Goal: Task Accomplishment & Management: Use online tool/utility

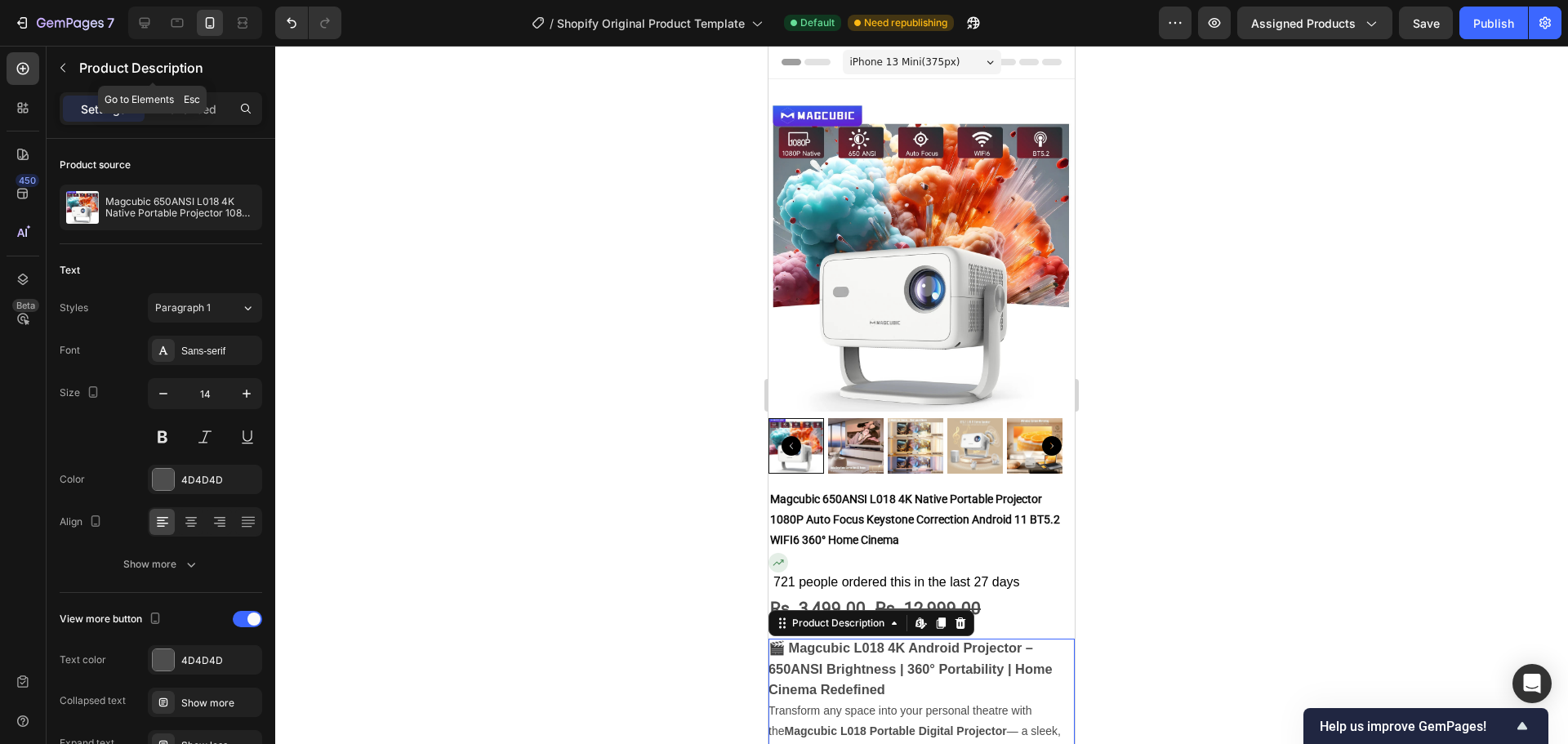
drag, startPoint x: 63, startPoint y: 76, endPoint x: 82, endPoint y: 96, distance: 27.6
click at [63, 76] on button "button" at bounding box center [63, 68] width 26 height 26
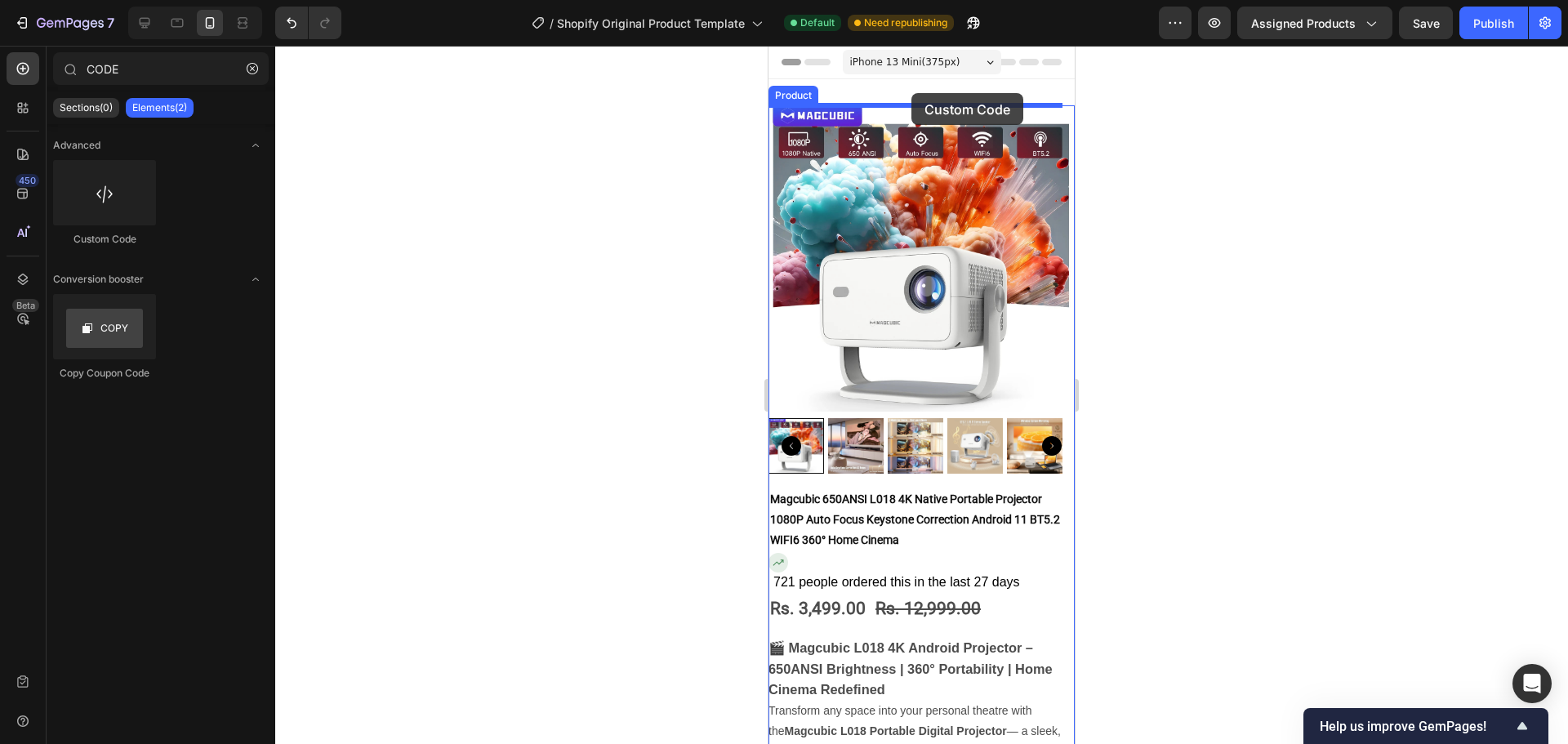
drag, startPoint x: 866, startPoint y: 259, endPoint x: 912, endPoint y: 93, distance: 172.3
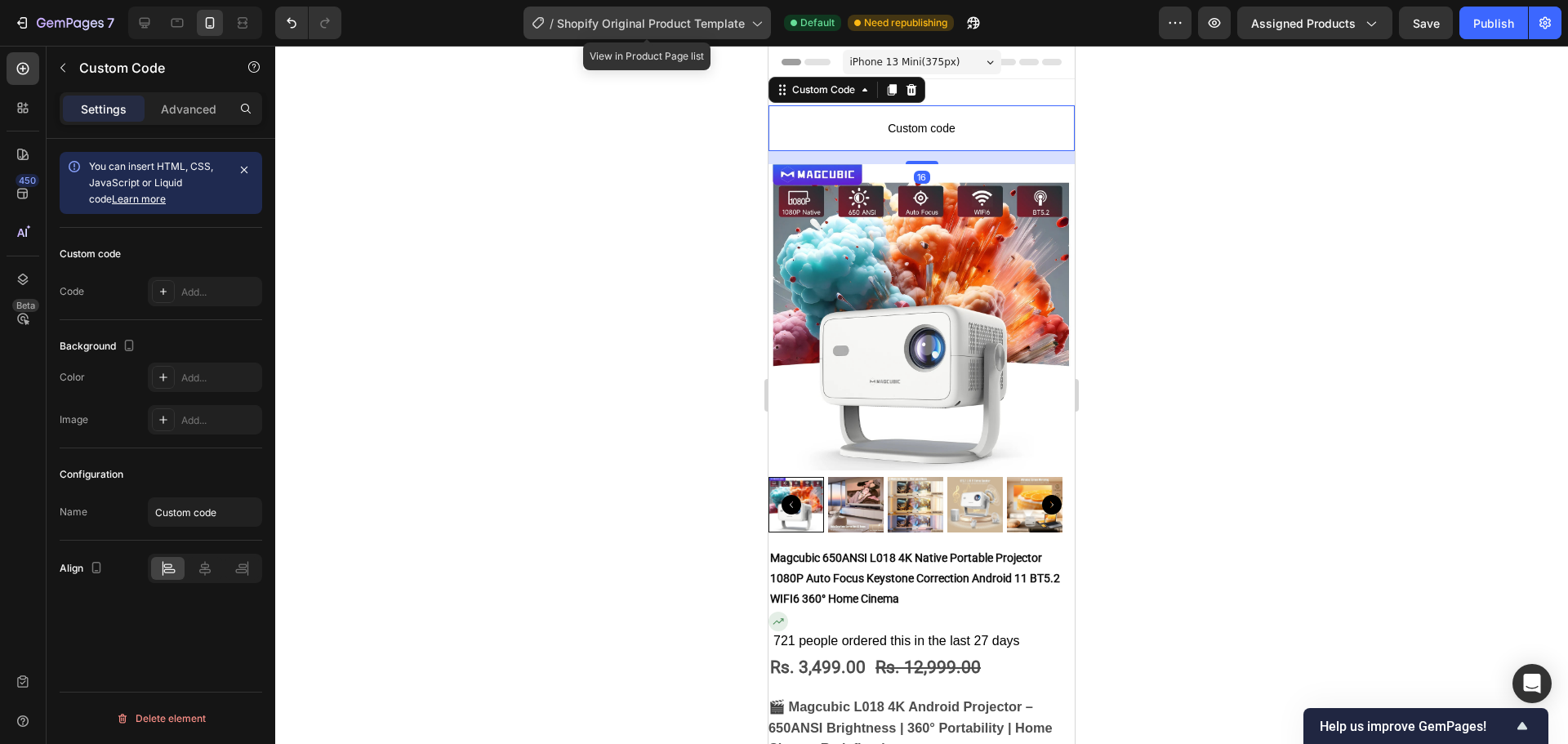
click at [678, 35] on div "/ Shopify Original Product Template" at bounding box center [648, 23] width 247 height 33
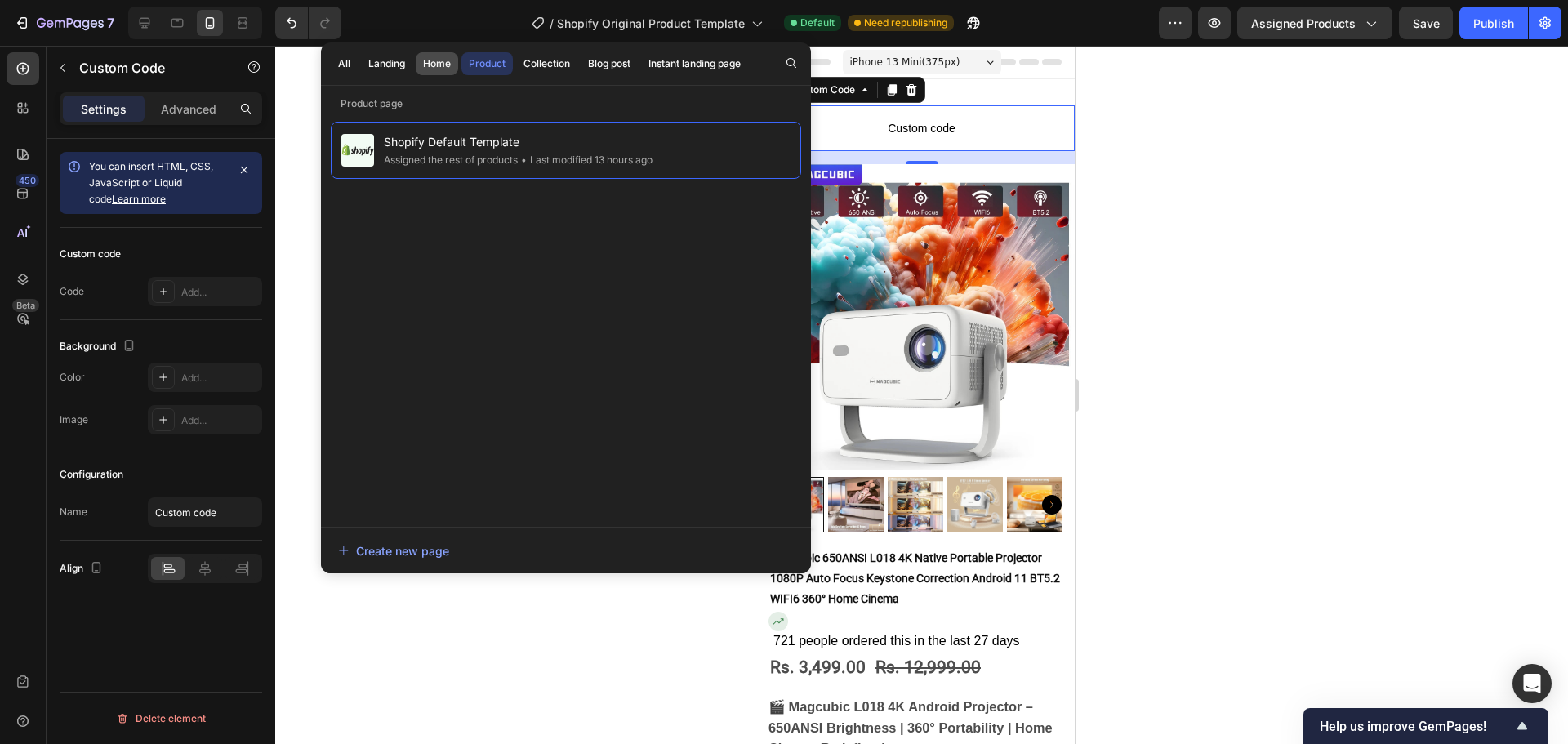
click at [426, 66] on div "Home" at bounding box center [437, 63] width 28 height 14
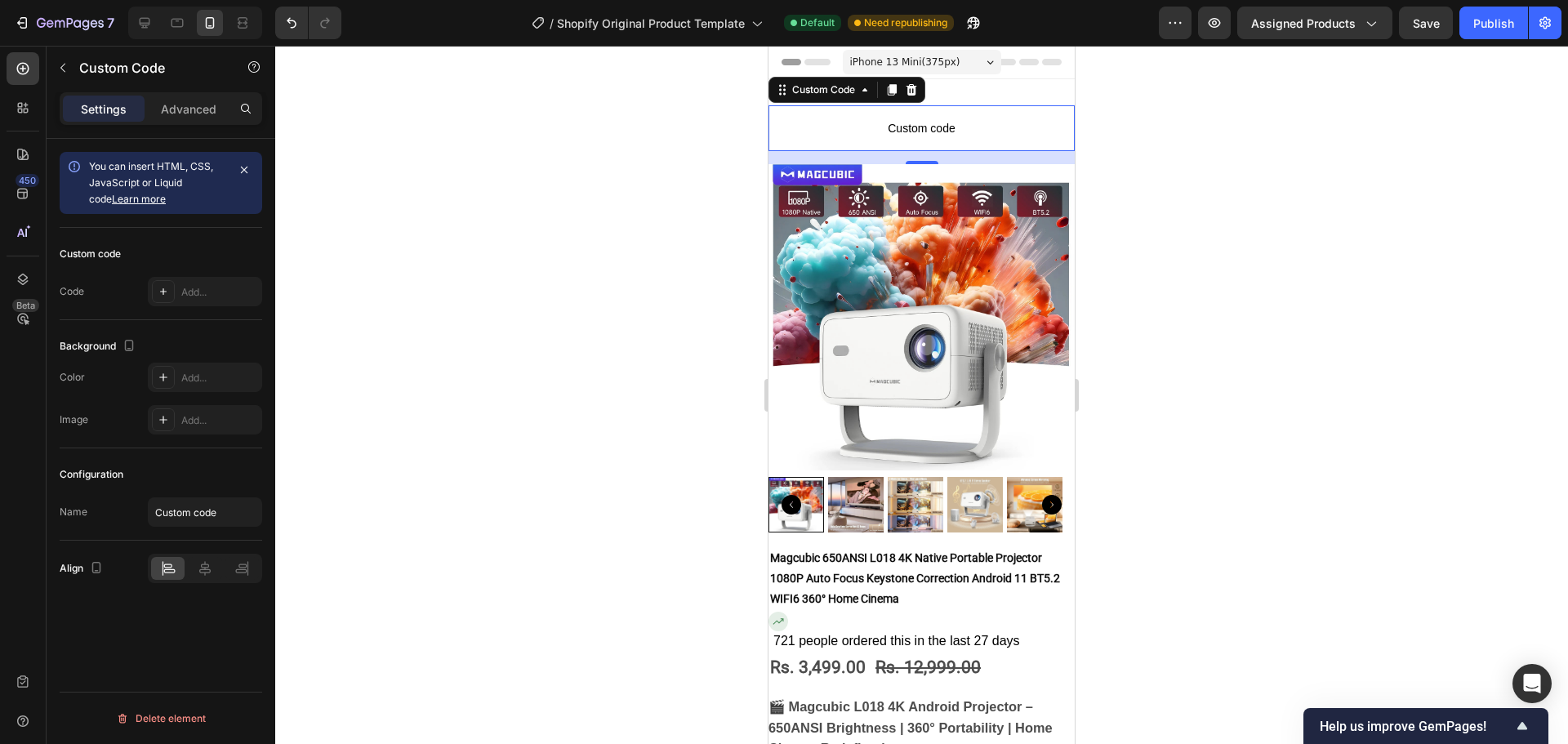
click at [1165, 334] on div at bounding box center [921, 394] width 1292 height 698
click at [179, 301] on div "Add..." at bounding box center [205, 291] width 114 height 29
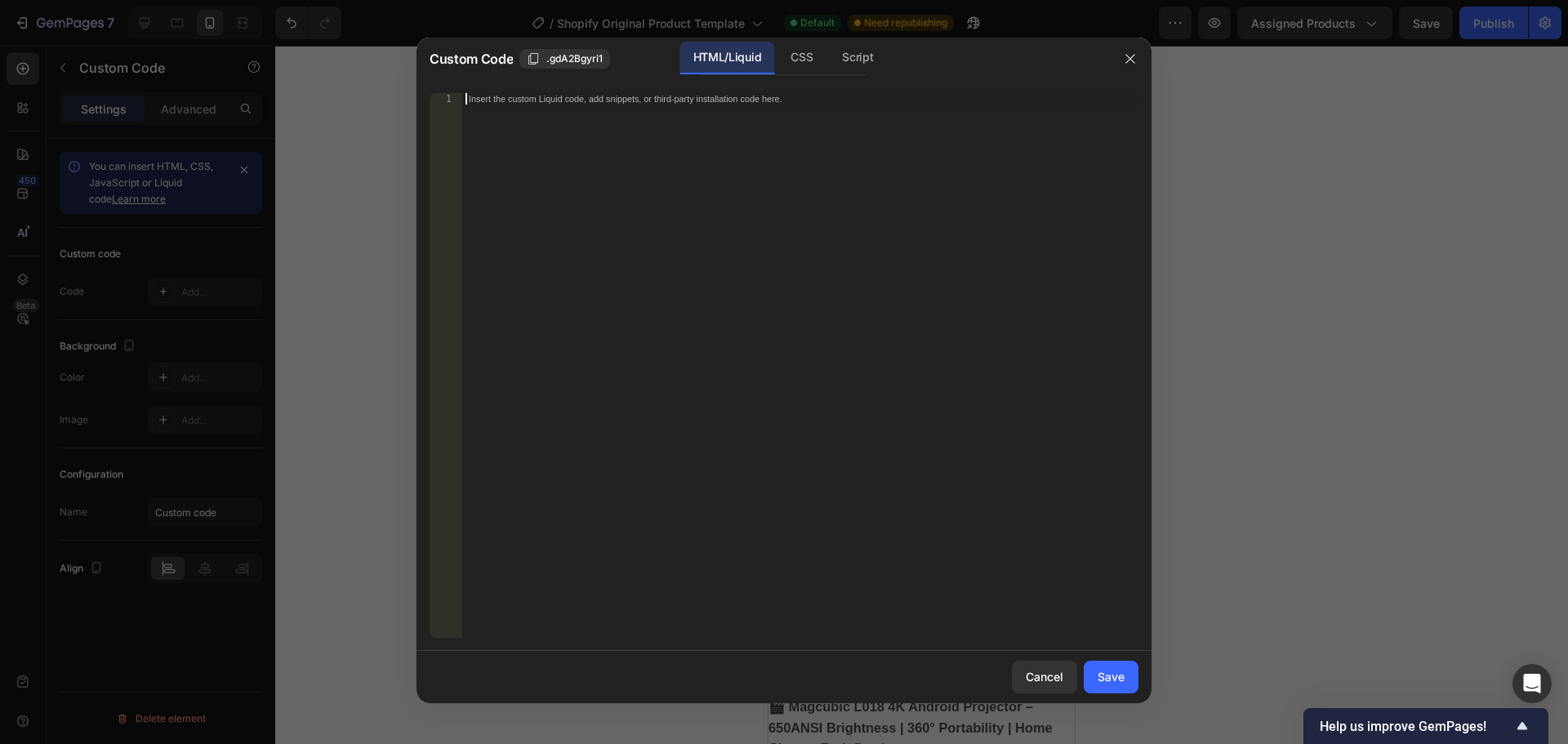
click at [703, 266] on div "Insert the custom Liquid code, add snippets, or third-party installation code h…" at bounding box center [800, 376] width 677 height 567
paste textarea "</div>"
type textarea "</div>"
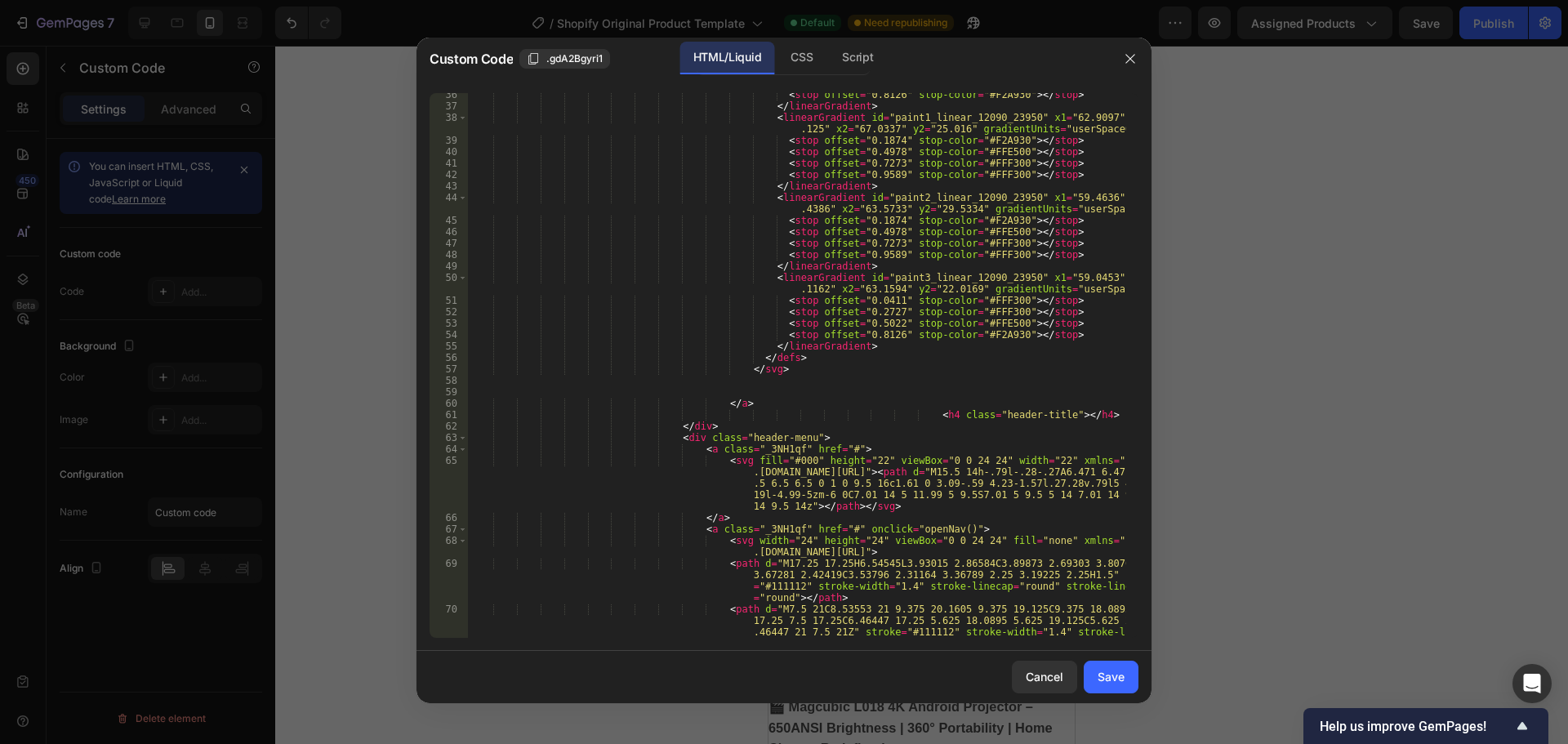
scroll to position [3433, 0]
click at [1120, 686] on button "Save" at bounding box center [1111, 677] width 55 height 33
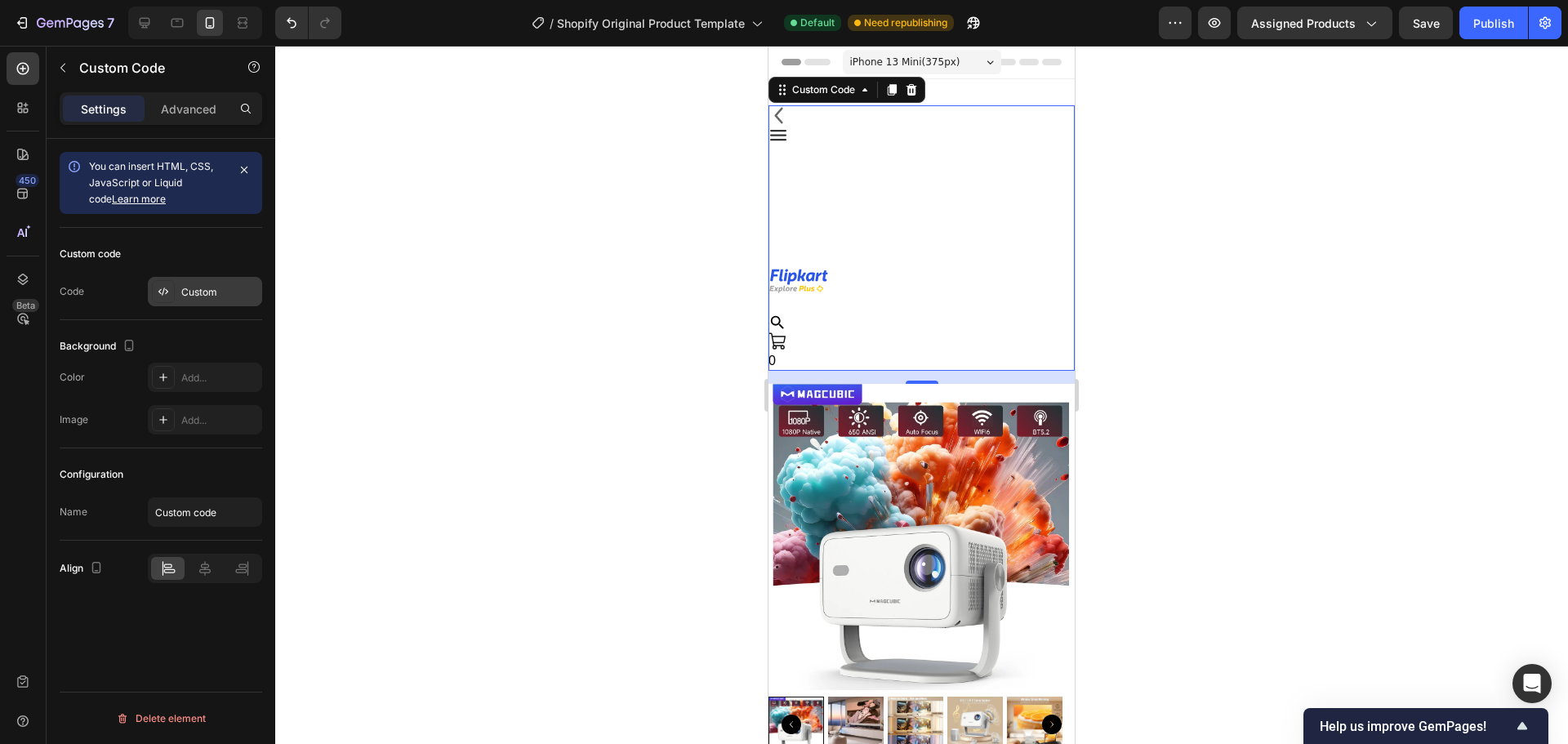
click at [171, 294] on div at bounding box center [163, 292] width 23 height 23
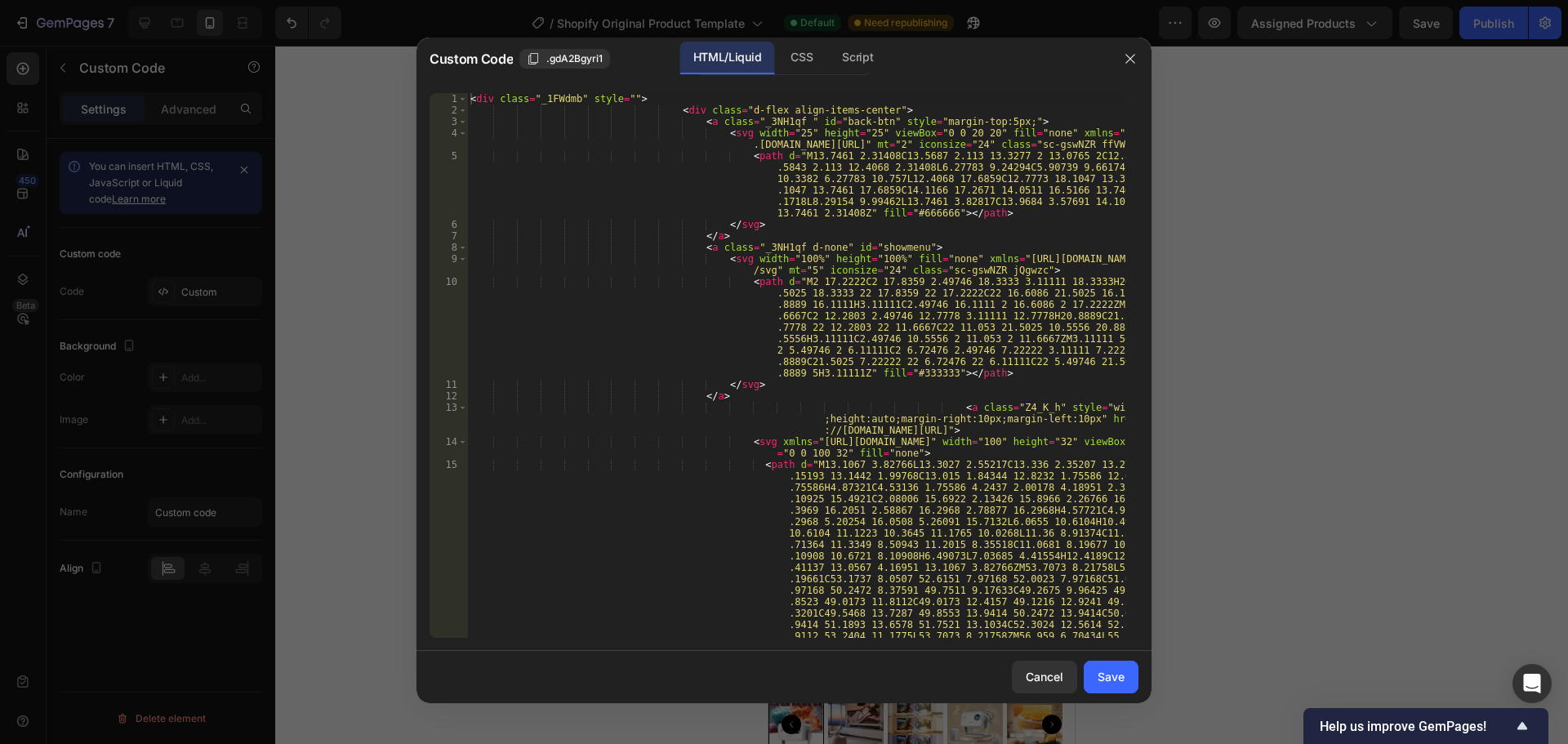
drag, startPoint x: 1155, startPoint y: 349, endPoint x: 1134, endPoint y: 351, distance: 21.1
click at [1153, 349] on div at bounding box center [784, 372] width 1568 height 744
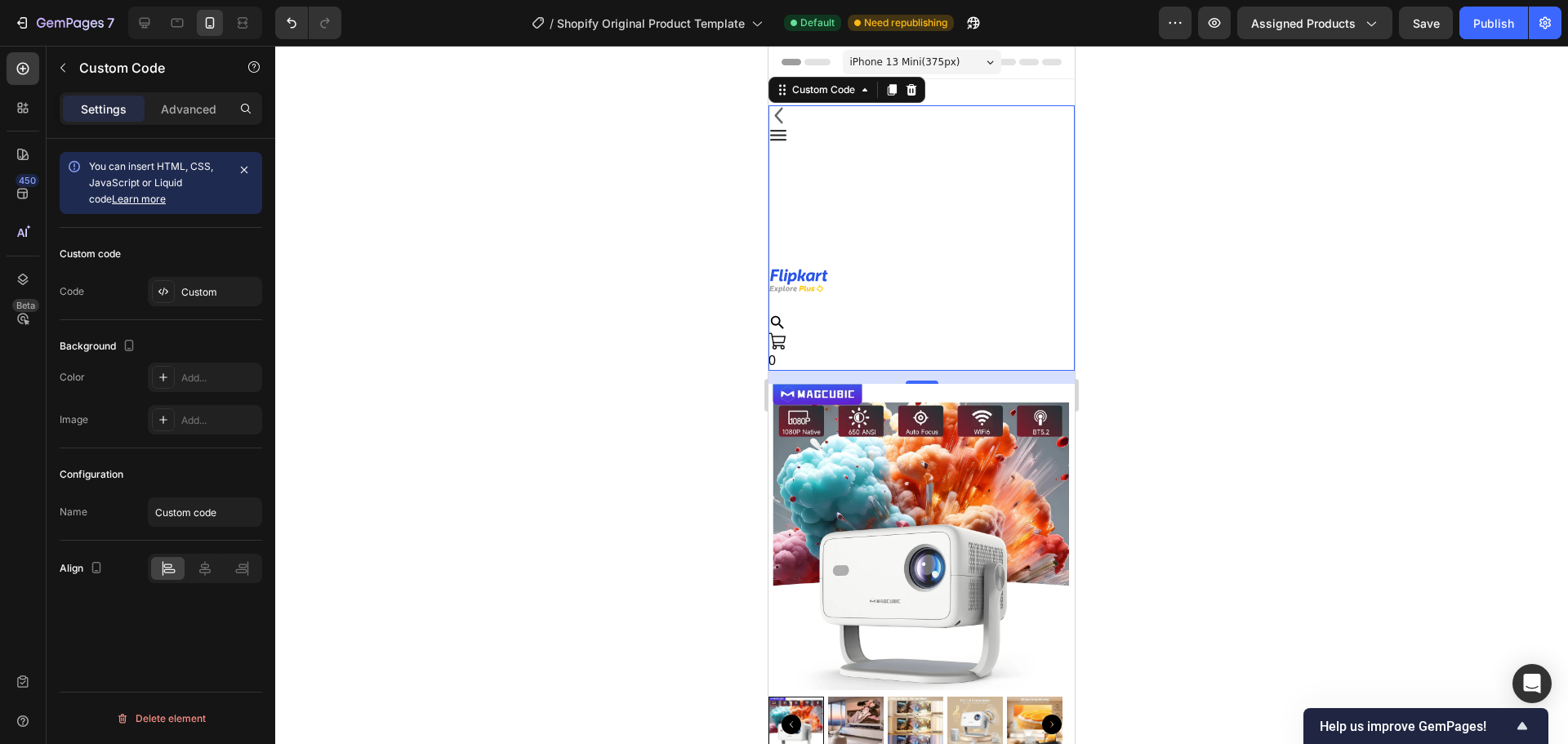
click at [938, 377] on div "16" at bounding box center [921, 378] width 306 height 14
click at [226, 297] on div "Custom" at bounding box center [219, 292] width 76 height 14
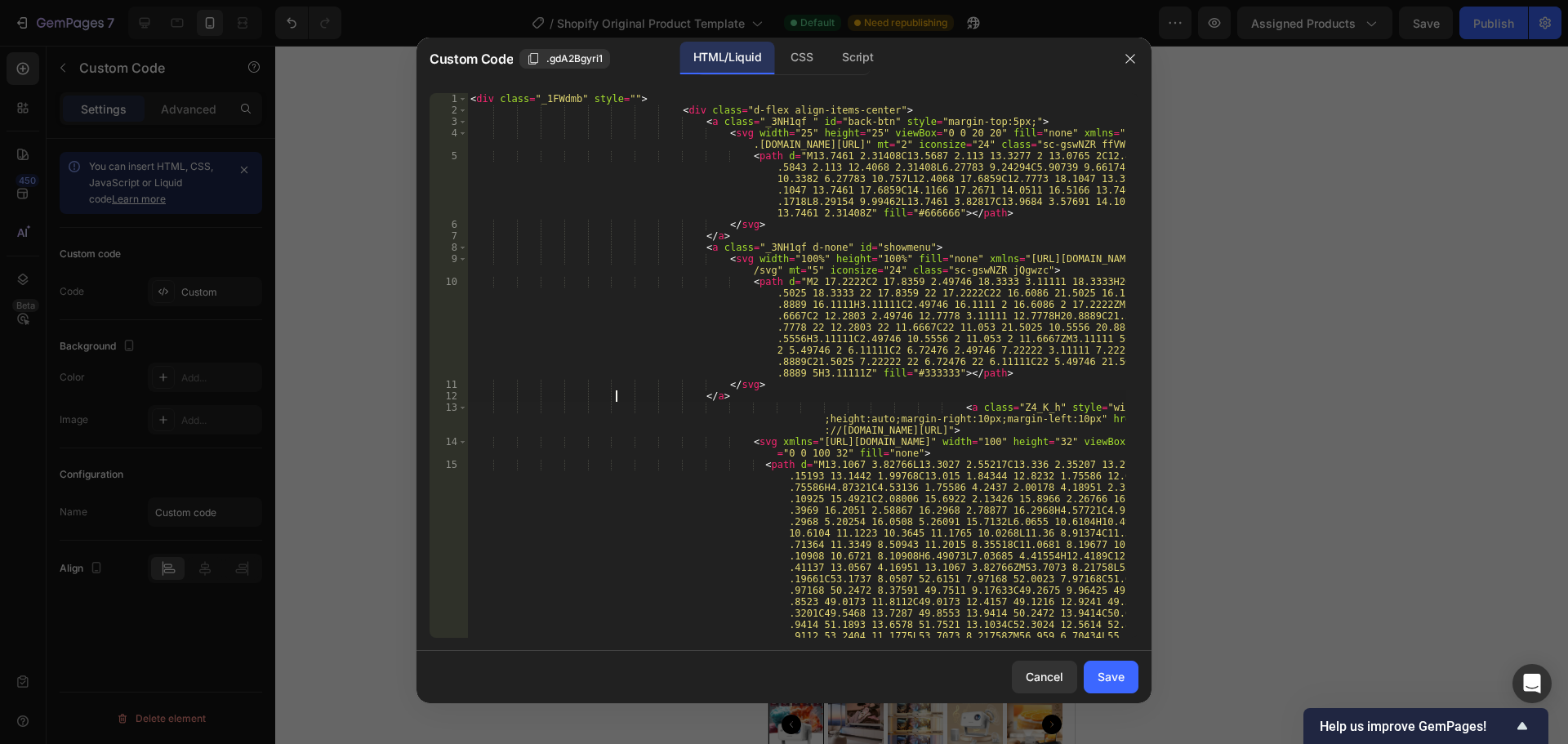
type textarea "</div> </div>"
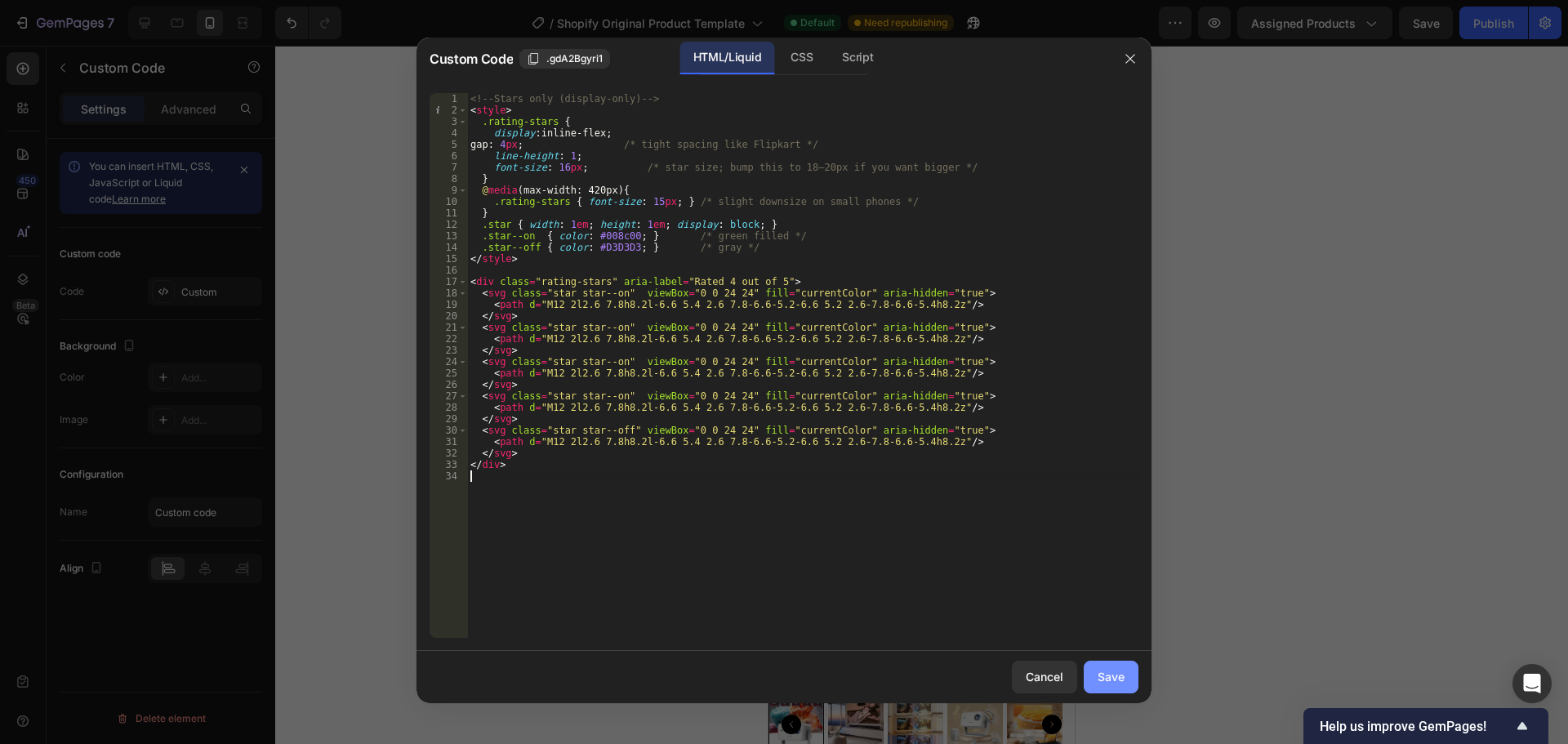
click at [1098, 676] on div "Save" at bounding box center [1112, 676] width 27 height 17
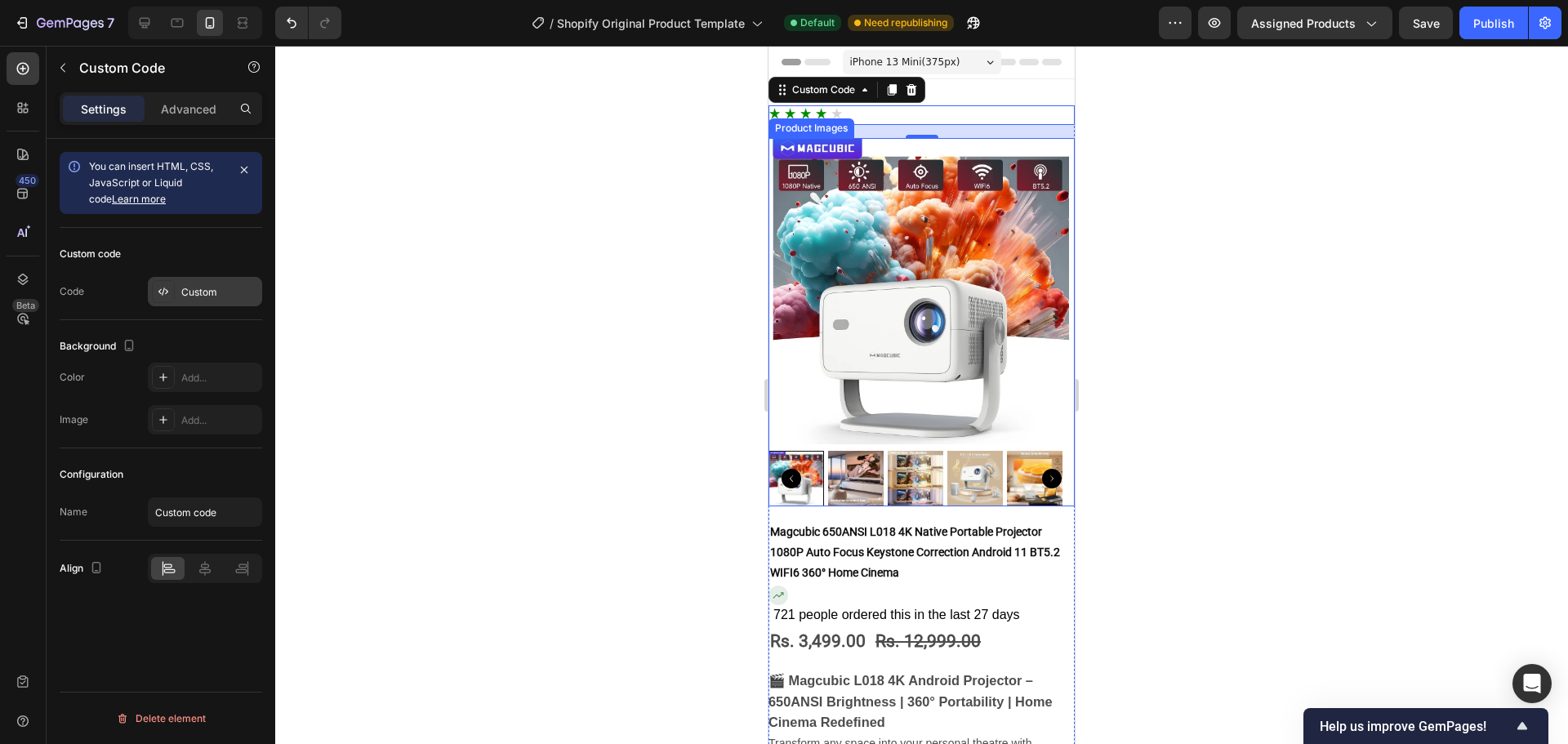
click at [219, 288] on div "Custom" at bounding box center [219, 292] width 76 height 14
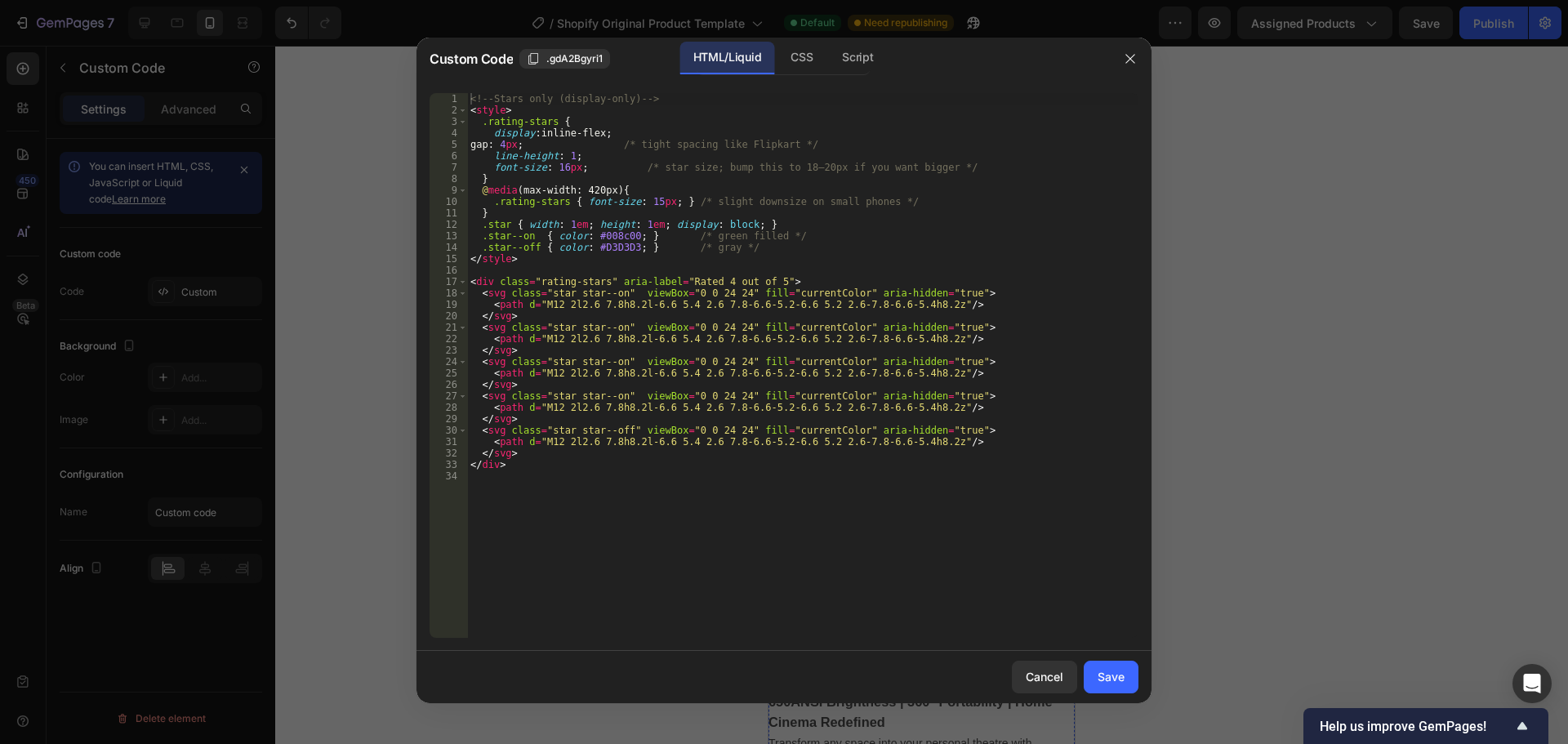
click at [830, 397] on div "<!-- Stars only (display-only) --> < style > .rating-stars { display : inline-f…" at bounding box center [802, 376] width 671 height 567
type textarea "</div>"
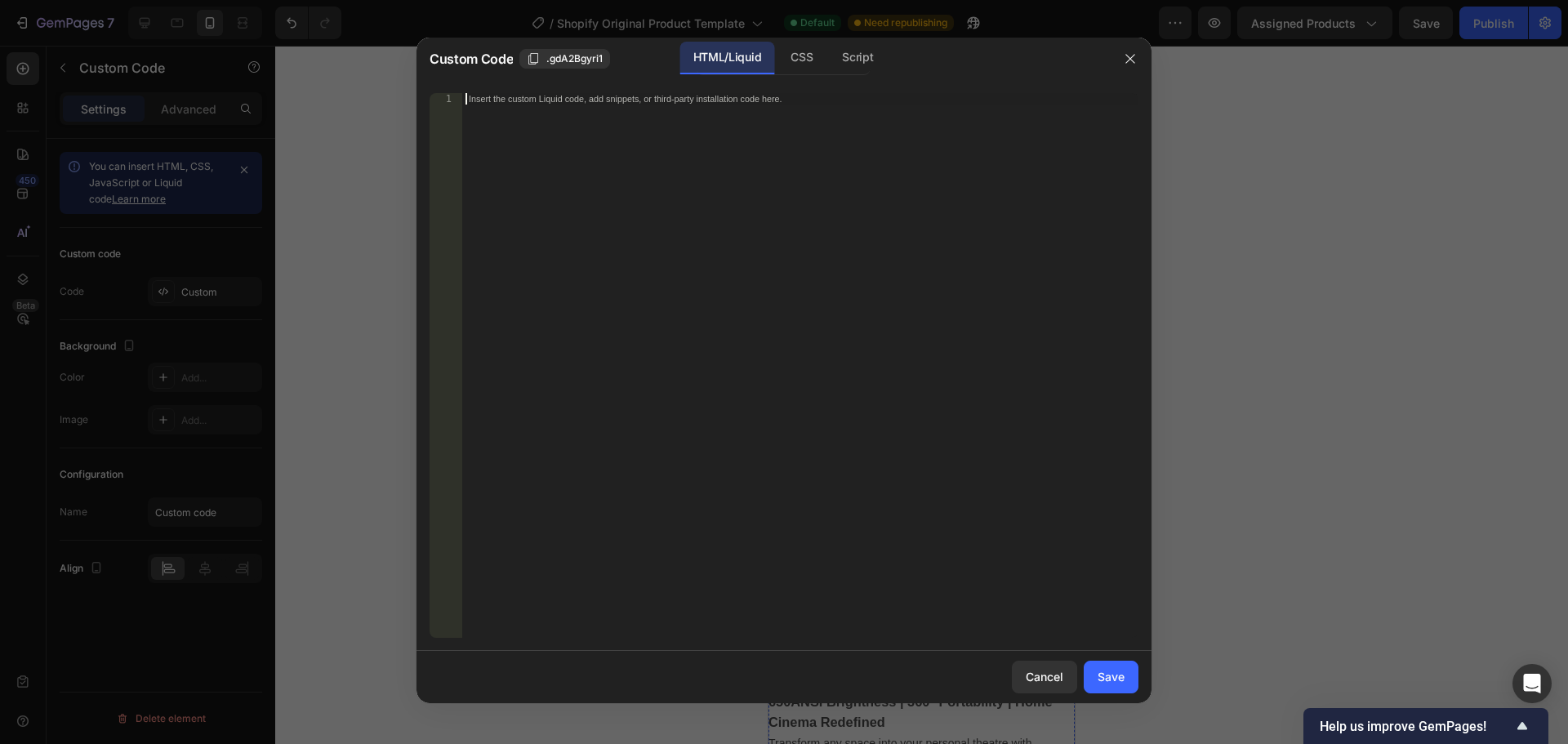
scroll to position [186, 0]
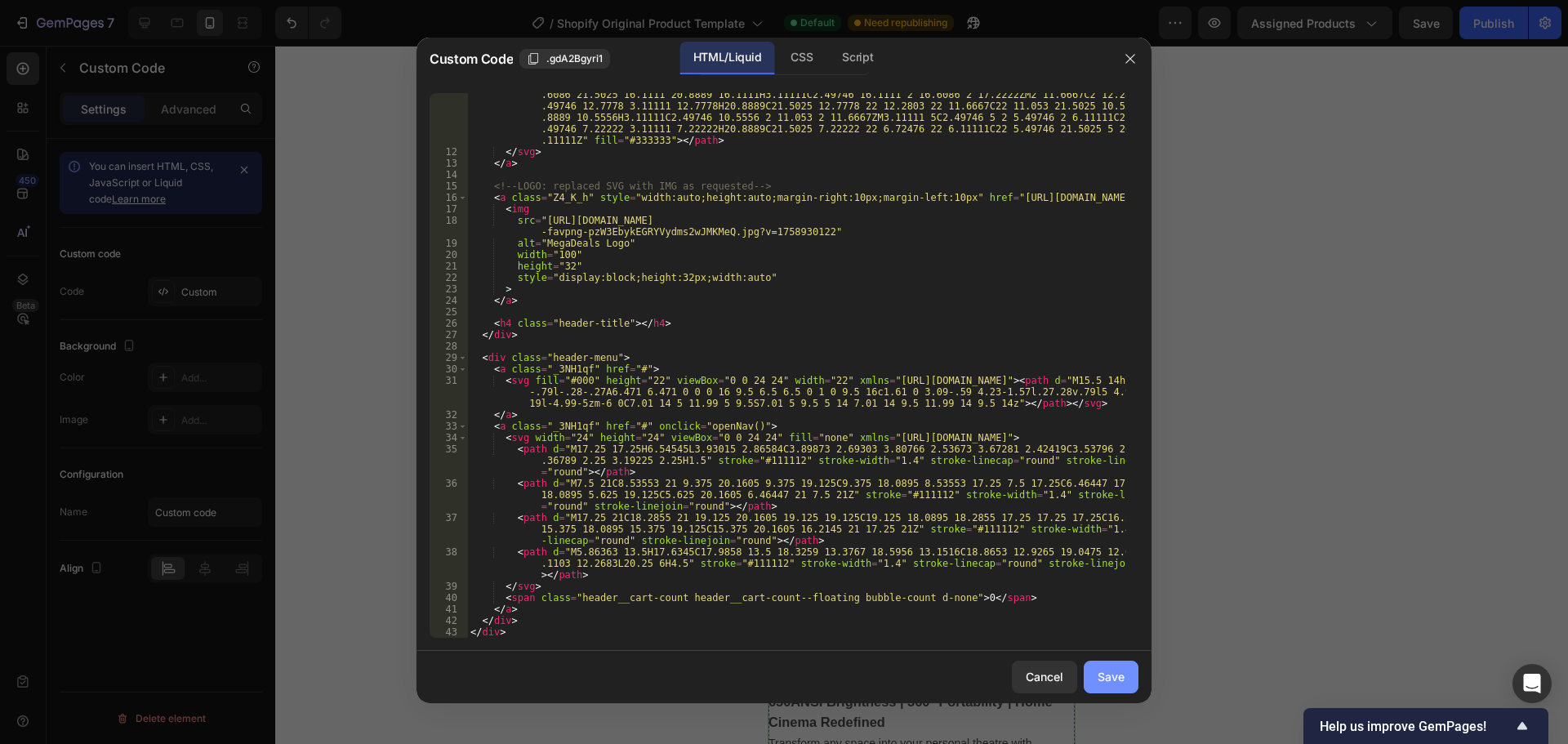
click at [1123, 664] on button "Save" at bounding box center [1111, 677] width 55 height 33
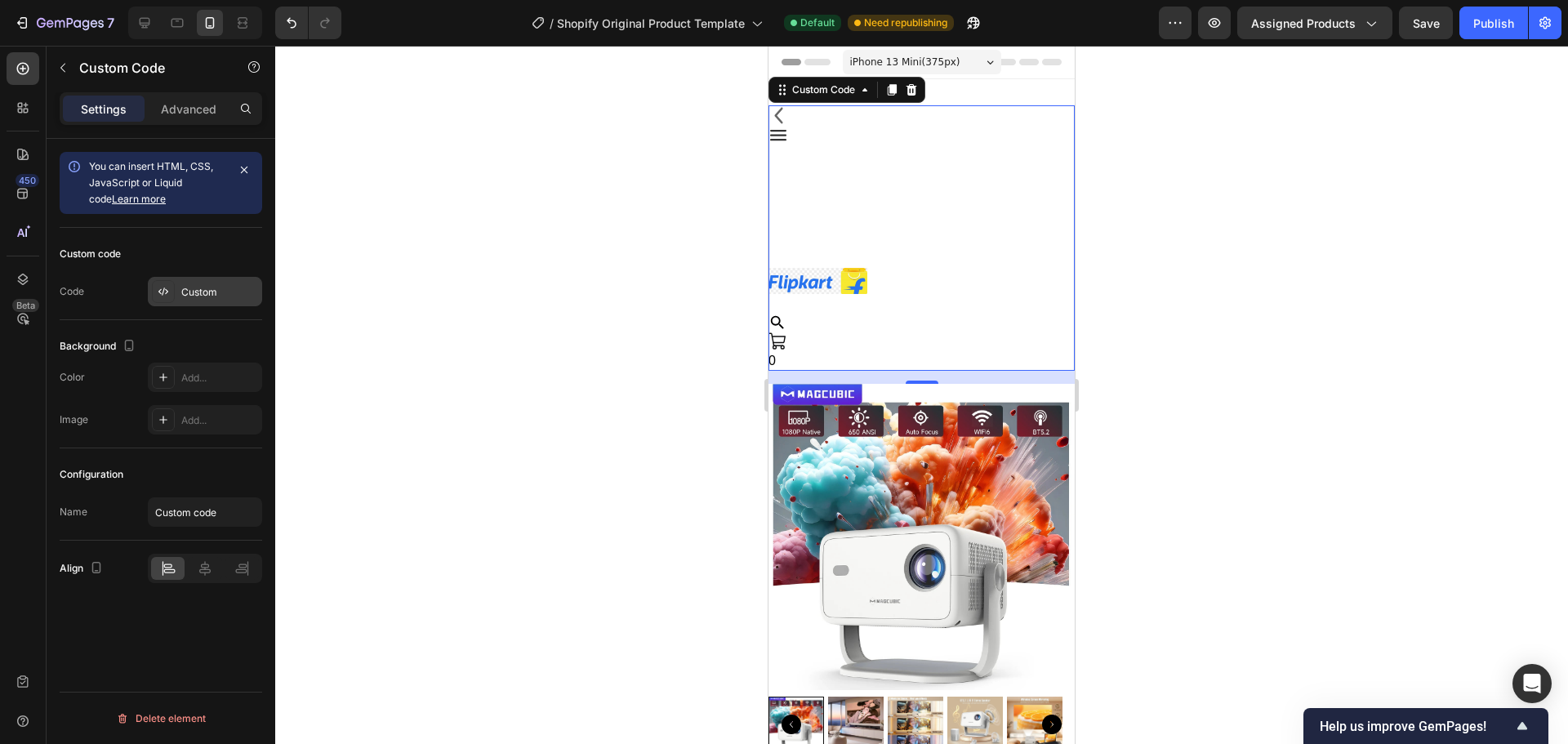
click at [239, 292] on div "Custom" at bounding box center [219, 292] width 76 height 14
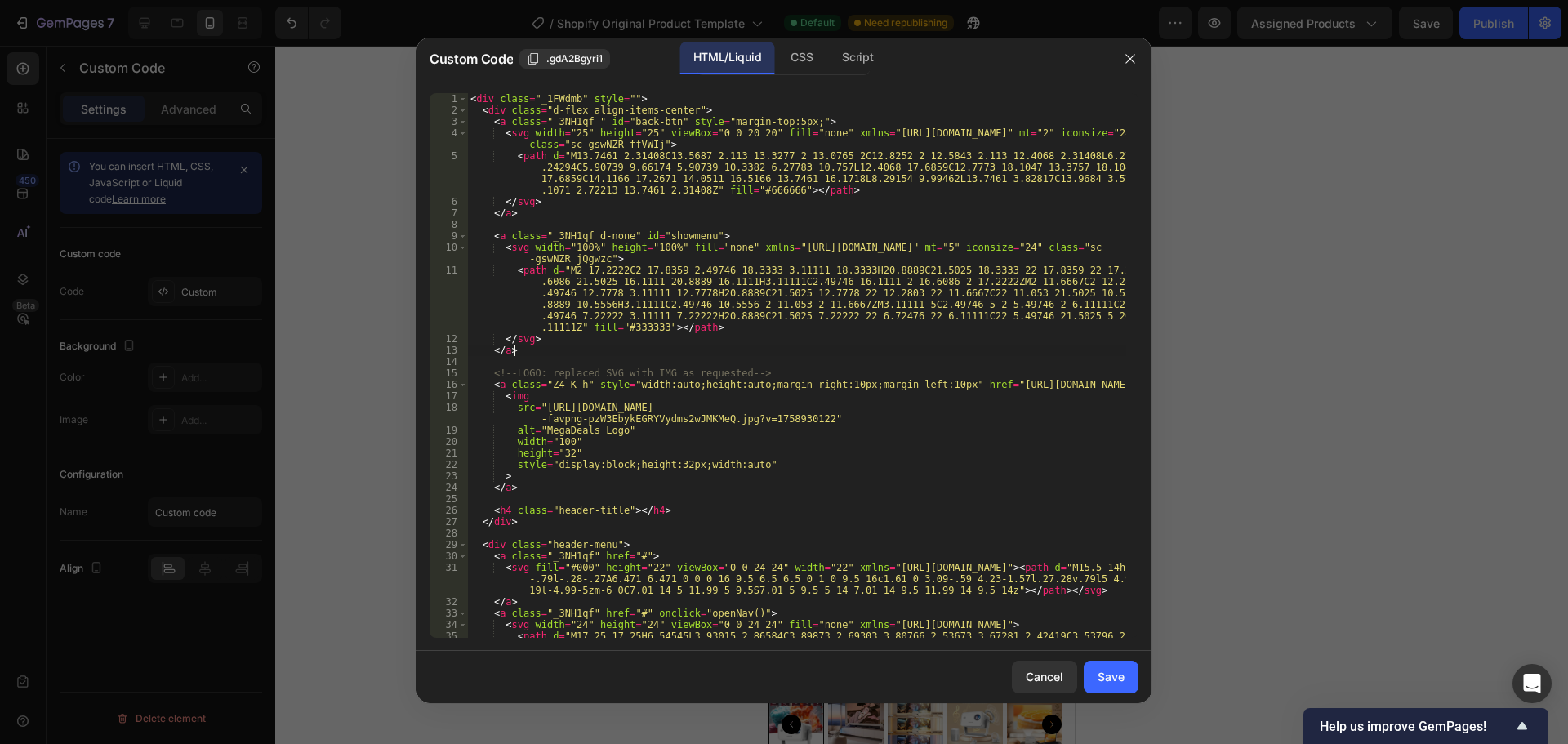
click at [926, 345] on div "< div class = "_1FWdmb" style = "" > < div class = "d-flex align-items-center" …" at bounding box center [797, 387] width 659 height 590
type textarea "</div>"
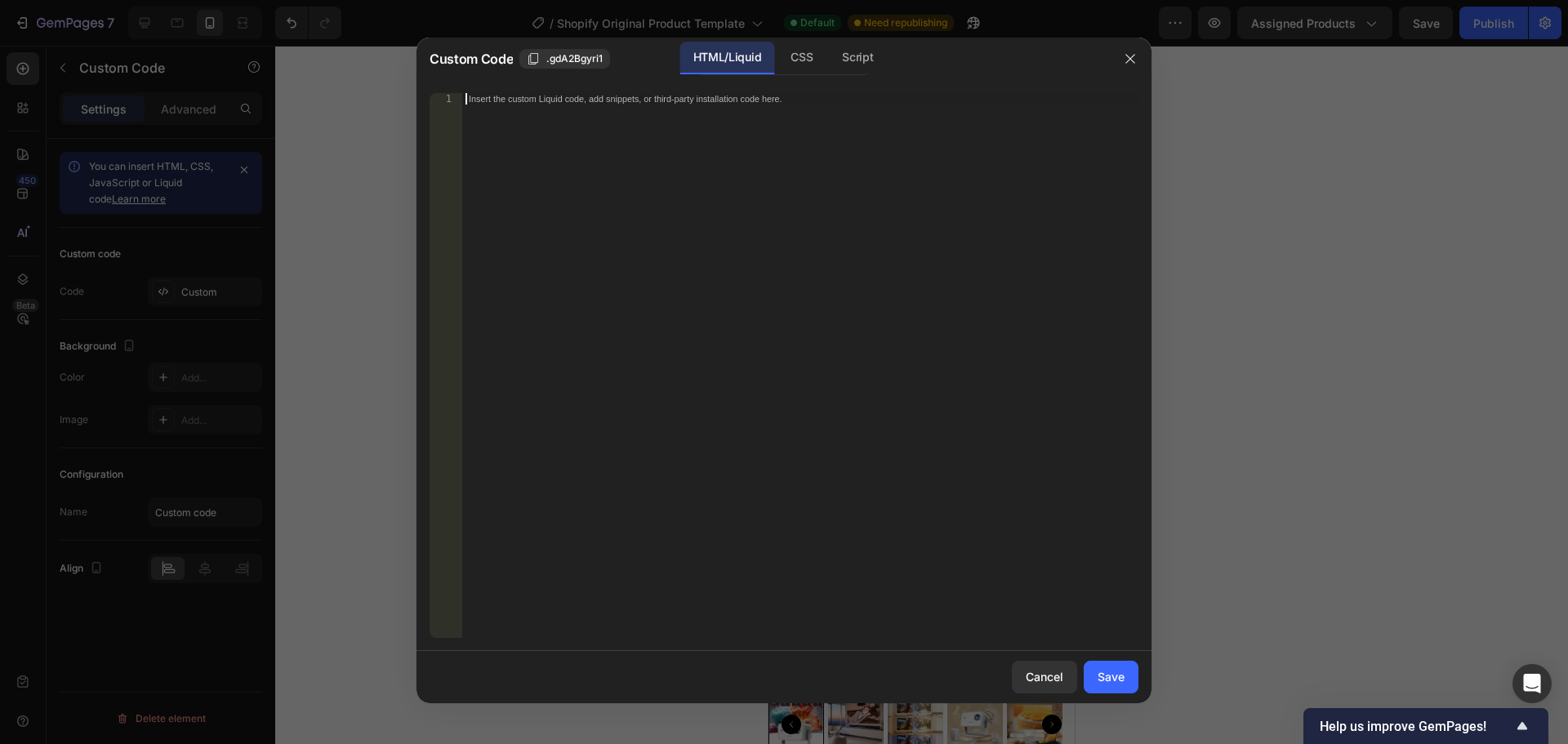
scroll to position [782, 0]
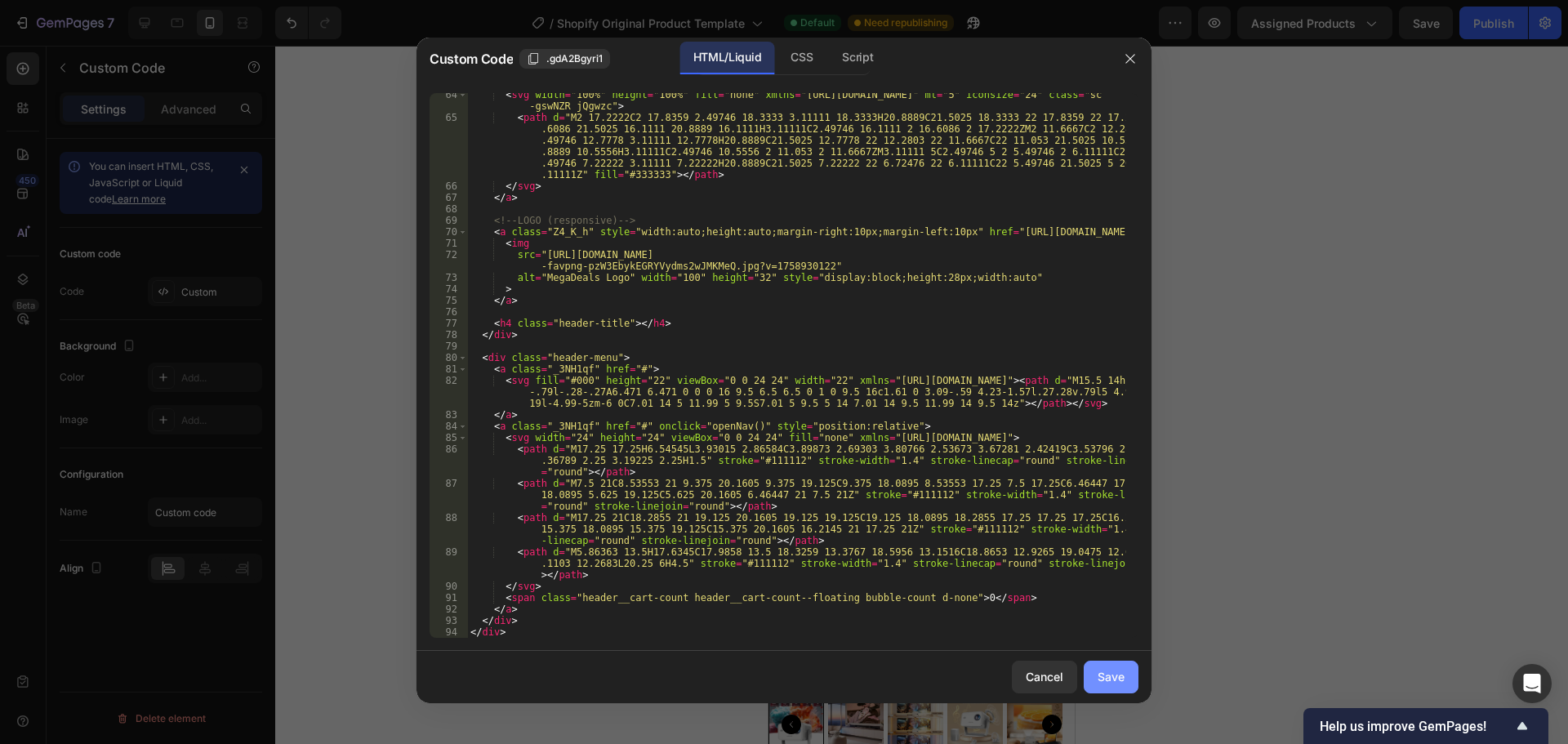
click at [1118, 685] on div "Save" at bounding box center [1112, 676] width 27 height 17
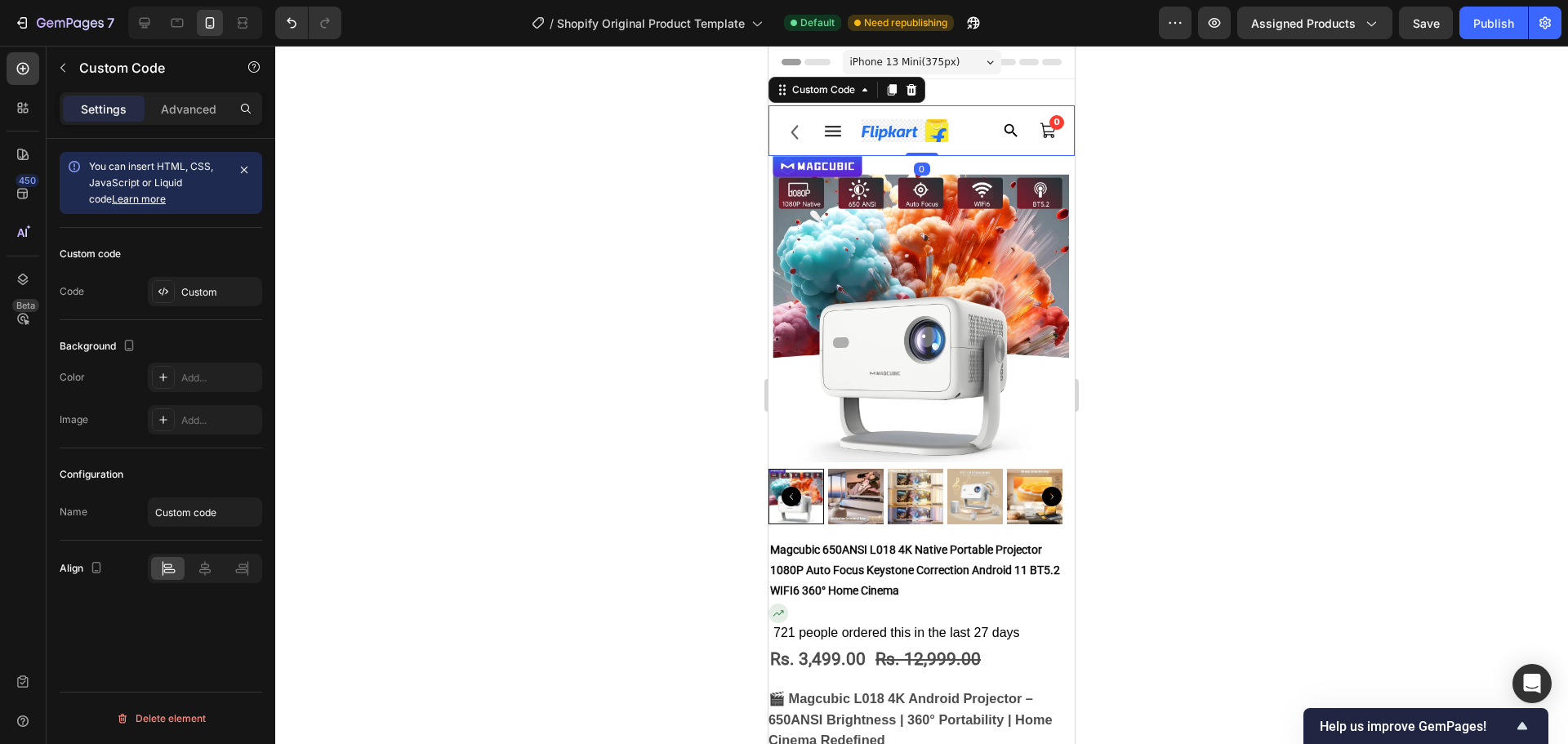
drag, startPoint x: 930, startPoint y: 168, endPoint x: 939, endPoint y: 140, distance: 29.4
click at [939, 140] on div "0 Custom Code 0" at bounding box center [921, 130] width 306 height 50
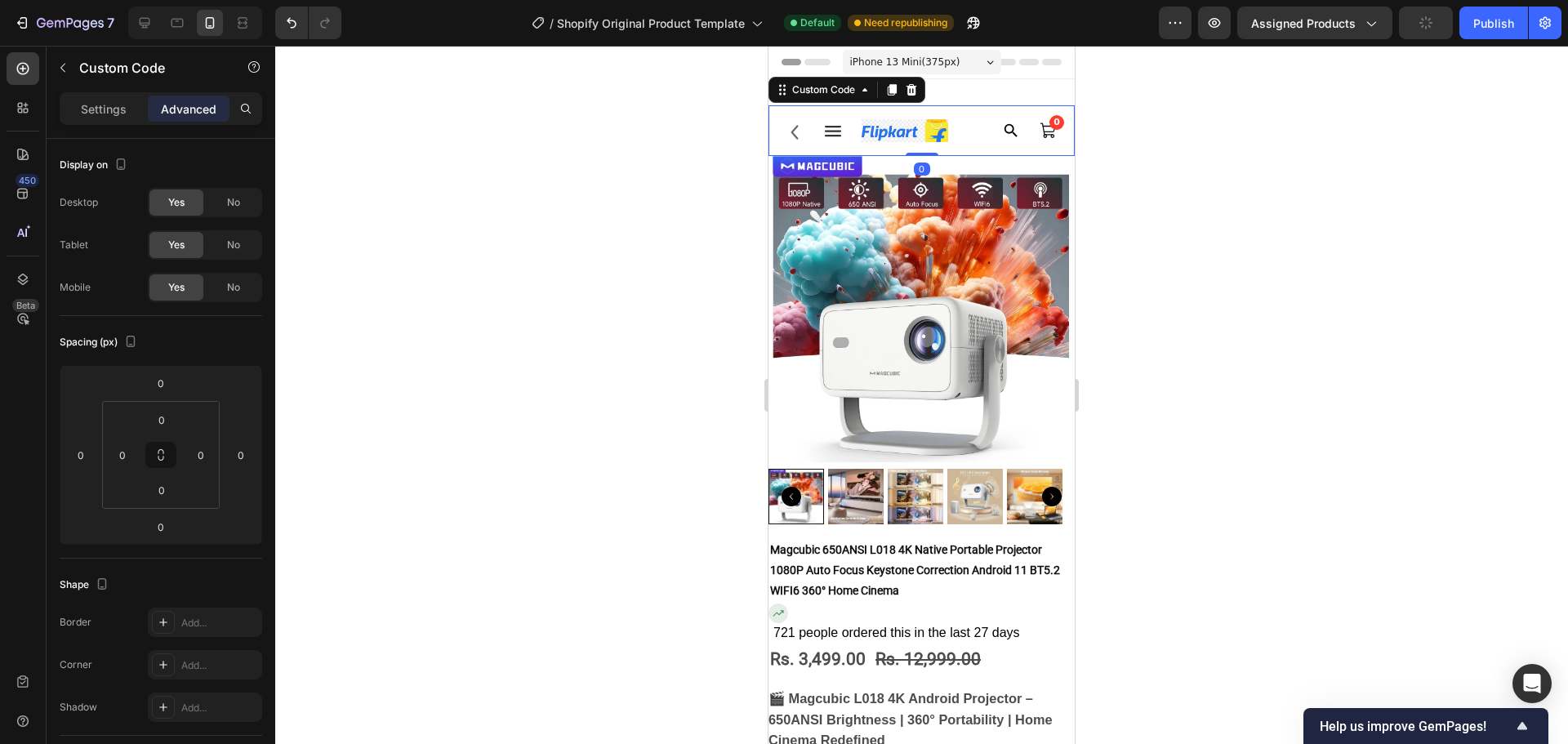
click at [966, 122] on div "0" at bounding box center [921, 130] width 306 height 50
click at [1523, 471] on div at bounding box center [921, 394] width 1292 height 698
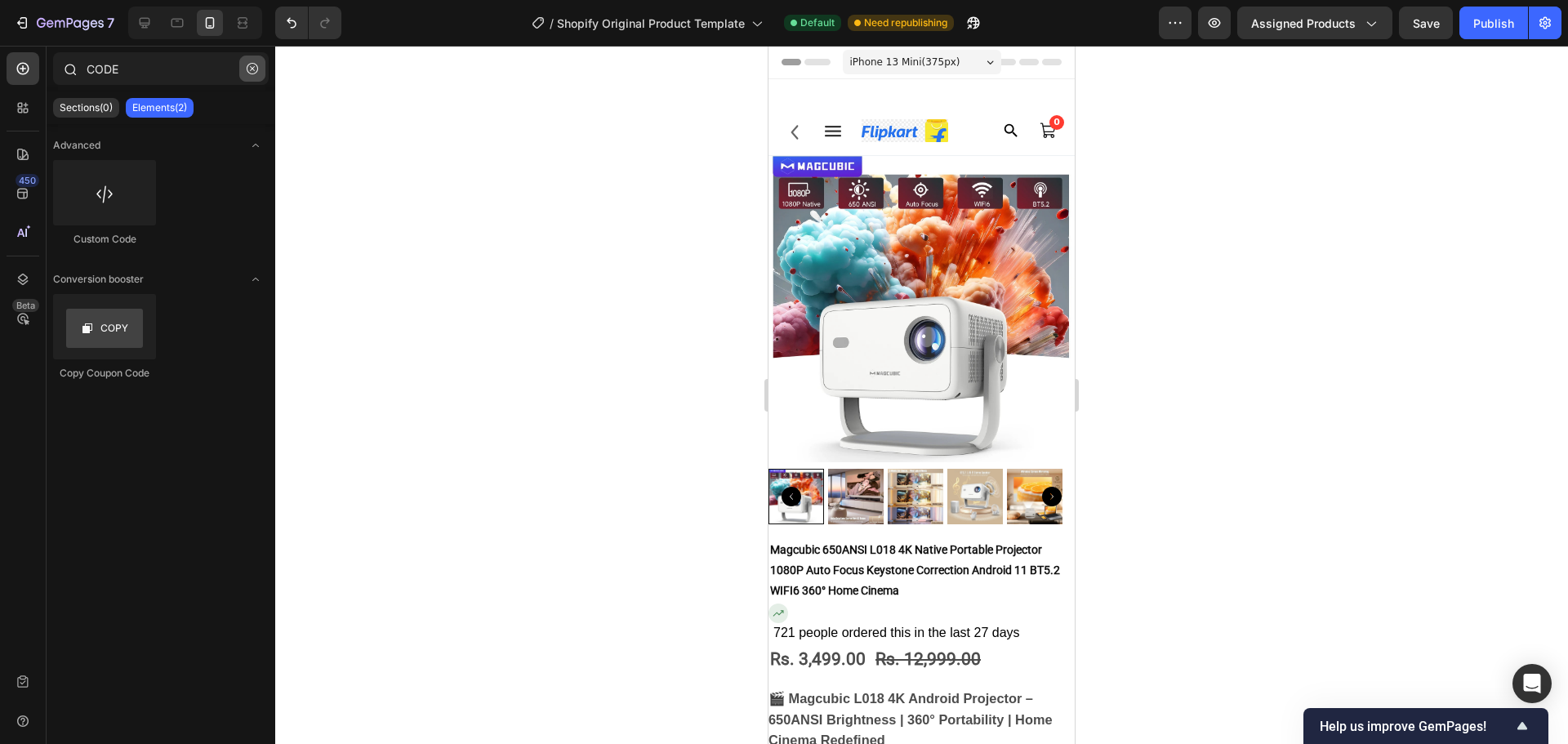
click at [255, 71] on icon "button" at bounding box center [252, 69] width 12 height 12
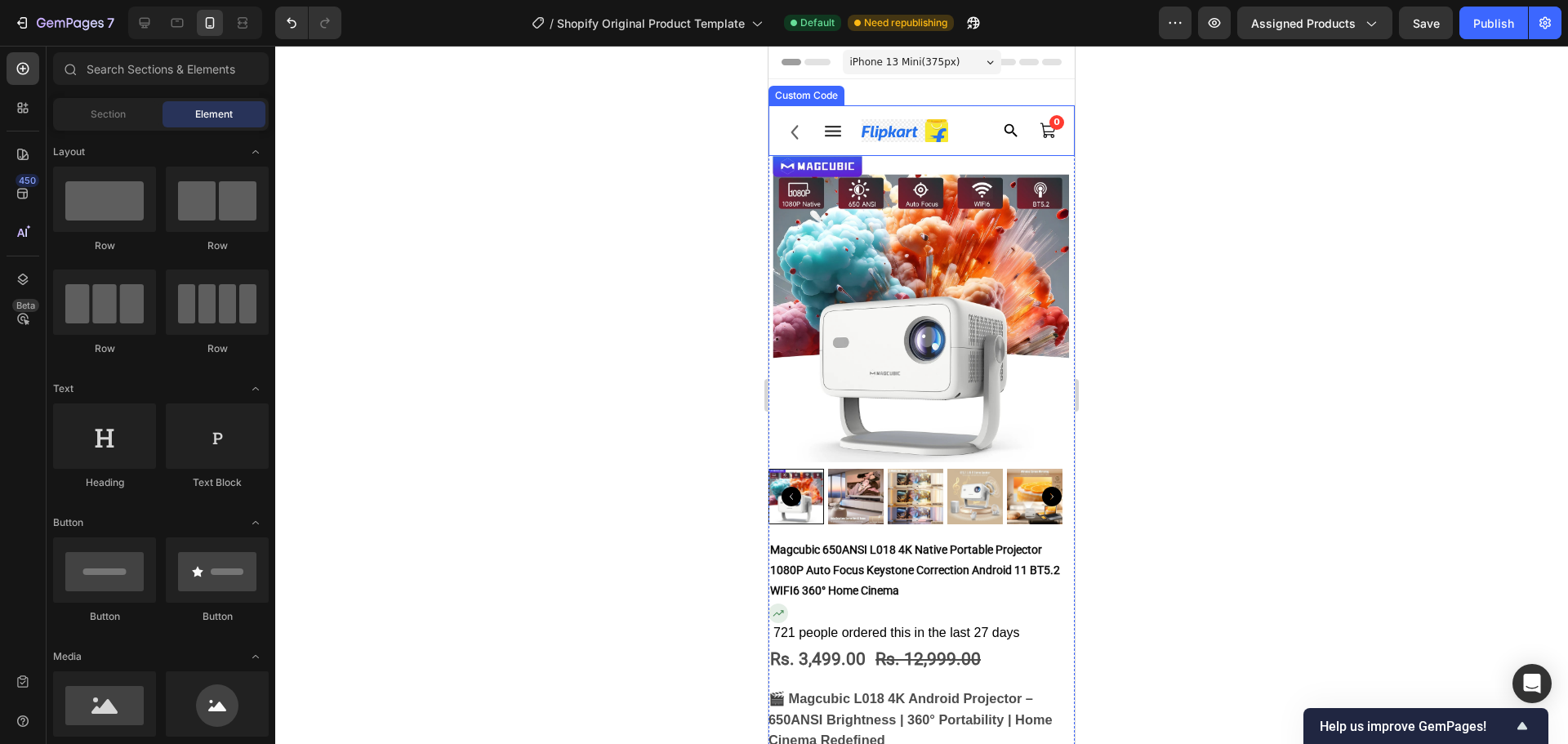
click at [963, 130] on div "0" at bounding box center [921, 130] width 306 height 50
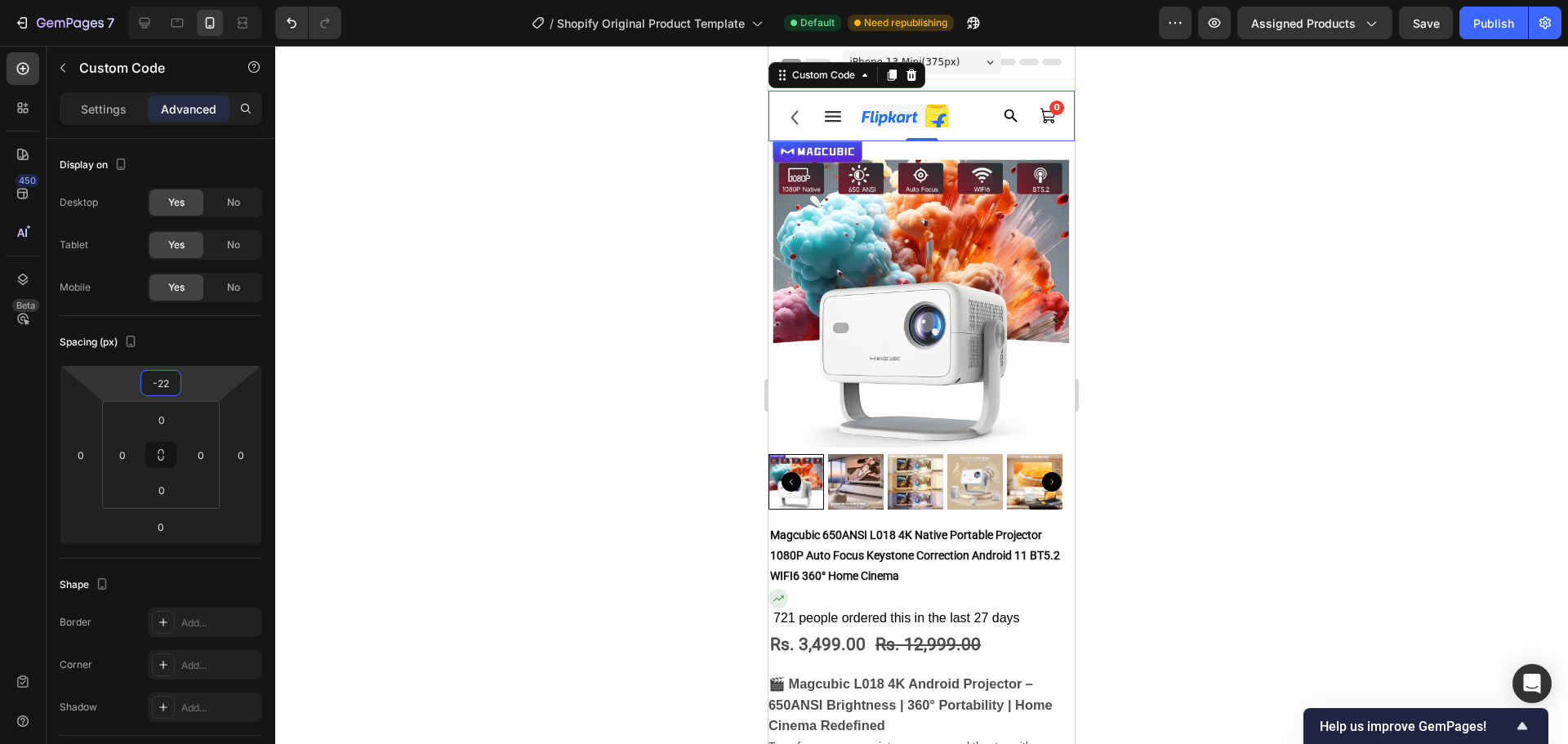
type input "-24"
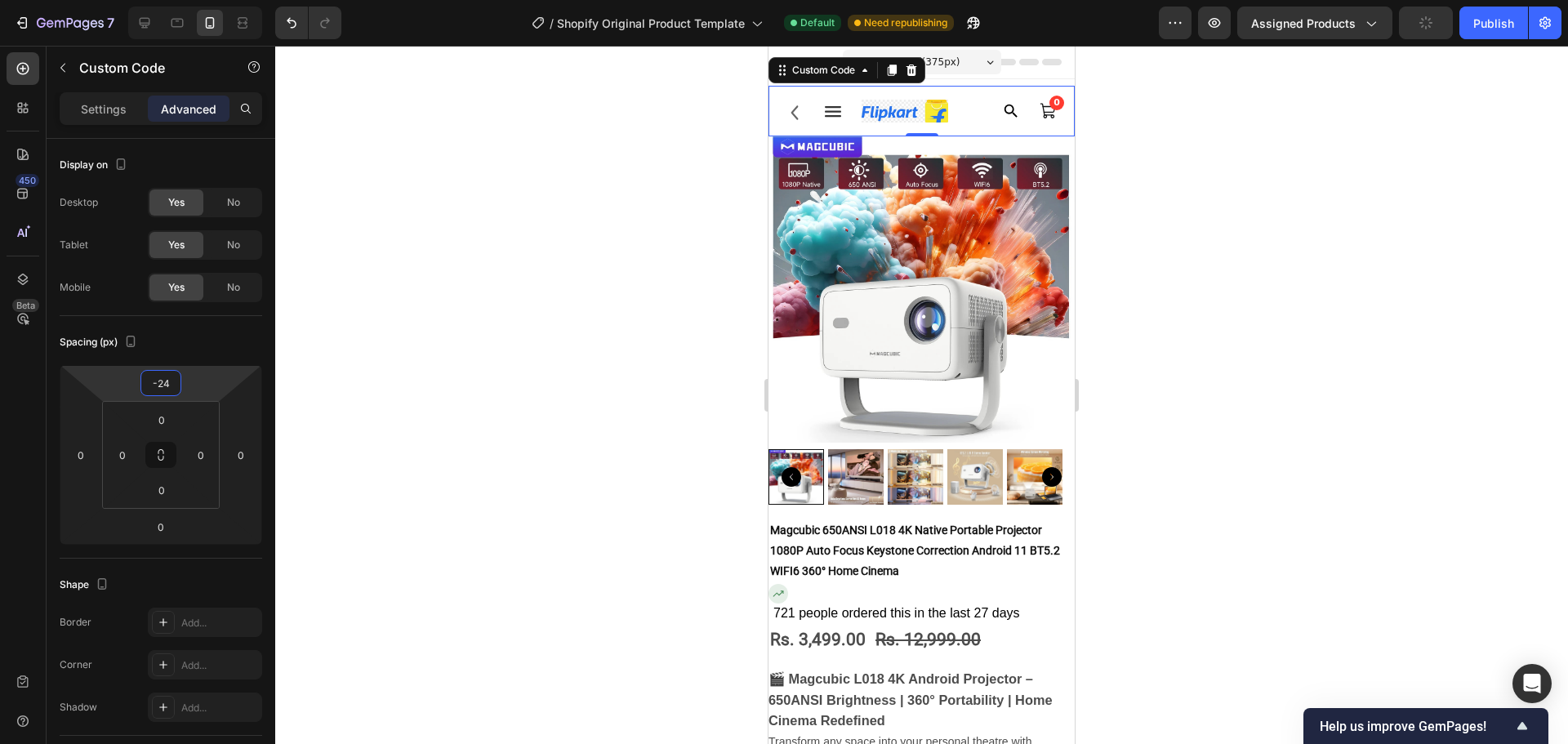
drag, startPoint x: 215, startPoint y: 393, endPoint x: 248, endPoint y: 403, distance: 34.5
click at [248, 0] on html "7 / Shopify Original Product Template Default Need republishing Preview Assigne…" at bounding box center [784, 0] width 1568 height 0
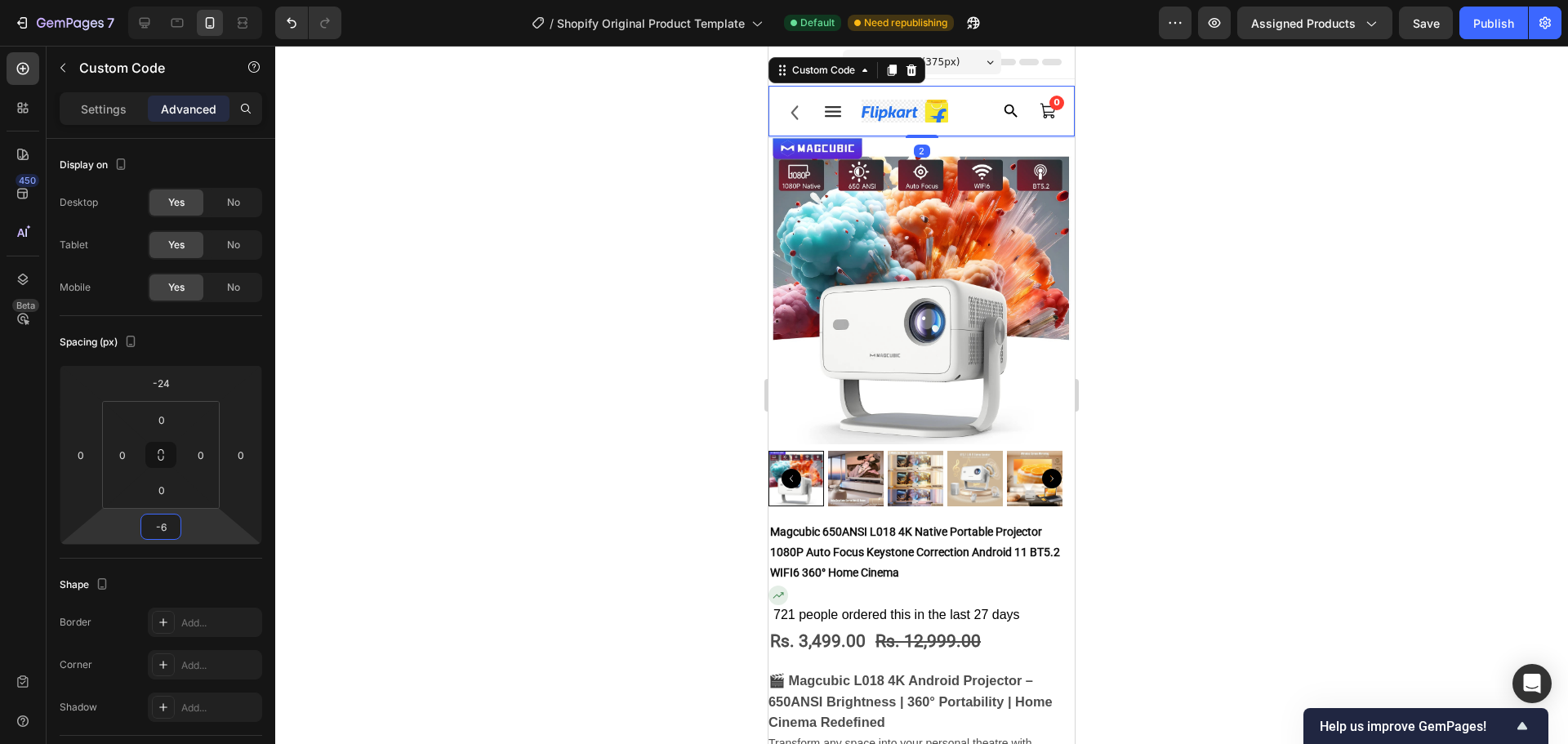
type input "-8"
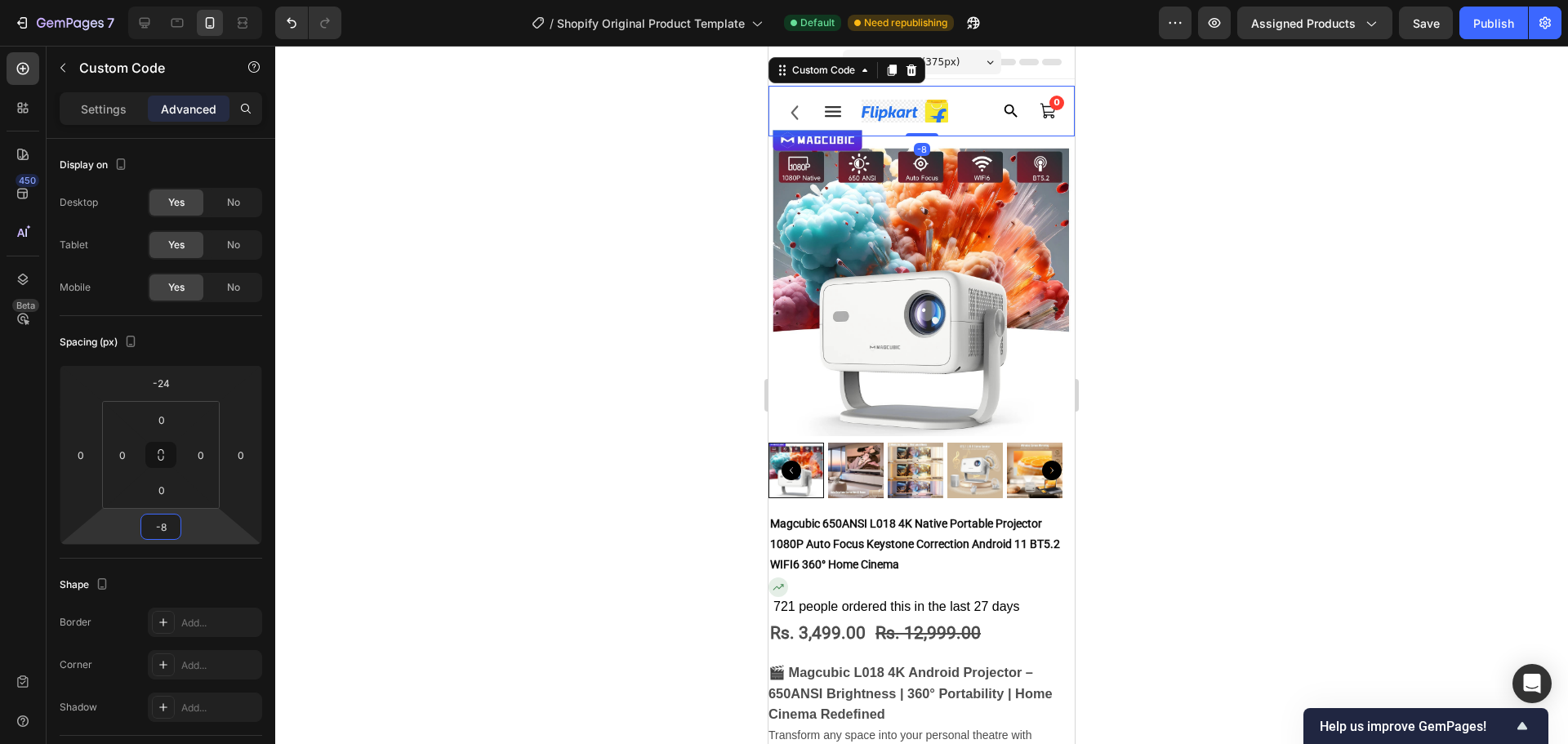
drag, startPoint x: 203, startPoint y: 540, endPoint x: 214, endPoint y: 545, distance: 12.1
click at [214, 0] on html "7 / Shopify Original Product Template Default Need republishing Preview Assigne…" at bounding box center [784, 0] width 1568 height 0
click at [1350, 451] on div at bounding box center [921, 394] width 1292 height 698
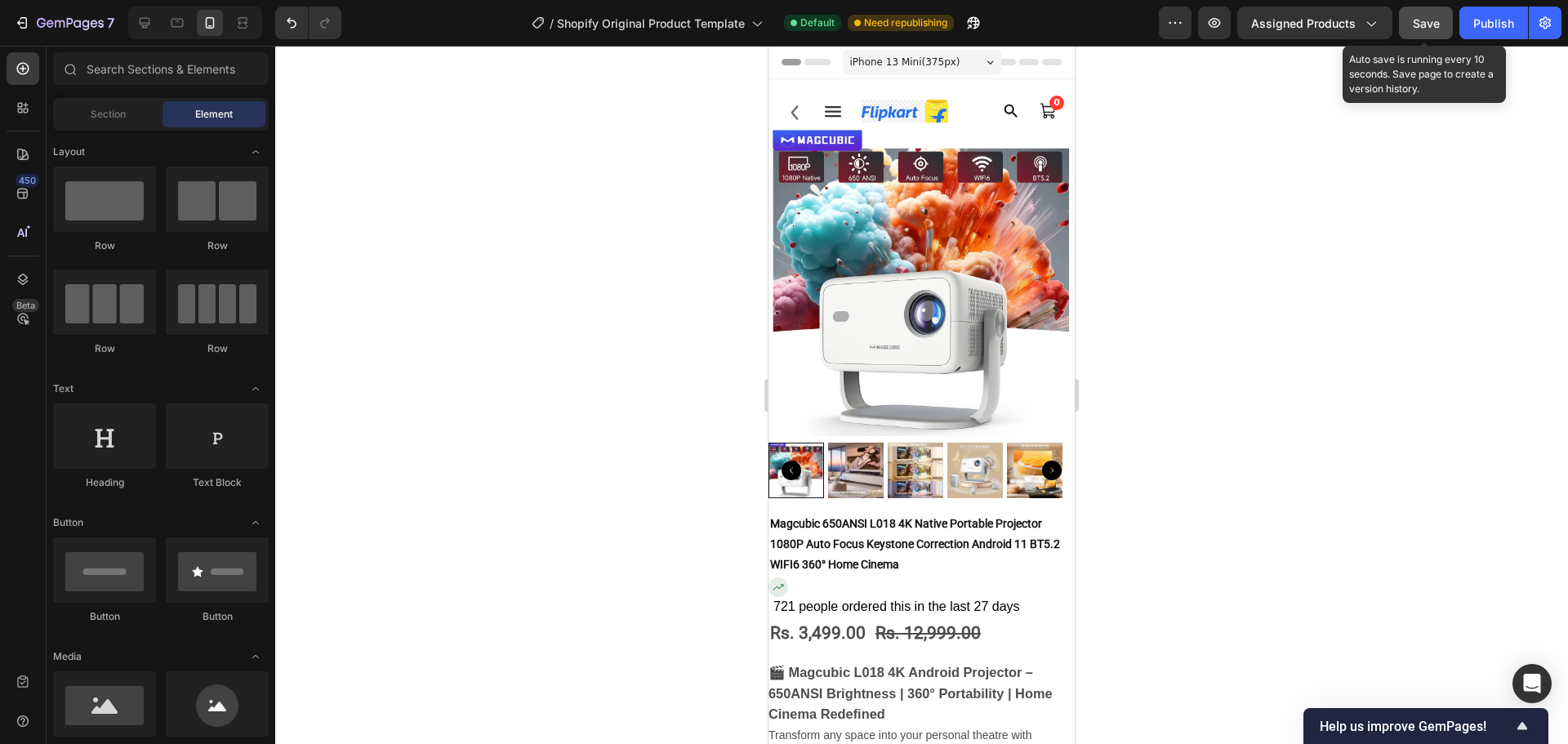
click at [1412, 31] on button "Save" at bounding box center [1426, 23] width 54 height 33
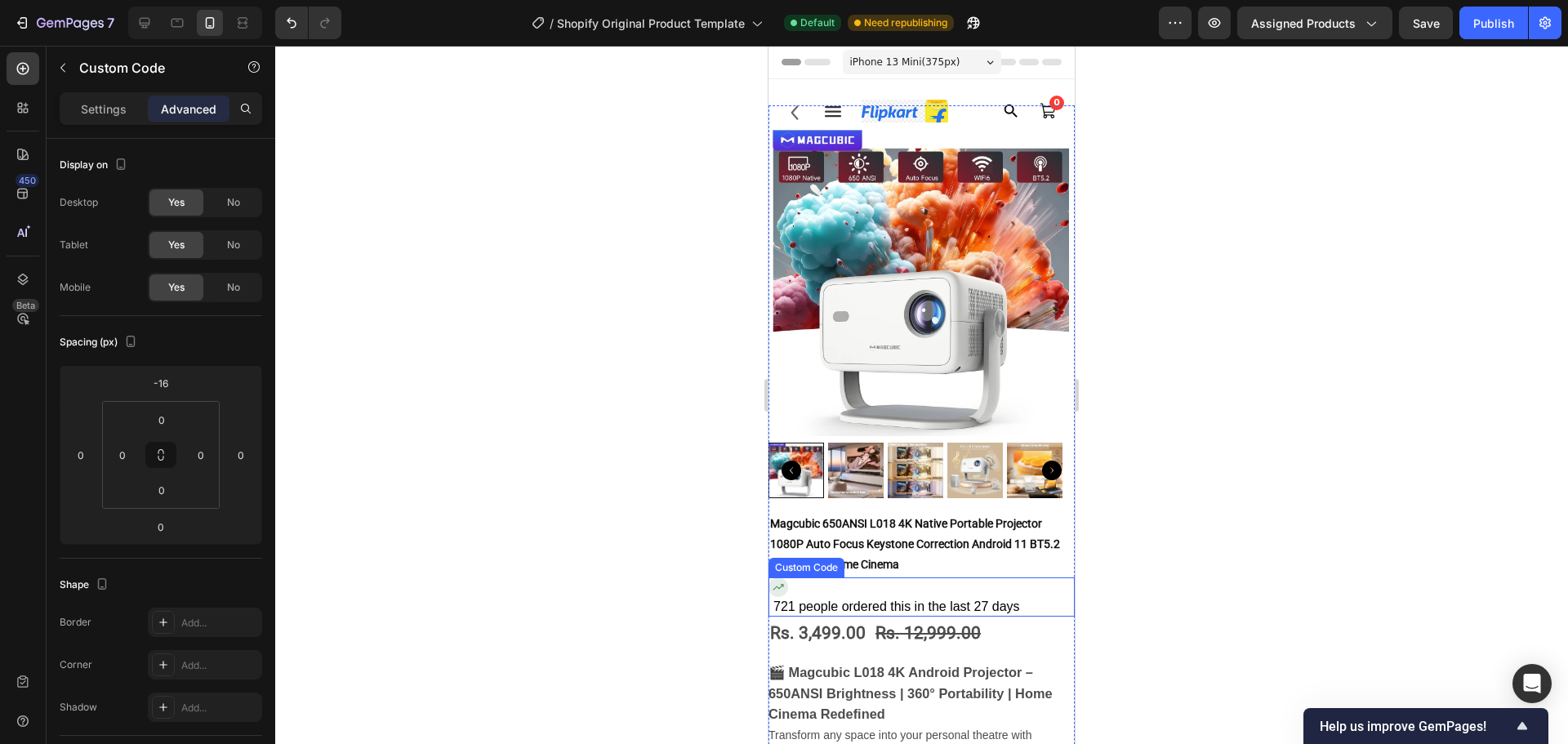
click at [945, 597] on div "721 people ordered this in the last 27 days" at bounding box center [924, 607] width 302 height 19
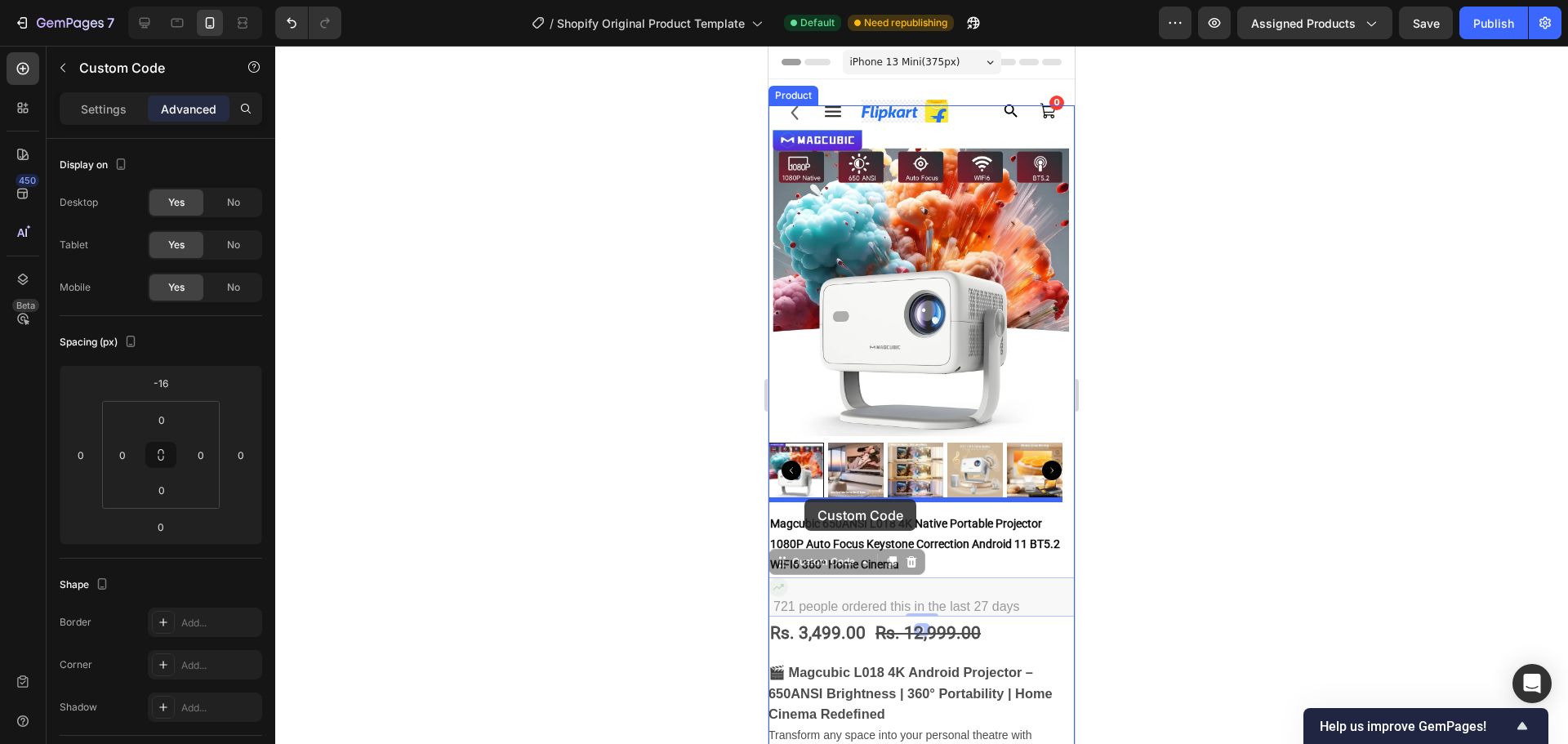
drag, startPoint x: 785, startPoint y: 550, endPoint x: 804, endPoint y: 499, distance: 54.4
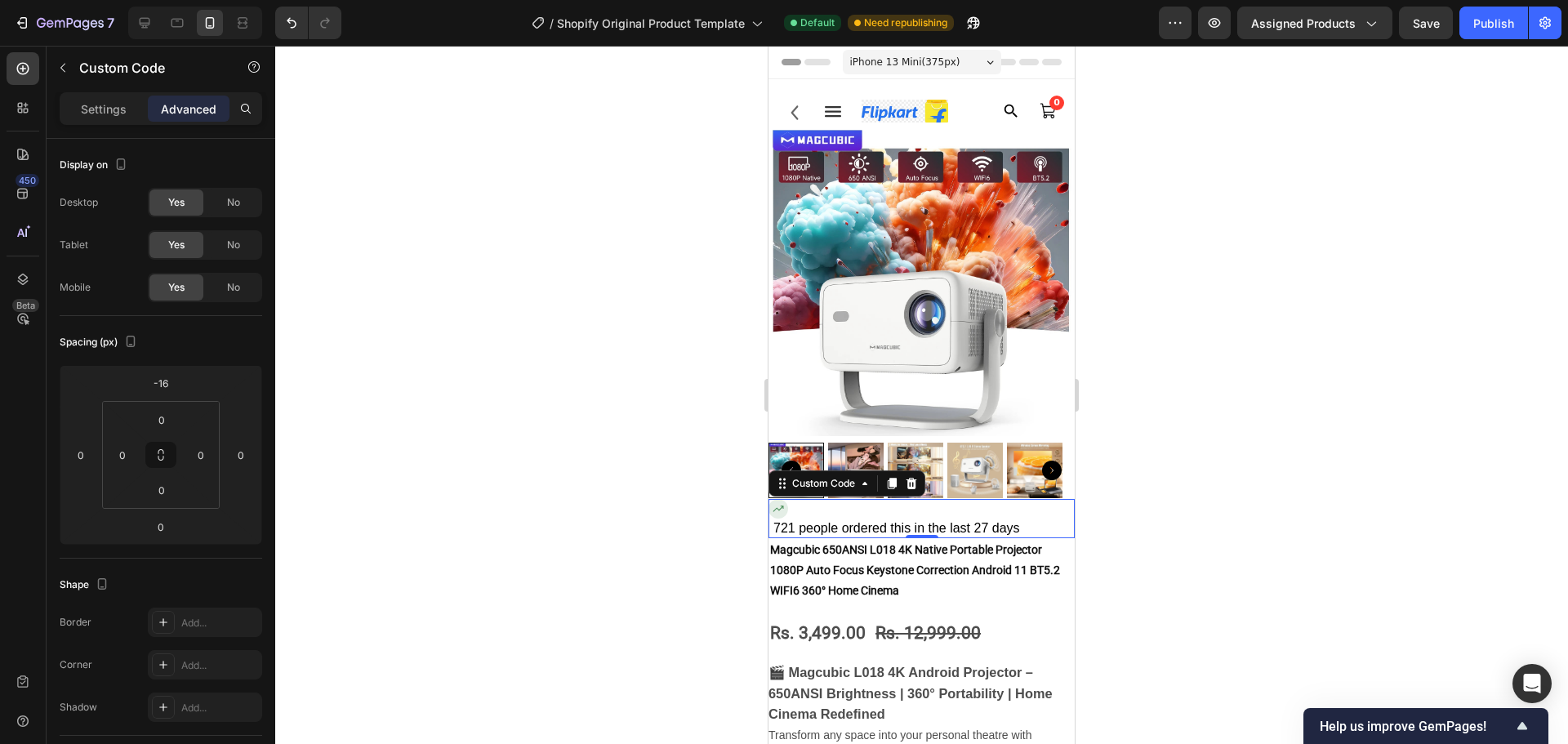
click at [546, 419] on div at bounding box center [921, 394] width 1292 height 698
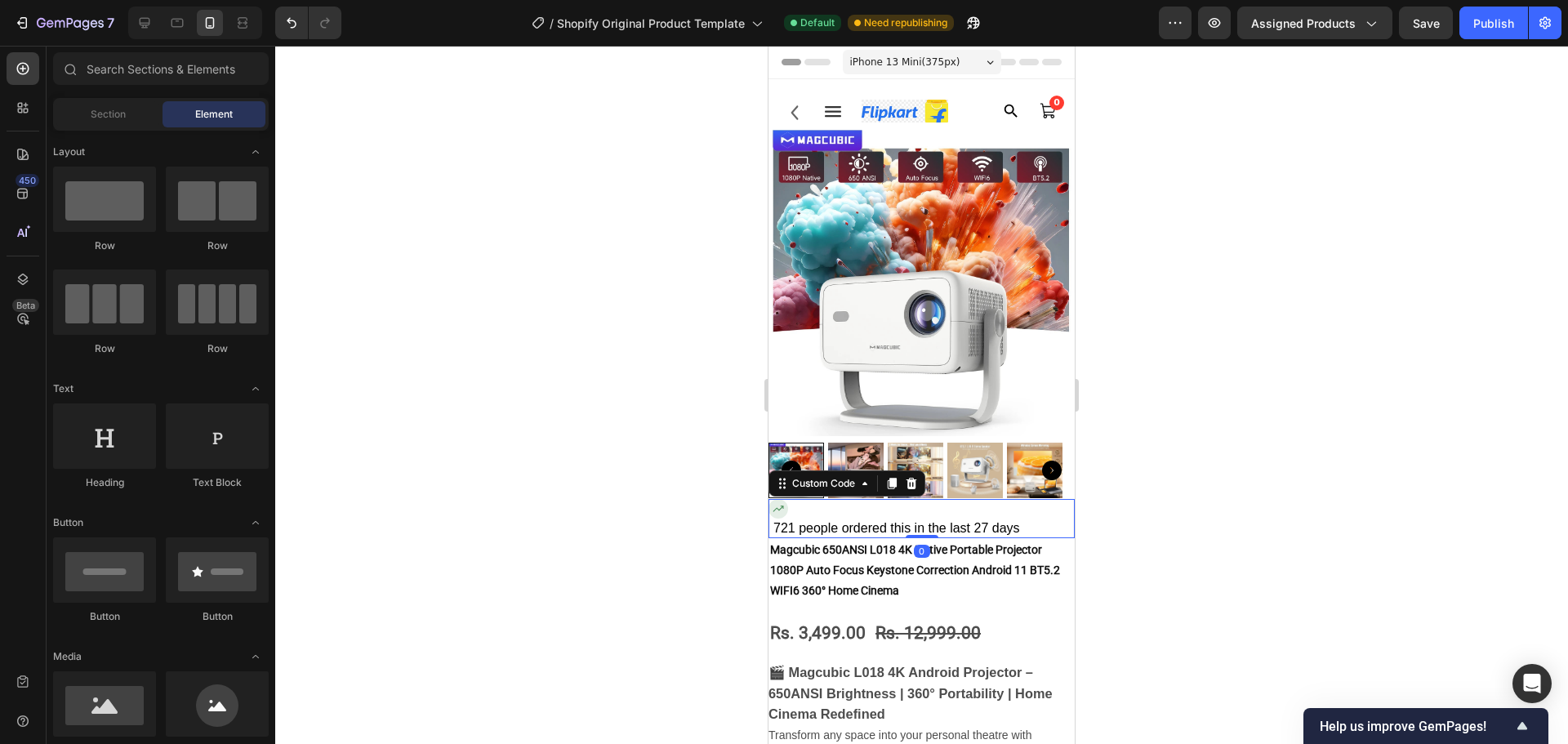
click at [955, 518] on div "721 people ordered this in the last 27 days" at bounding box center [924, 528] width 302 height 19
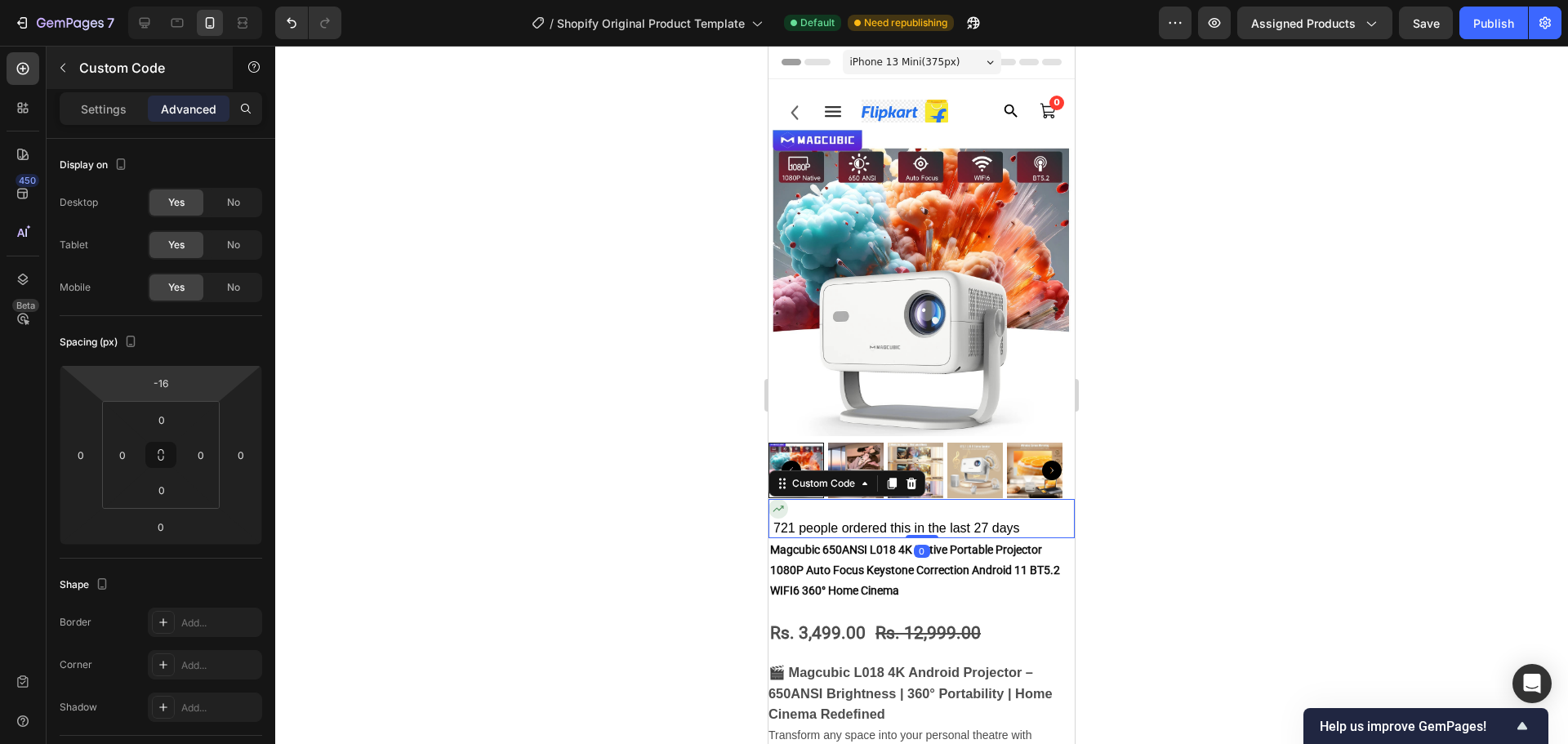
click at [83, 83] on div "Custom Code" at bounding box center [139, 68] width 187 height 43
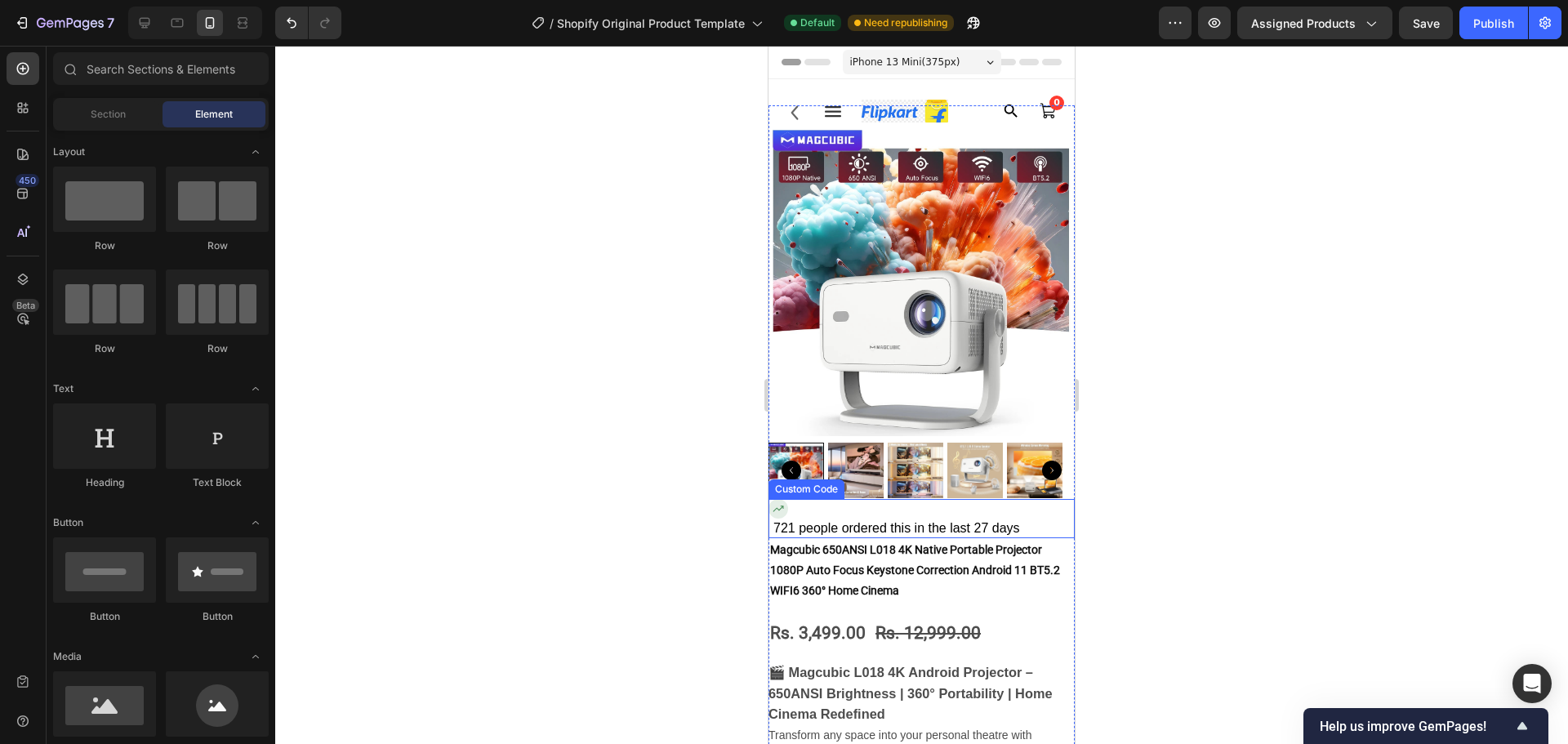
click at [937, 518] on div "721 people ordered this in the last 27 days" at bounding box center [924, 528] width 302 height 19
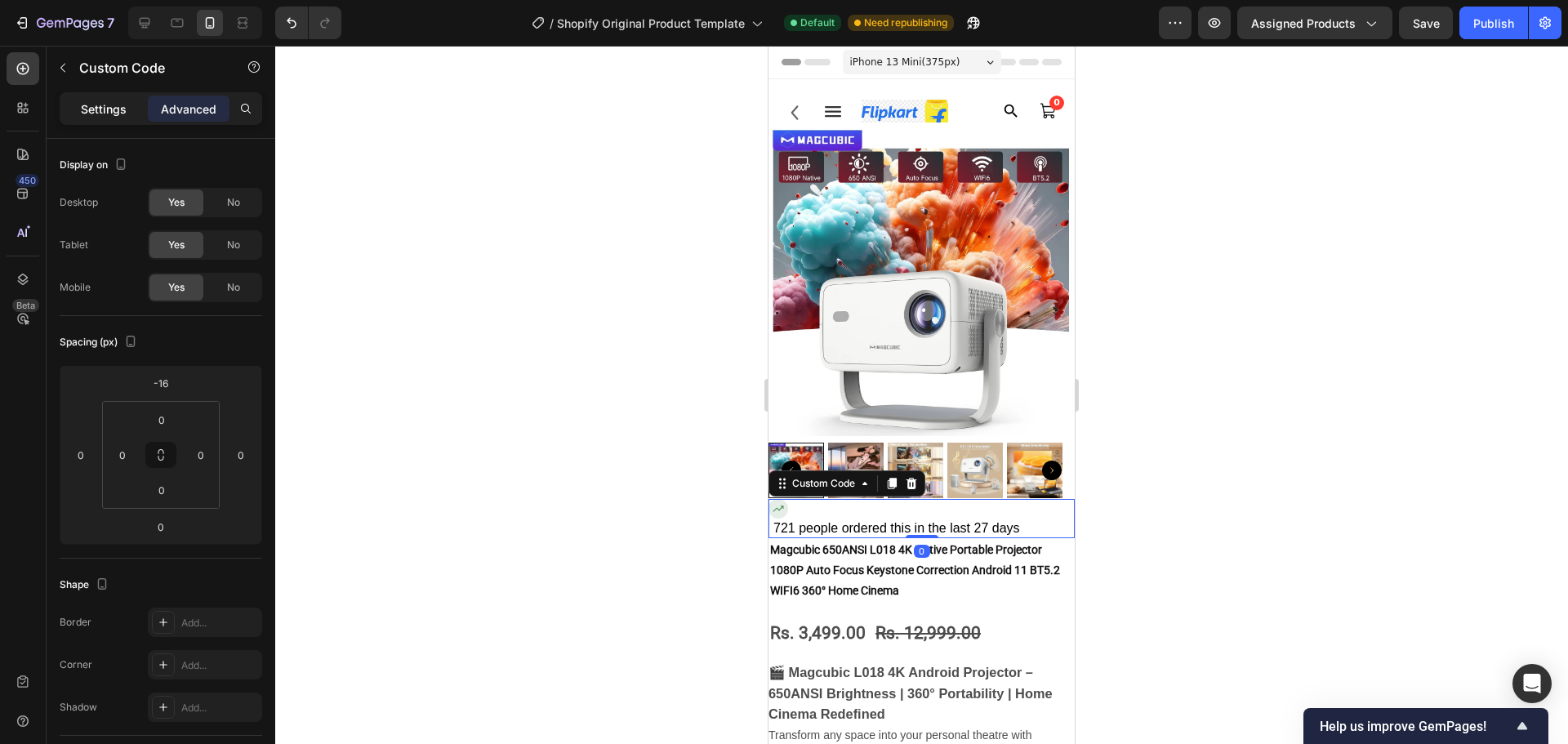
click at [110, 108] on p "Settings" at bounding box center [103, 109] width 45 height 17
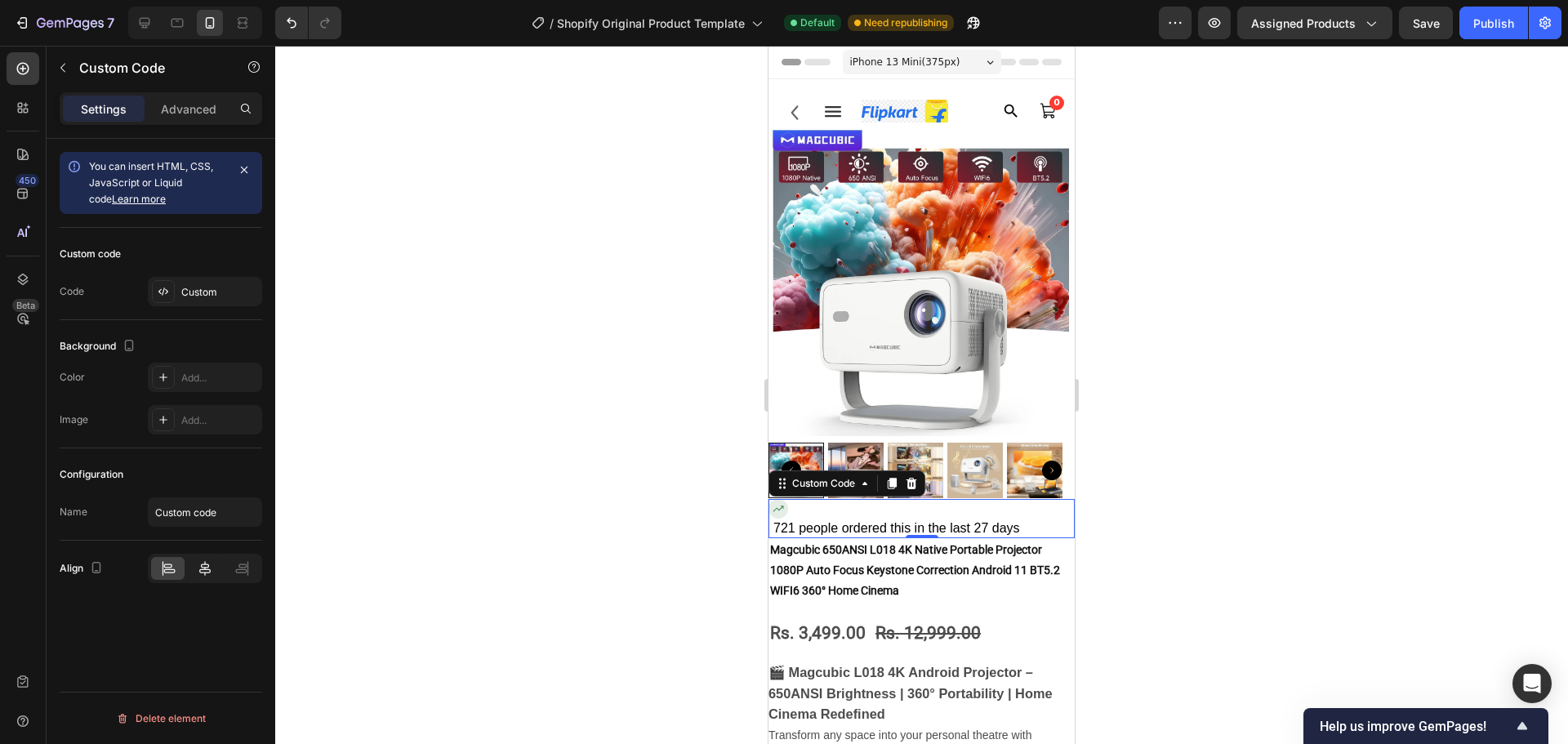
click at [211, 571] on icon at bounding box center [205, 568] width 16 height 16
click at [791, 499] on div "721 people ordered this in the last 27 days" at bounding box center [921, 518] width 306 height 40
click at [181, 564] on div at bounding box center [167, 568] width 34 height 23
click at [878, 518] on div "721 people ordered this in the last 27 days" at bounding box center [924, 528] width 302 height 19
click at [197, 298] on div "Custom" at bounding box center [219, 292] width 76 height 14
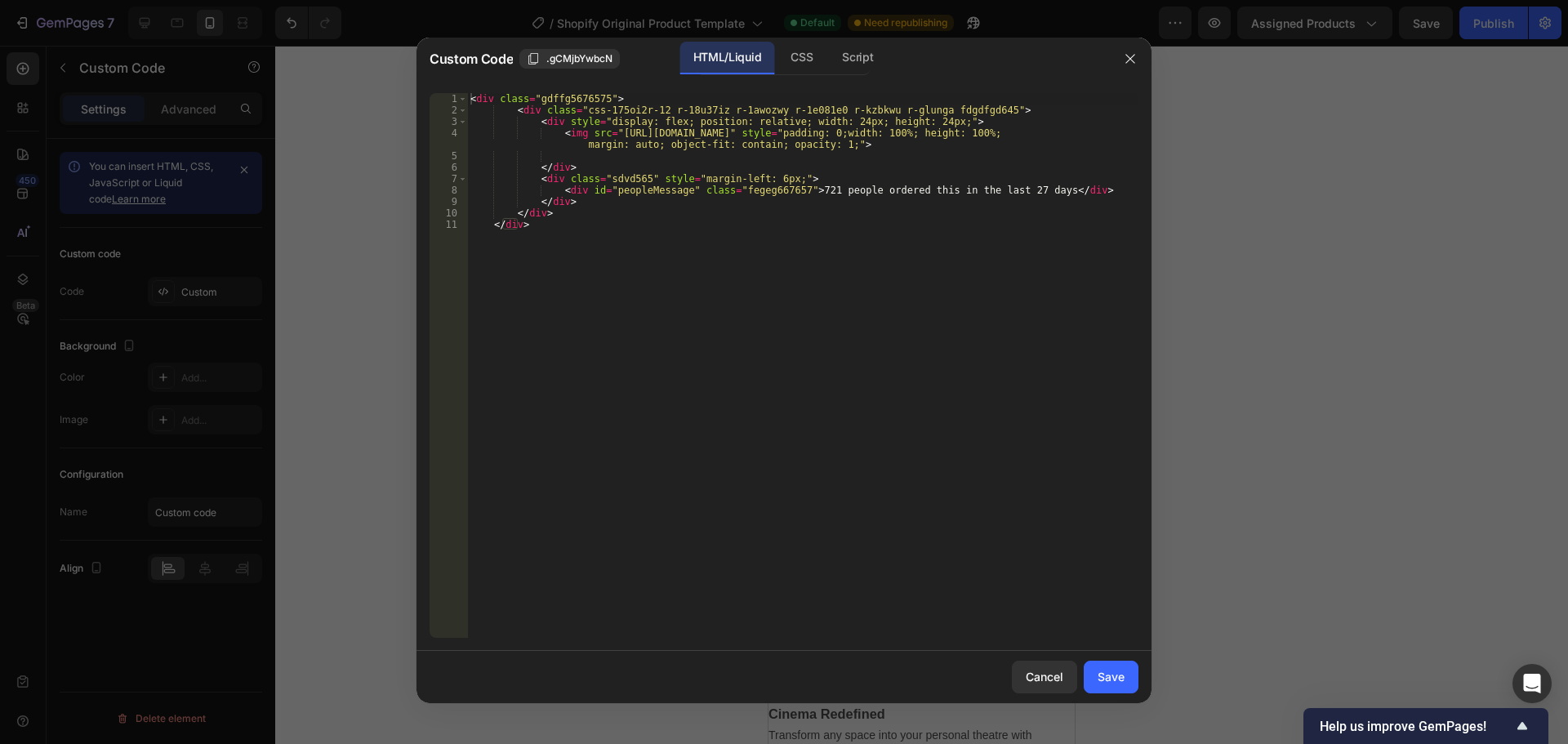
type textarea "</div>"
click at [864, 334] on div "< div class = "gdffg5676575" > < div class = "css-175oi2r-12 r-18u37iz r-1awozw…" at bounding box center [802, 376] width 671 height 567
click at [1300, 463] on div at bounding box center [784, 372] width 1568 height 744
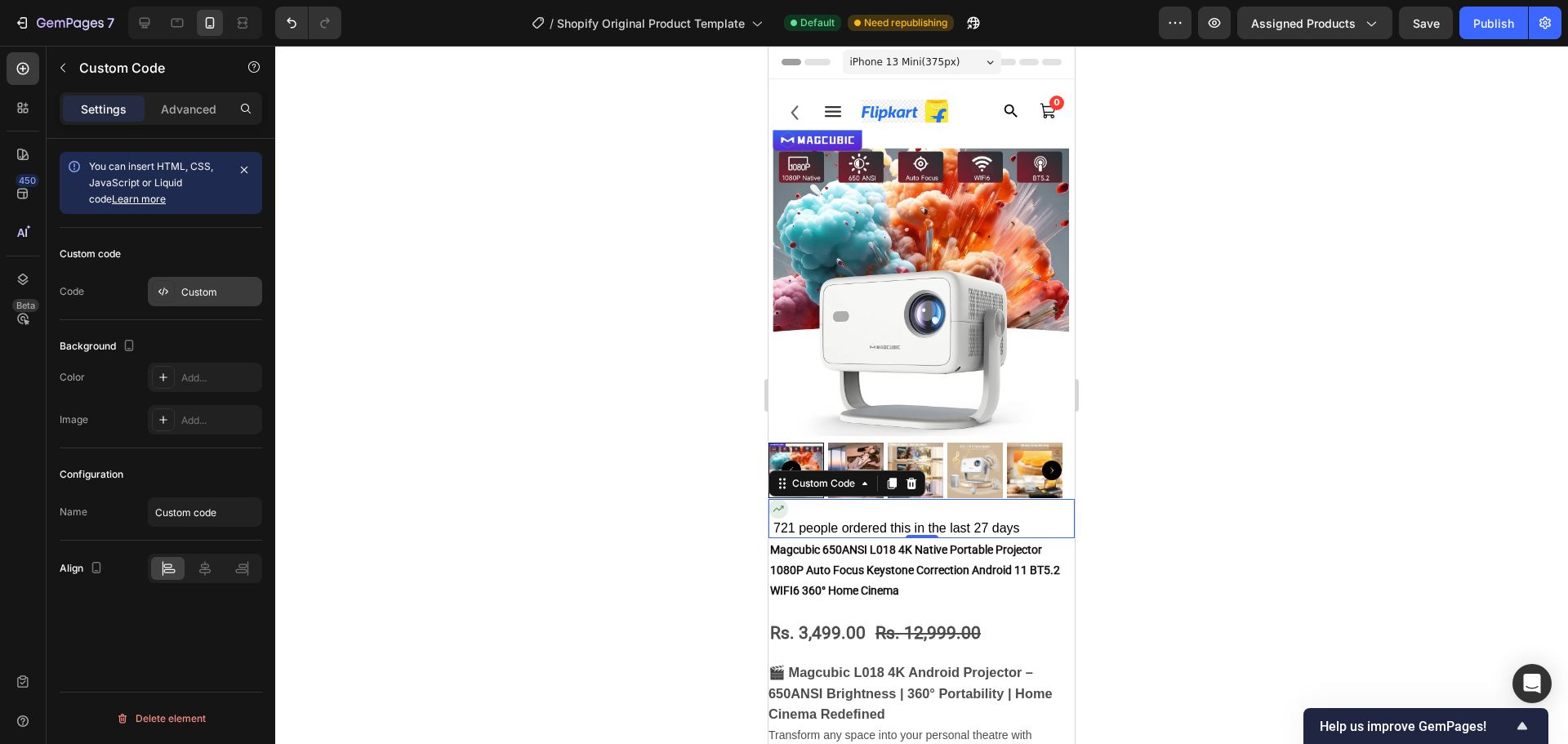
click at [178, 292] on div "Custom" at bounding box center [205, 291] width 114 height 29
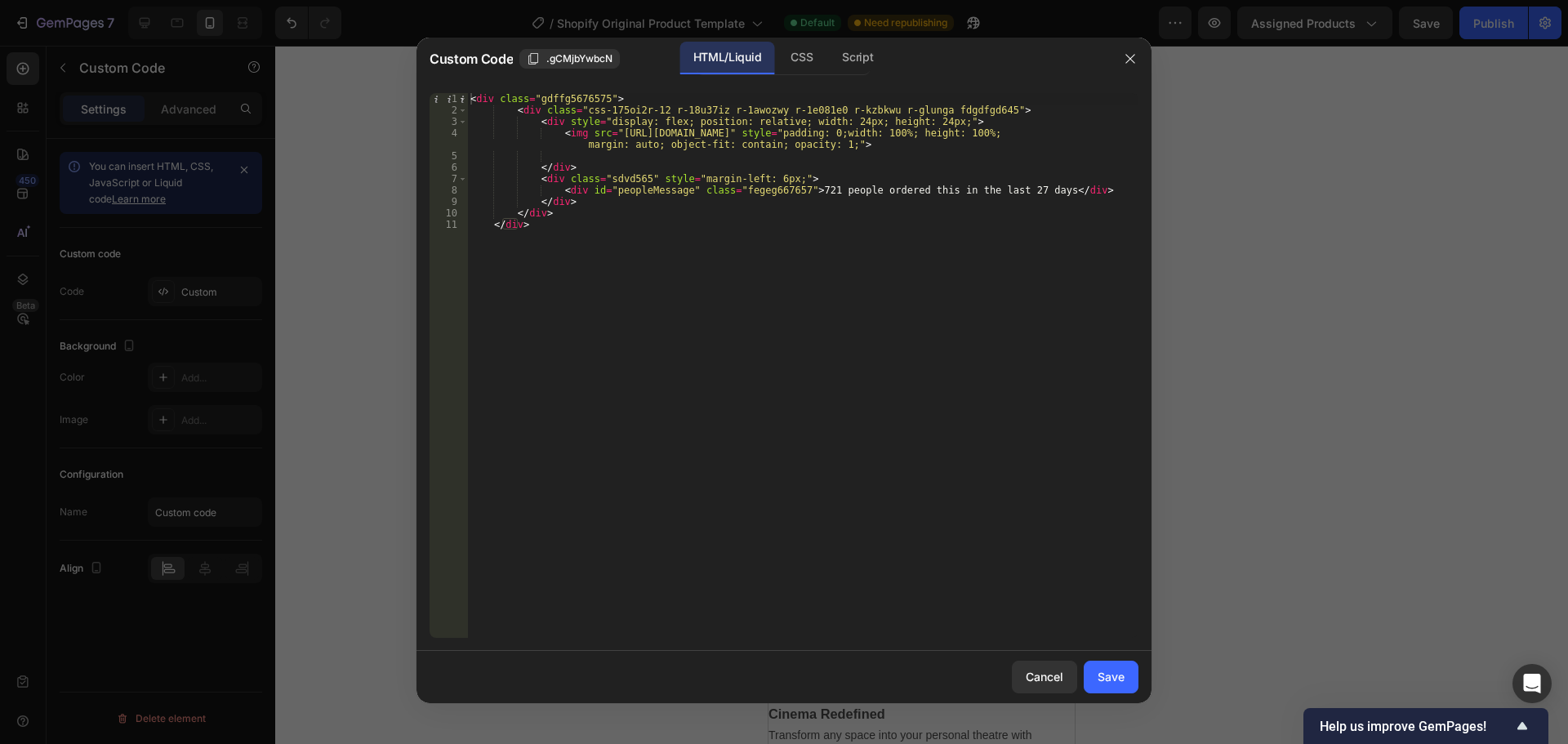
click at [323, 282] on div at bounding box center [784, 372] width 1568 height 744
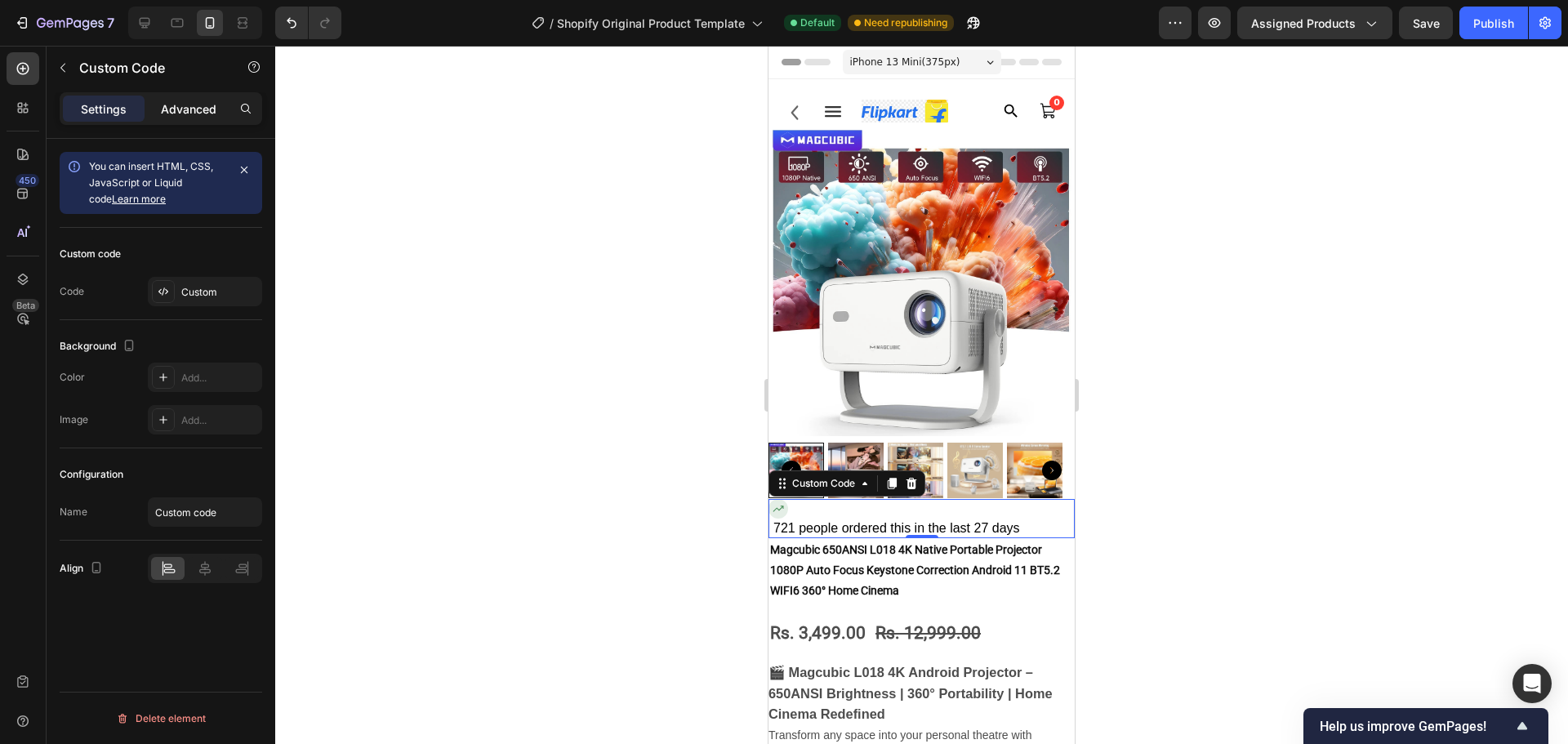
click at [201, 117] on p "Advanced" at bounding box center [188, 109] width 55 height 17
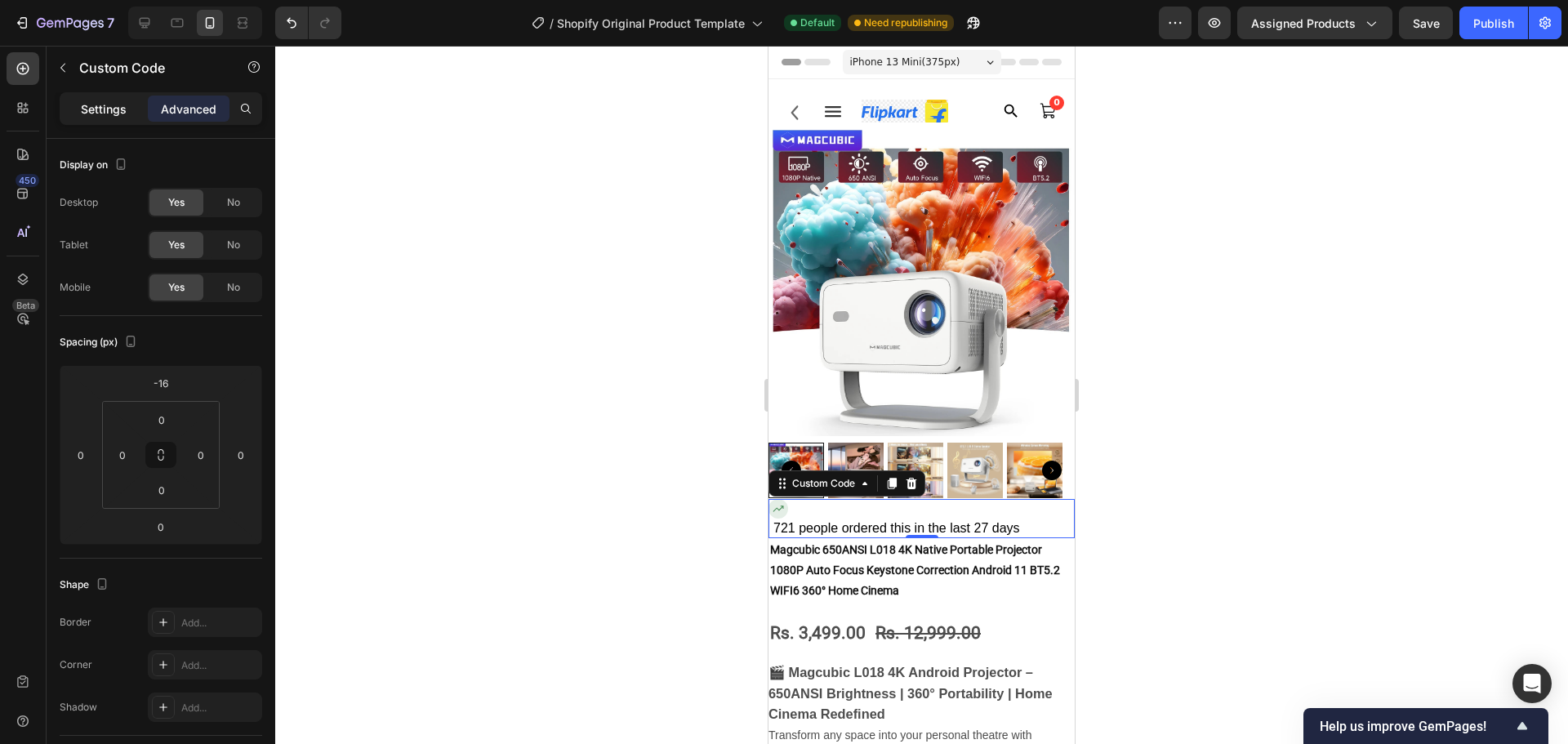
click at [106, 119] on div "Settings" at bounding box center [103, 108] width 81 height 26
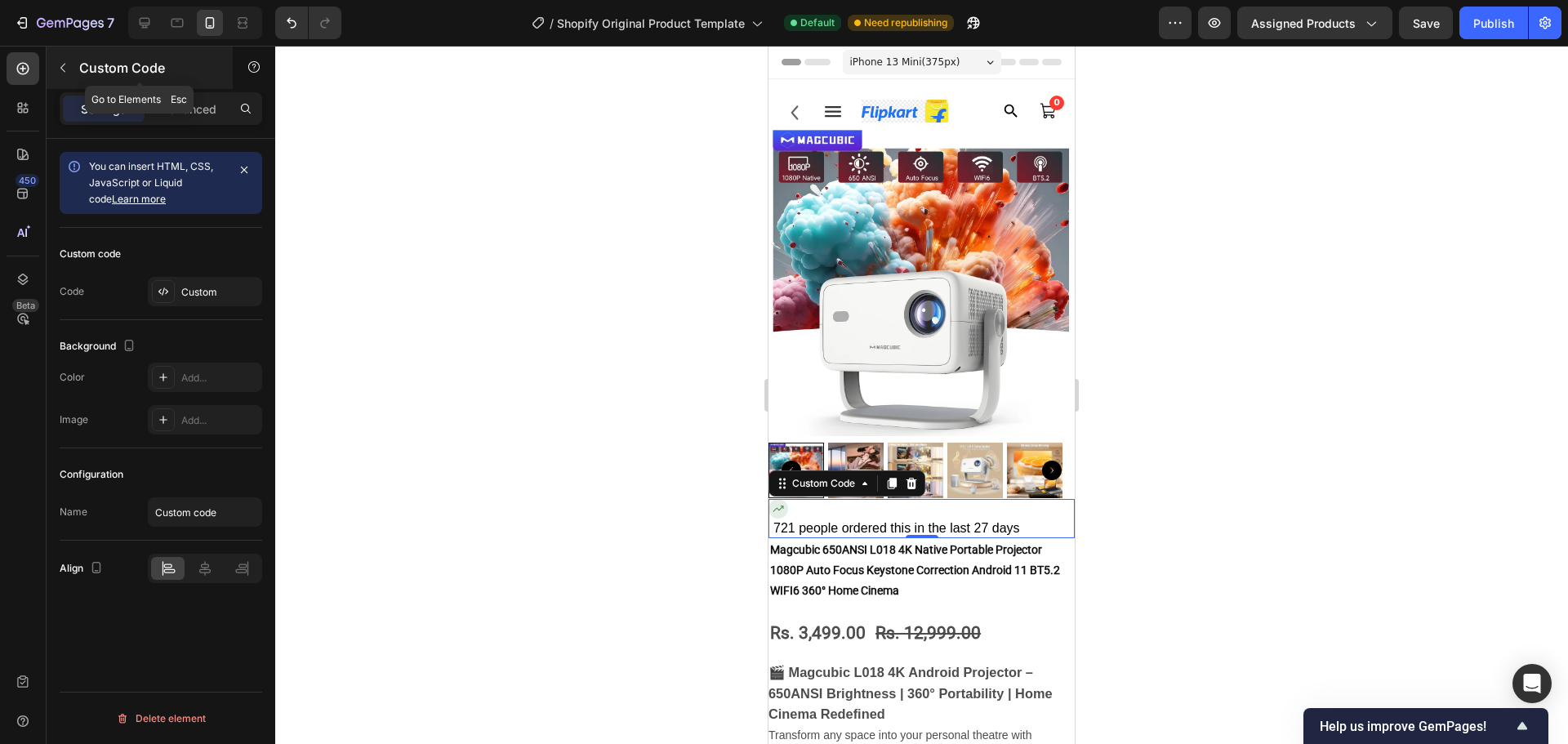
click at [87, 61] on p "Custom Code" at bounding box center [149, 68] width 139 height 19
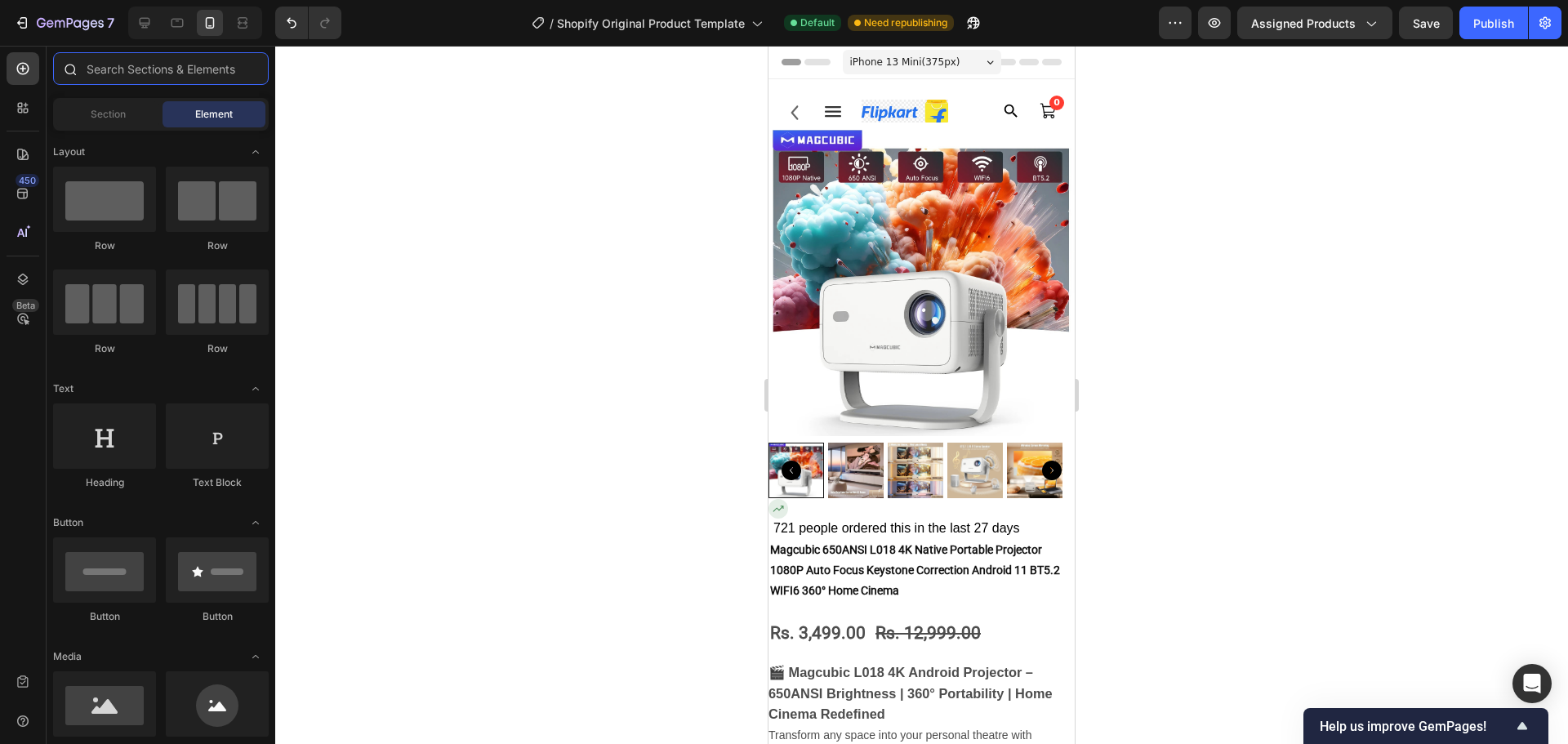
click at [124, 84] on input "text" at bounding box center [160, 69] width 216 height 33
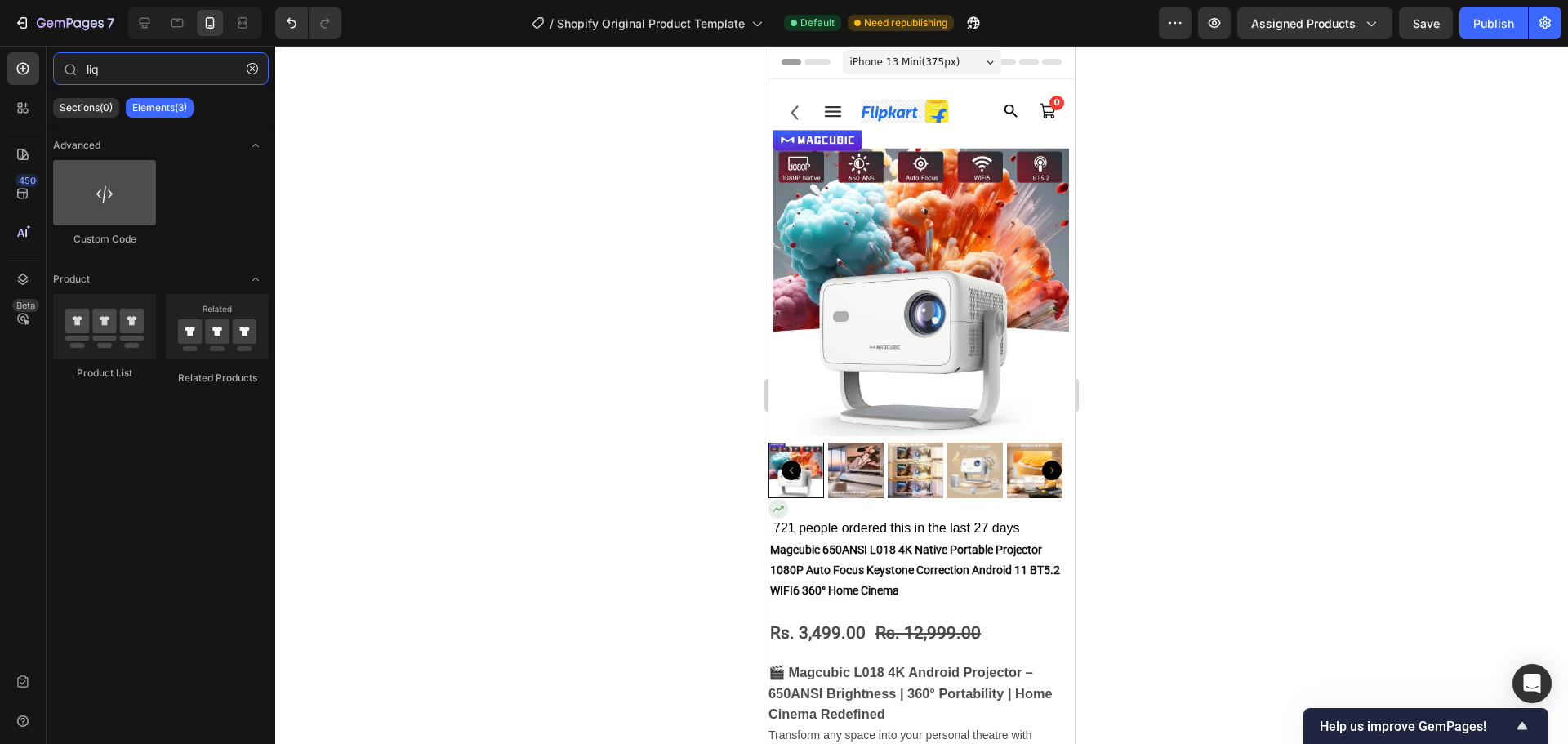
type input "liq"
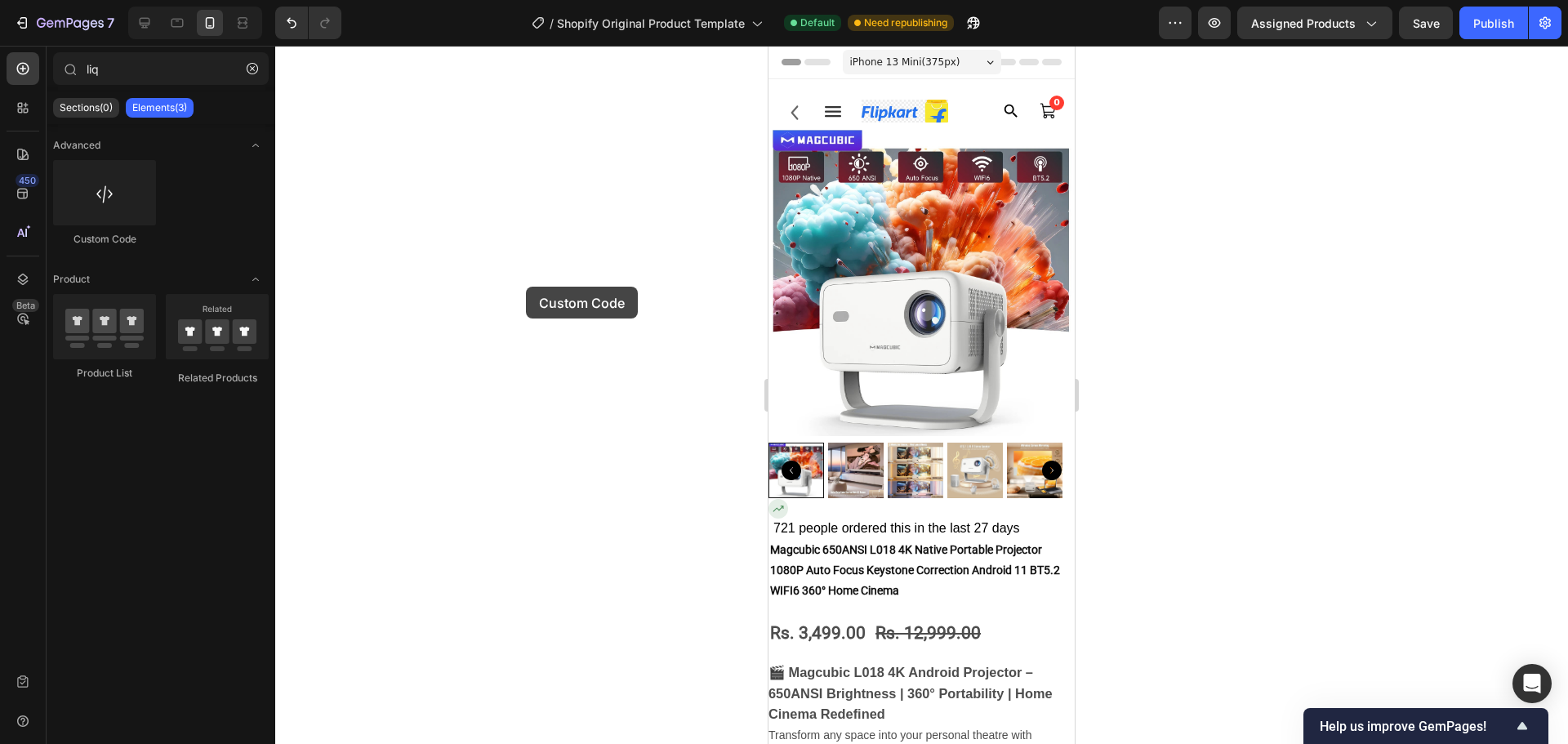
drag, startPoint x: 109, startPoint y: 203, endPoint x: 695, endPoint y: 416, distance: 623.5
click at [671, 0] on div "7 / Shopify Original Product Template Default Need republishing Preview Assigne…" at bounding box center [784, 0] width 1568 height 0
drag, startPoint x: 695, startPoint y: 416, endPoint x: 176, endPoint y: 265, distance: 540.5
click at [254, 0] on div "7 / Shopify Original Product Template Default Need republishing Preview Assigne…" at bounding box center [784, 0] width 1568 height 0
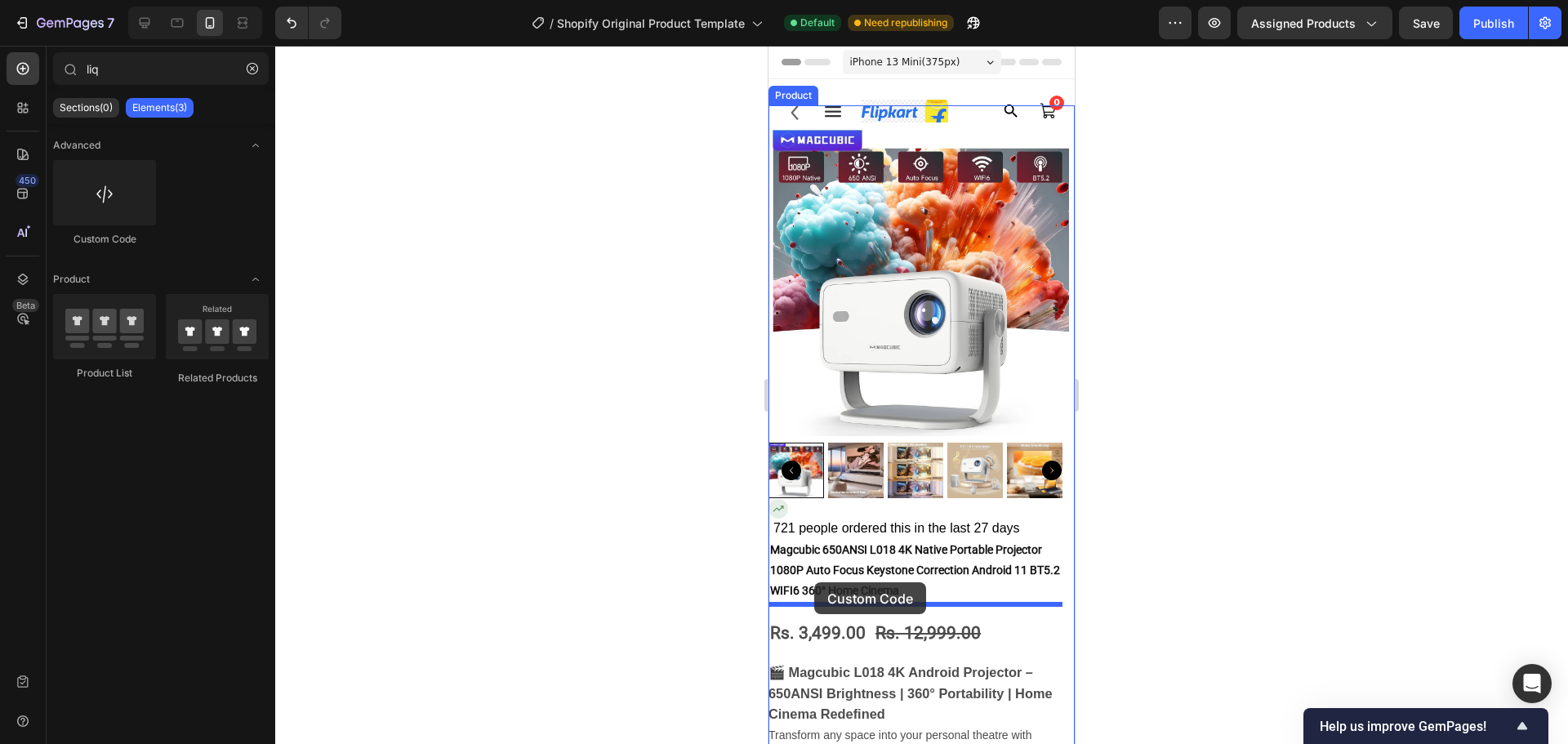
drag, startPoint x: 884, startPoint y: 244, endPoint x: 814, endPoint y: 582, distance: 345.2
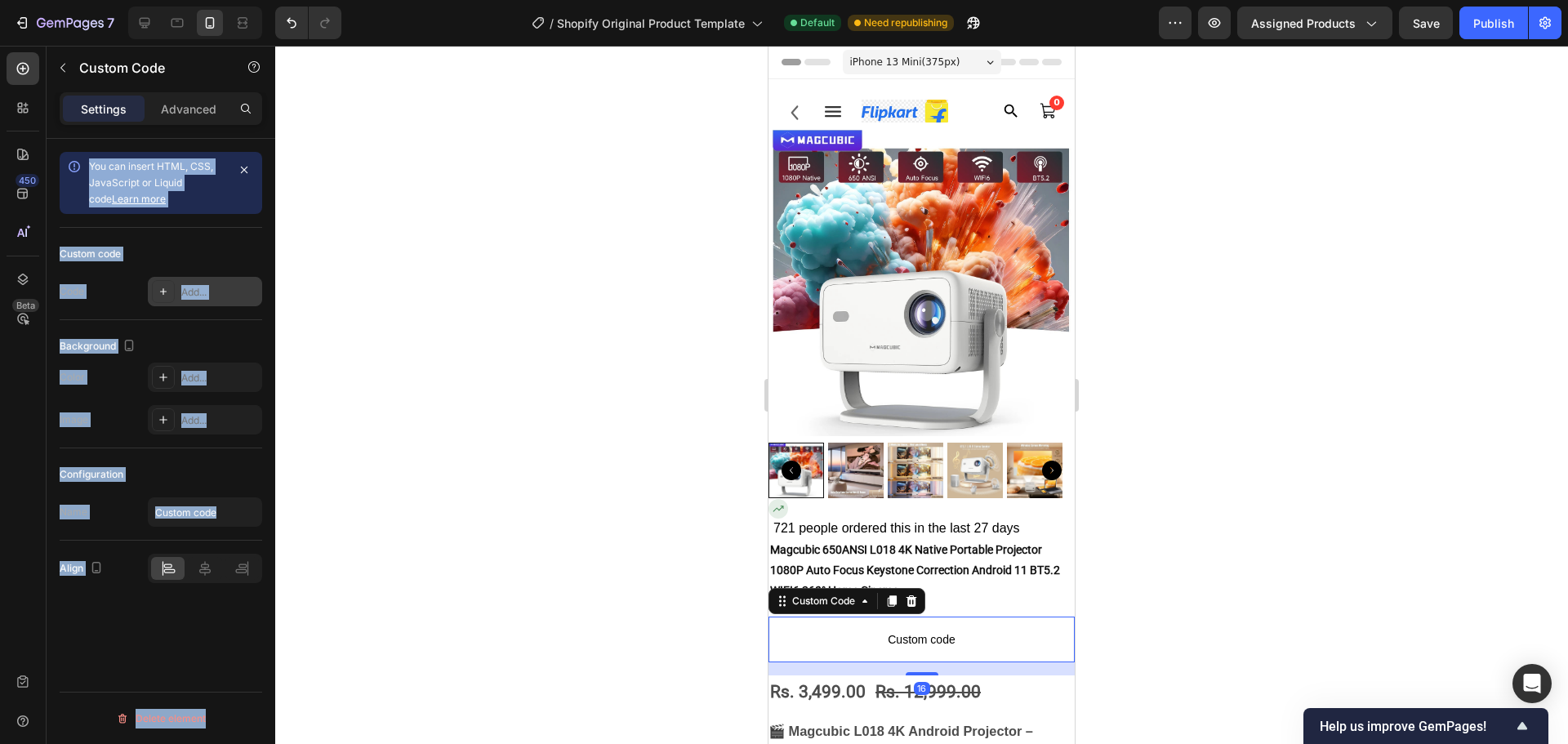
click at [222, 296] on div "Add..." at bounding box center [219, 292] width 76 height 14
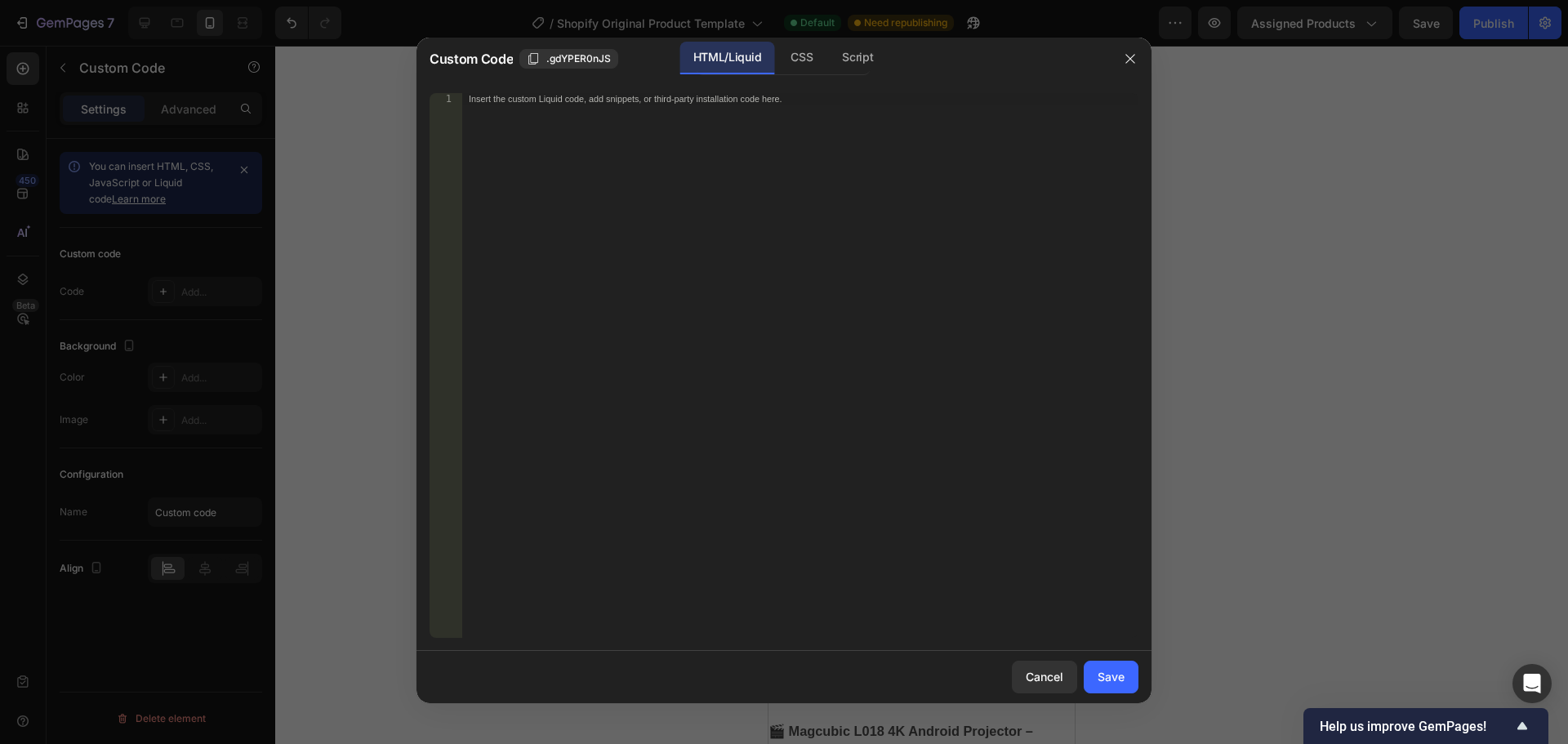
click at [878, 326] on div "Insert the custom Liquid code, add snippets, or third-party installation code h…" at bounding box center [800, 376] width 677 height 567
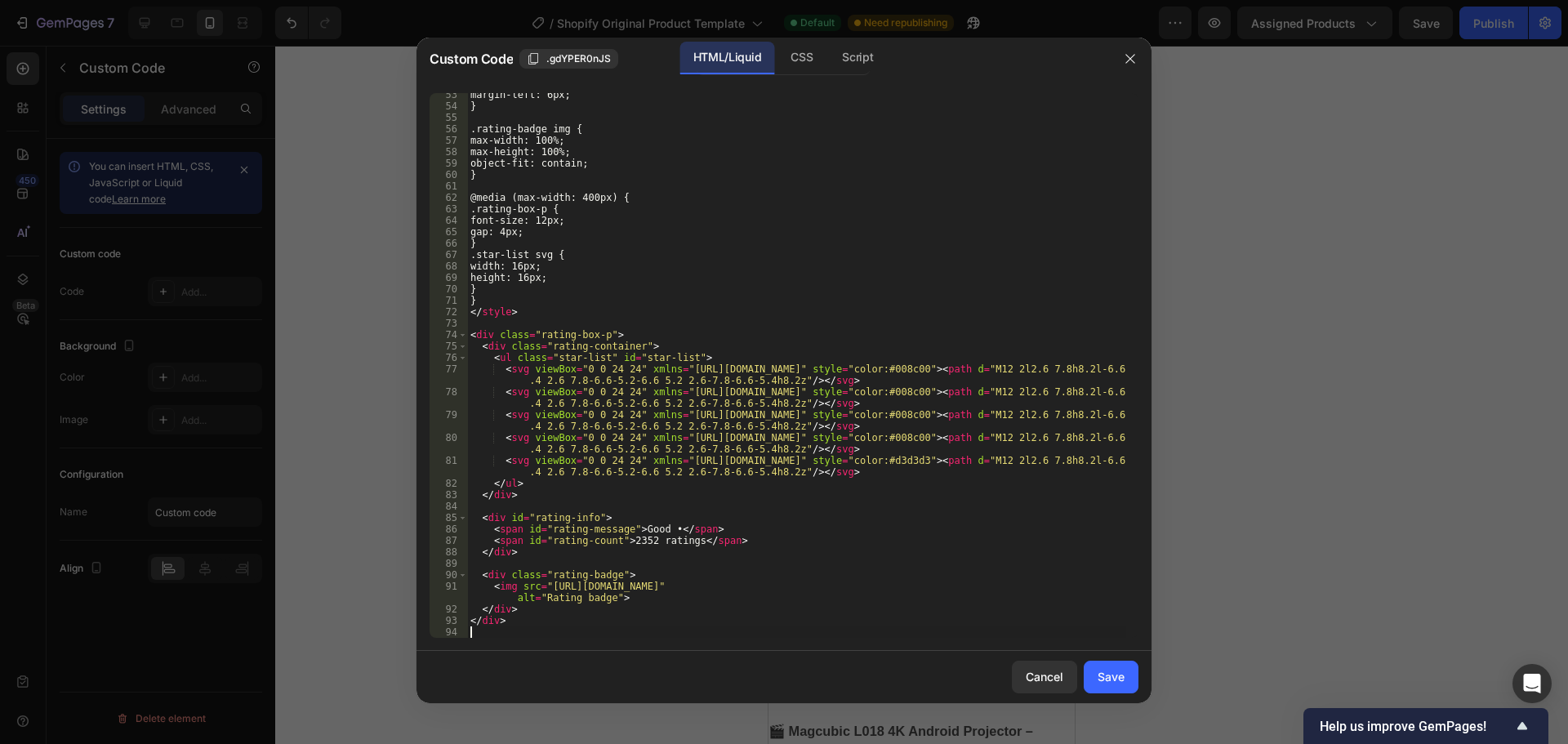
scroll to position [598, 0]
click at [1108, 681] on div "Save" at bounding box center [1112, 676] width 27 height 17
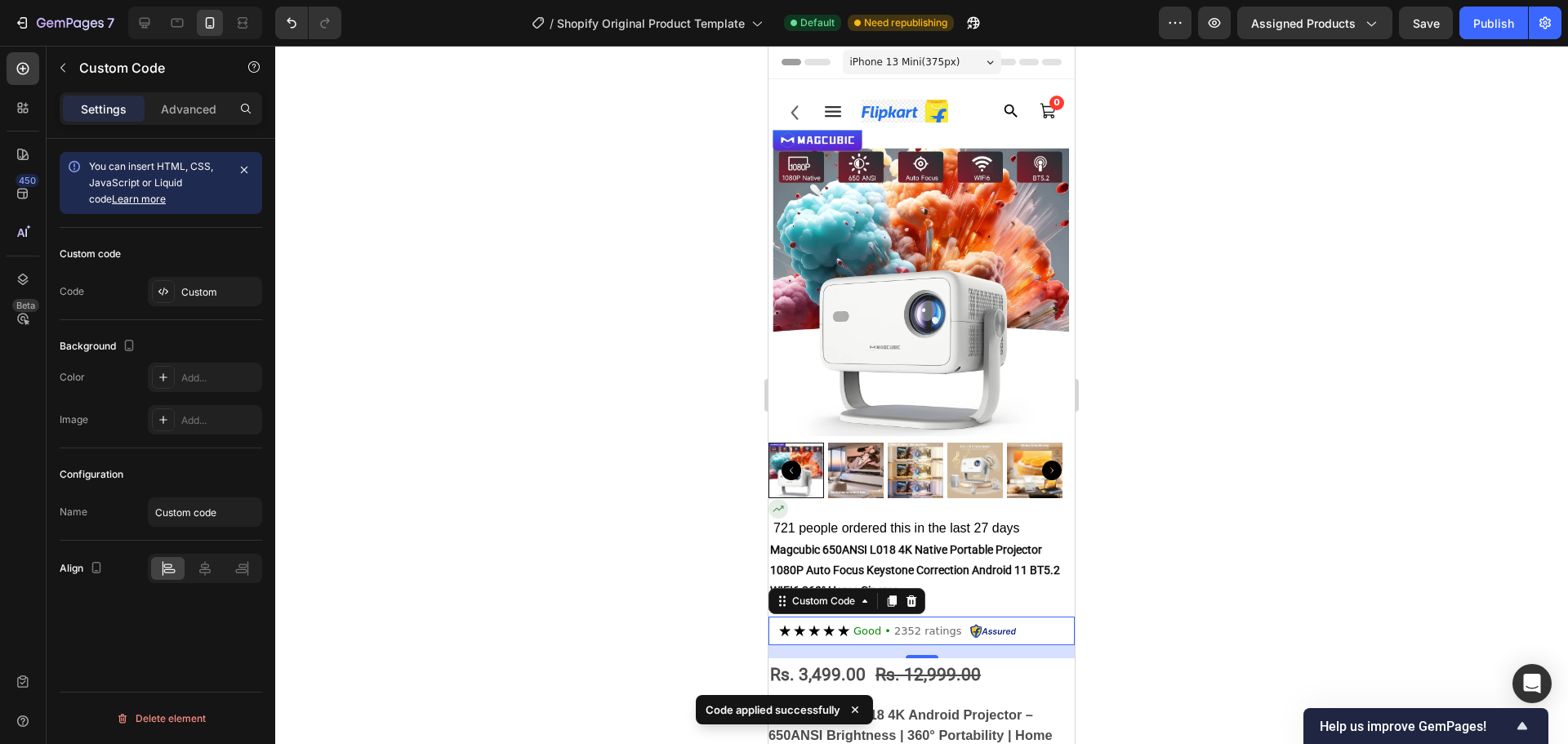
click at [1226, 487] on div at bounding box center [921, 394] width 1292 height 698
click at [1004, 616] on div "Good • 2352 ratings" at bounding box center [921, 631] width 306 height 29
click at [203, 104] on p "Advanced" at bounding box center [188, 109] width 55 height 17
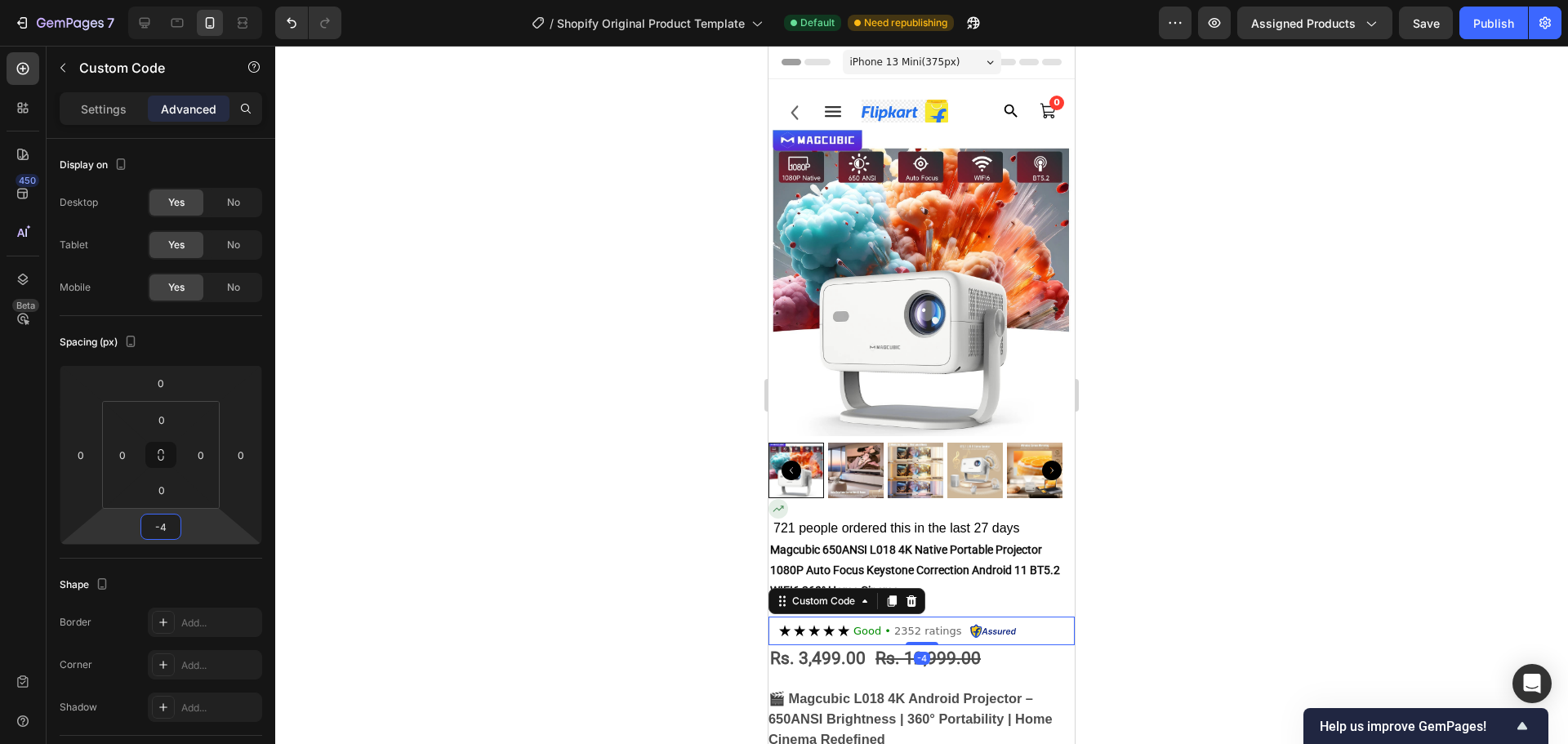
type input "-6"
drag, startPoint x: 200, startPoint y: 521, endPoint x: 242, endPoint y: 529, distance: 42.8
click at [242, 0] on html "7 / Shopify Original Product Template Default Need republishing Preview Assigne…" at bounding box center [784, 0] width 1568 height 0
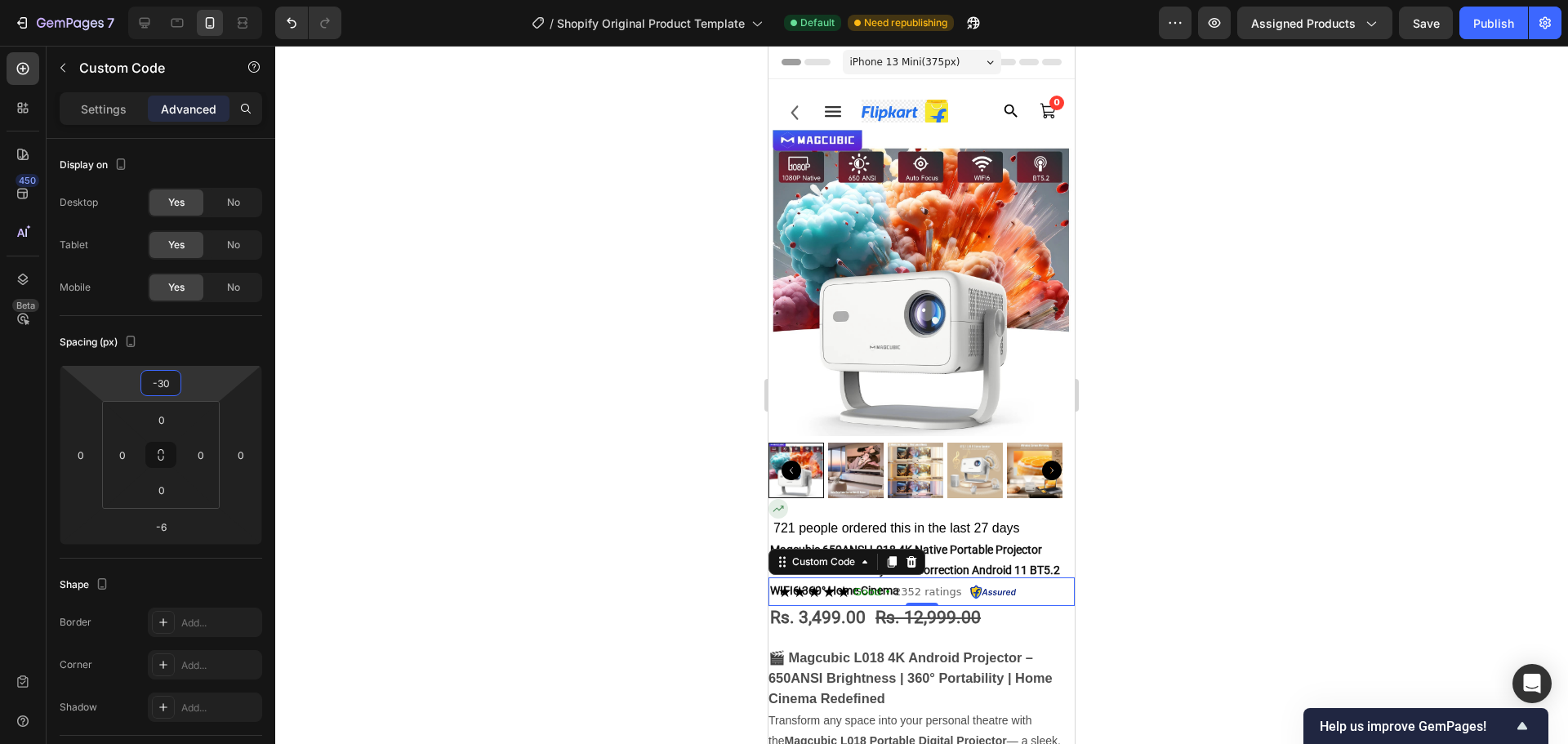
type input "-26"
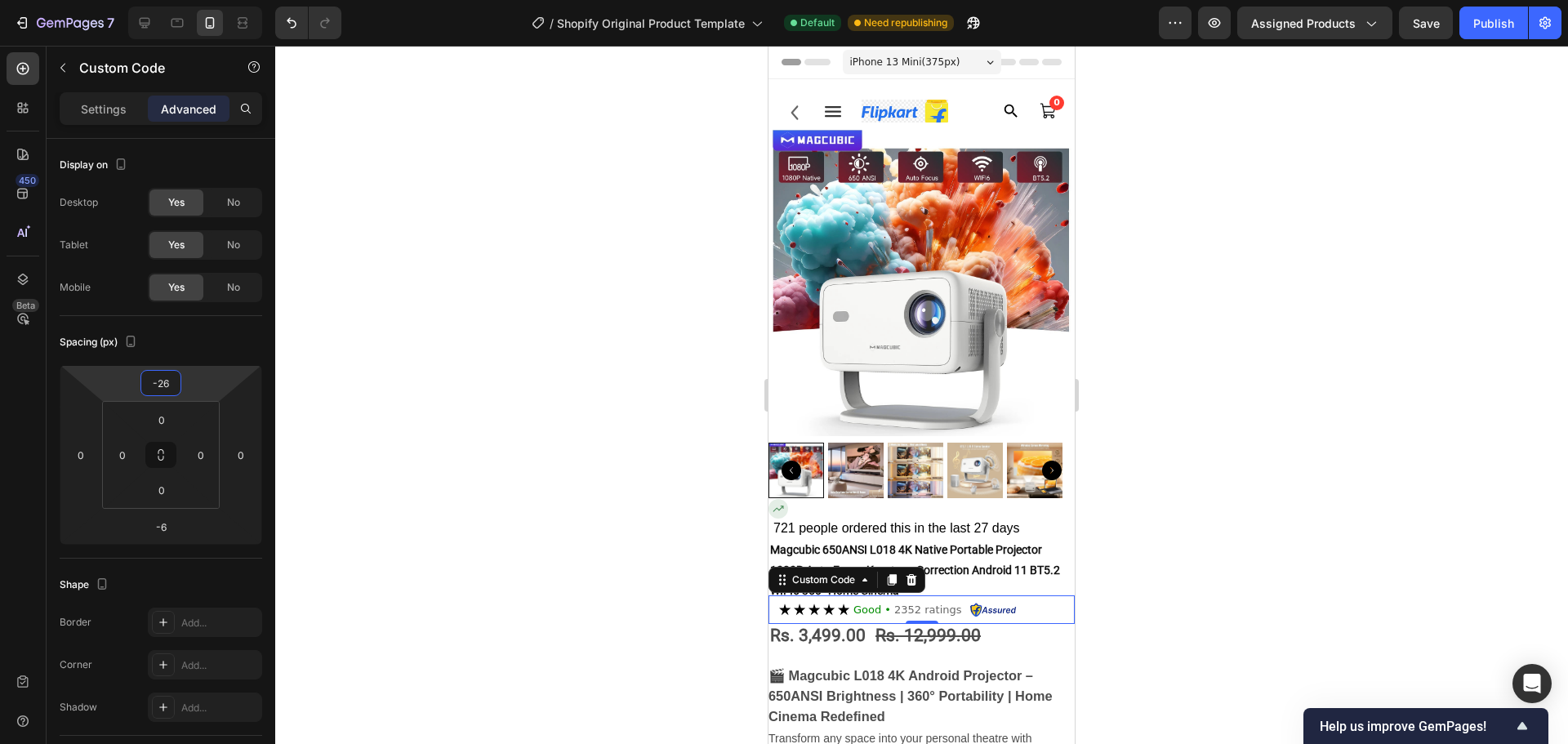
drag, startPoint x: 206, startPoint y: 394, endPoint x: 222, endPoint y: 405, distance: 19.4
click at [222, 0] on html "7 / Shopify Original Product Template Default Need republishing Preview Assigne…" at bounding box center [784, 0] width 1568 height 0
click at [708, 393] on div at bounding box center [921, 394] width 1292 height 698
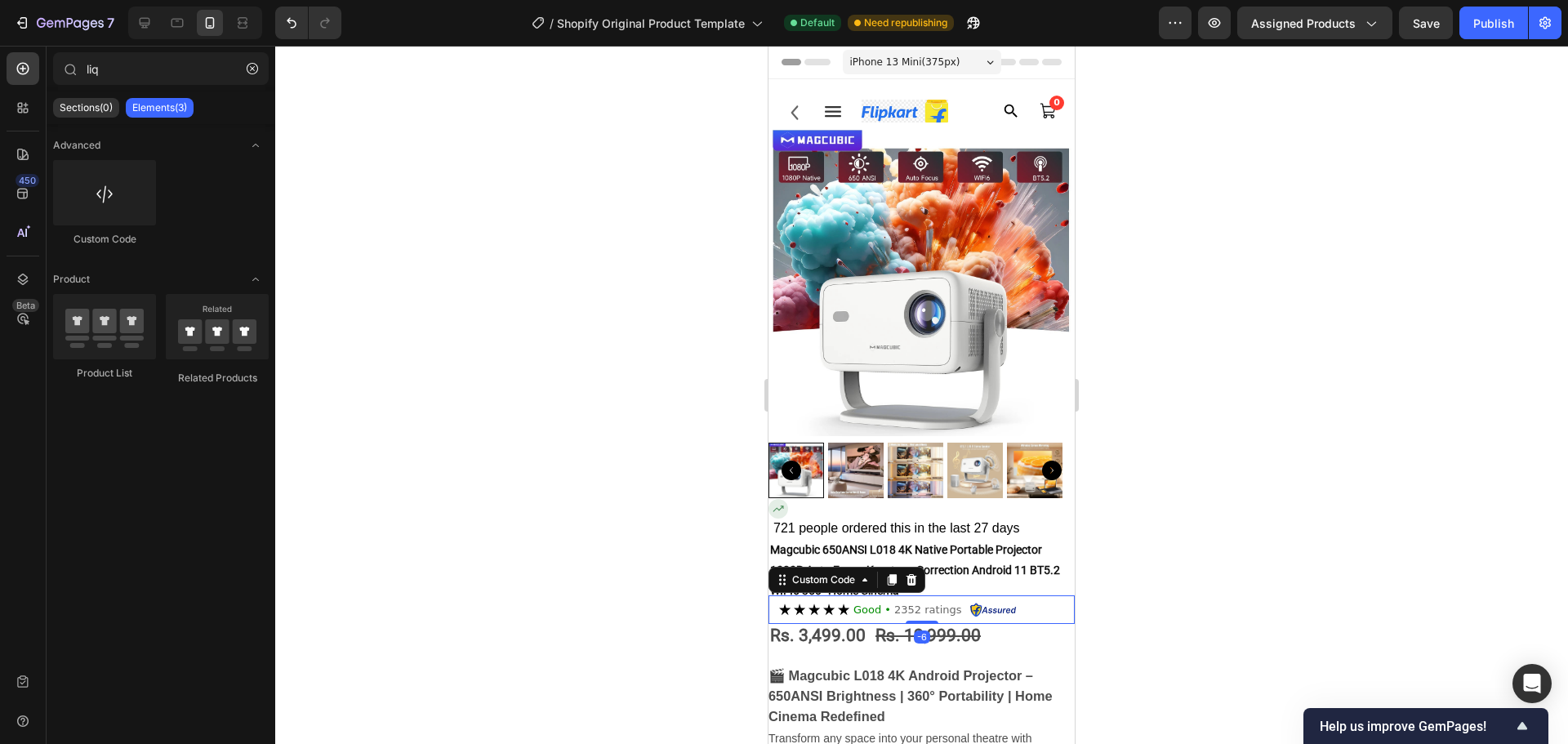
click at [839, 604] on icon at bounding box center [844, 610] width 12 height 12
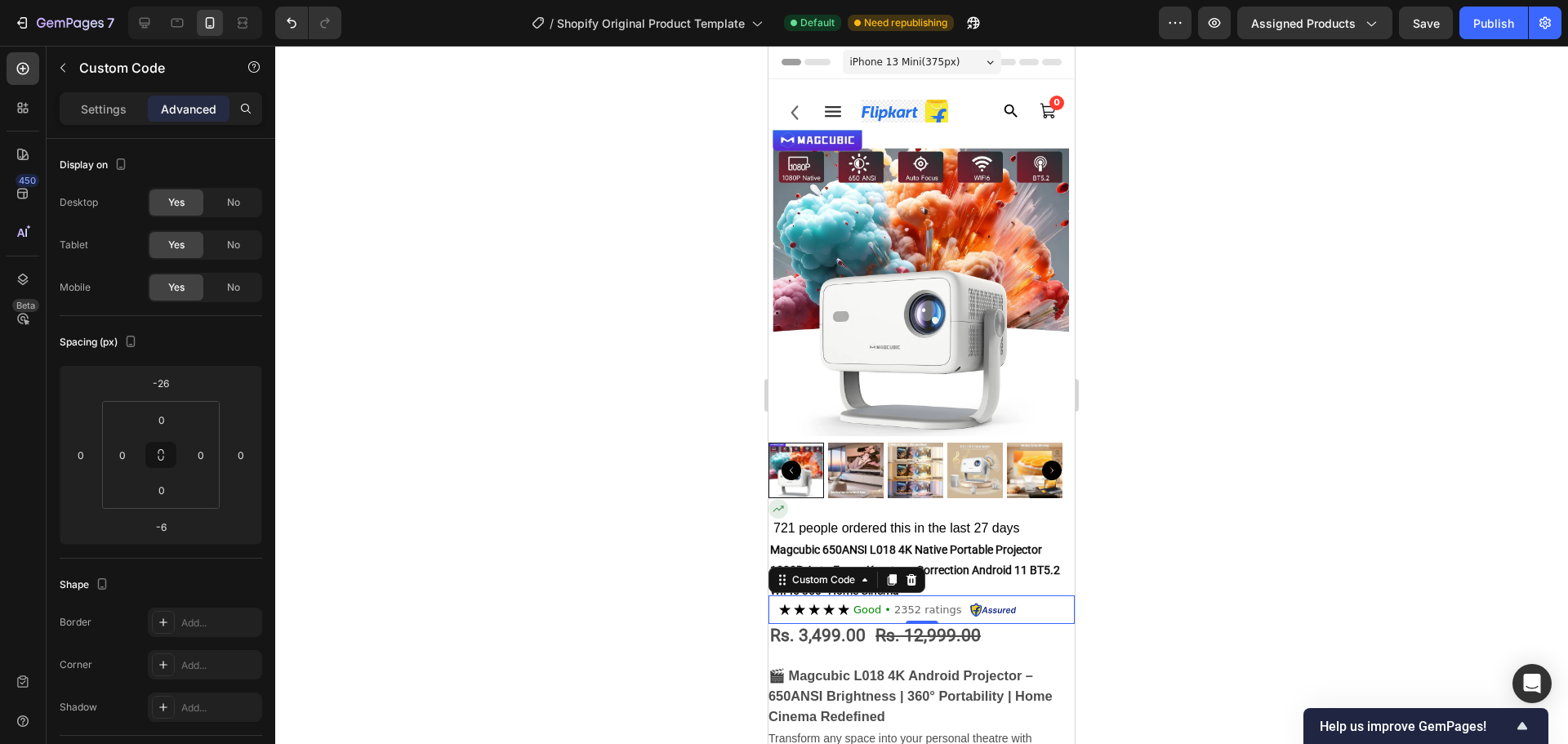
click at [1017, 601] on div "Good • 2352 ratings" at bounding box center [921, 610] width 306 height 29
click at [83, 116] on p "Settings" at bounding box center [103, 109] width 45 height 17
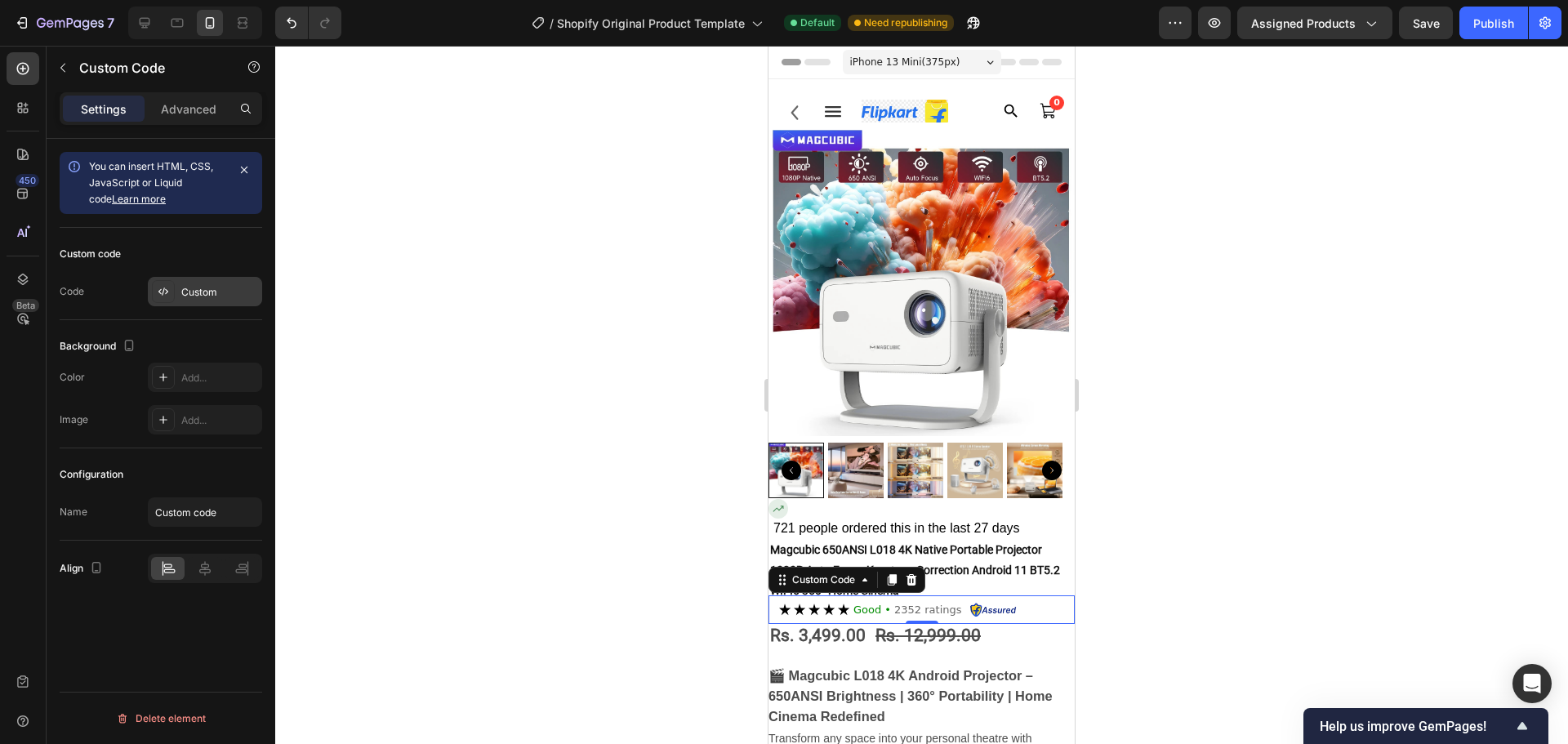
click at [197, 297] on div "Custom" at bounding box center [219, 292] width 76 height 14
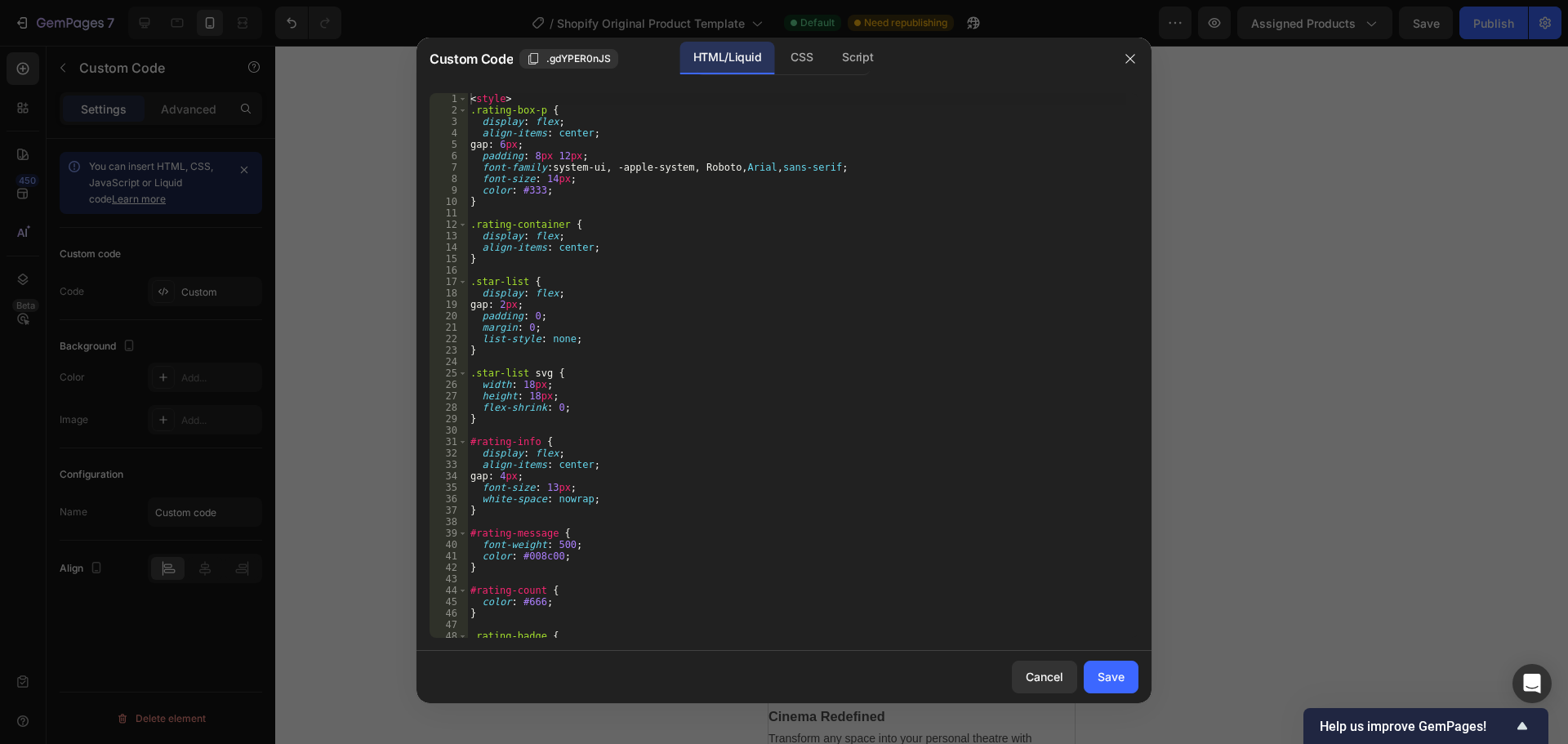
click at [735, 300] on div "< style > .rating-box-p { display : flex ; align-items : center ; gap : 6 px ; …" at bounding box center [797, 376] width 659 height 567
type textarea "</div>"
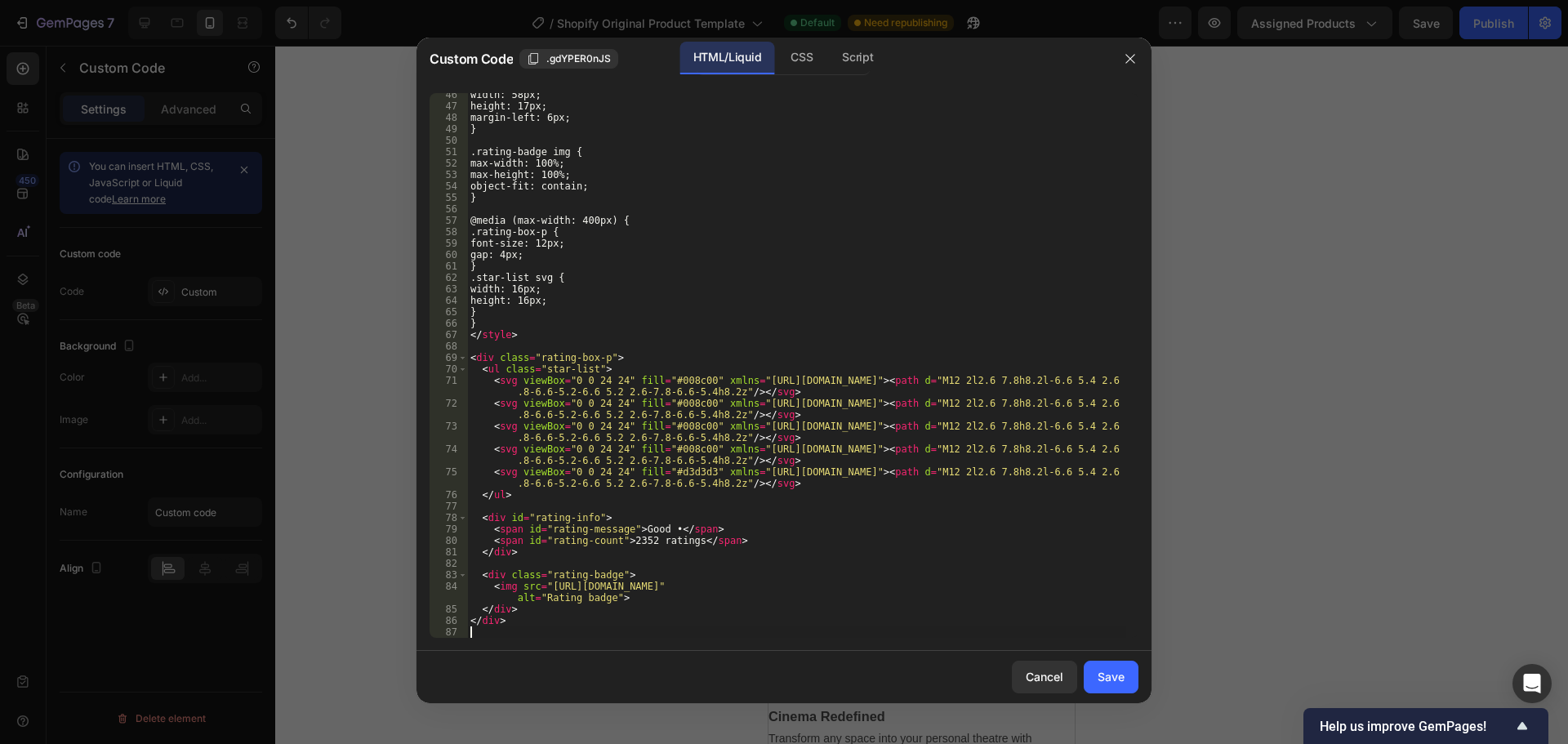
scroll to position [518, 0]
click at [1113, 676] on div "Save" at bounding box center [1112, 676] width 27 height 17
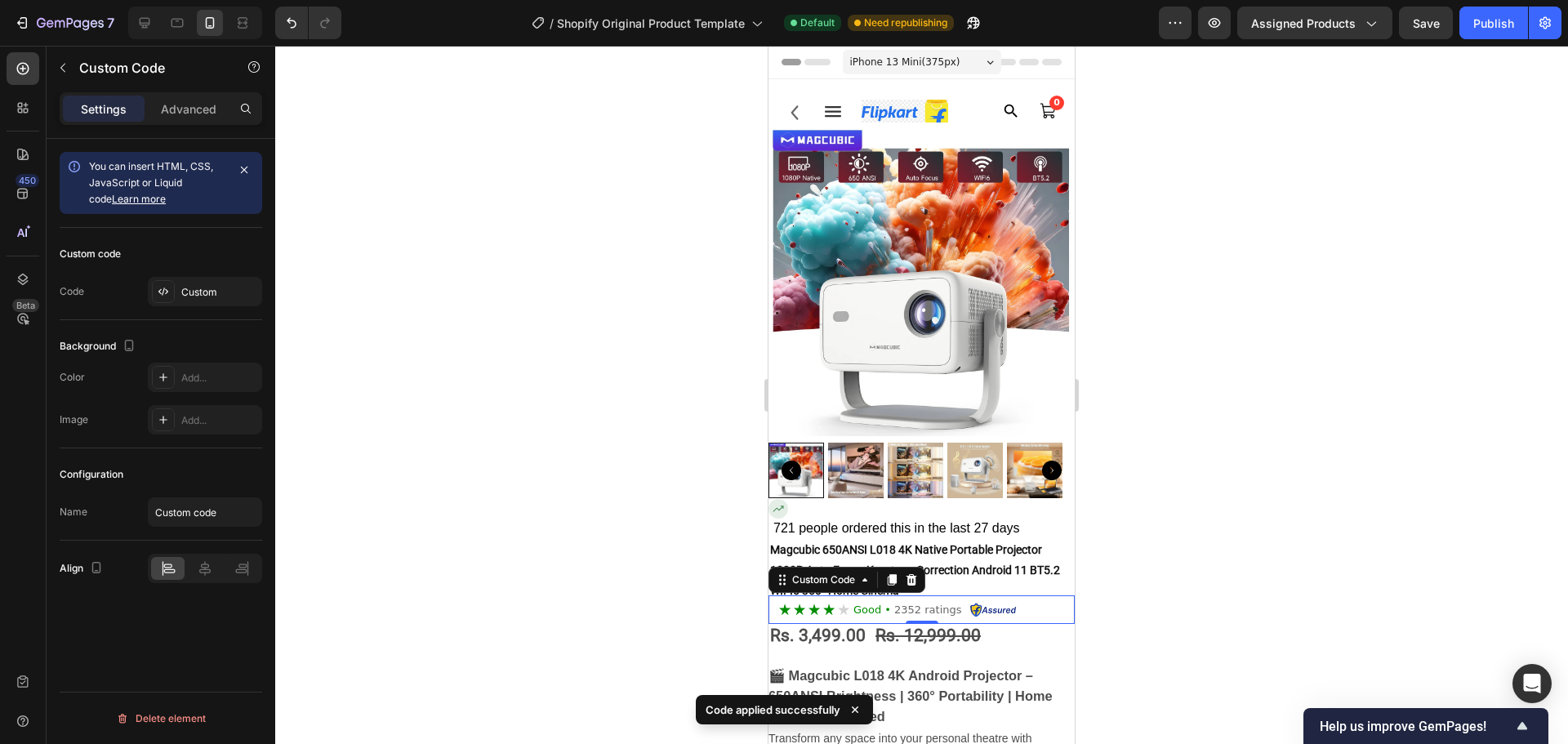
click at [1176, 578] on div at bounding box center [921, 394] width 1292 height 698
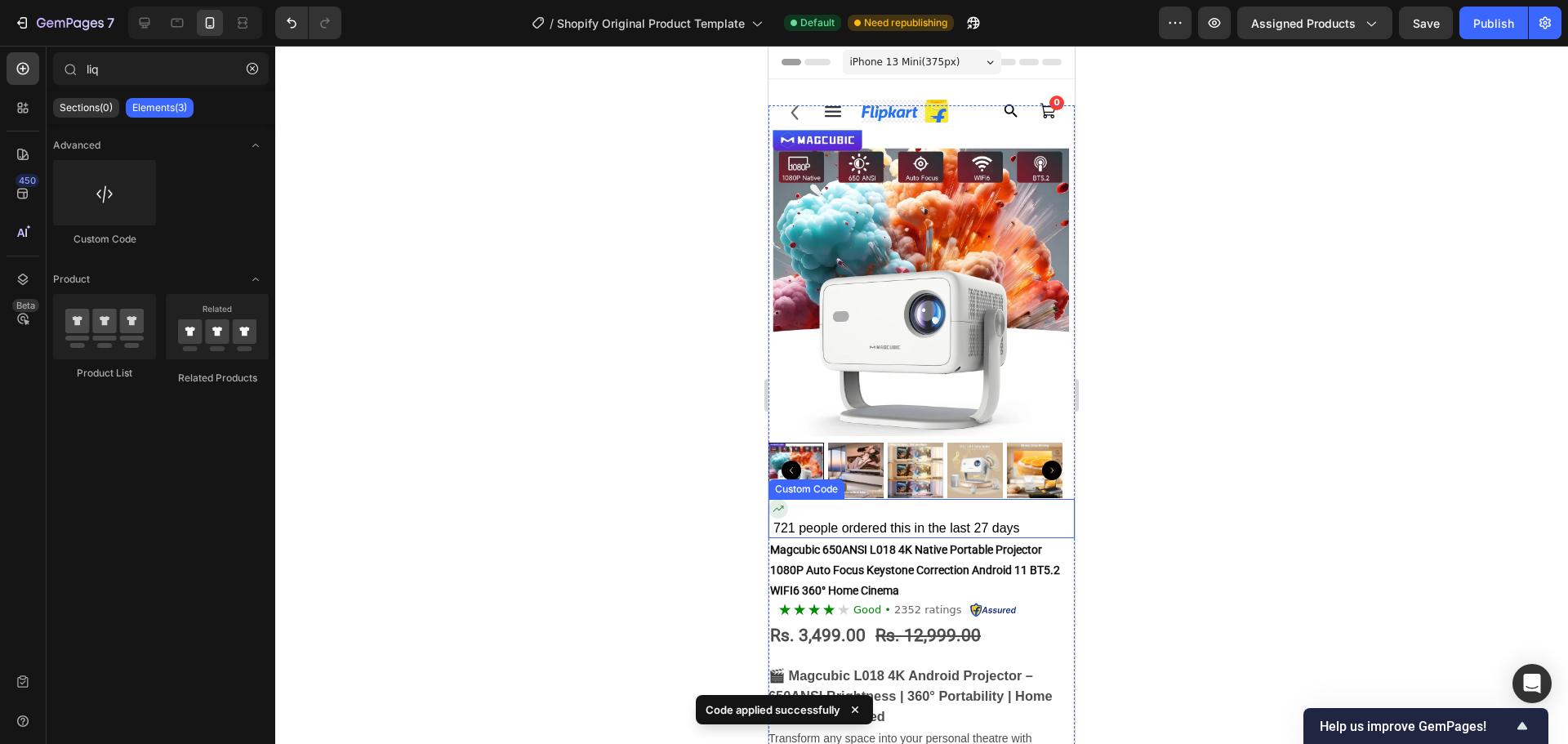
click at [895, 521] on div "721 people ordered this in the last 27 days" at bounding box center [924, 528] width 302 height 19
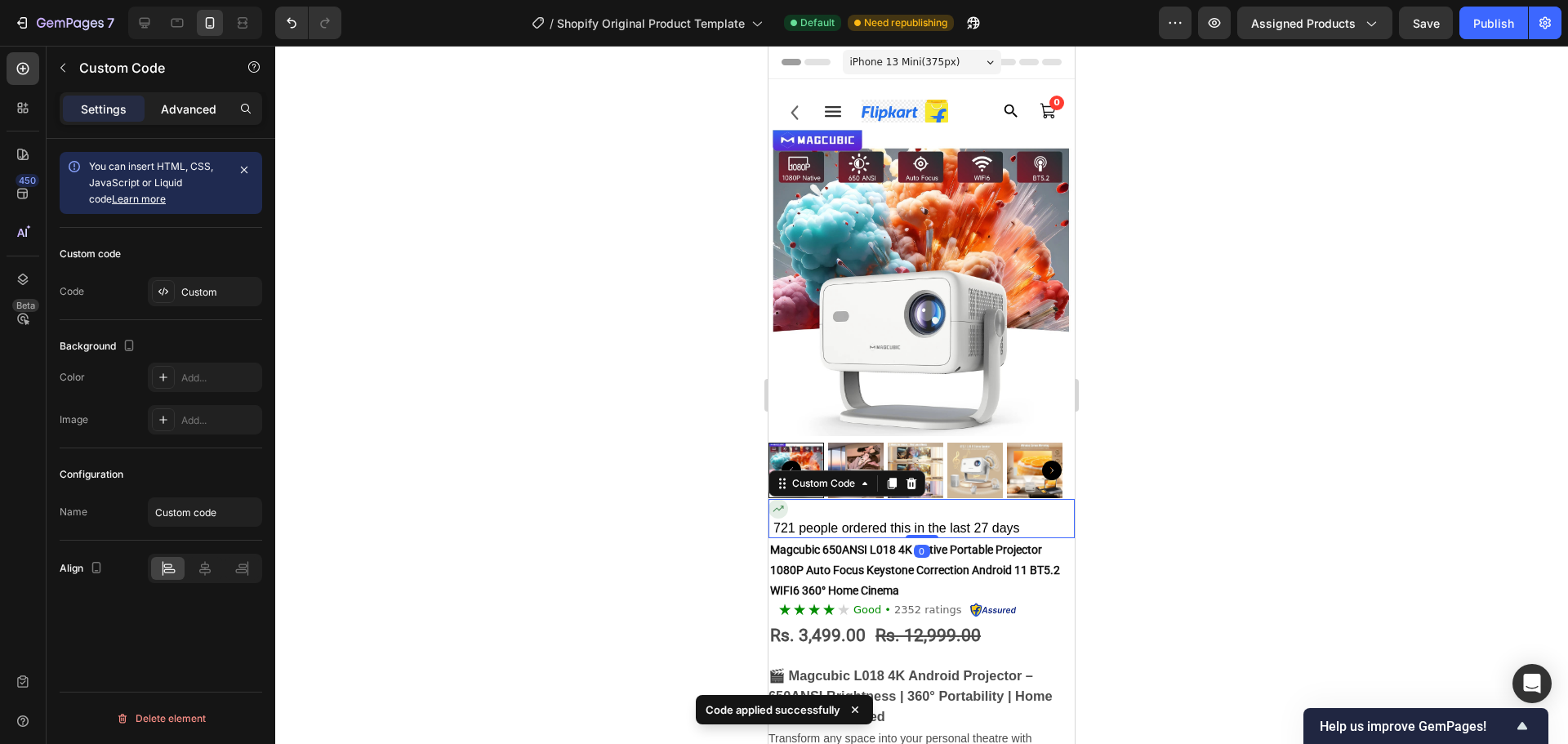
click at [189, 118] on div "Advanced" at bounding box center [189, 108] width 81 height 26
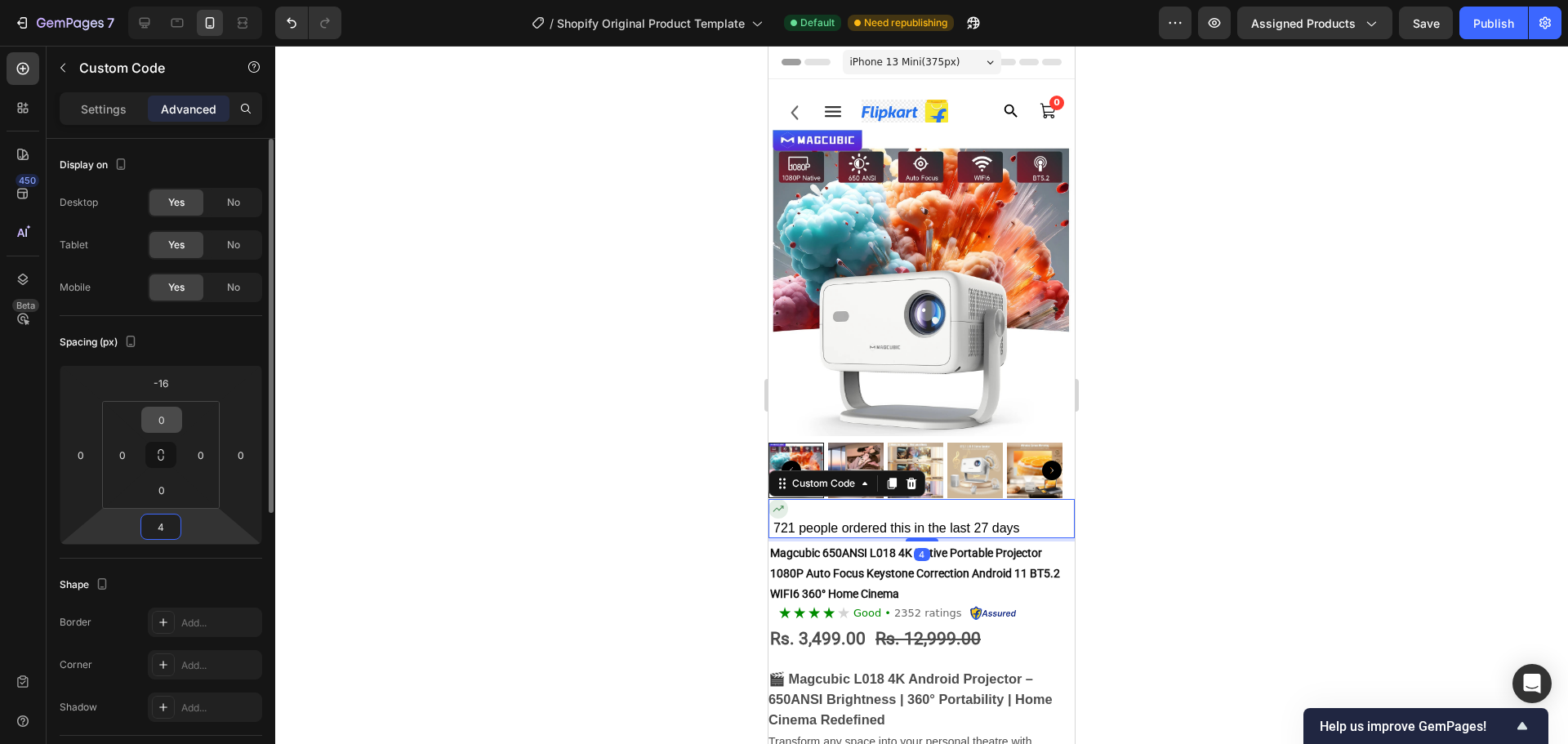
drag, startPoint x: 199, startPoint y: 531, endPoint x: 176, endPoint y: 418, distance: 115.3
click at [192, 0] on html "7 / Shopify Original Product Template Default Need republishing Preview Assigne…" at bounding box center [784, 0] width 1568 height 0
type input "8"
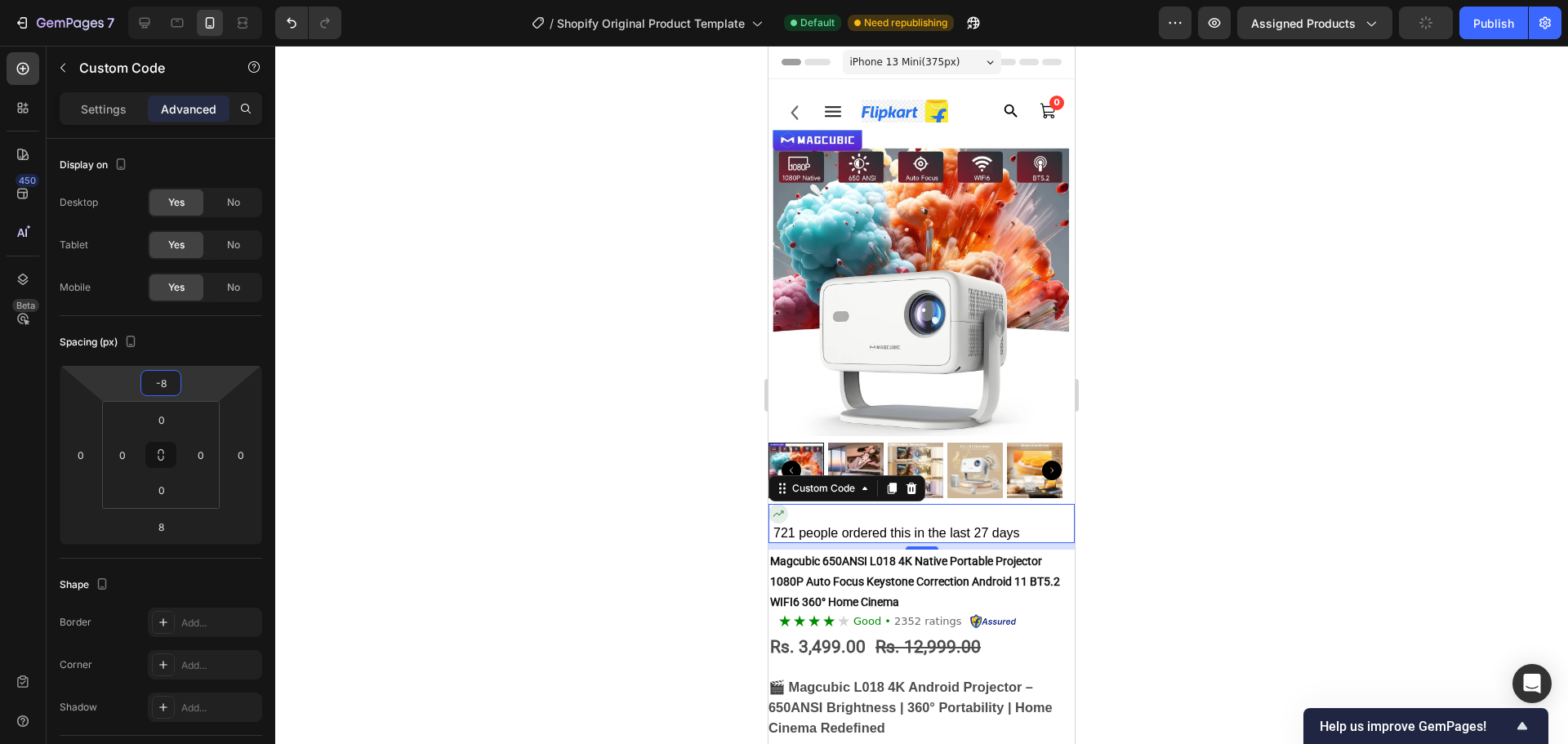
type input "-6"
click at [203, 0] on html "7 / Shopify Original Product Template Default Need republishing Preview Assigne…" at bounding box center [784, 0] width 1568 height 0
click at [1265, 582] on div at bounding box center [921, 394] width 1292 height 698
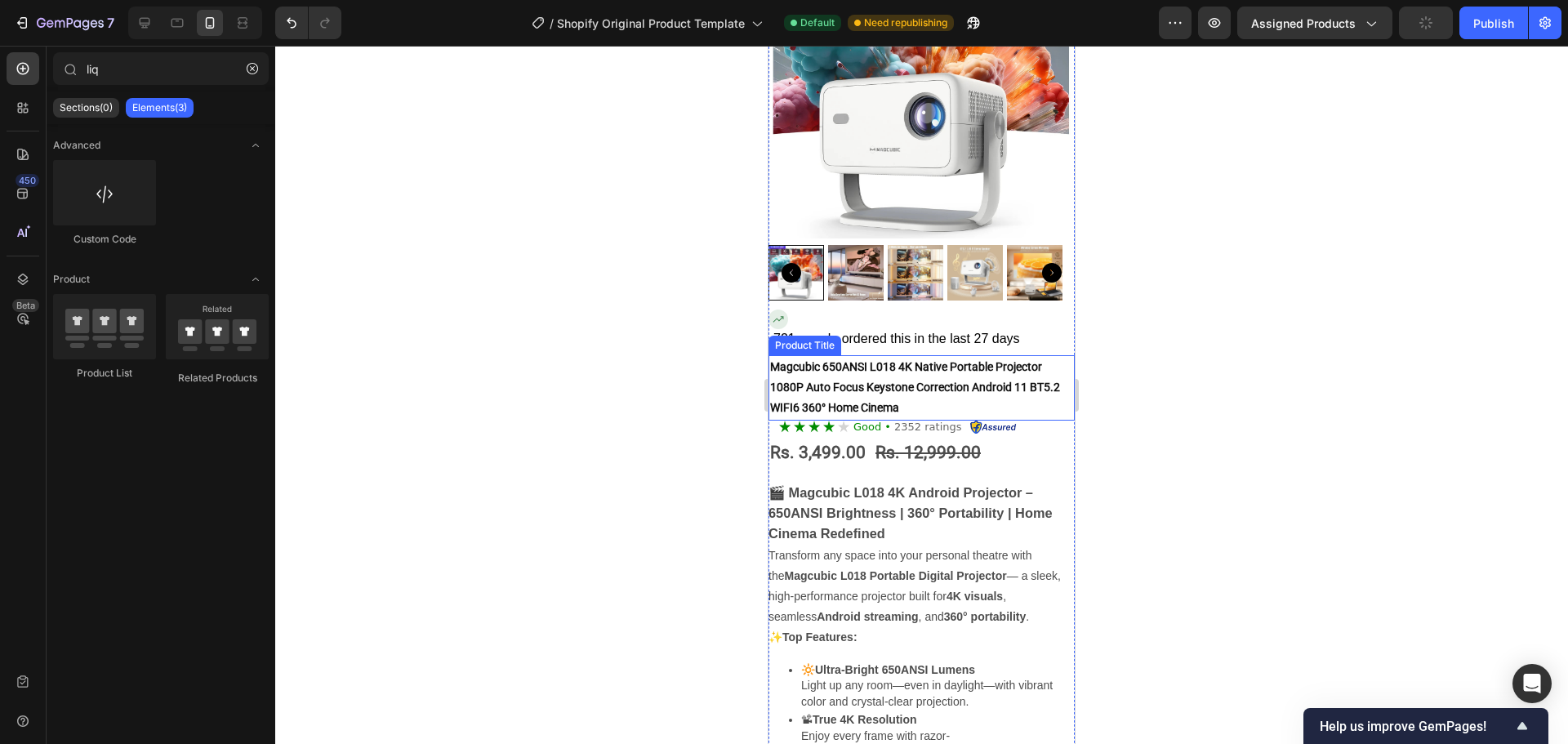
scroll to position [244, 0]
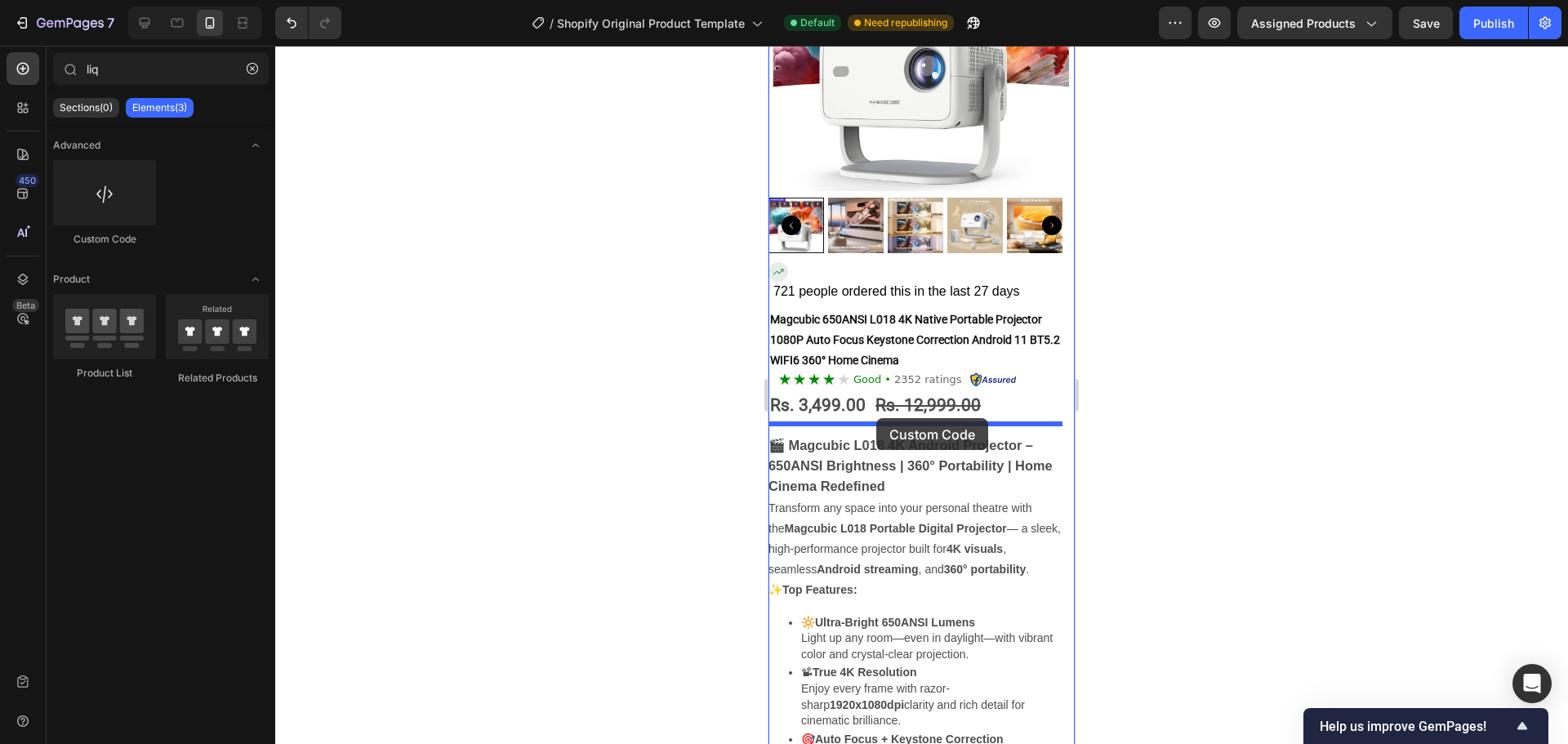
drag, startPoint x: 877, startPoint y: 252, endPoint x: 877, endPoint y: 418, distance: 166.0
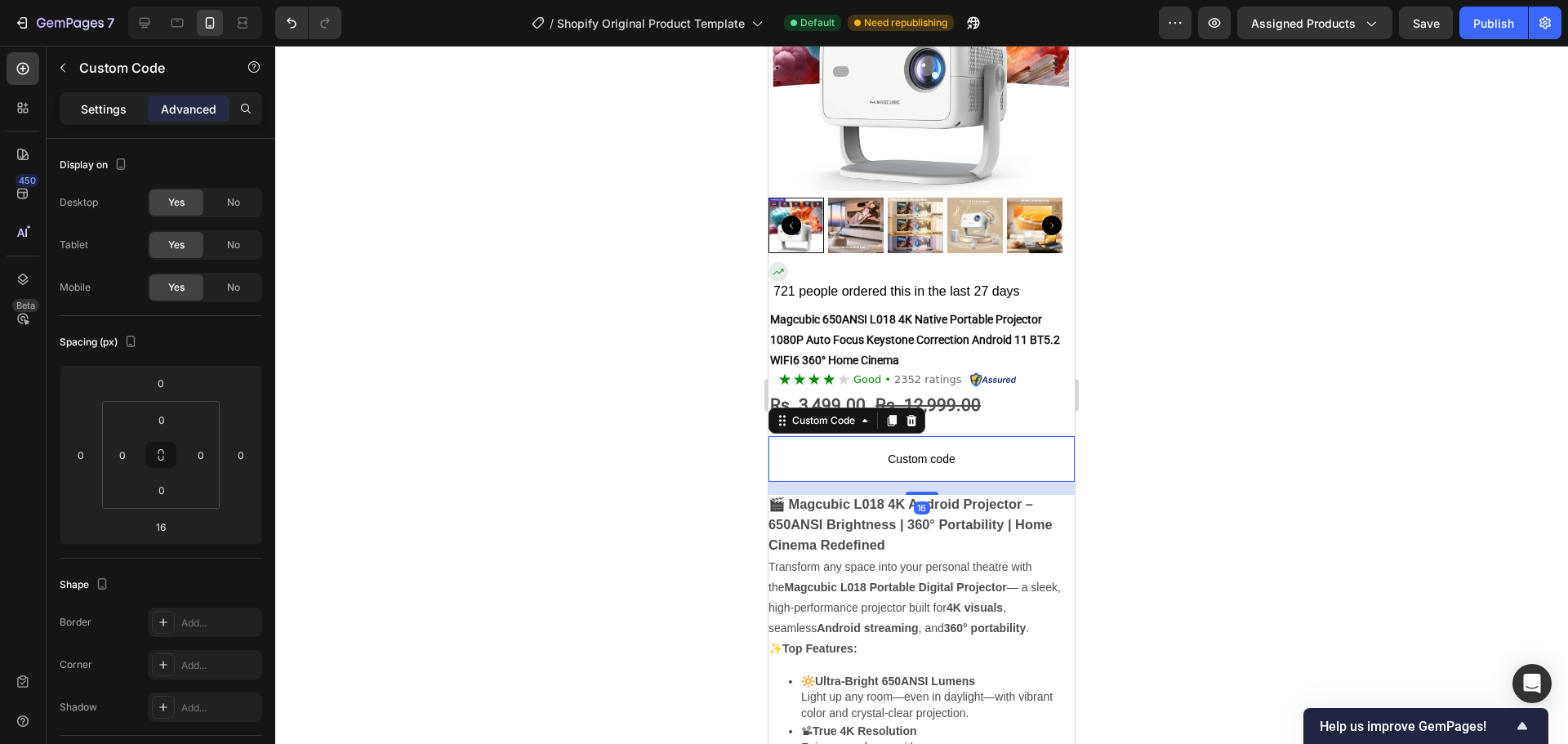
click at [119, 111] on p "Settings" at bounding box center [103, 109] width 45 height 17
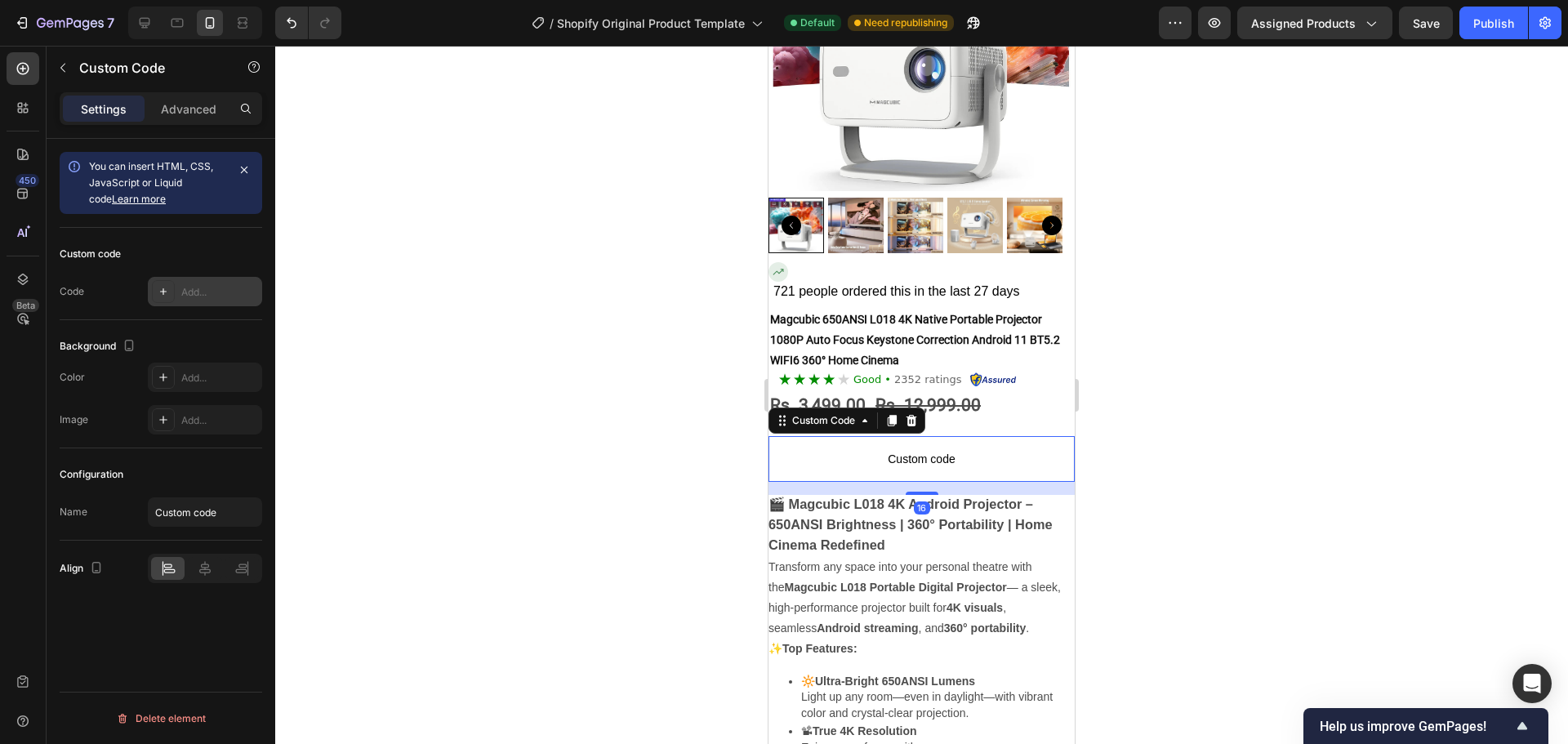
click at [212, 292] on div "Add..." at bounding box center [219, 292] width 76 height 14
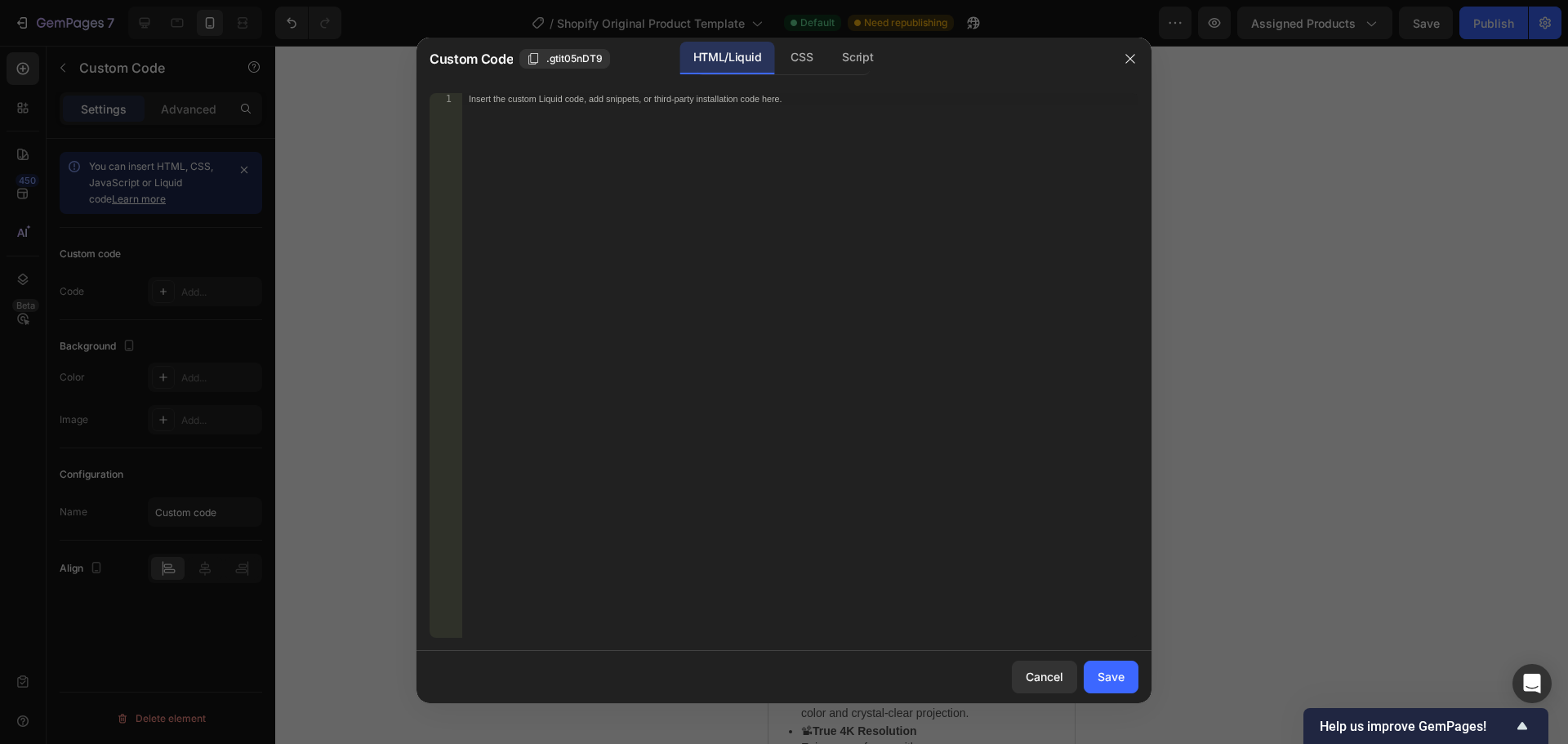
click at [870, 326] on div "Insert the custom Liquid code, add snippets, or third-party installation code h…" at bounding box center [800, 376] width 677 height 567
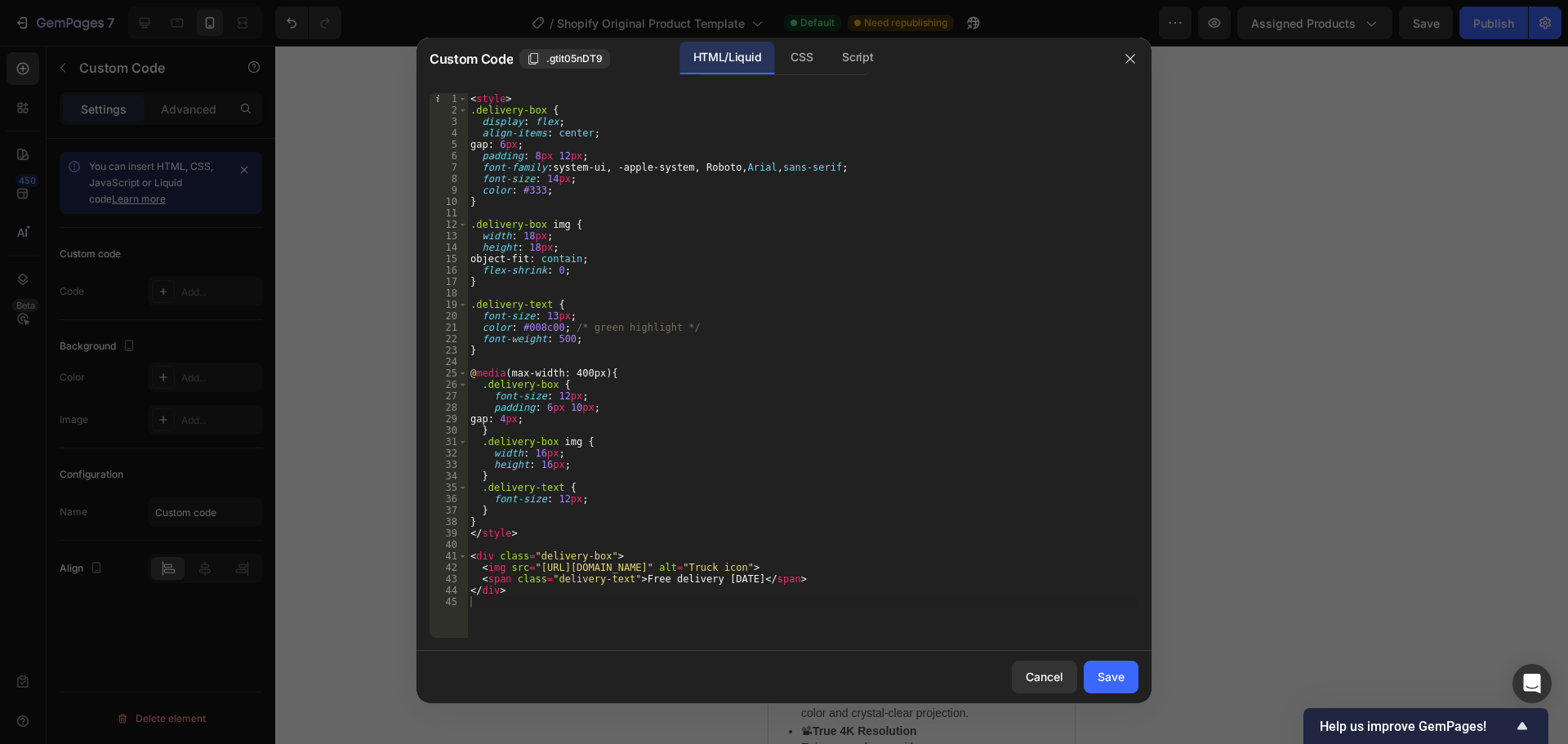
click at [1116, 697] on div "Cancel Save" at bounding box center [784, 676] width 735 height 52
click at [1109, 681] on div "Save" at bounding box center [1112, 676] width 27 height 17
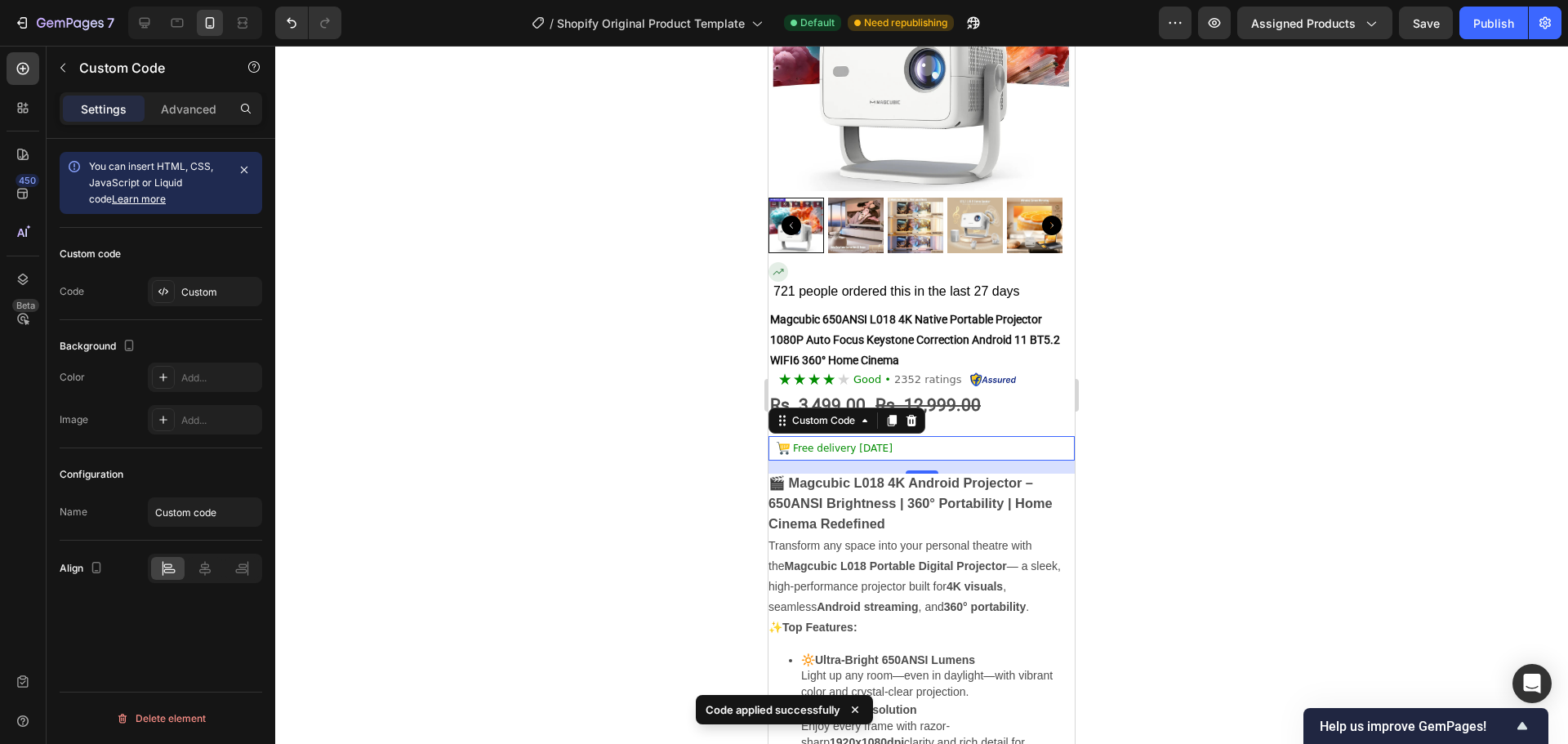
click at [1191, 513] on div at bounding box center [921, 394] width 1292 height 698
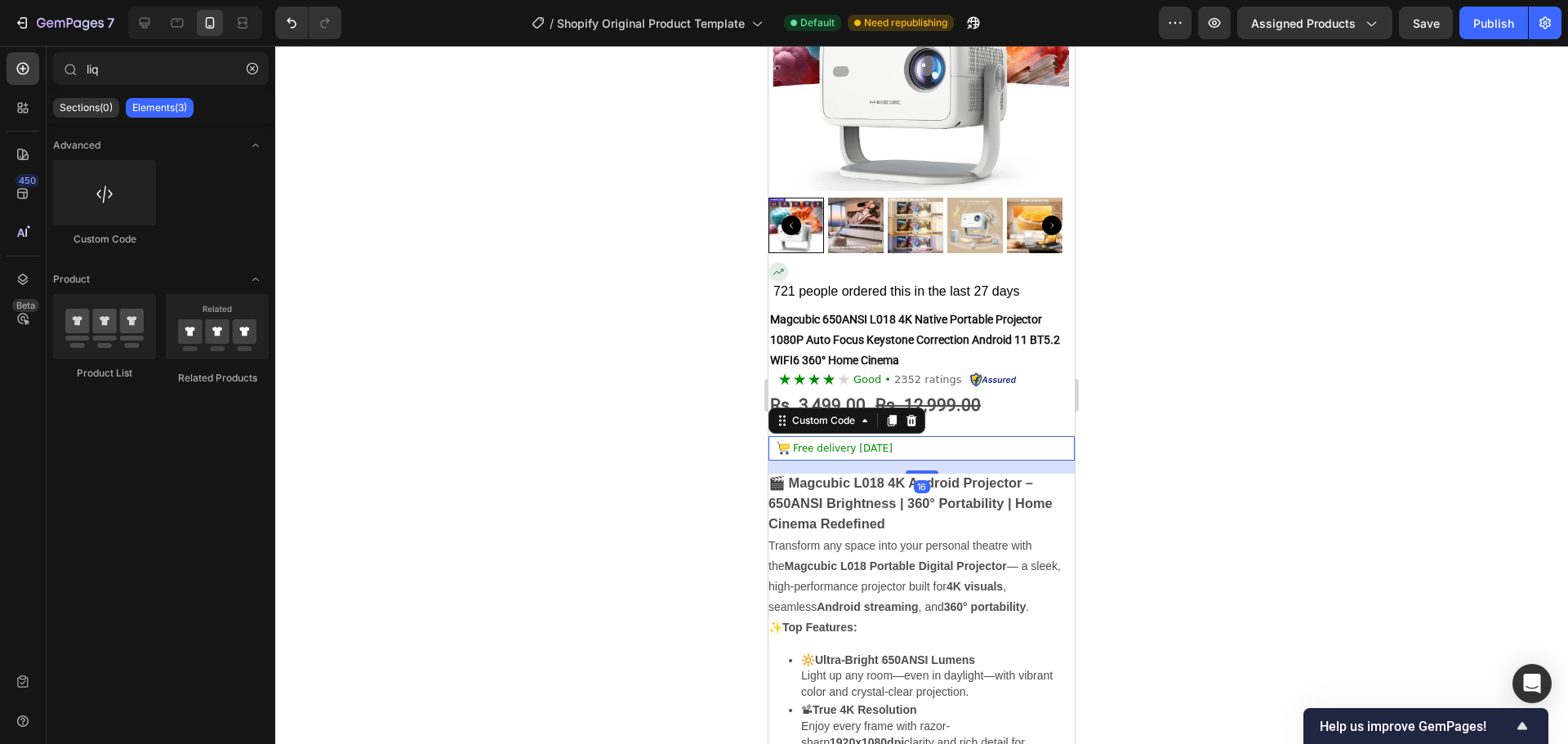
click at [924, 436] on div "Free delivery [DATE]" at bounding box center [921, 447] width 306 height 24
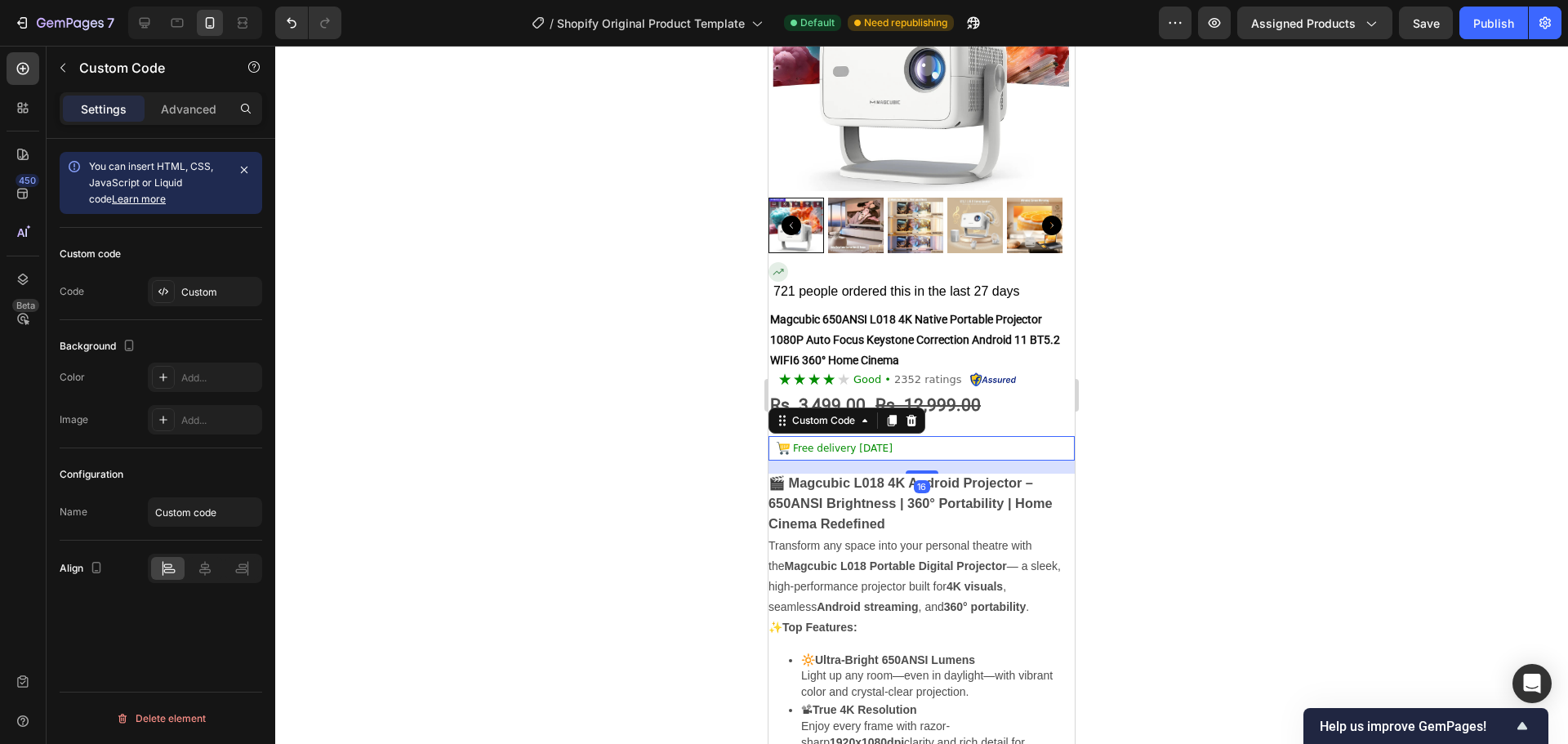
click at [205, 275] on div "Custom code Code Custom" at bounding box center [161, 273] width 203 height 92
click at [214, 287] on div "Custom" at bounding box center [219, 292] width 76 height 14
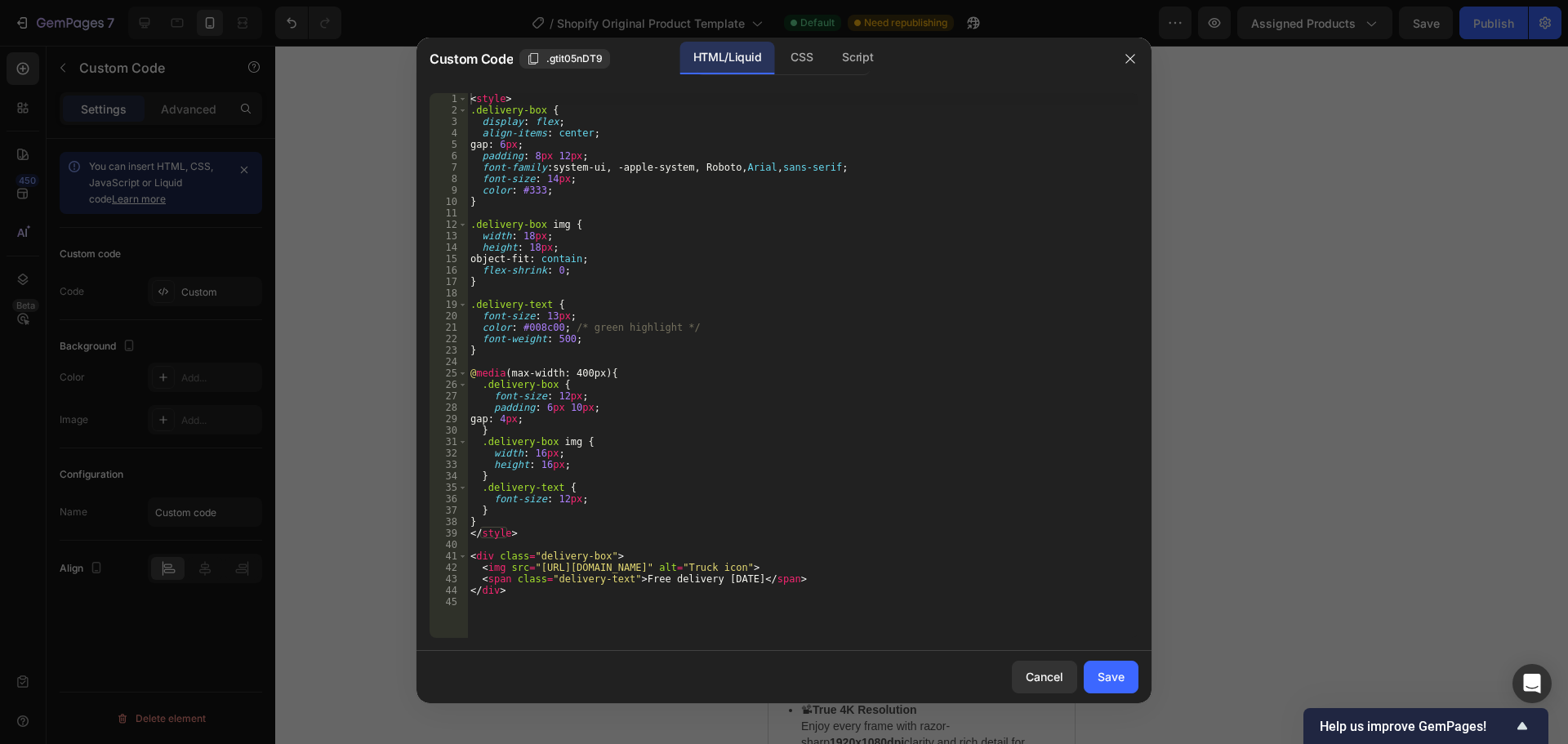
click at [501, 382] on div "< style > .delivery-box { display : flex ; align-items : center ; gap : 6 px ; …" at bounding box center [802, 376] width 671 height 567
click at [500, 382] on div "< style > .delivery-box { display : flex ; align-items : center ; gap : 6 px ; …" at bounding box center [802, 376] width 671 height 567
type textarea "</div>"
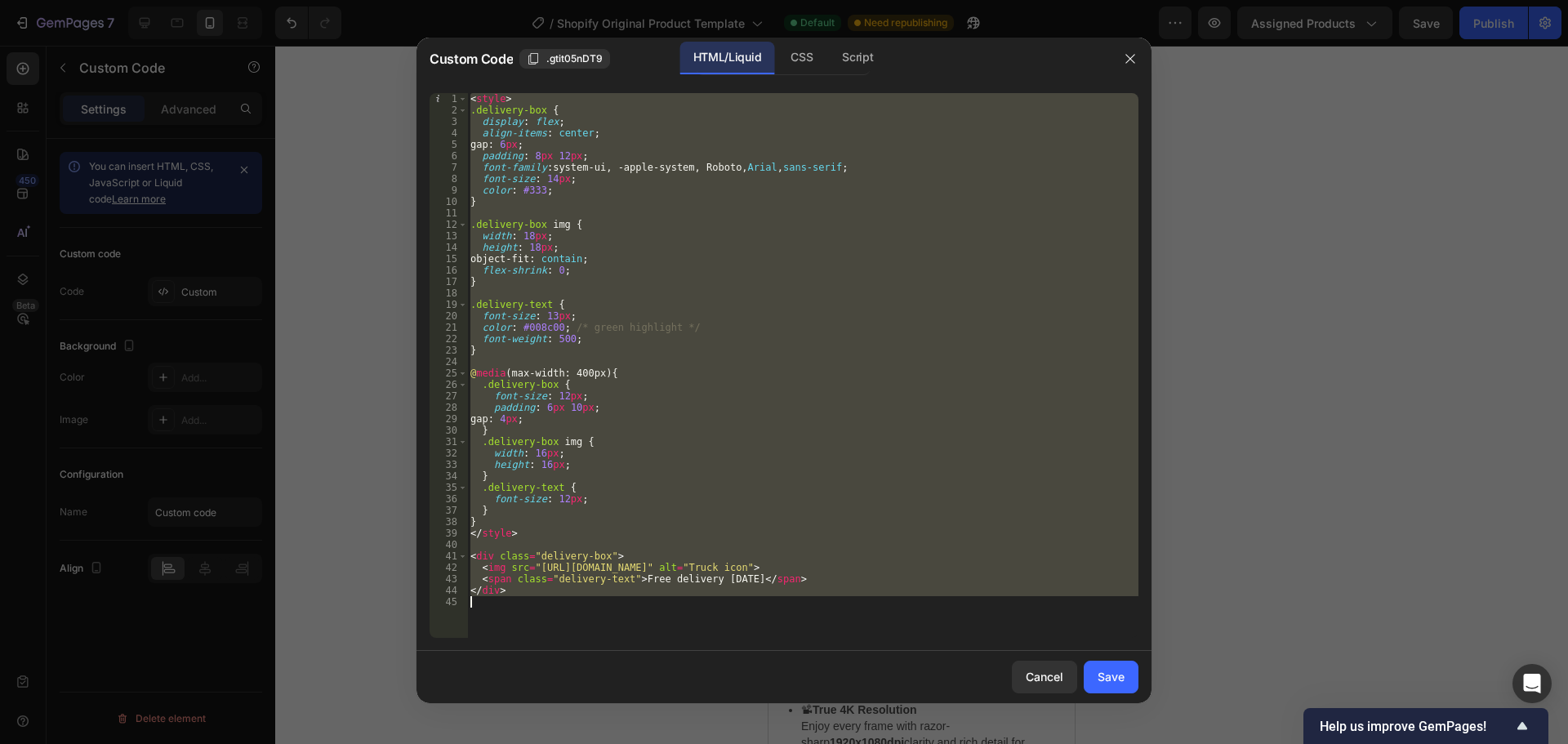
paste textarea
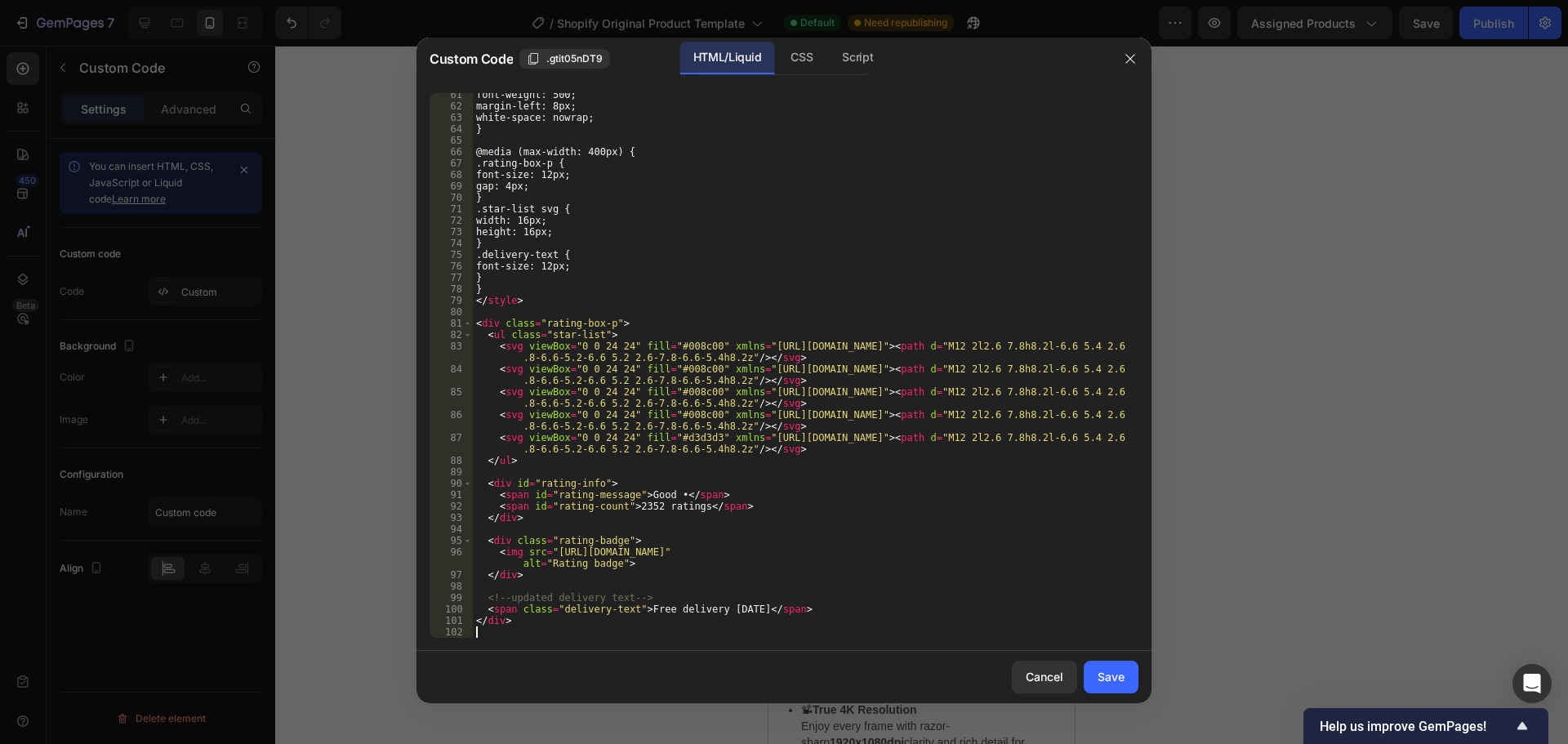
scroll to position [690, 0]
click at [1133, 677] on button "Save" at bounding box center [1111, 677] width 55 height 33
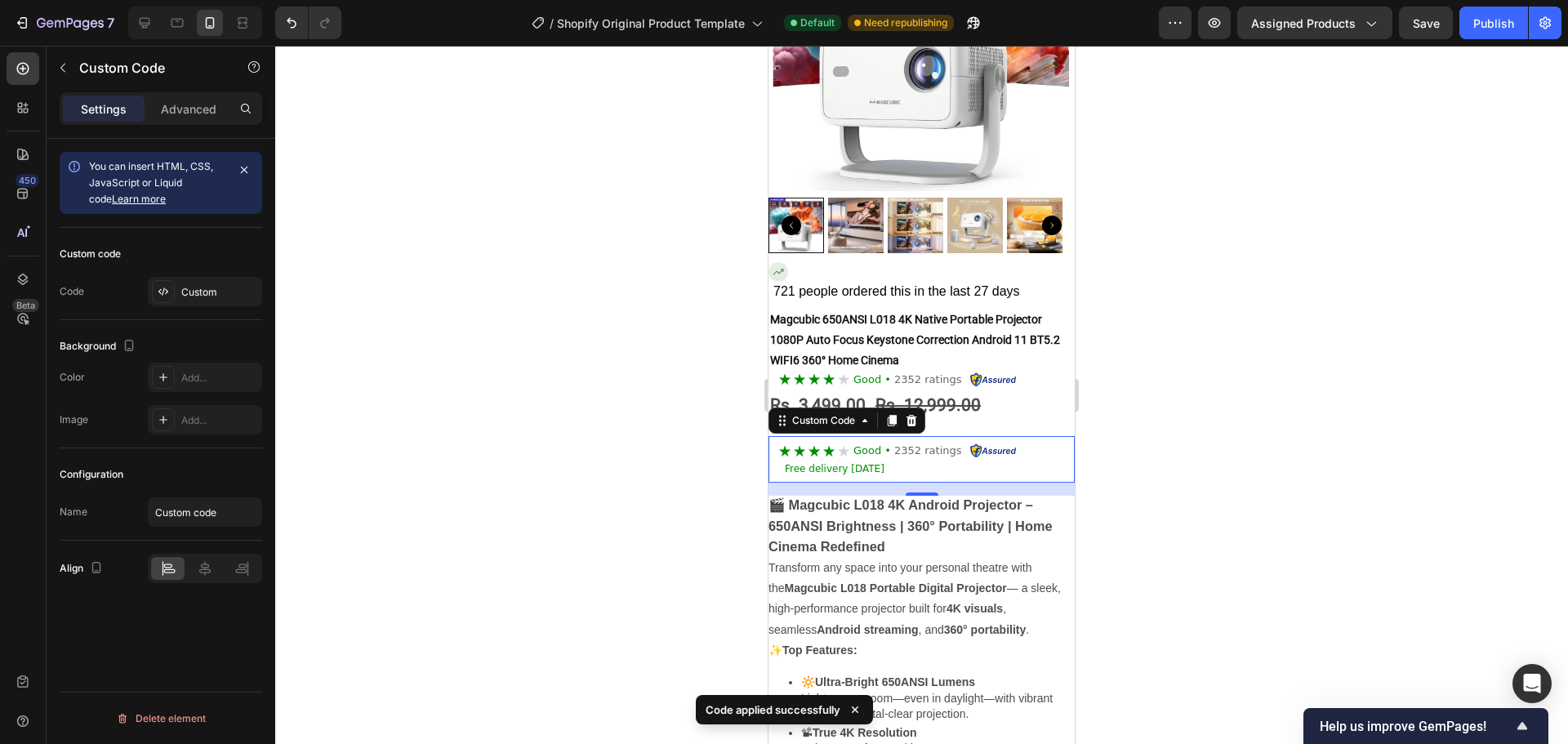
click at [1211, 465] on div at bounding box center [921, 394] width 1292 height 698
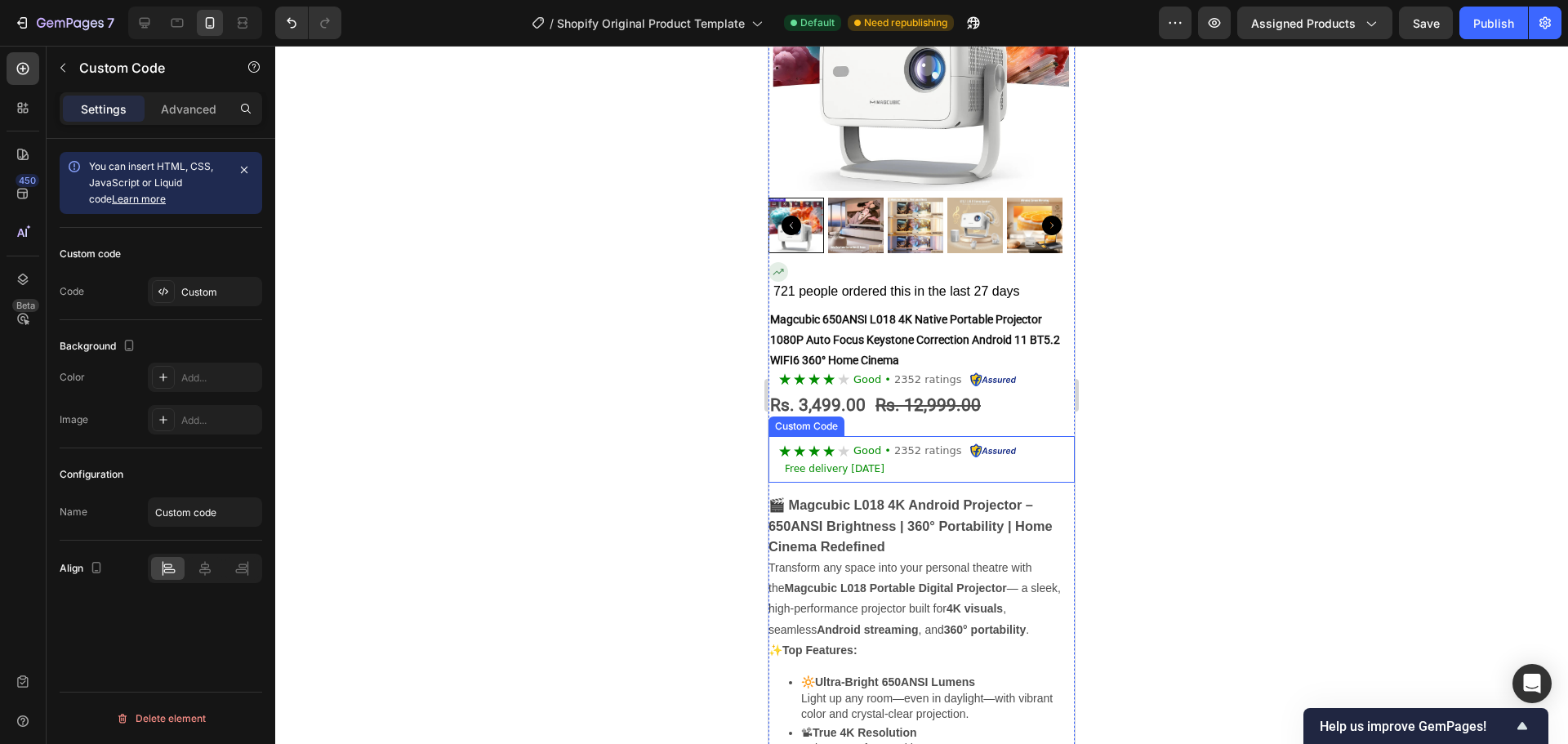
click at [918, 464] on div "Good • 2352 ratings Free delivery [DATE]" at bounding box center [921, 459] width 306 height 47
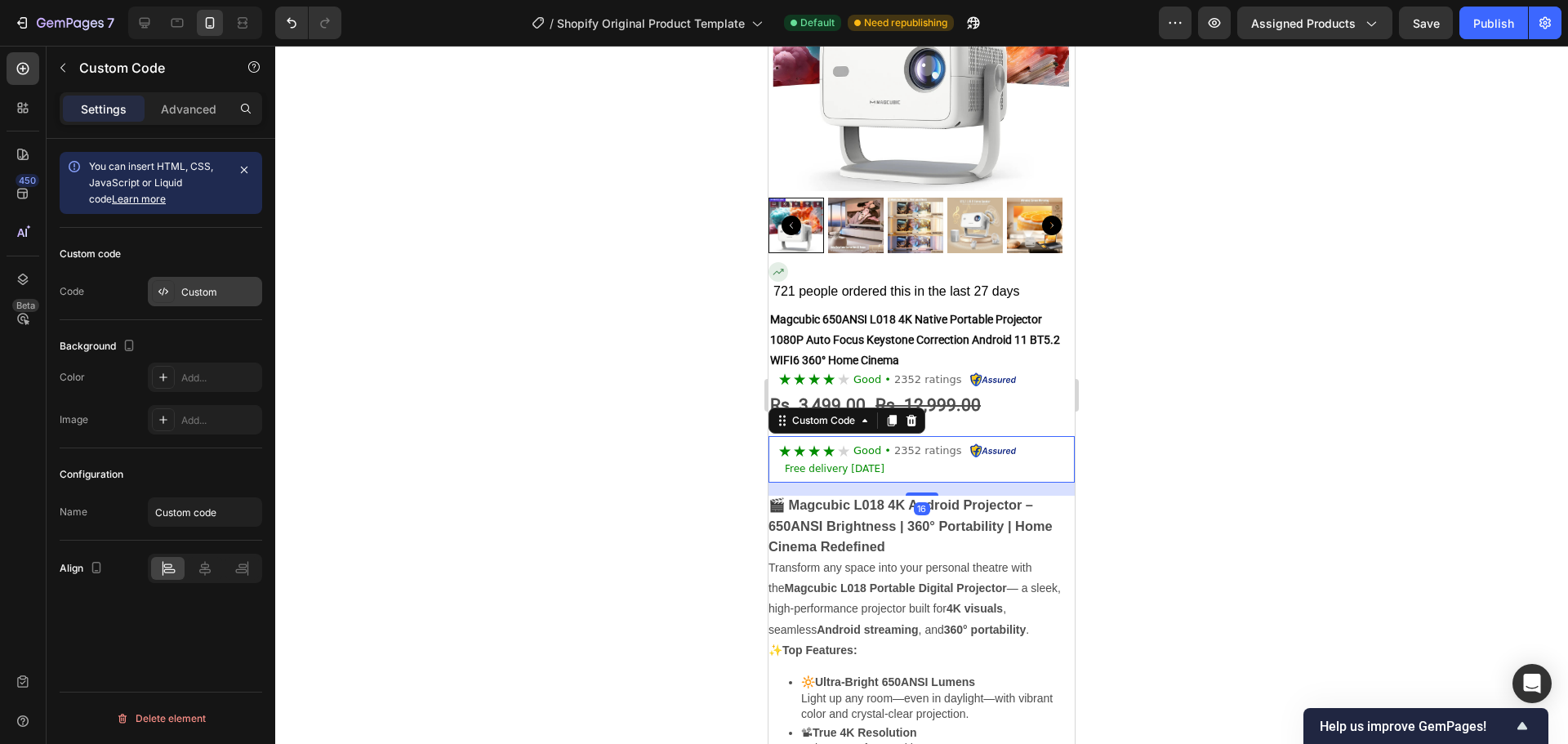
click at [188, 300] on div "Custom" at bounding box center [205, 291] width 114 height 29
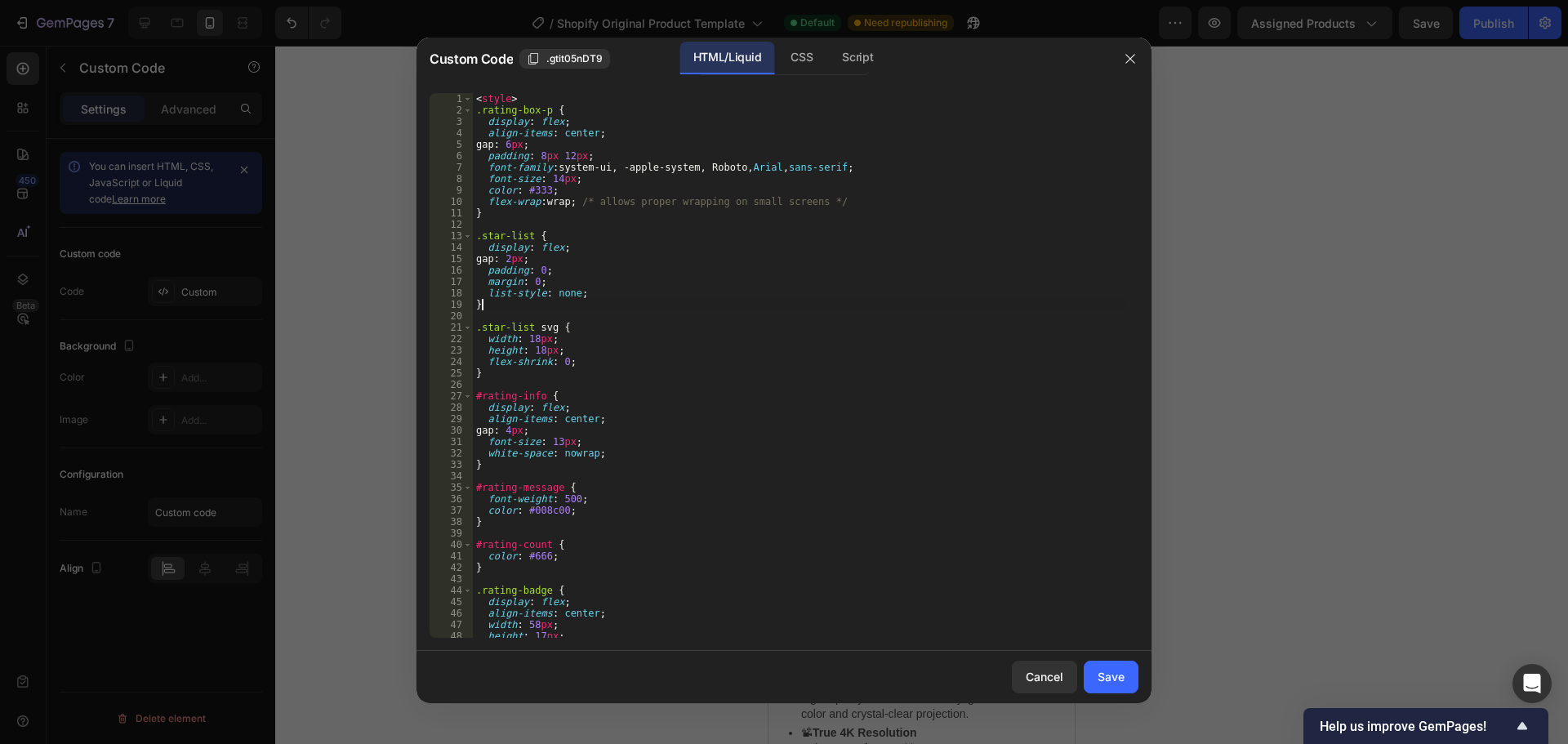
click at [745, 309] on div "< style > .rating-box-p { display : flex ; align-items : center ; gap : 6 px ; …" at bounding box center [799, 376] width 653 height 567
type textarea "</div>"
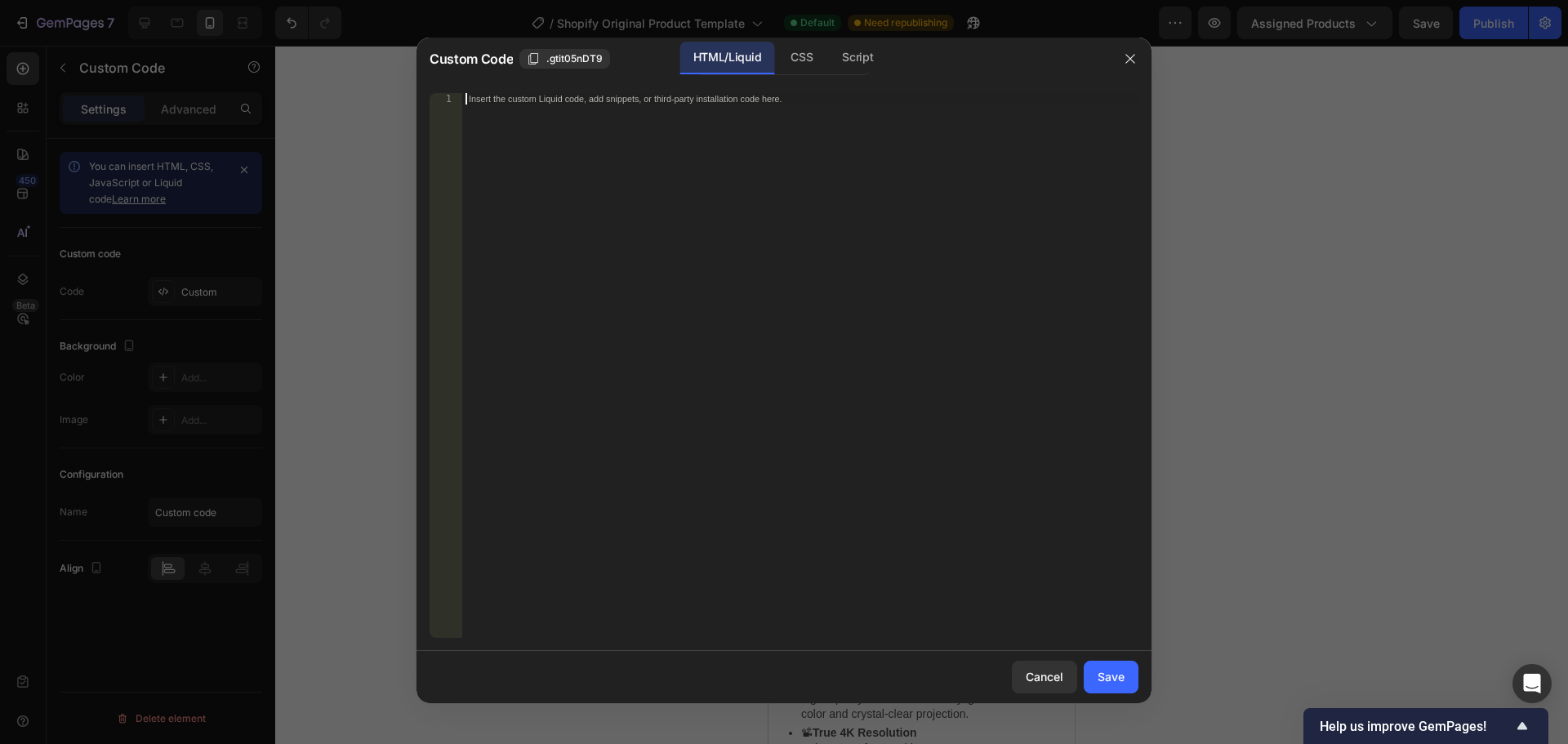
scroll to position [347, 0]
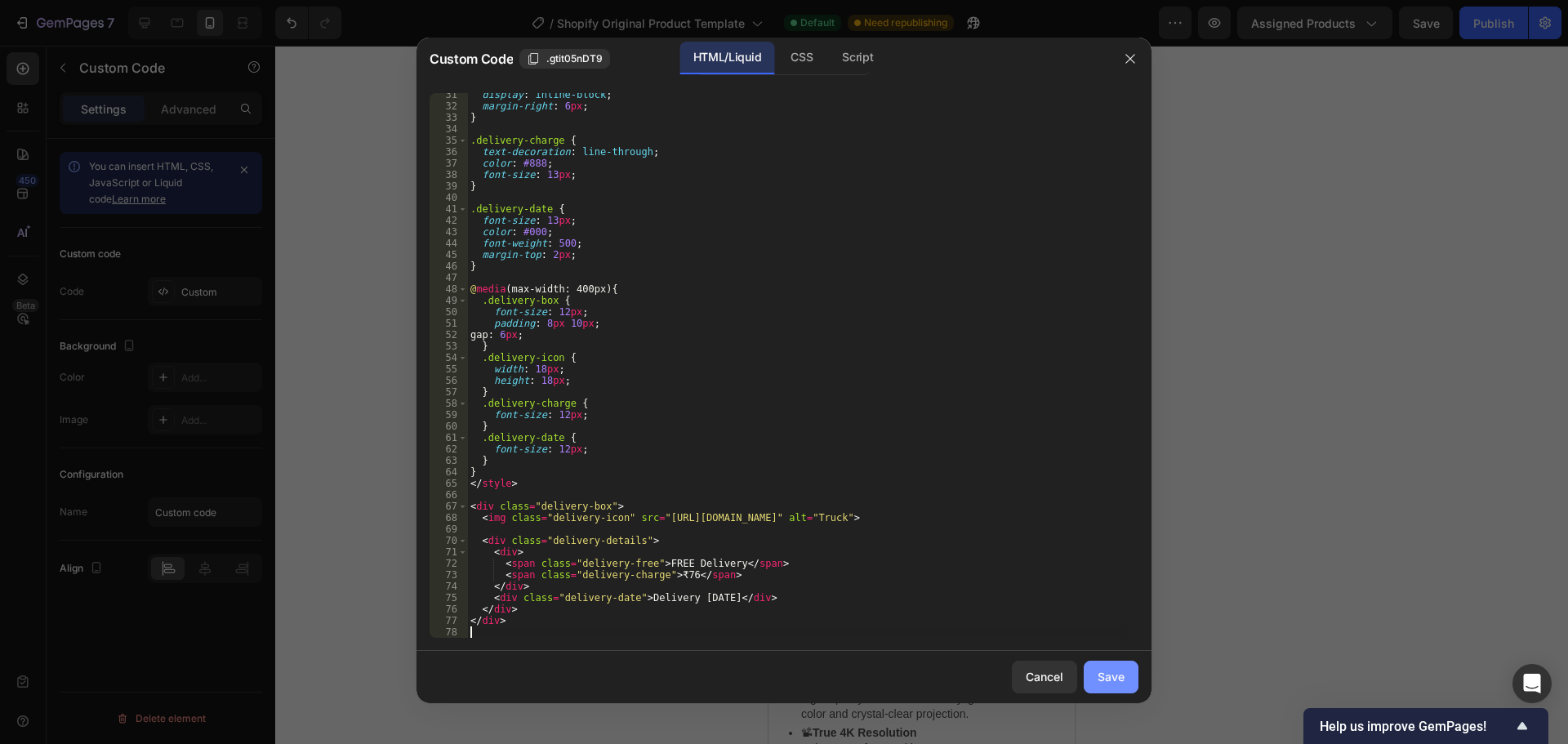
click at [1117, 669] on div "Save" at bounding box center [1112, 676] width 27 height 17
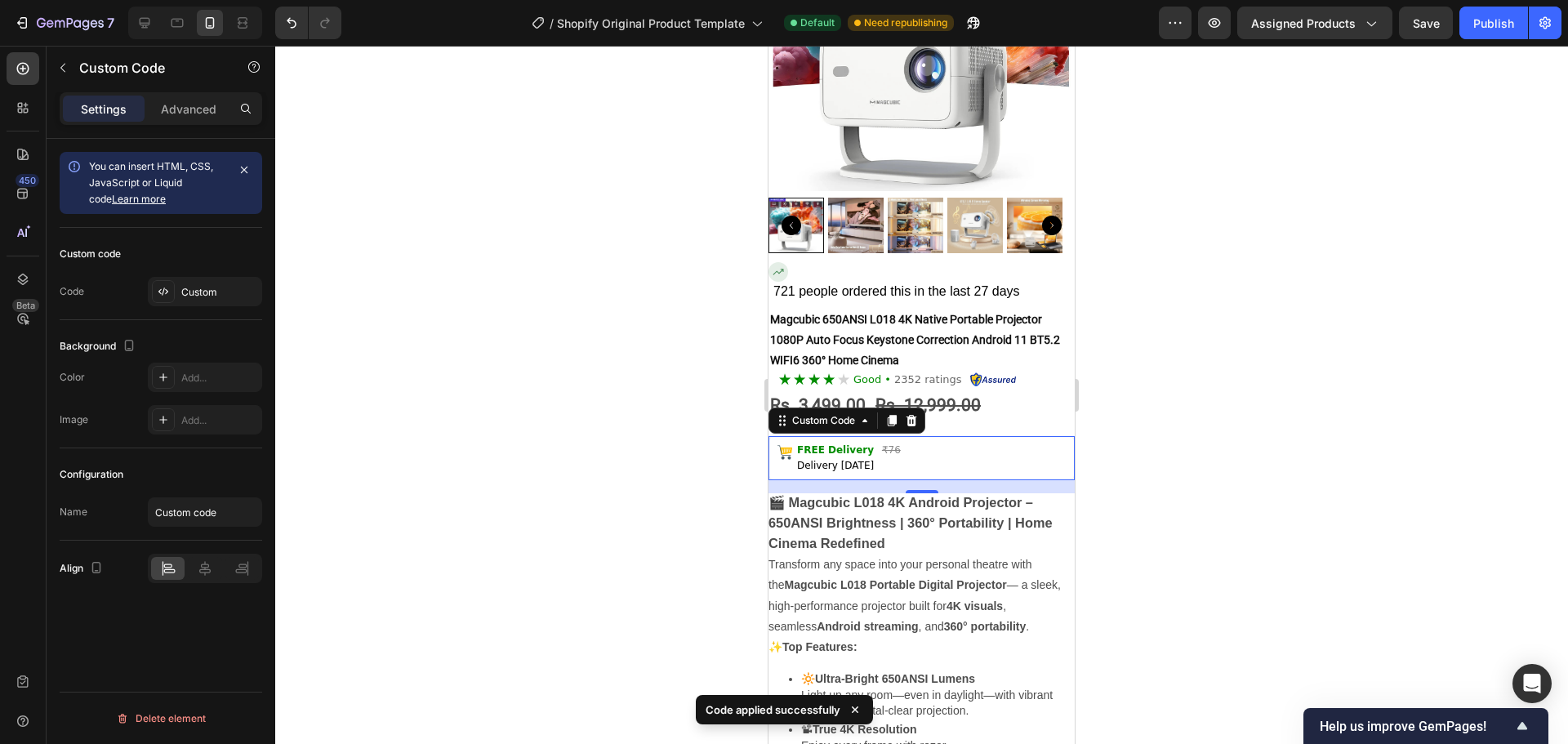
click at [1188, 504] on div at bounding box center [921, 394] width 1292 height 698
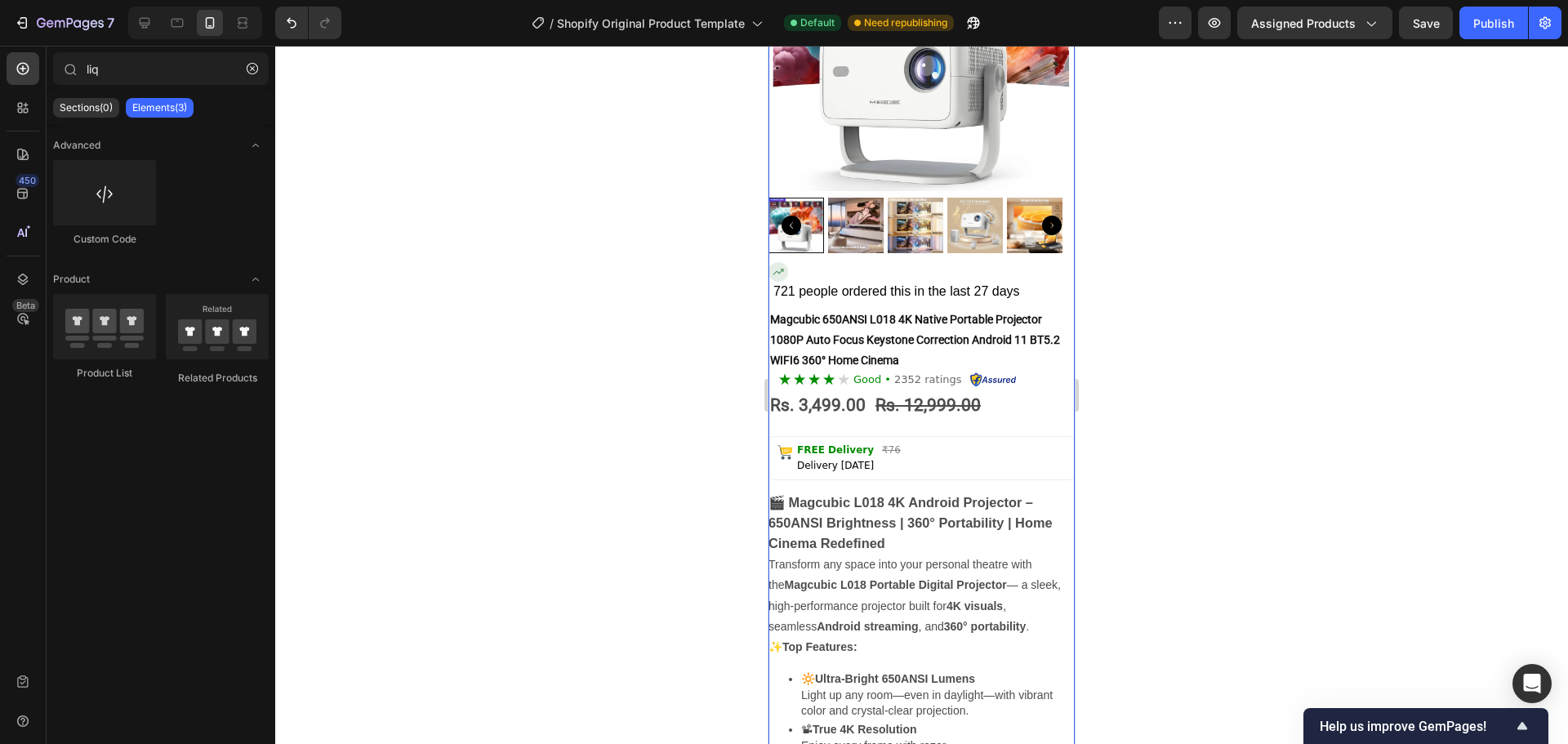
scroll to position [0, 0]
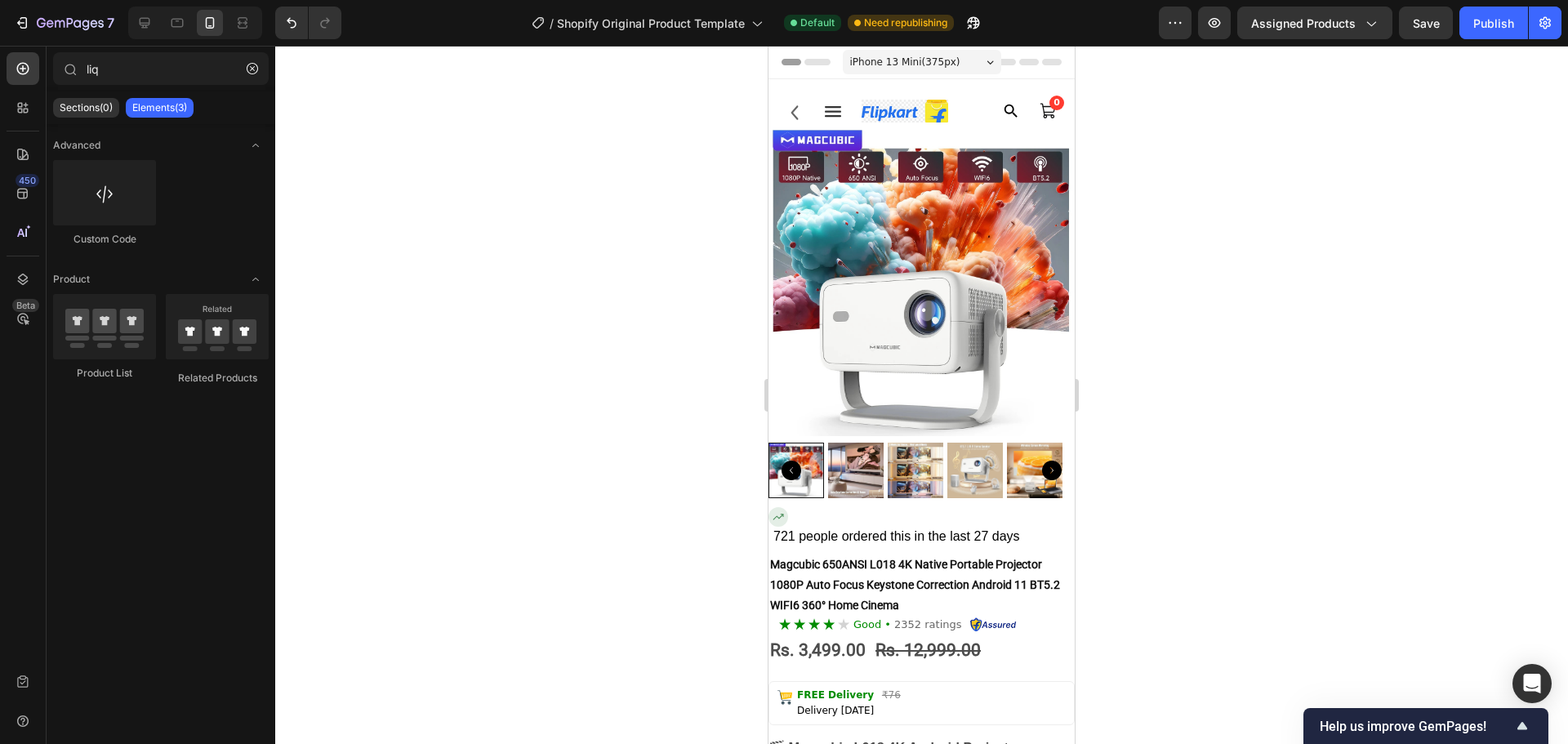
click at [1176, 358] on div at bounding box center [921, 394] width 1292 height 698
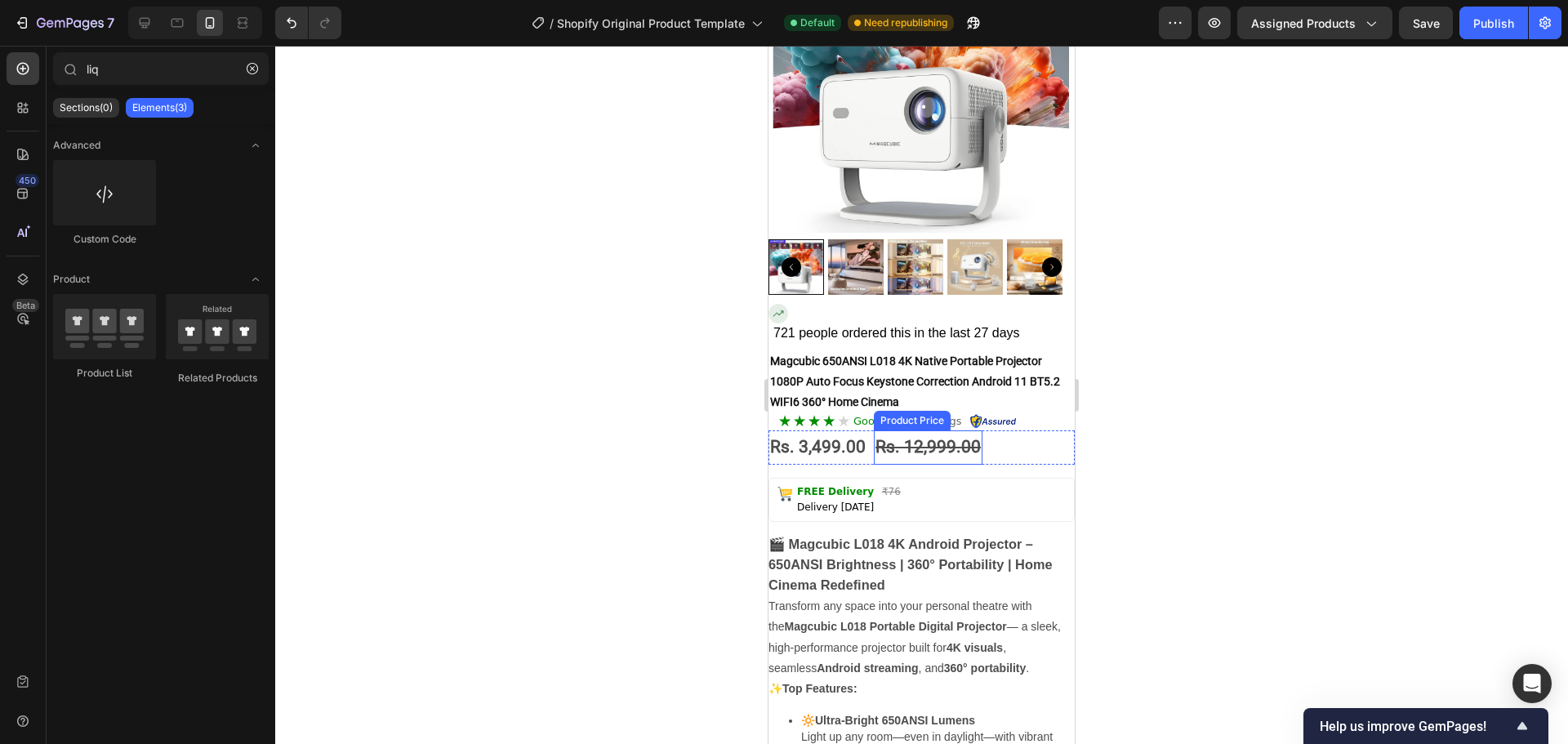
scroll to position [244, 0]
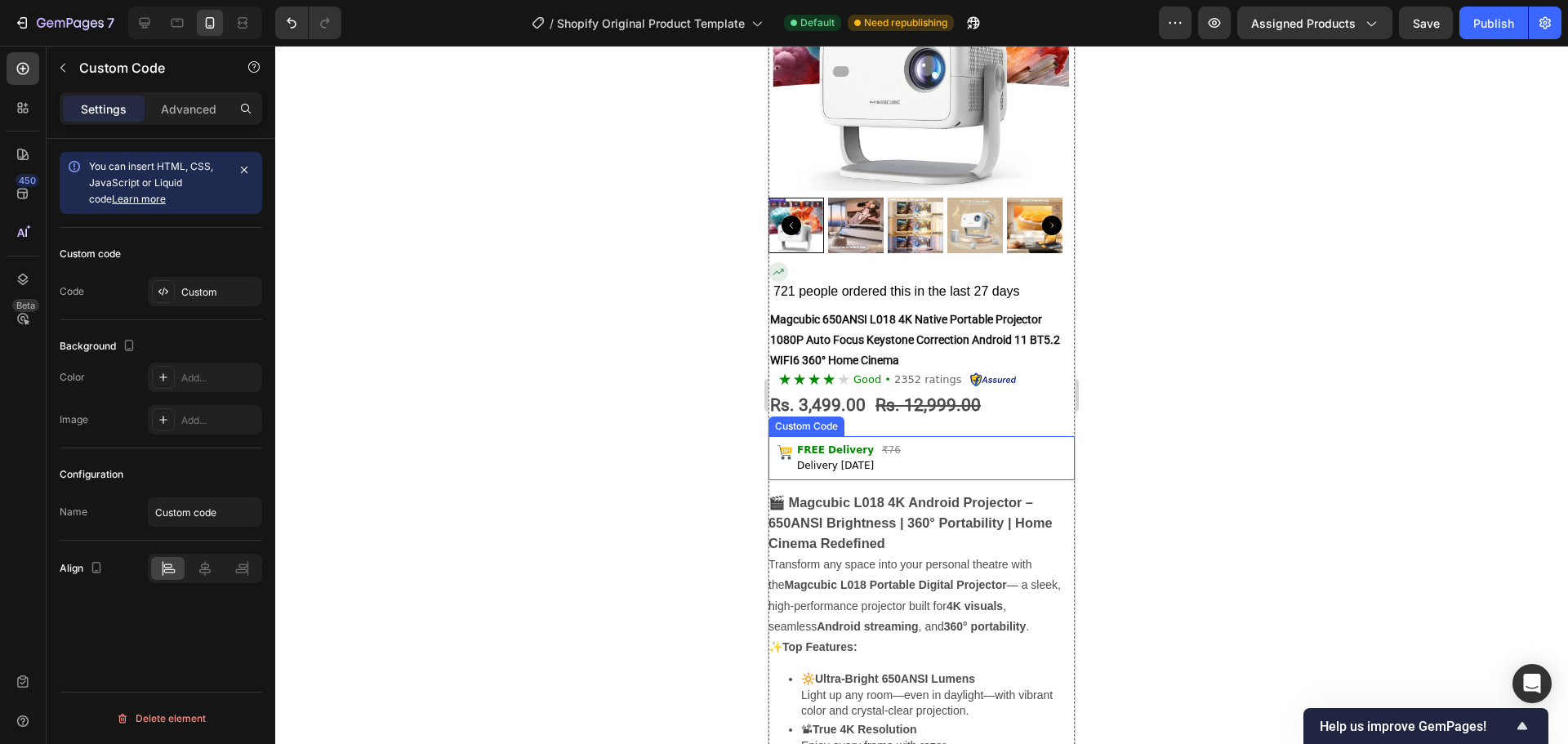
click at [993, 459] on div "Delivery [DATE]" at bounding box center [932, 466] width 269 height 14
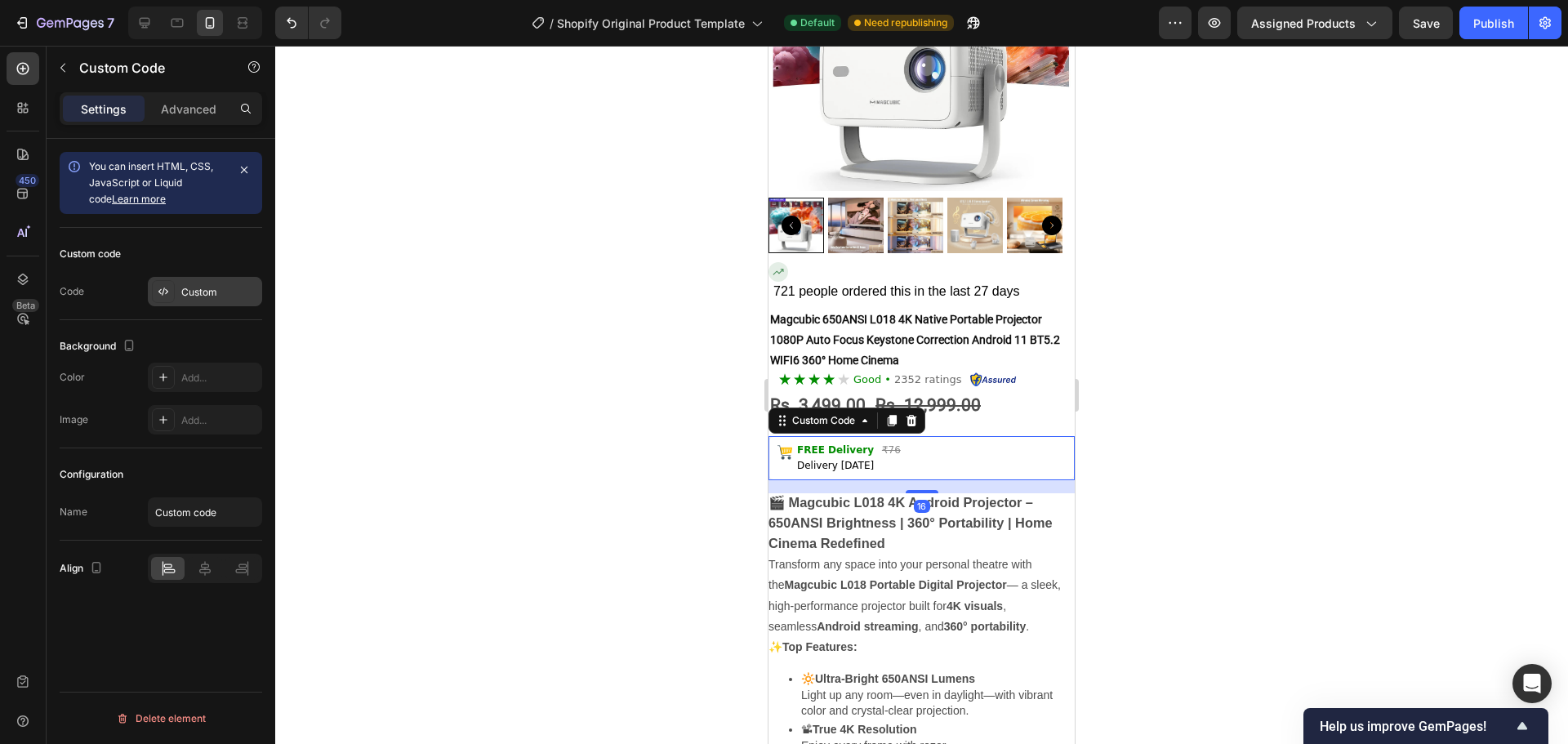
click at [196, 296] on div "Custom" at bounding box center [219, 292] width 76 height 14
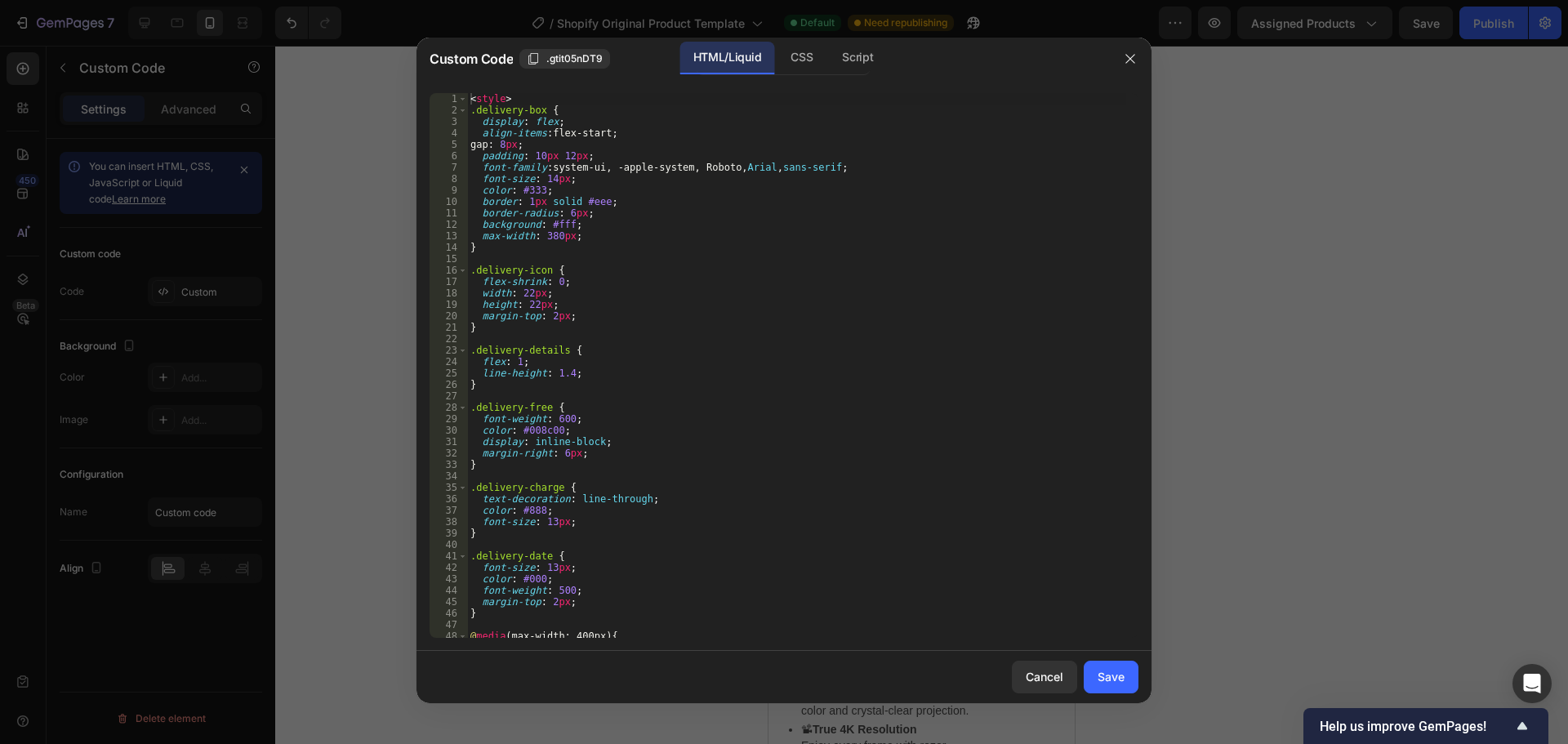
click at [766, 281] on div "< style > .delivery-box { display : flex ; align-items : flex-start ; gap : 8 p…" at bounding box center [797, 376] width 659 height 567
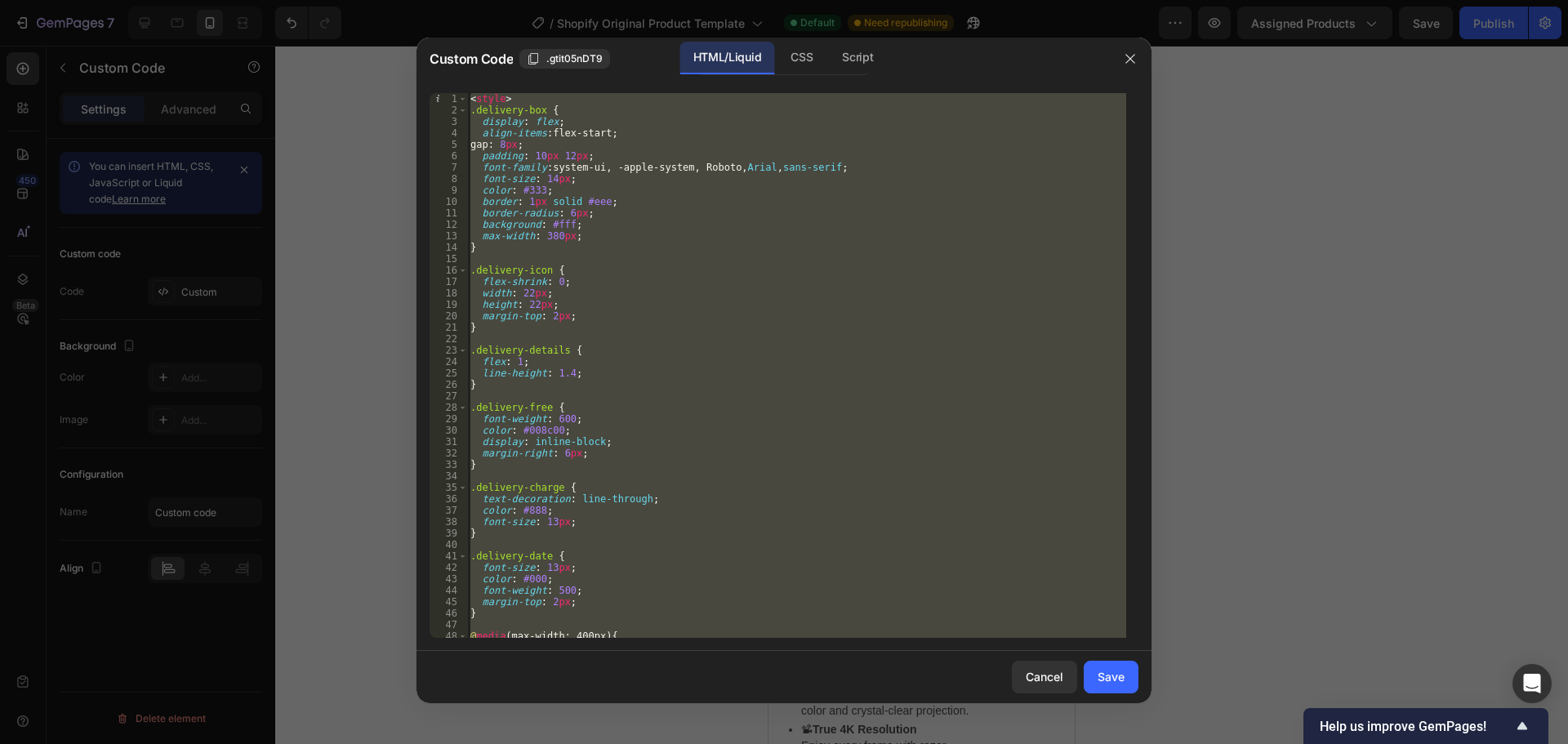
type textarea "</div>"
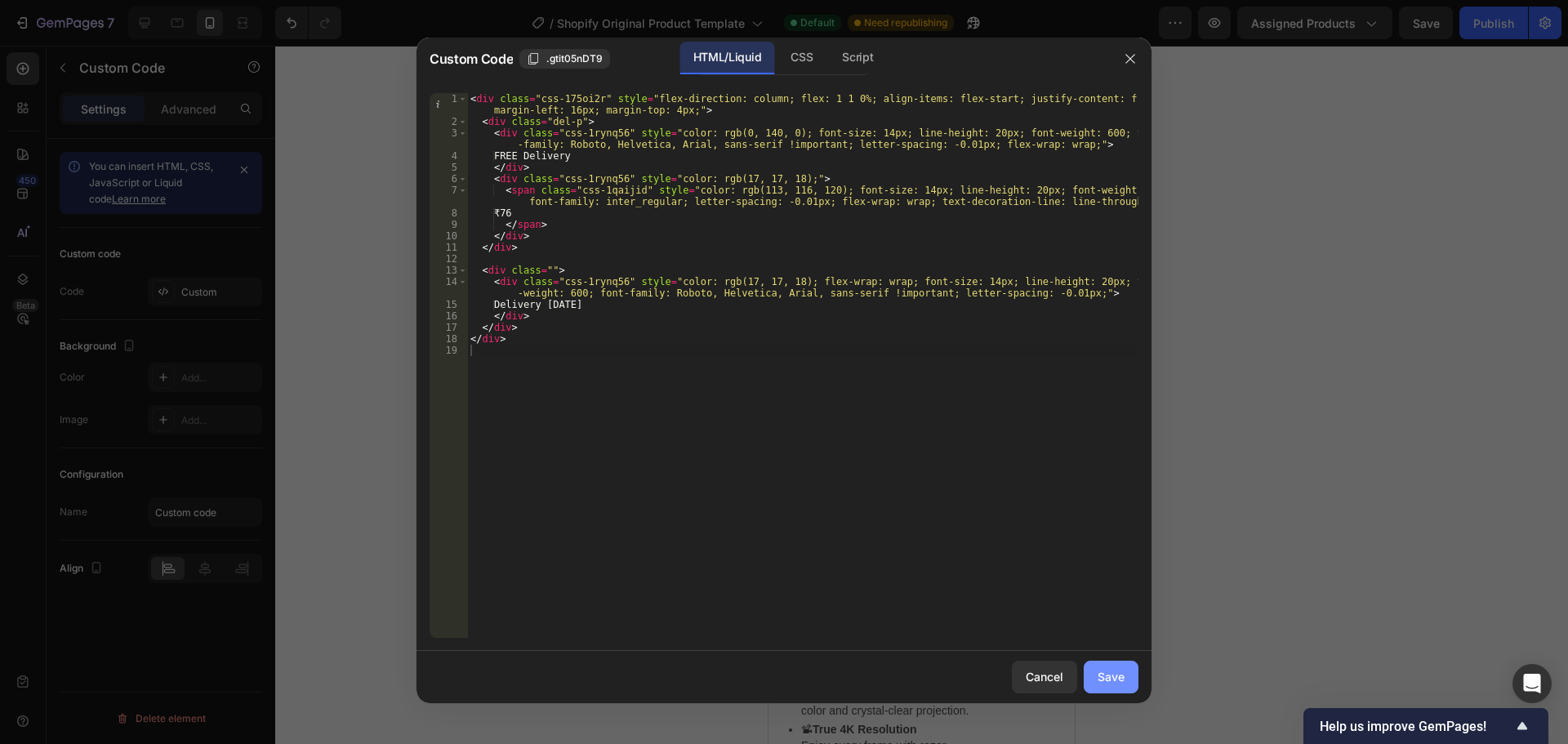
click at [1097, 670] on button "Save" at bounding box center [1111, 677] width 55 height 33
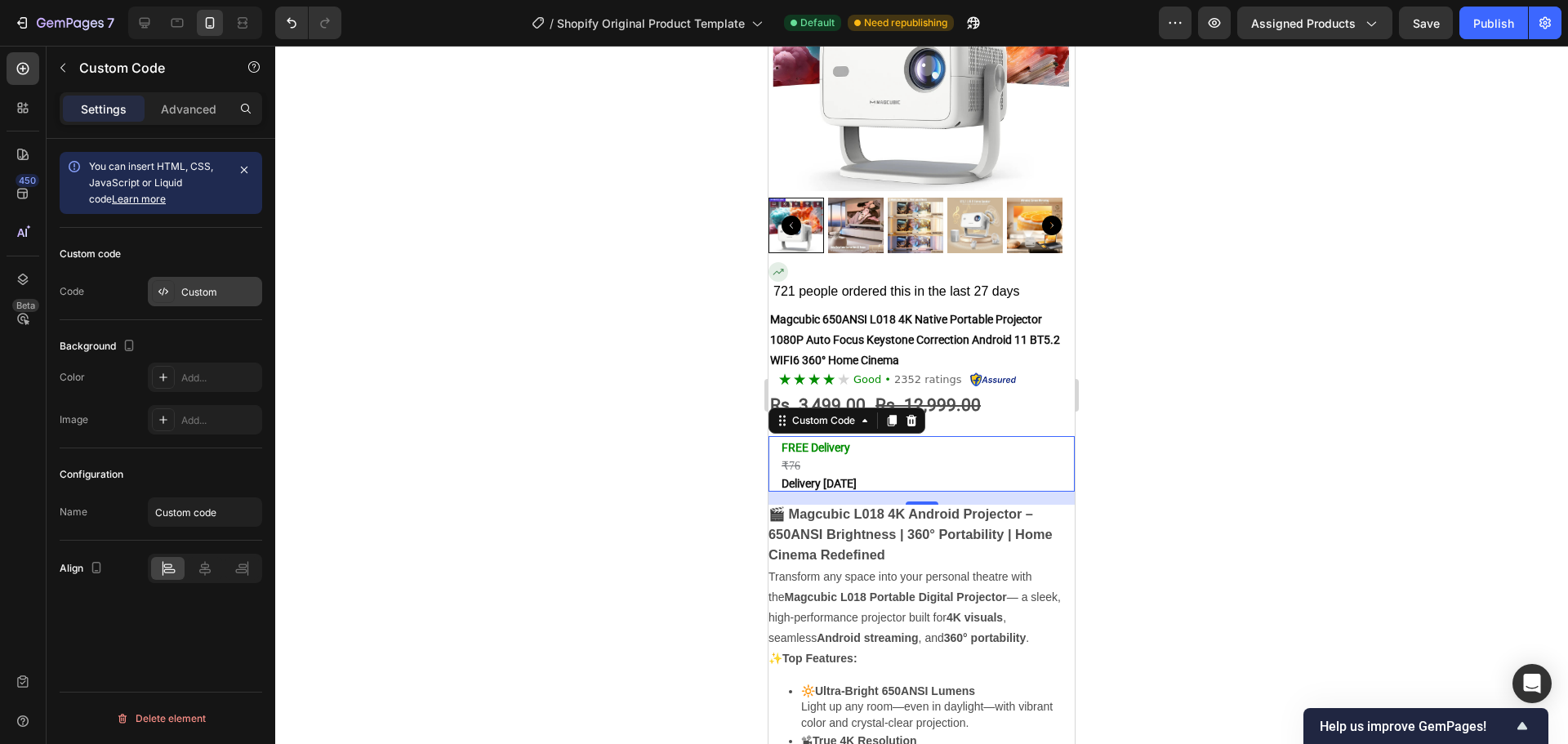
click at [175, 287] on div "Custom" at bounding box center [205, 291] width 114 height 29
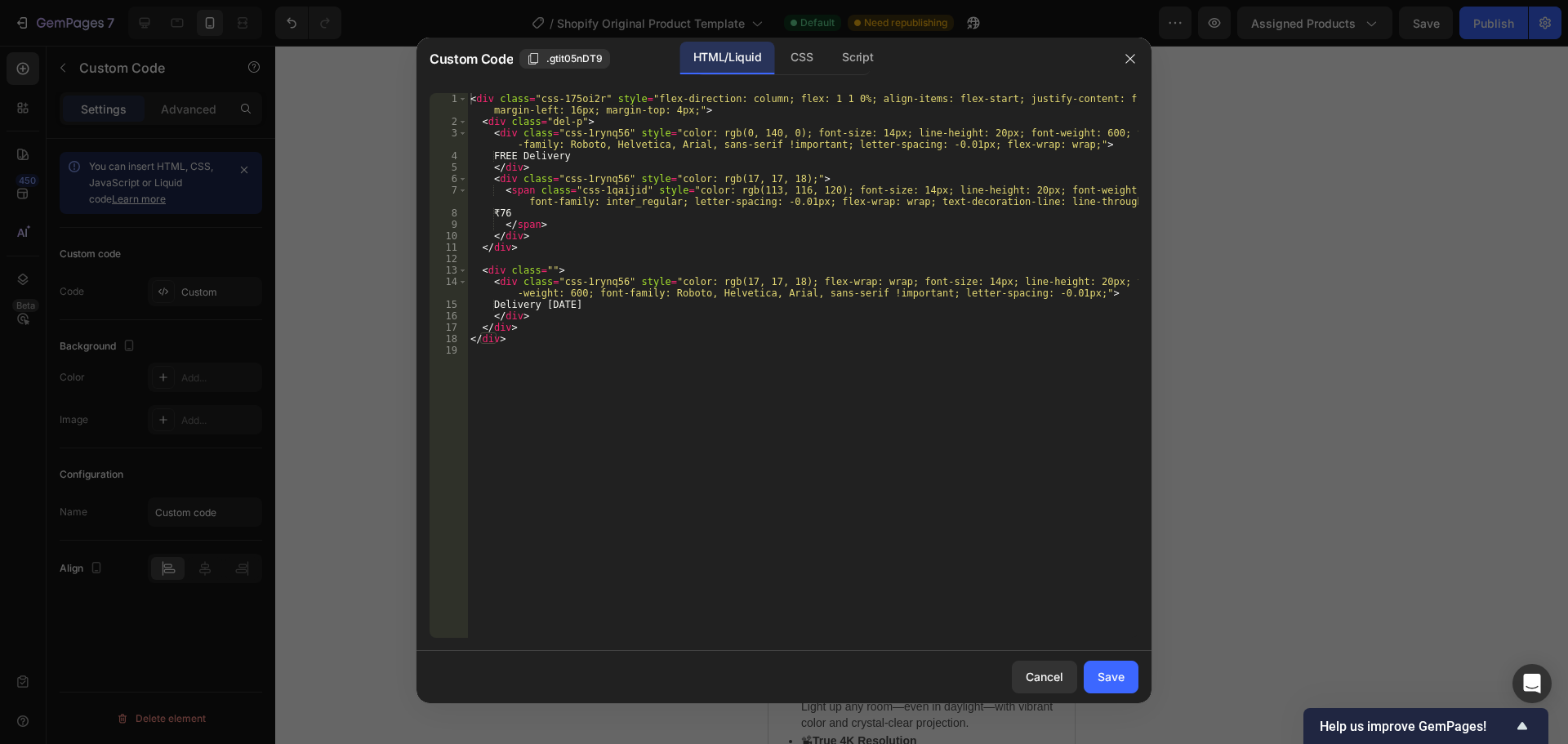
click at [521, 316] on div "< div class = "css-175oi2r" style = "flex-direction: column; flex: 1 1 0%; alig…" at bounding box center [802, 382] width 671 height 579
type textarea "</div>"
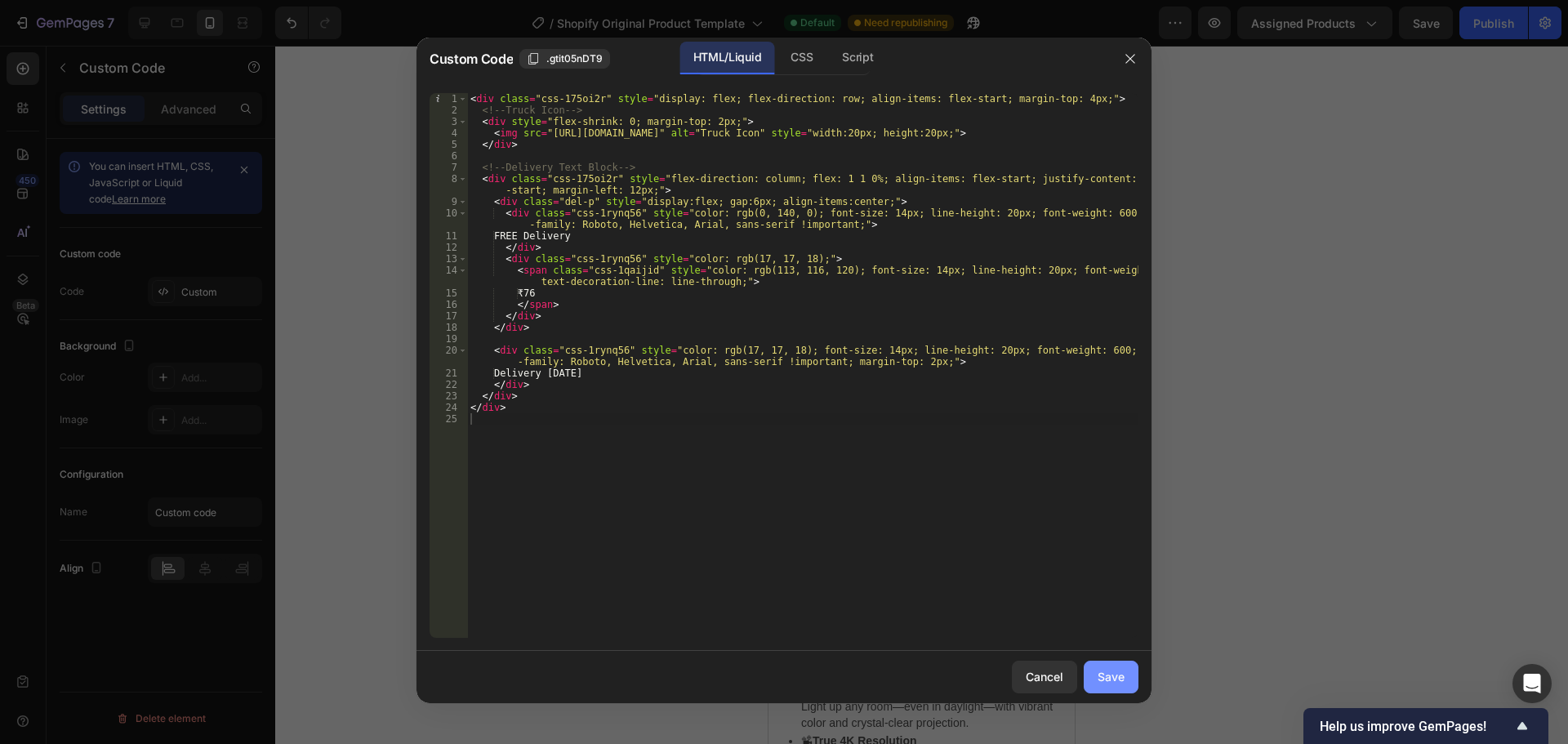
click at [1124, 668] on div "Save" at bounding box center [1112, 676] width 27 height 17
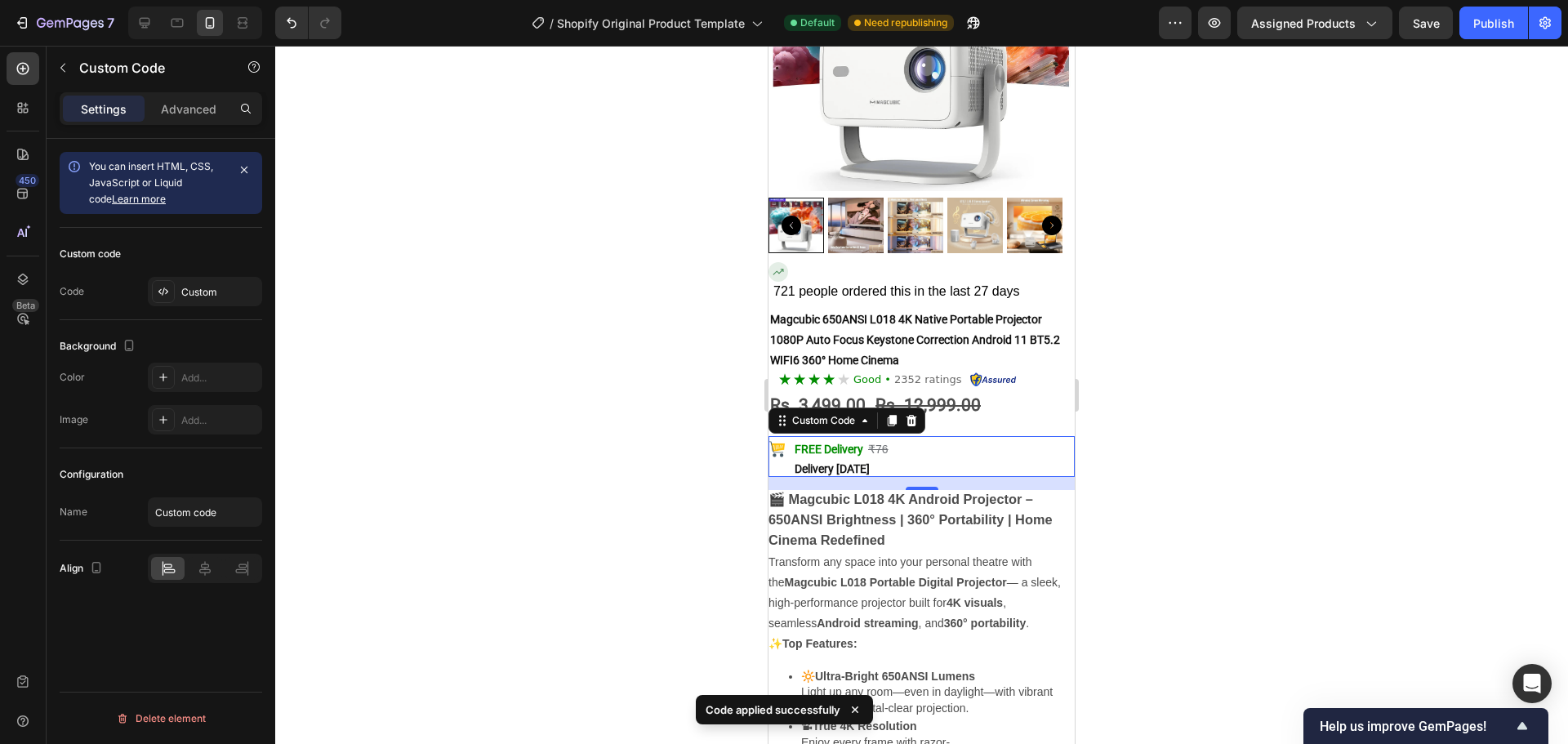
click at [1192, 493] on div at bounding box center [921, 394] width 1292 height 698
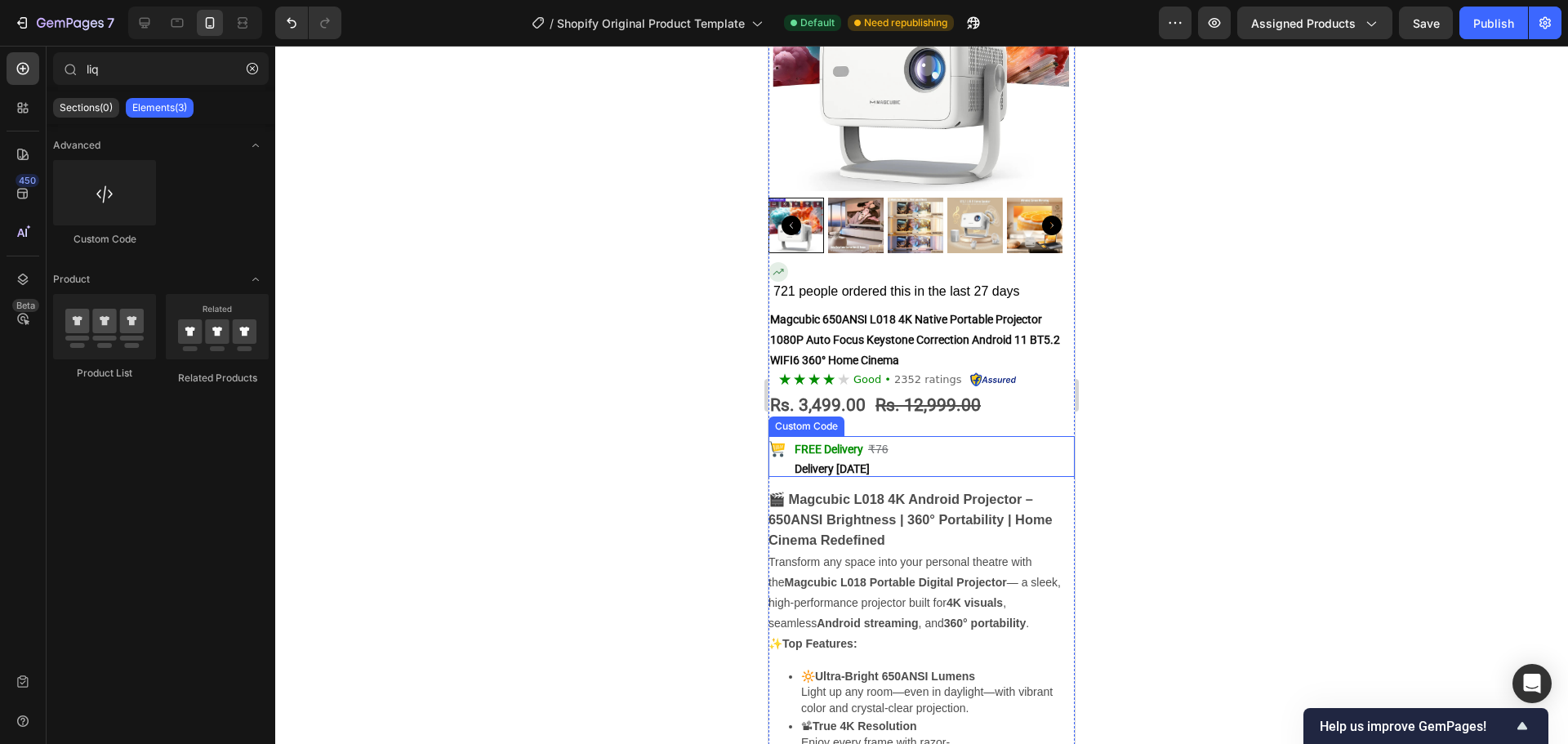
click at [907, 444] on div "FREE Delivery ₹76" at bounding box center [935, 449] width 280 height 19
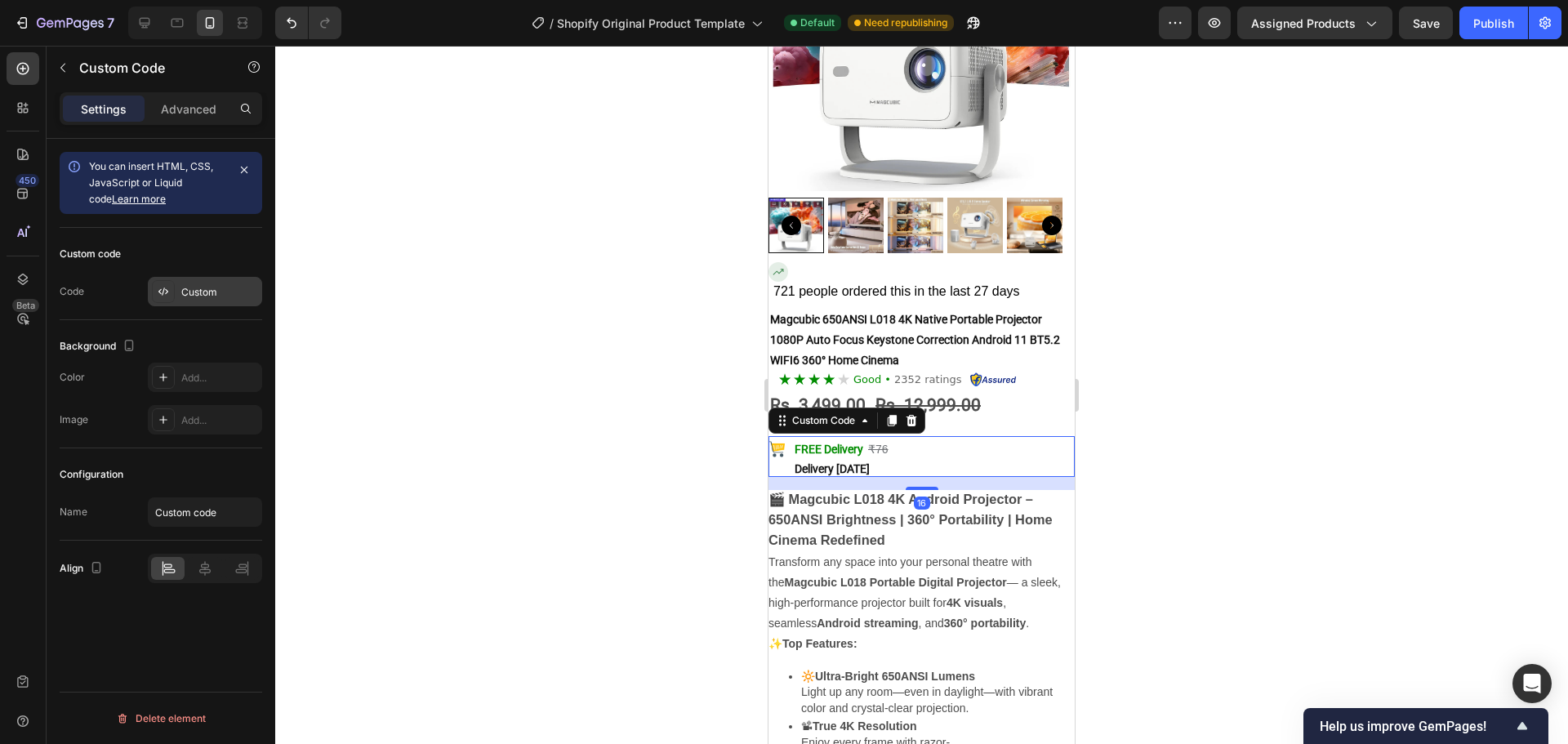
click at [187, 295] on div "Custom" at bounding box center [219, 292] width 76 height 14
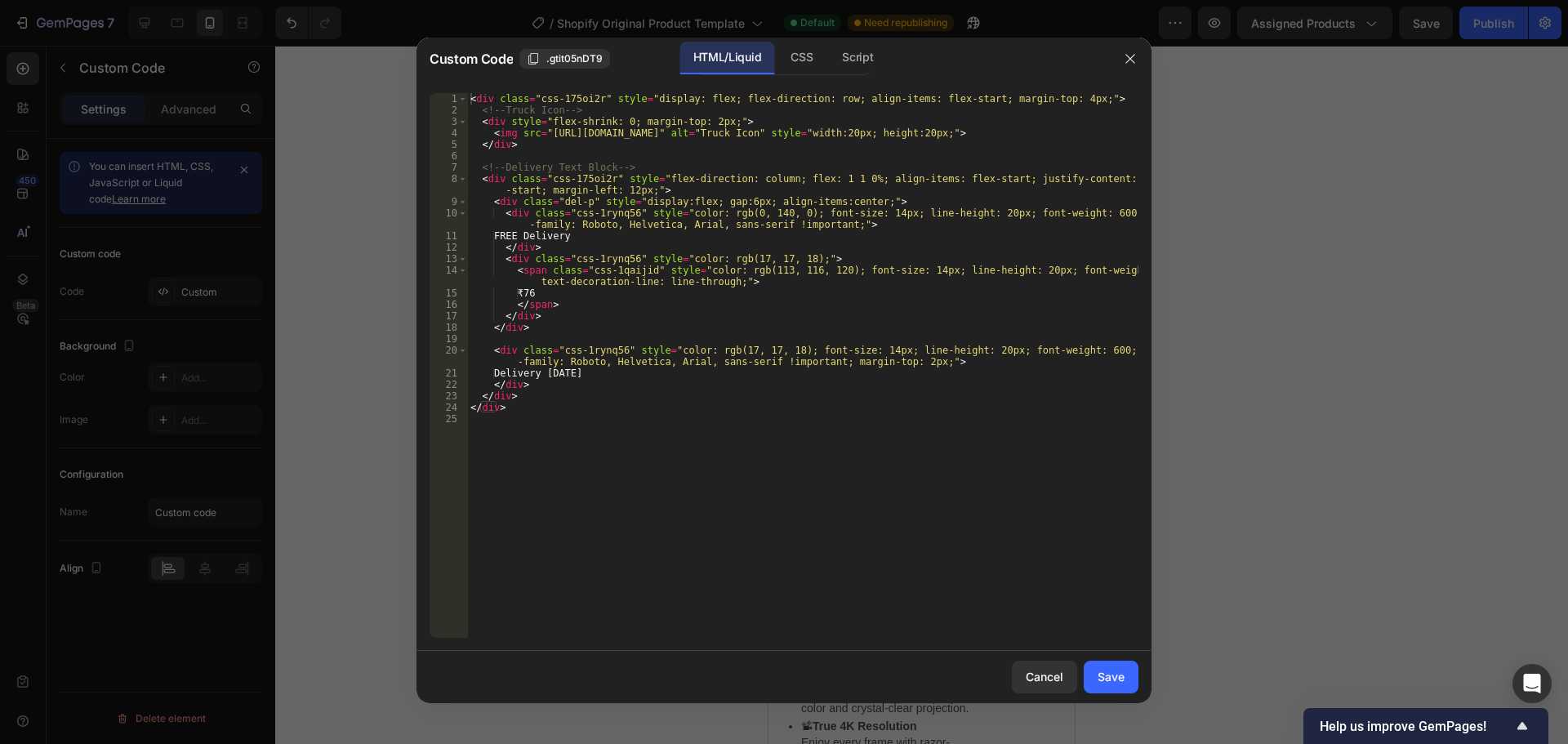
click at [693, 316] on div "< div class = "css-175oi2r" style = "display: flex; flex-direction: row; align-…" at bounding box center [802, 376] width 671 height 567
type textarea "</div>"
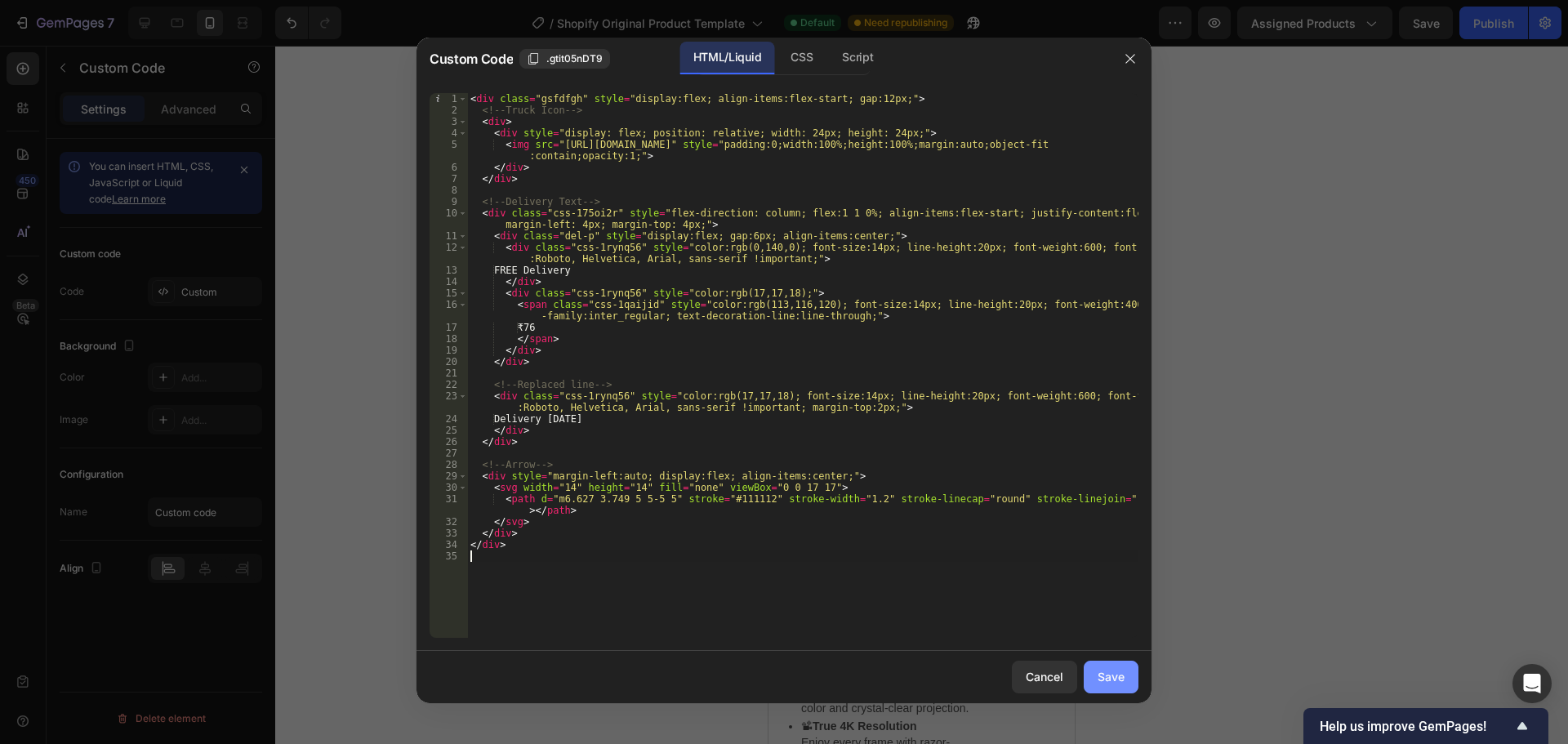
click at [1104, 682] on div "Save" at bounding box center [1112, 676] width 27 height 17
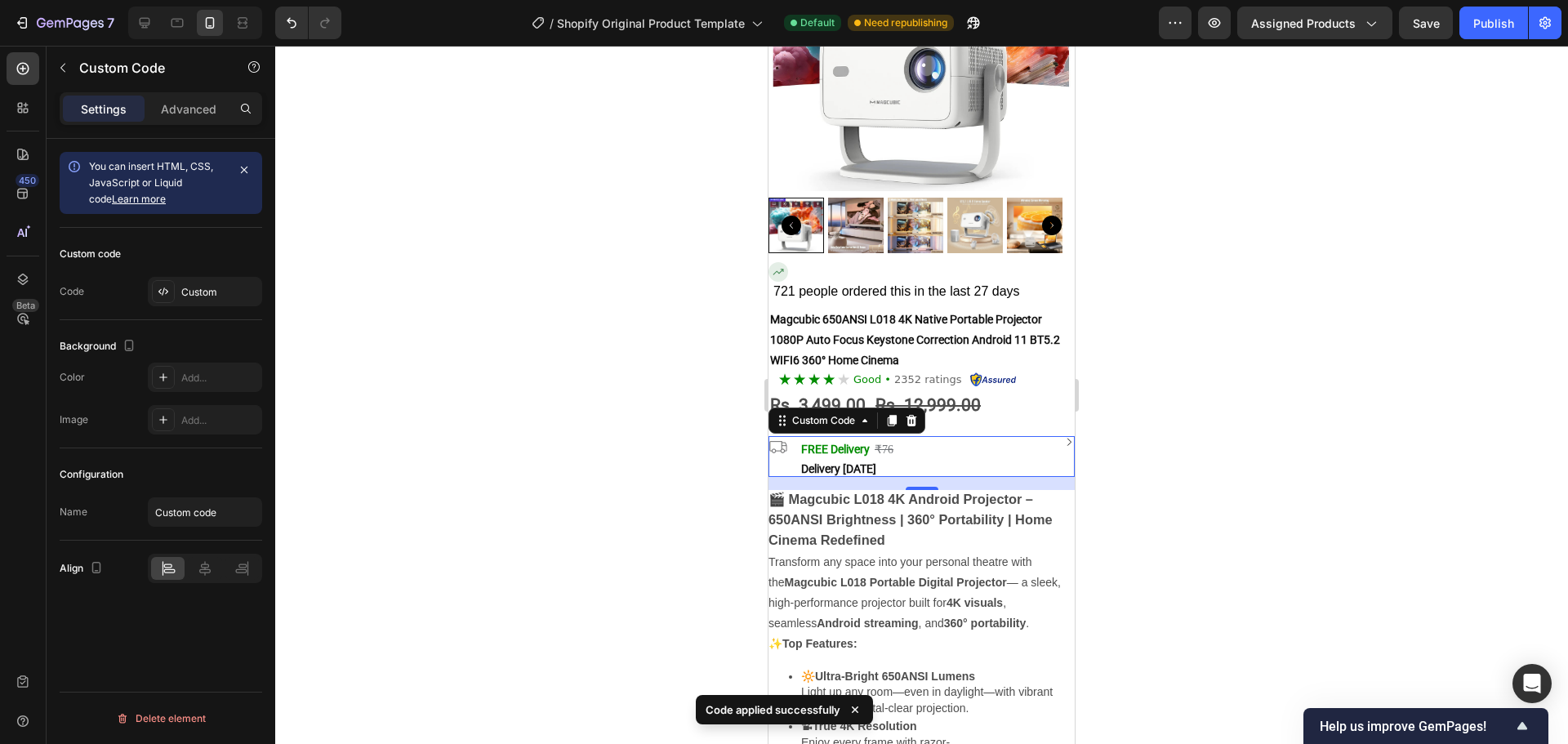
click at [1244, 524] on div at bounding box center [921, 394] width 1292 height 698
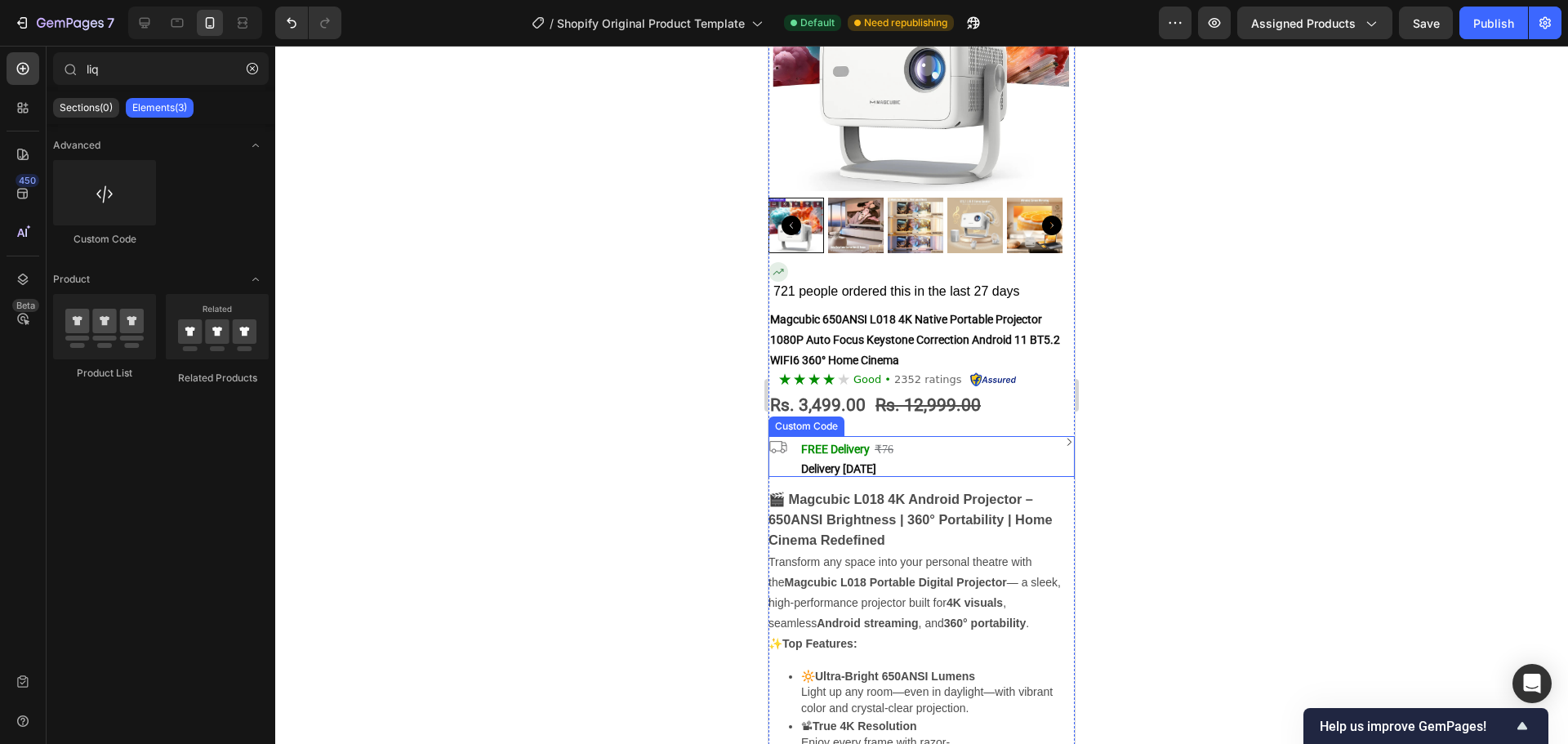
click at [932, 440] on div "FREE Delivery ₹76" at bounding box center [927, 449] width 252 height 19
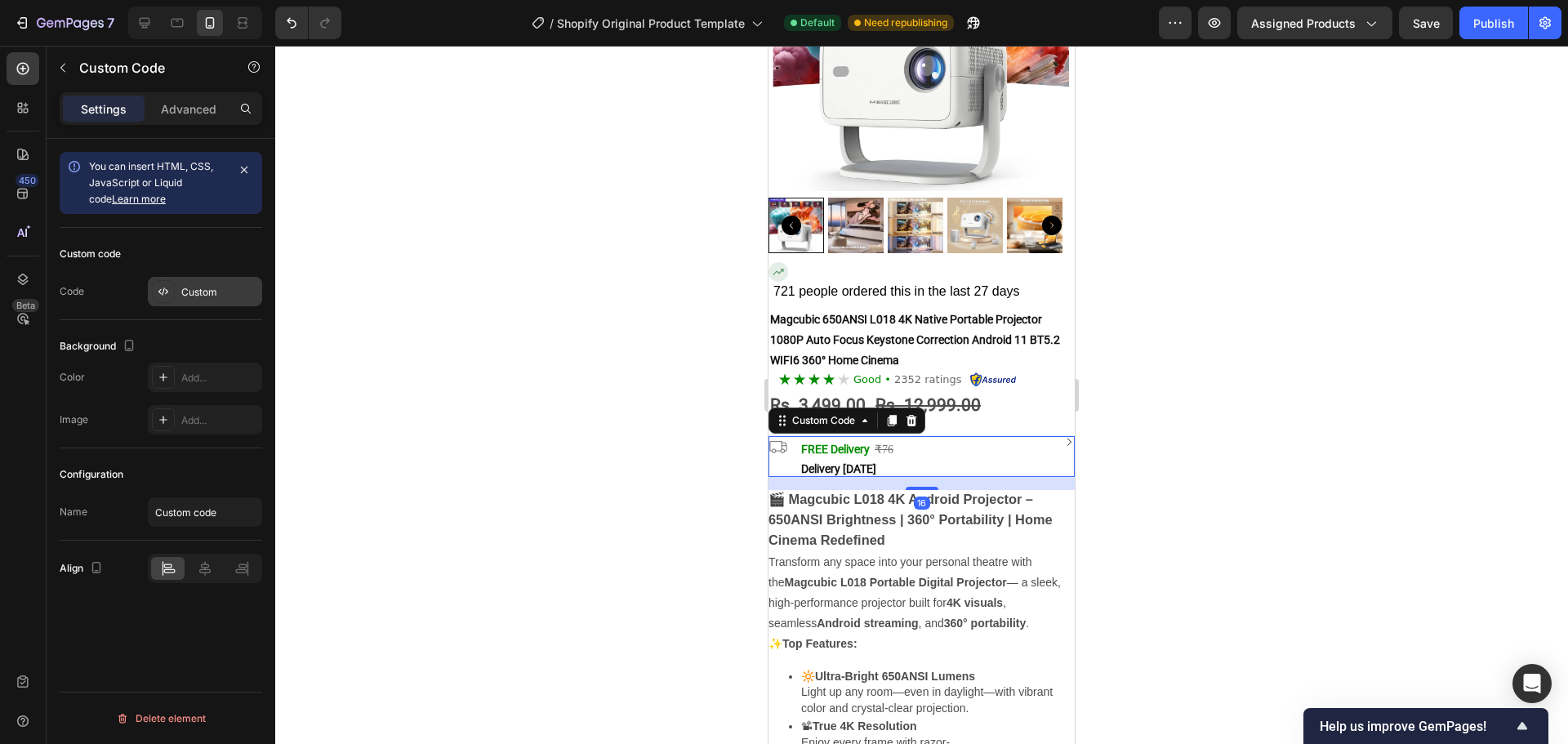
click at [216, 286] on div "Custom" at bounding box center [219, 292] width 76 height 14
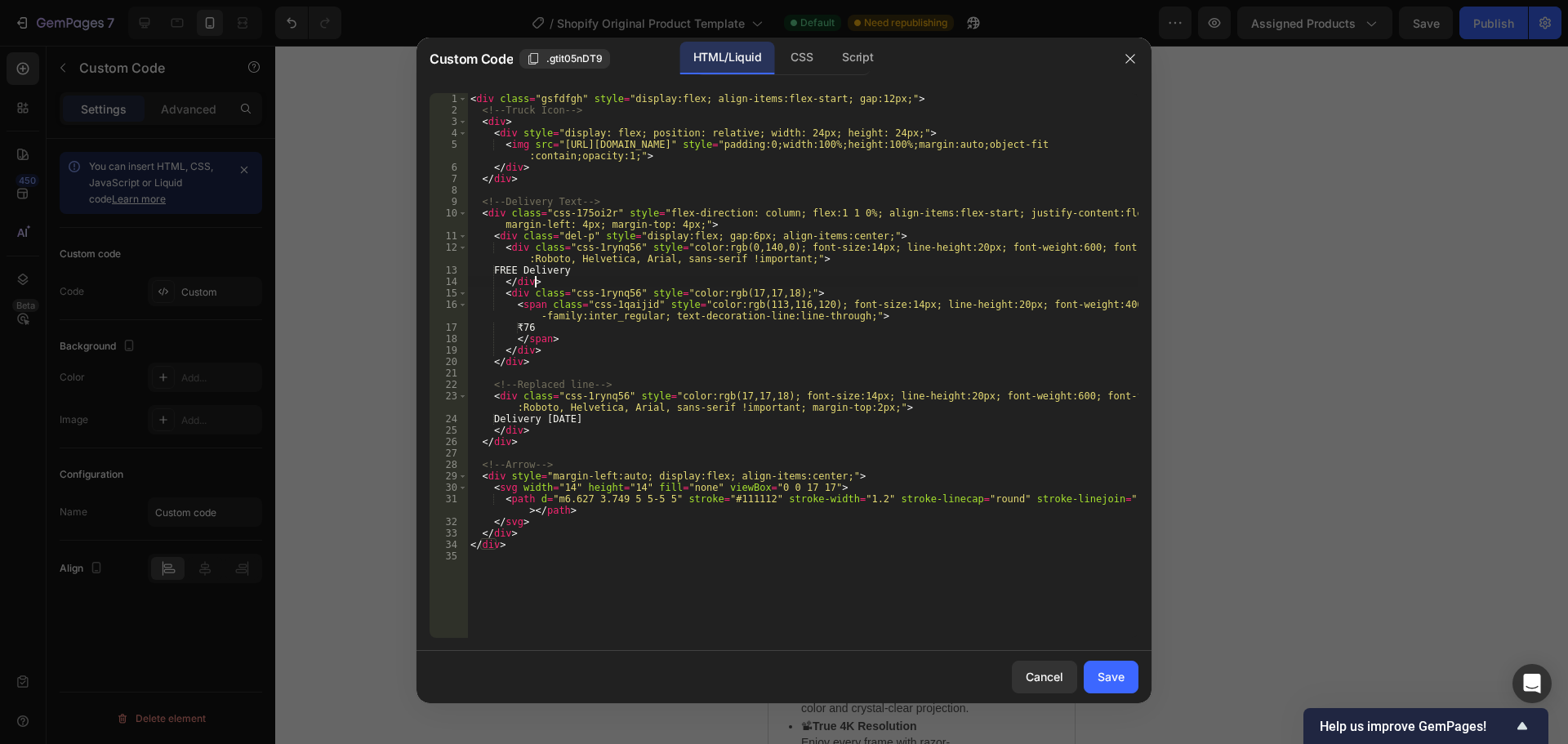
click at [731, 284] on div "< div class = "gsfdfgh" style = "display:flex; align-items:flex-start; gap:12px…" at bounding box center [802, 376] width 671 height 567
type textarea "</div>"
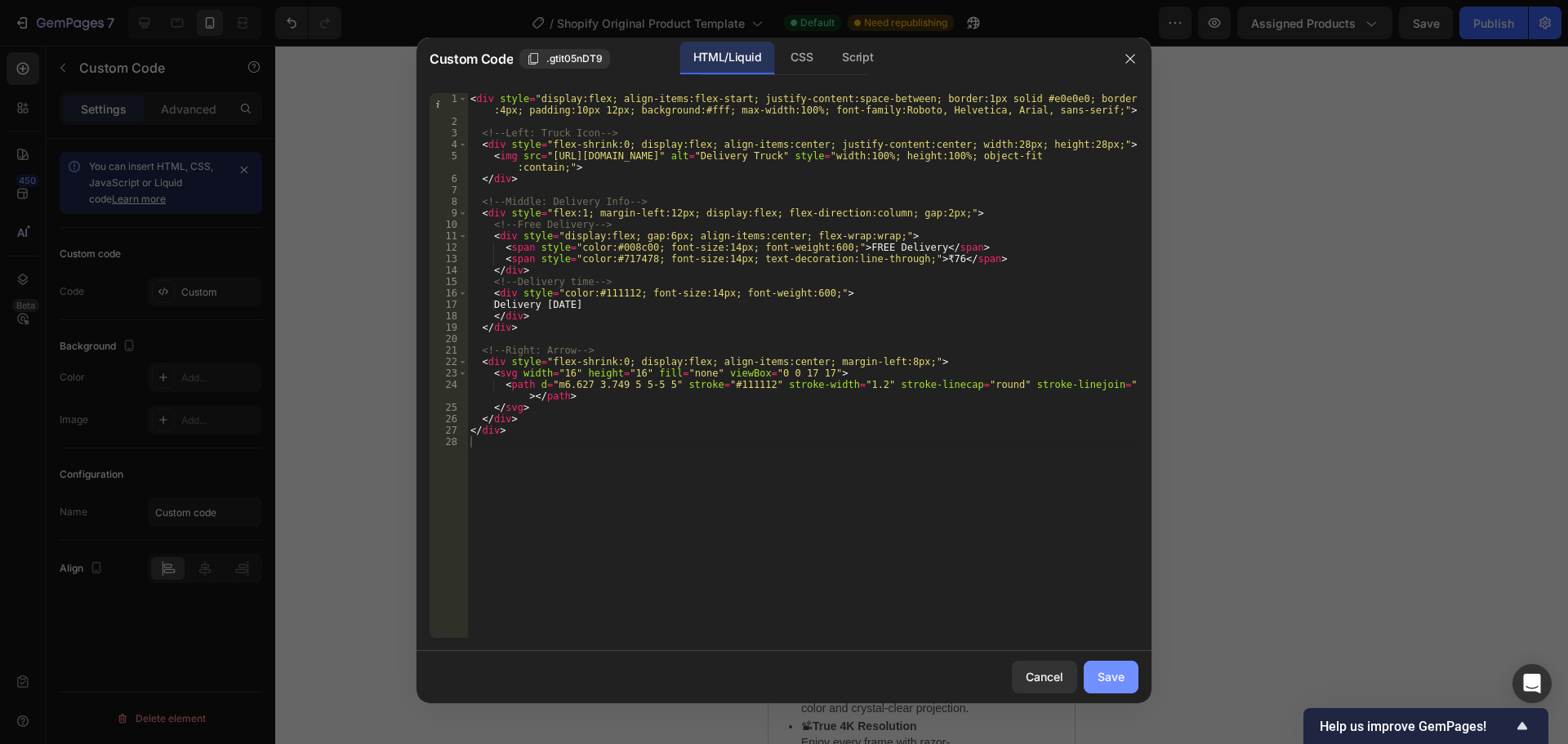
click at [1121, 689] on button "Save" at bounding box center [1111, 677] width 55 height 33
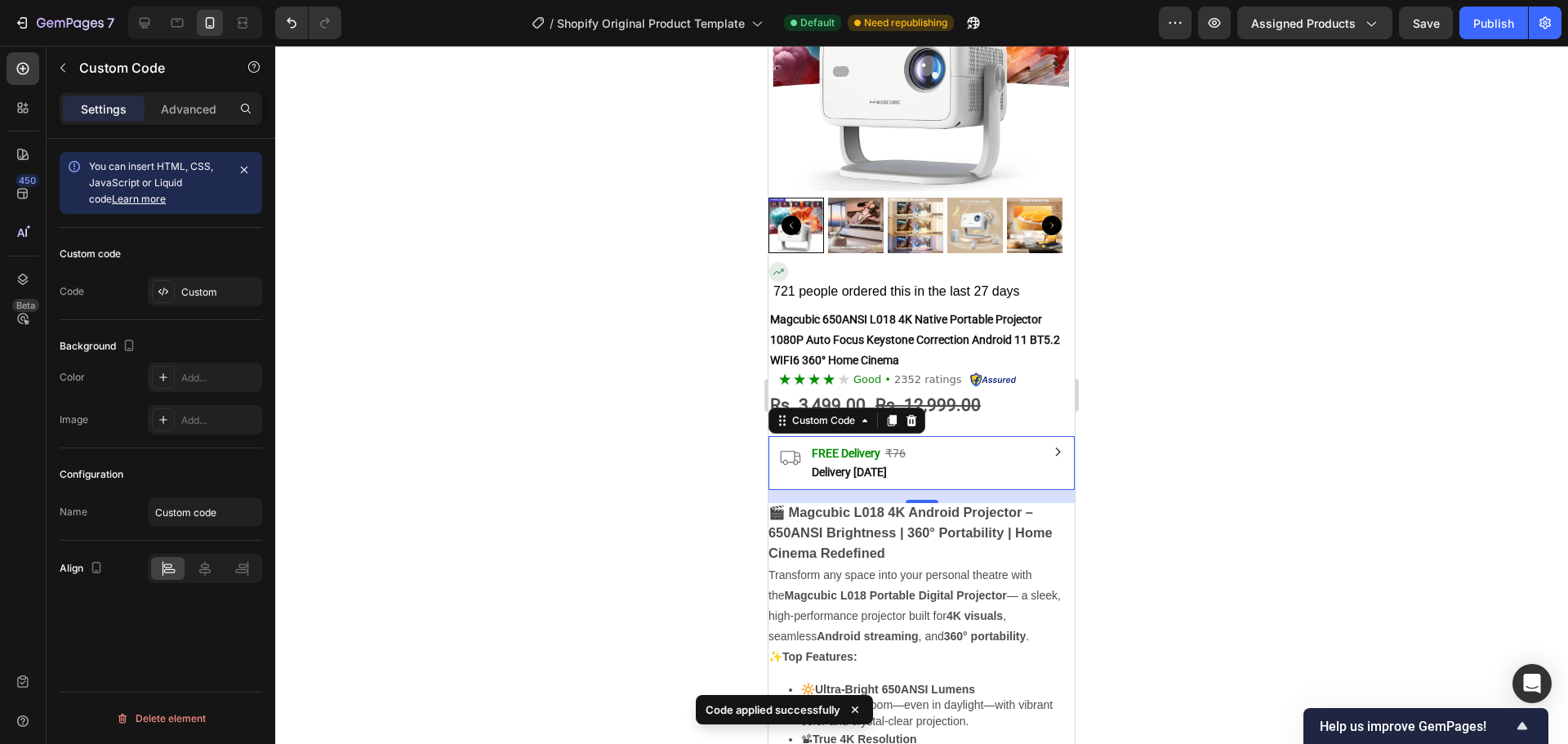
click at [1212, 539] on div at bounding box center [921, 394] width 1292 height 698
click at [983, 470] on div "FREE Delivery ₹76 Delivery [DATE]" at bounding box center [921, 463] width 306 height 54
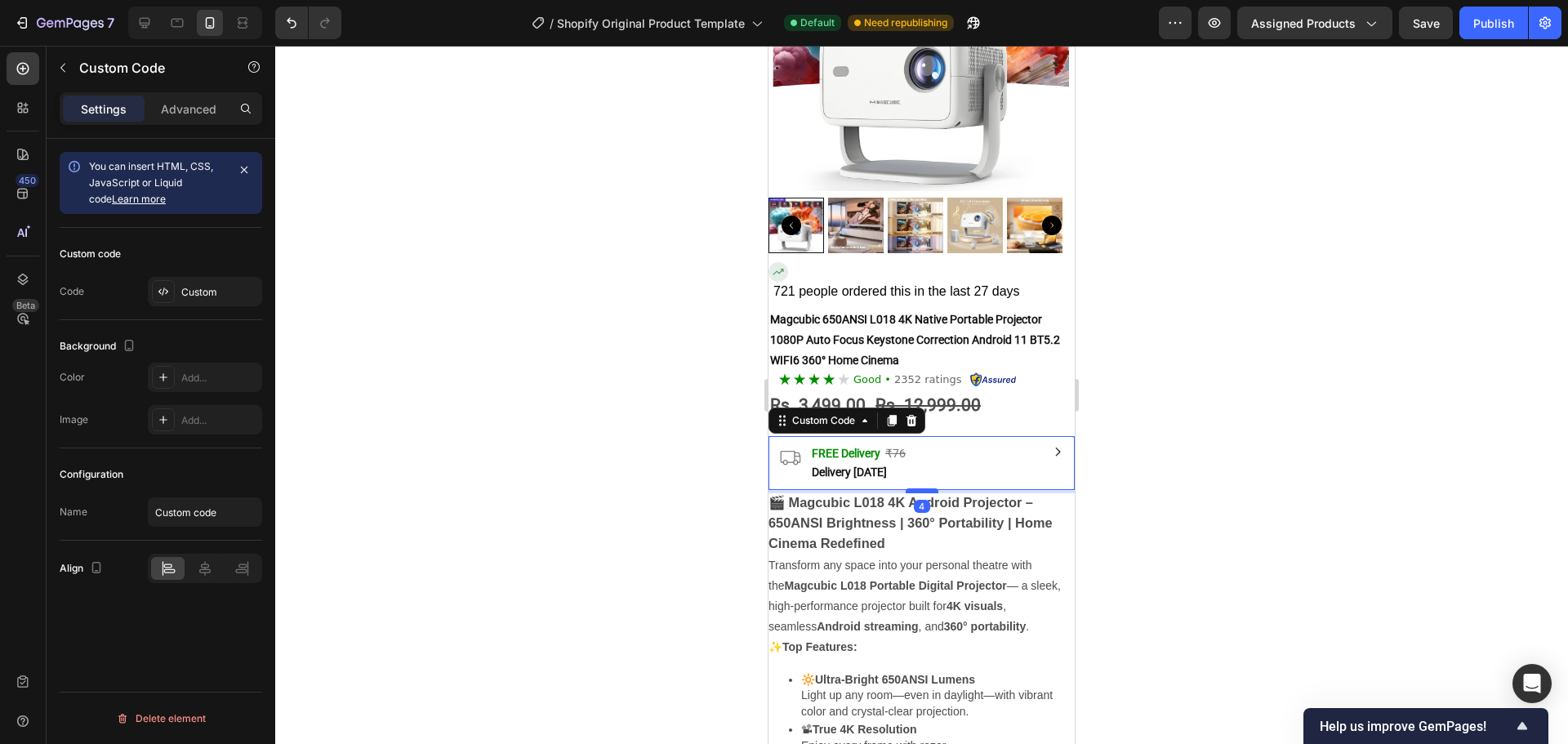
drag, startPoint x: 908, startPoint y: 486, endPoint x: 904, endPoint y: 476, distance: 10.8
click at [906, 488] on div at bounding box center [922, 490] width 33 height 5
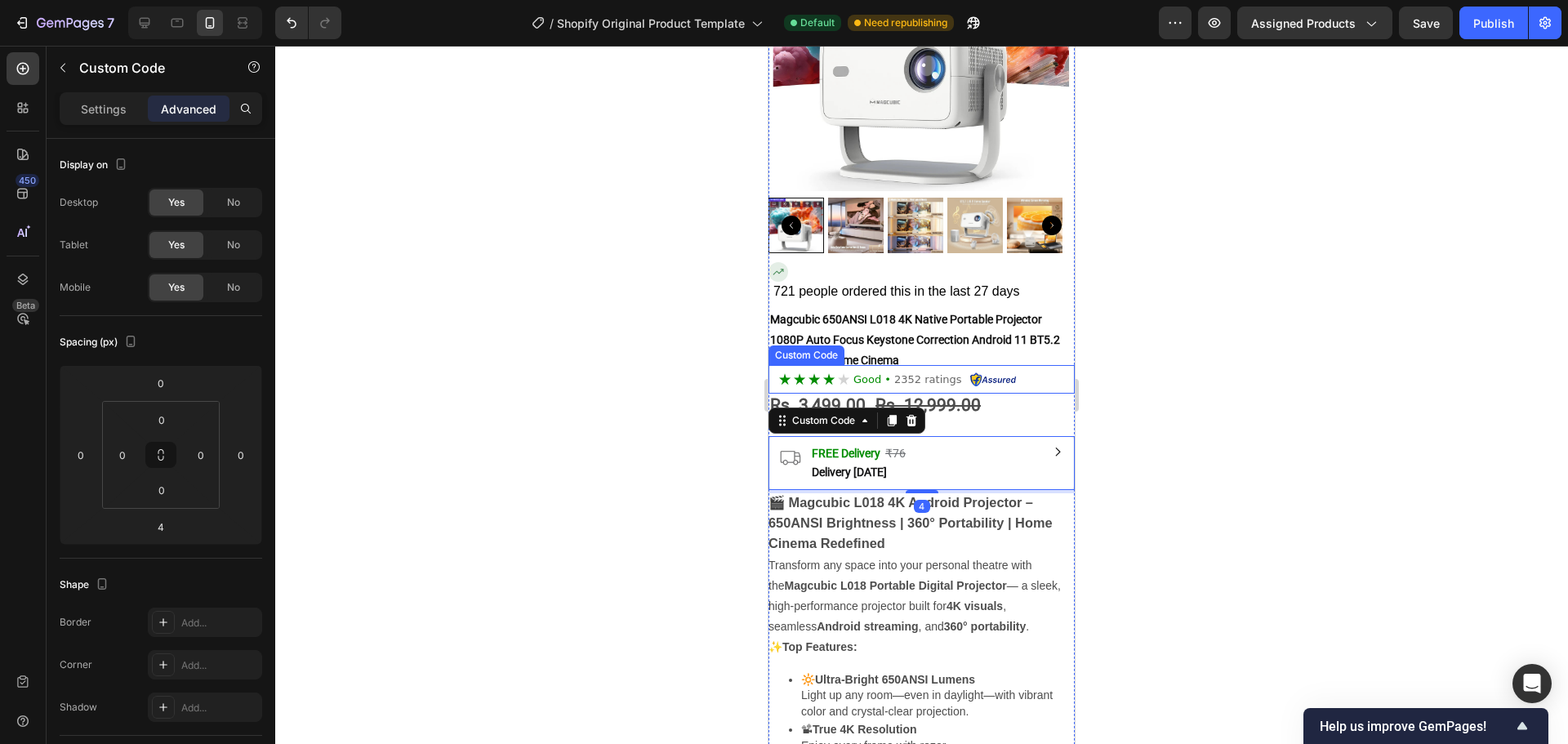
click at [1218, 347] on div at bounding box center [921, 394] width 1292 height 698
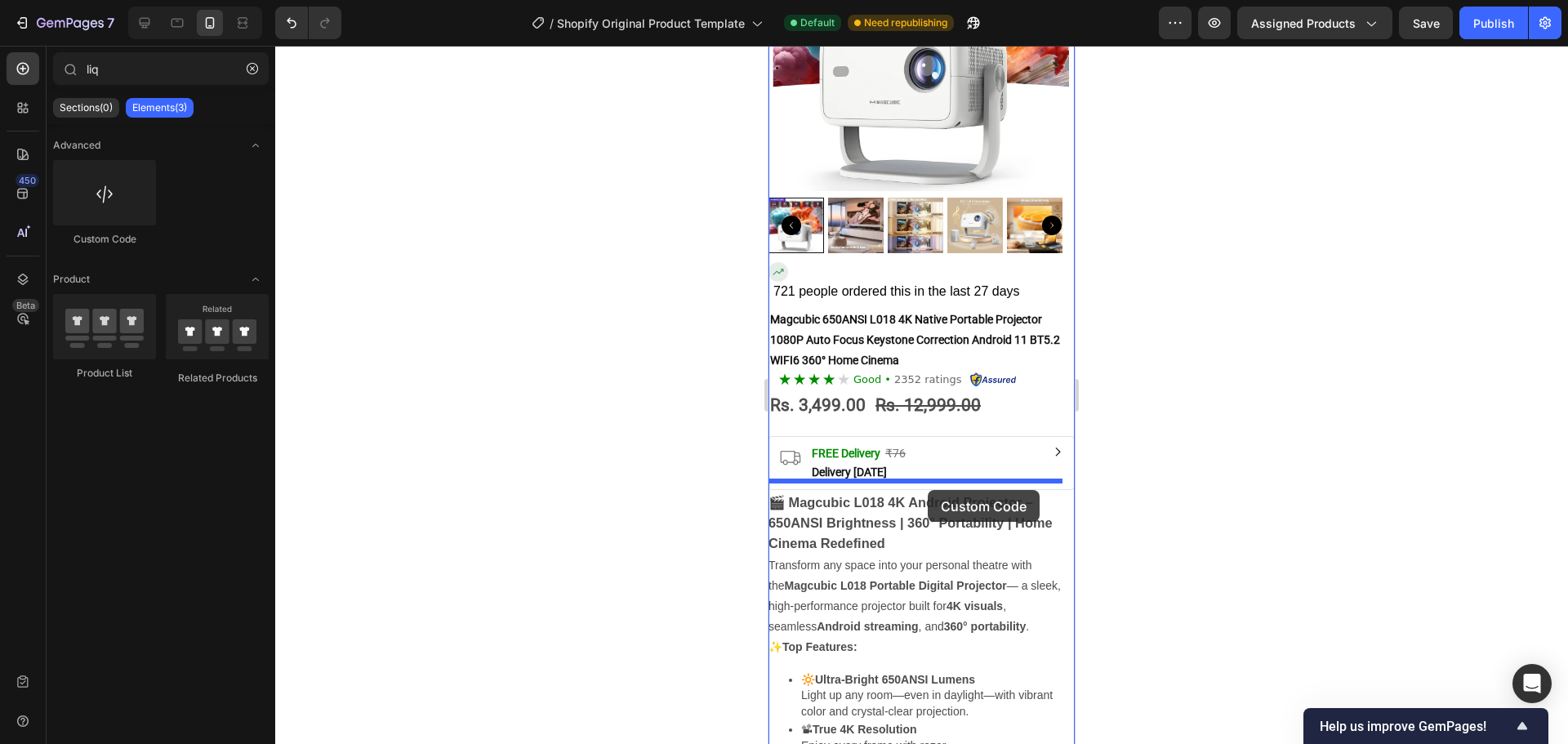
drag, startPoint x: 1033, startPoint y: 308, endPoint x: 928, endPoint y: 490, distance: 210.1
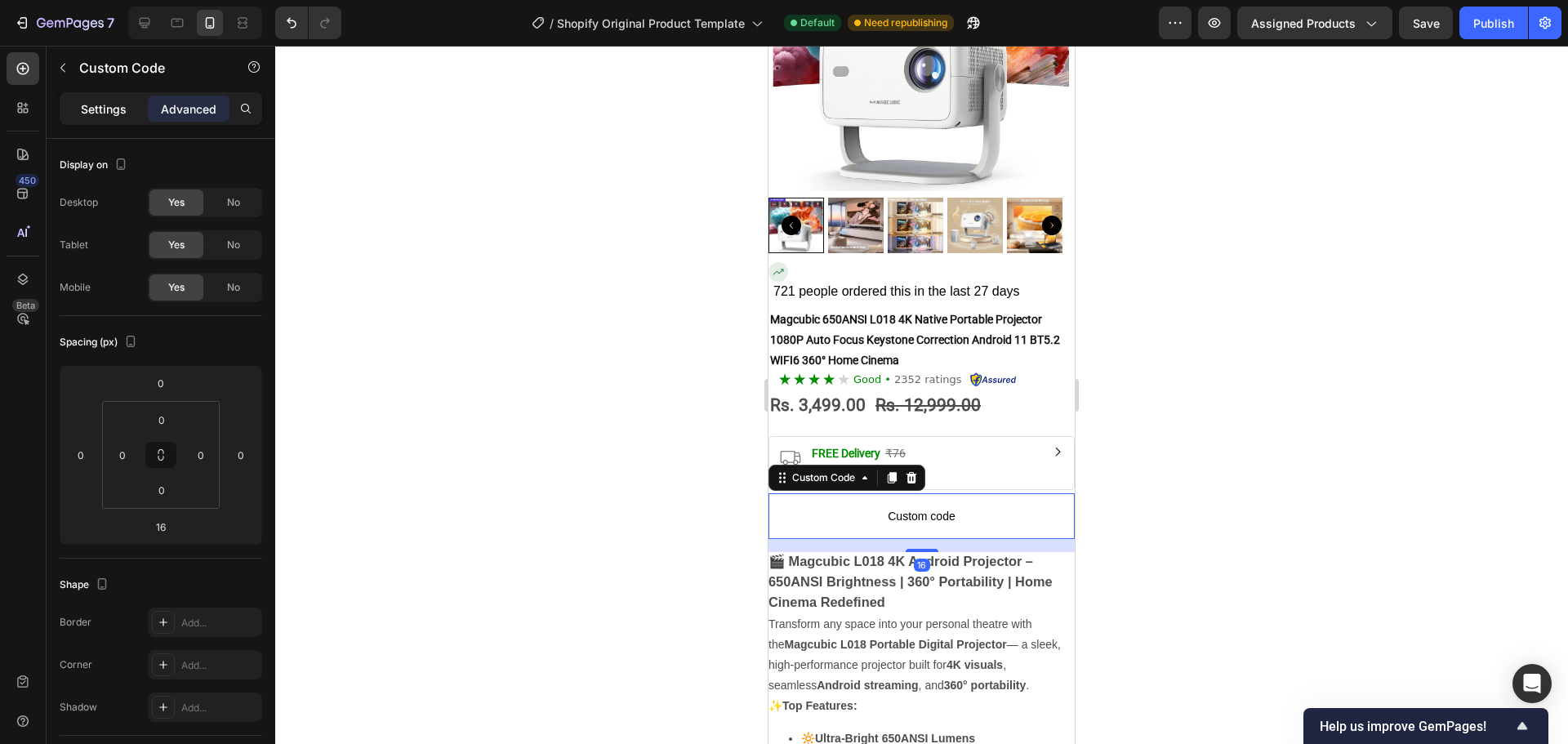
click at [116, 111] on p "Settings" at bounding box center [103, 109] width 45 height 17
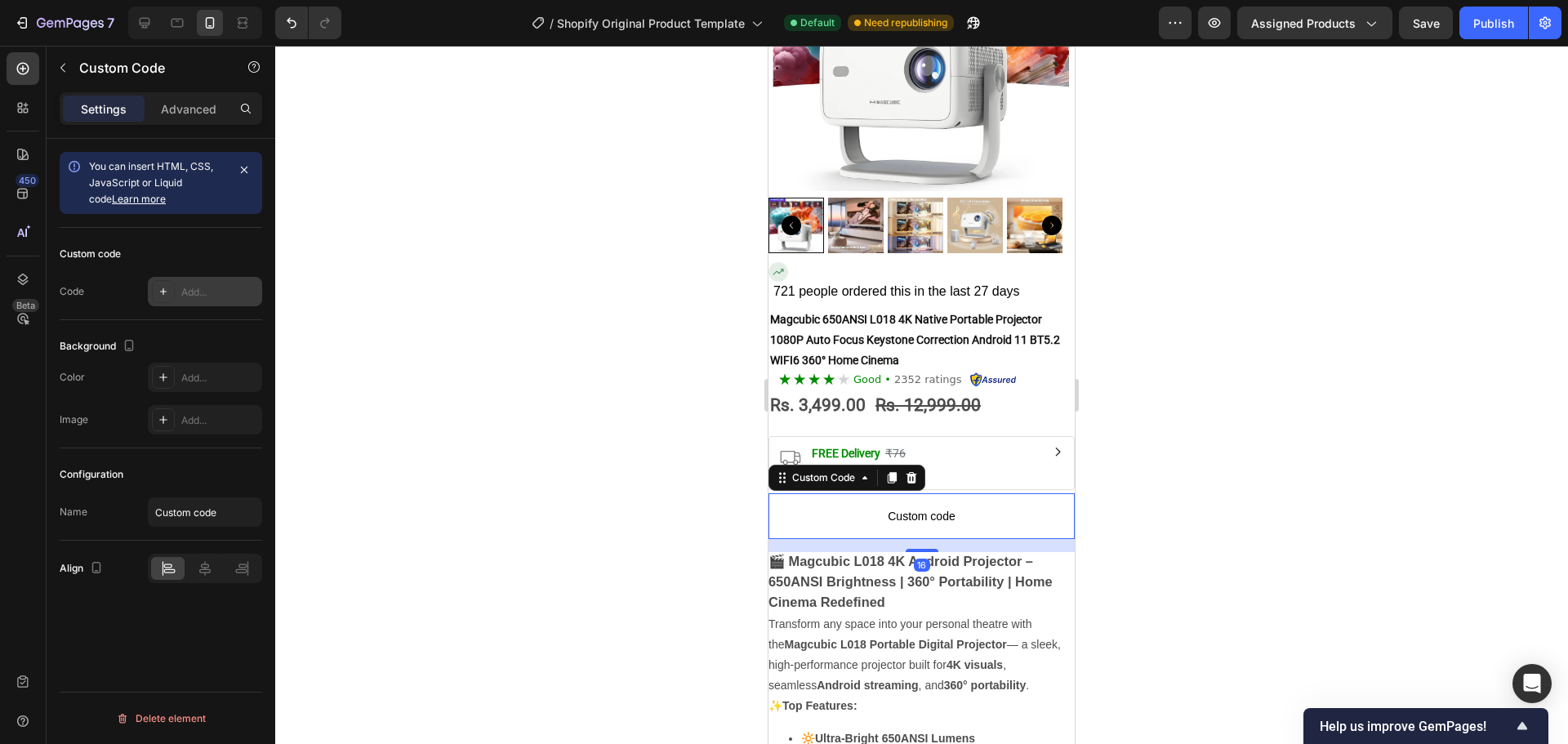
click at [208, 288] on div "Add..." at bounding box center [219, 292] width 76 height 14
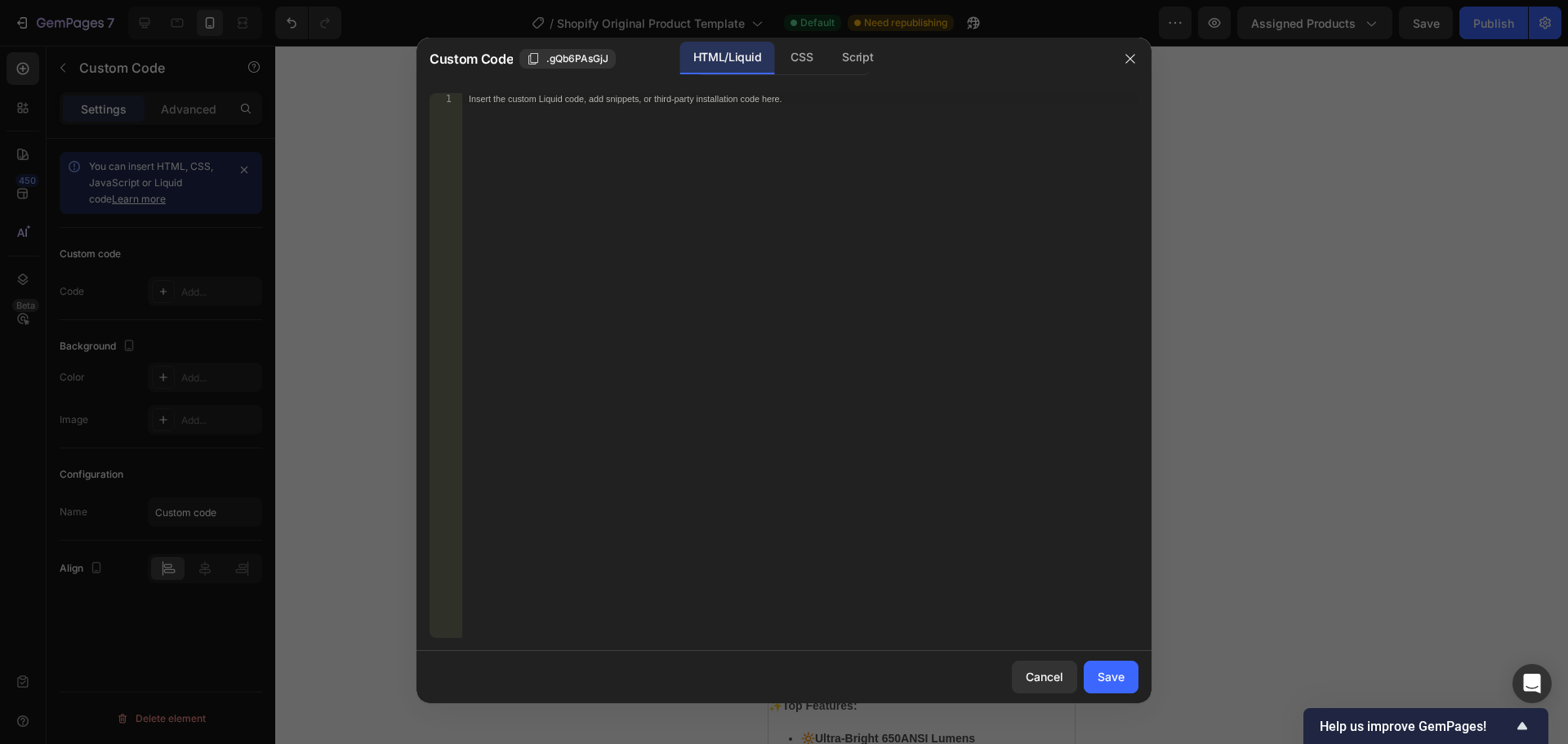
click at [725, 339] on div "Insert the custom Liquid code, add snippets, or third-party installation code h…" at bounding box center [800, 376] width 677 height 567
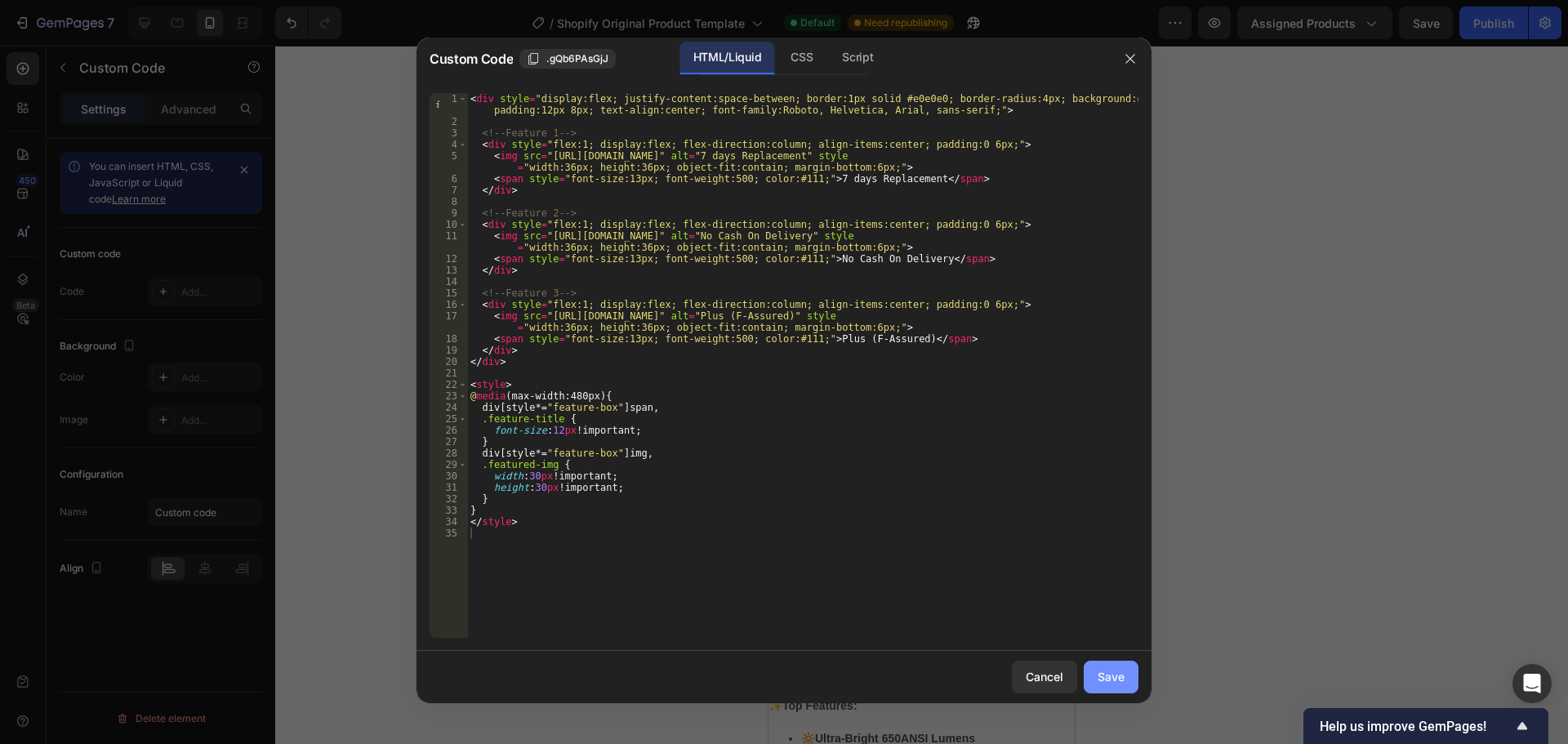
click at [1126, 684] on button "Save" at bounding box center [1111, 677] width 55 height 33
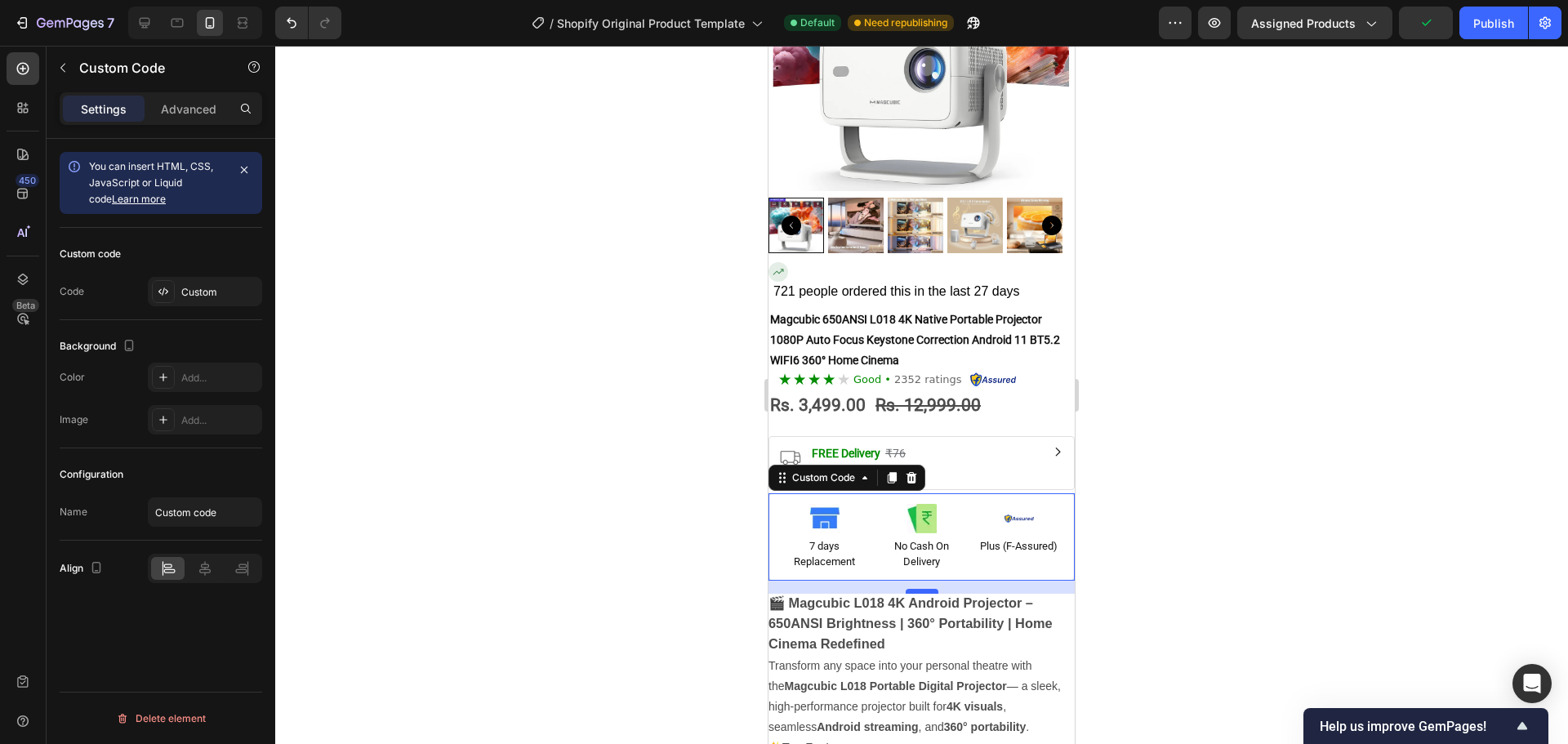
click at [924, 588] on div at bounding box center [922, 590] width 33 height 5
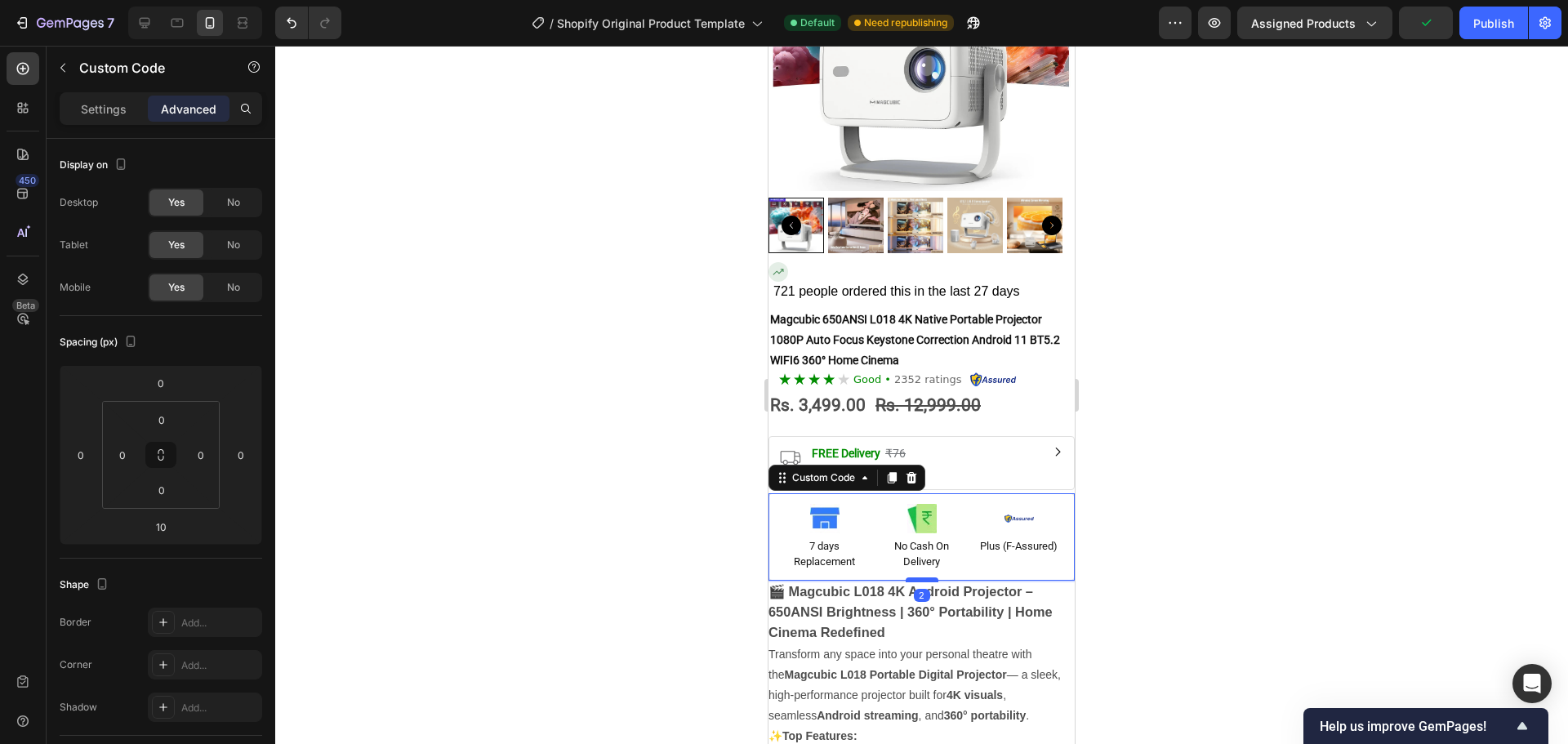
click at [924, 577] on div at bounding box center [922, 579] width 33 height 5
type input "2"
click at [1020, 504] on img at bounding box center [1019, 518] width 29 height 29
click at [114, 120] on div "Settings" at bounding box center [103, 108] width 81 height 26
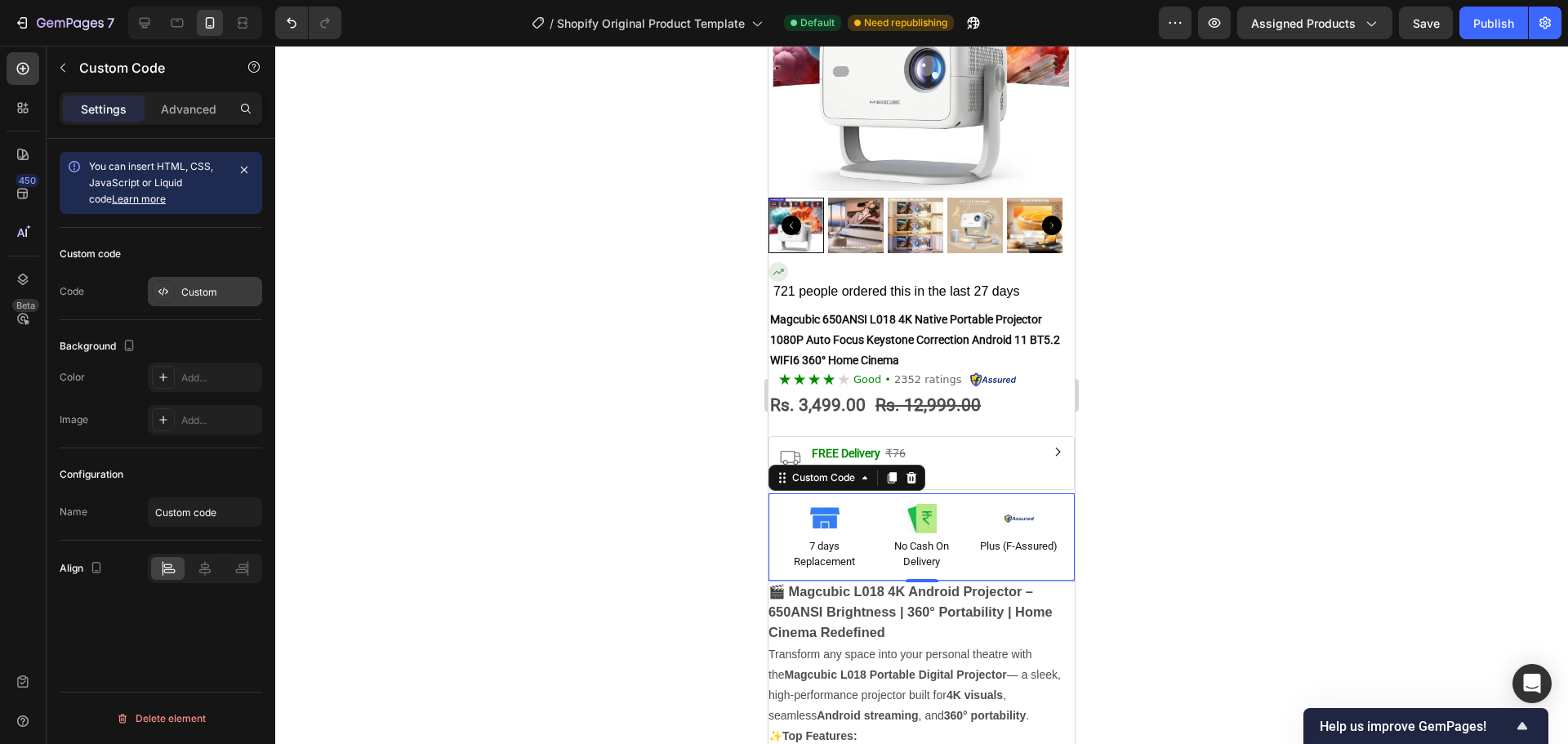
click at [189, 299] on div "Custom" at bounding box center [205, 291] width 114 height 29
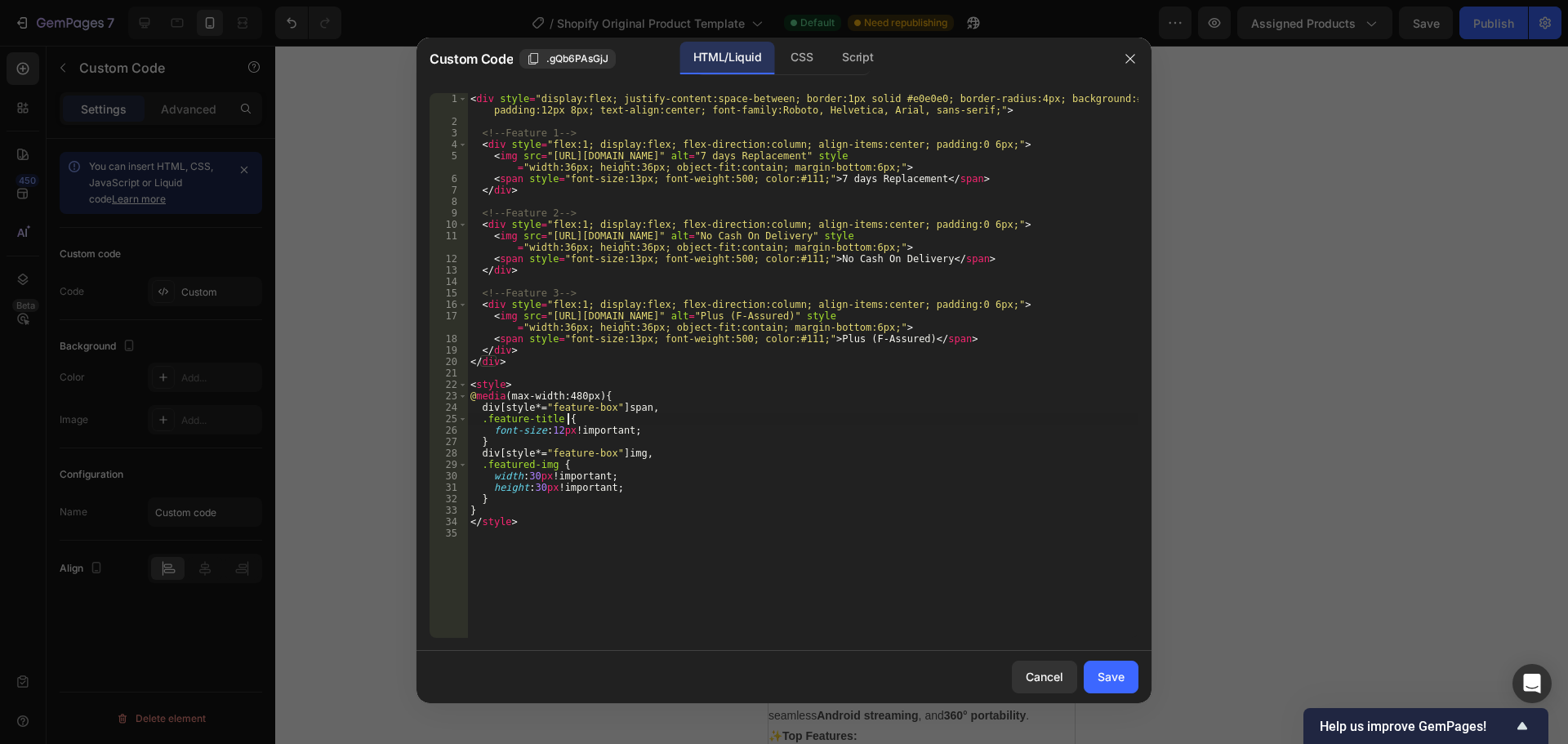
click at [833, 414] on div "< div style = "display:flex; justify-content:space-between; border:1px solid #e…" at bounding box center [802, 382] width 671 height 579
type textarea "</style>"
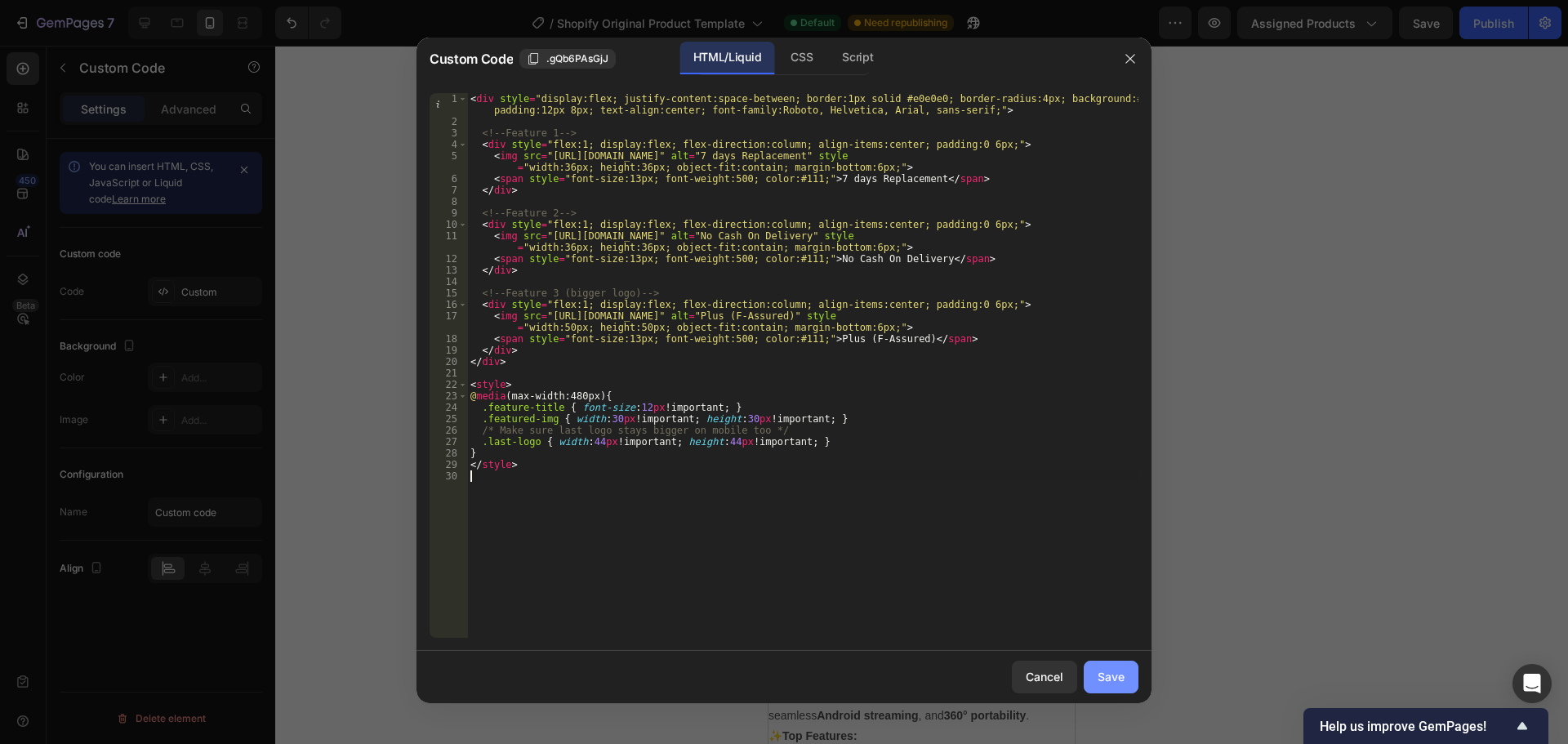
click at [1109, 681] on div "Save" at bounding box center [1112, 676] width 27 height 17
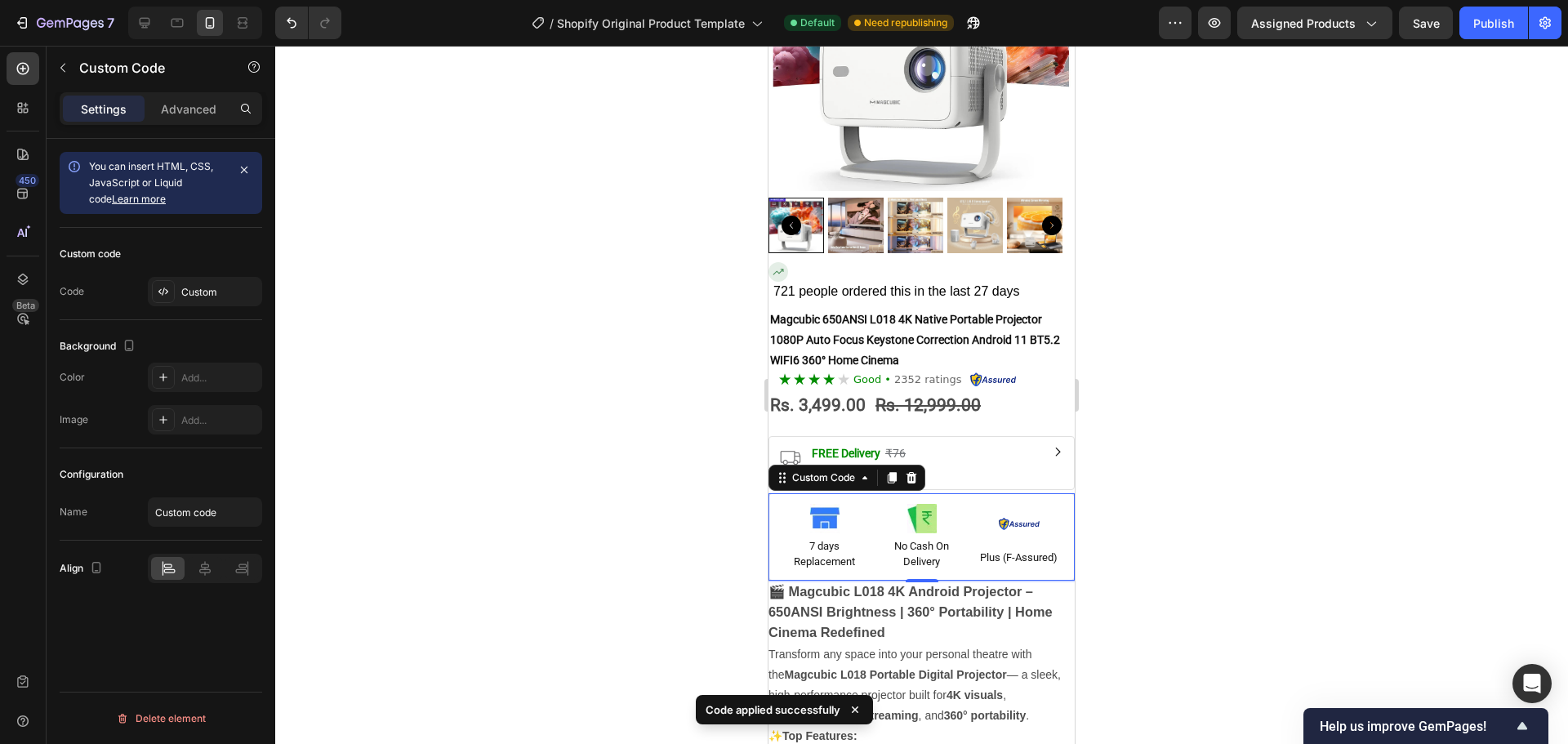
click at [1118, 566] on div at bounding box center [921, 394] width 1292 height 698
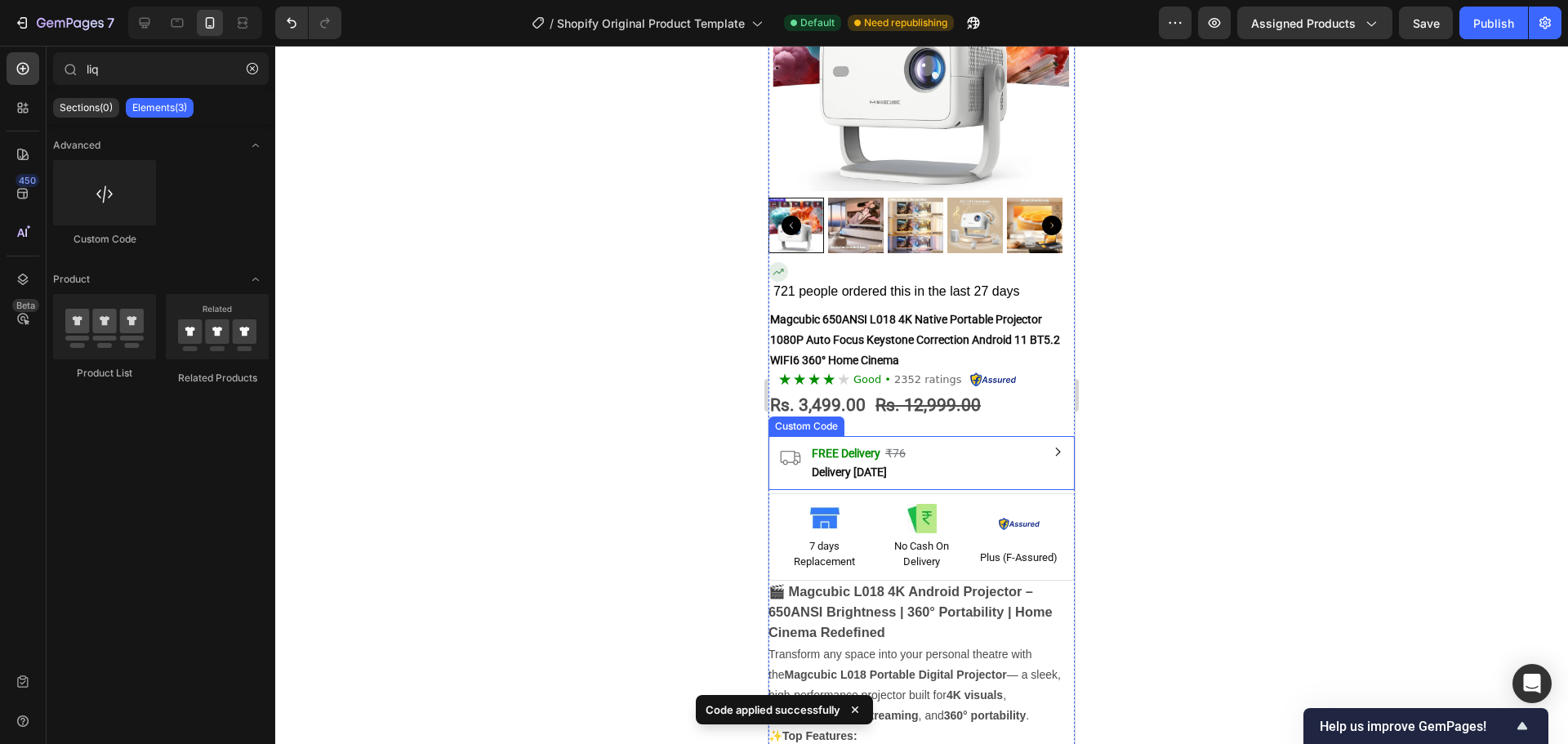
scroll to position [0, 0]
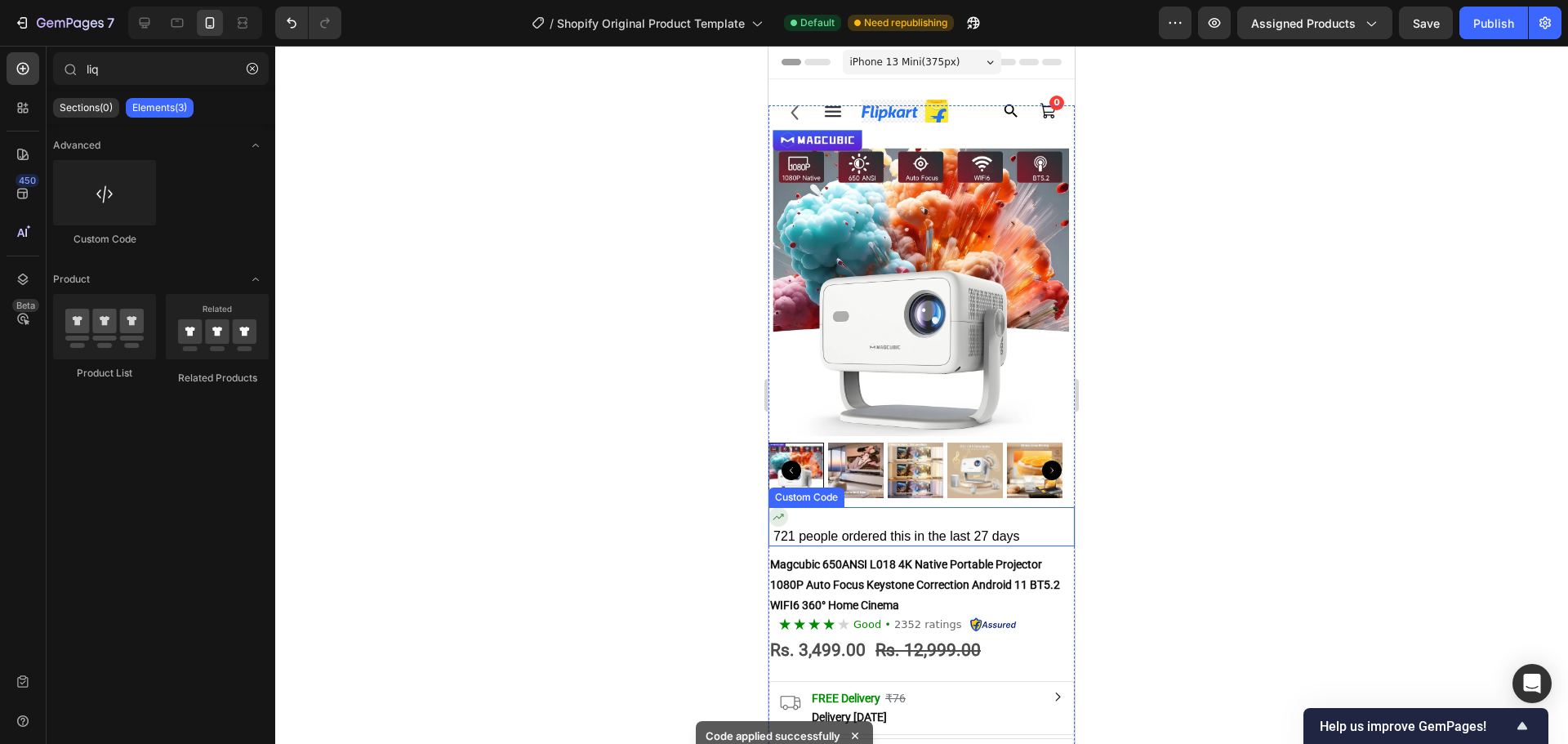
click at [845, 511] on div "721 people ordered this in the last 27 days" at bounding box center [921, 527] width 306 height 40
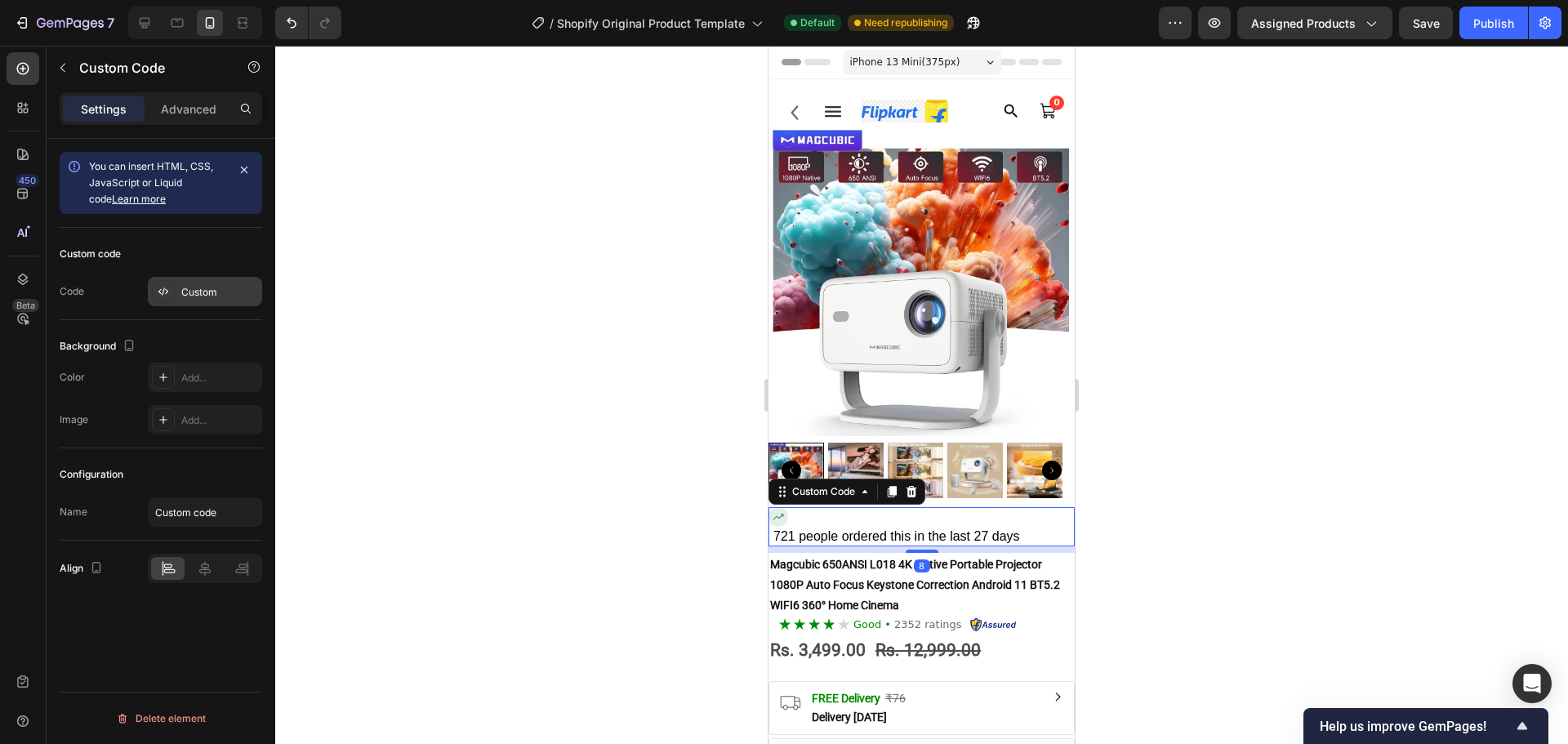
click at [169, 286] on icon at bounding box center [163, 292] width 14 height 14
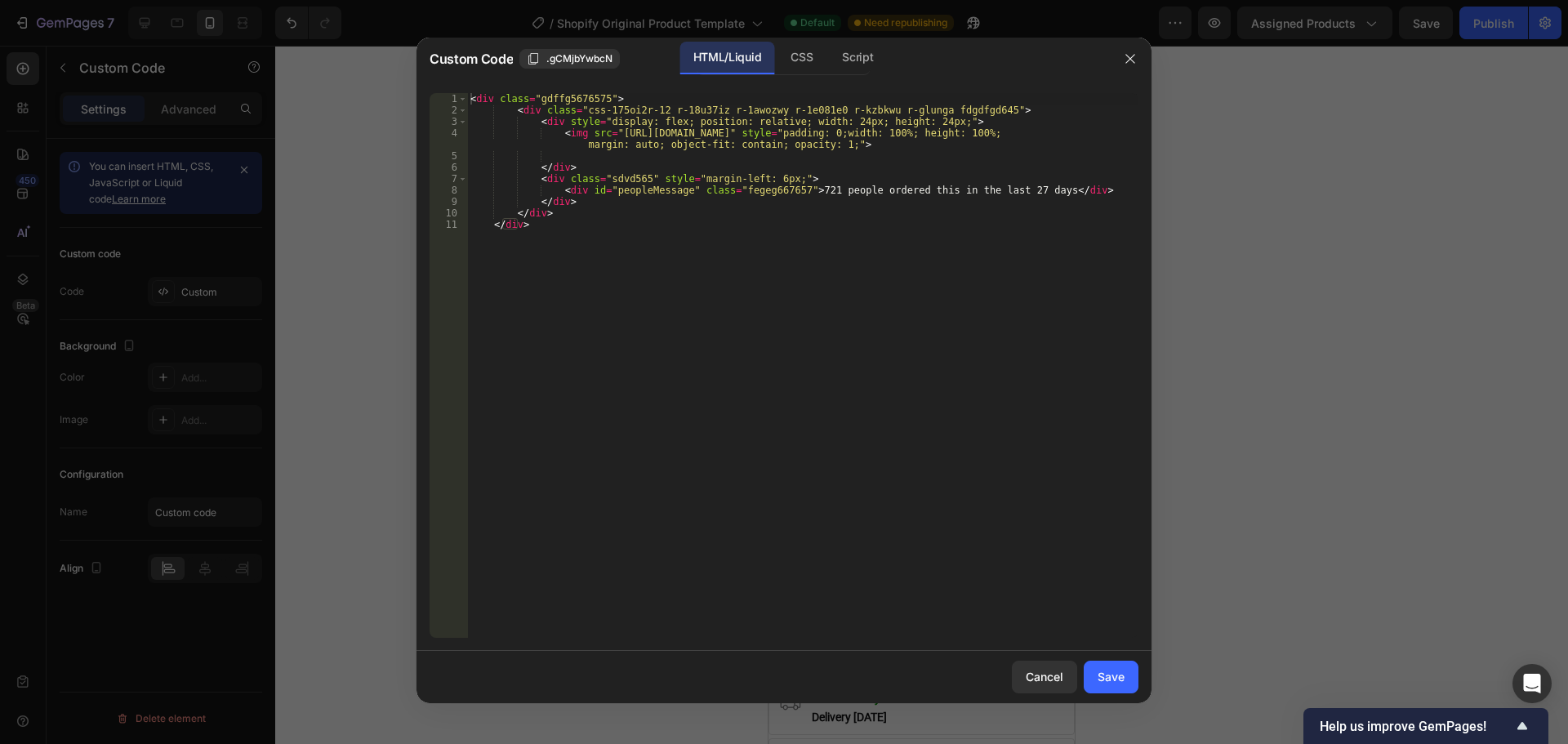
click at [786, 353] on div "< div class = "gdffg5676575" > < div class = "css-175oi2r-12 r-18u37iz r-1awozw…" at bounding box center [802, 376] width 671 height 567
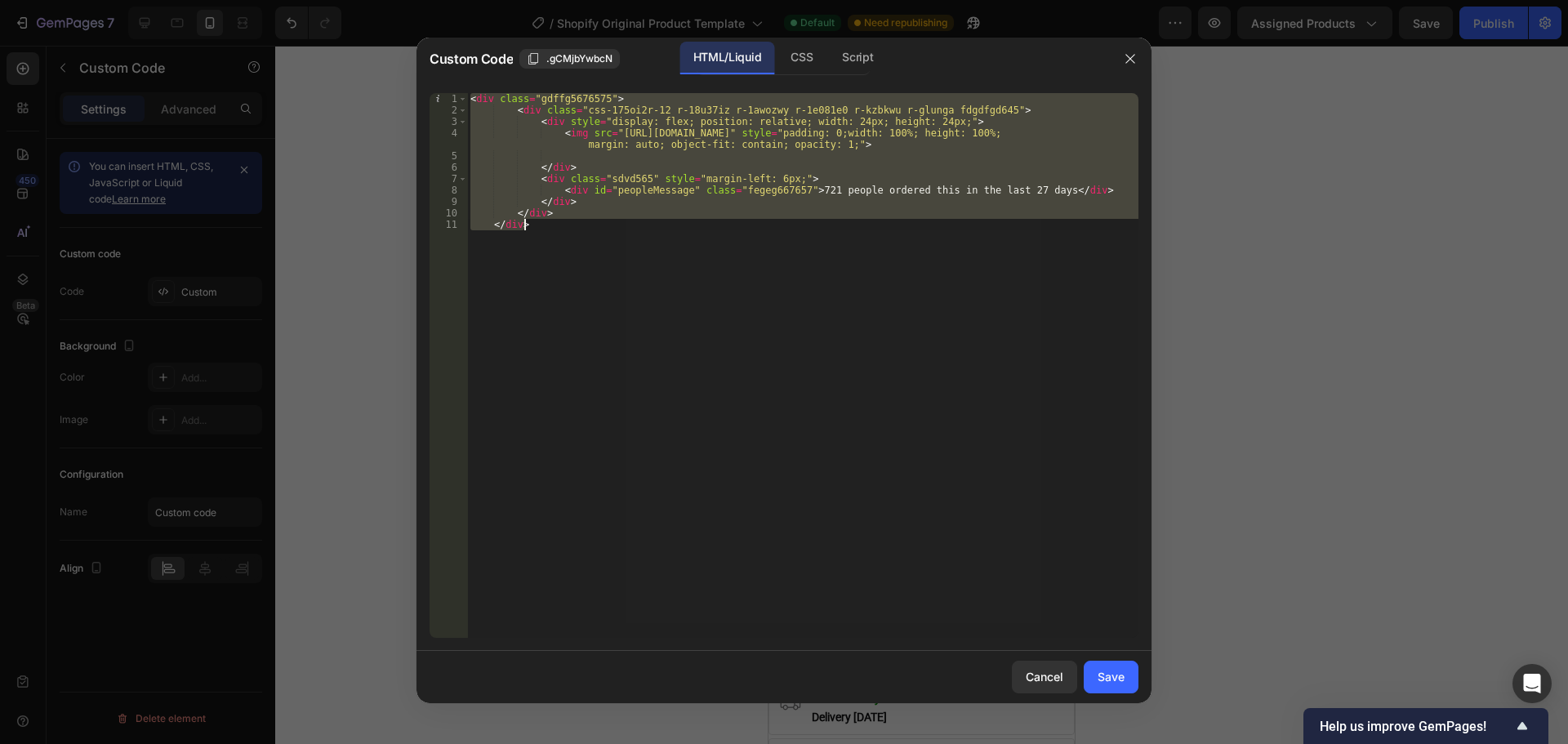
click at [1012, 281] on div "< div class = "gdffg5676575" > < div class = "css-175oi2r-12 r-18u37iz r-1awozw…" at bounding box center [802, 365] width 671 height 545
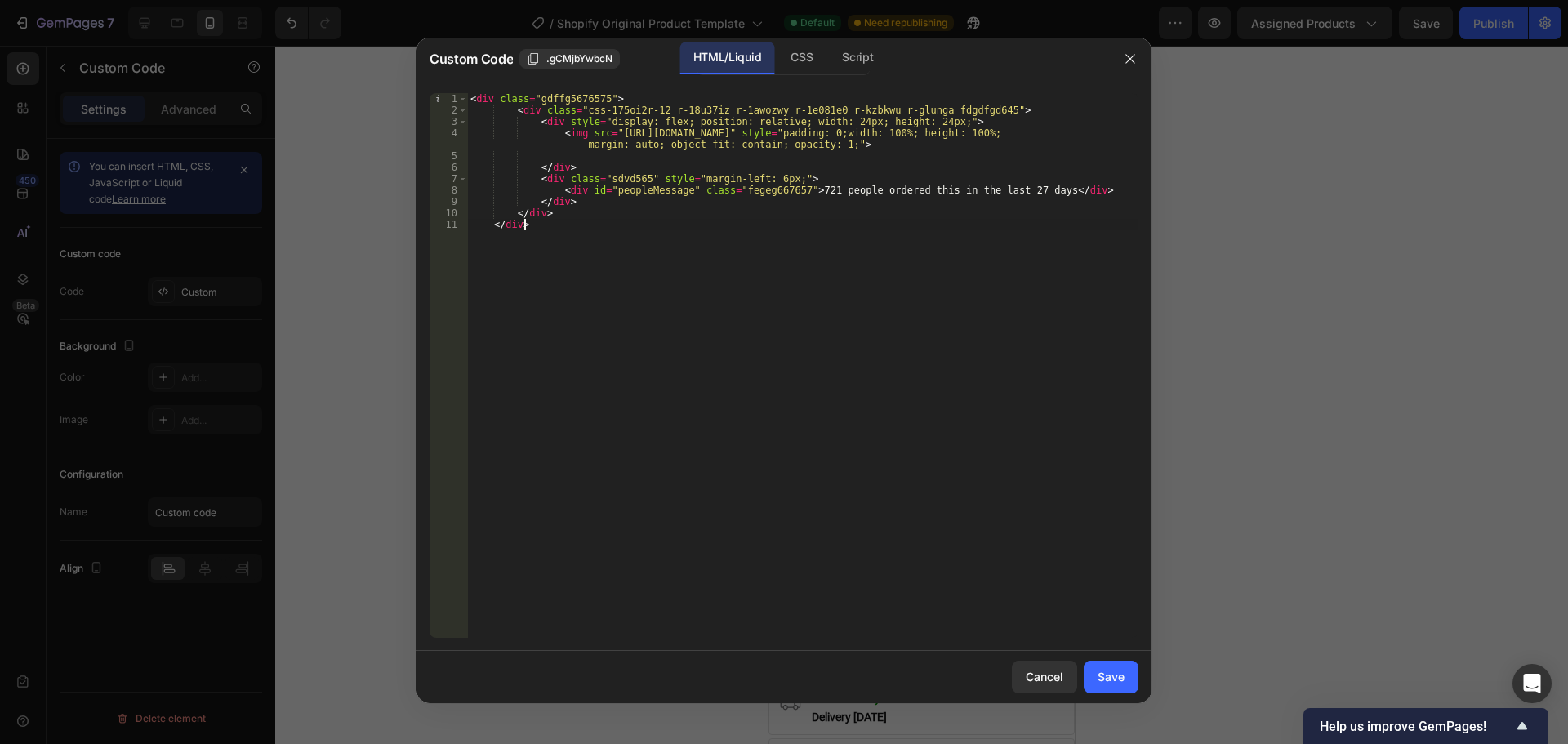
type textarea "</div> </div>"
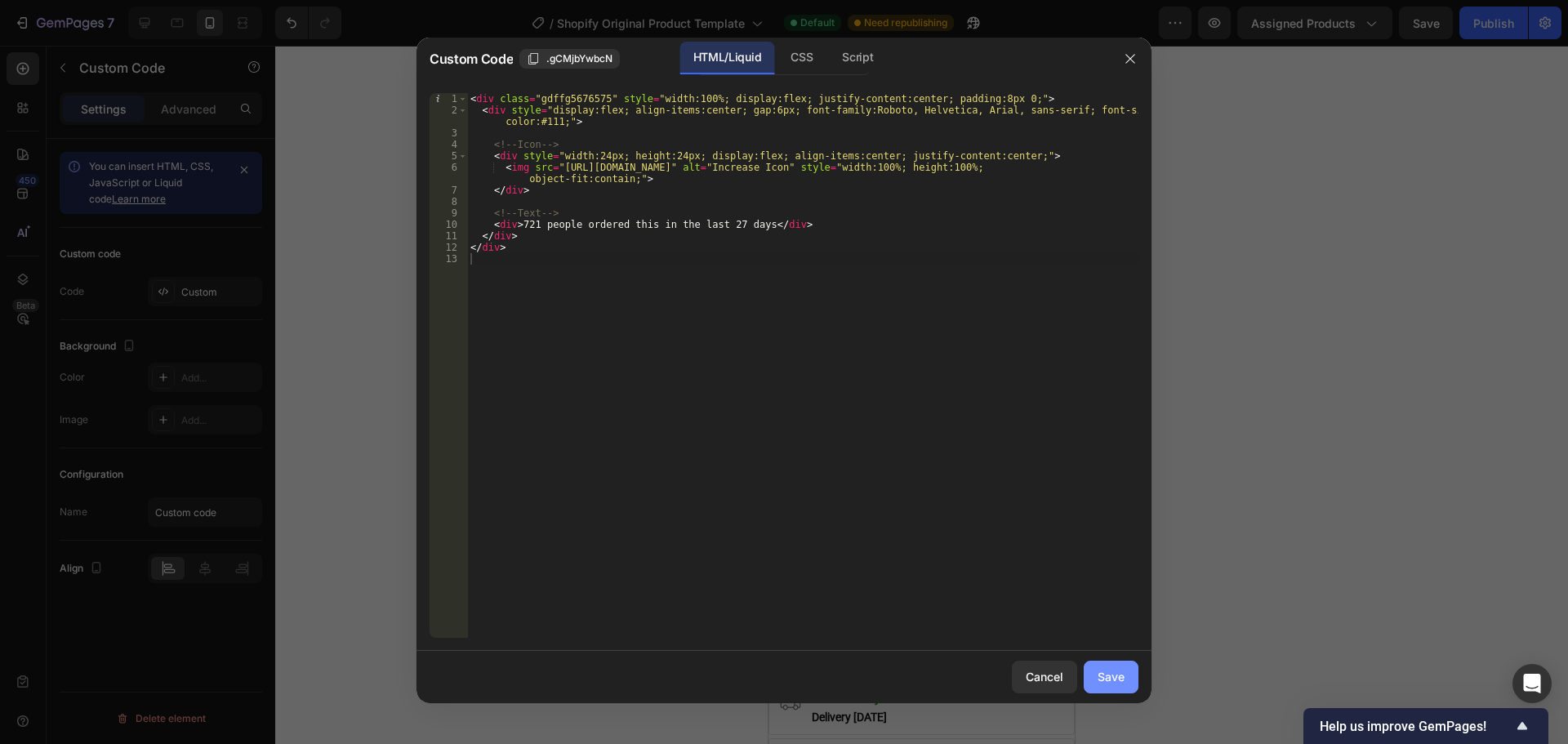
click at [1129, 680] on button "Save" at bounding box center [1111, 677] width 55 height 33
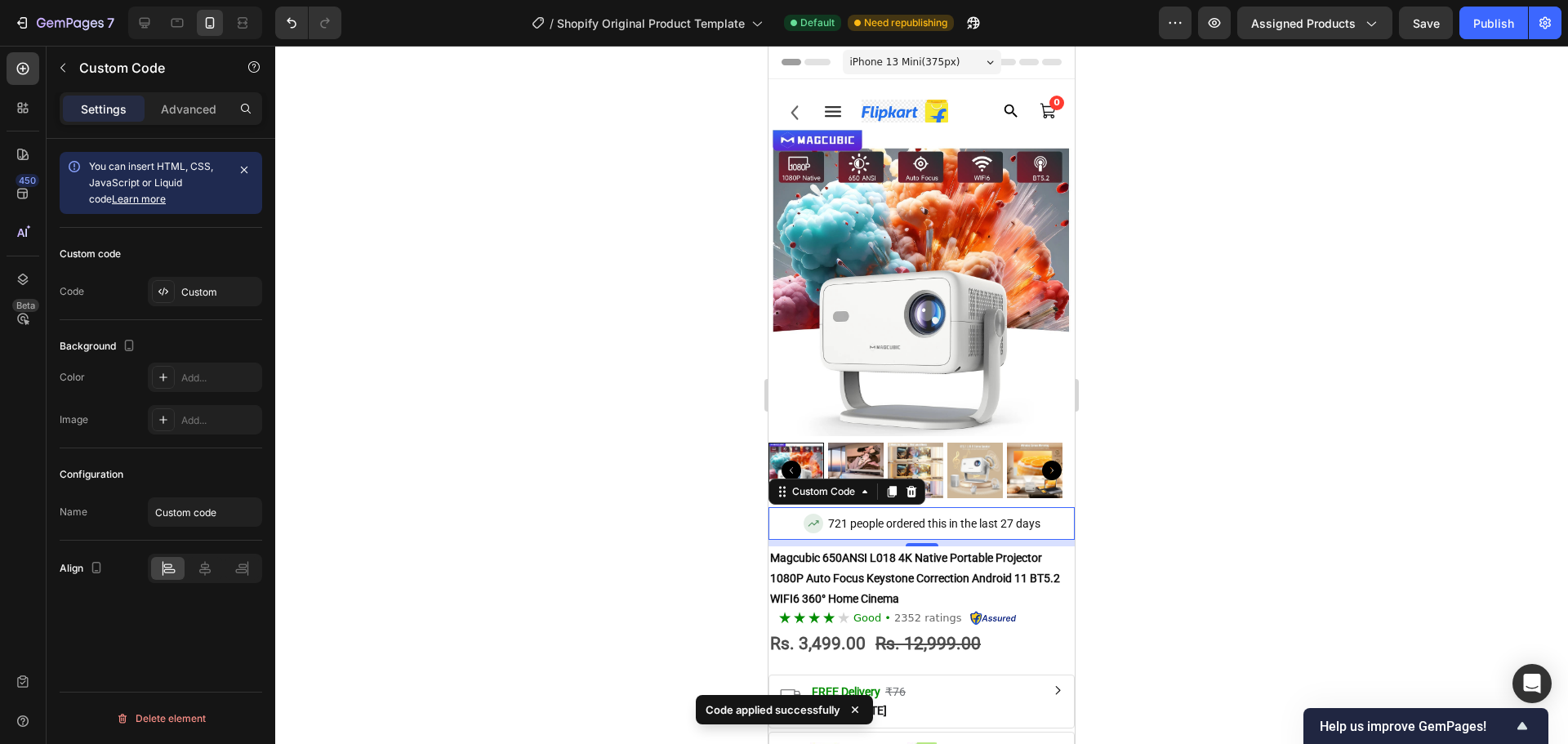
click at [1161, 538] on div at bounding box center [921, 394] width 1292 height 698
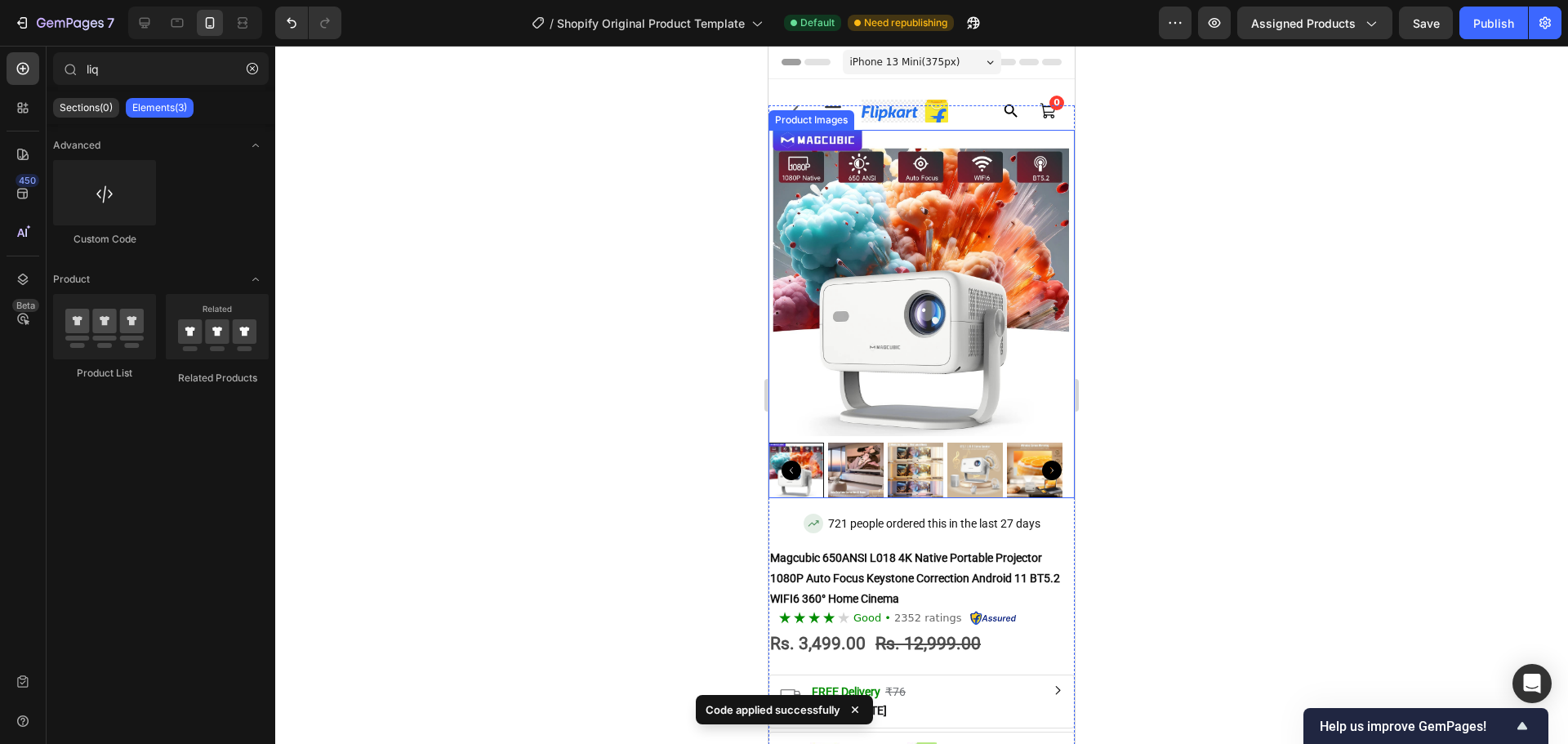
scroll to position [244, 0]
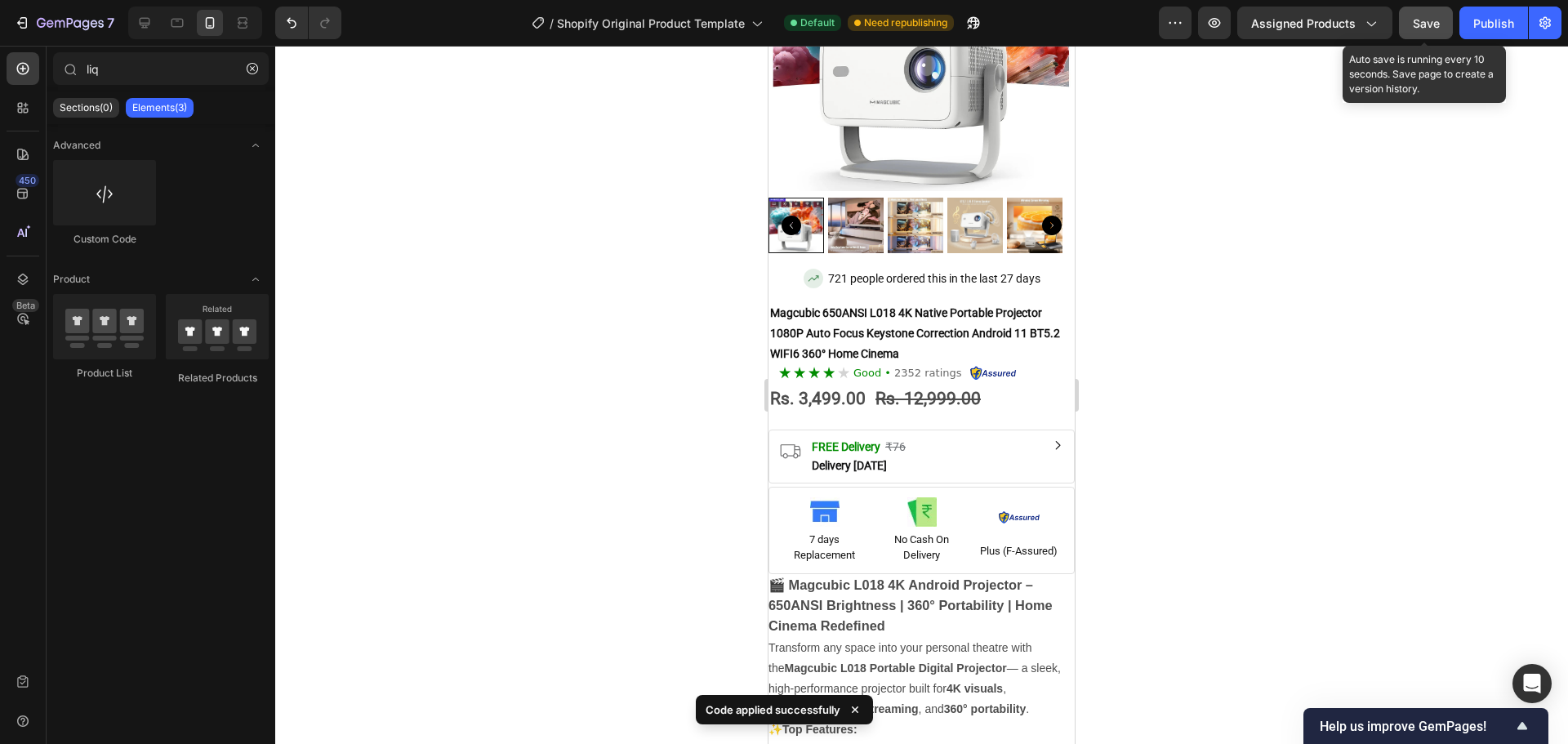
click at [1445, 27] on button "Save" at bounding box center [1426, 23] width 54 height 33
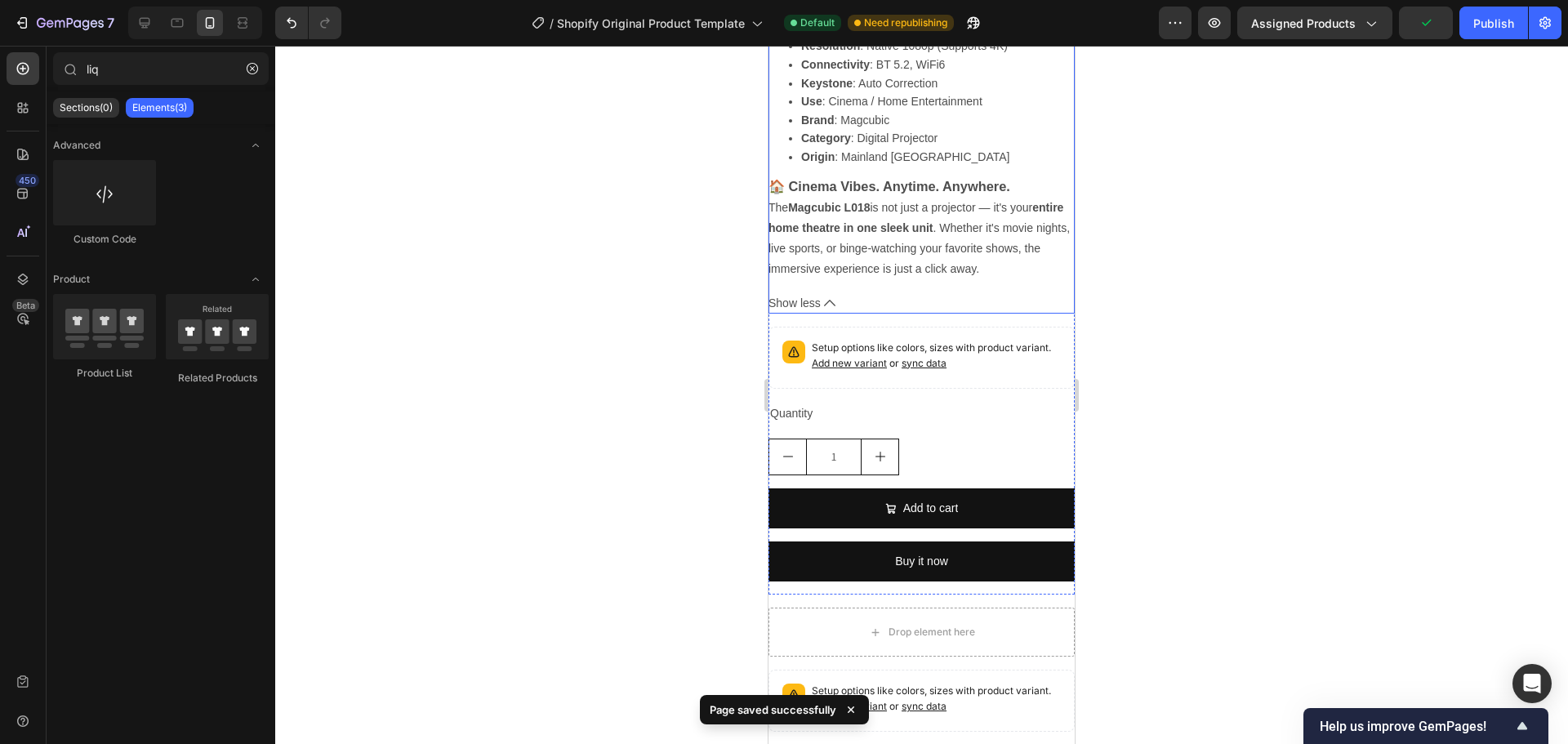
scroll to position [3428, 0]
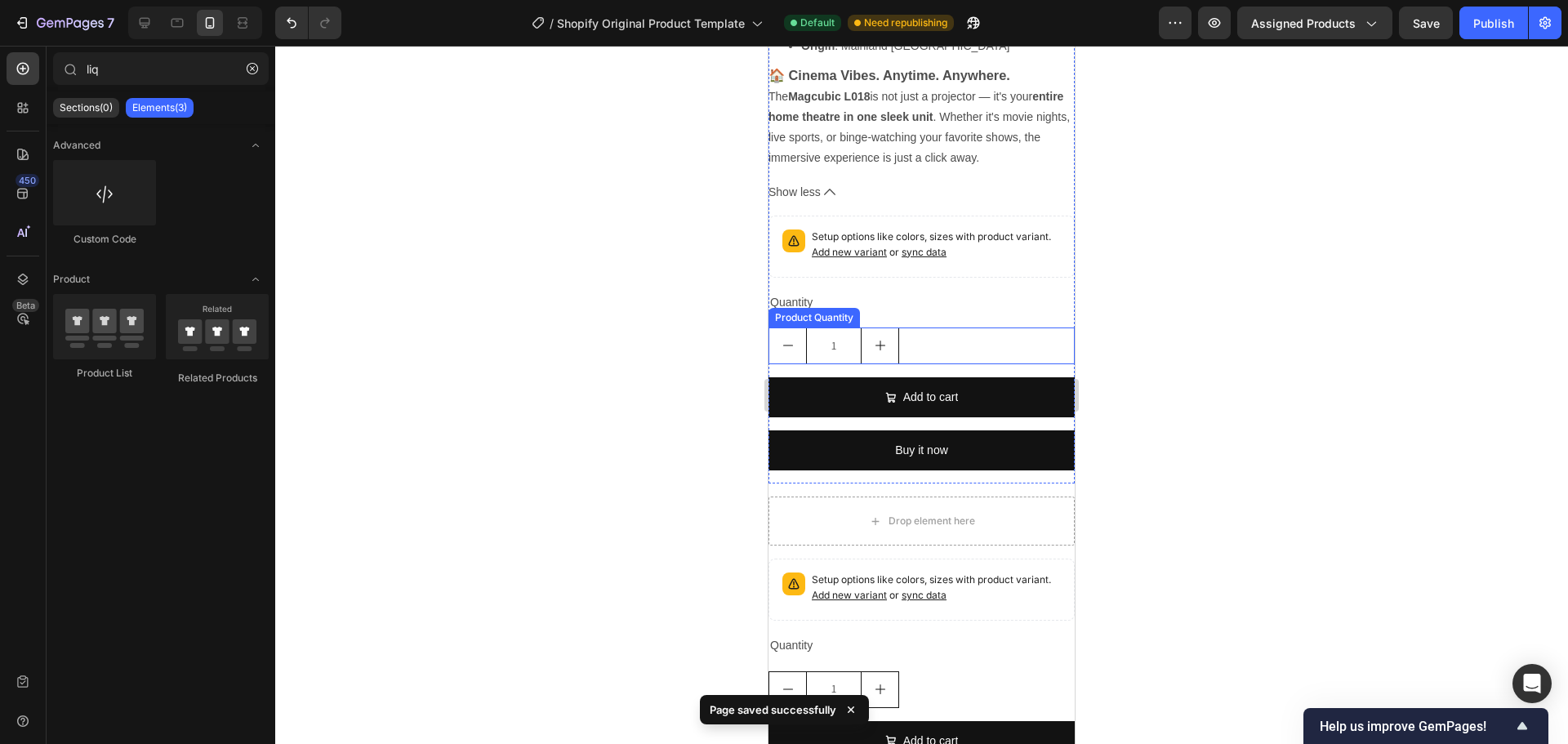
click at [1030, 328] on div "1" at bounding box center [921, 346] width 306 height 37
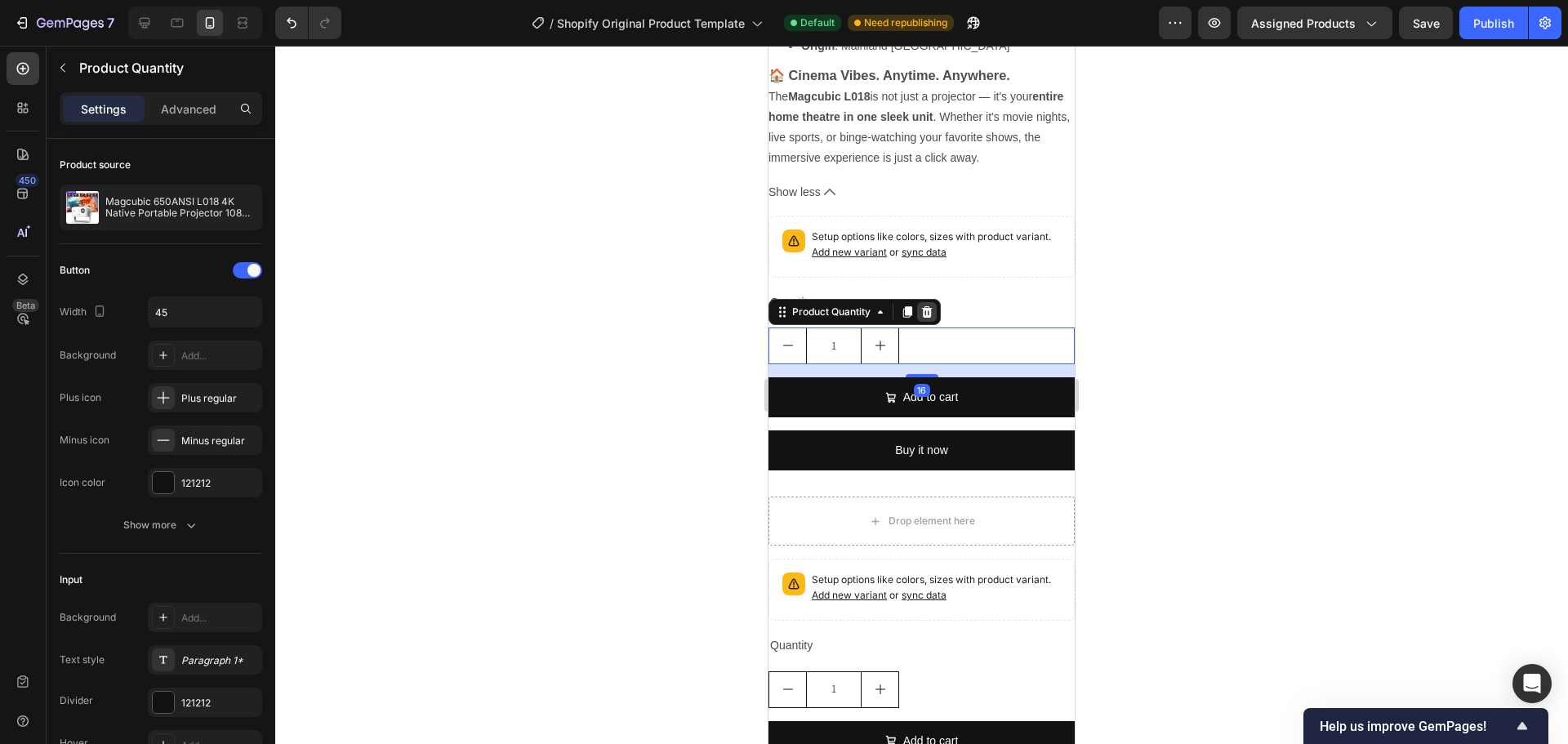
click at [918, 302] on div at bounding box center [927, 312] width 19 height 19
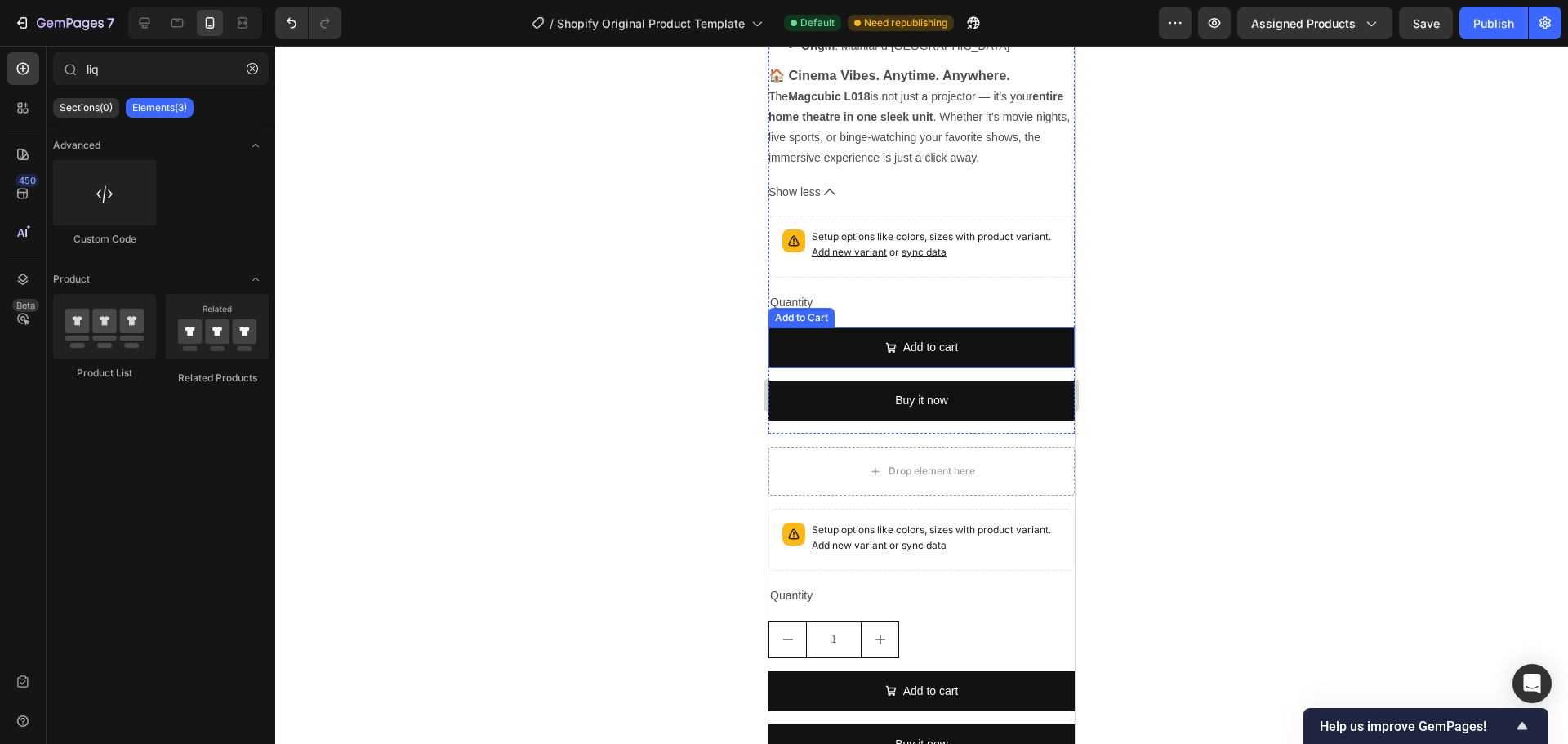
drag, startPoint x: 947, startPoint y: 250, endPoint x: 914, endPoint y: 229, distance: 39.1
click at [947, 328] on button "Add to cart" at bounding box center [921, 347] width 306 height 40
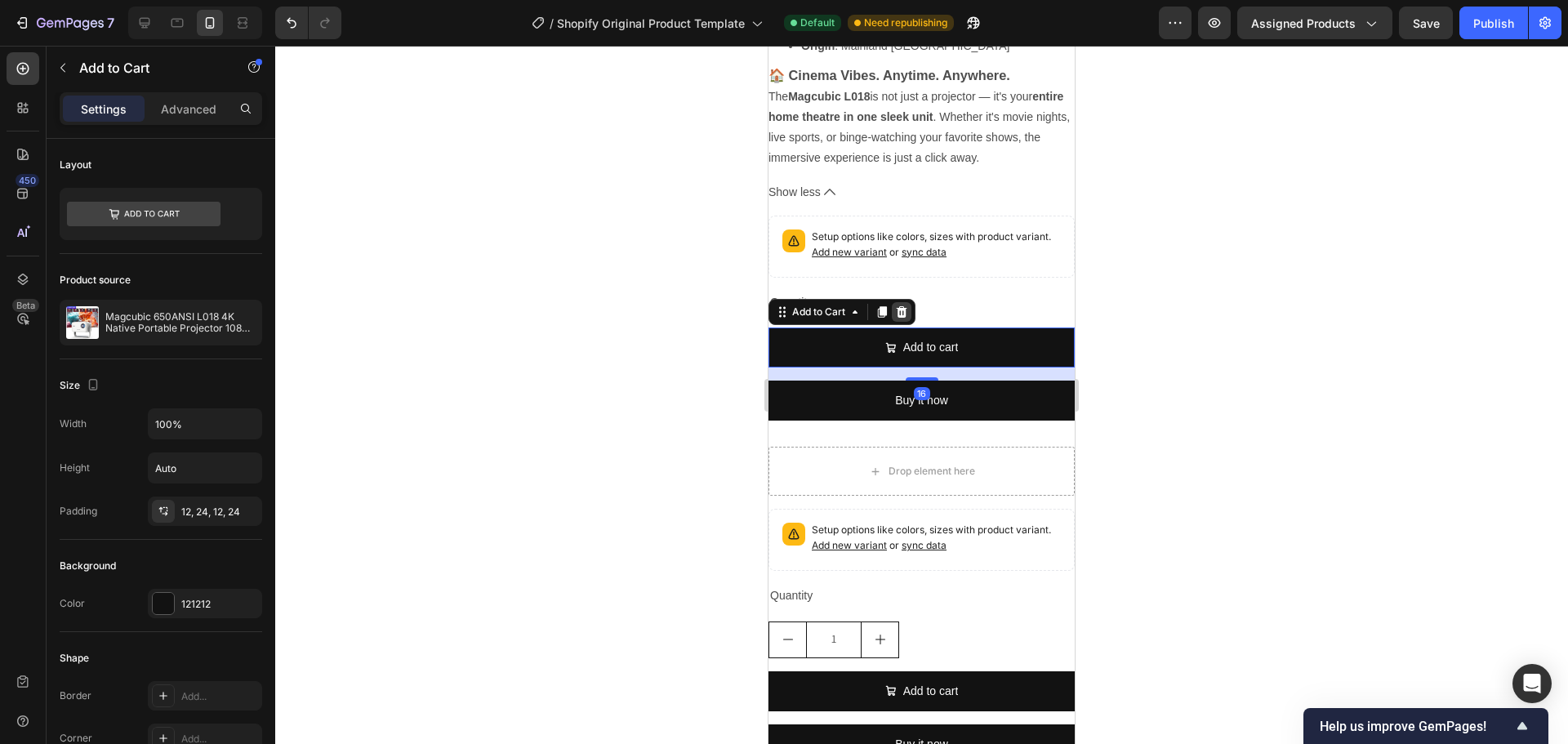
click at [898, 305] on icon at bounding box center [902, 312] width 14 height 14
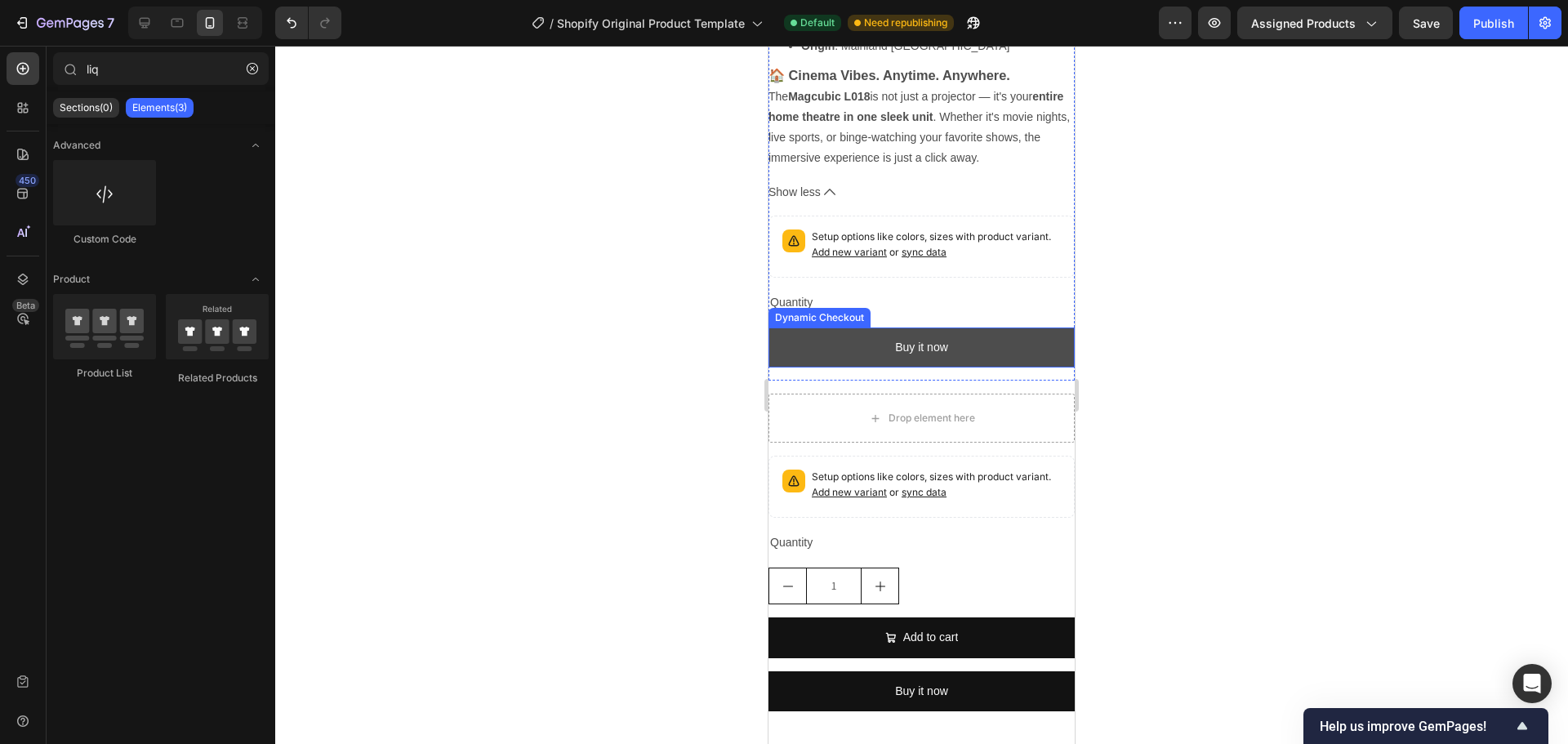
click at [905, 328] on button "Buy it now" at bounding box center [921, 347] width 306 height 40
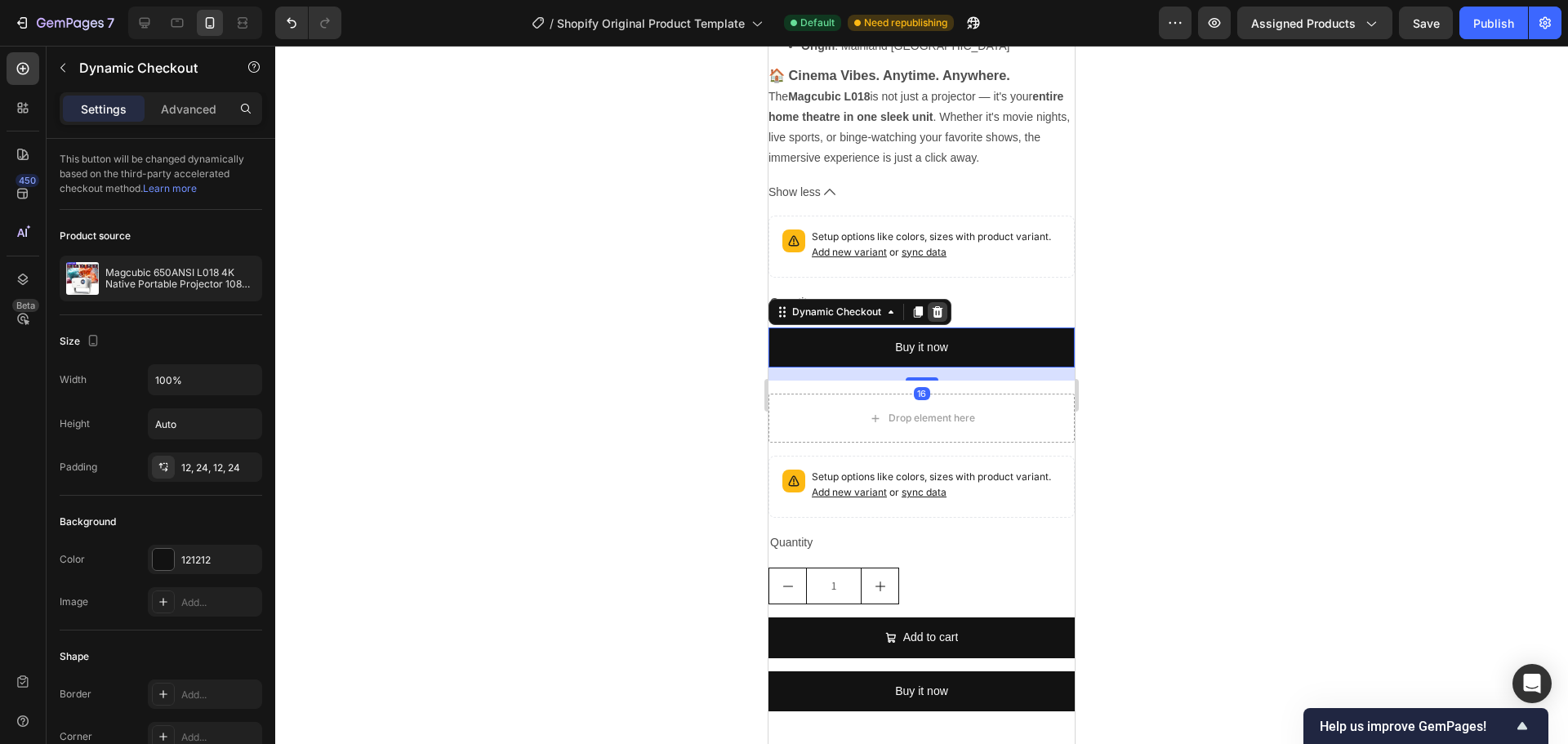
click at [936, 305] on icon at bounding box center [938, 312] width 14 height 14
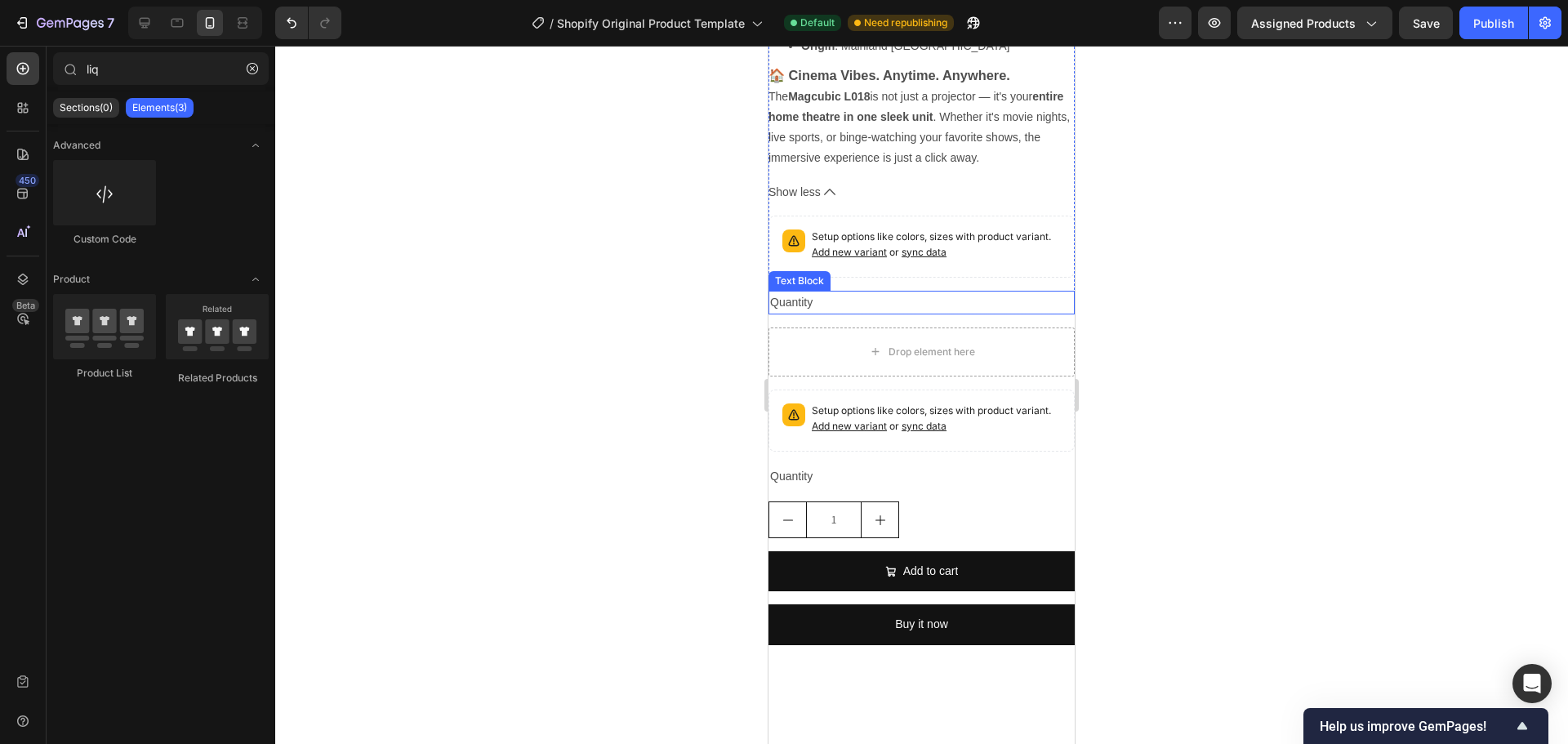
click at [867, 291] on div "Quantity" at bounding box center [921, 302] width 306 height 24
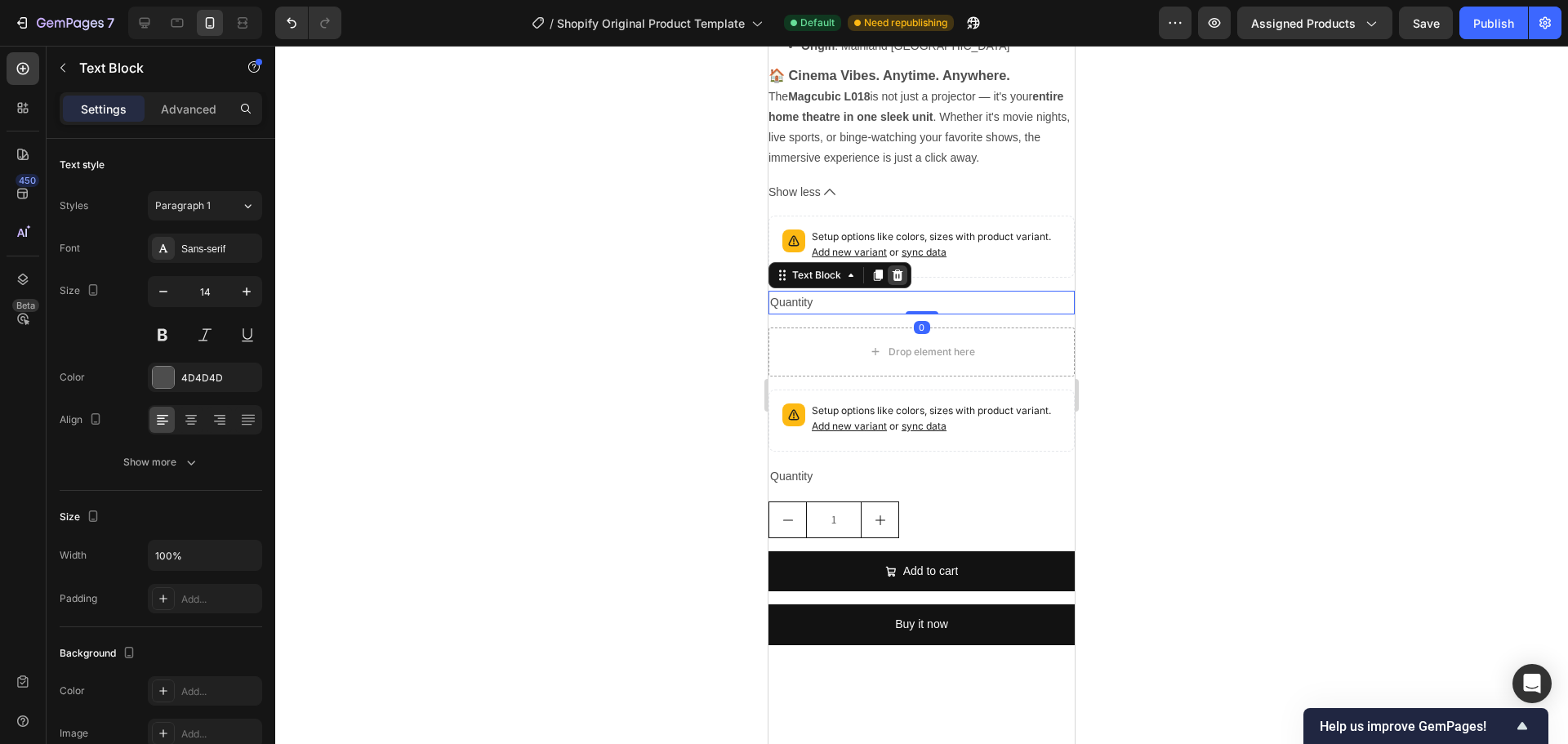
click at [898, 270] on icon at bounding box center [897, 275] width 11 height 12
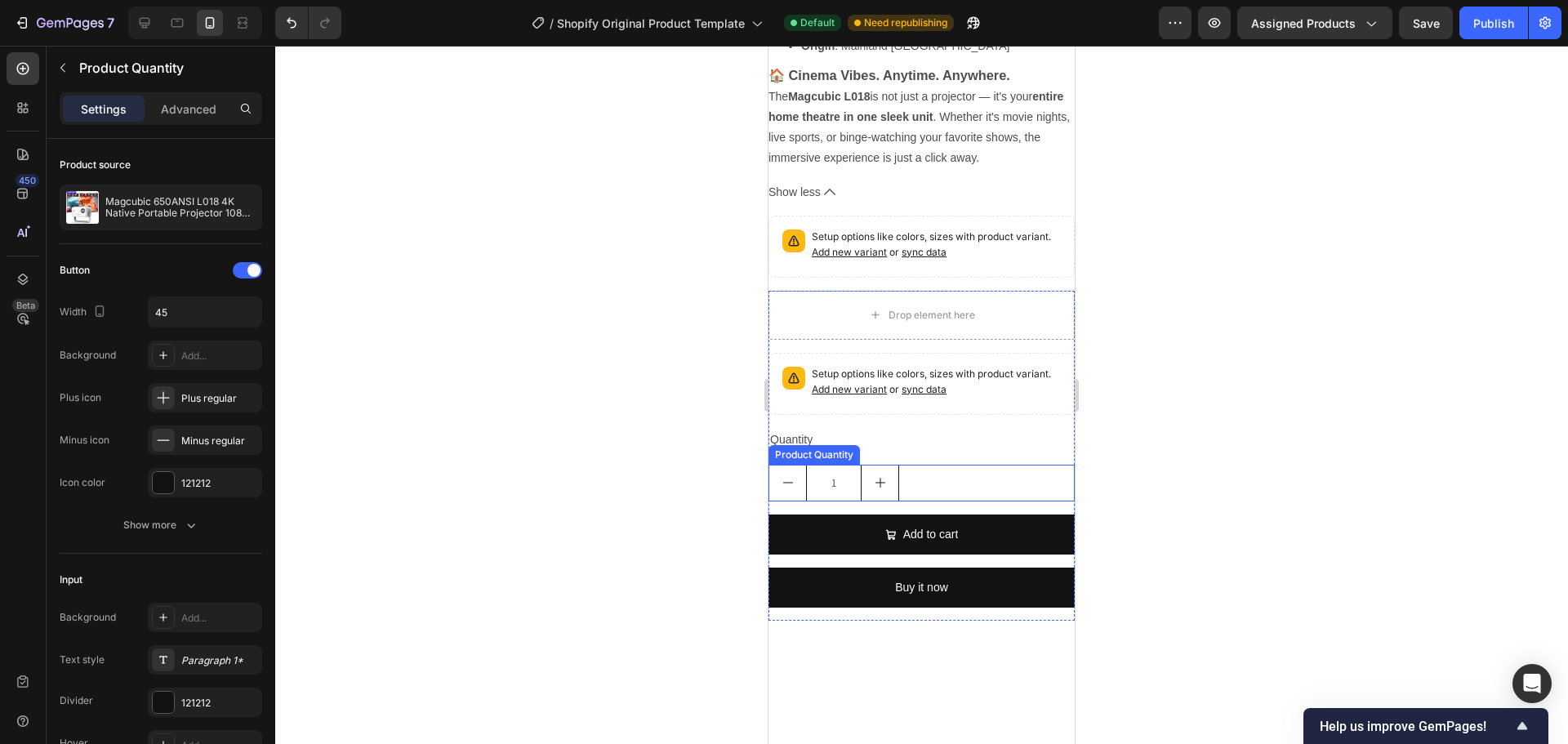
click at [956, 465] on div "1" at bounding box center [921, 483] width 306 height 37
click at [924, 443] on icon at bounding box center [927, 449] width 14 height 14
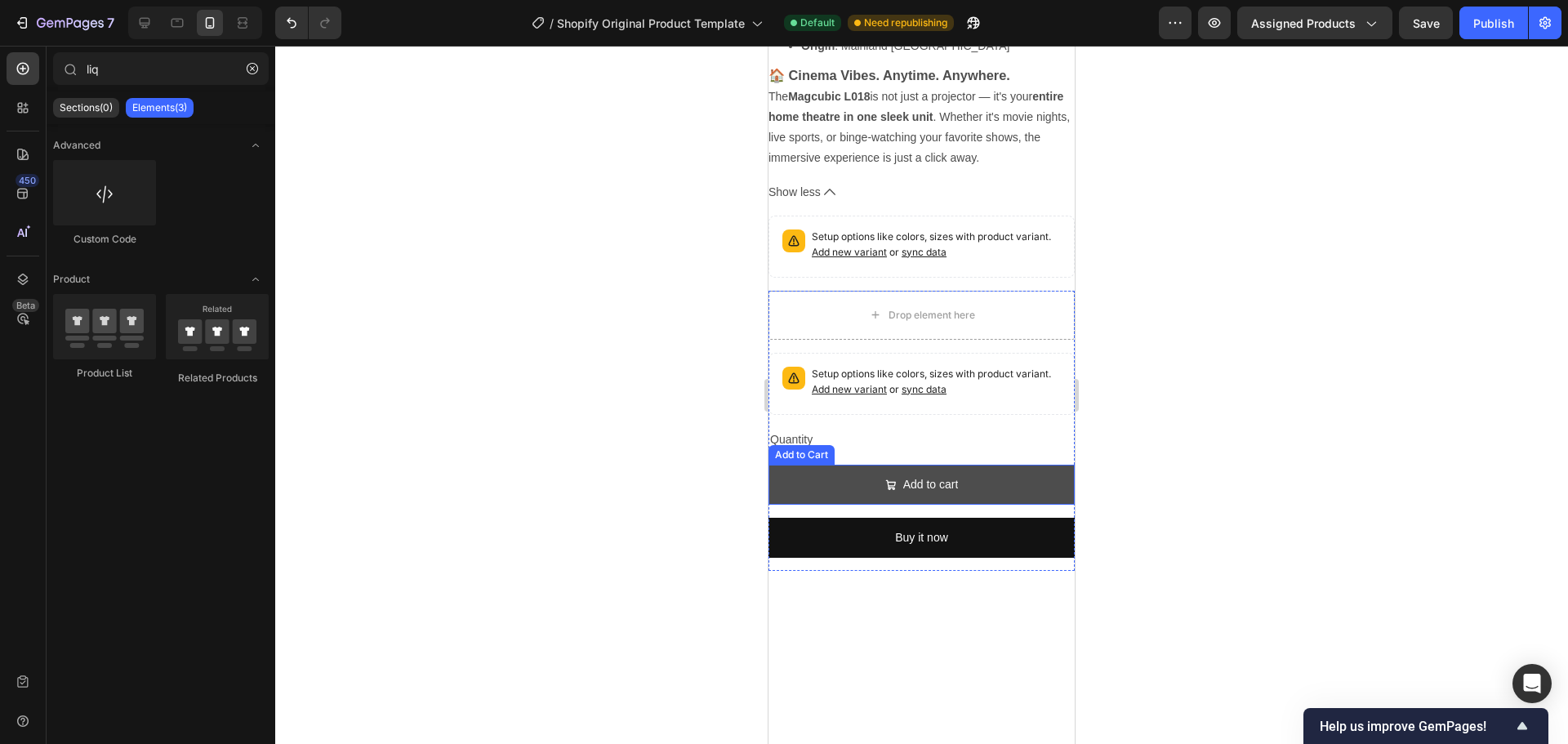
click at [950, 465] on button "Add to cart" at bounding box center [921, 484] width 306 height 40
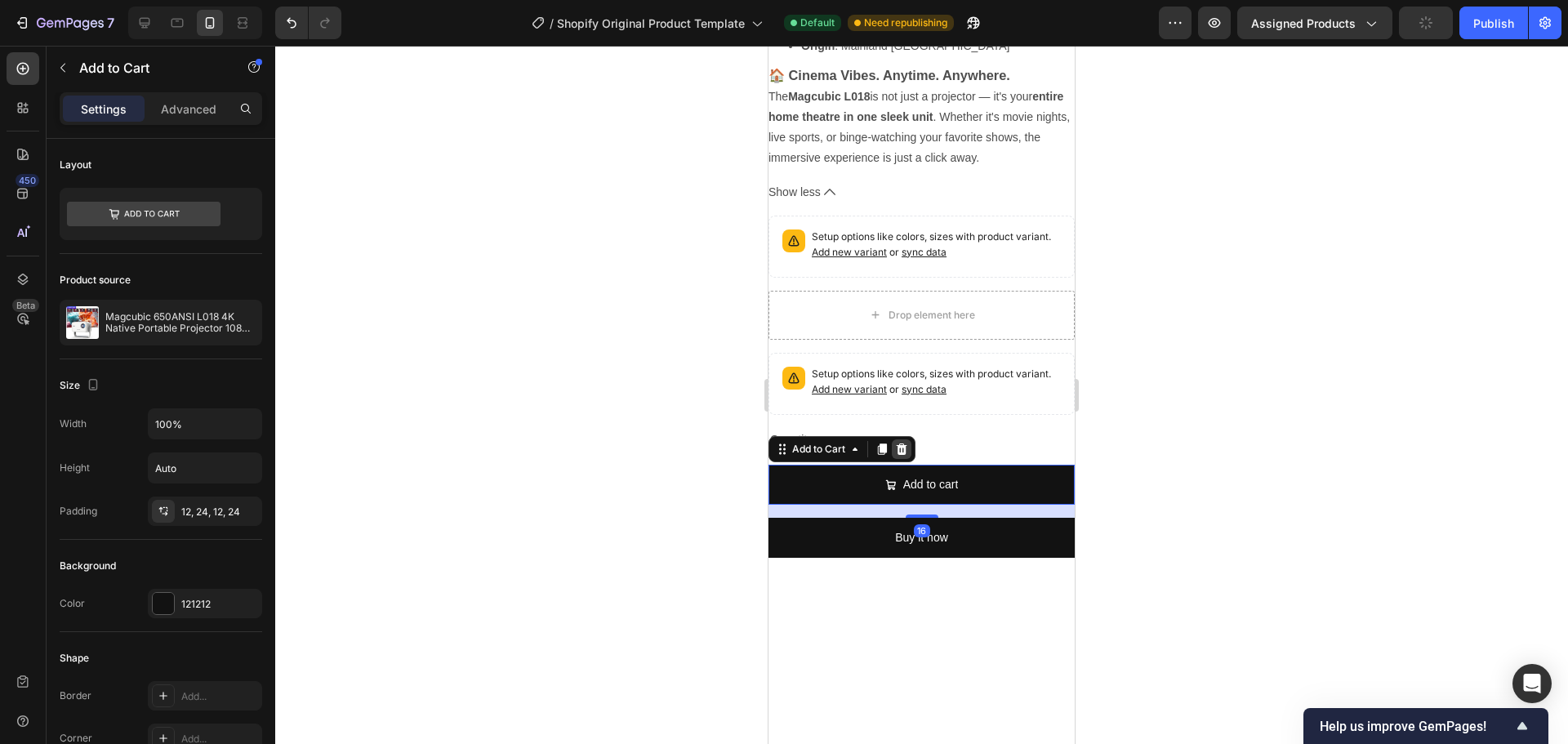
click at [903, 444] on icon at bounding box center [902, 449] width 11 height 12
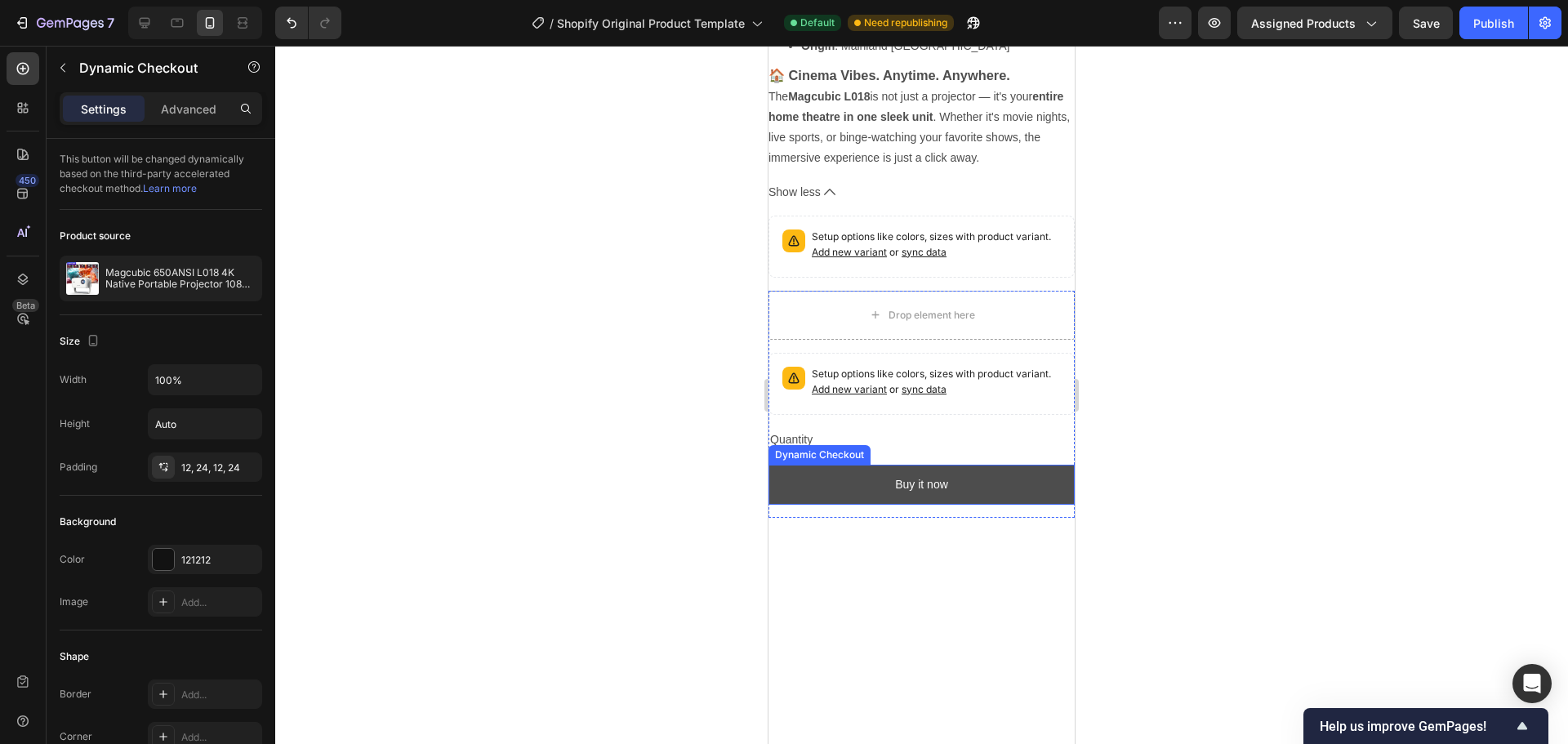
click at [939, 465] on button "Buy it now" at bounding box center [921, 484] width 306 height 40
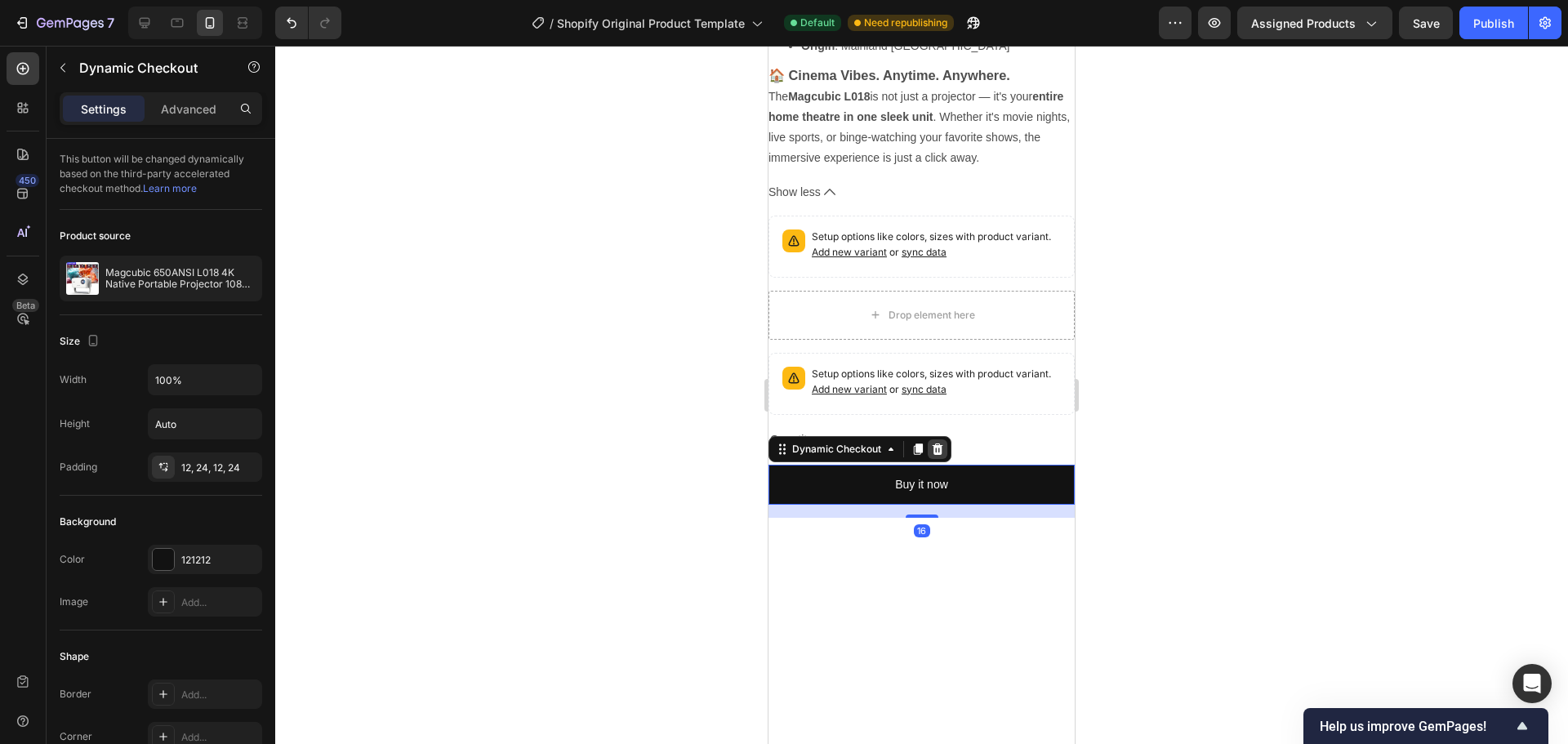
click at [932, 443] on icon at bounding box center [938, 449] width 14 height 14
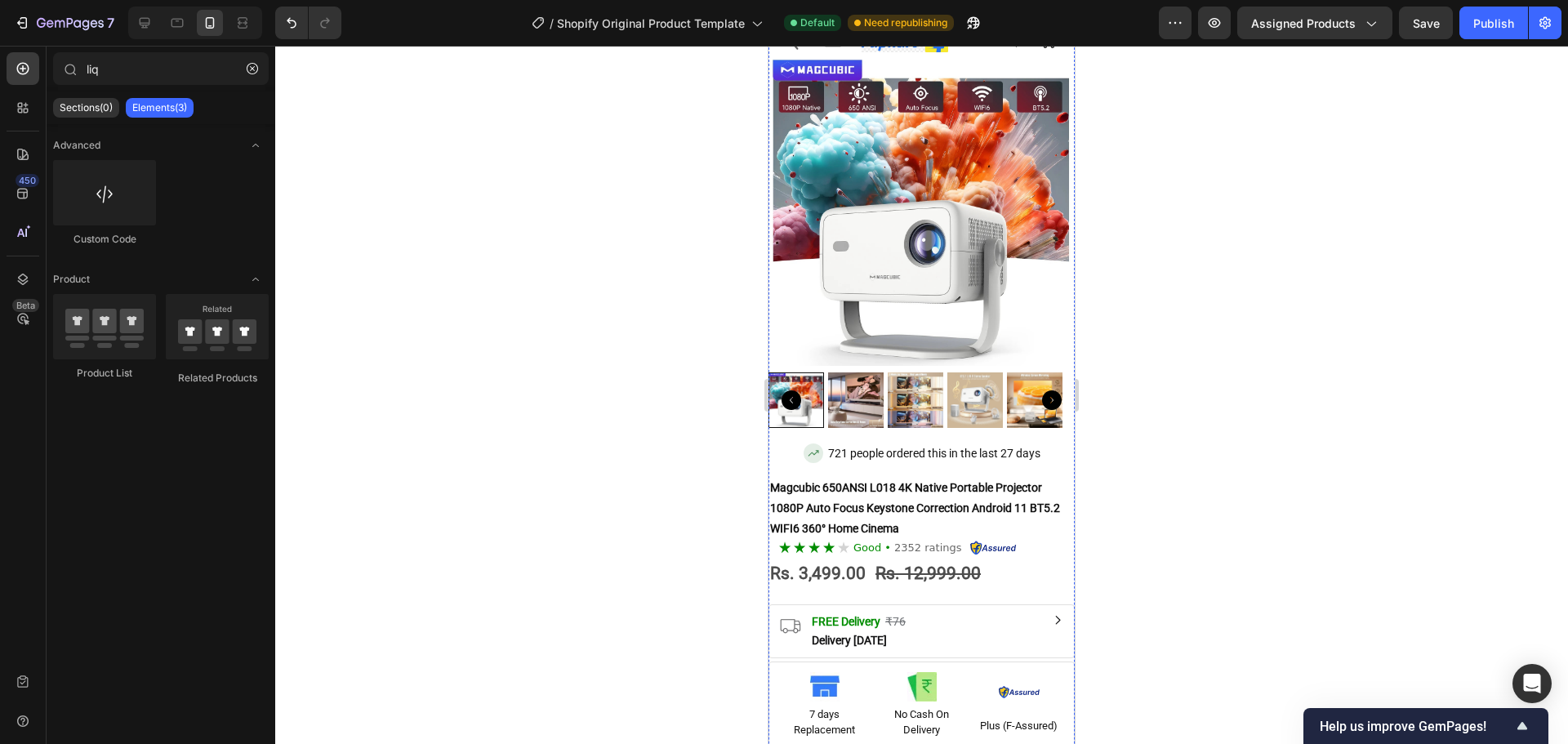
scroll to position [0, 0]
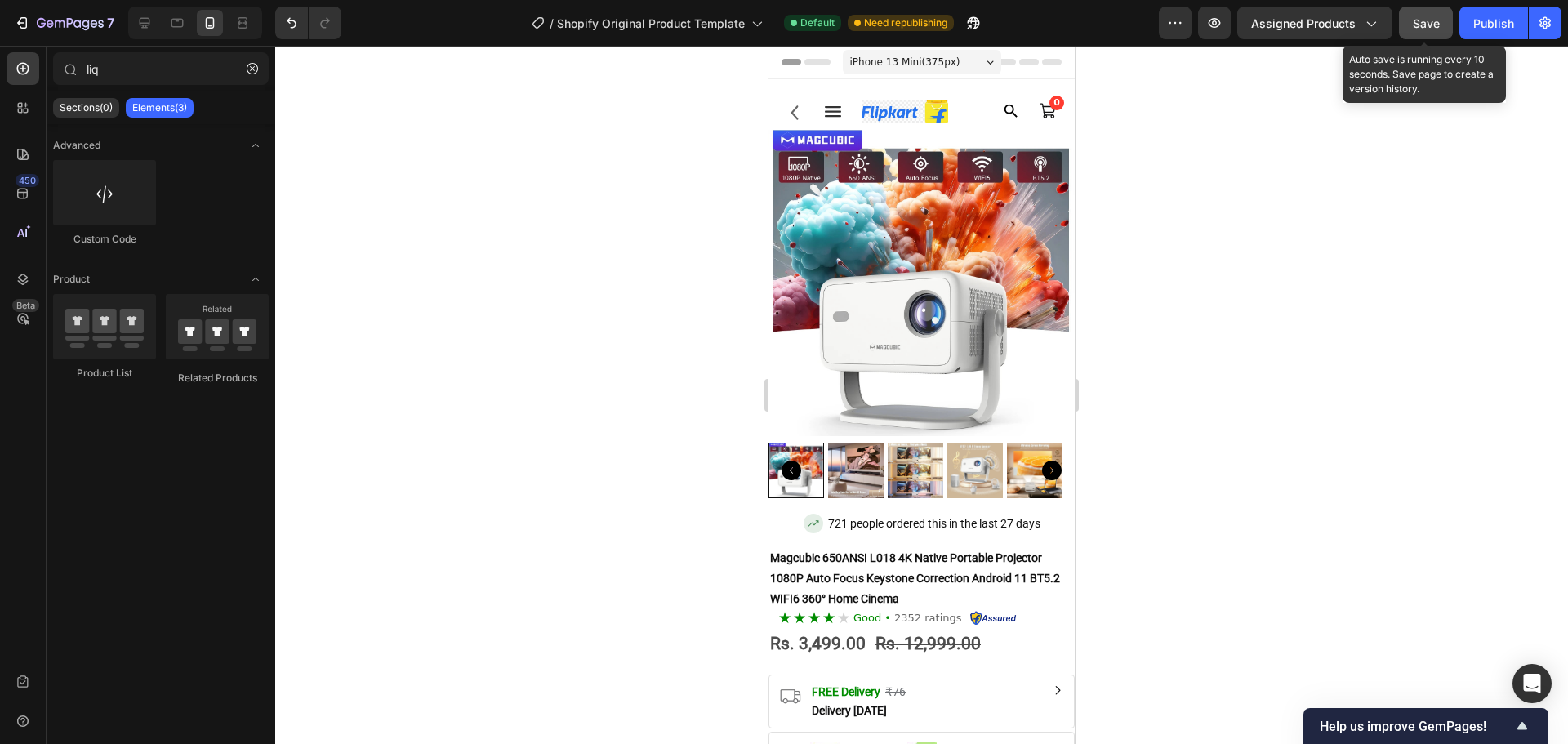
click at [1434, 23] on span "Save" at bounding box center [1427, 23] width 27 height 14
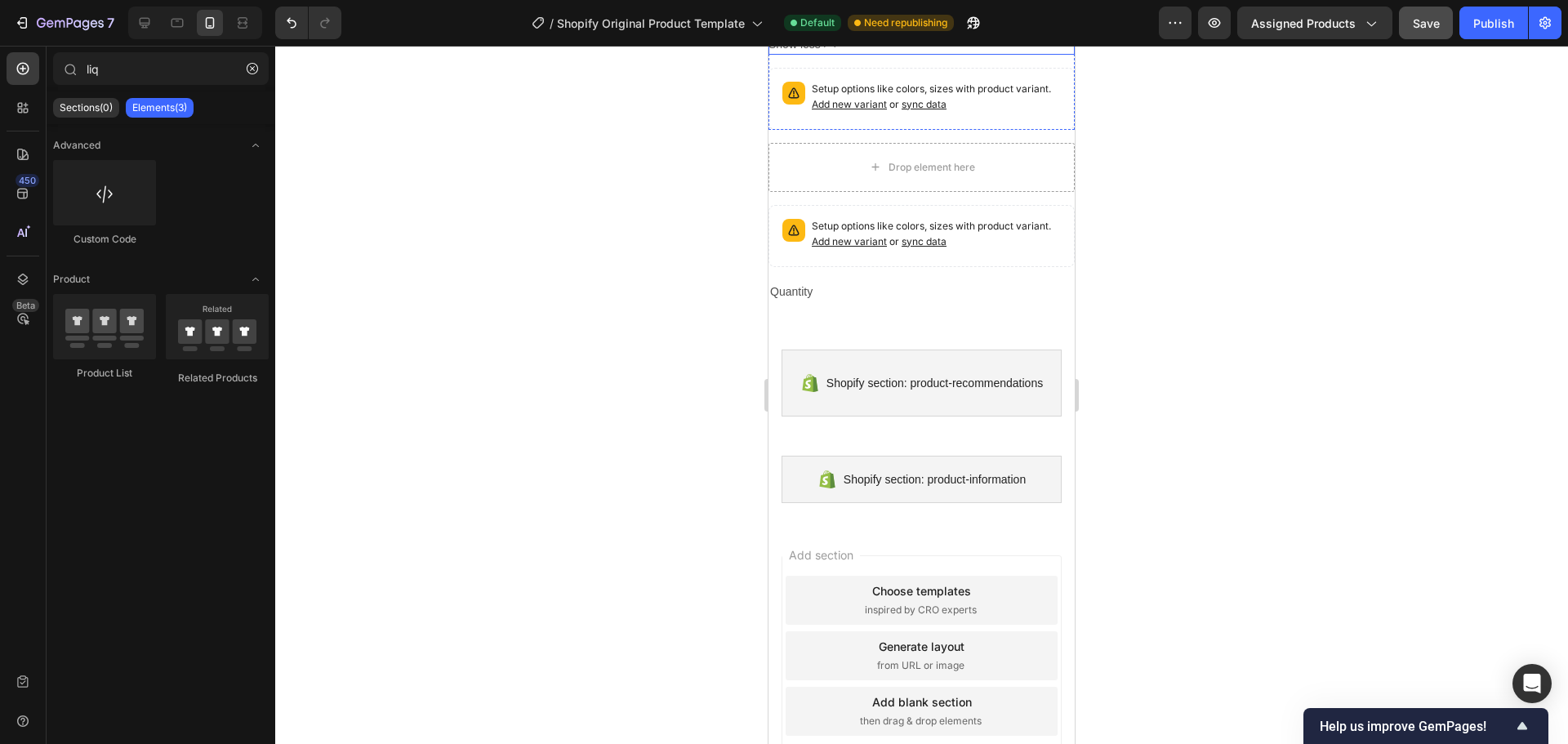
scroll to position [3332, 0]
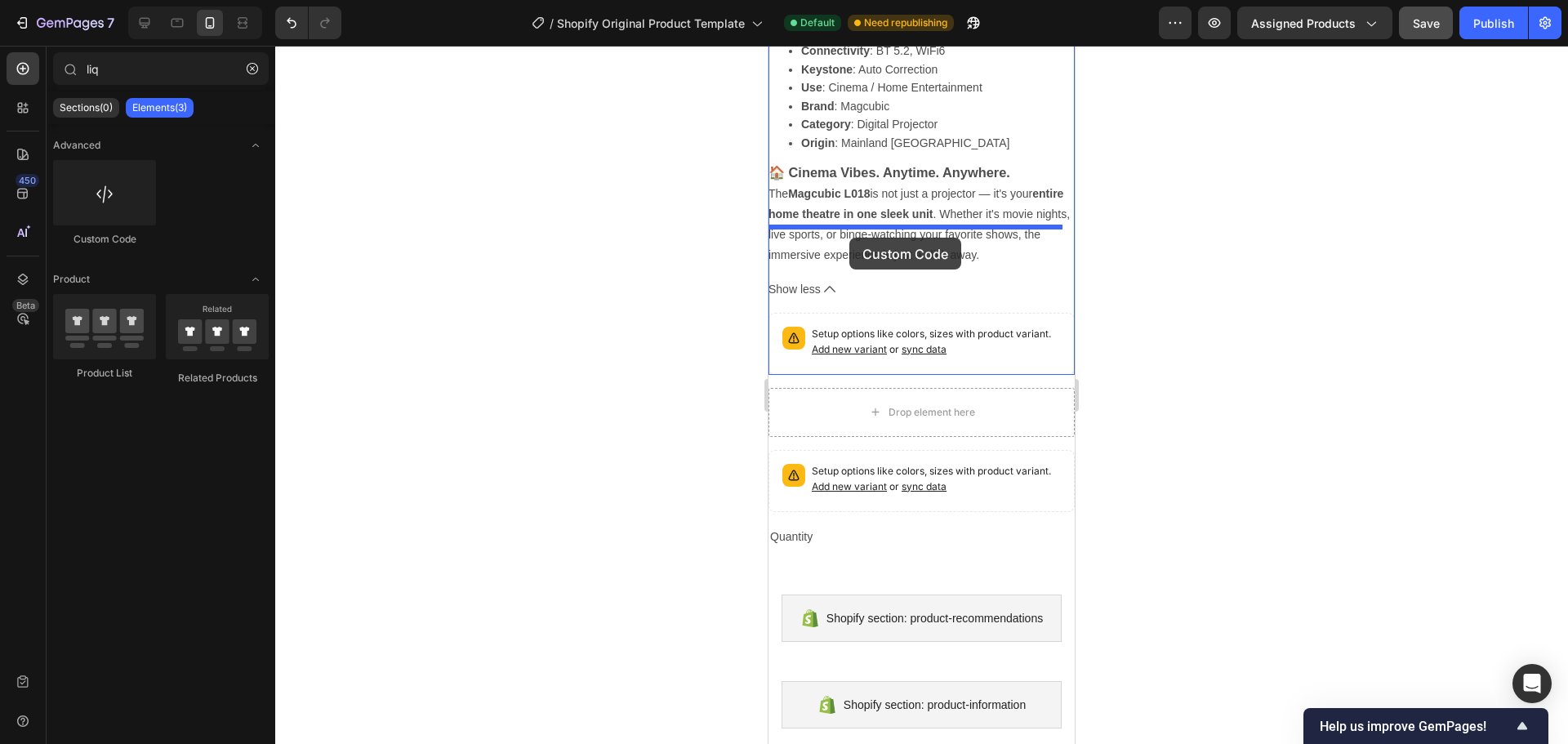
drag, startPoint x: 894, startPoint y: 237, endPoint x: 850, endPoint y: 238, distance: 44.0
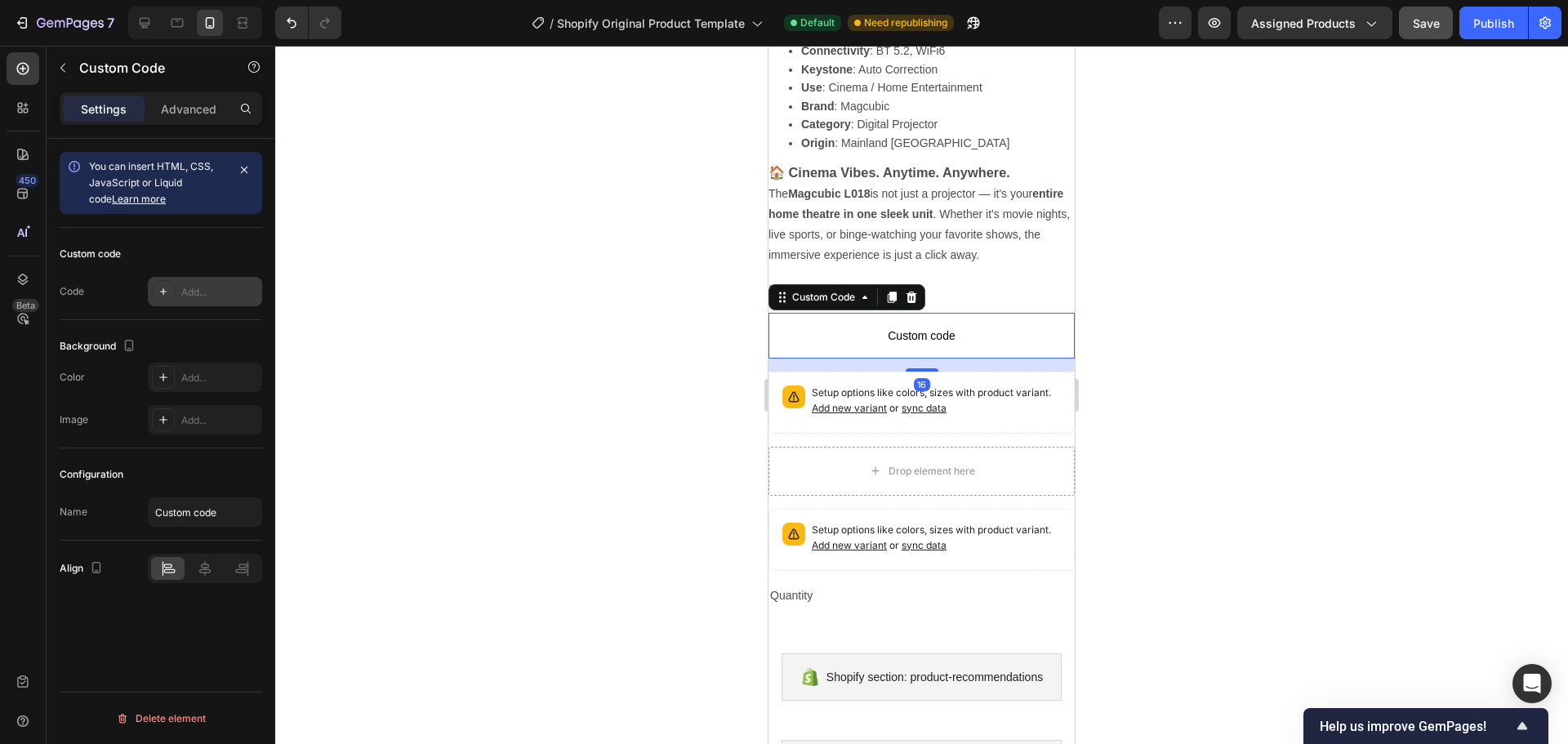
click at [179, 281] on div "Add..." at bounding box center [205, 291] width 114 height 29
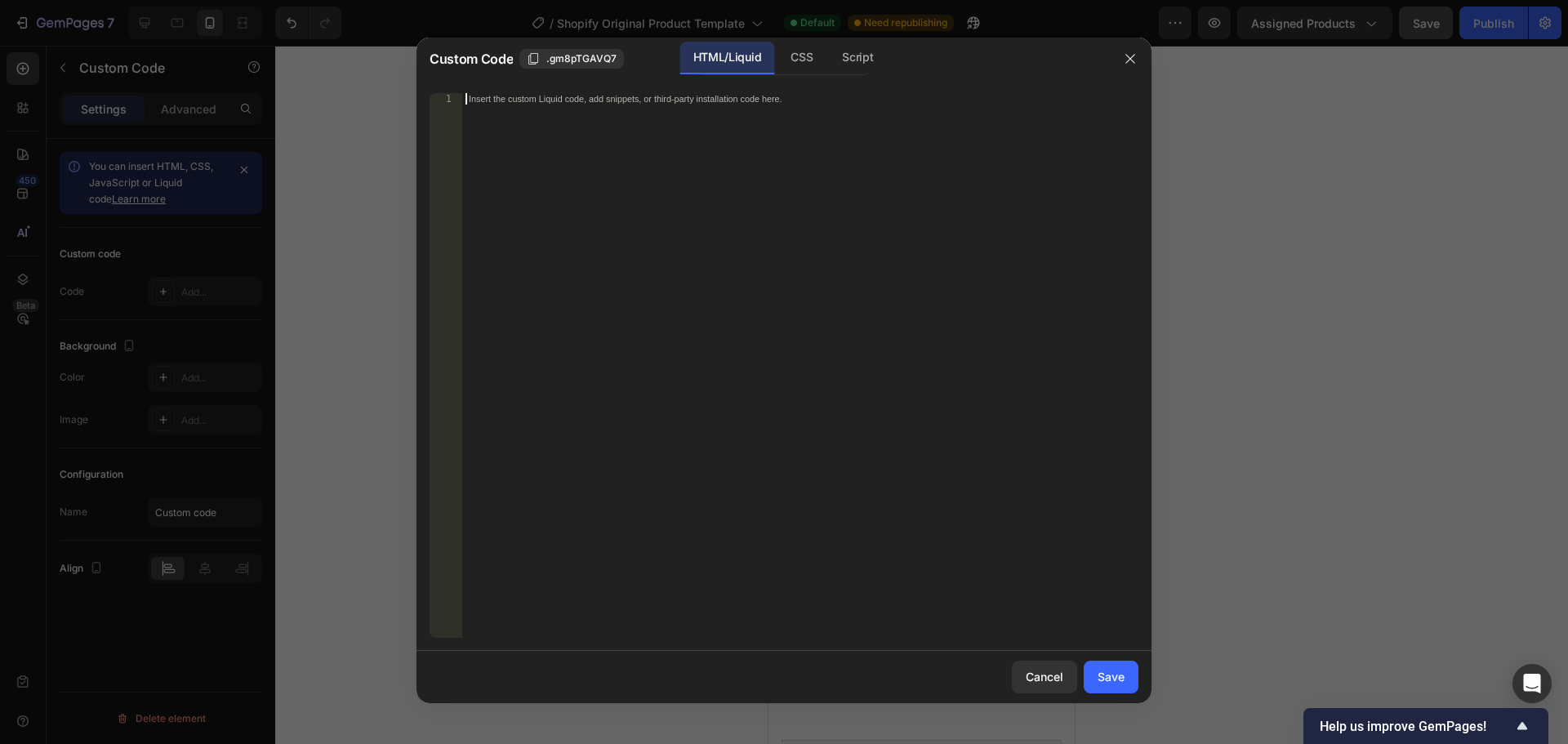
click at [525, 308] on div "Insert the custom Liquid code, add snippets, or third-party installation code h…" at bounding box center [800, 376] width 677 height 567
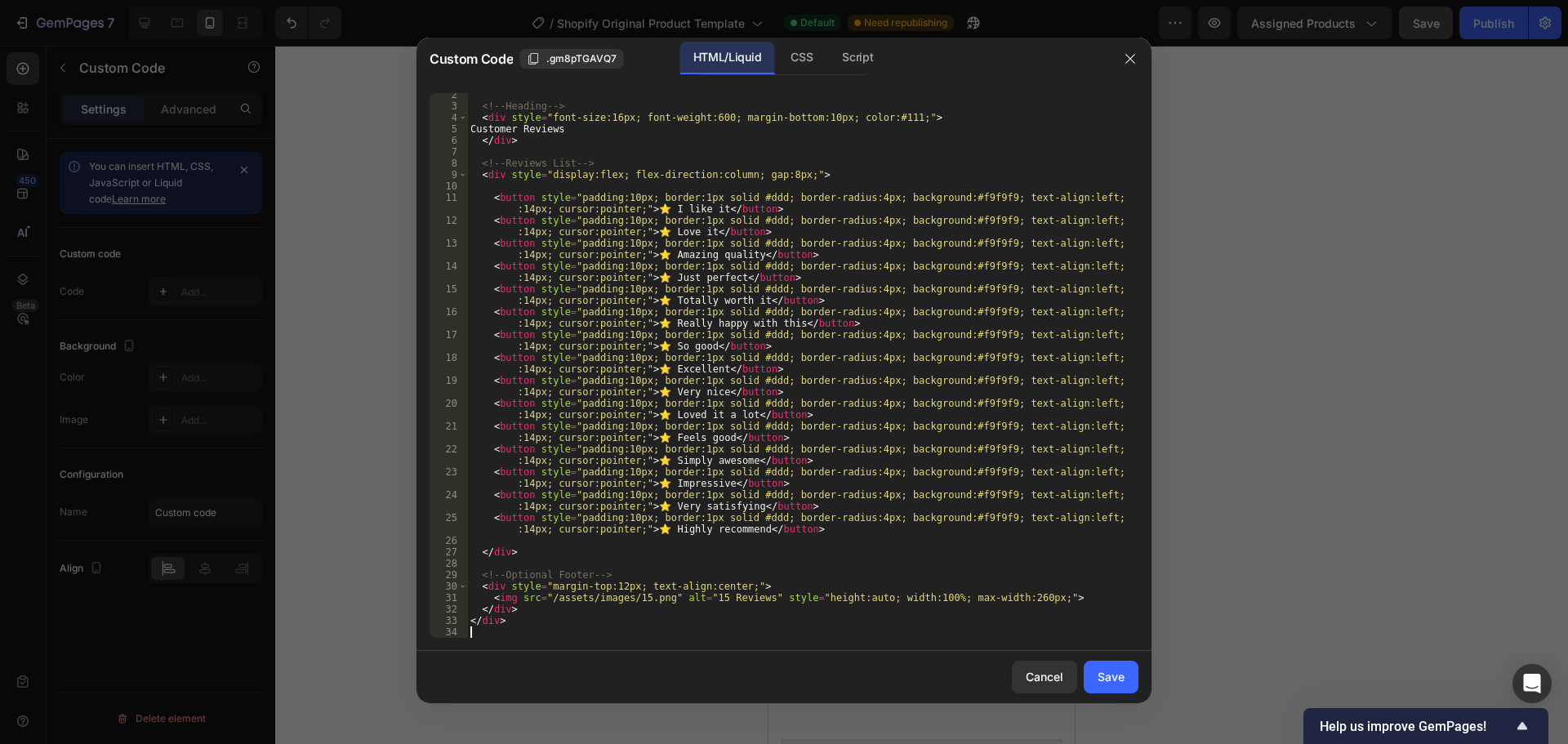
scroll to position [27, 0]
click at [1122, 678] on div "Save" at bounding box center [1112, 676] width 27 height 17
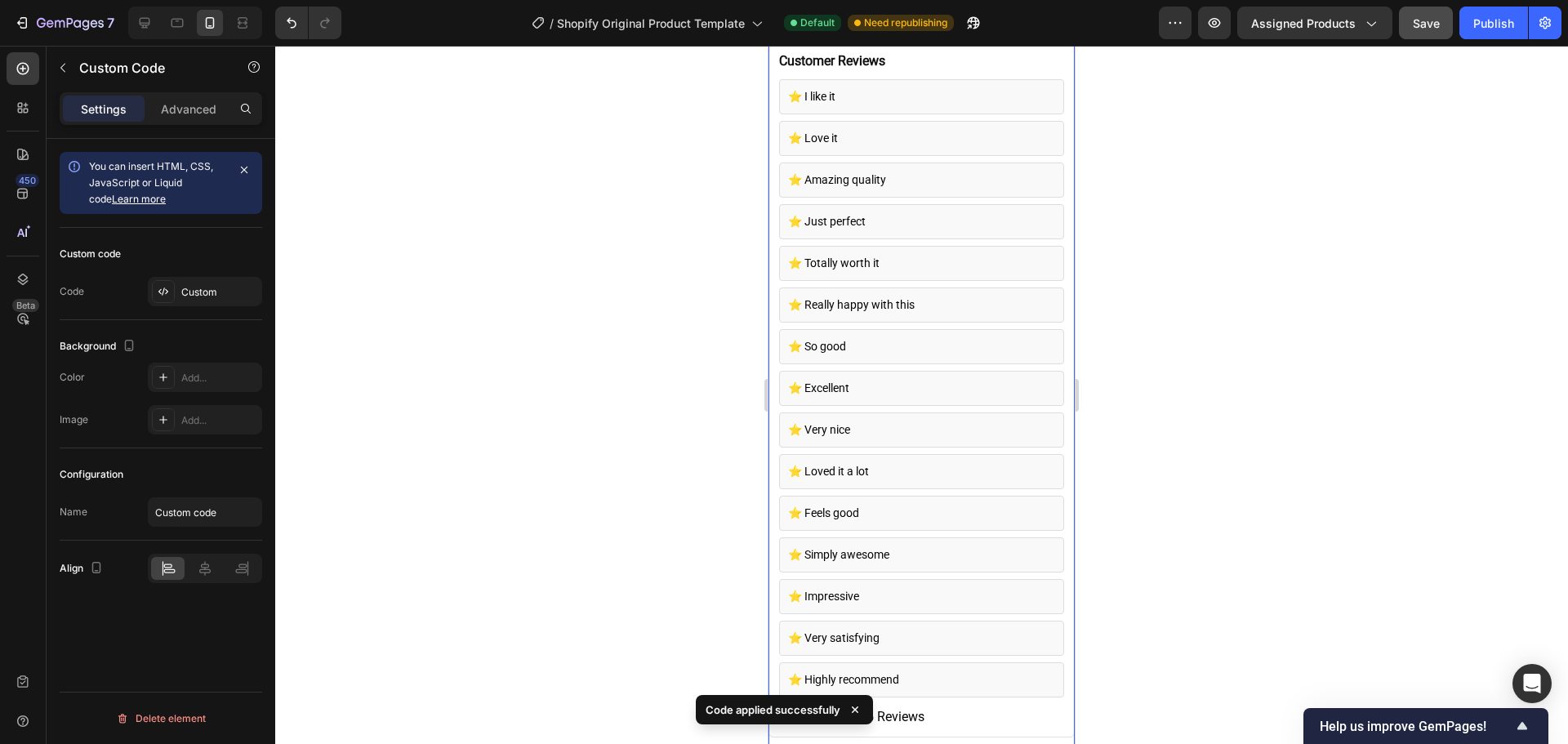
scroll to position [3576, 0]
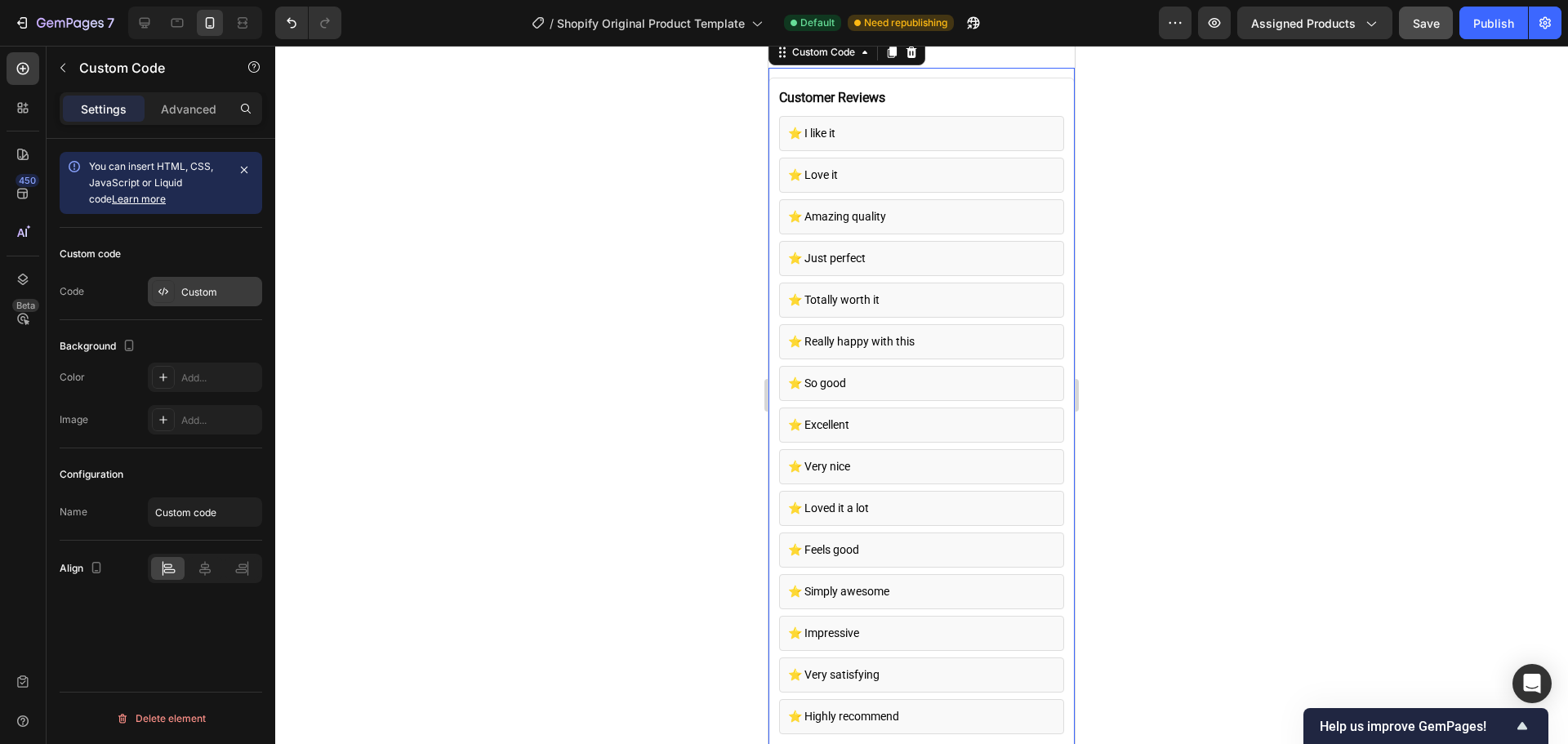
click at [191, 303] on div "Custom" at bounding box center [205, 291] width 114 height 29
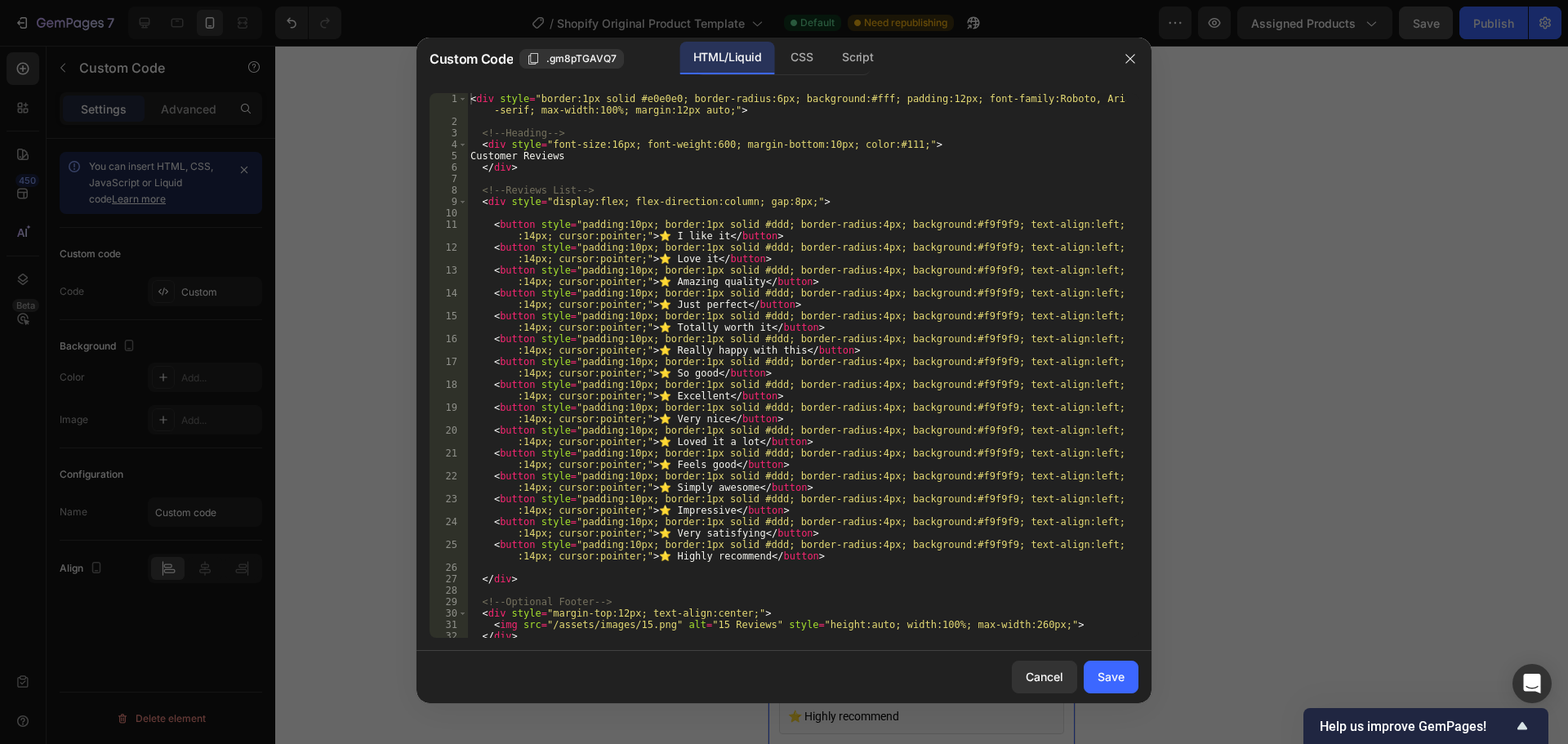
click at [682, 350] on div "< div style = "border:1px solid #e0e0e0; border-radius:6px; background:#fff; pa…" at bounding box center [797, 382] width 659 height 579
type textarea "</div>"
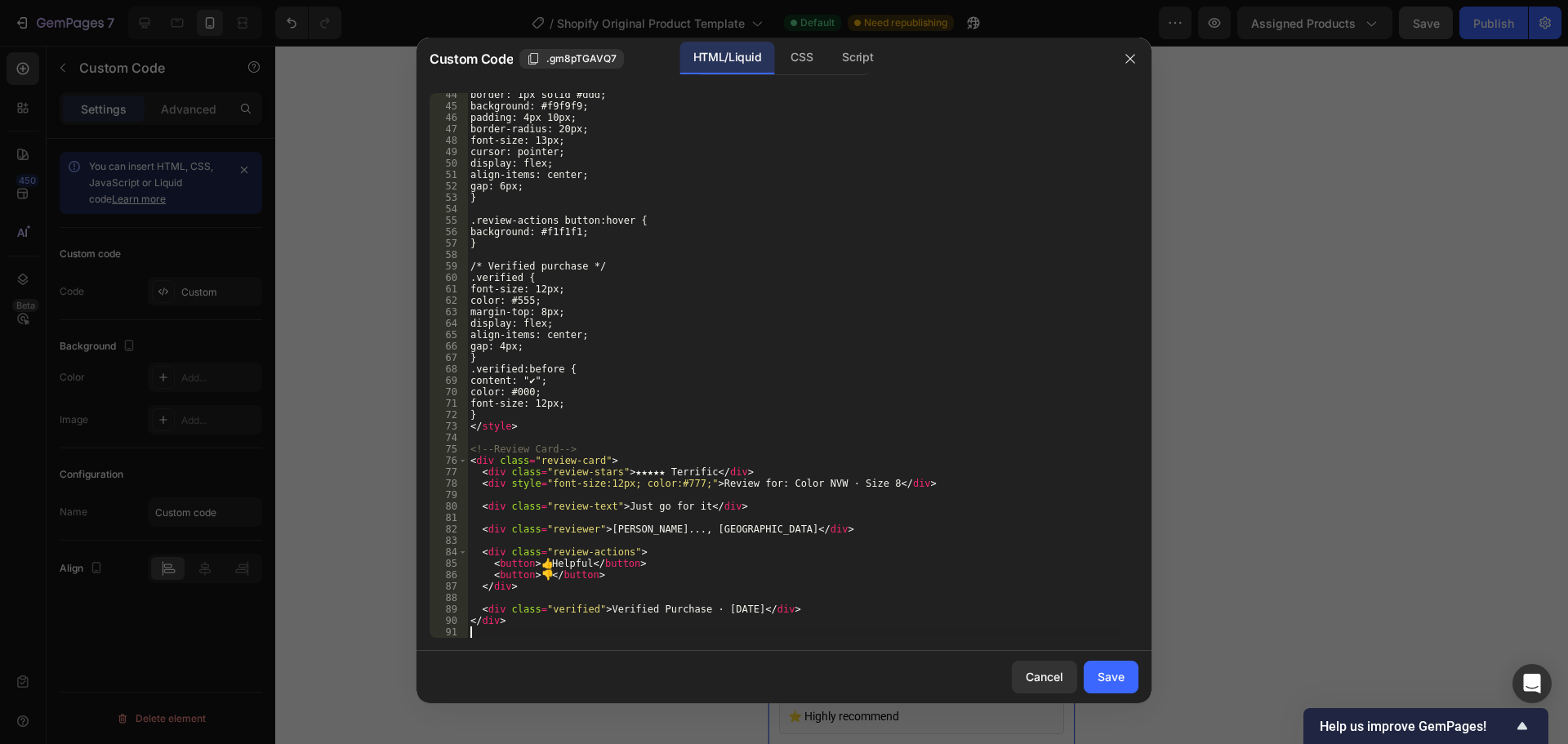
scroll to position [496, 0]
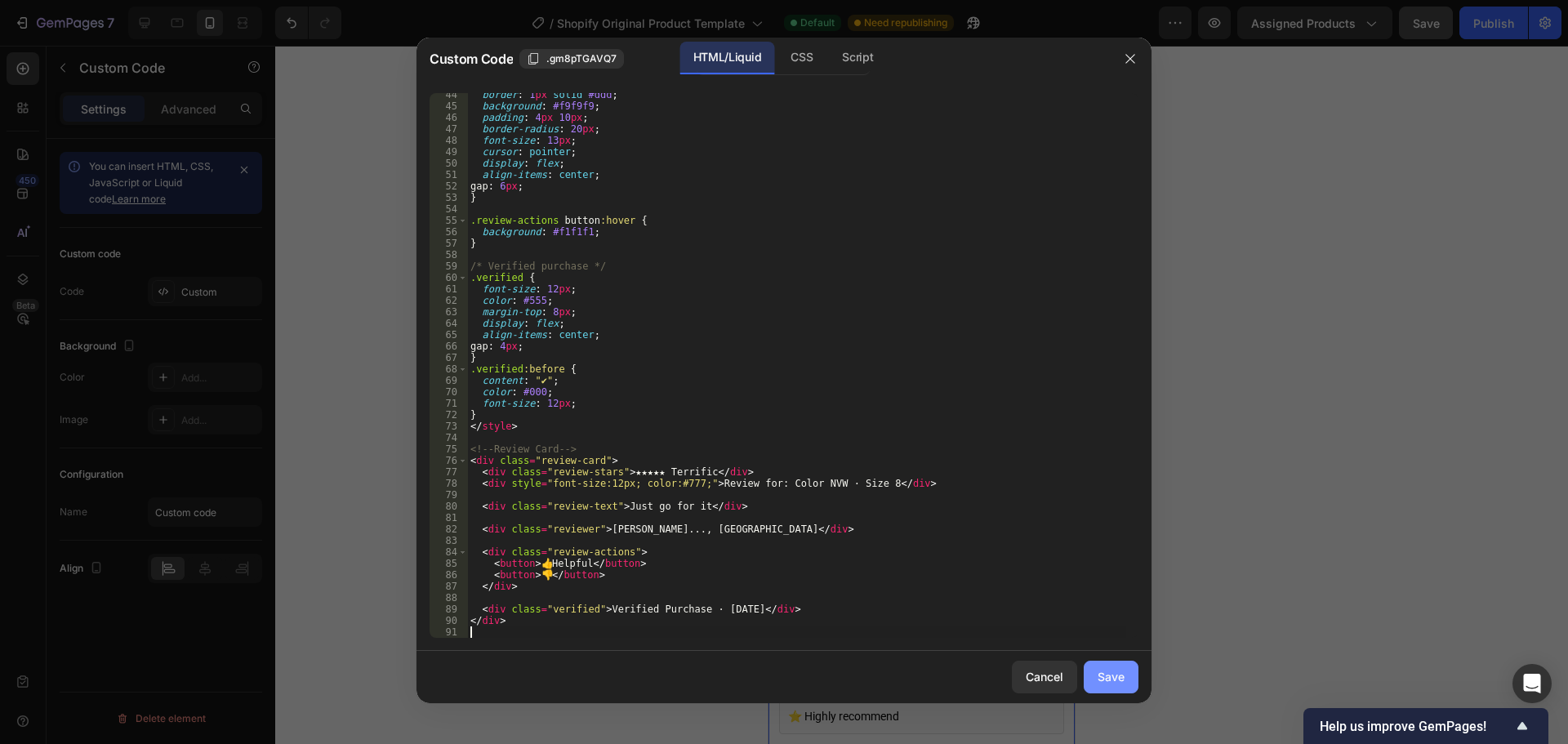
click at [1109, 666] on button "Save" at bounding box center [1111, 677] width 55 height 33
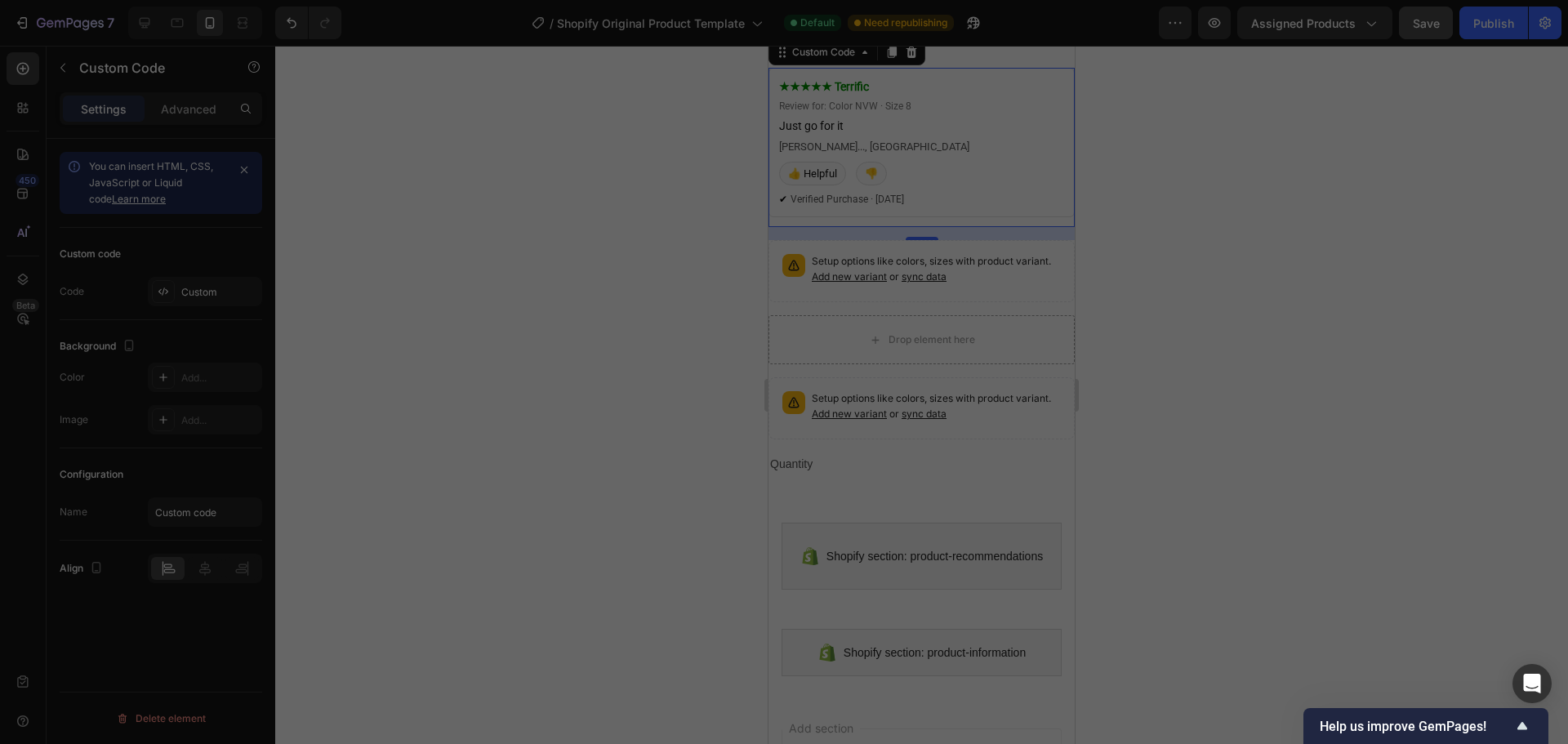
scroll to position [3566, 0]
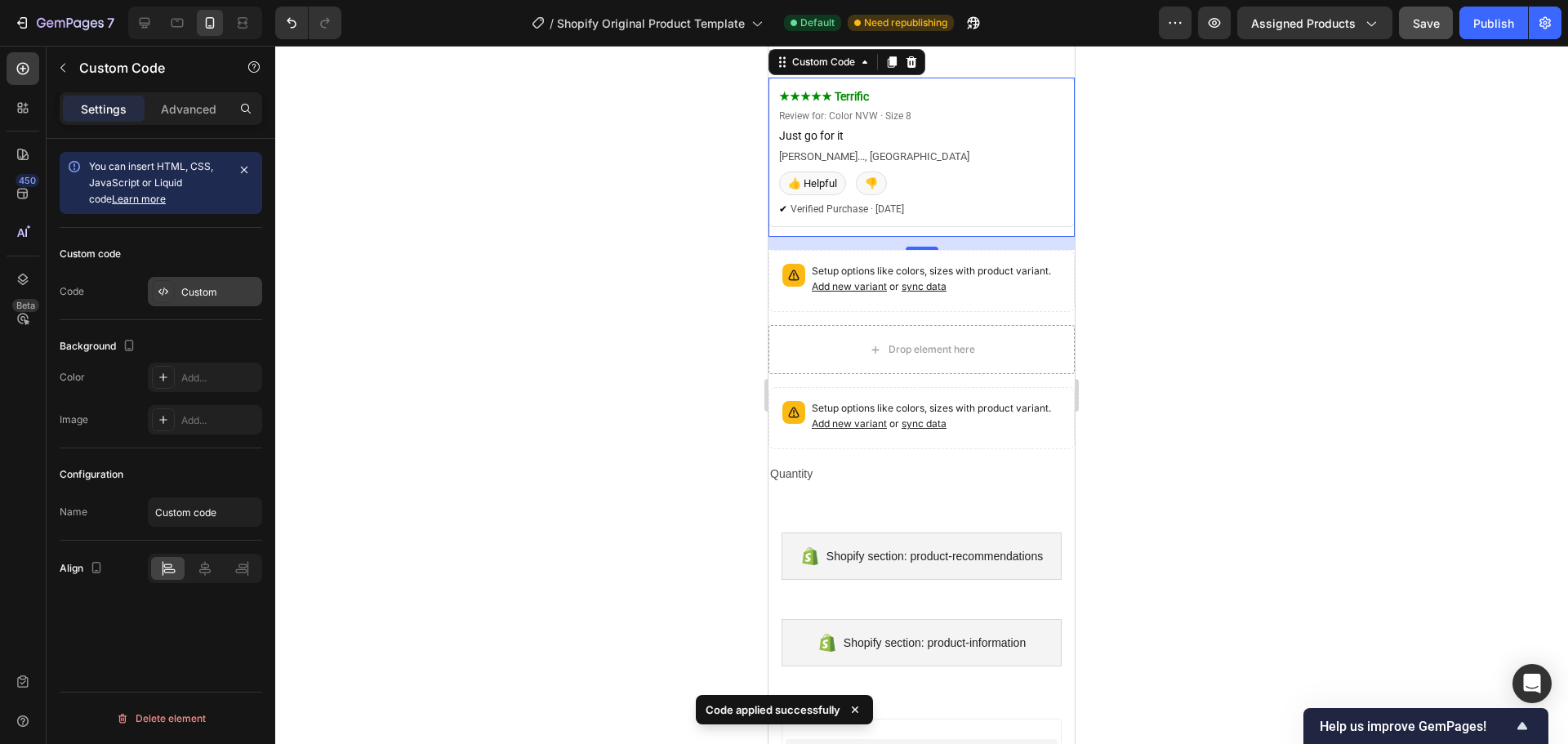
click at [225, 288] on div "Custom" at bounding box center [219, 292] width 76 height 14
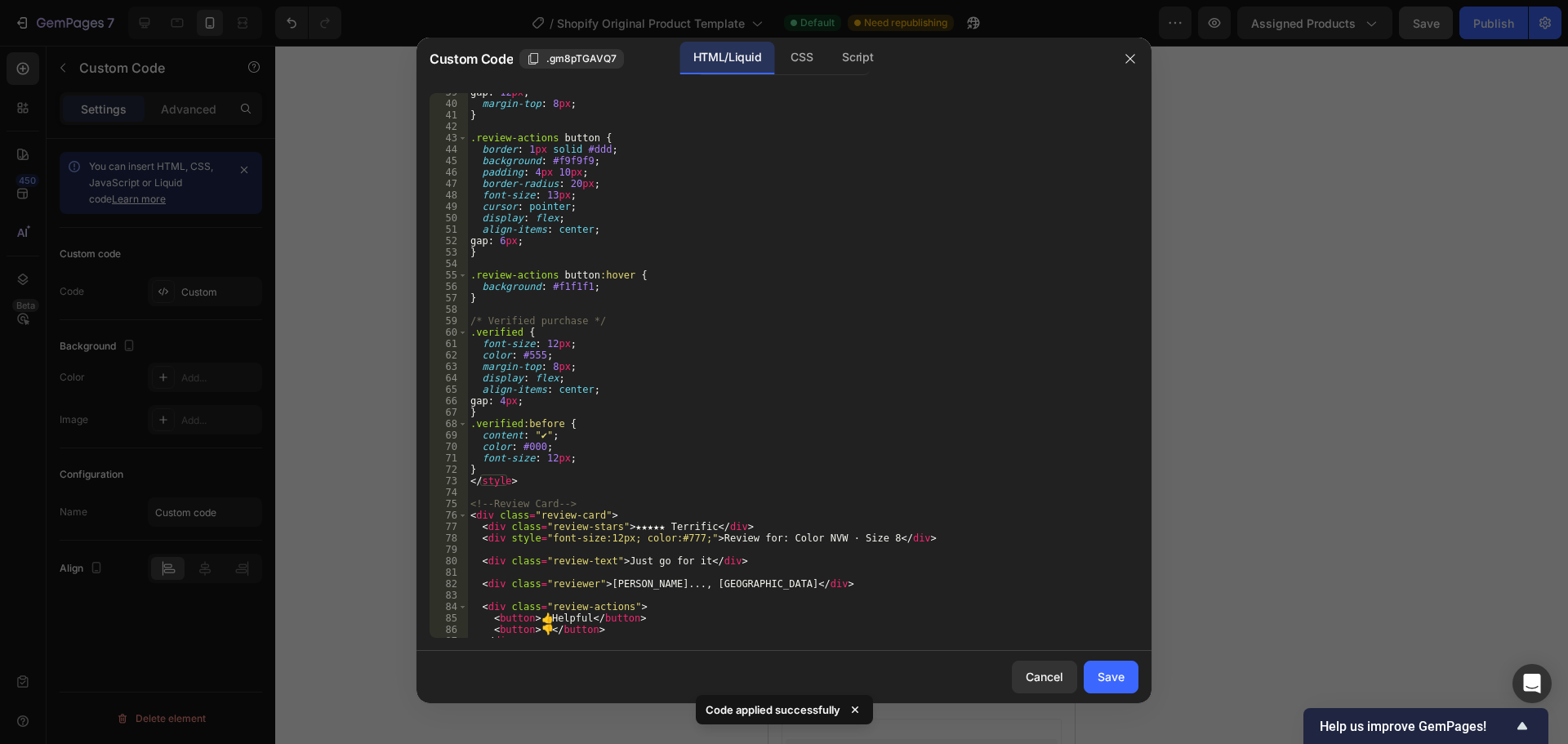
scroll to position [496, 0]
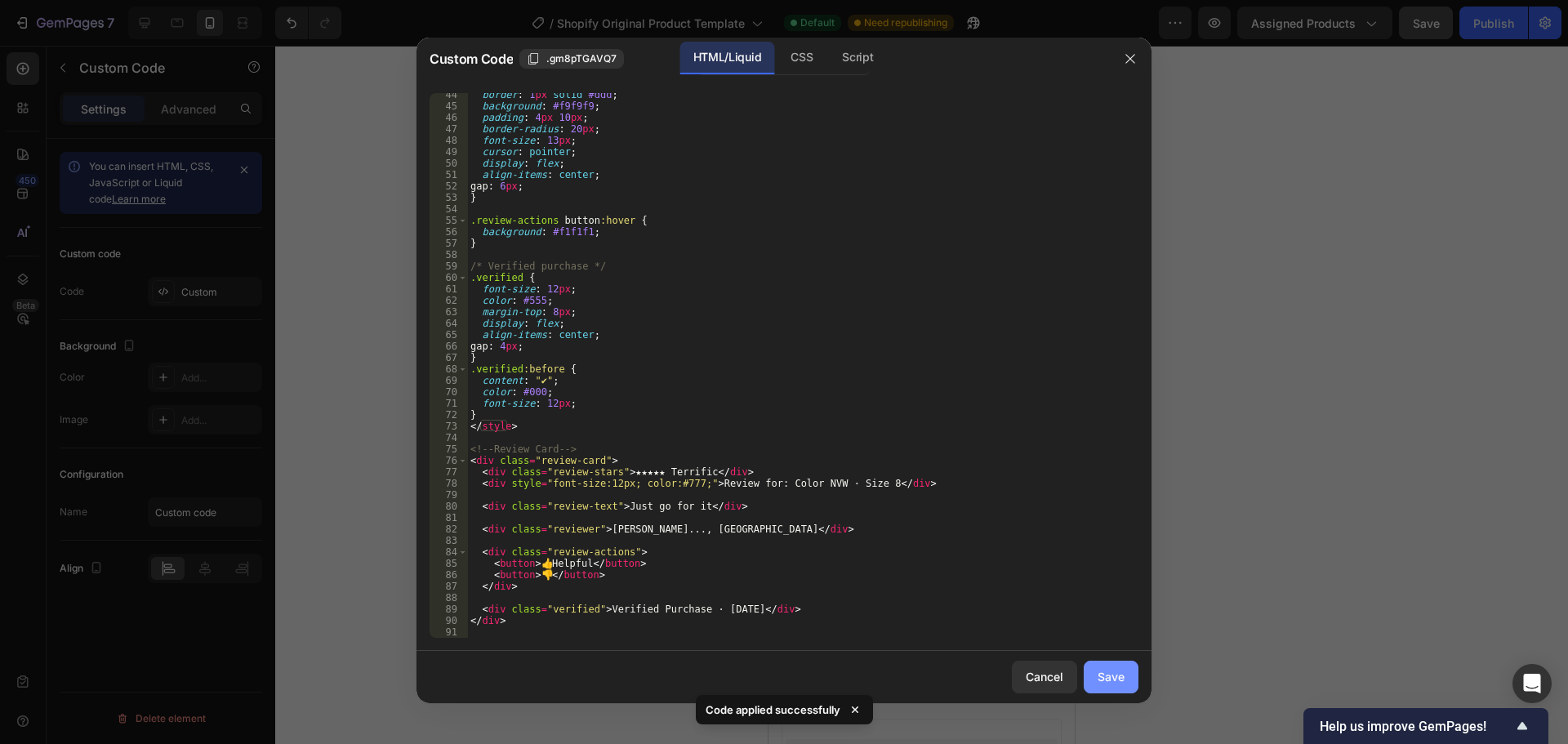
click at [1133, 679] on button "Save" at bounding box center [1111, 677] width 55 height 33
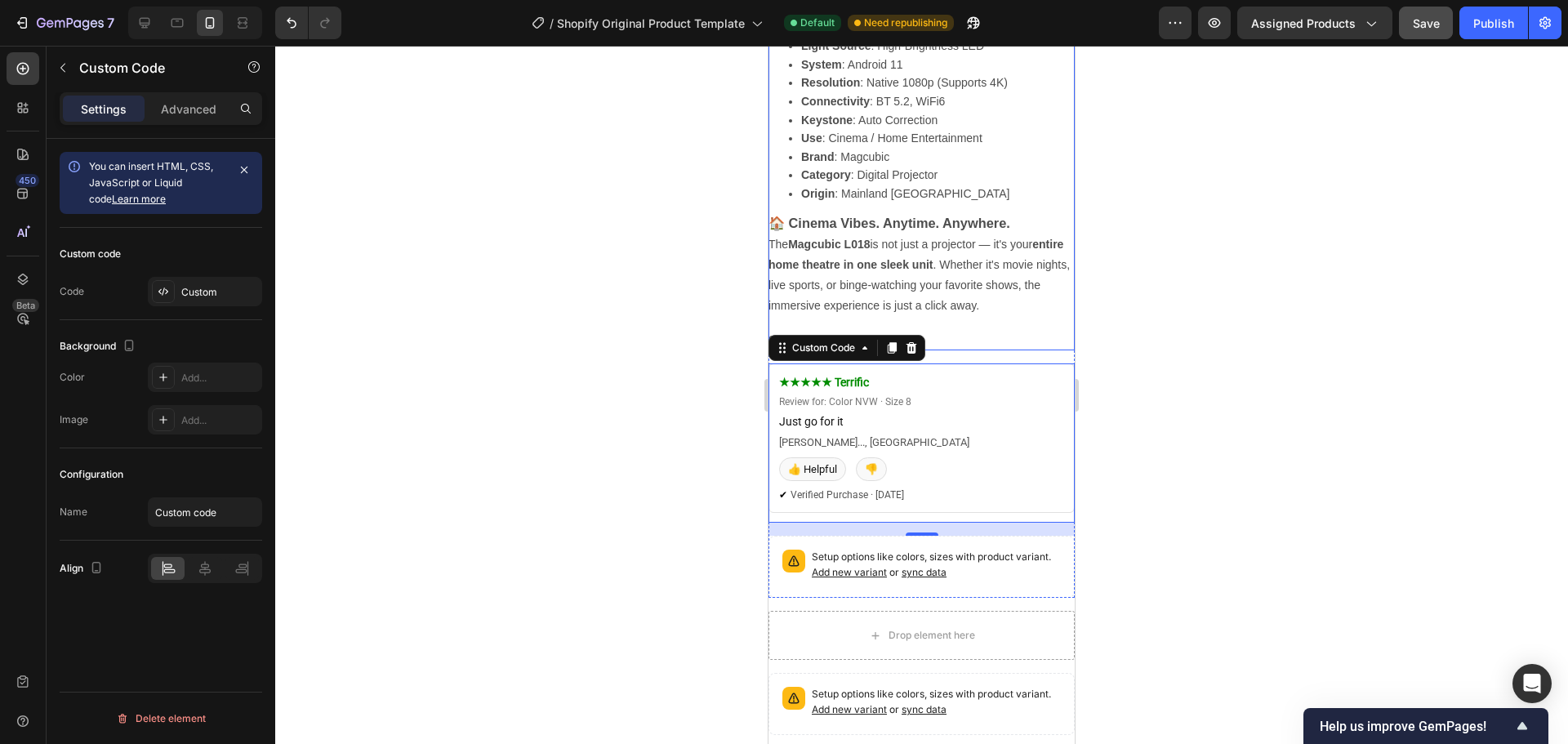
scroll to position [3322, 0]
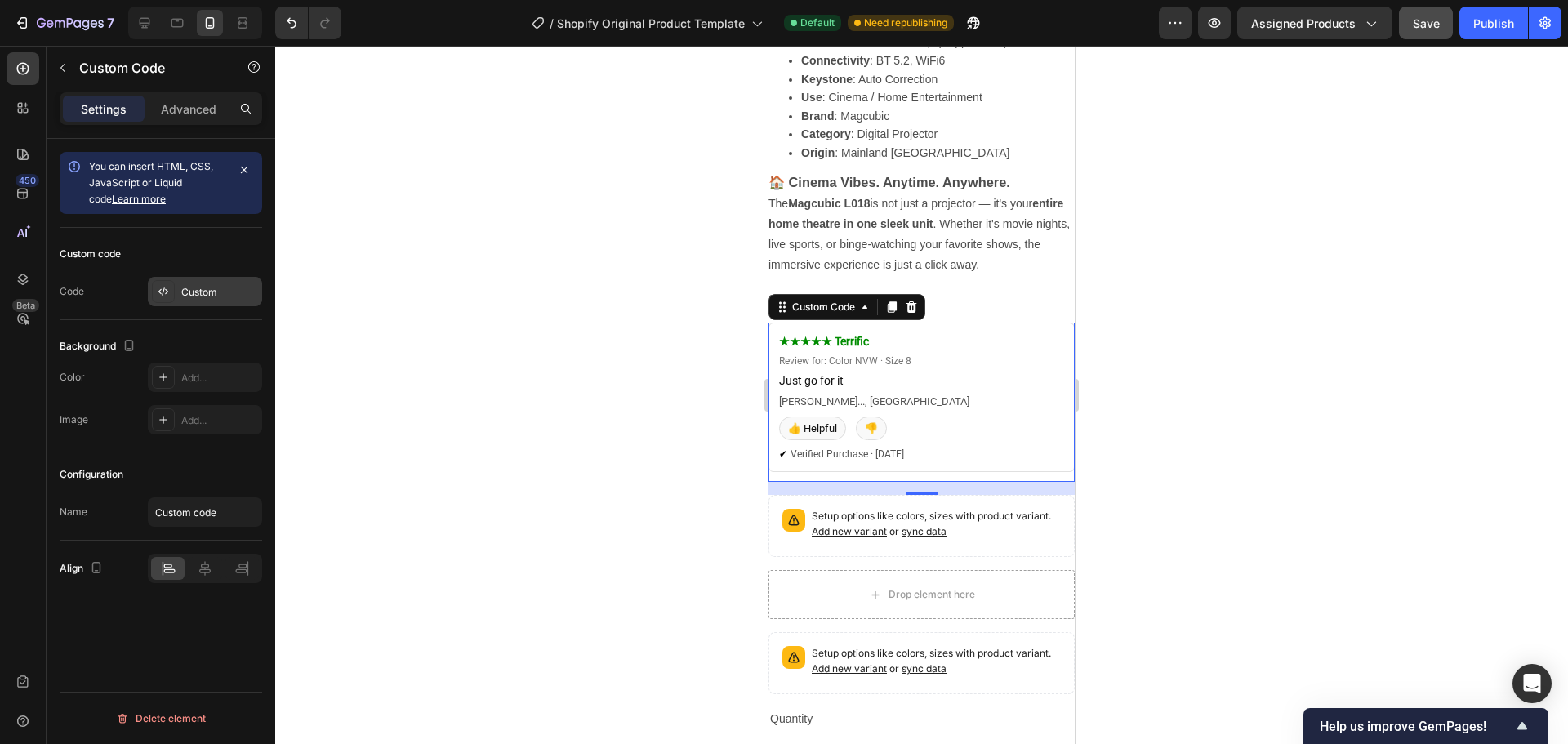
click at [259, 288] on div "Custom" at bounding box center [205, 291] width 114 height 29
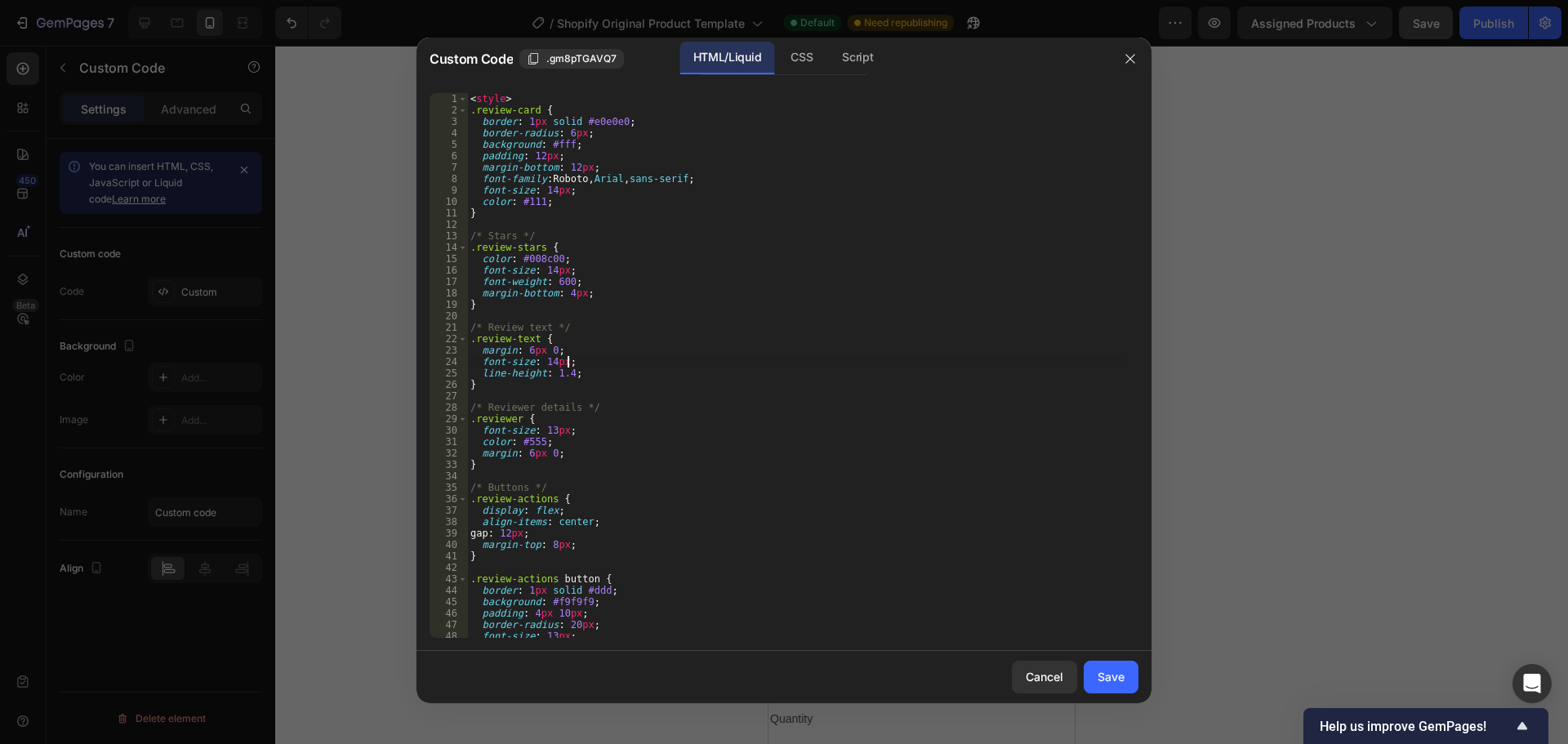
click at [722, 358] on div "< style > .review-card { border : 1 px solid #e0e0e0 ; border-radius : 6 px ; b…" at bounding box center [797, 376] width 659 height 567
type textarea "</div>"
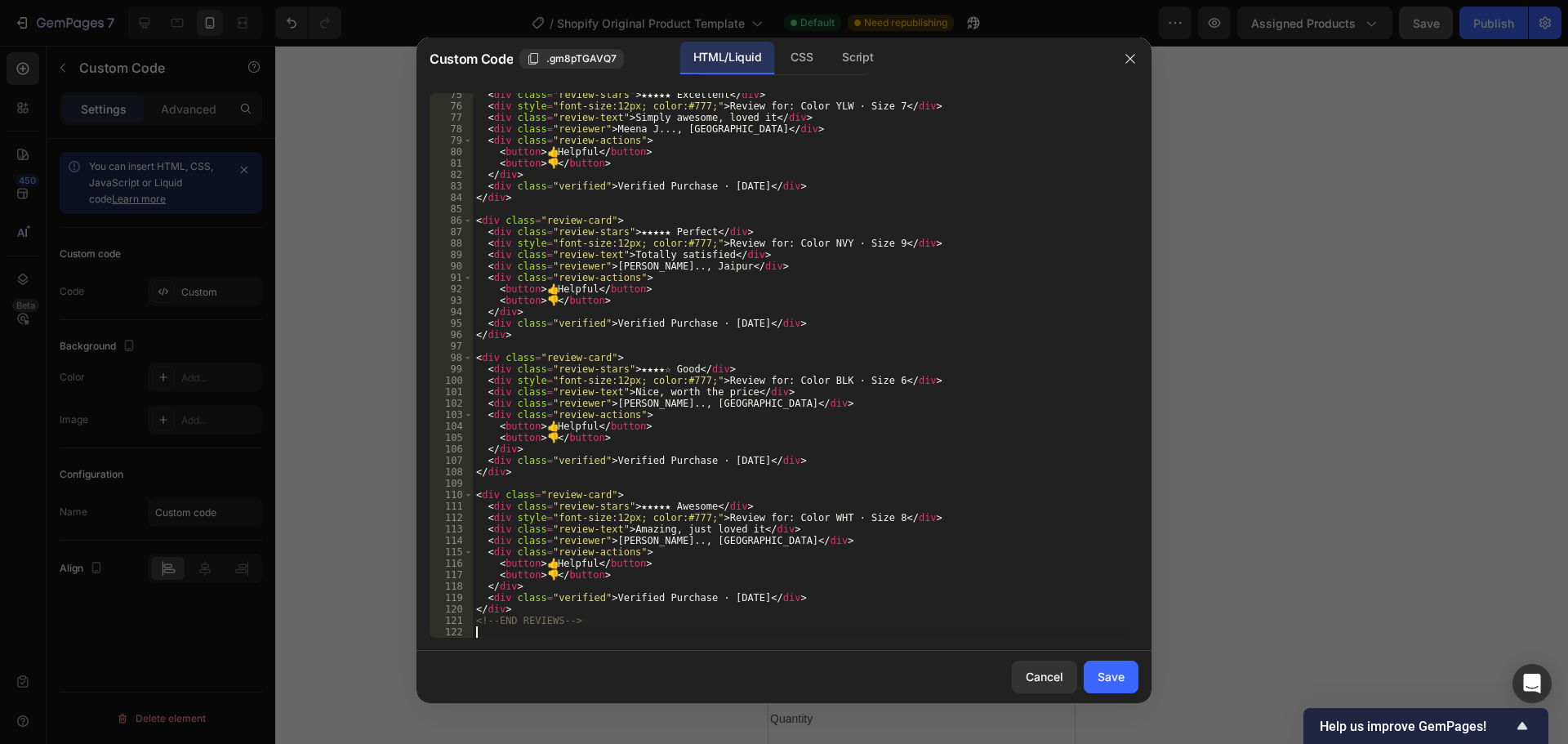
scroll to position [850, 0]
click at [1114, 674] on div "Save" at bounding box center [1112, 676] width 27 height 17
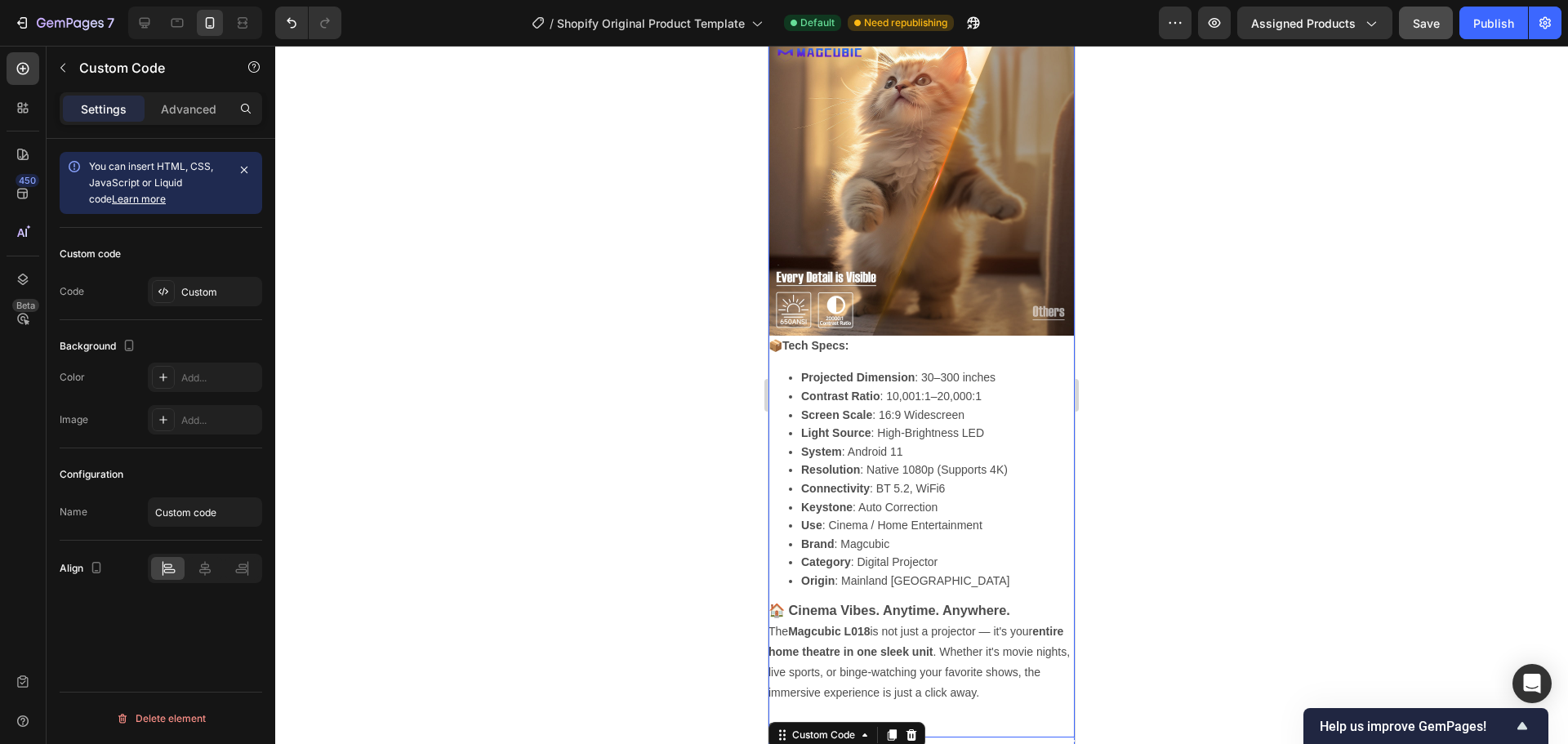
scroll to position [4164, 0]
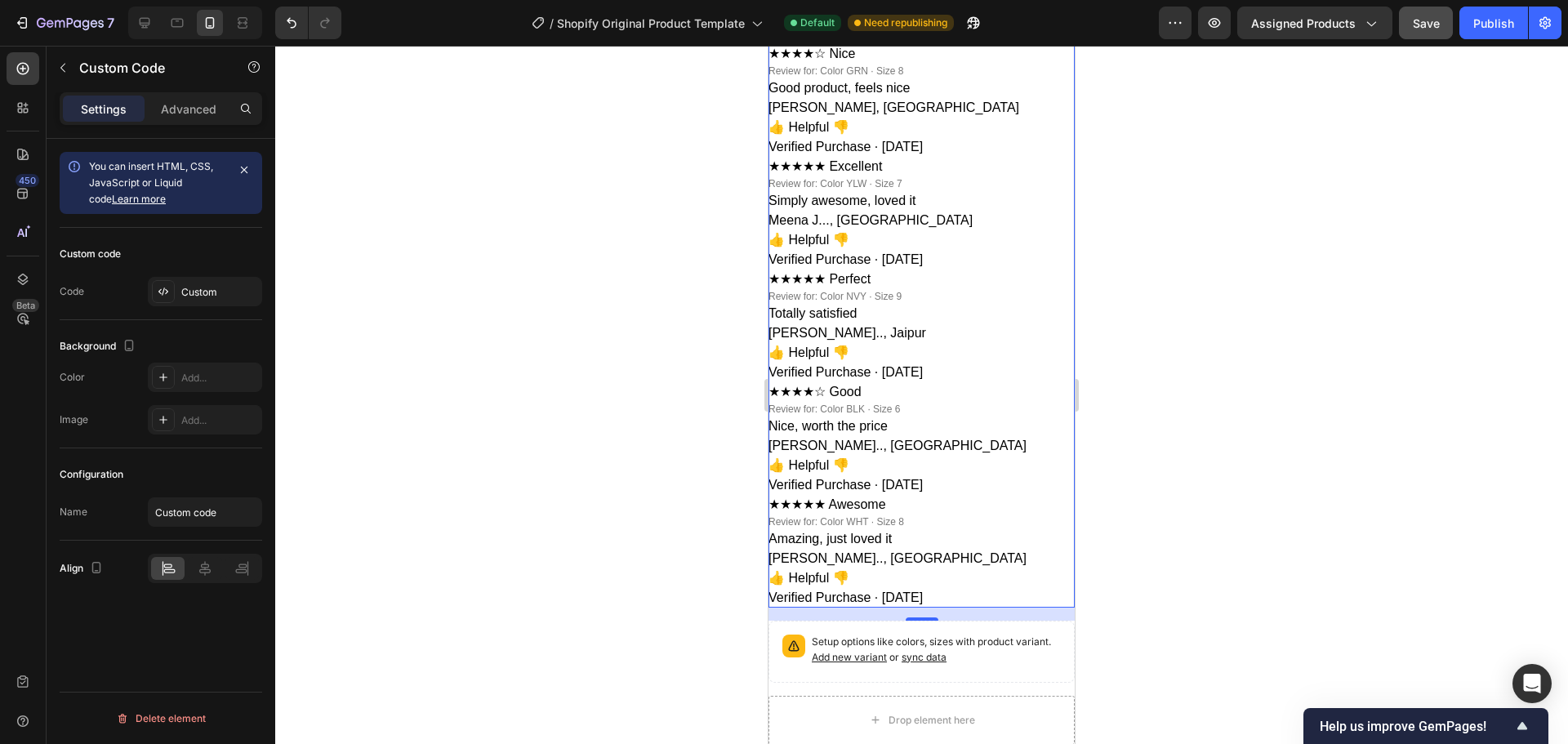
click at [913, 514] on div "Review for: Color WHT · Size 8" at bounding box center [921, 521] width 306 height 14
click at [220, 299] on div "Custom" at bounding box center [219, 292] width 76 height 14
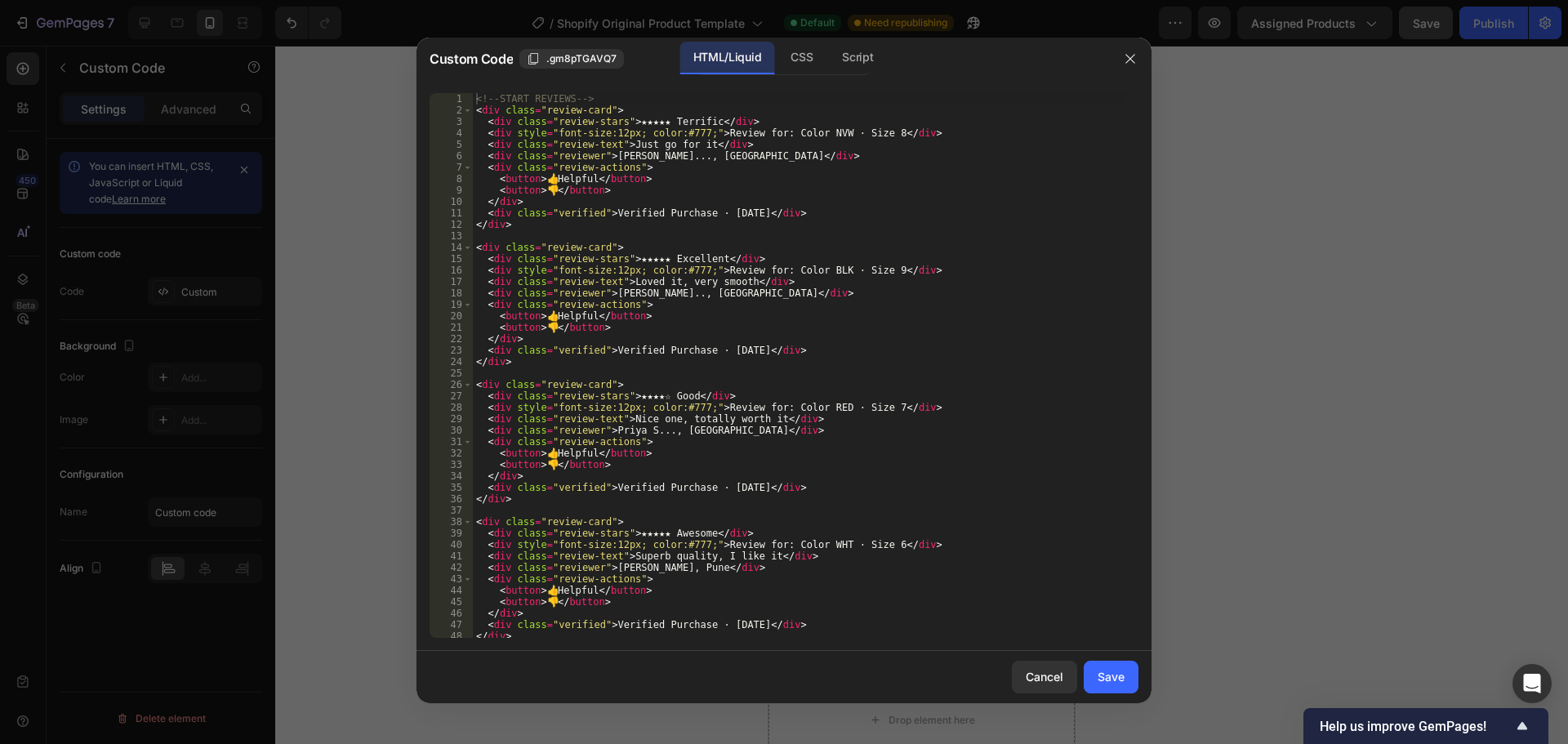
click at [706, 393] on div "<!-- START REVIEWS --> < div class = "review-card" > < div class = "review-star…" at bounding box center [799, 376] width 653 height 567
type textarea "<!-- END REVIEWS -->"
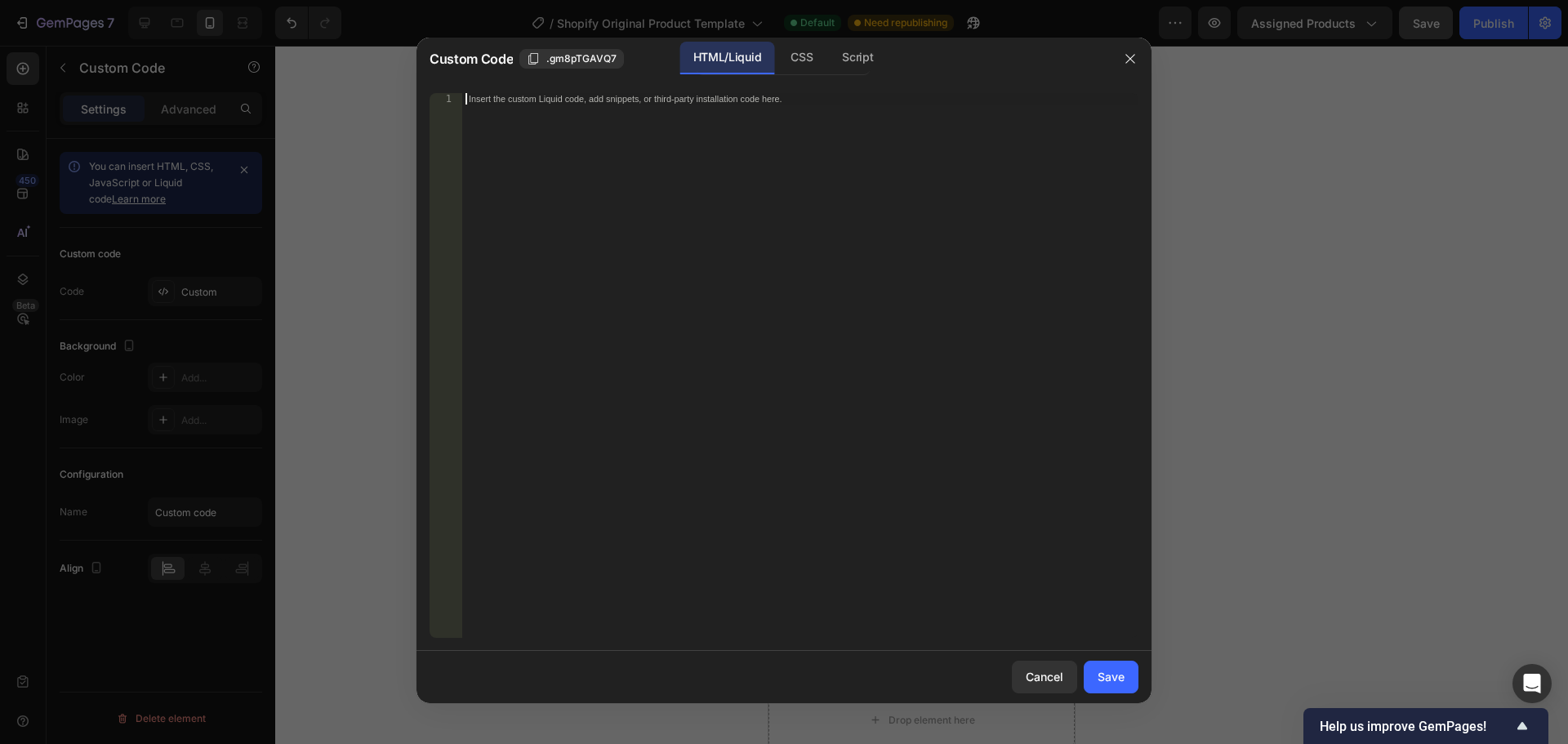
scroll to position [2998, 0]
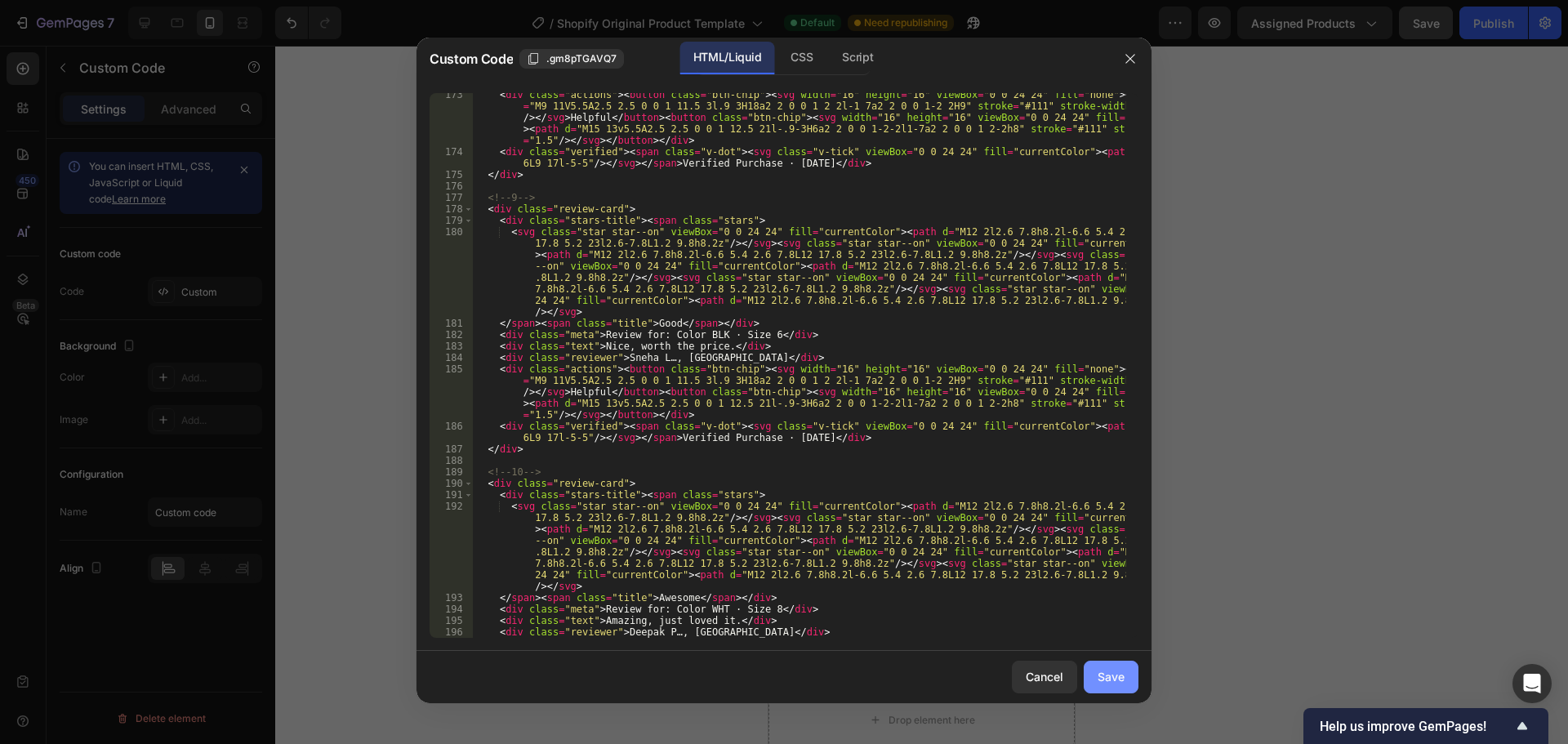
click at [1119, 676] on div "Save" at bounding box center [1112, 676] width 27 height 17
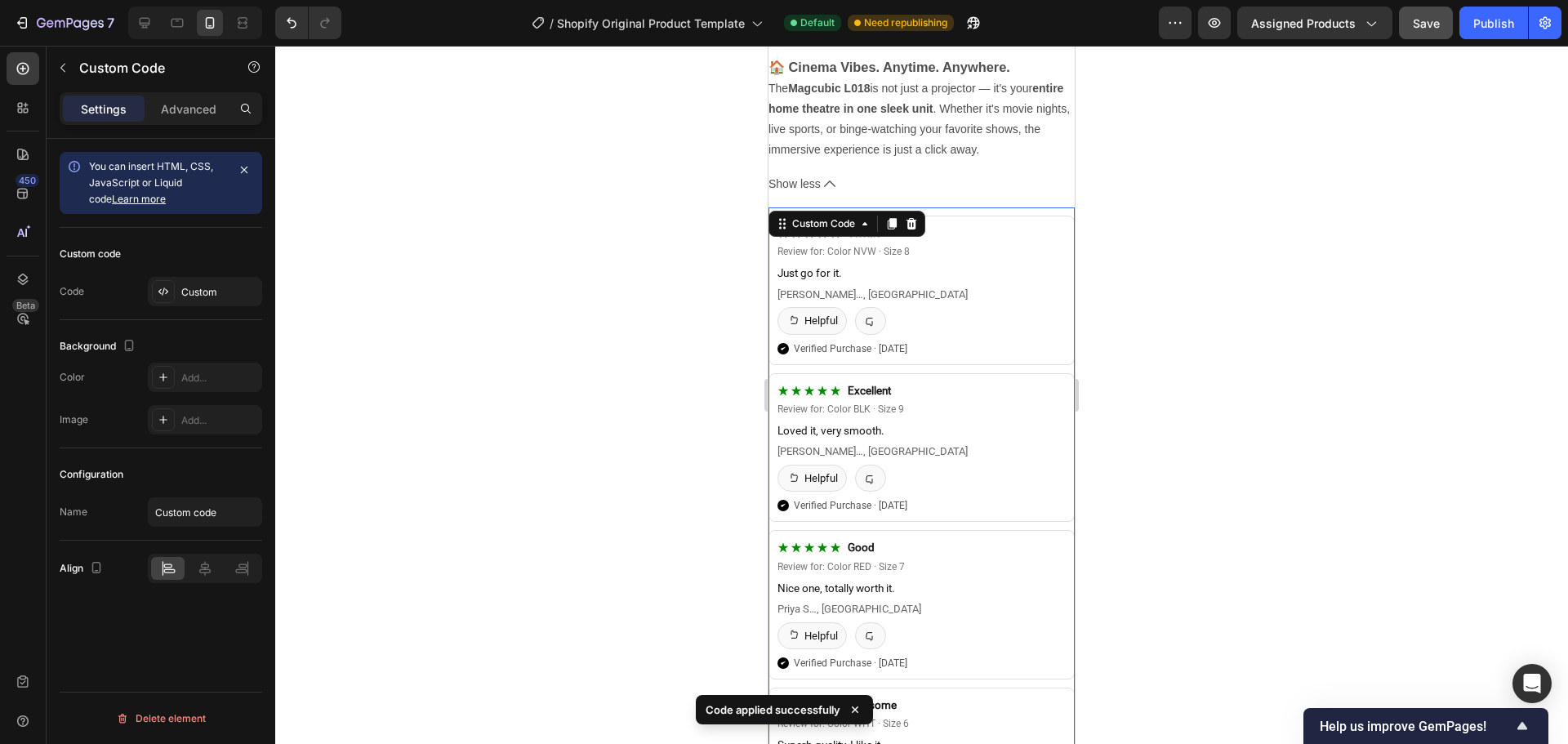
scroll to position [3191, 0]
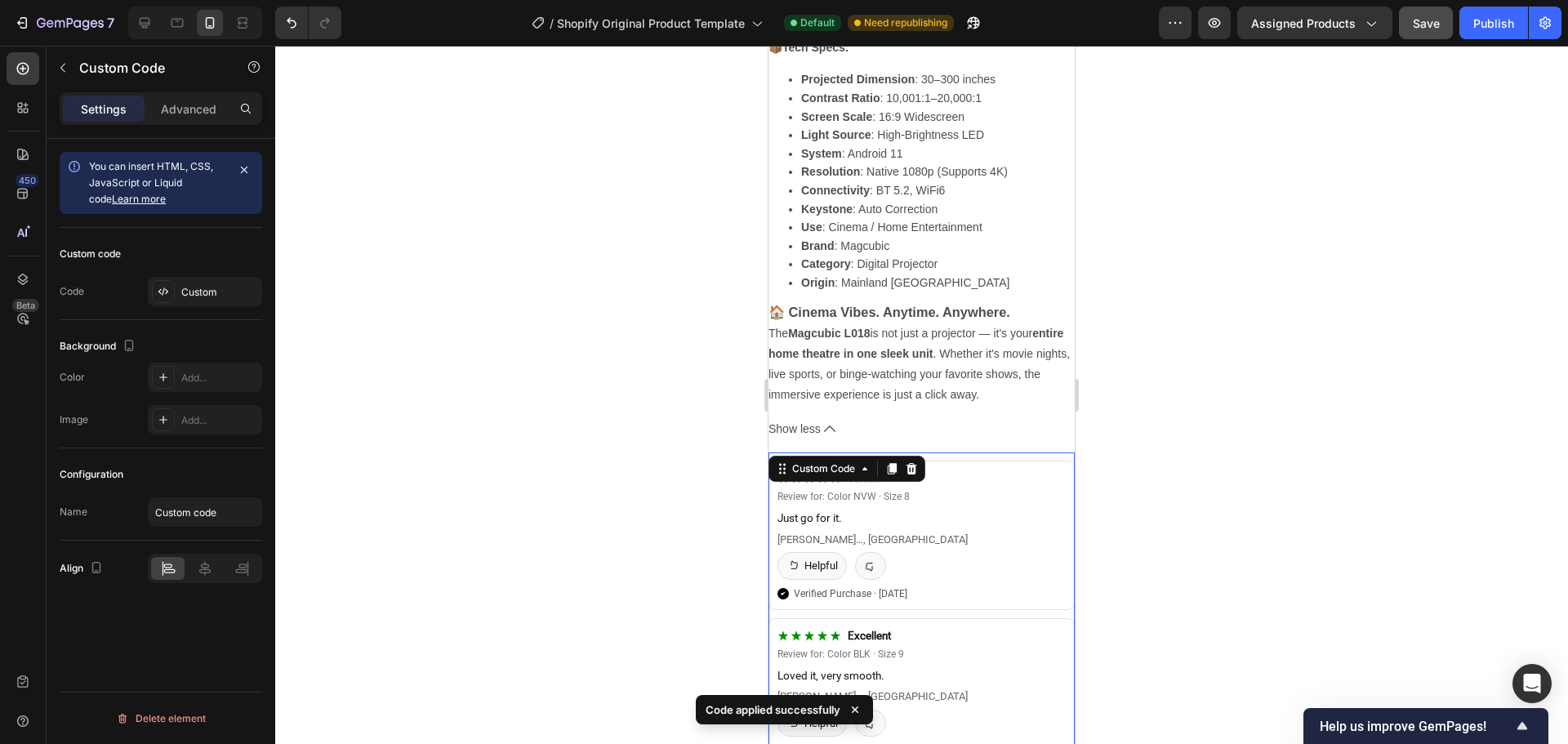
click at [1195, 544] on div at bounding box center [921, 394] width 1292 height 698
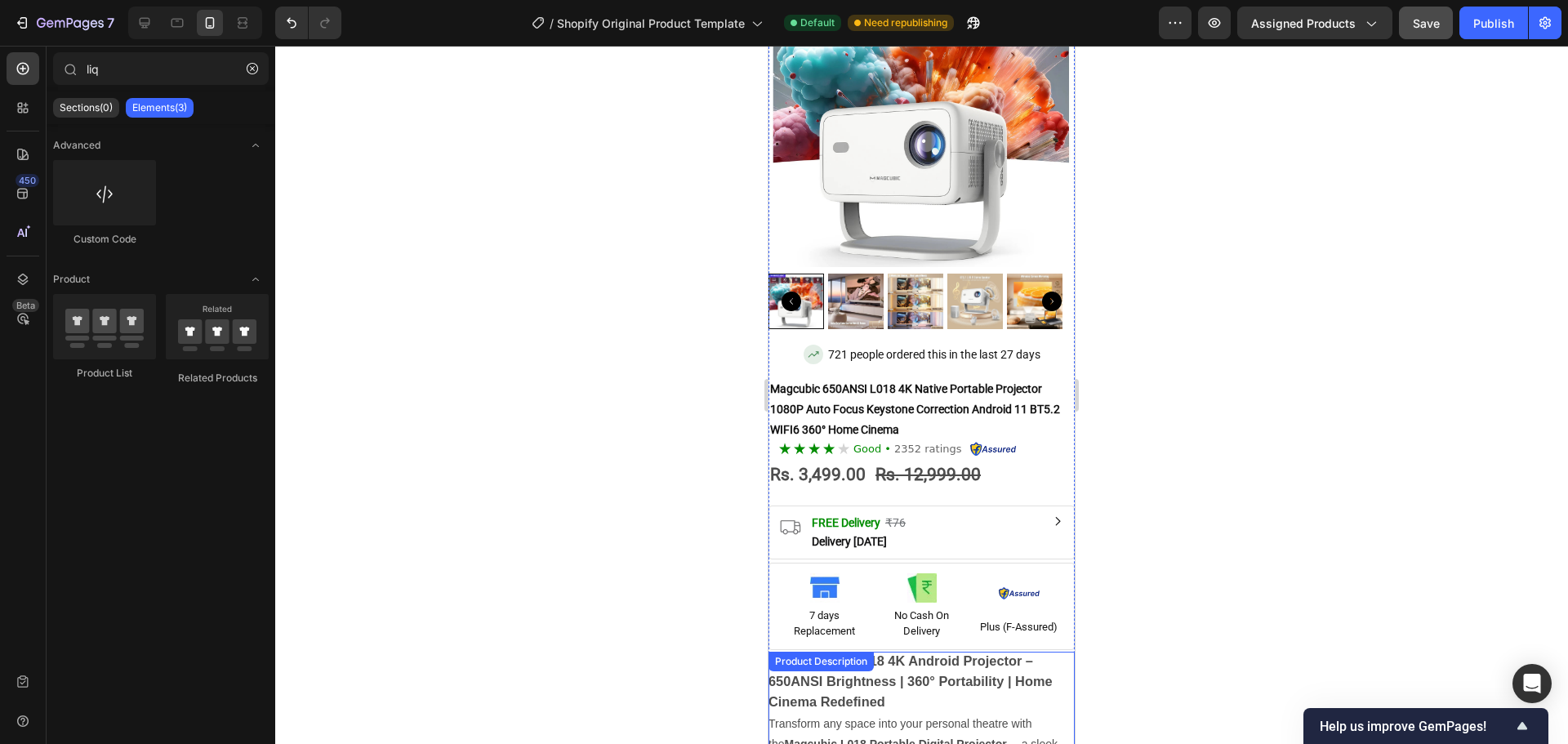
scroll to position [0, 0]
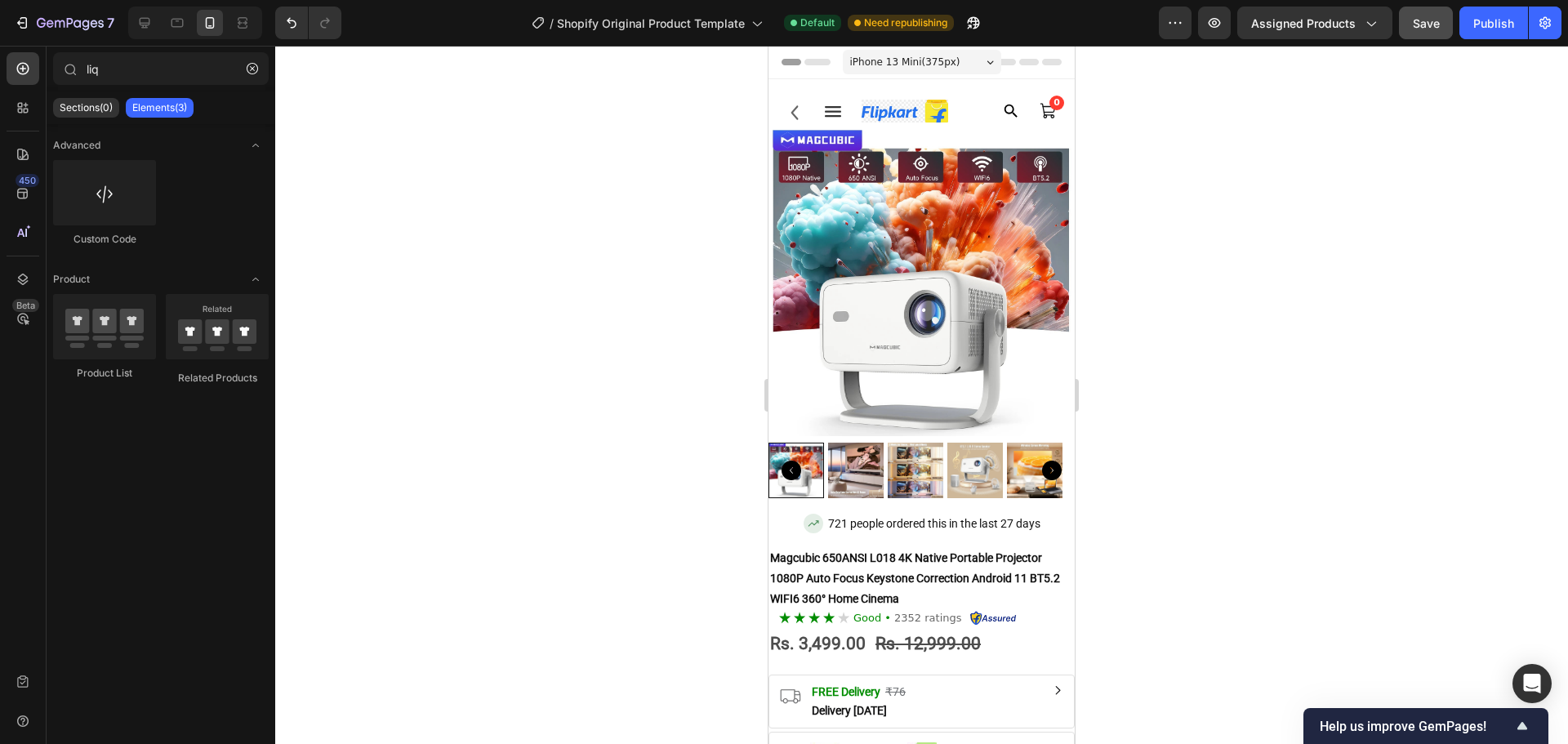
click at [1470, 40] on div "7 / Shopify Original Product Template Default Need republishing Preview Assigne…" at bounding box center [784, 23] width 1568 height 46
click at [1478, 32] on button "Publish" at bounding box center [1494, 23] width 69 height 33
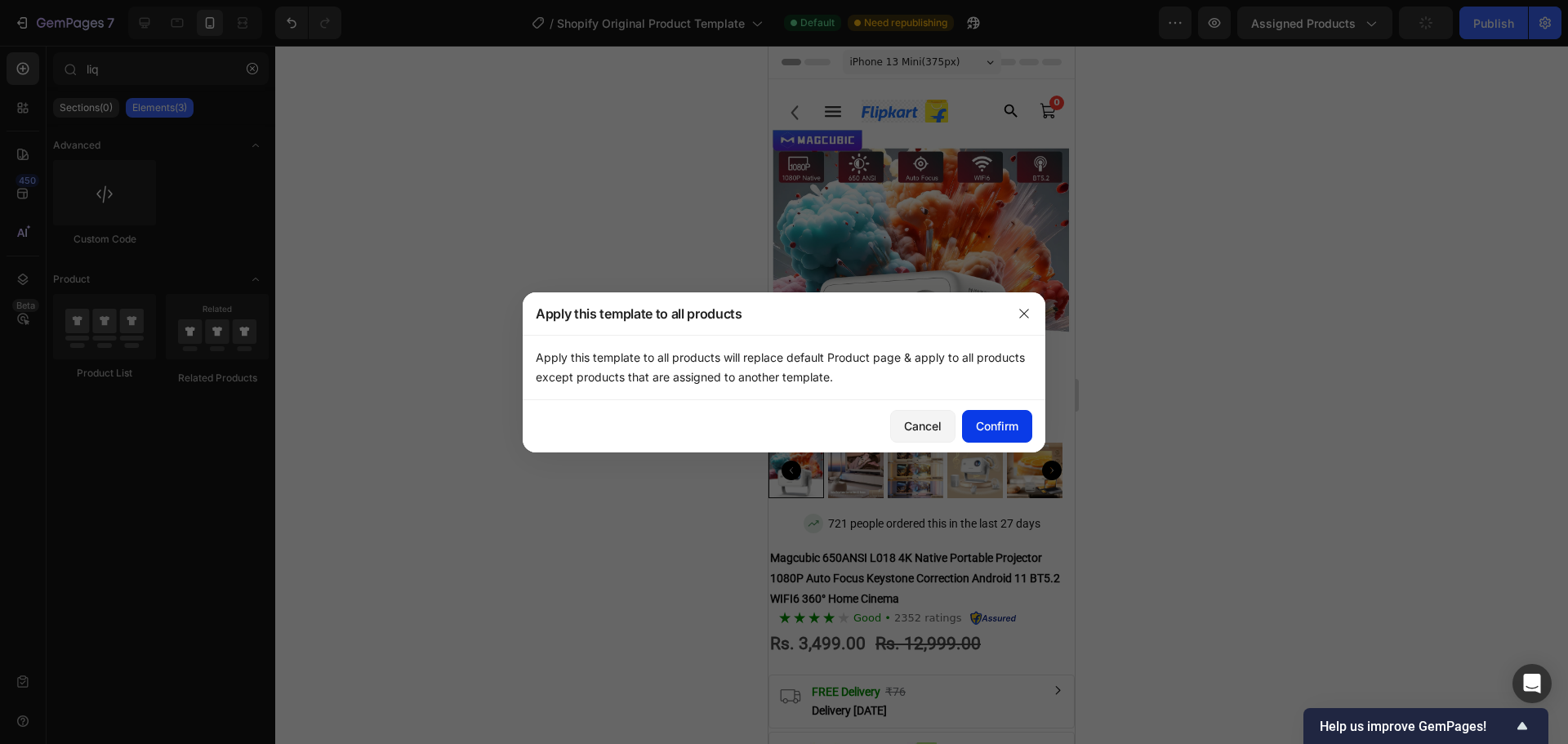
click at [999, 415] on button "Confirm" at bounding box center [997, 426] width 71 height 33
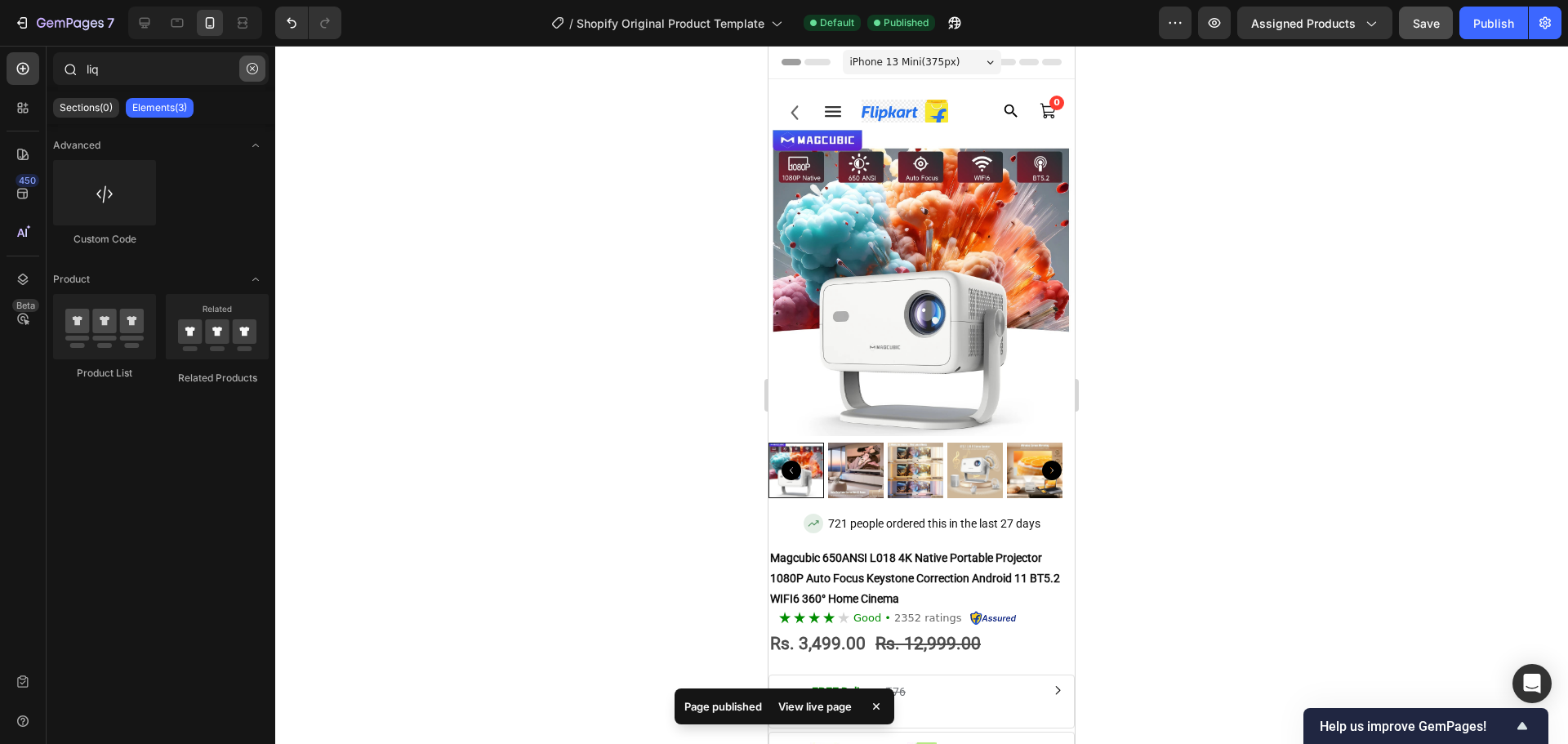
click at [254, 68] on icon "button" at bounding box center [252, 69] width 12 height 12
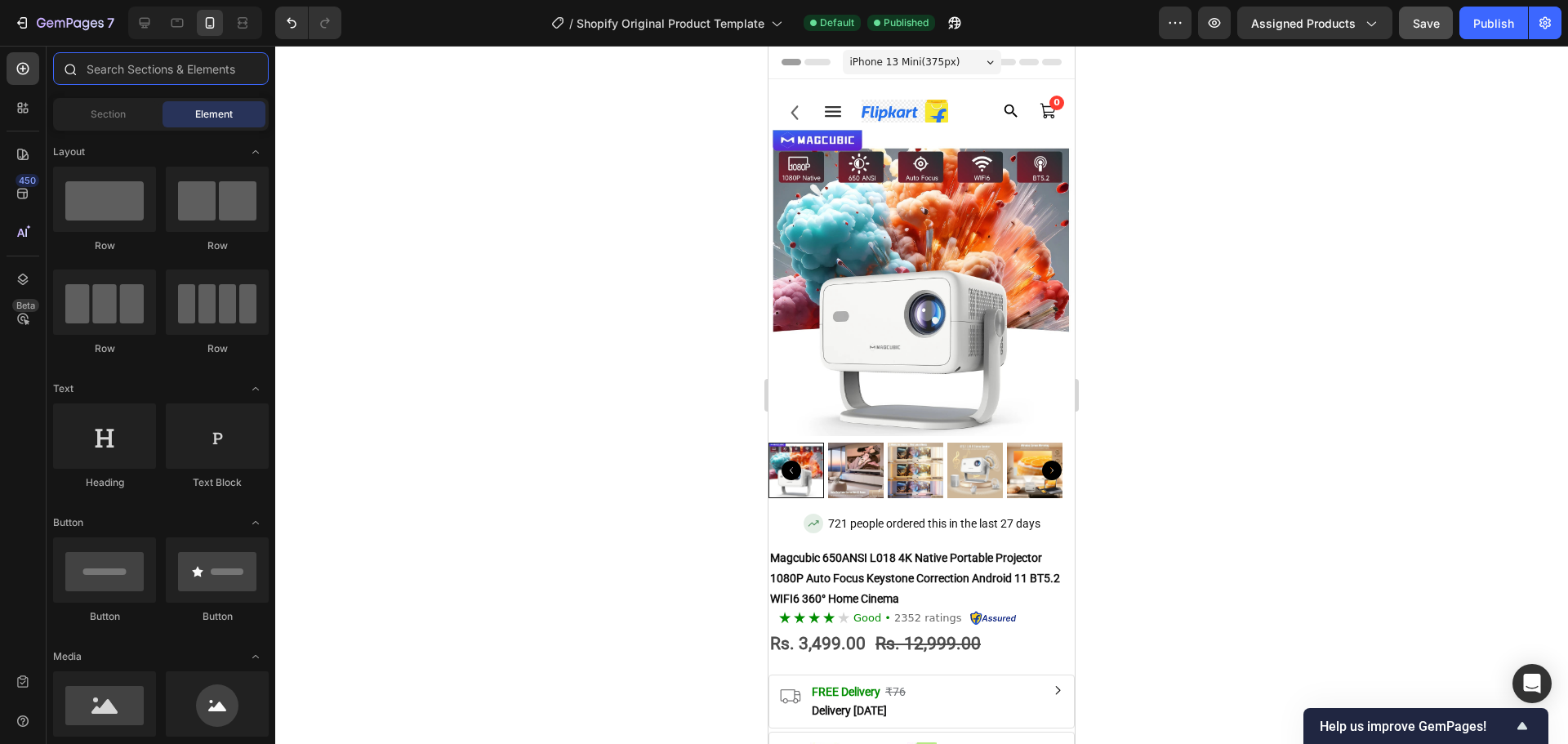
click at [254, 68] on input "text" at bounding box center [160, 69] width 216 height 33
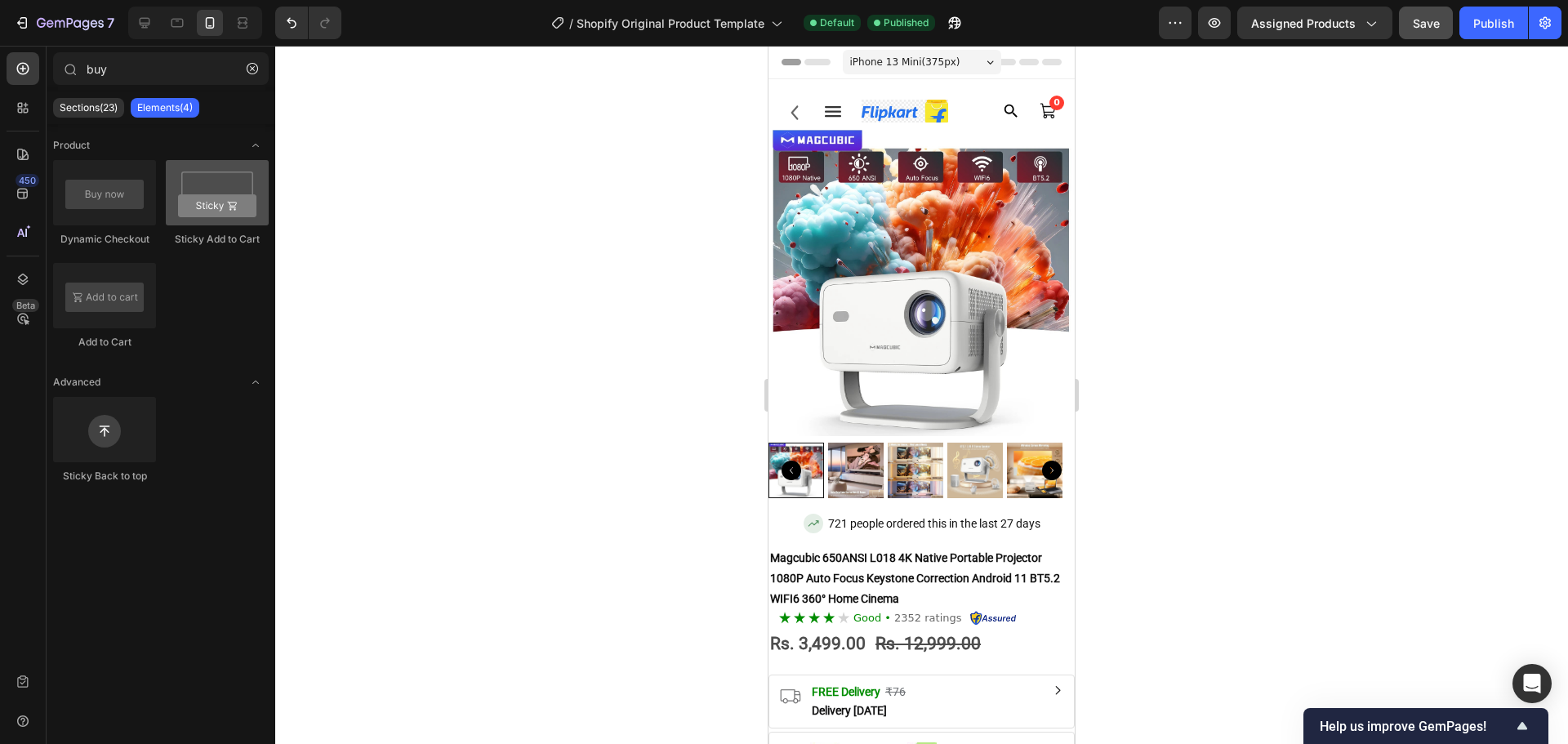
click at [222, 177] on div at bounding box center [218, 193] width 102 height 66
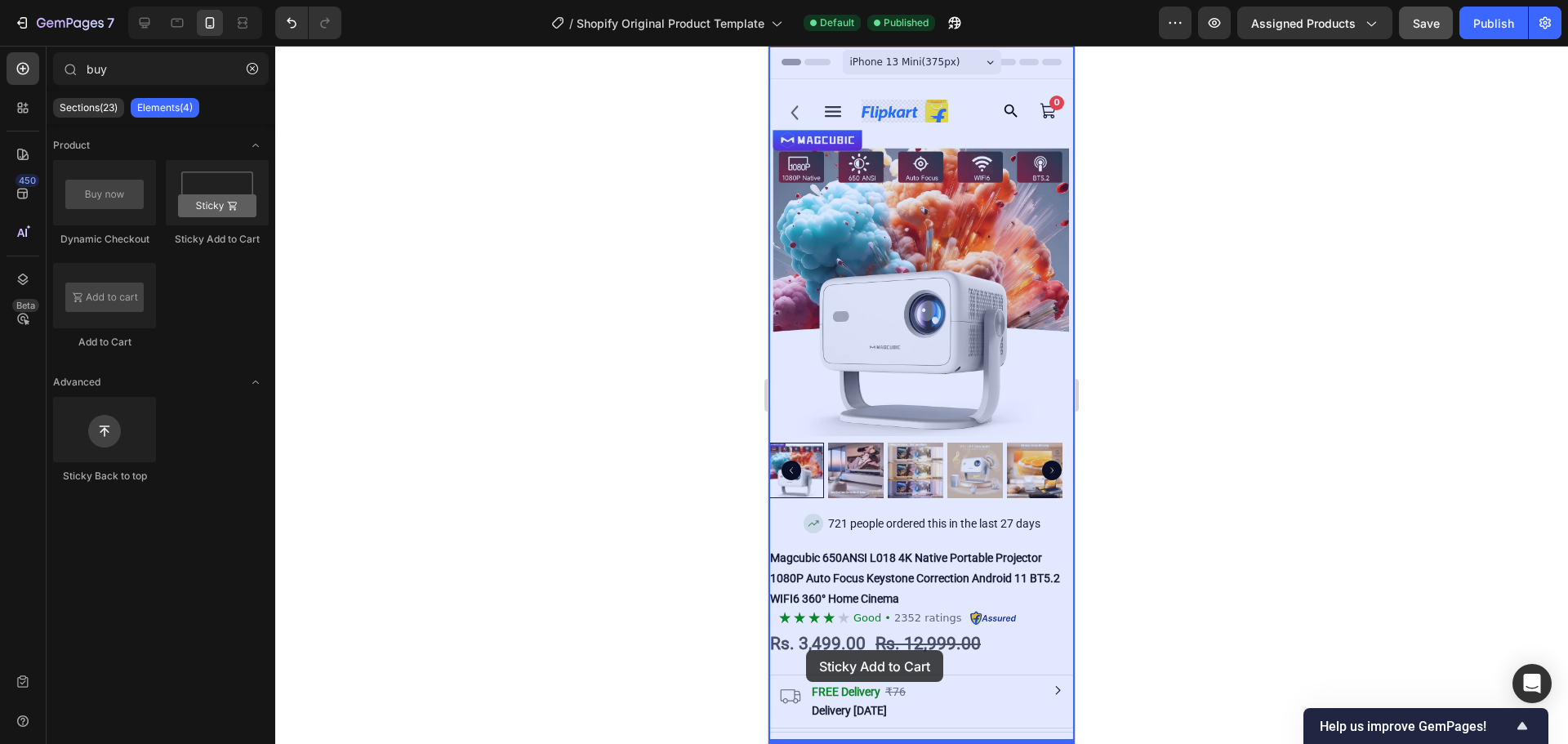
drag, startPoint x: 1151, startPoint y: 363, endPoint x: 772, endPoint y: 628, distance: 462.5
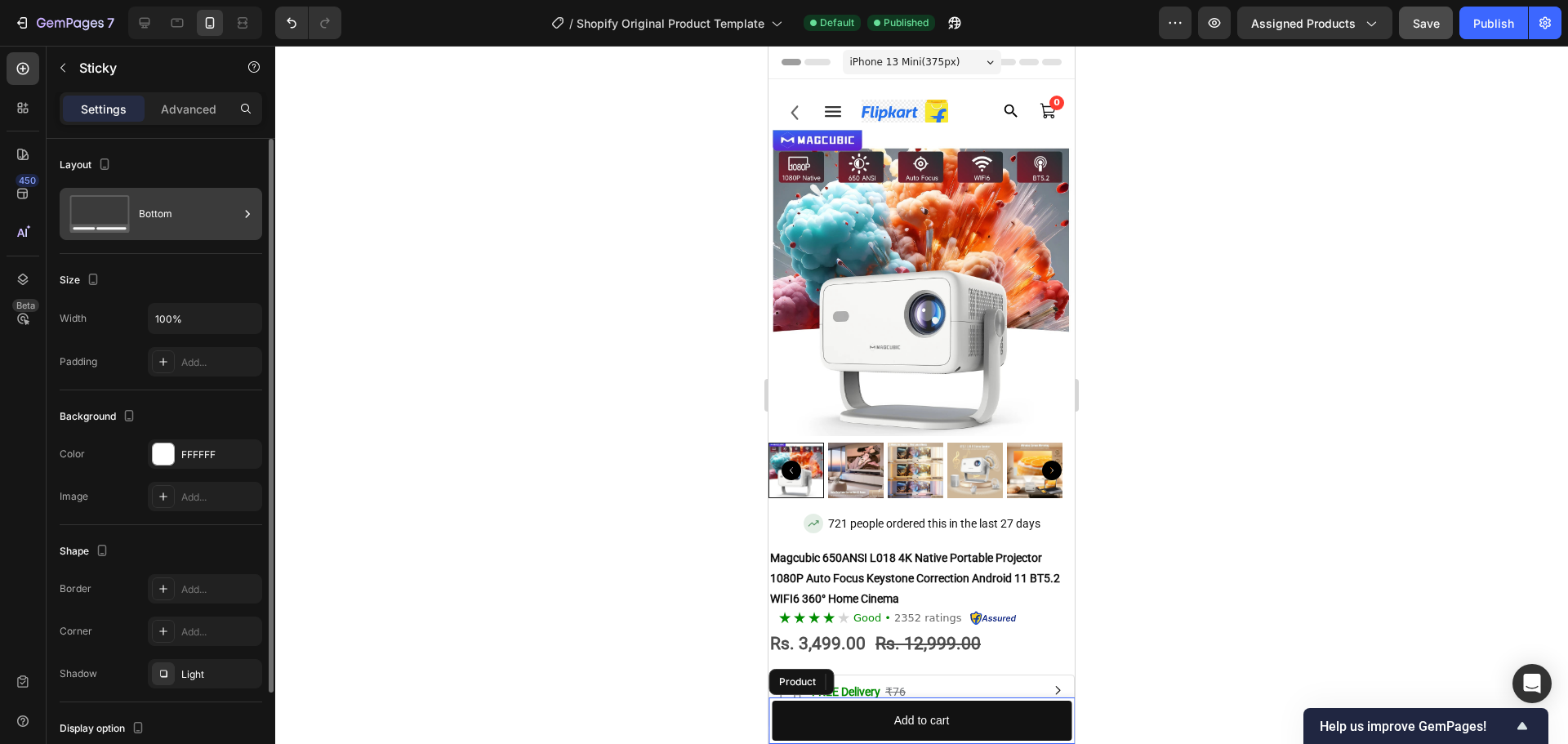
click at [160, 213] on div "Bottom" at bounding box center [189, 214] width 100 height 38
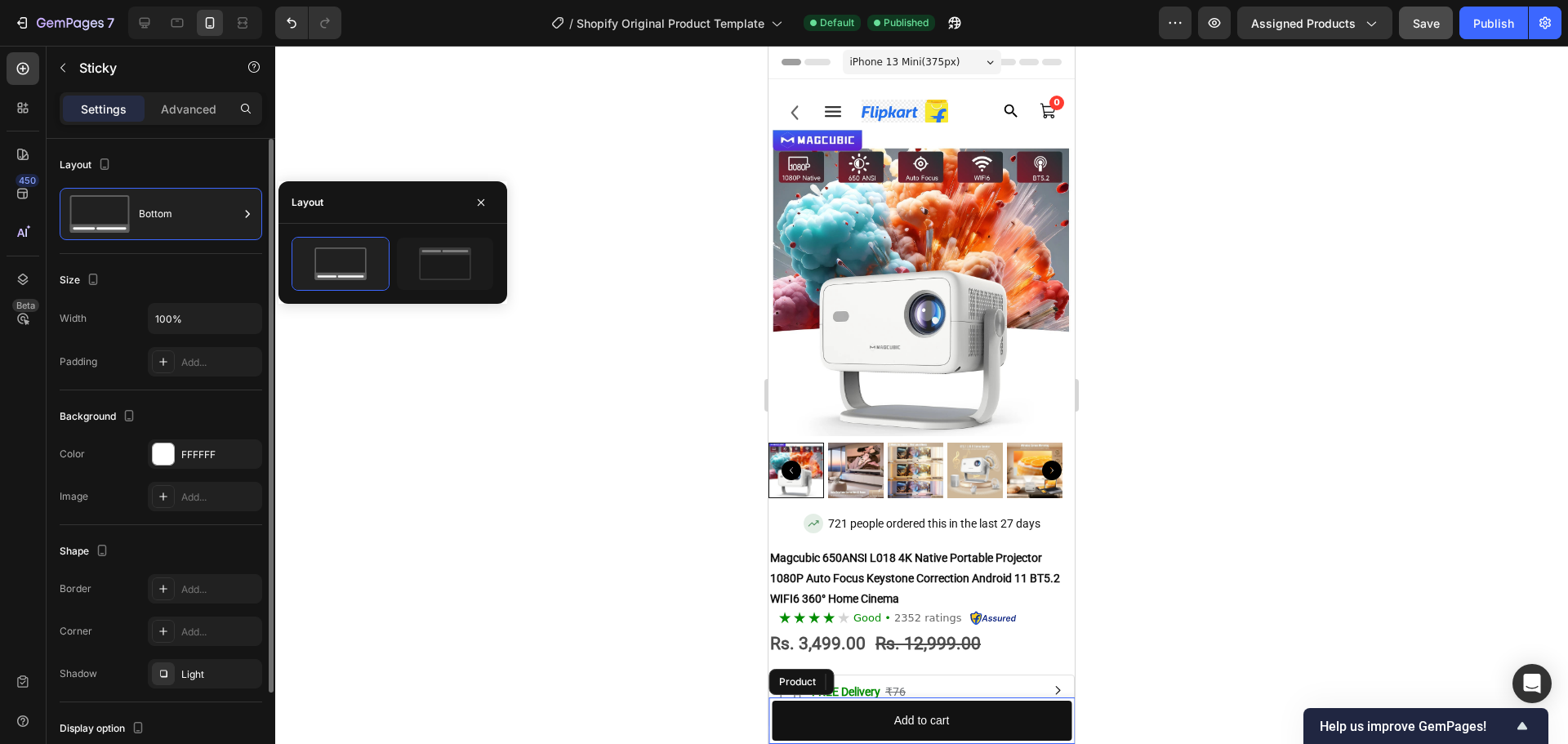
scroll to position [115, 0]
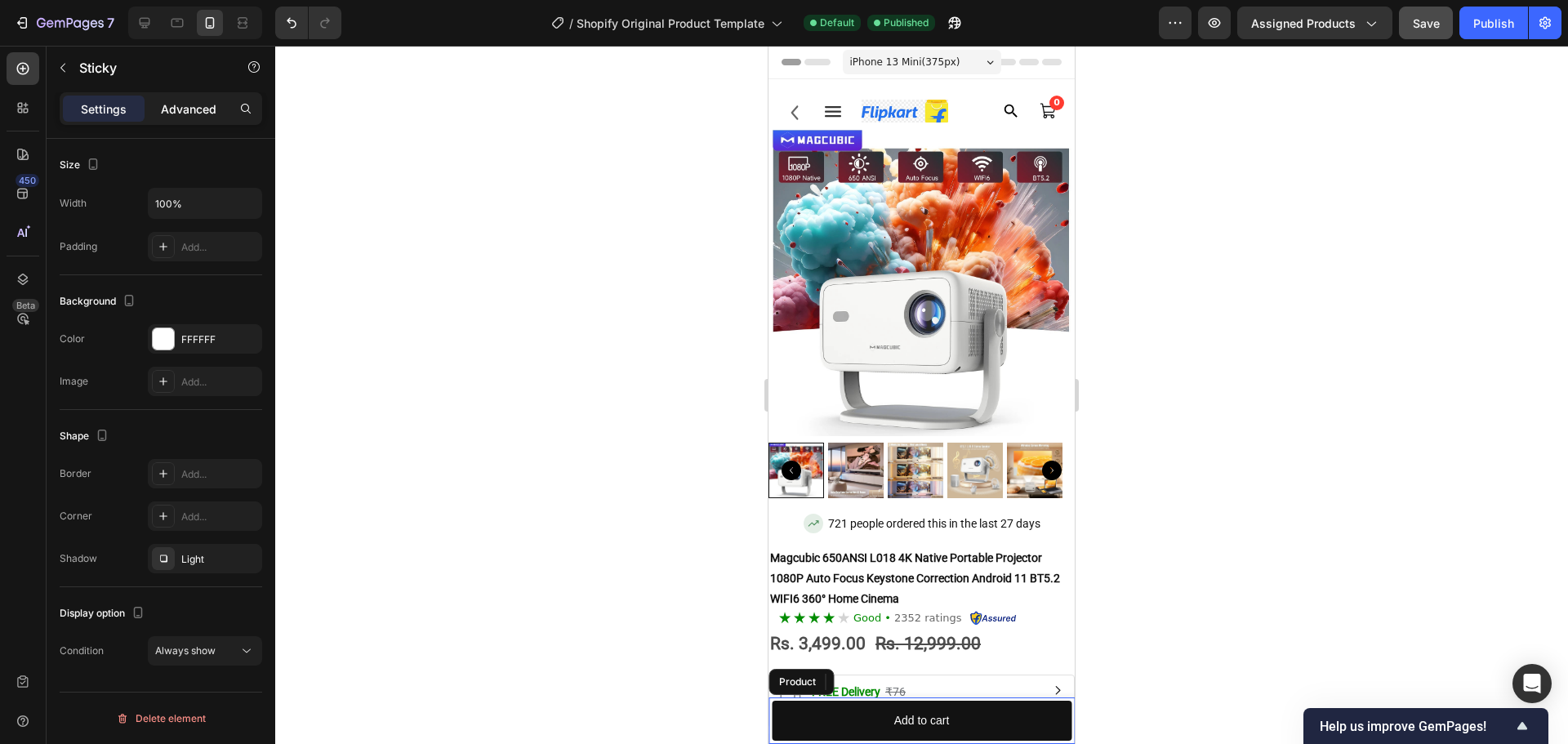
click at [192, 120] on div "Advanced" at bounding box center [189, 108] width 81 height 26
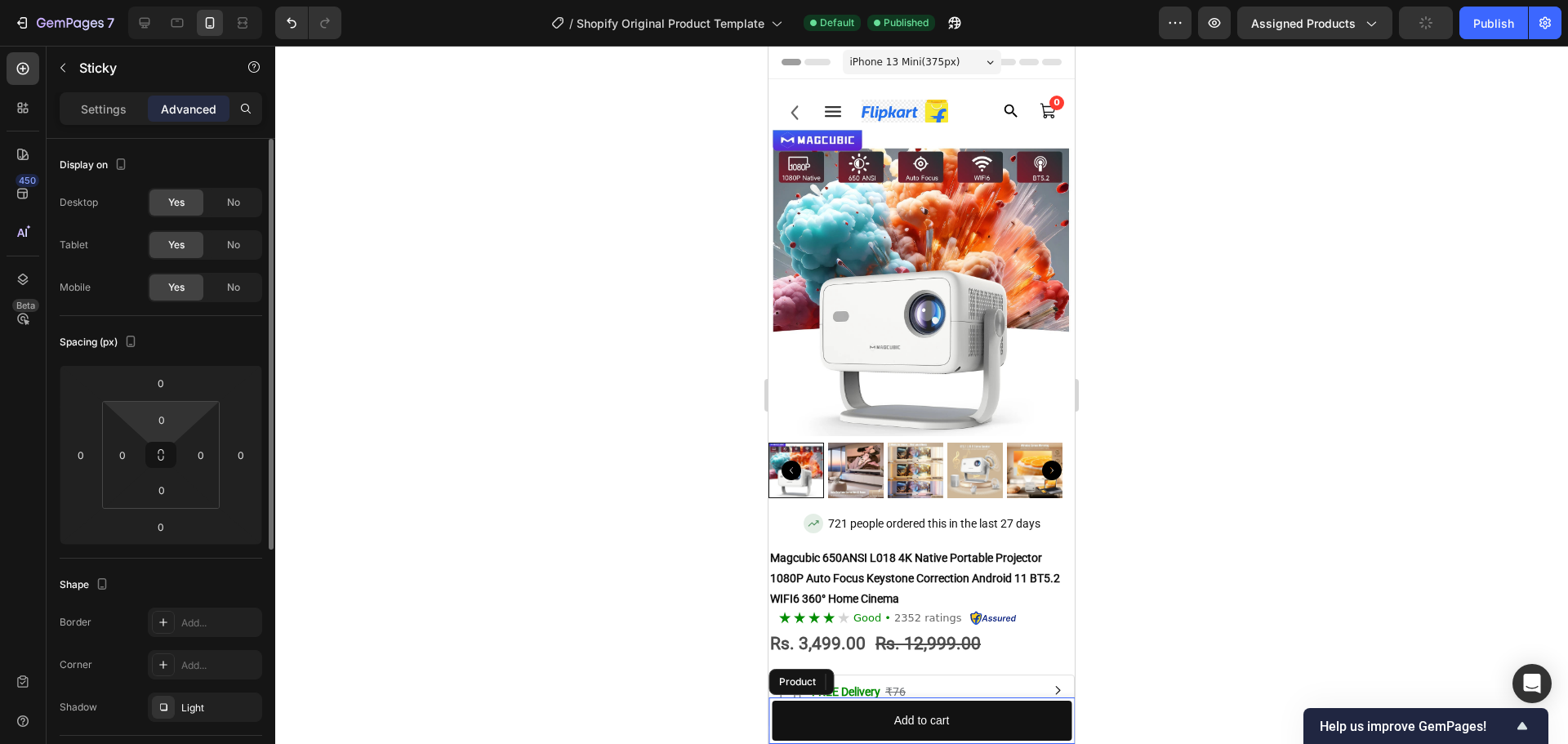
scroll to position [382, 0]
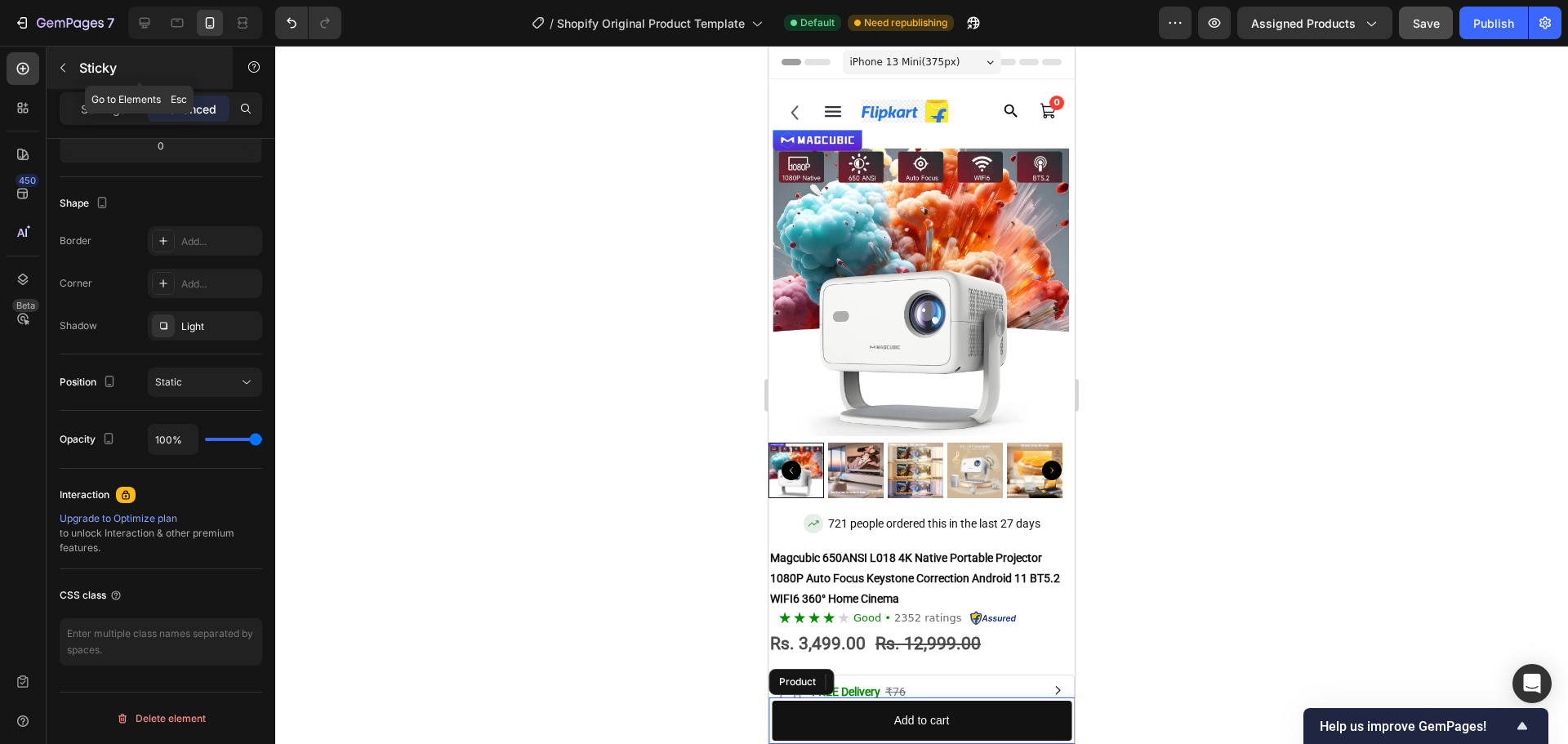
click at [91, 64] on p "Sticky" at bounding box center [149, 68] width 139 height 19
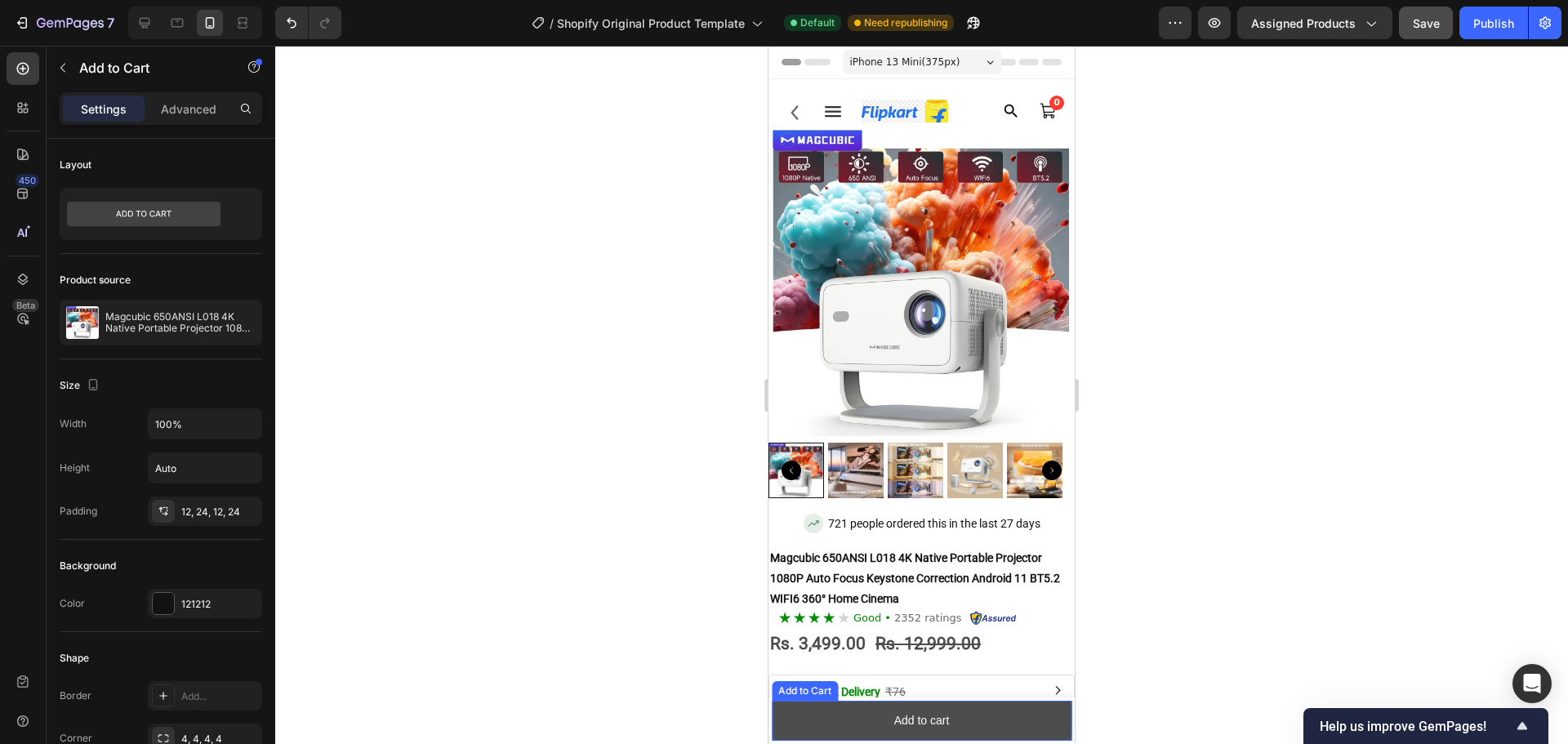
click at [1054, 713] on button "Add to cart" at bounding box center [921, 720] width 300 height 40
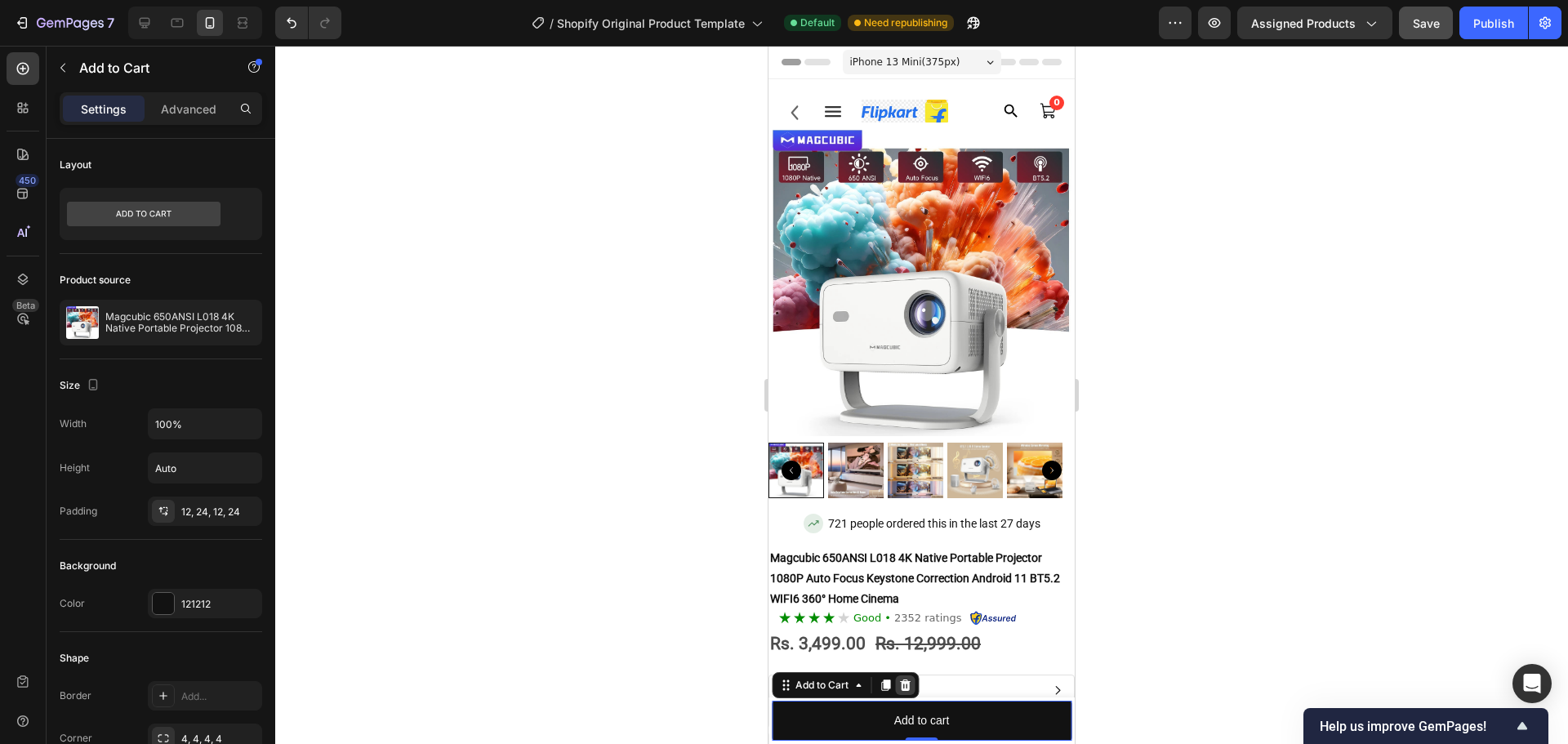
click at [899, 684] on icon at bounding box center [905, 685] width 14 height 14
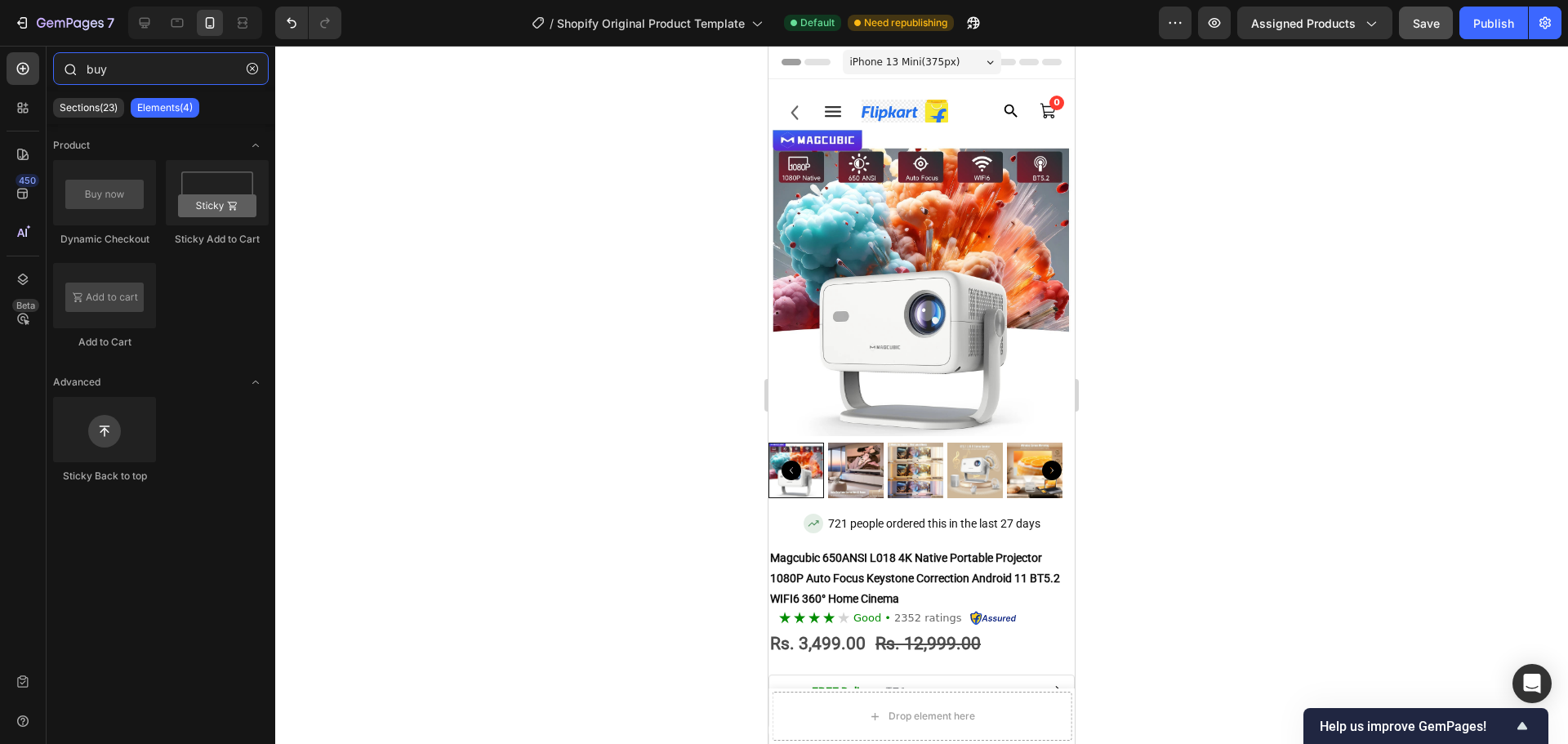
click at [111, 77] on input "buy" at bounding box center [160, 69] width 216 height 33
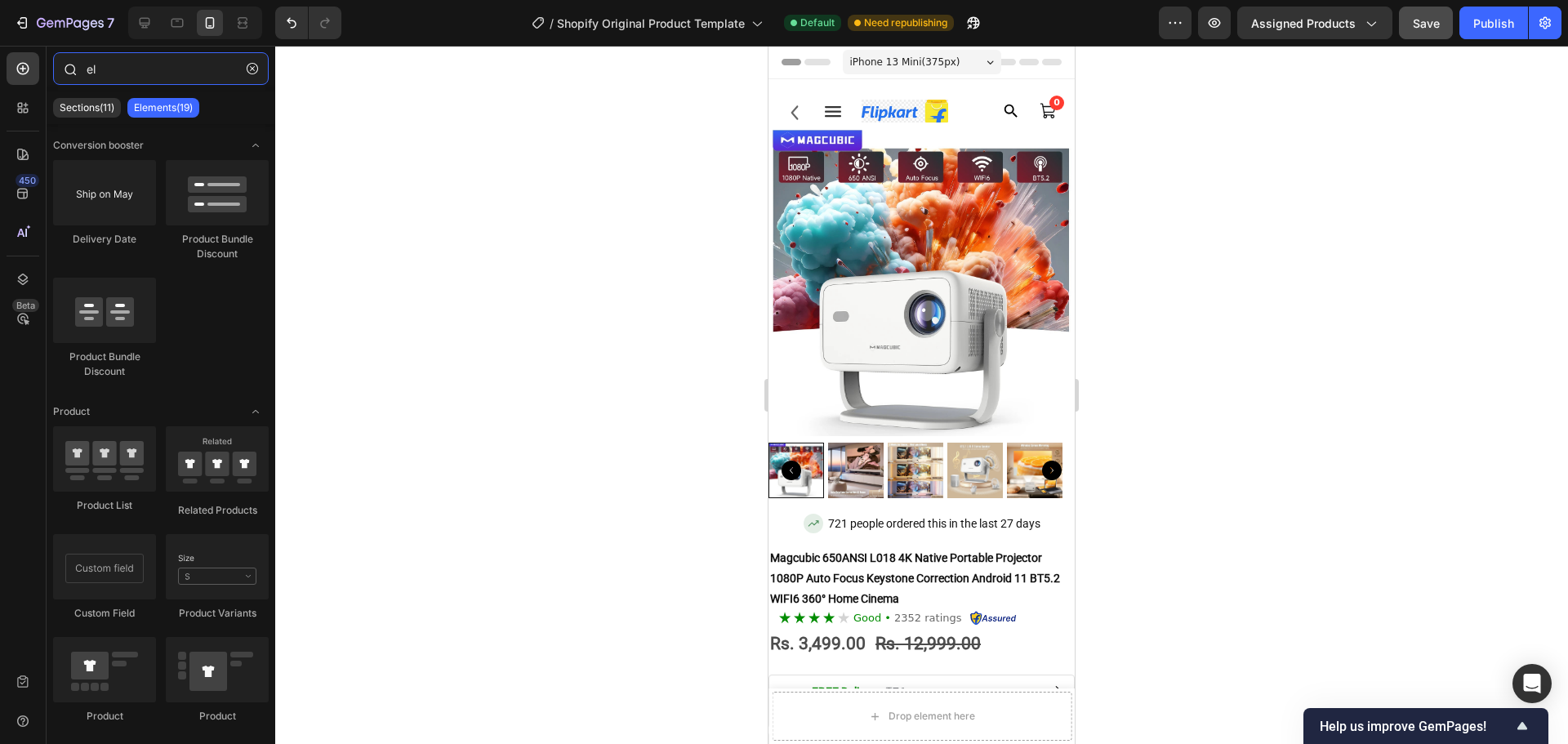
type input "e"
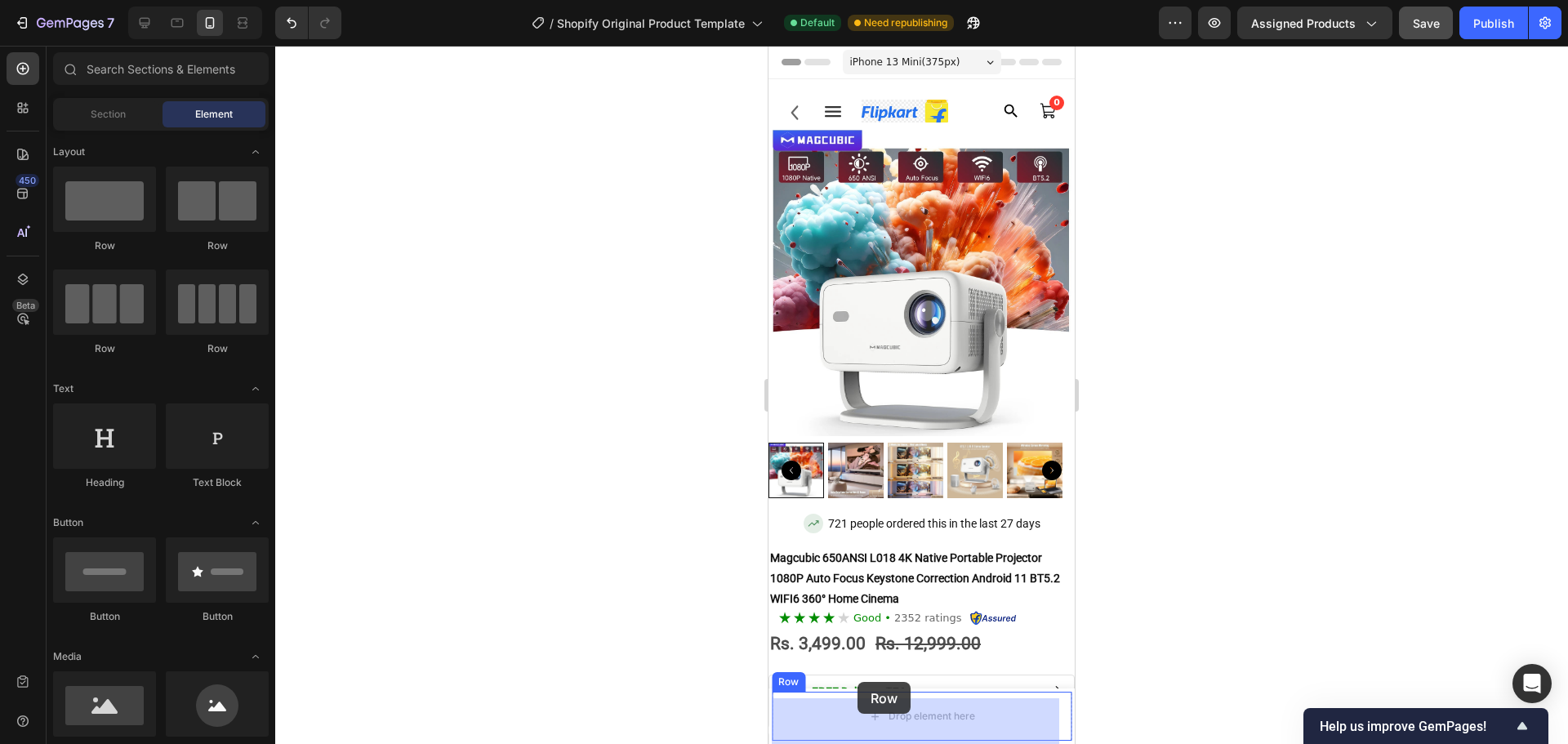
scroll to position [7, 0]
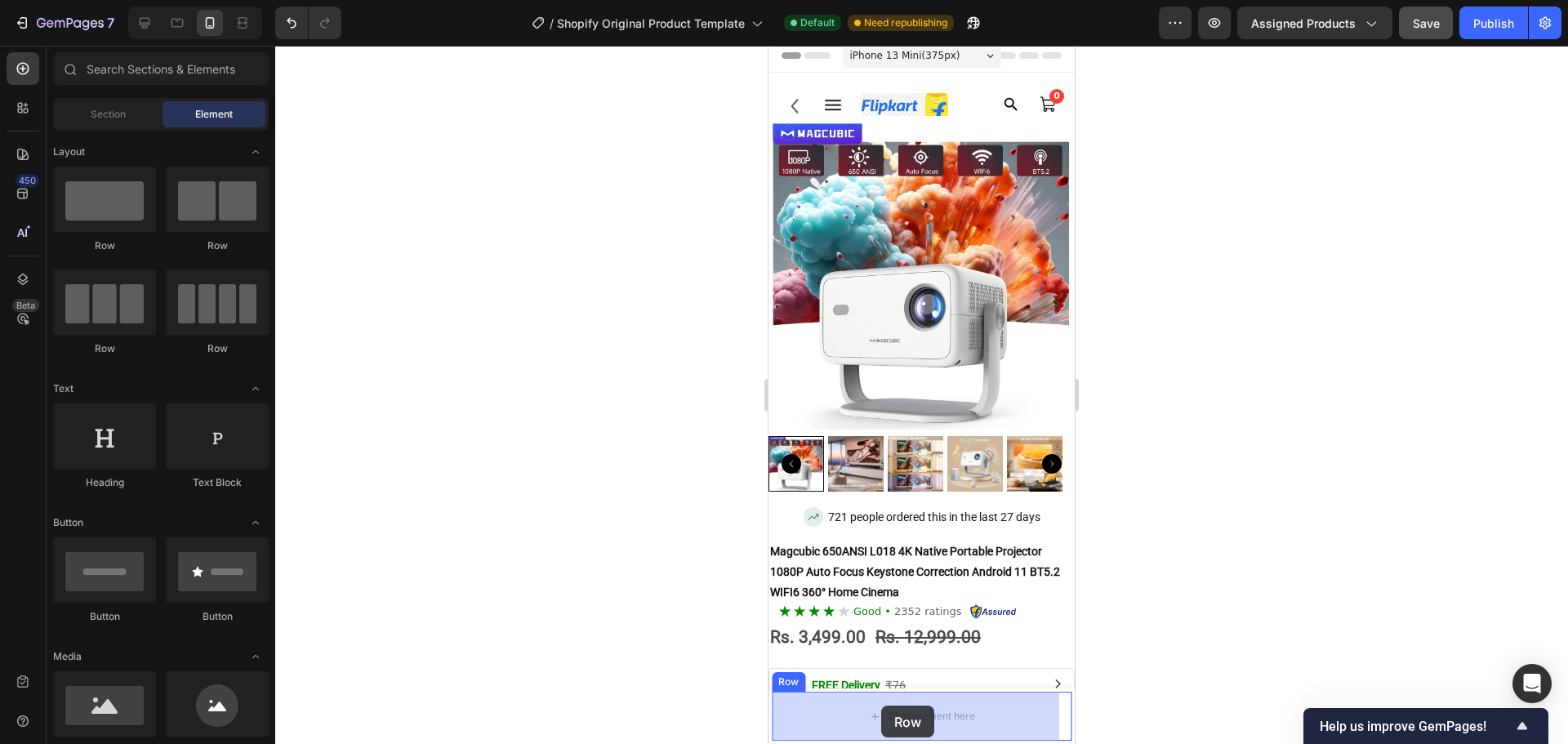
drag, startPoint x: 987, startPoint y: 258, endPoint x: 882, endPoint y: 705, distance: 459.2
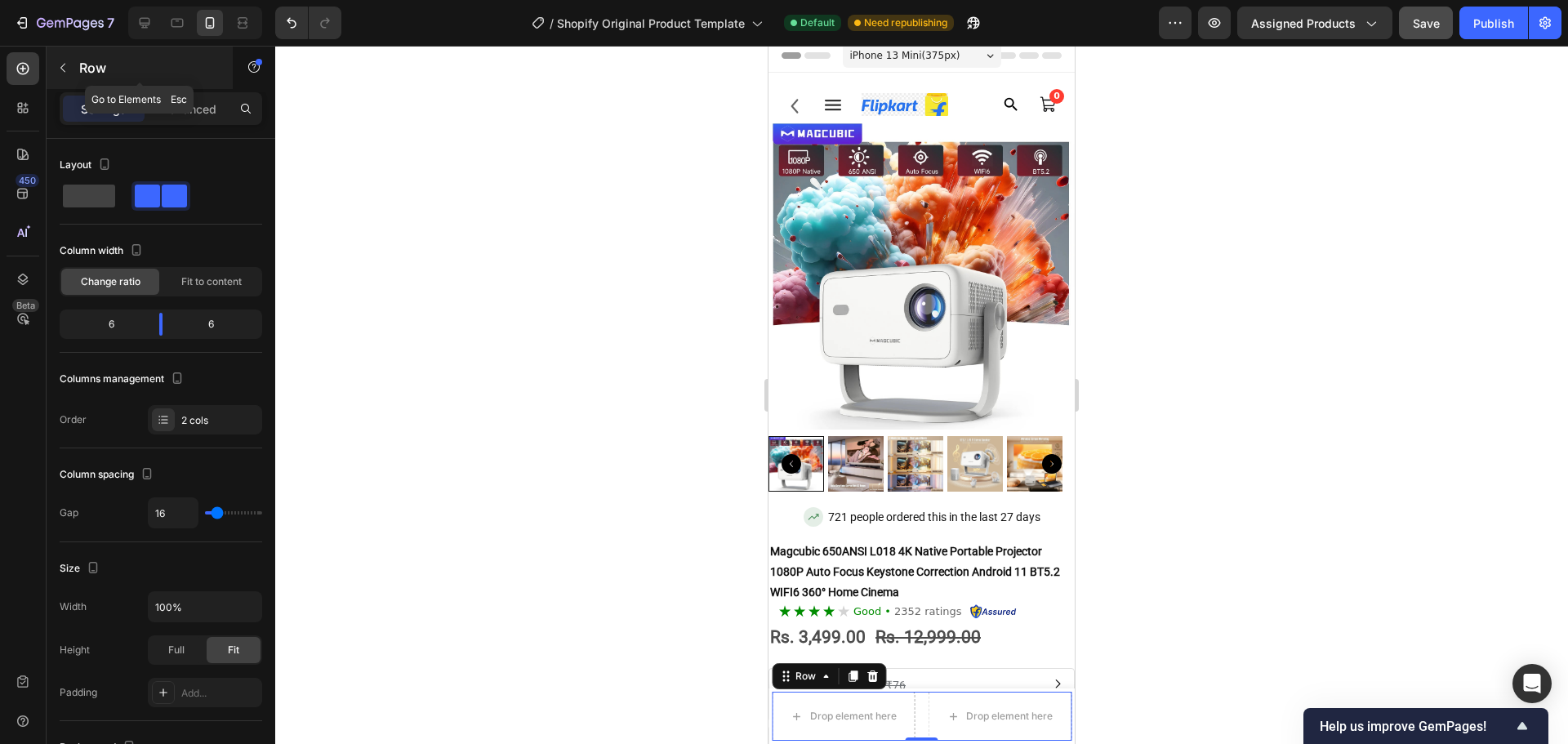
click at [87, 72] on p "Row" at bounding box center [149, 68] width 139 height 19
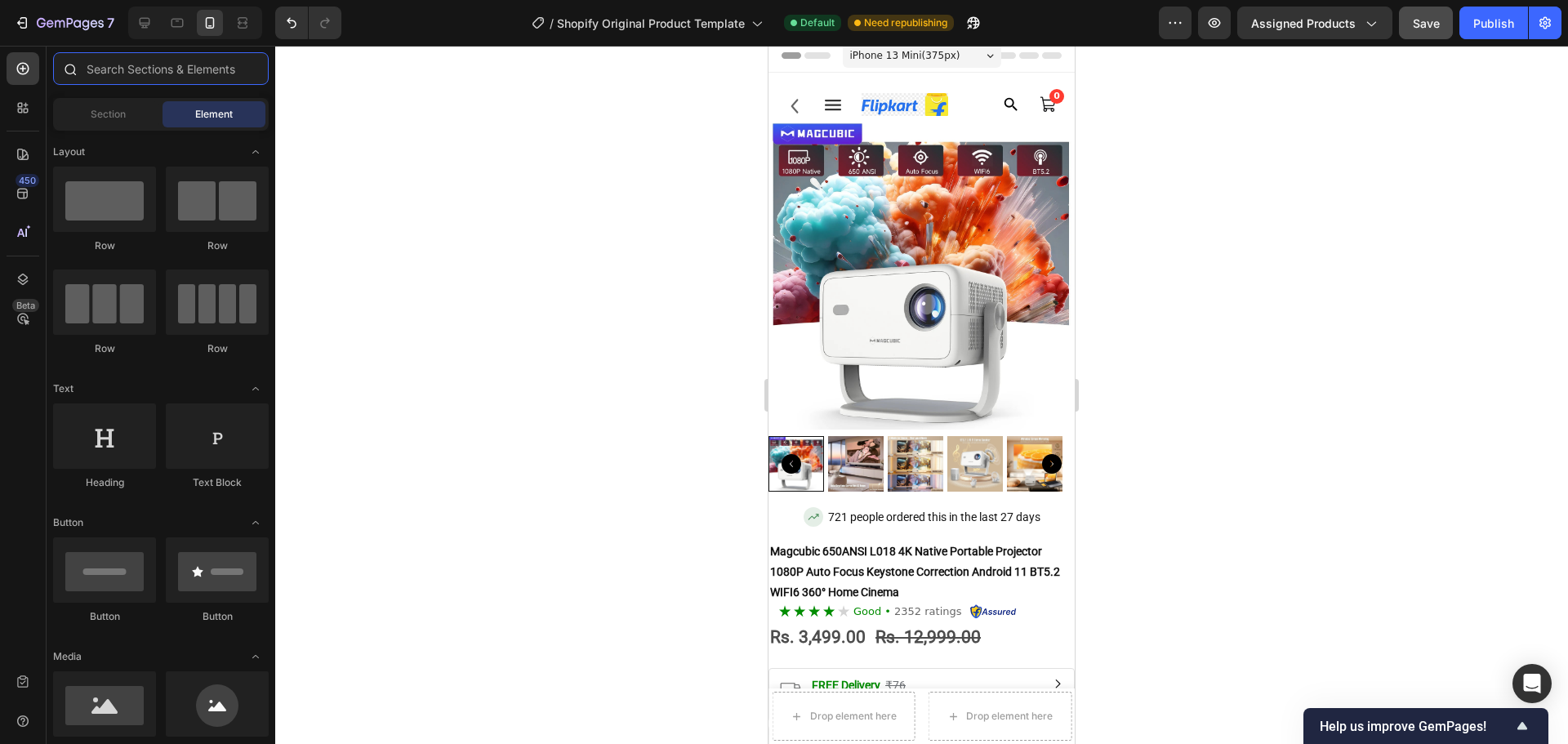
click at [153, 76] on input "text" at bounding box center [160, 69] width 216 height 33
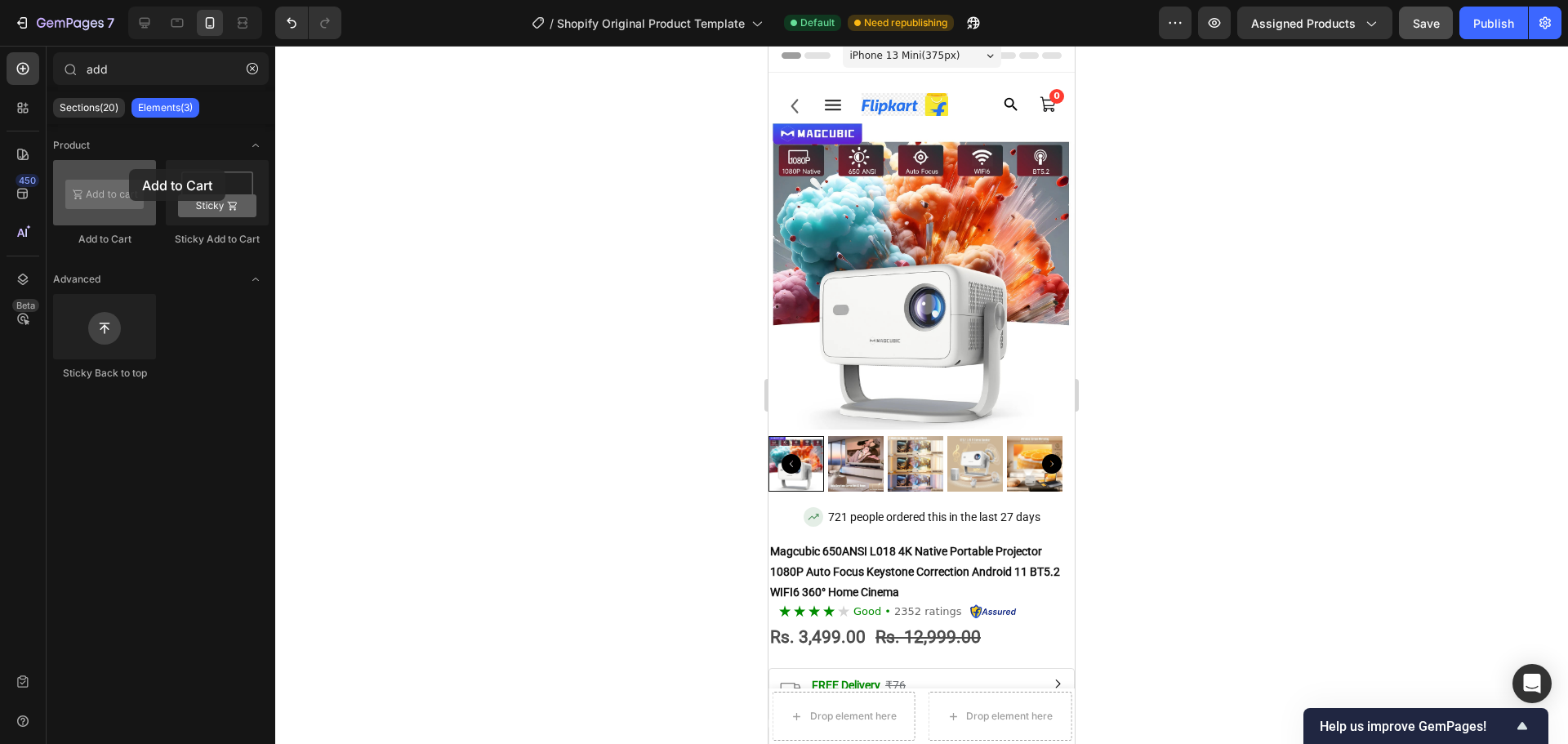
drag, startPoint x: 102, startPoint y: 191, endPoint x: 69, endPoint y: 197, distance: 33.5
click at [69, 197] on div at bounding box center [104, 193] width 102 height 66
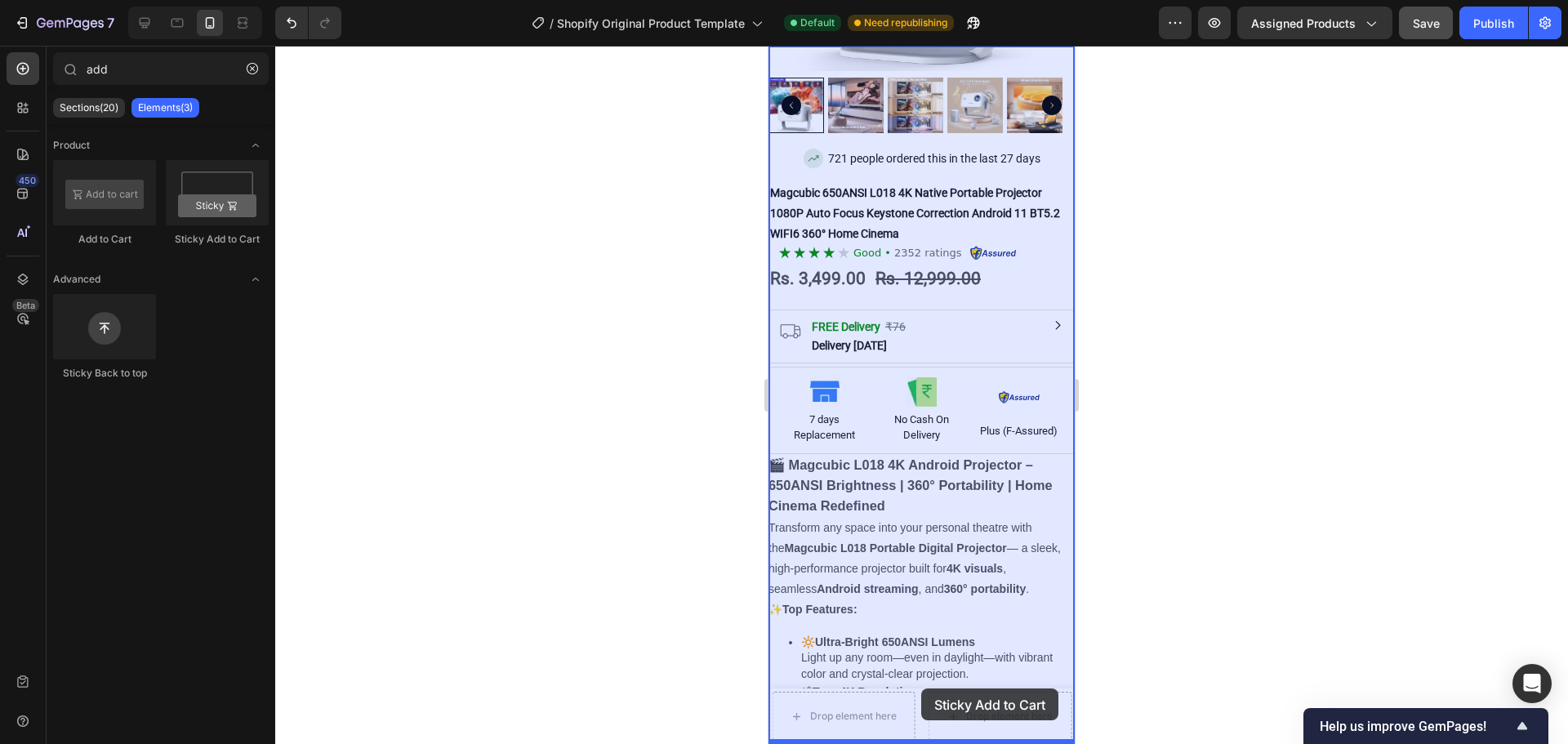
scroll to position [380, 0]
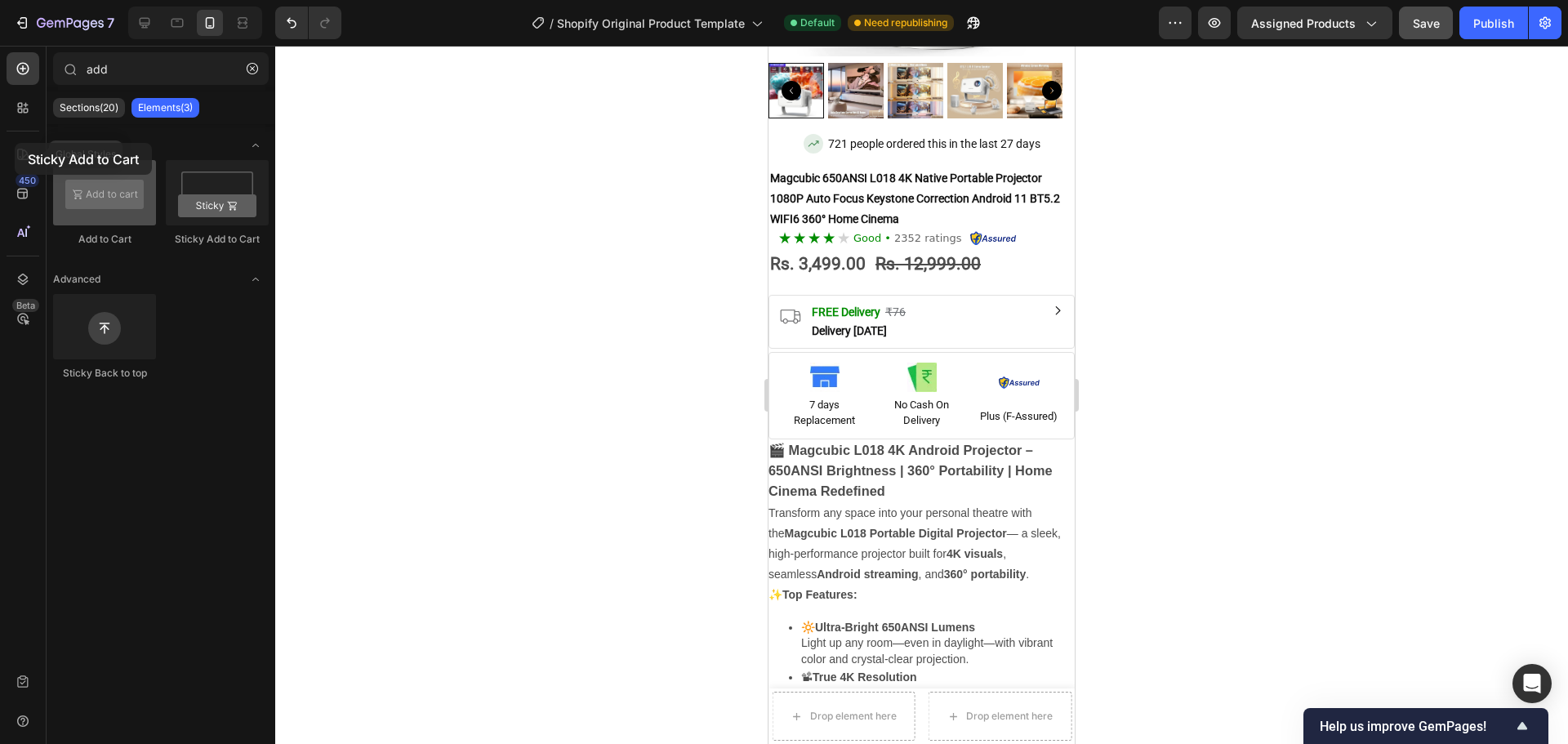
drag, startPoint x: 192, startPoint y: 201, endPoint x: 58, endPoint y: 174, distance: 136.7
click at [57, 174] on div "Add to Cart Sticky Add to Cart" at bounding box center [160, 211] width 216 height 101
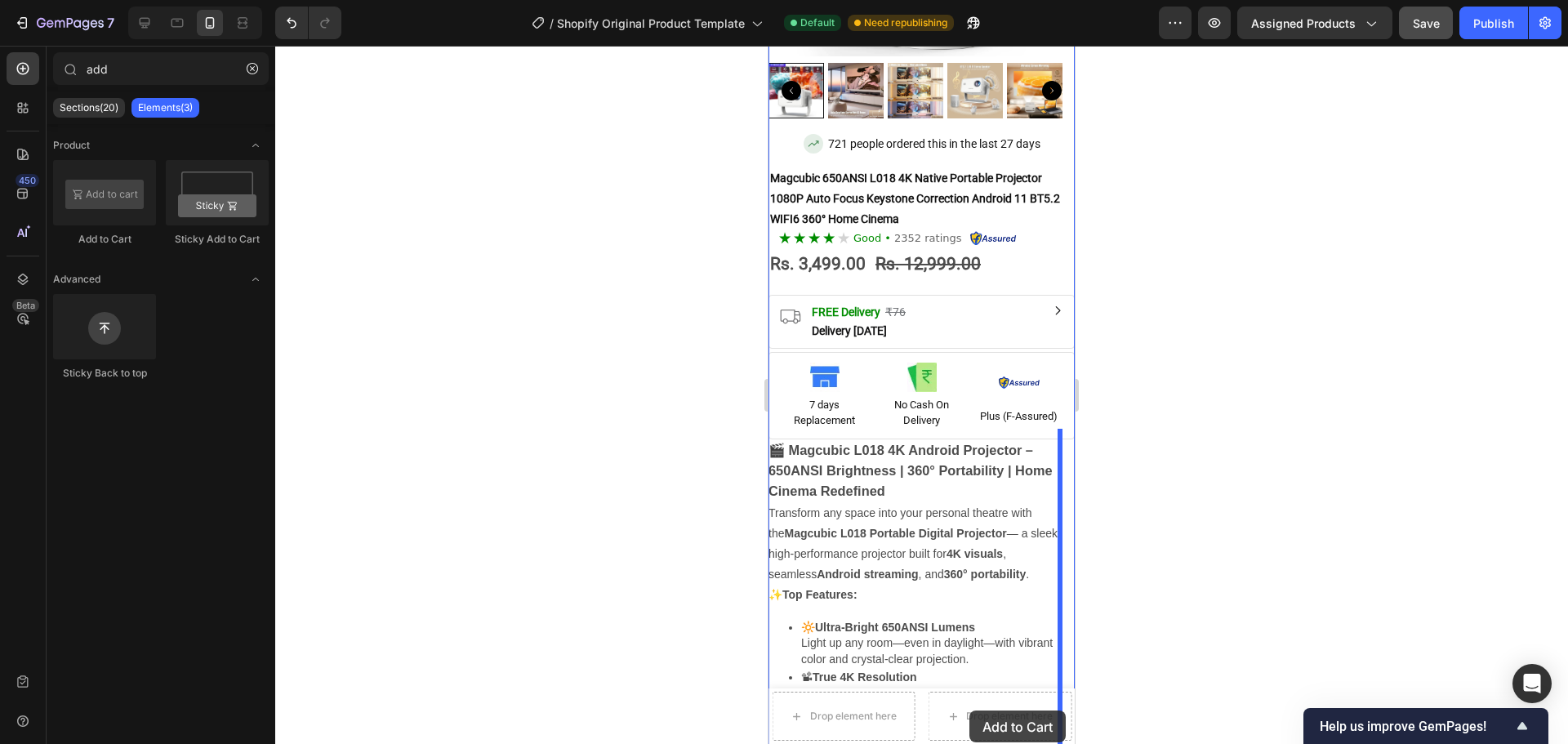
scroll to position [385, 0]
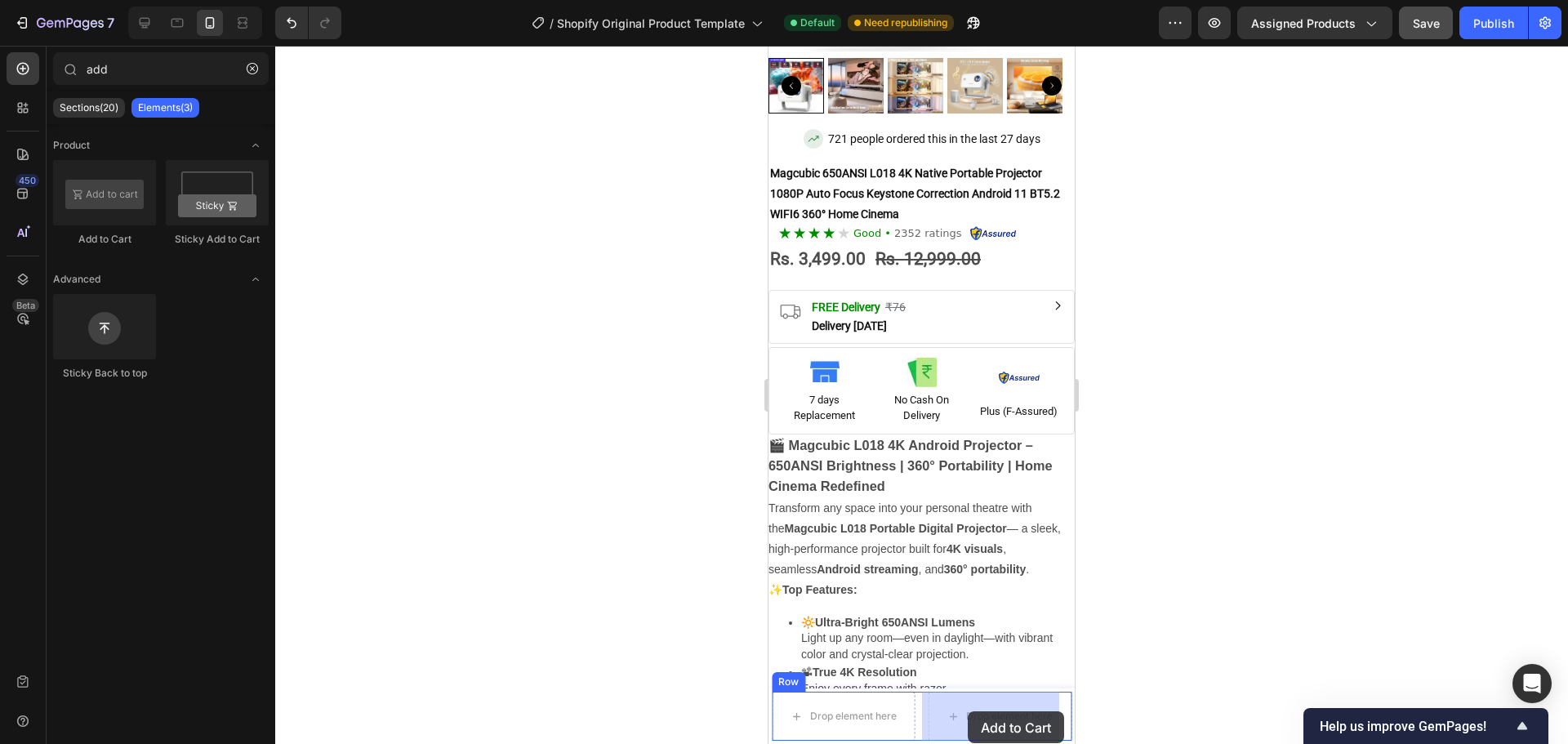
drag, startPoint x: 849, startPoint y: 245, endPoint x: 997, endPoint y: 692, distance: 470.9
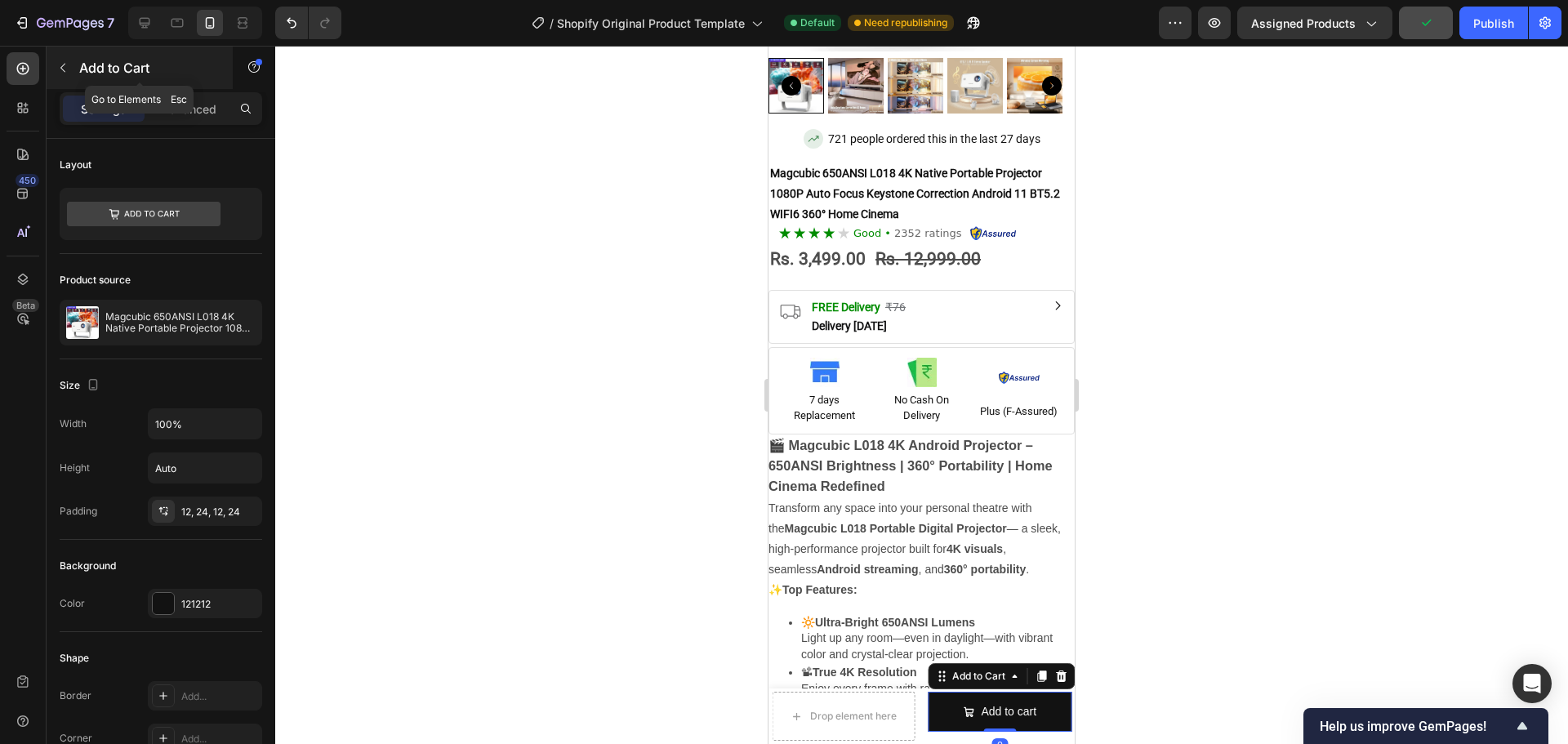
click at [85, 71] on p "Add to Cart" at bounding box center [149, 68] width 139 height 19
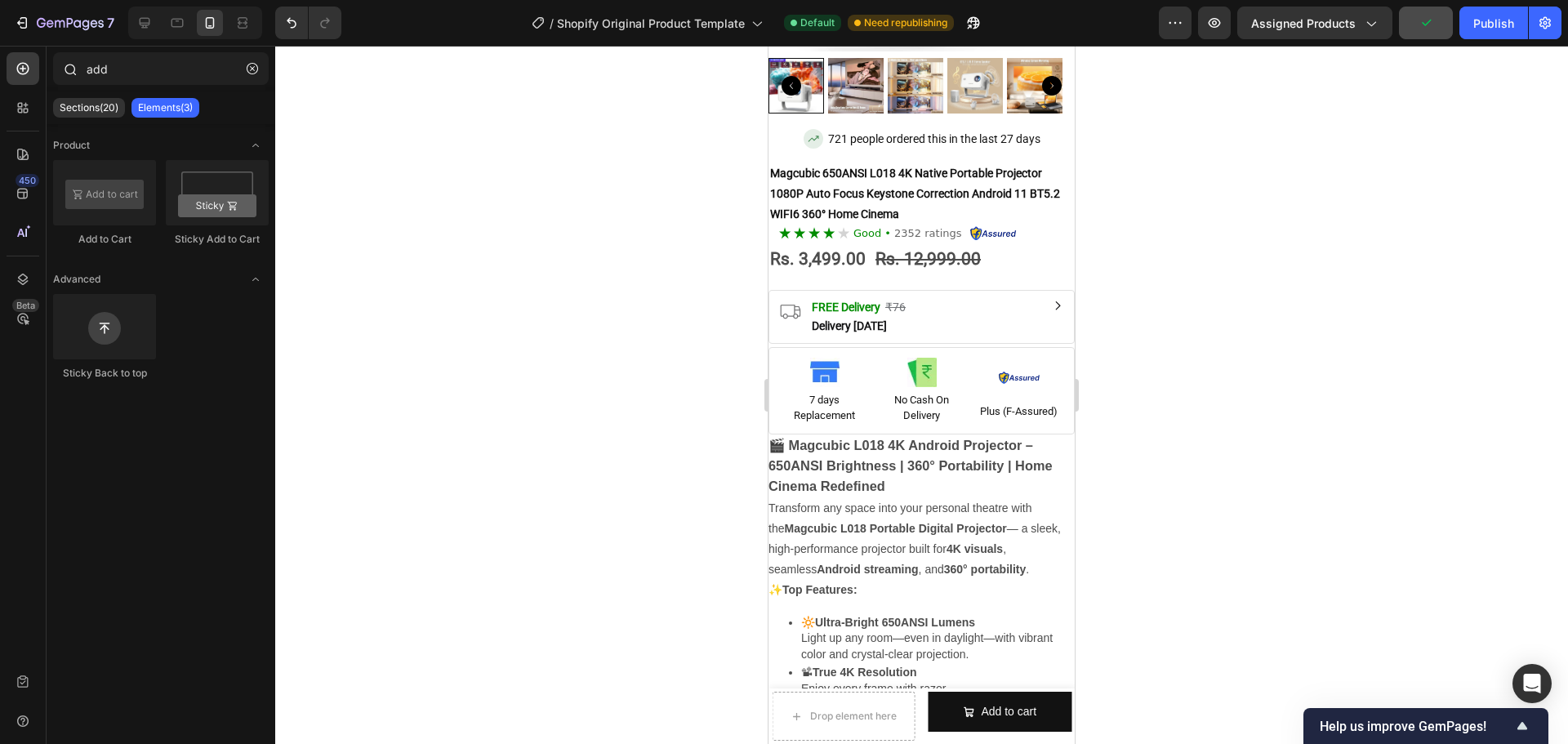
click at [134, 85] on div "add" at bounding box center [160, 72] width 229 height 40
drag, startPoint x: 134, startPoint y: 85, endPoint x: 136, endPoint y: 72, distance: 13.2
click at [135, 76] on div "add" at bounding box center [160, 72] width 229 height 40
click at [136, 72] on input "add" at bounding box center [160, 69] width 216 height 33
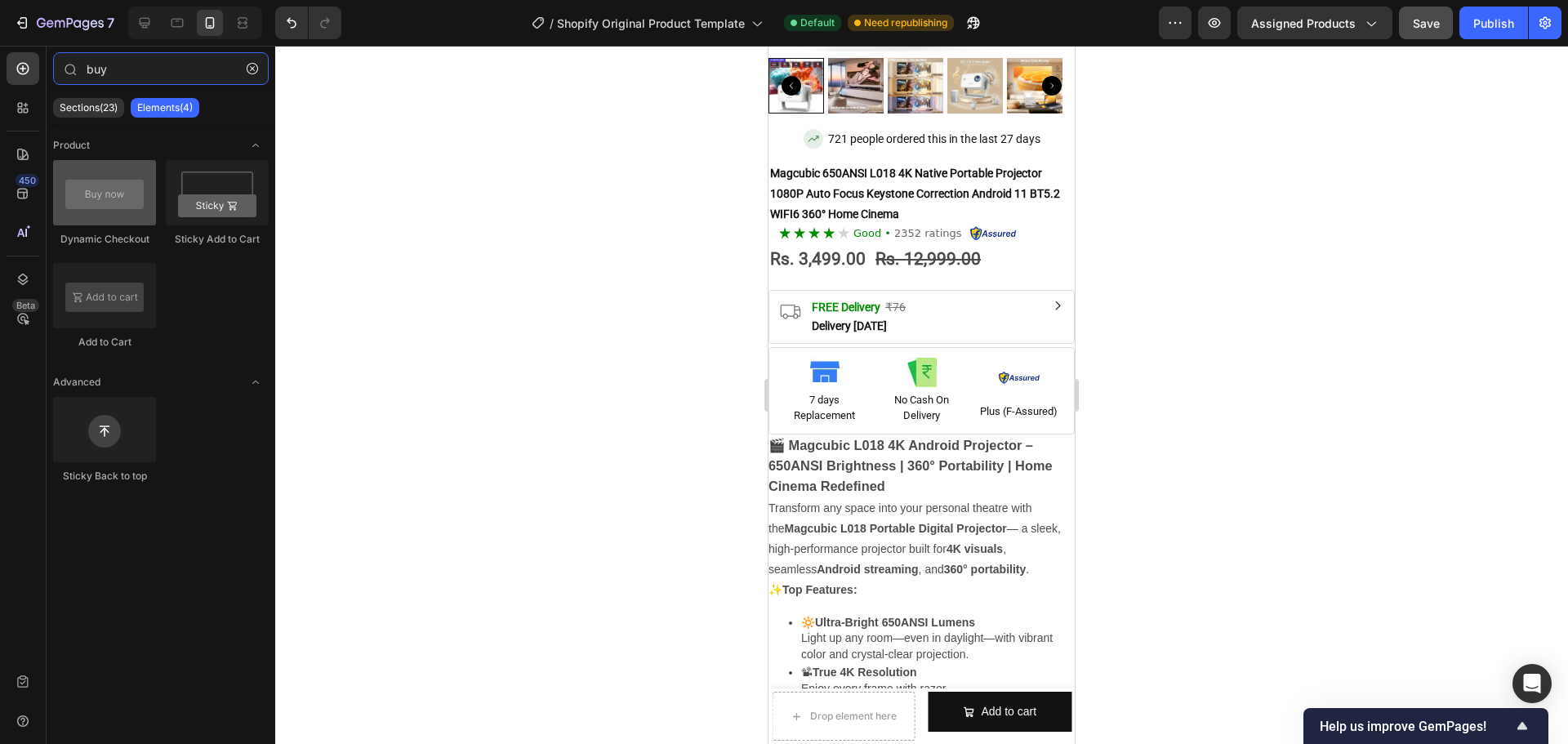
type input "buy"
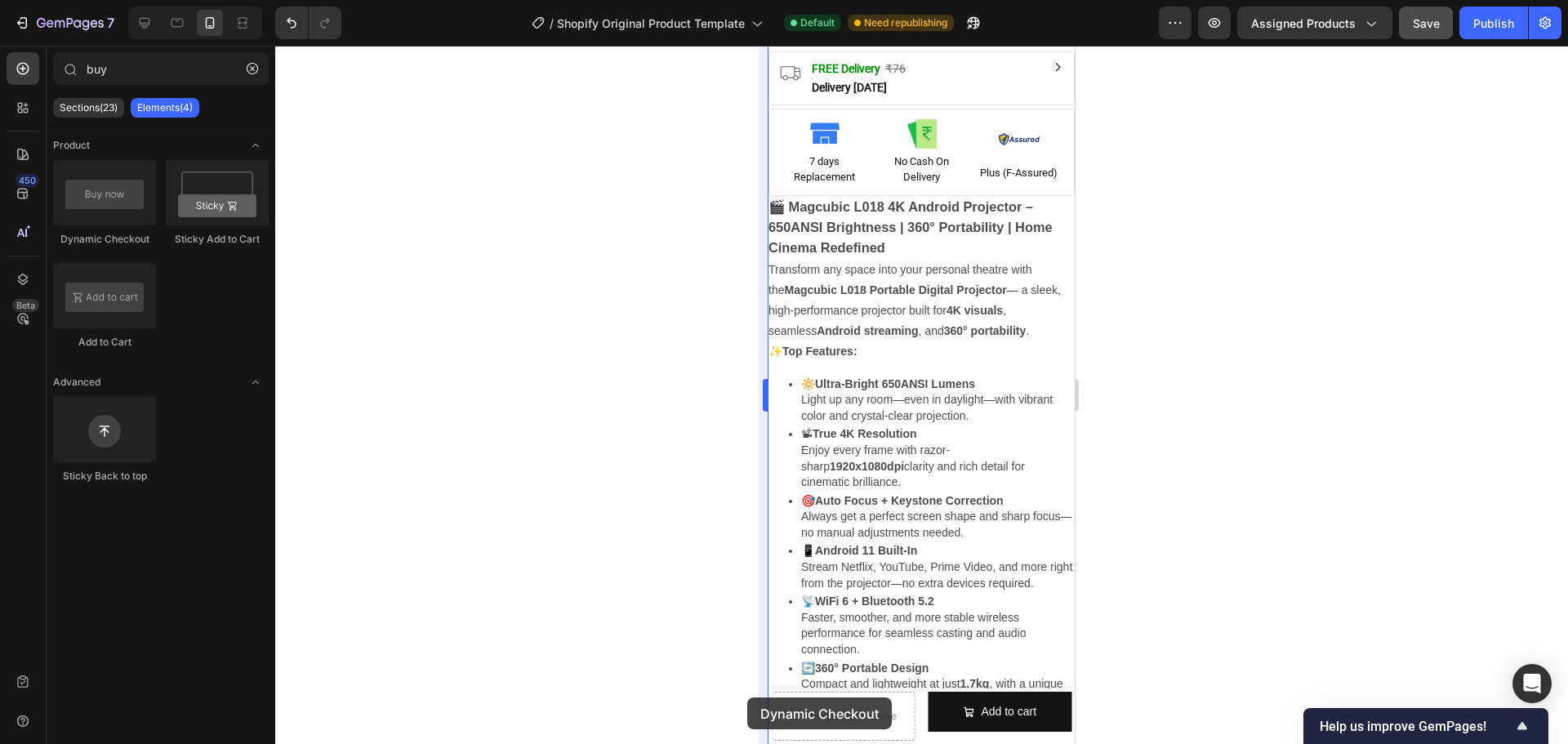
scroll to position [851, 0]
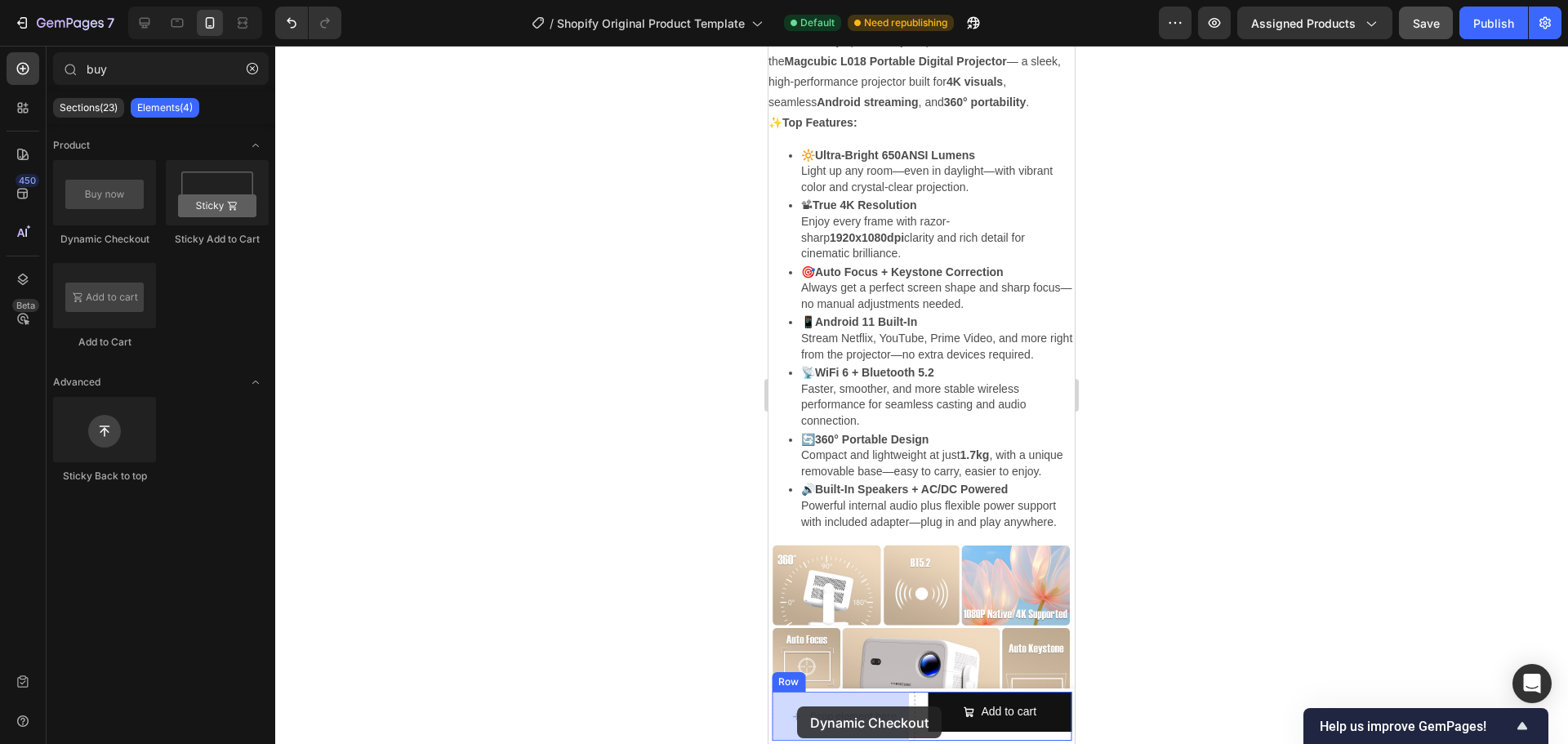
drag, startPoint x: 893, startPoint y: 227, endPoint x: 796, endPoint y: 703, distance: 485.8
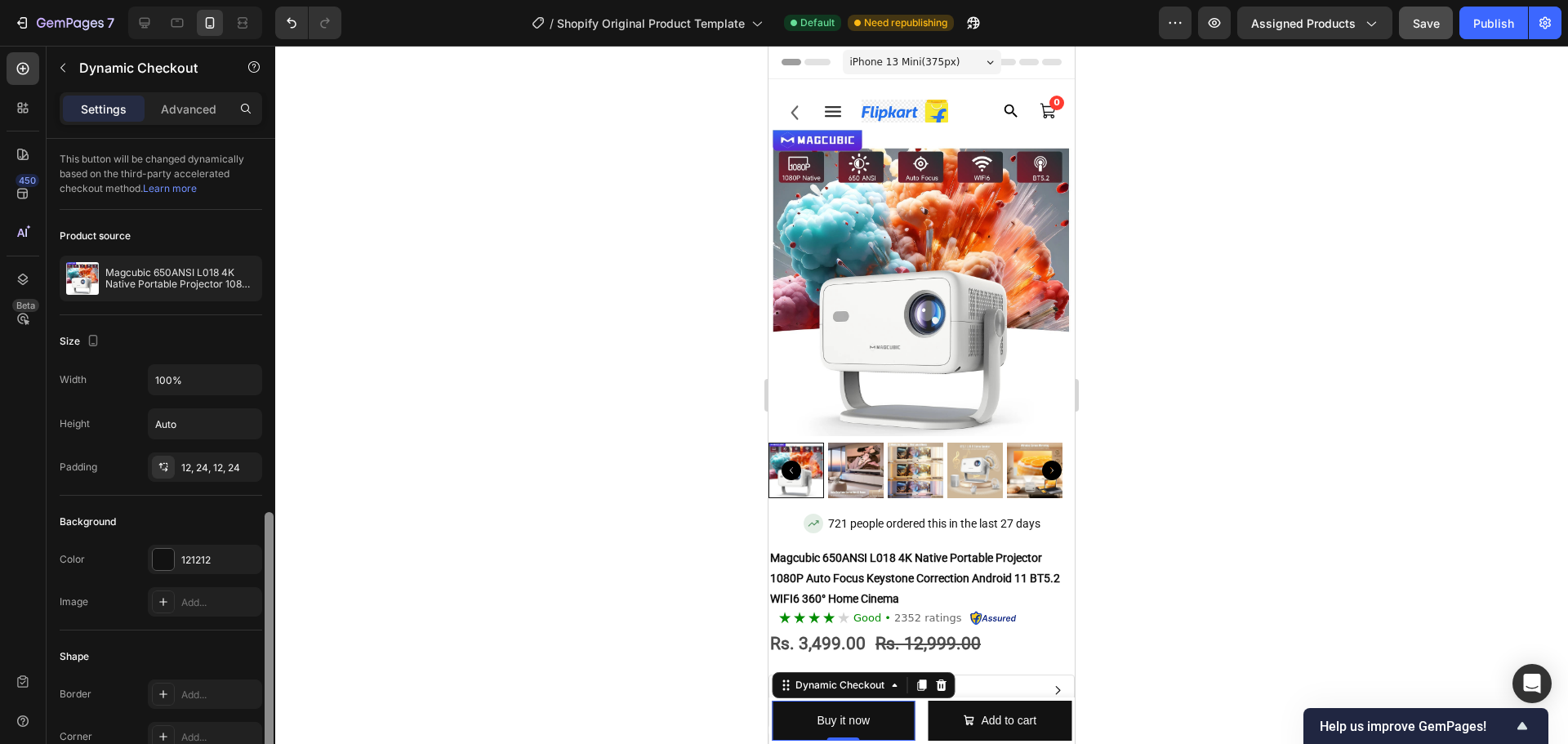
scroll to position [244, 0]
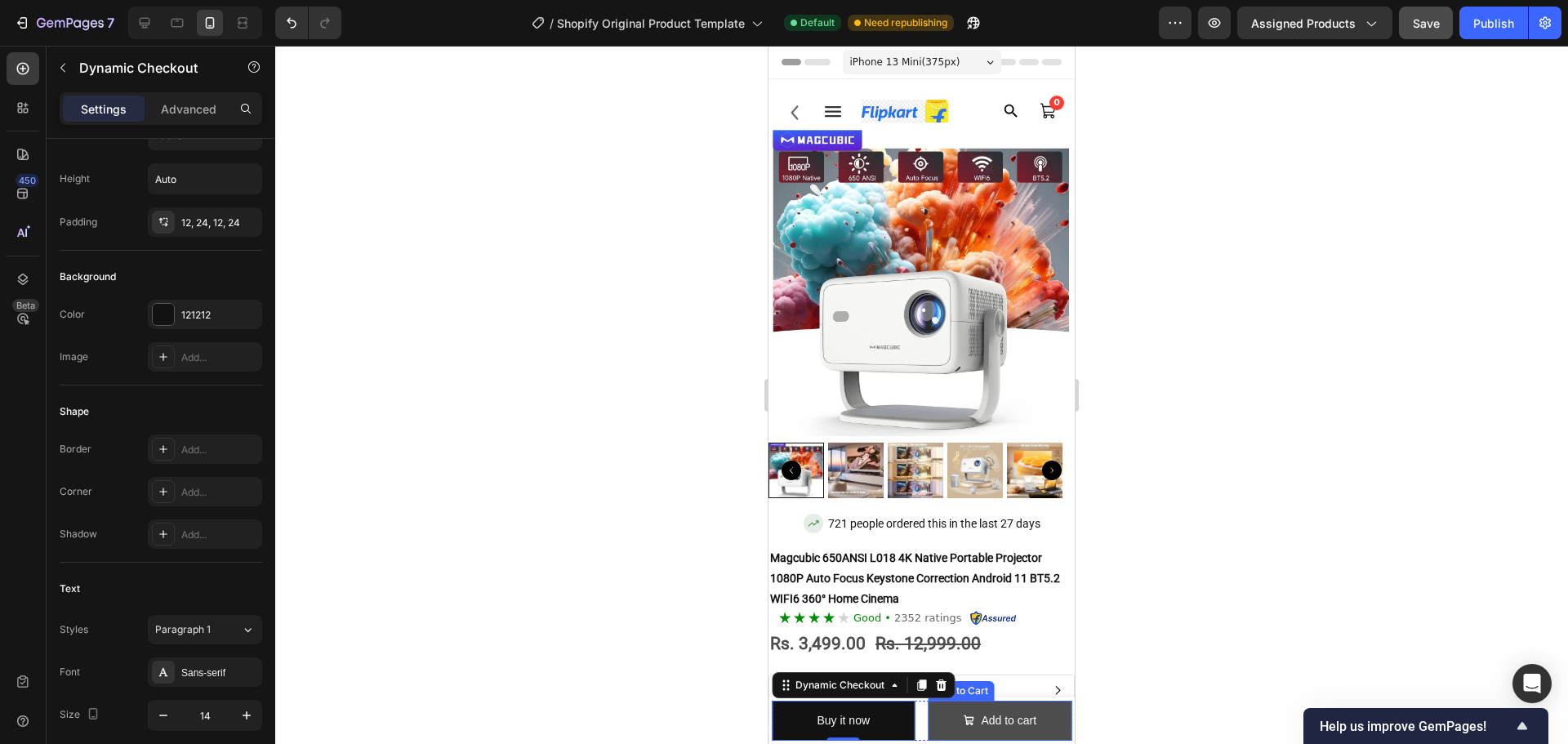
click at [955, 736] on button "Add to cart" at bounding box center [1001, 720] width 144 height 40
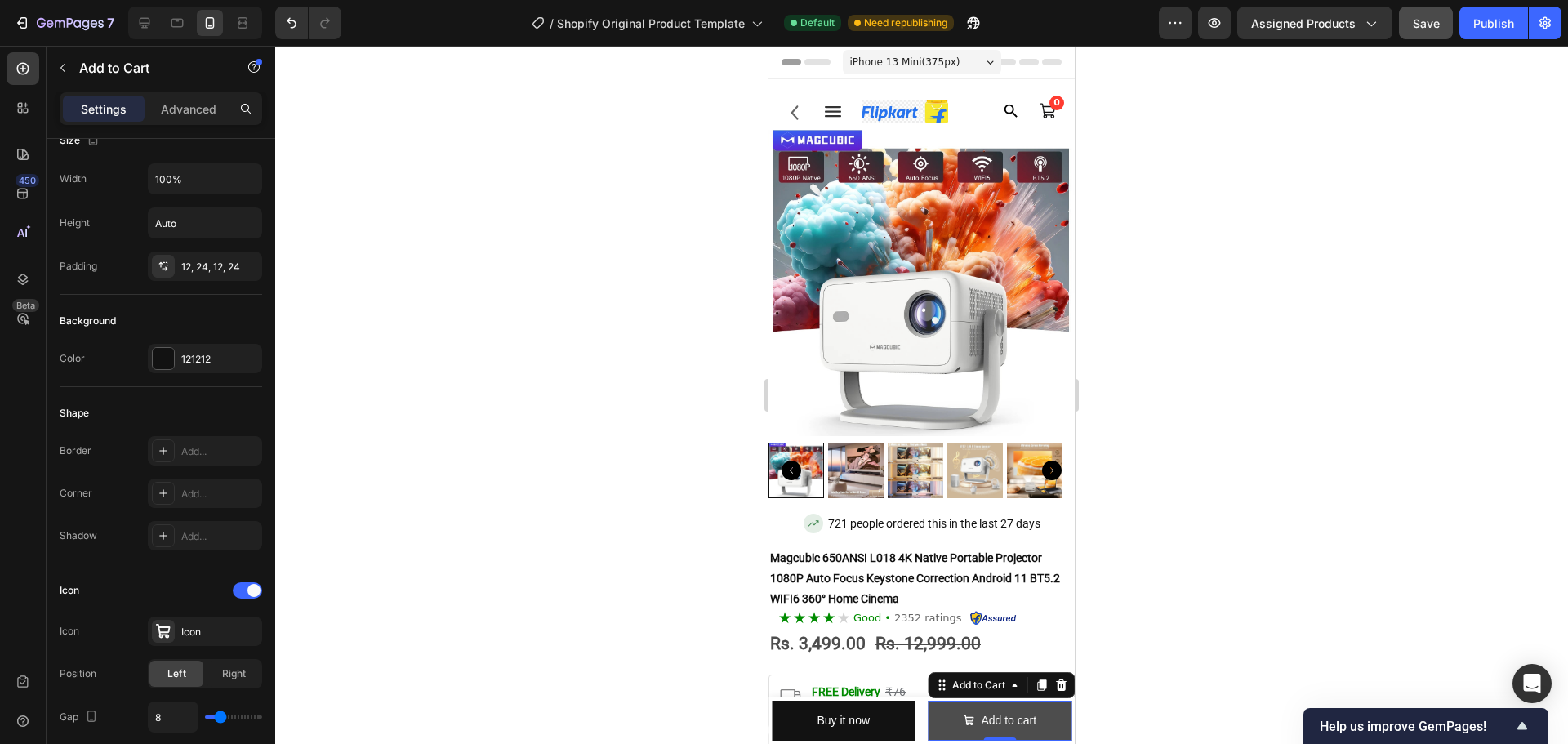
scroll to position [0, 0]
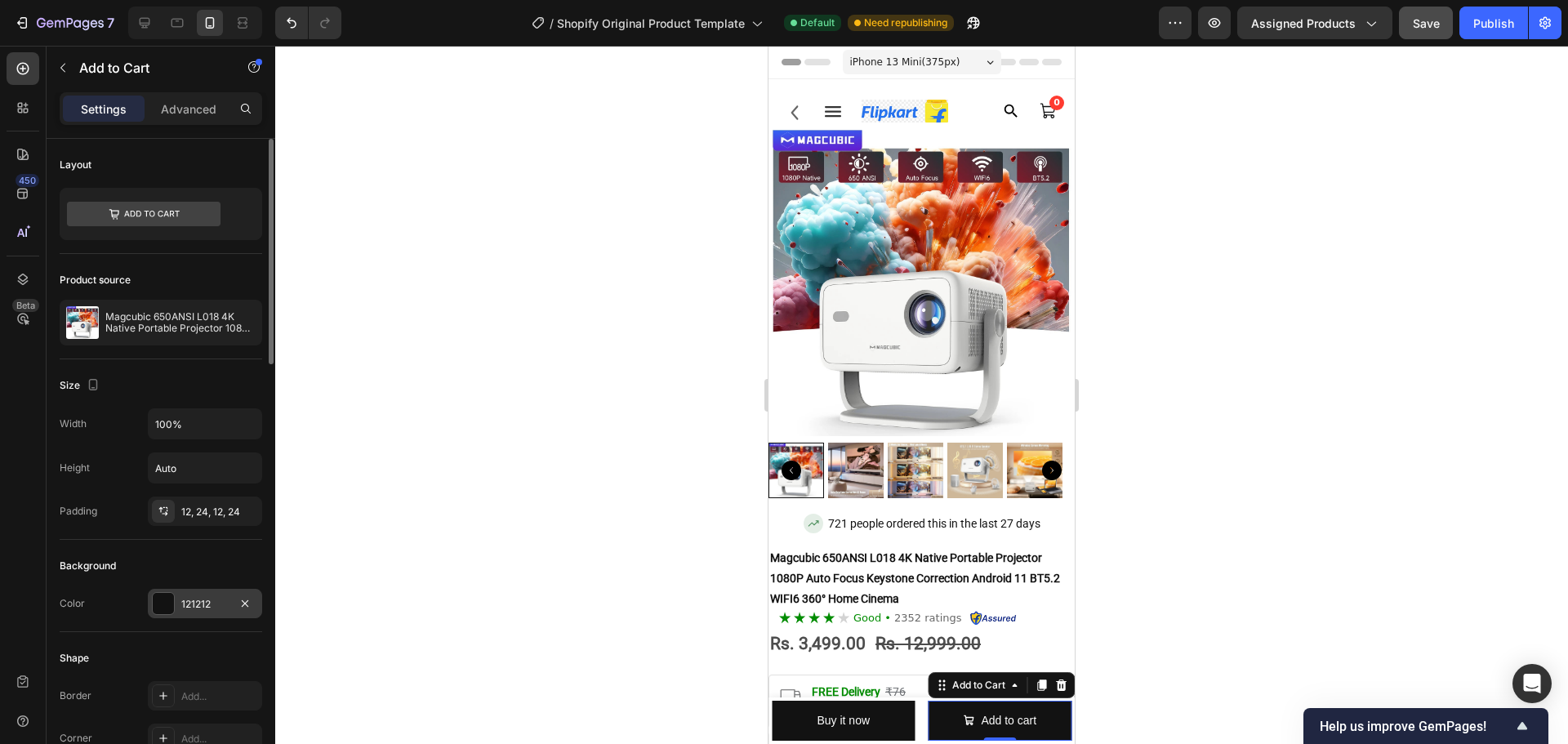
click at [165, 609] on div at bounding box center [163, 603] width 21 height 21
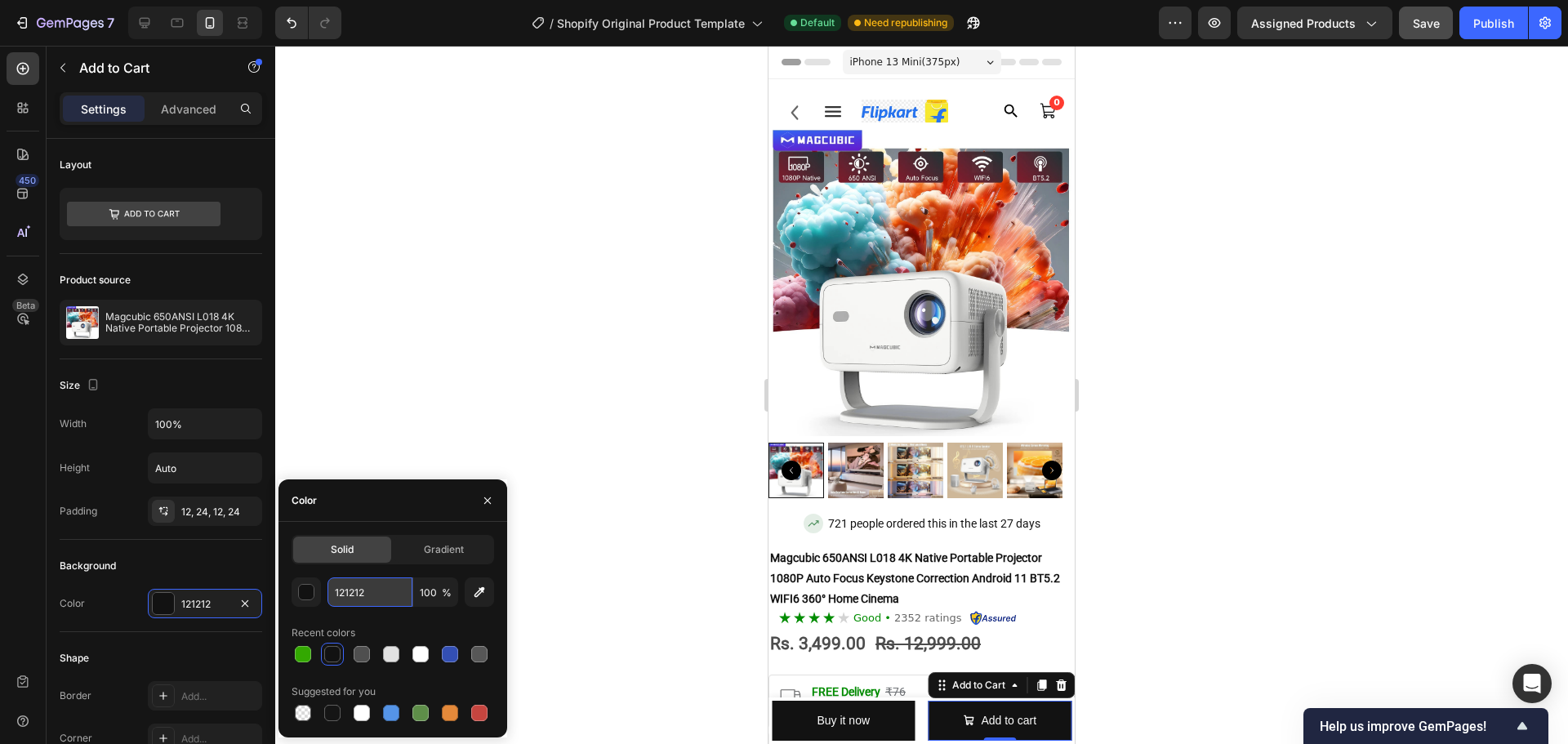
click at [375, 590] on input "121212" at bounding box center [370, 591] width 85 height 29
paste input "#ffc200"
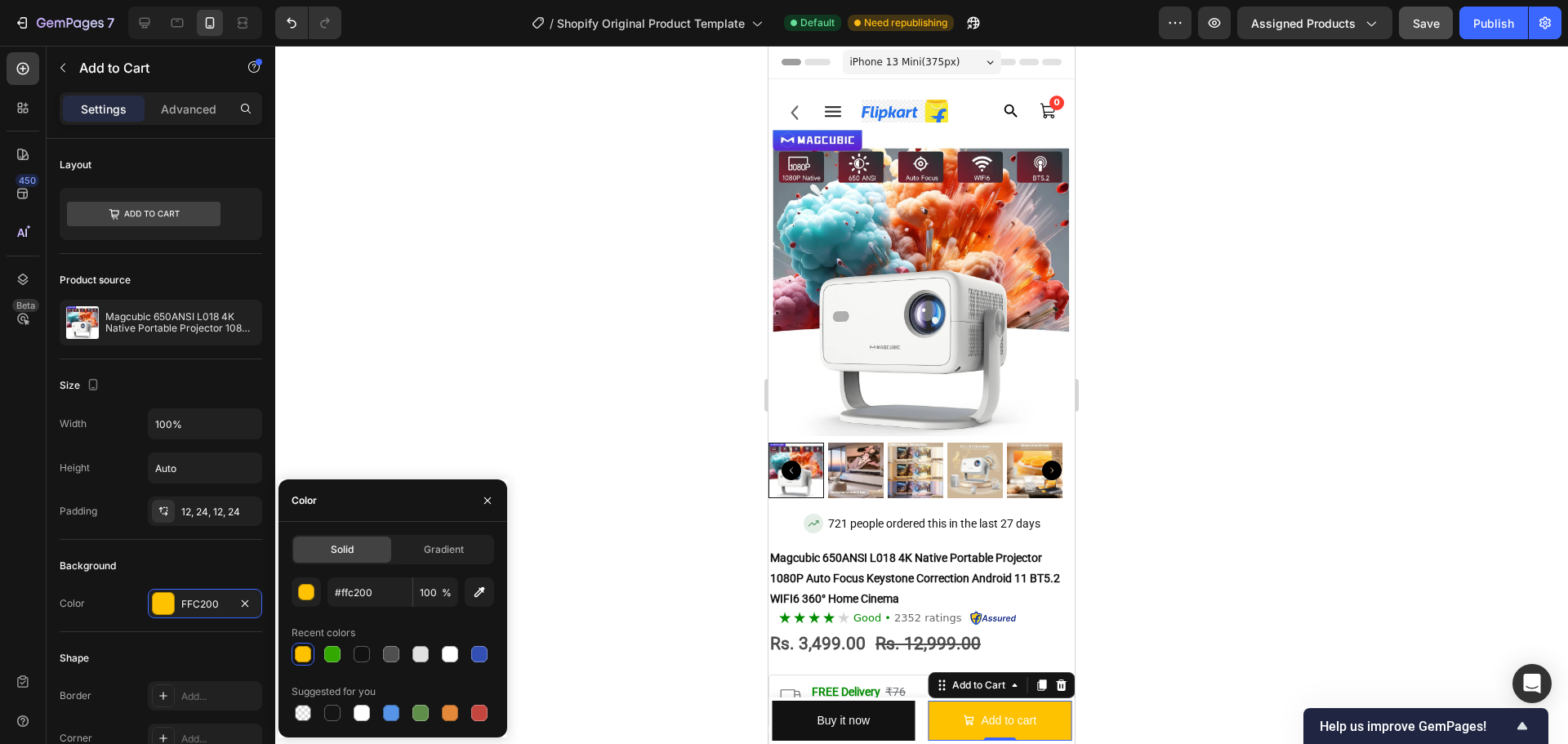
type input "FFC200"
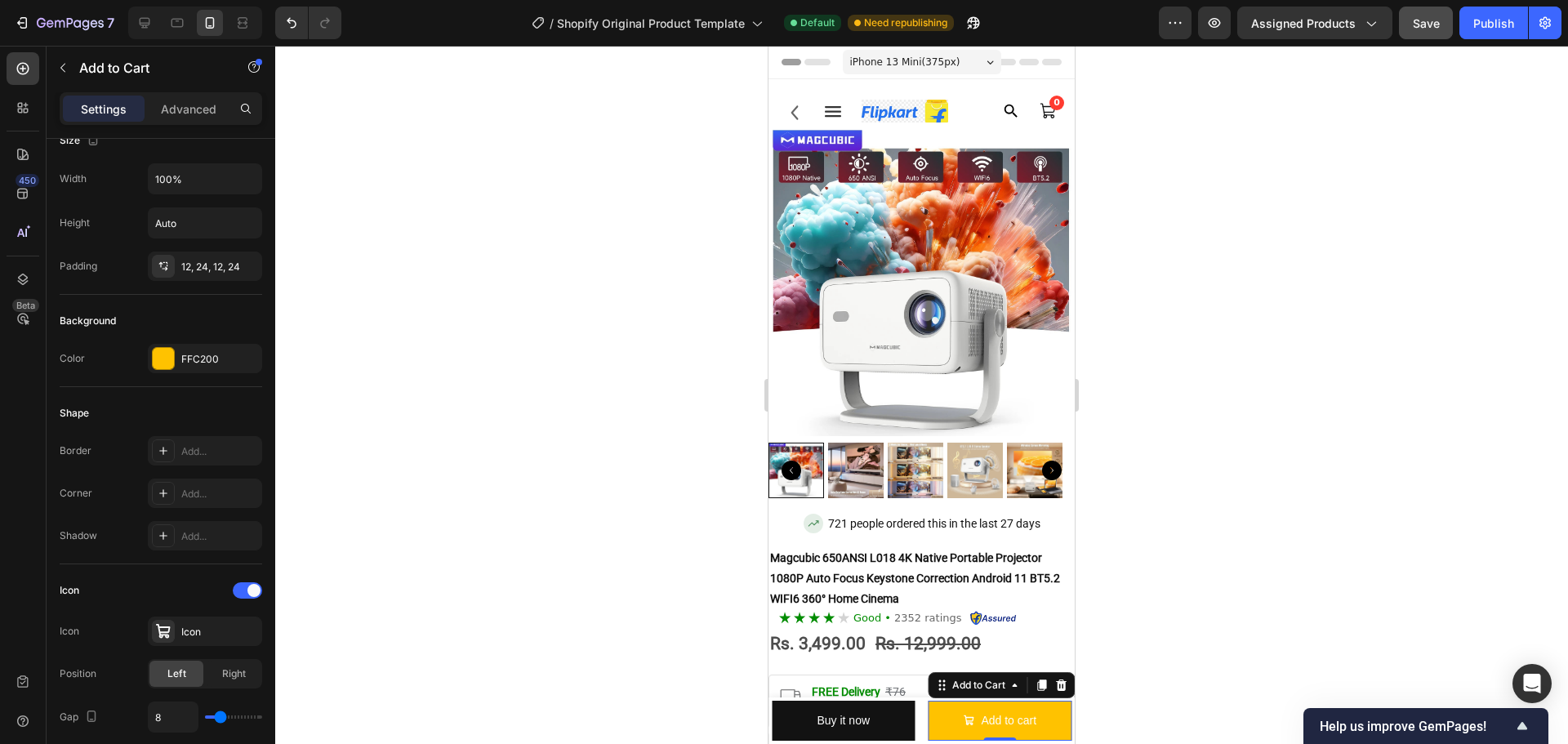
click at [487, 217] on div at bounding box center [921, 394] width 1292 height 698
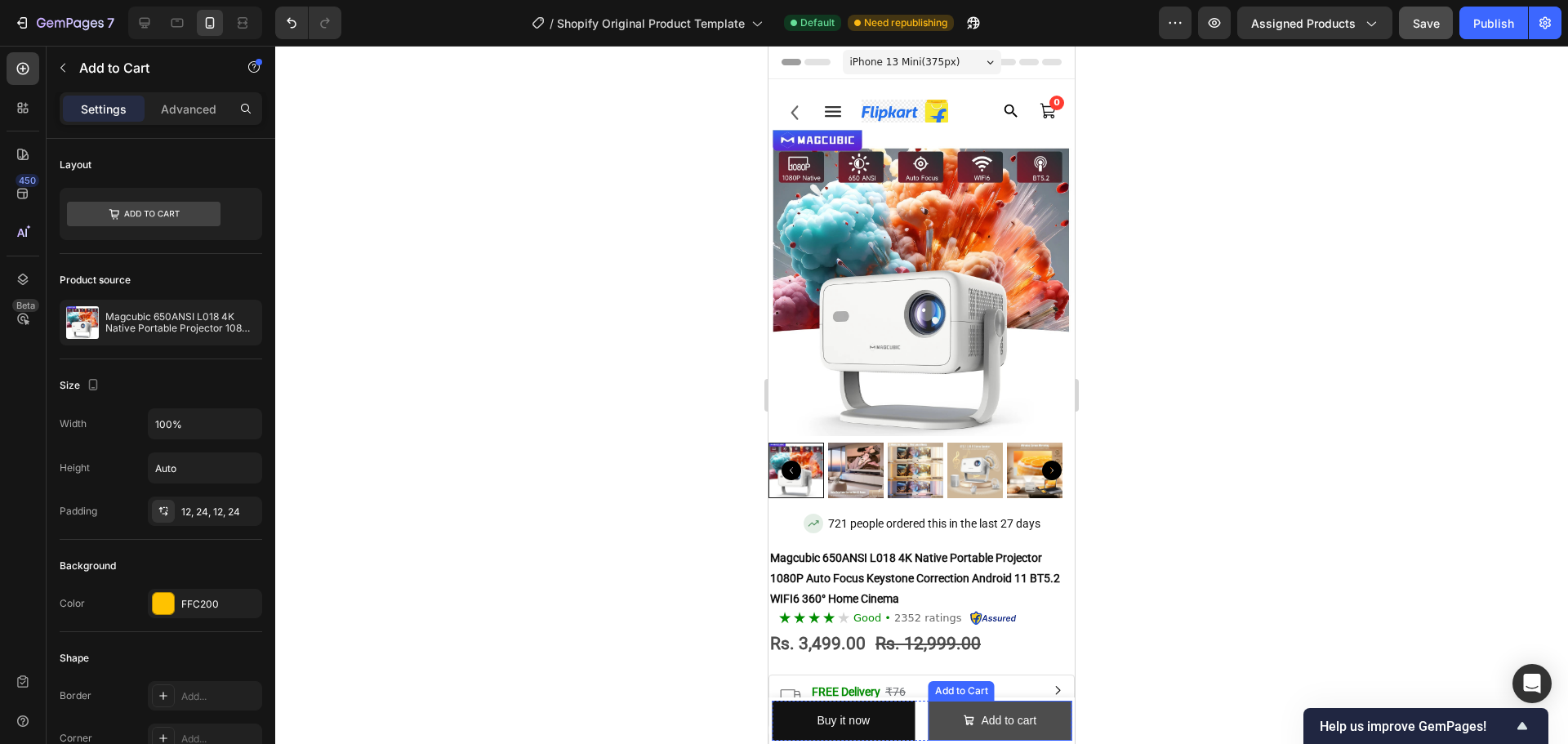
click at [950, 724] on button "Add to cart" at bounding box center [1001, 720] width 144 height 40
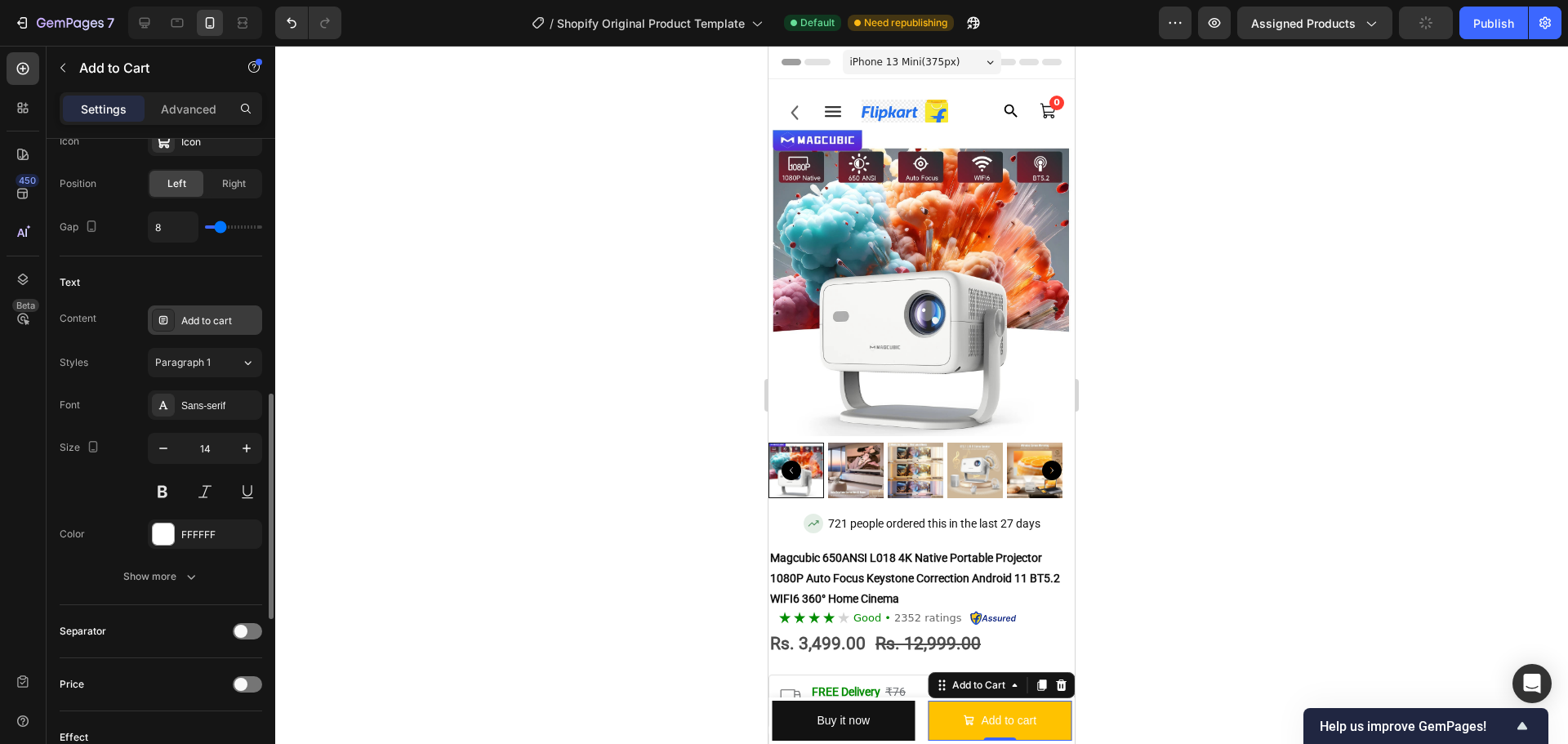
scroll to position [980, 0]
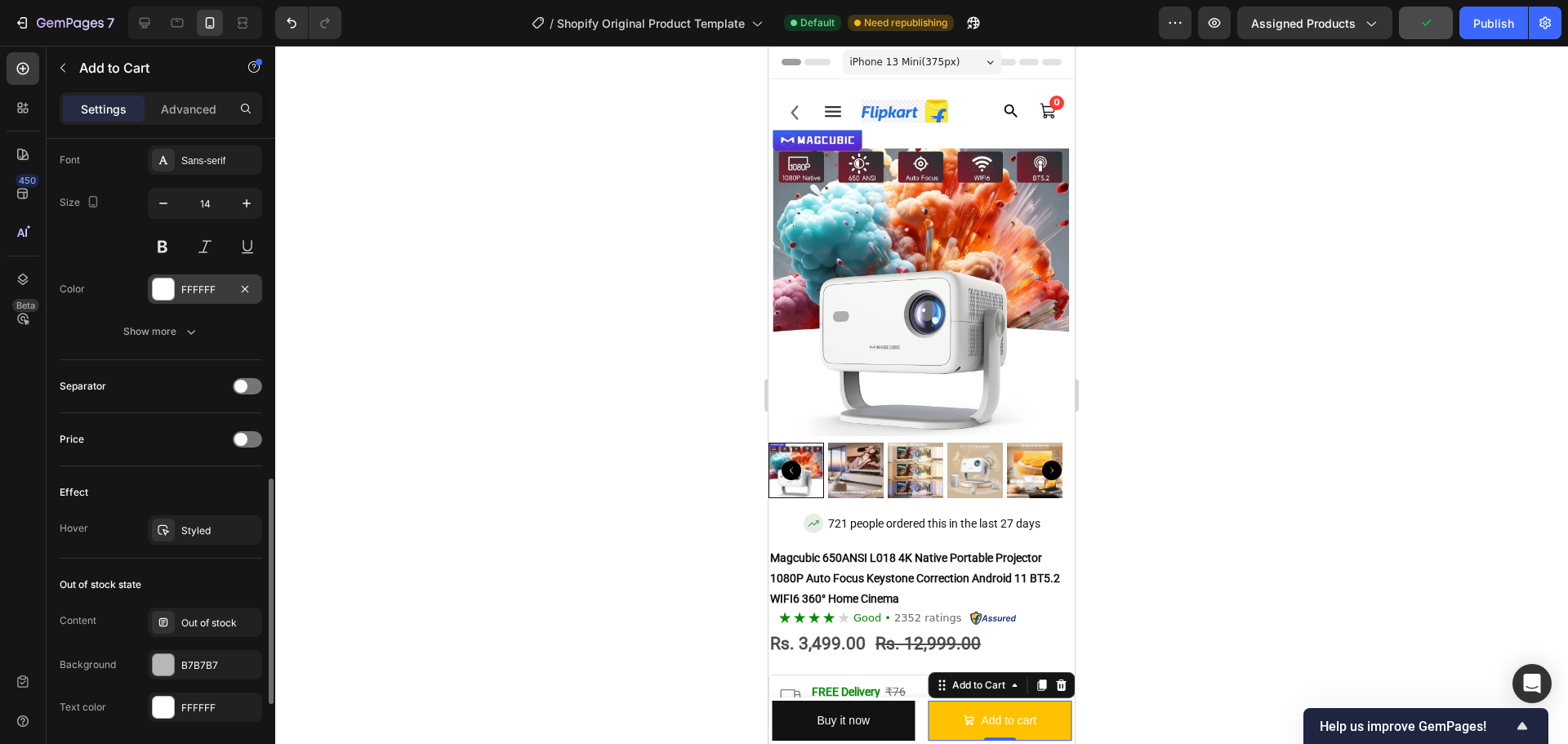
click at [187, 278] on div "FFFFFF" at bounding box center [205, 289] width 114 height 29
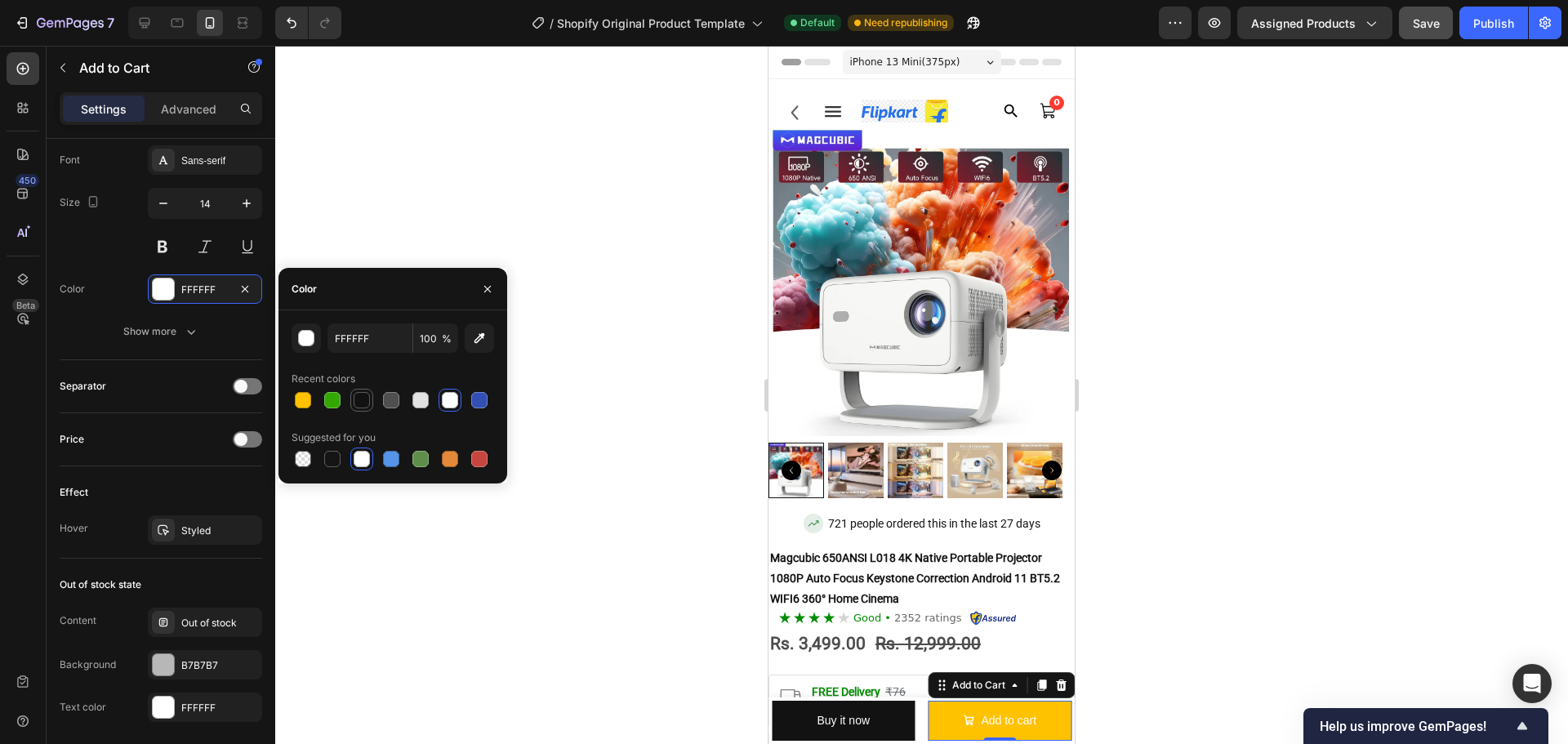
click at [359, 411] on div at bounding box center [362, 400] width 23 height 23
type input "121212"
click at [441, 566] on div at bounding box center [921, 394] width 1292 height 698
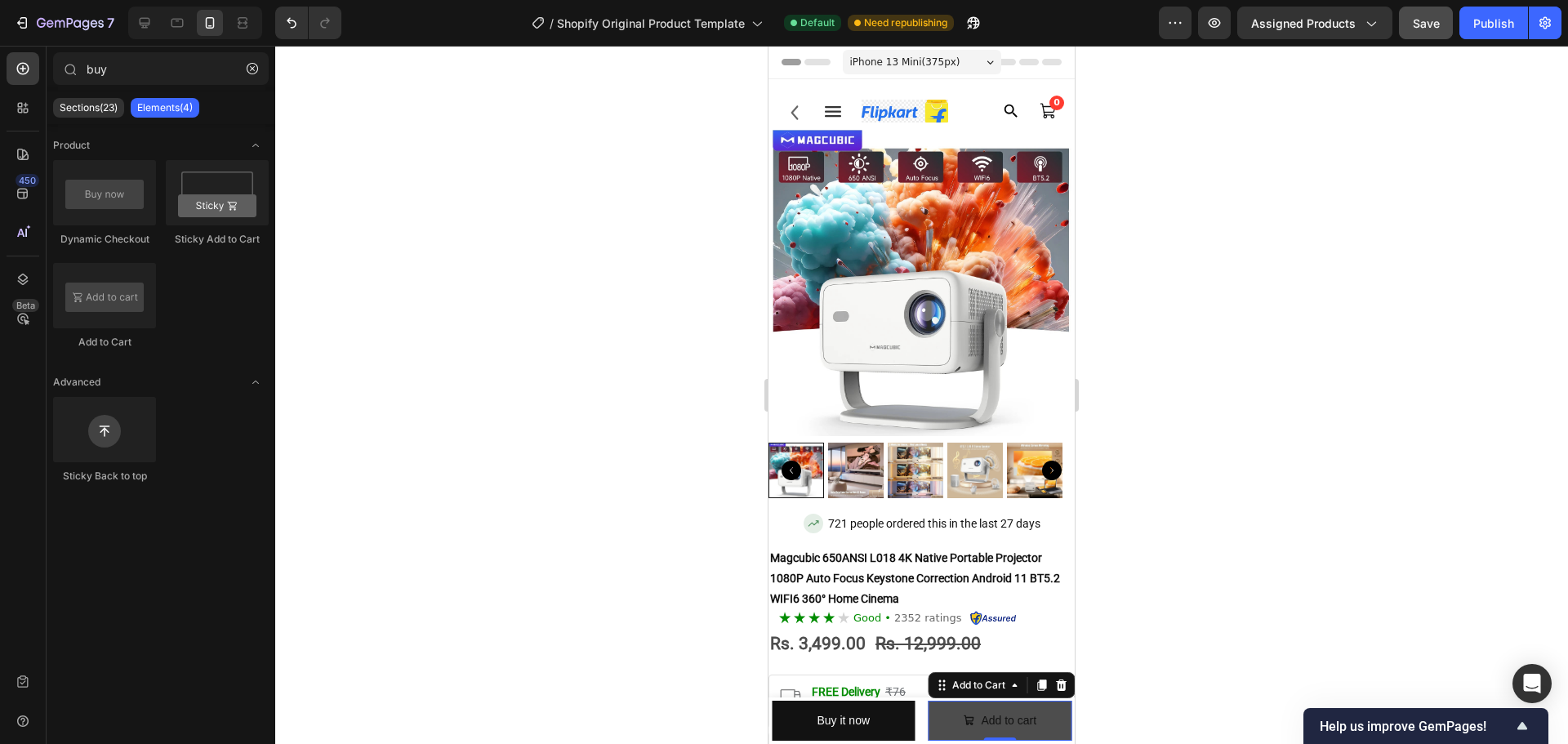
click at [943, 722] on button "Add to cart" at bounding box center [1001, 720] width 144 height 40
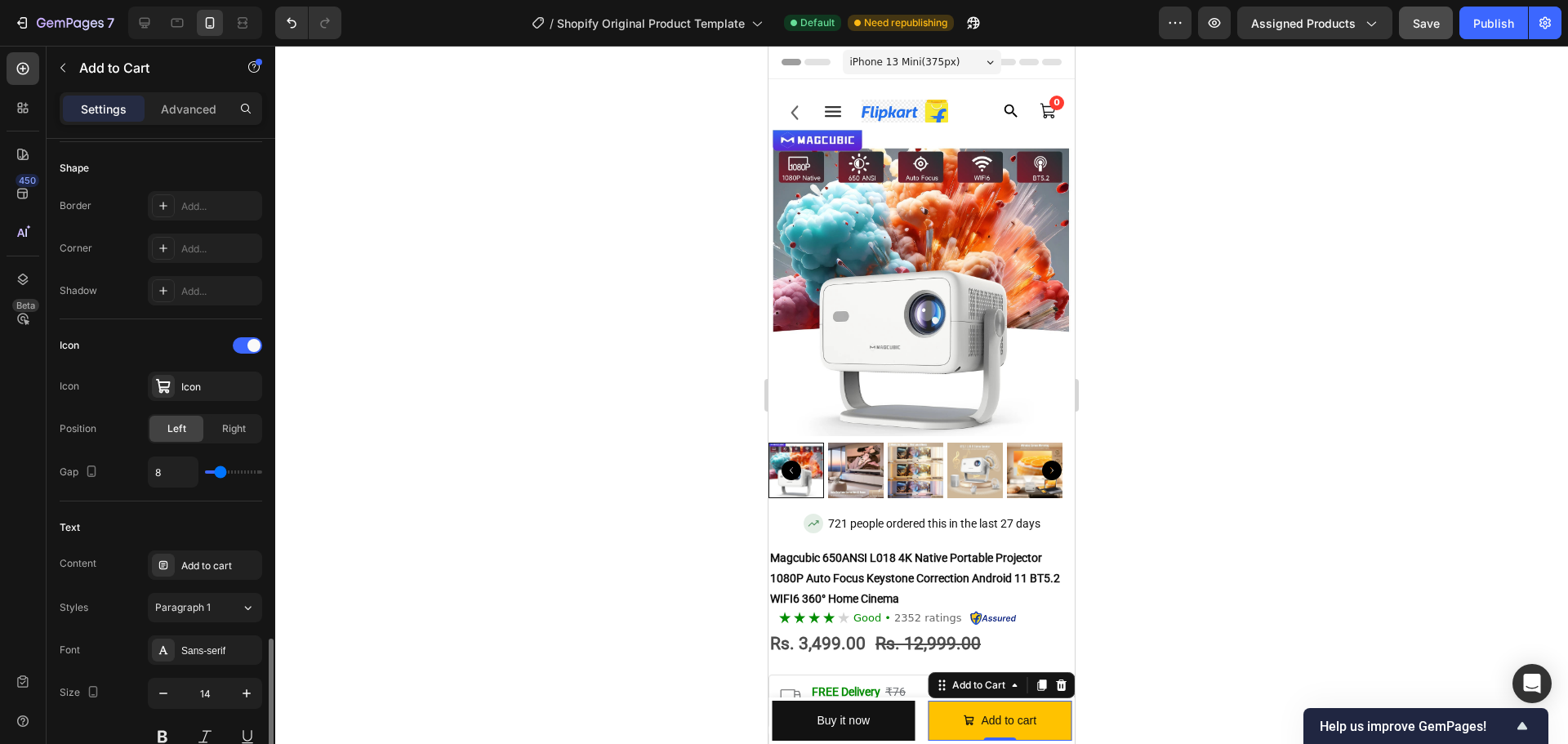
scroll to position [734, 0]
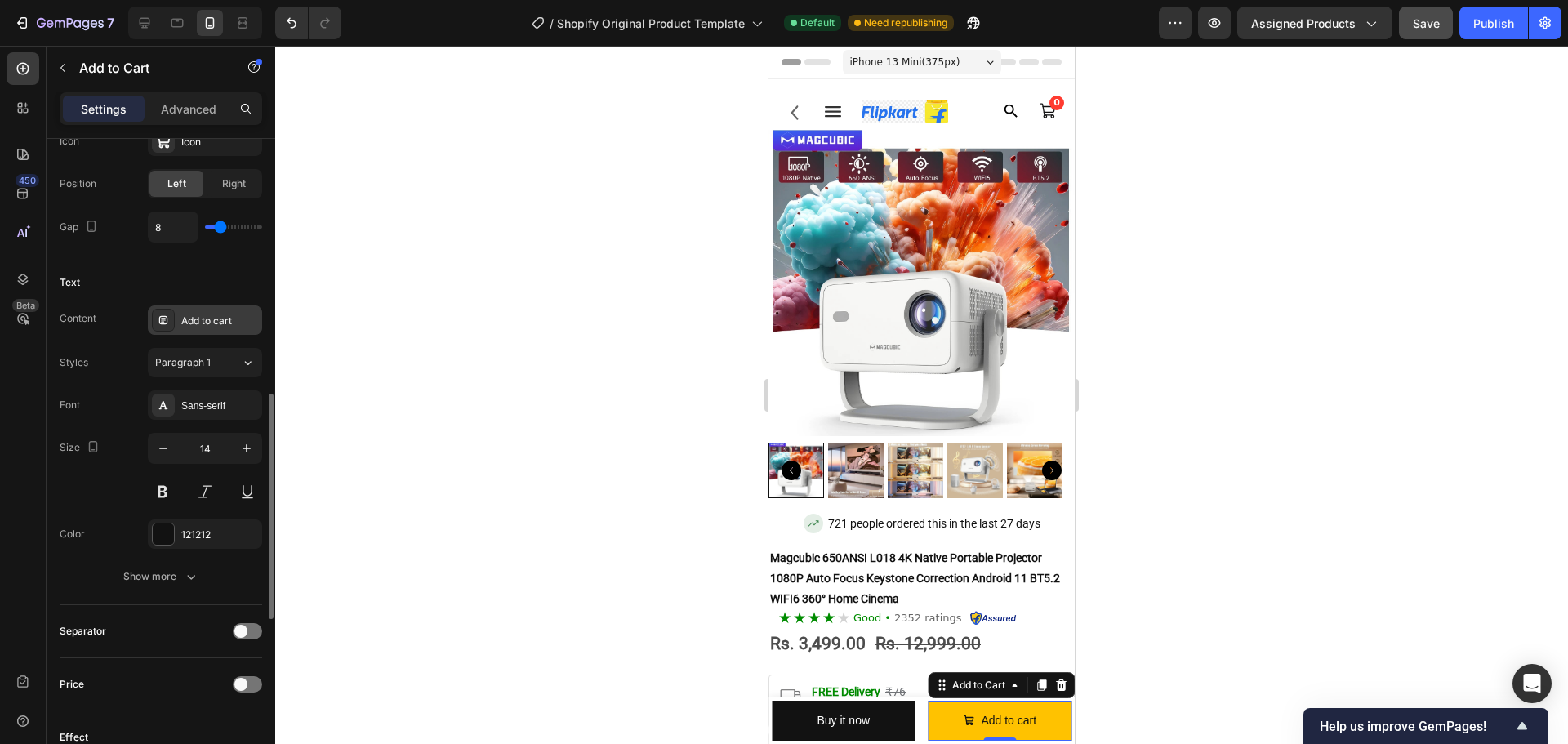
click at [189, 319] on div "Add to cart" at bounding box center [219, 320] width 76 height 14
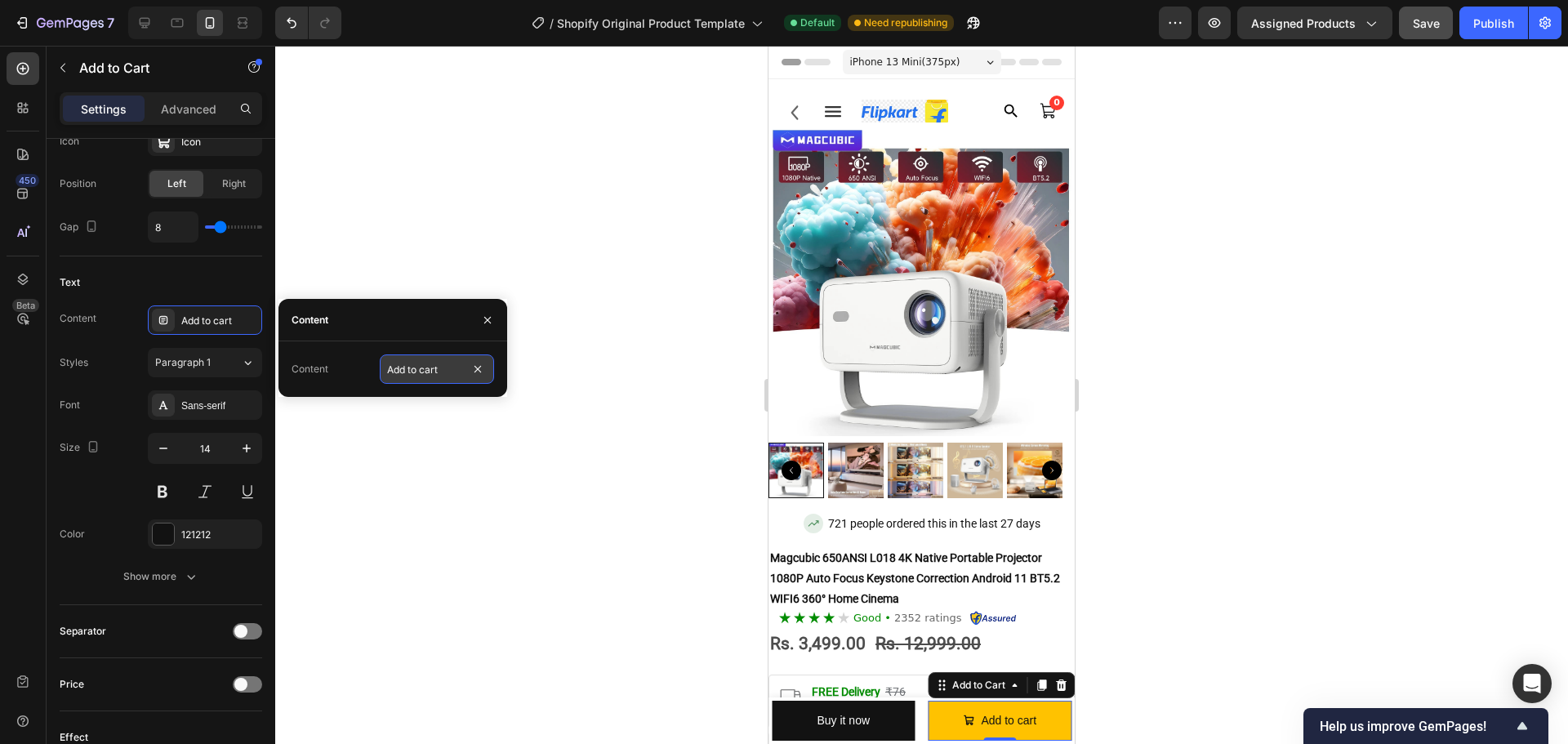
click at [409, 379] on input "Add to cart" at bounding box center [437, 369] width 114 height 29
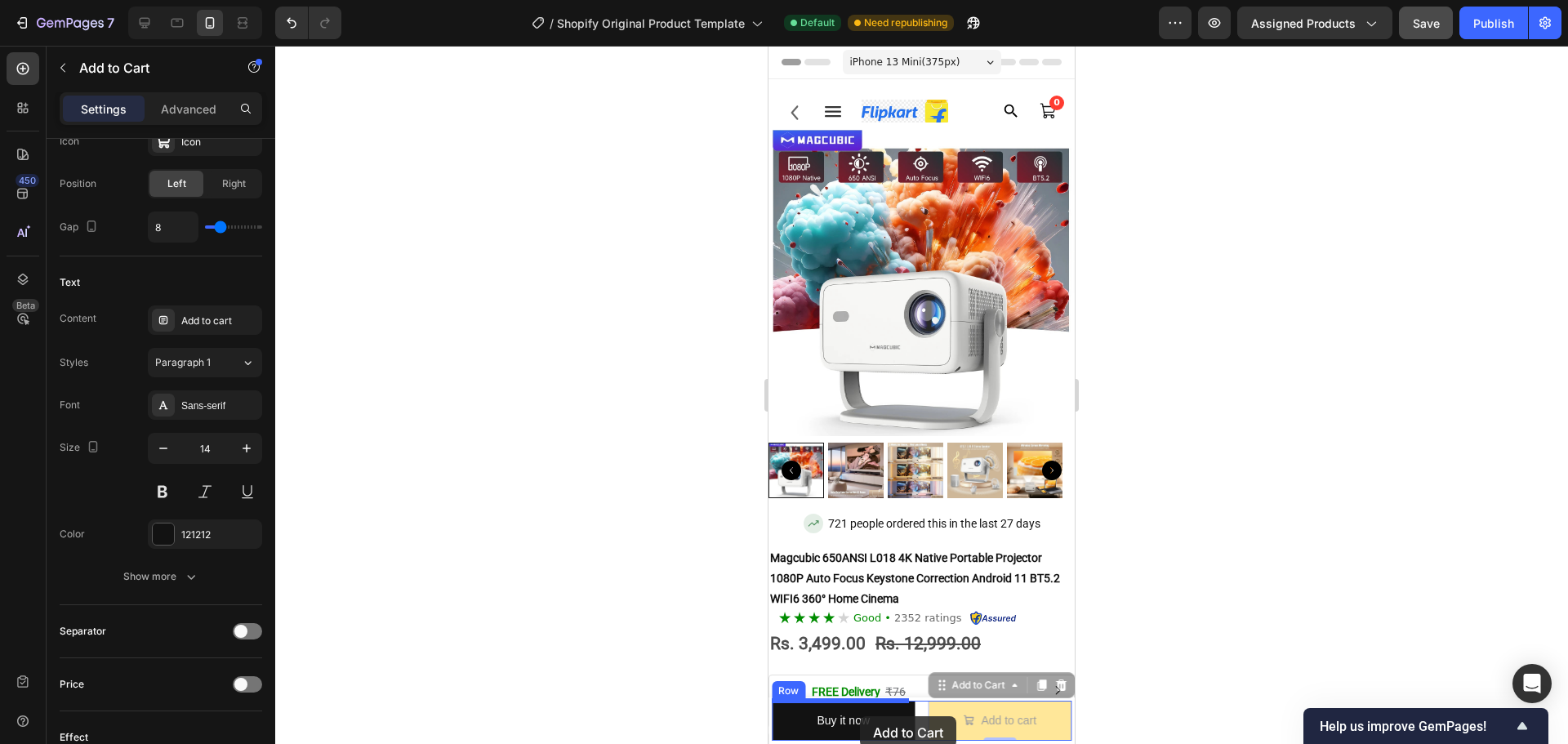
drag, startPoint x: 940, startPoint y: 715, endPoint x: 860, endPoint y: 716, distance: 80.0
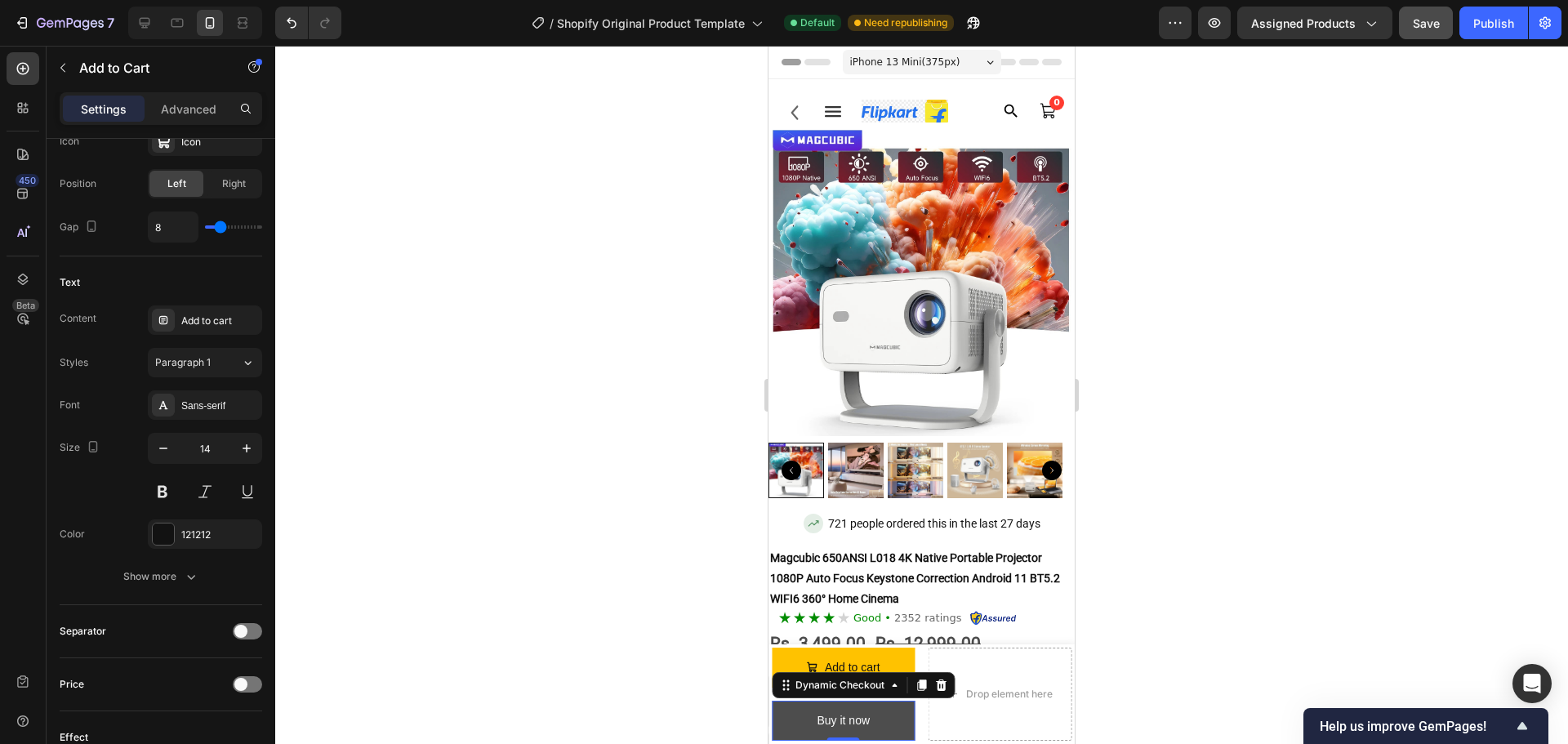
scroll to position [0, 0]
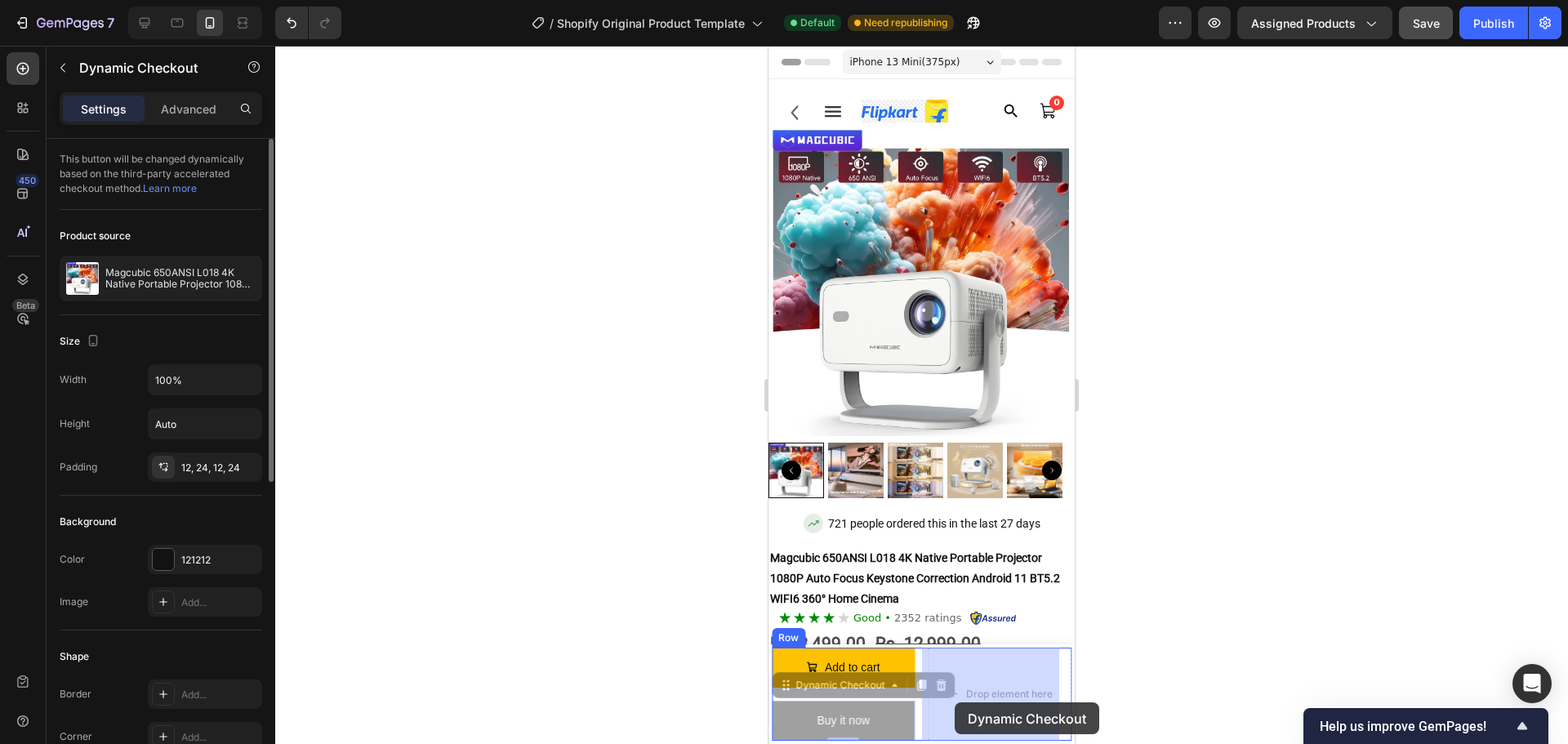
drag, startPoint x: 798, startPoint y: 718, endPoint x: 940, endPoint y: 702, distance: 142.9
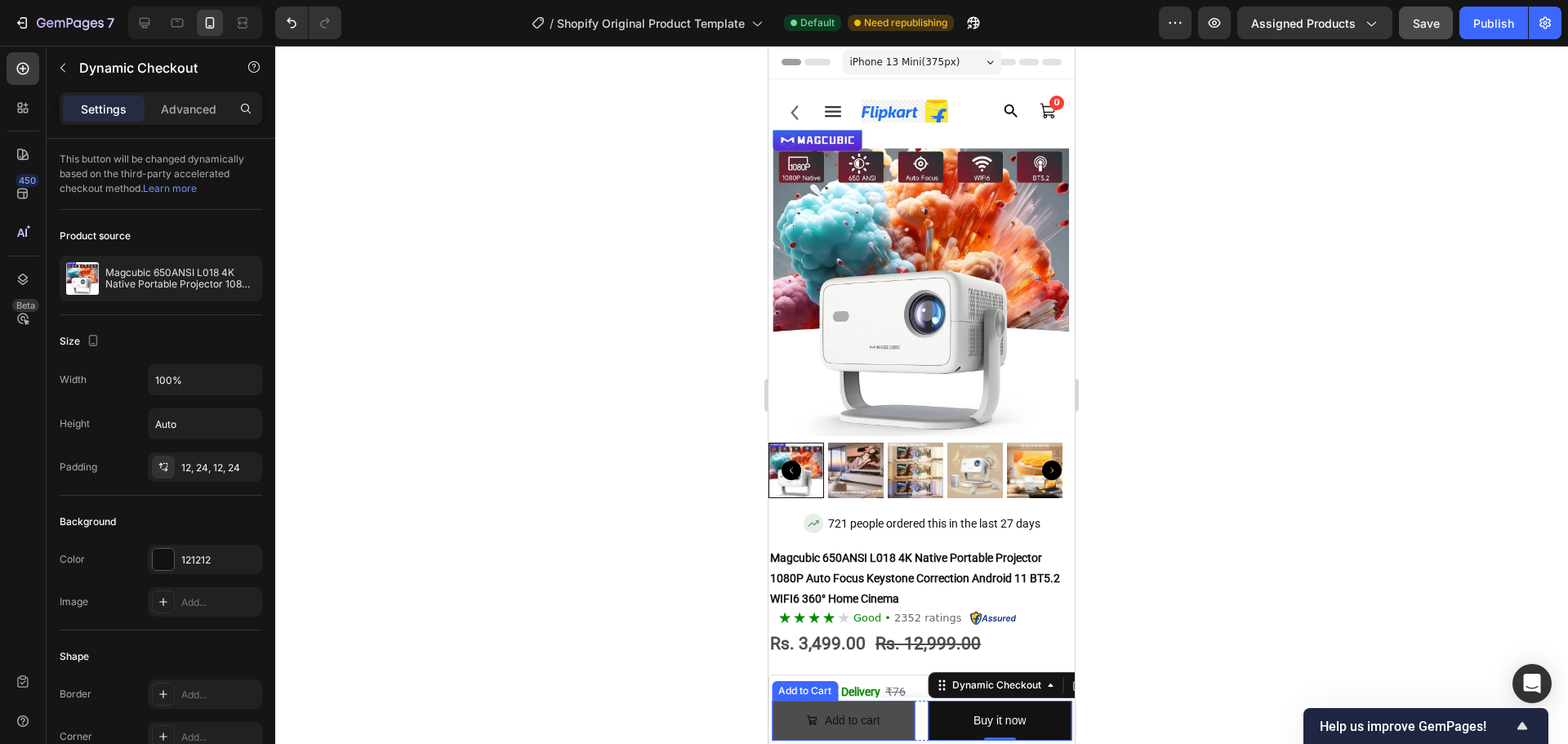
click at [790, 728] on button "Add to cart" at bounding box center [843, 720] width 144 height 40
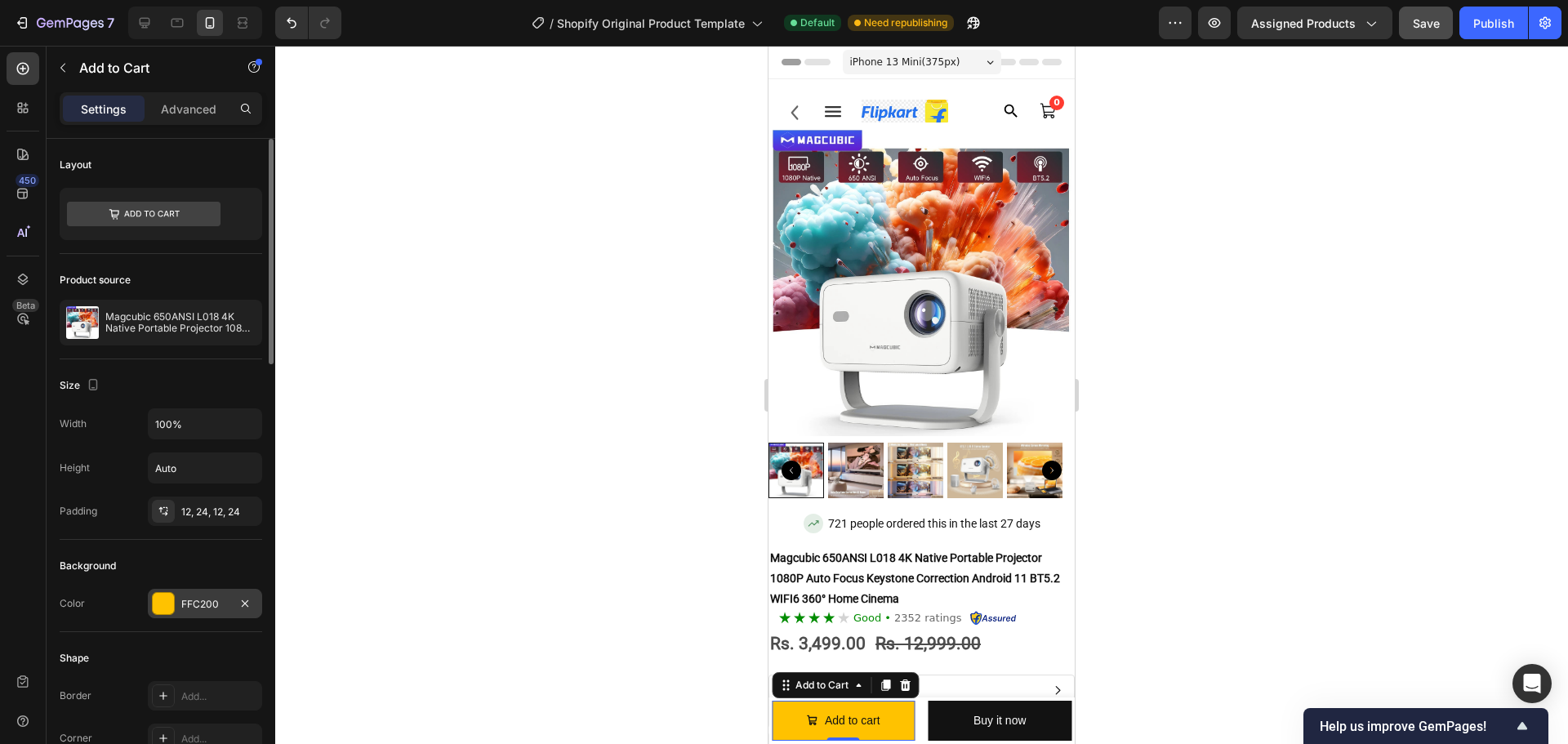
click at [152, 603] on div at bounding box center [163, 604] width 23 height 23
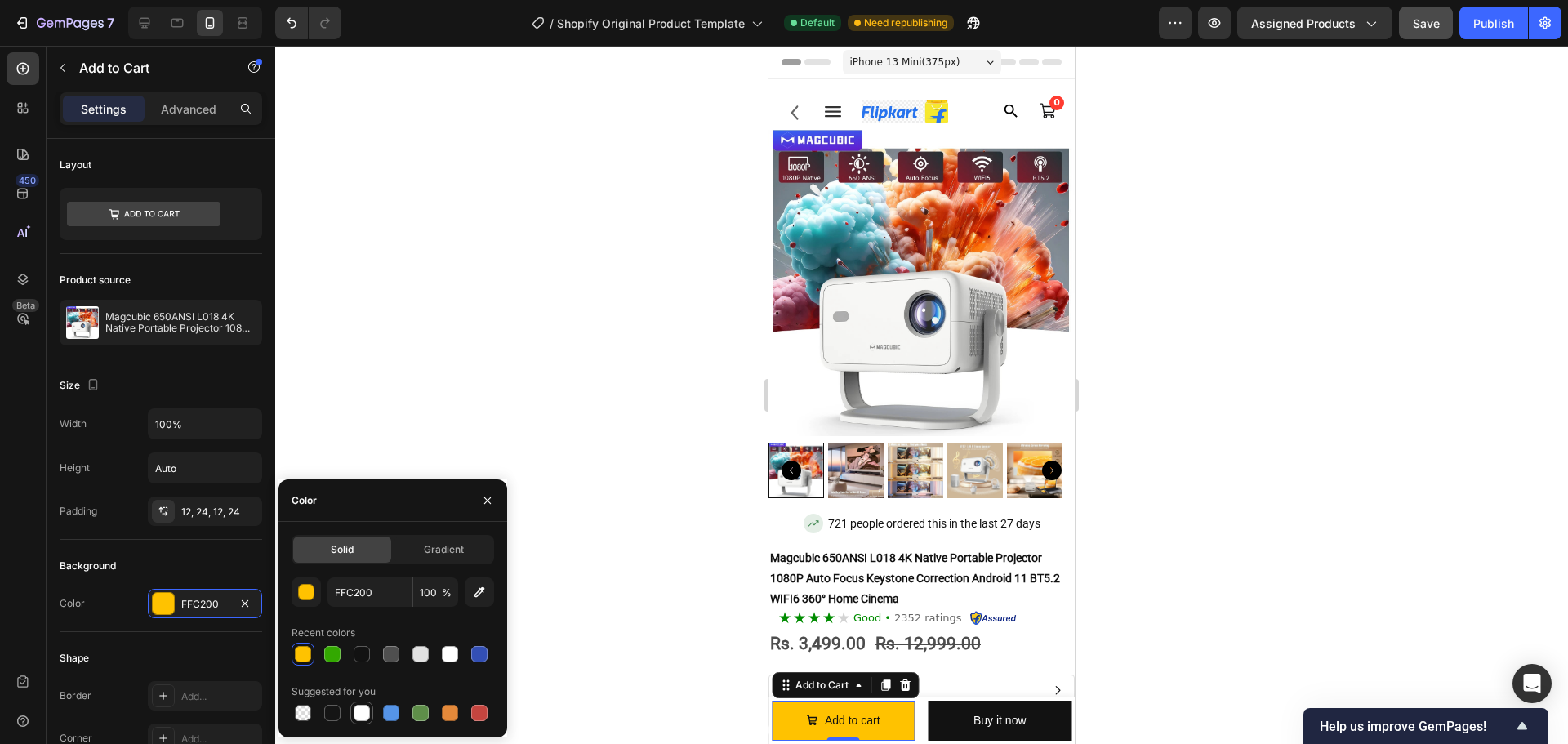
click at [351, 705] on div at bounding box center [362, 713] width 23 height 23
type input "FFFFFF"
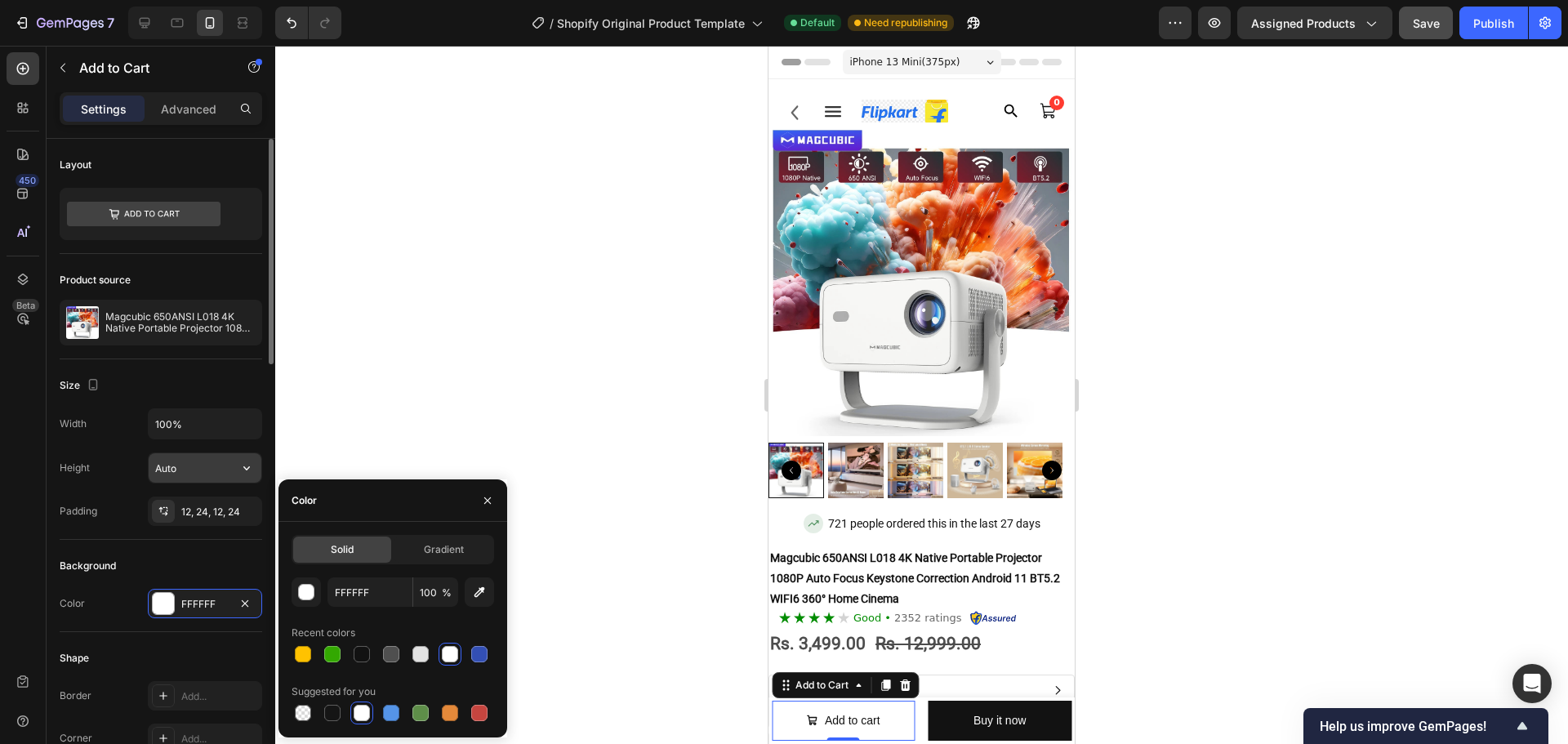
click at [179, 466] on input "Auto" at bounding box center [205, 468] width 113 height 29
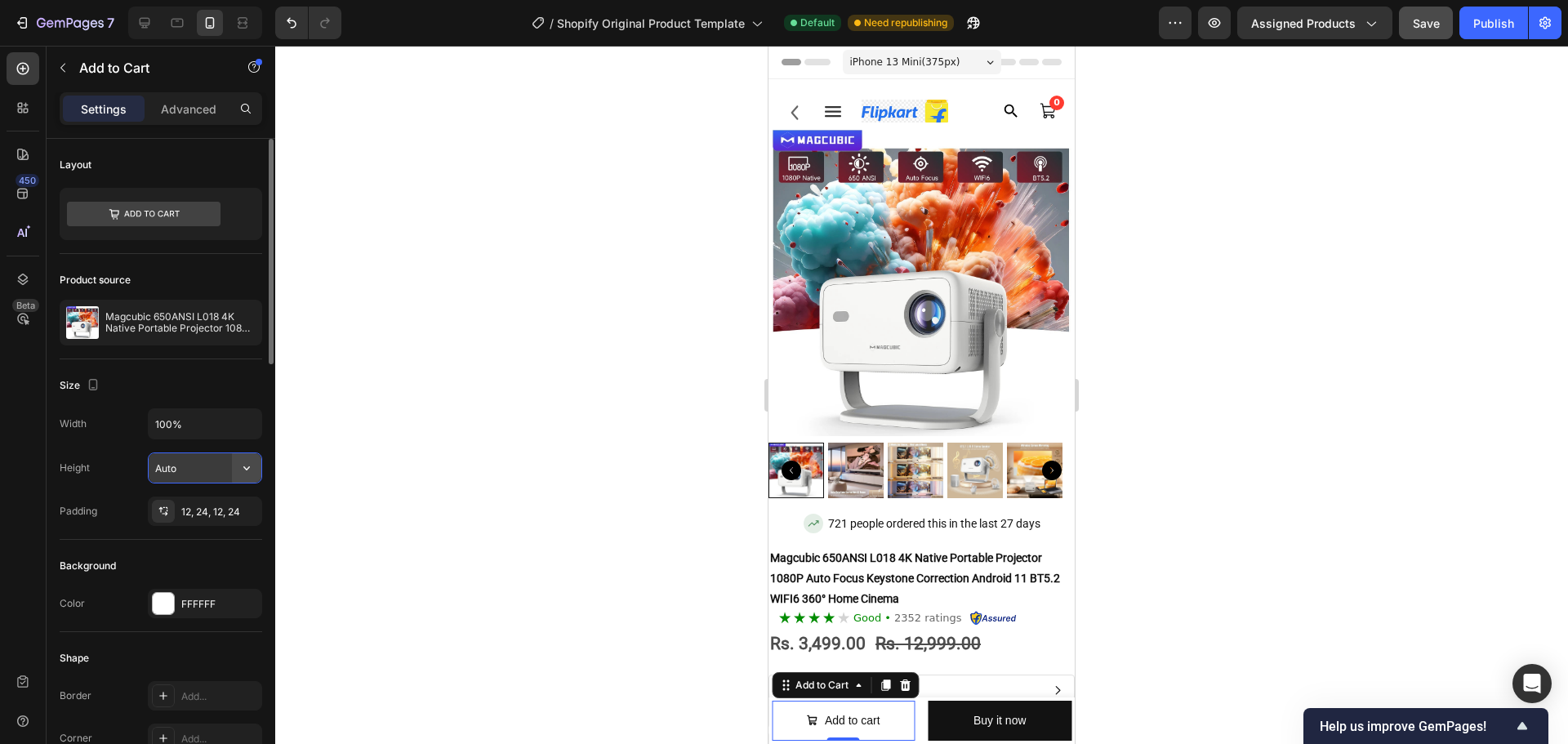
click at [242, 465] on icon "button" at bounding box center [247, 468] width 16 height 16
click at [197, 429] on input "100%" at bounding box center [205, 423] width 113 height 29
click at [250, 233] on div at bounding box center [247, 214] width 16 height 52
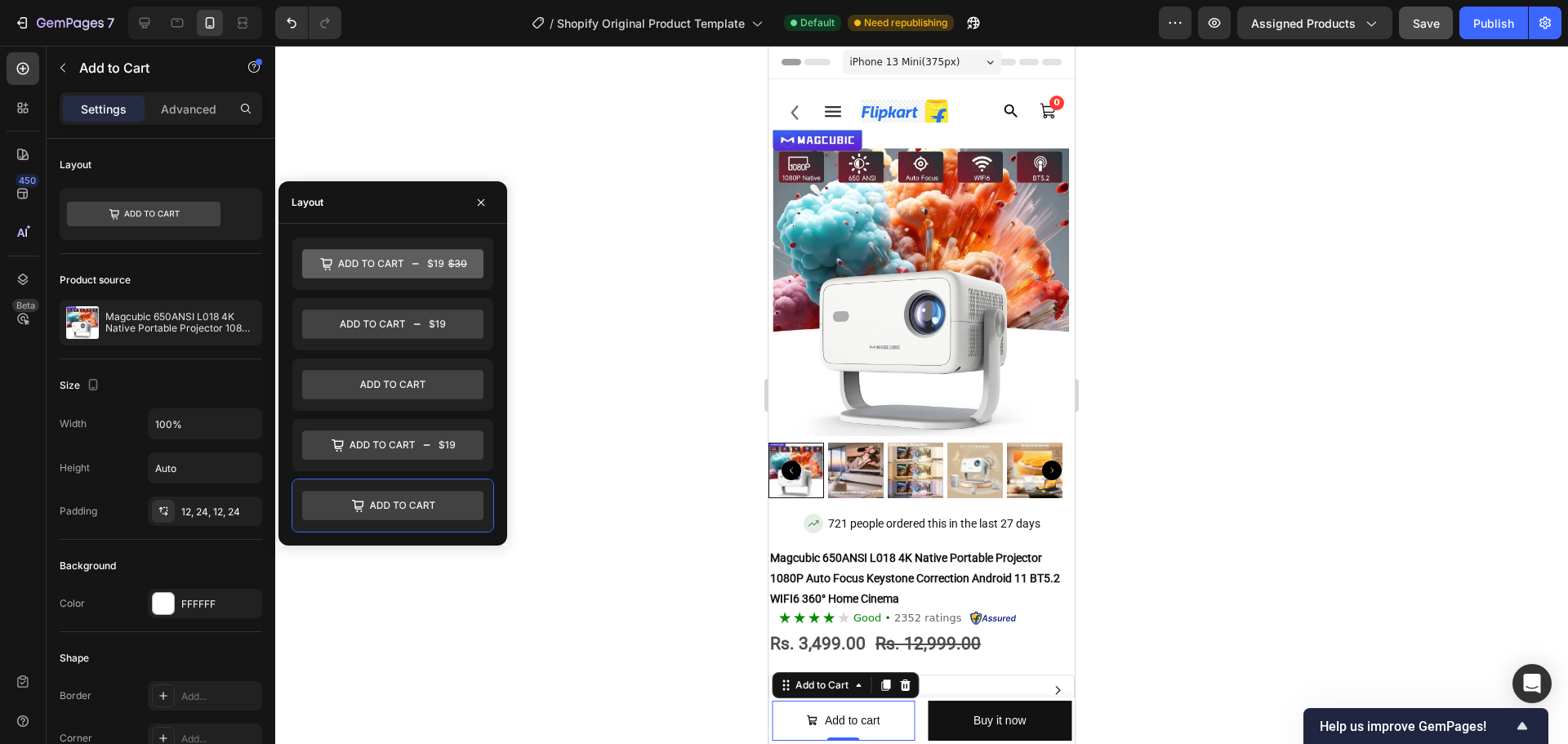
click at [325, 593] on div at bounding box center [921, 394] width 1292 height 698
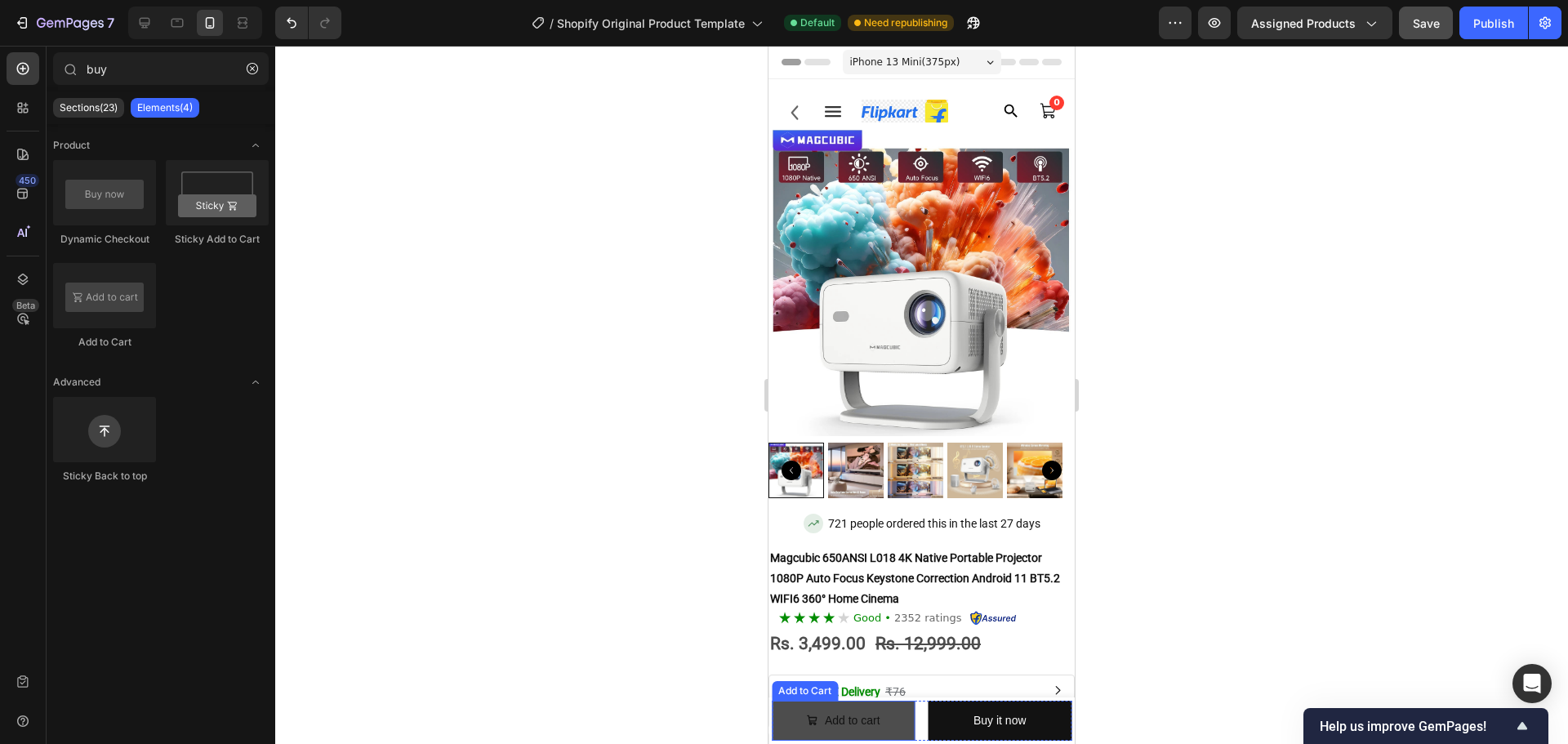
click at [884, 730] on button "Add to cart" at bounding box center [843, 720] width 144 height 40
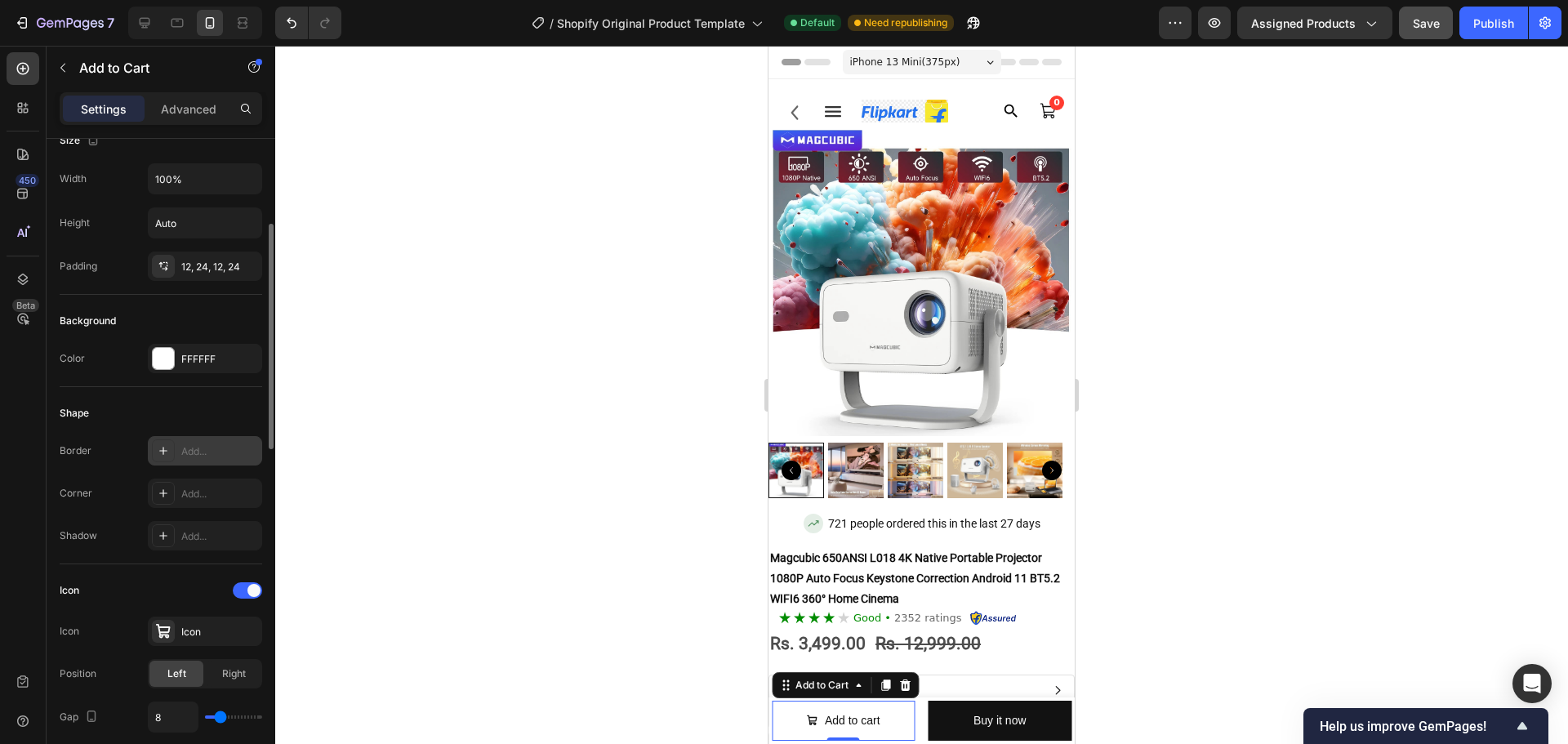
scroll to position [490, 0]
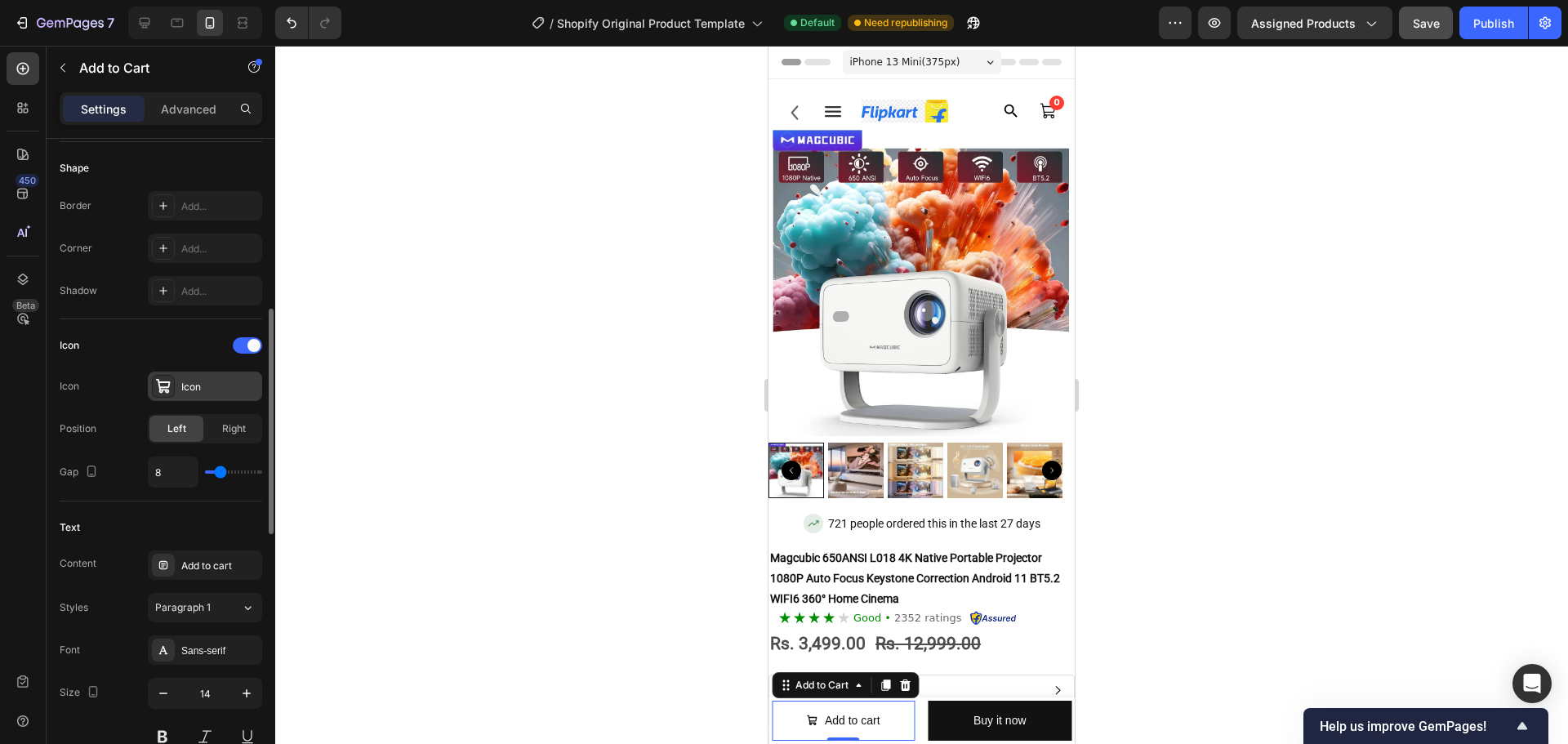
click at [214, 382] on div "Icon" at bounding box center [219, 386] width 76 height 14
click at [159, 512] on div "Text Content Add to cart Styles Paragraph 1 Font Sans-serif Size 14 Color 12121…" at bounding box center [161, 675] width 203 height 349
click at [208, 595] on button "Paragraph 1" at bounding box center [205, 607] width 114 height 29
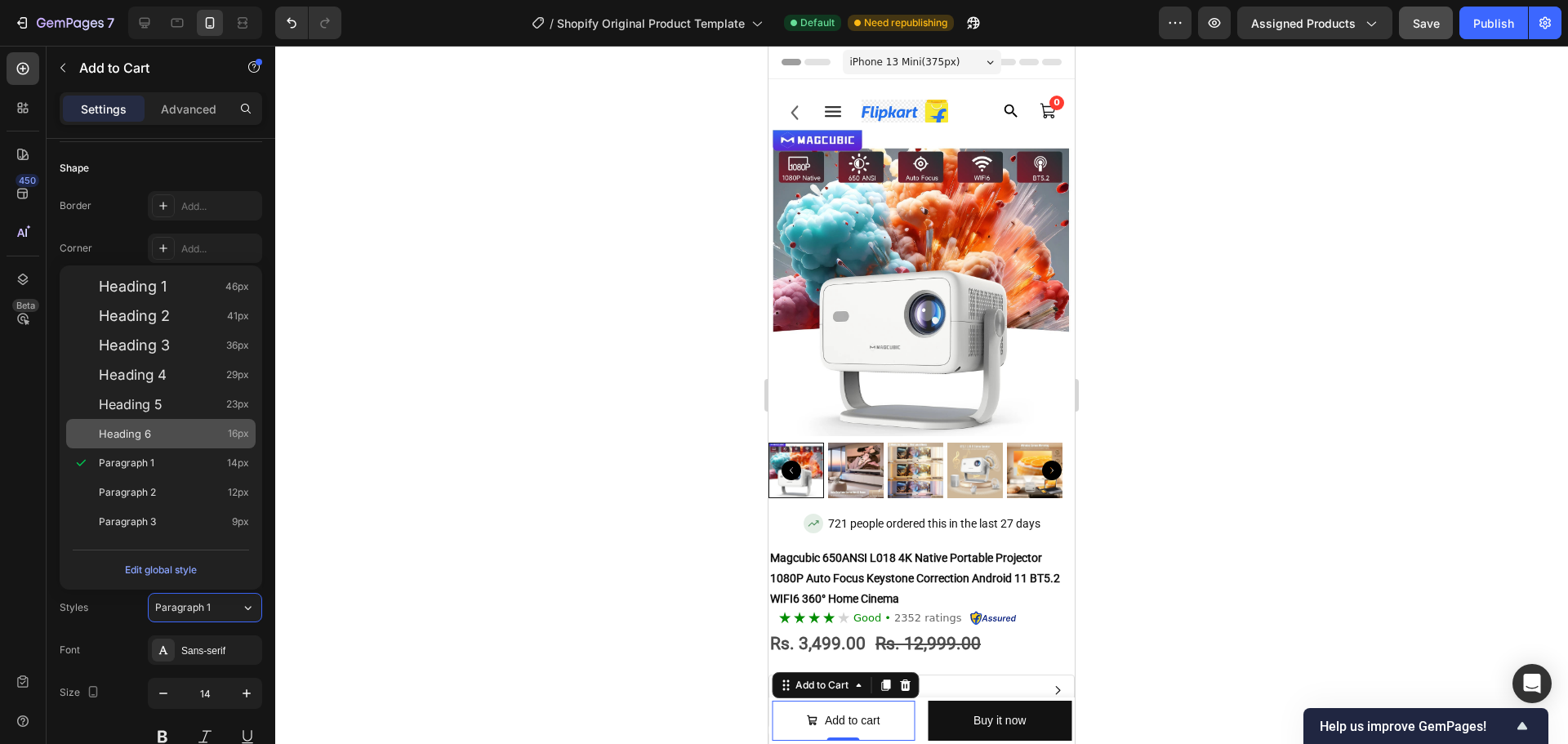
click at [179, 430] on div "Heading 6 16px" at bounding box center [173, 433] width 150 height 16
type input "16"
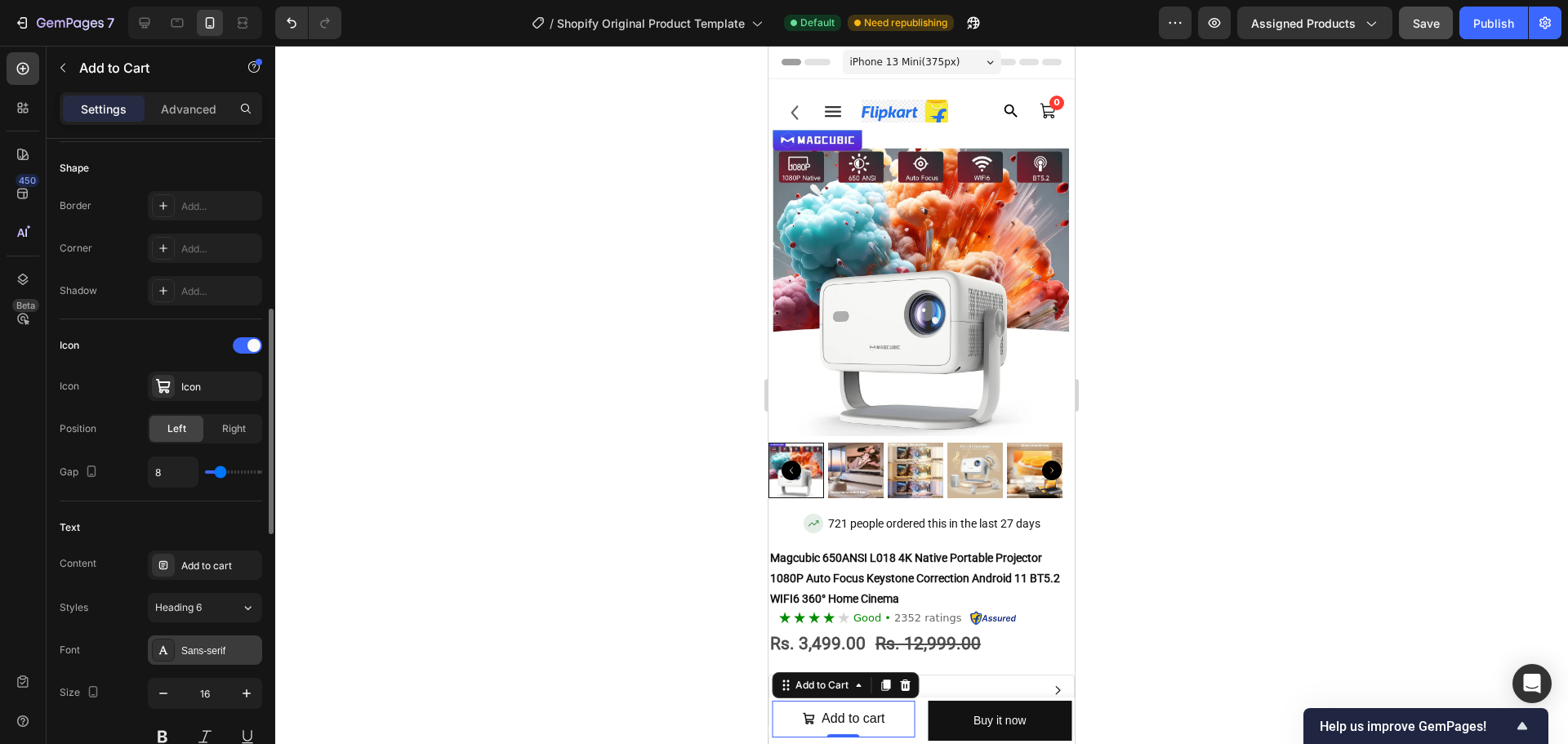
click at [213, 648] on div "Sans-serif" at bounding box center [219, 650] width 76 height 14
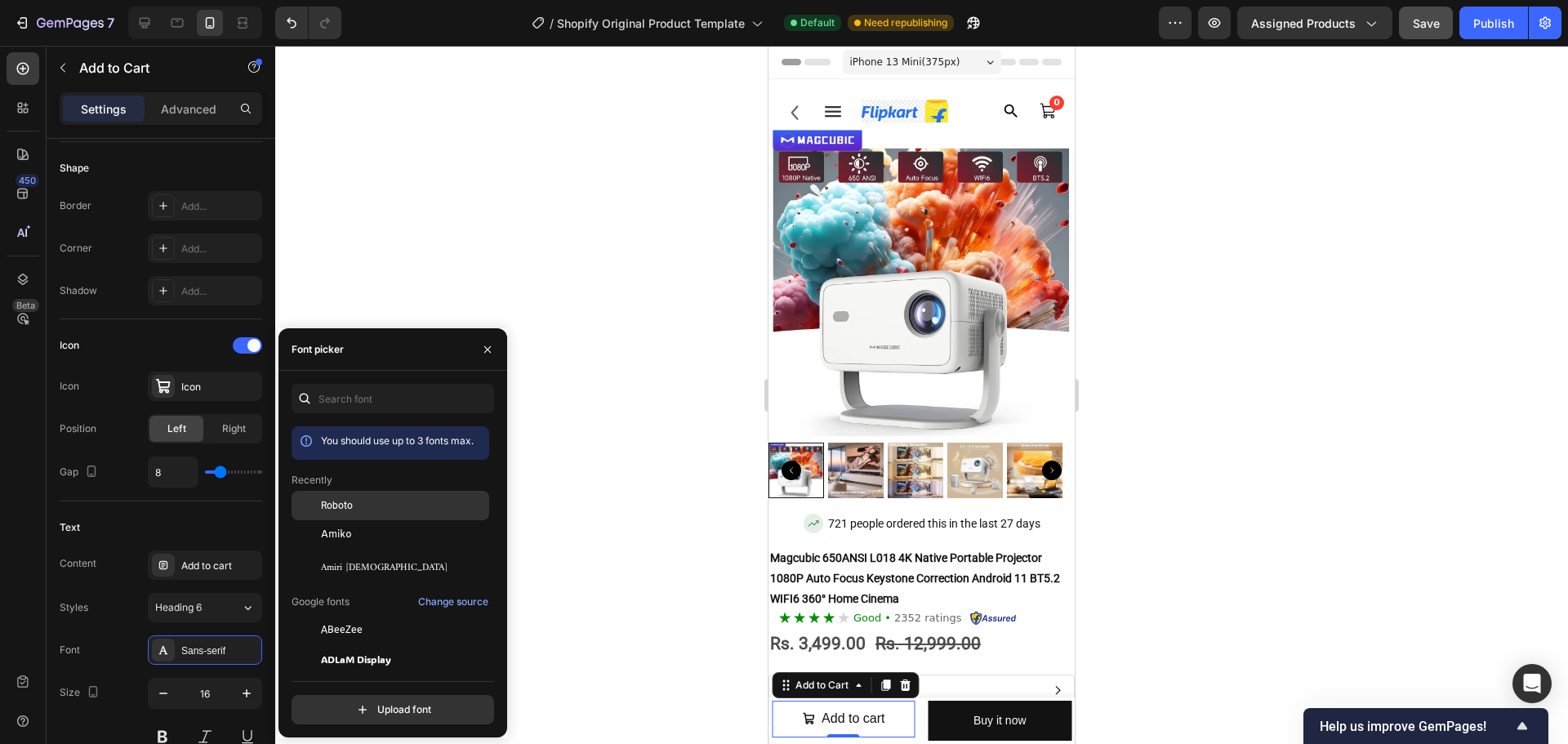
click at [350, 508] on span "Roboto" at bounding box center [336, 504] width 32 height 14
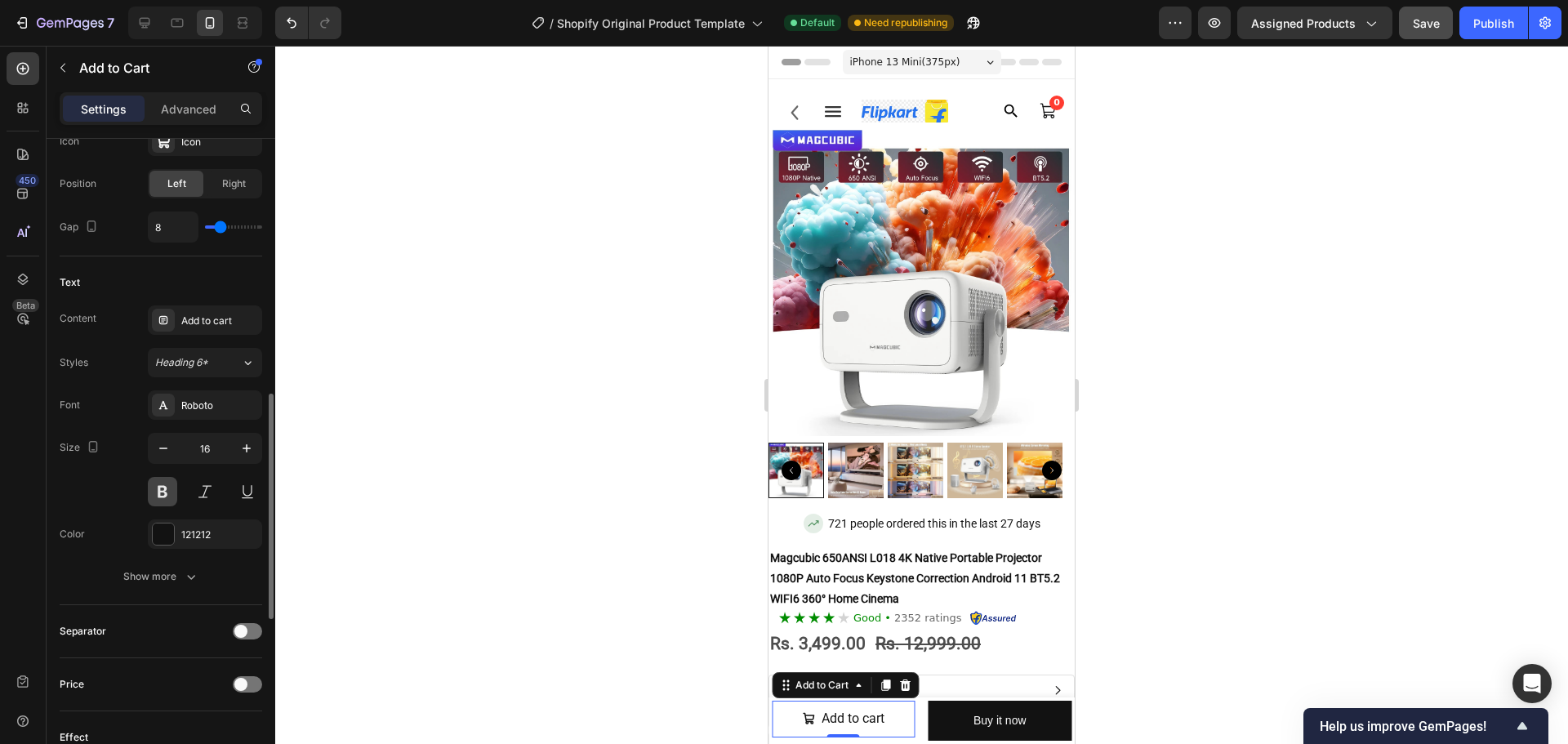
click at [171, 482] on button at bounding box center [162, 491] width 29 height 29
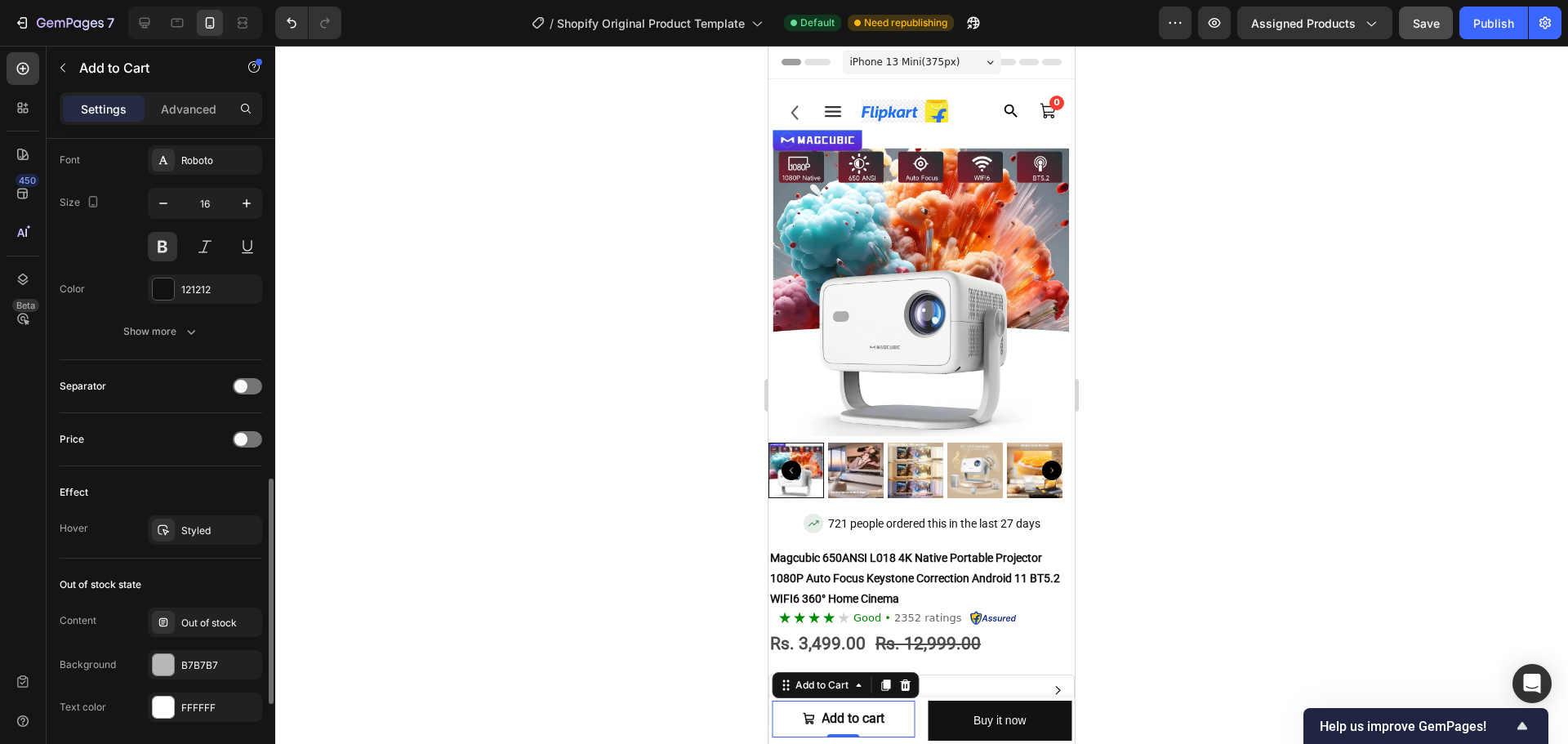
scroll to position [1224, 0]
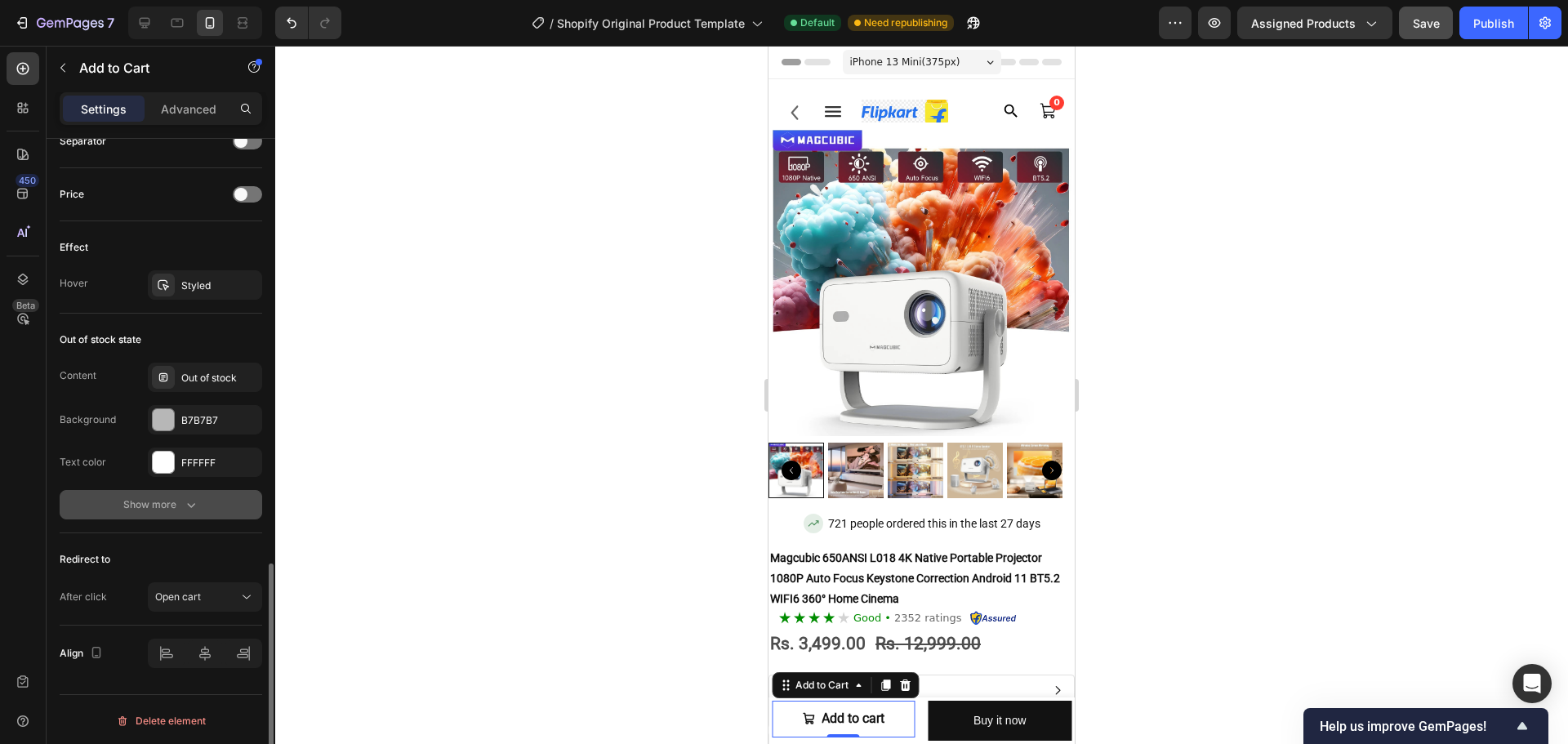
click at [192, 509] on icon "button" at bounding box center [190, 504] width 16 height 16
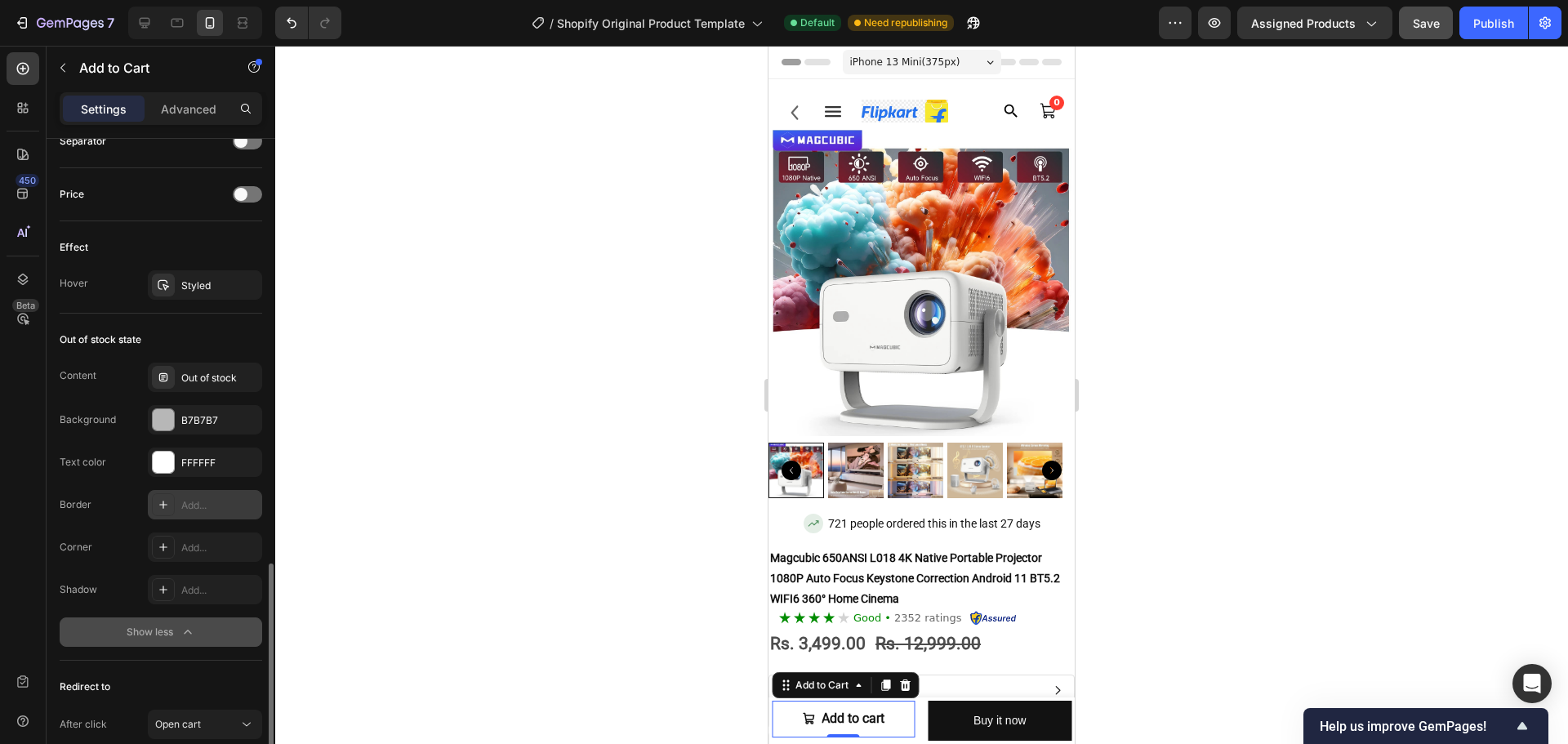
click at [187, 515] on div "Add..." at bounding box center [205, 504] width 114 height 29
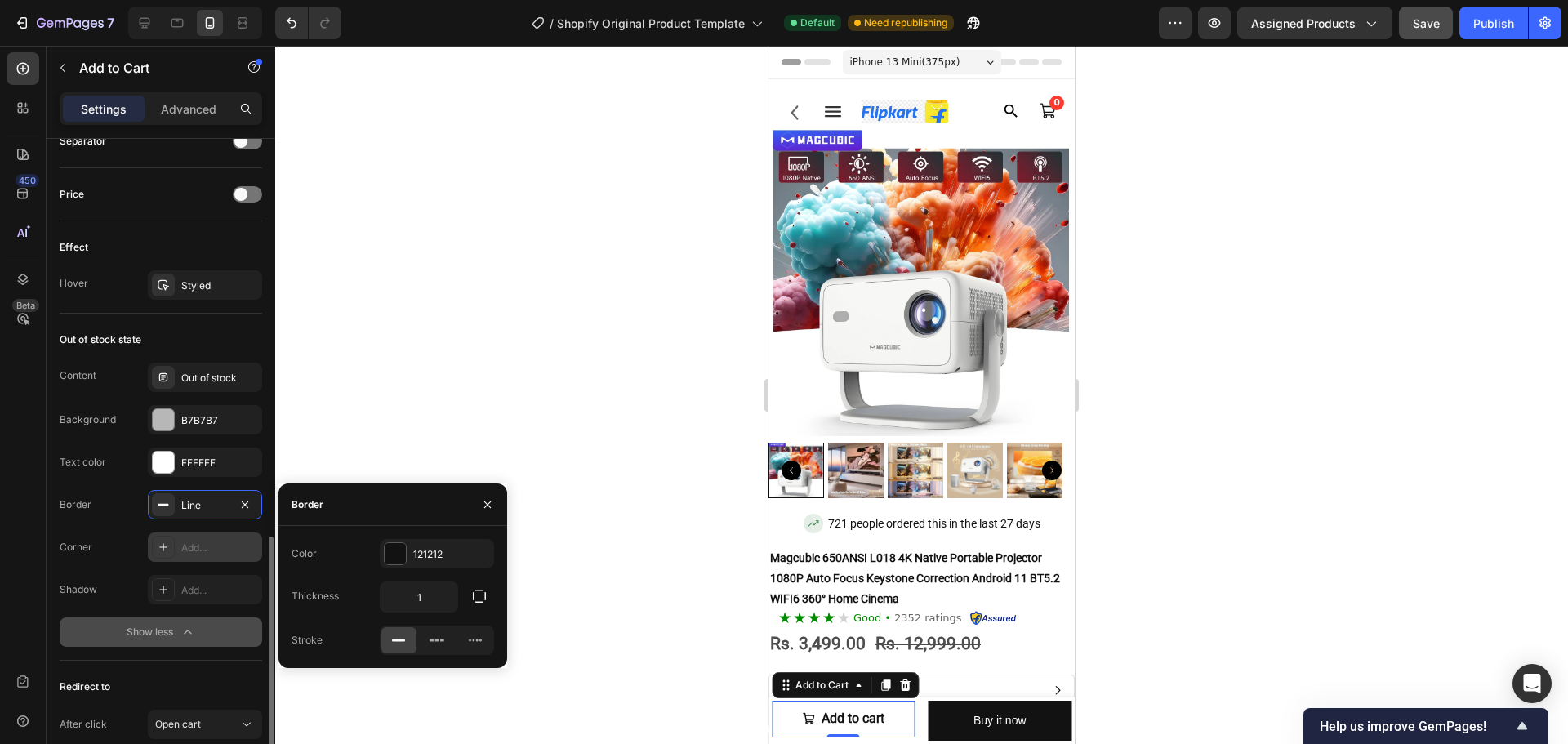
click at [158, 558] on div "Add..." at bounding box center [205, 547] width 114 height 29
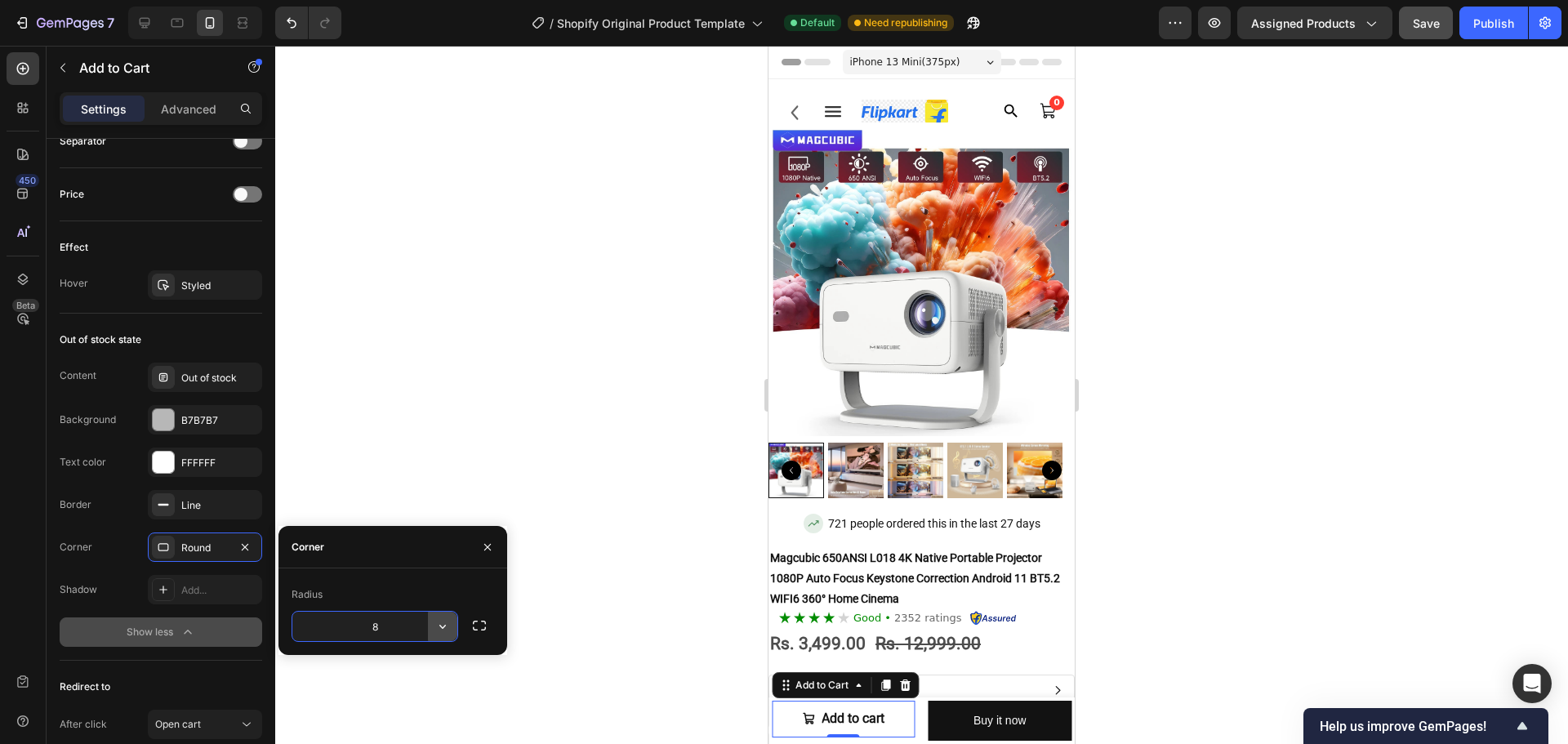
click at [442, 623] on icon "button" at bounding box center [442, 626] width 16 height 16
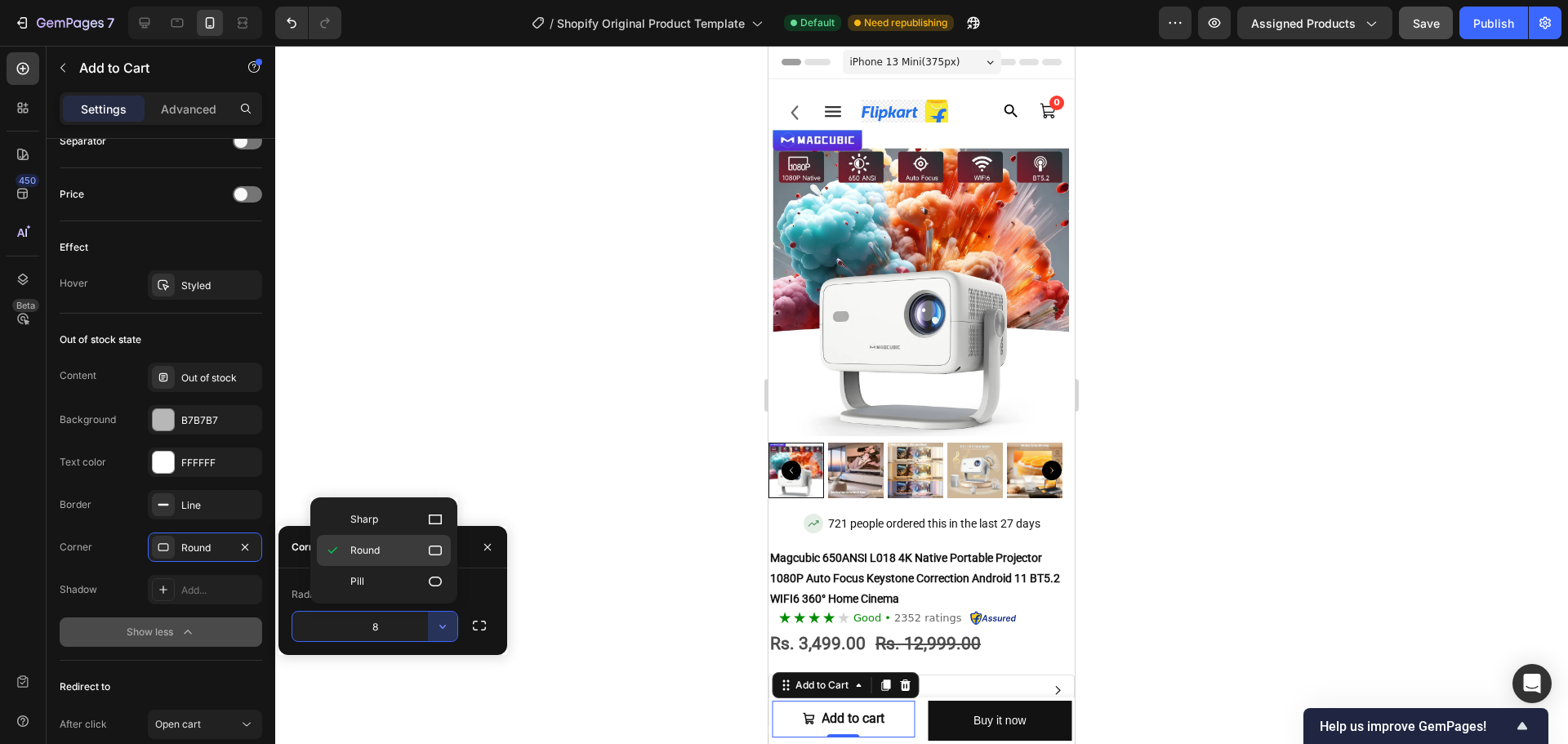
click at [429, 553] on icon at bounding box center [436, 550] width 14 height 10
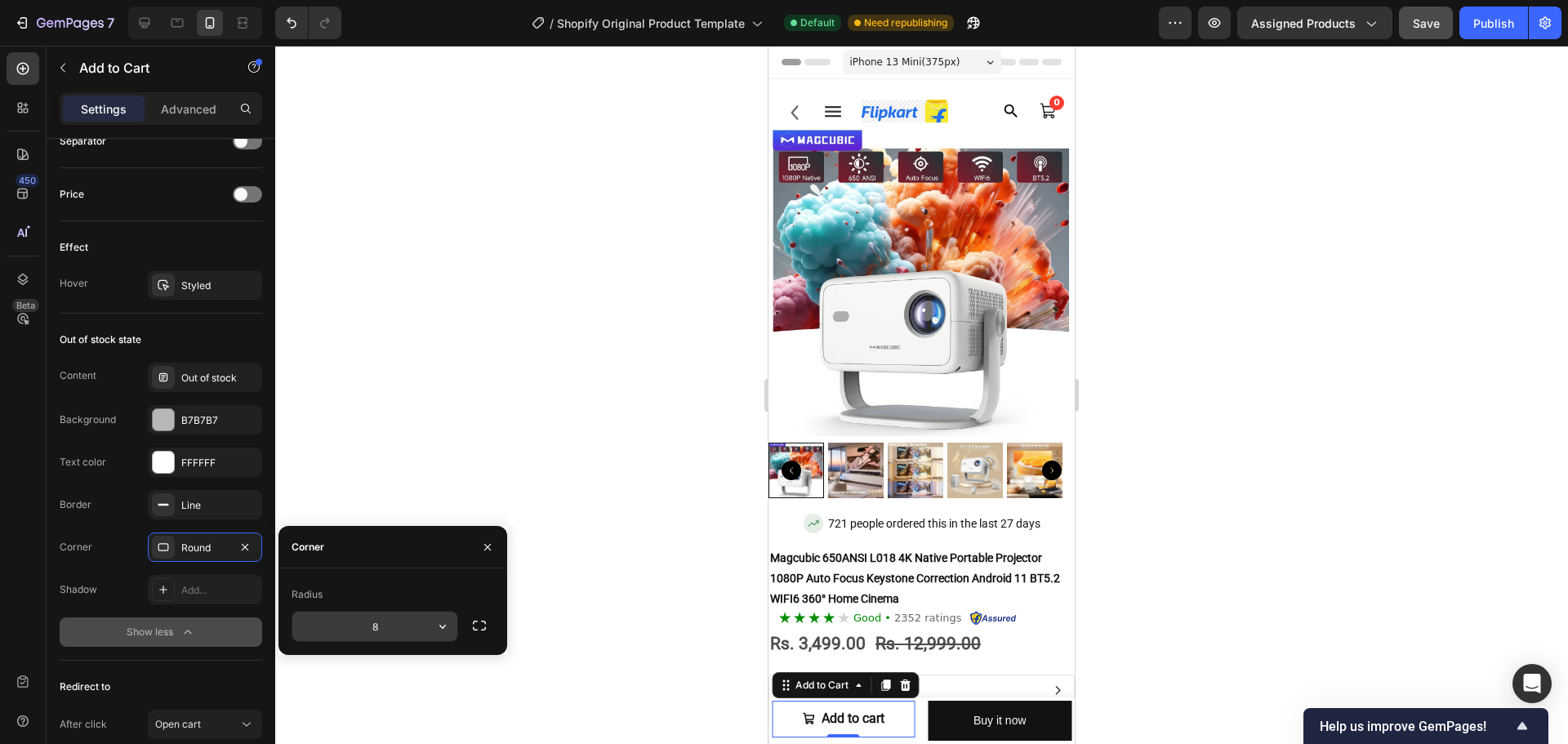
click at [399, 617] on input "8" at bounding box center [374, 626] width 165 height 29
type input "15"
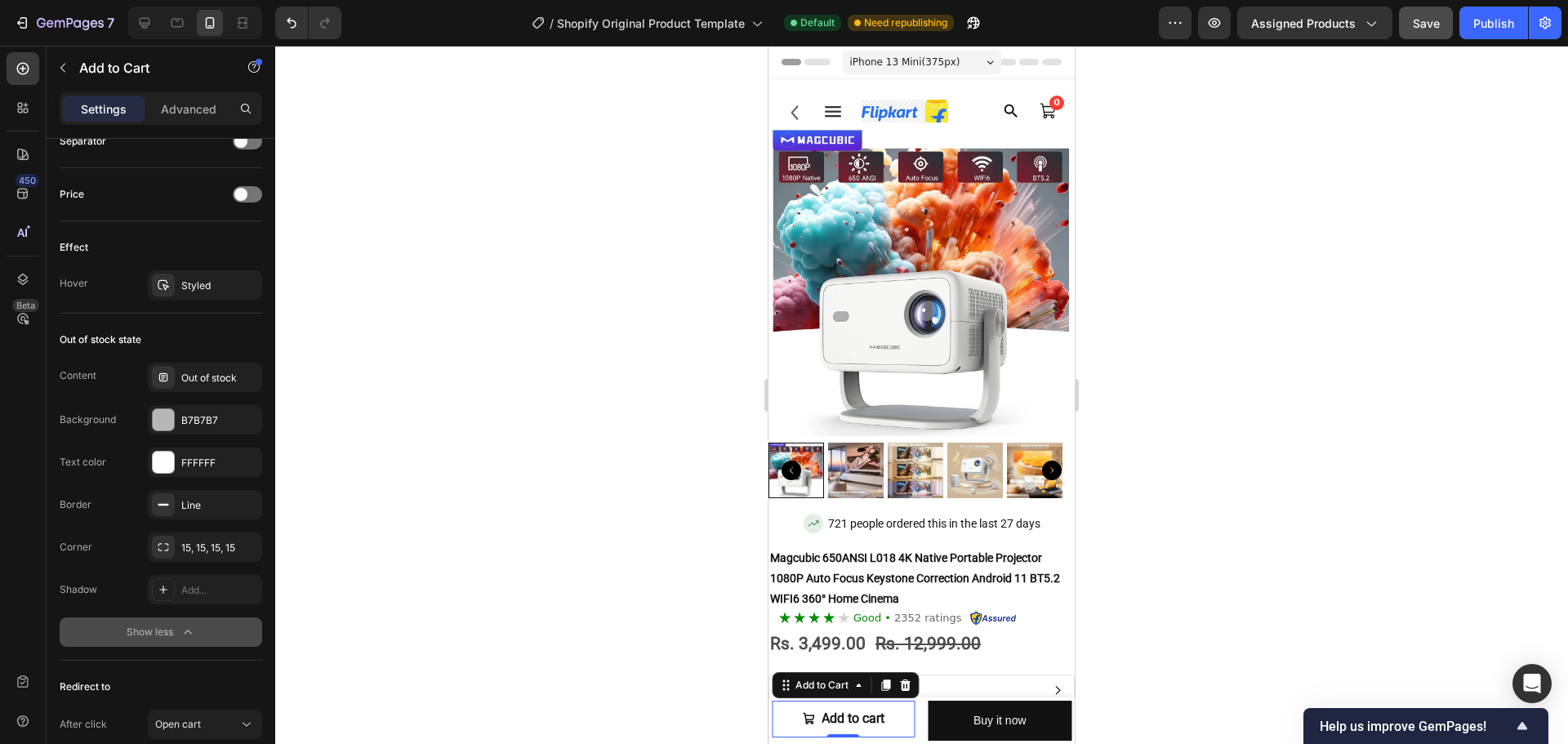
click at [621, 591] on div at bounding box center [921, 394] width 1292 height 698
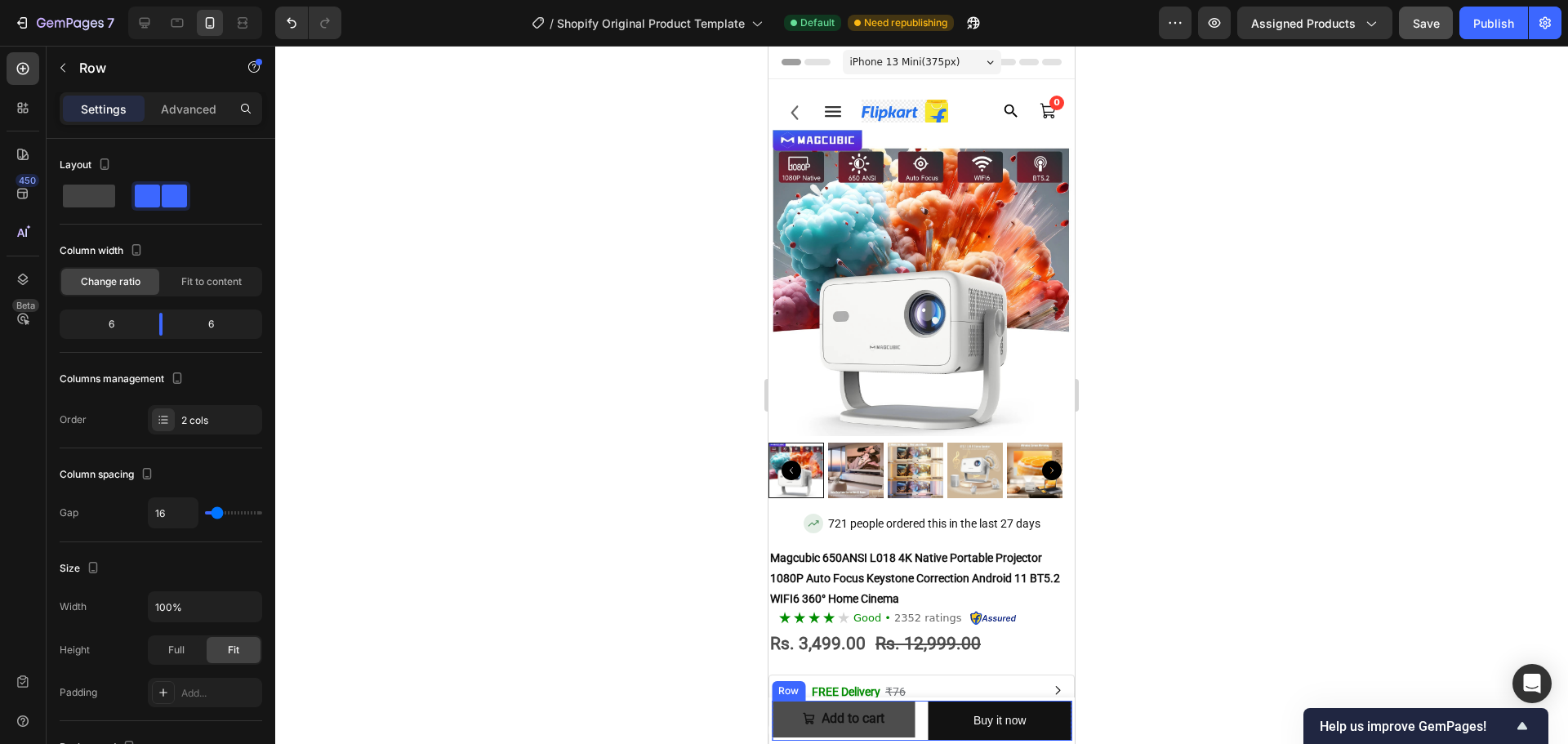
click at [908, 724] on div "Add to cart Add to Cart Buy it now Dynamic Checkout Row" at bounding box center [921, 720] width 300 height 40
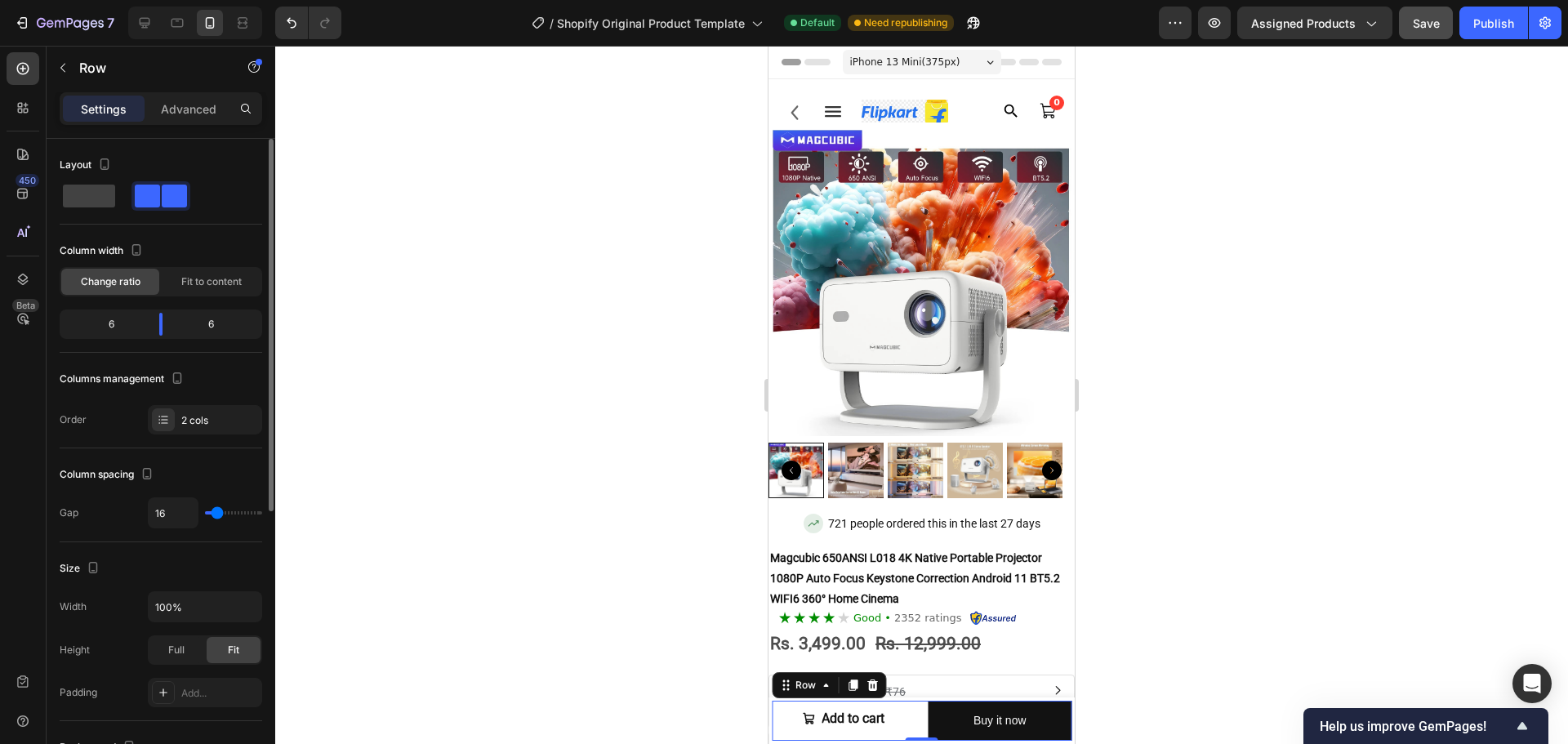
scroll to position [488, 0]
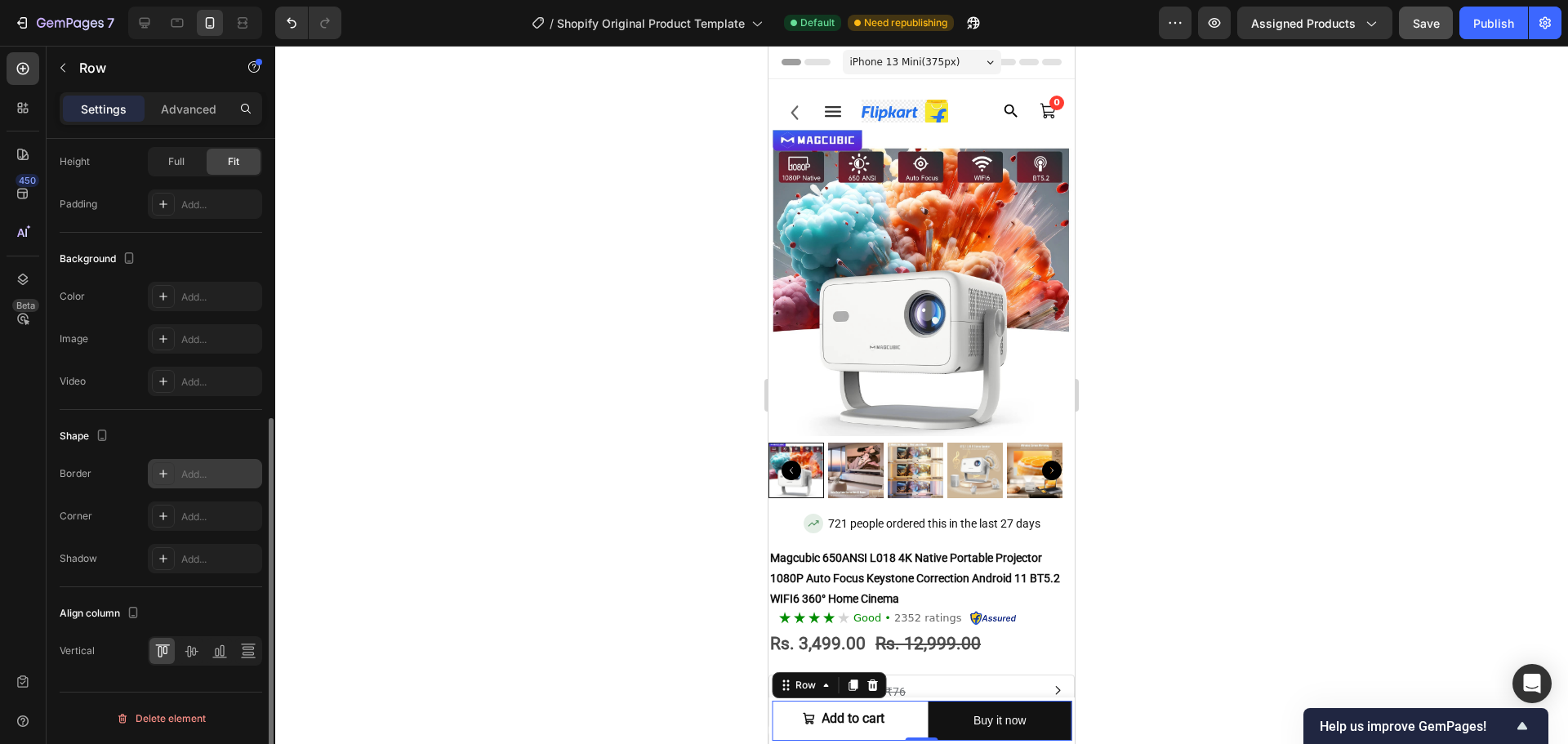
click at [179, 477] on div "Add..." at bounding box center [205, 473] width 114 height 29
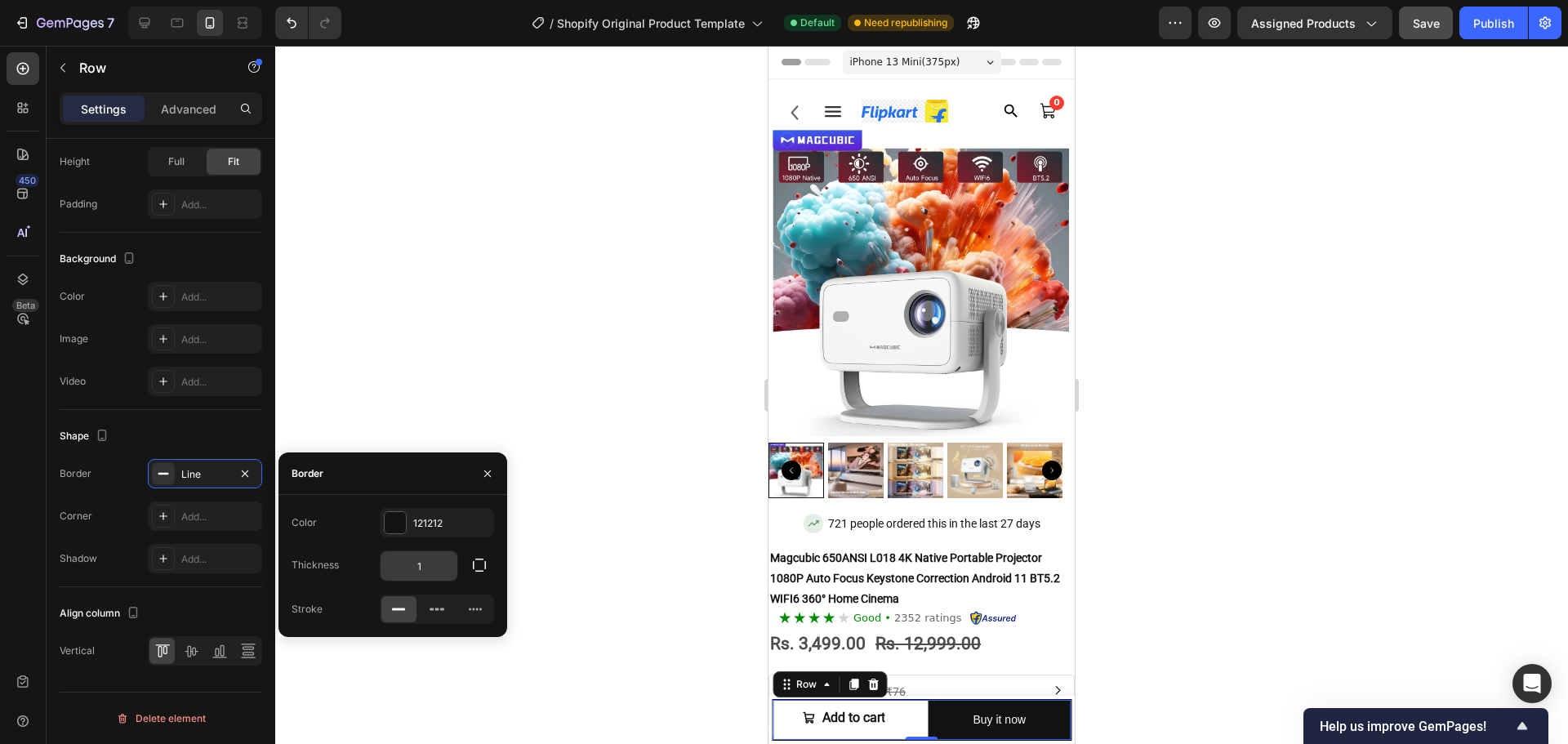
click at [433, 551] on input "1" at bounding box center [419, 565] width 76 height 29
type input "2"
click at [545, 594] on div at bounding box center [921, 394] width 1292 height 698
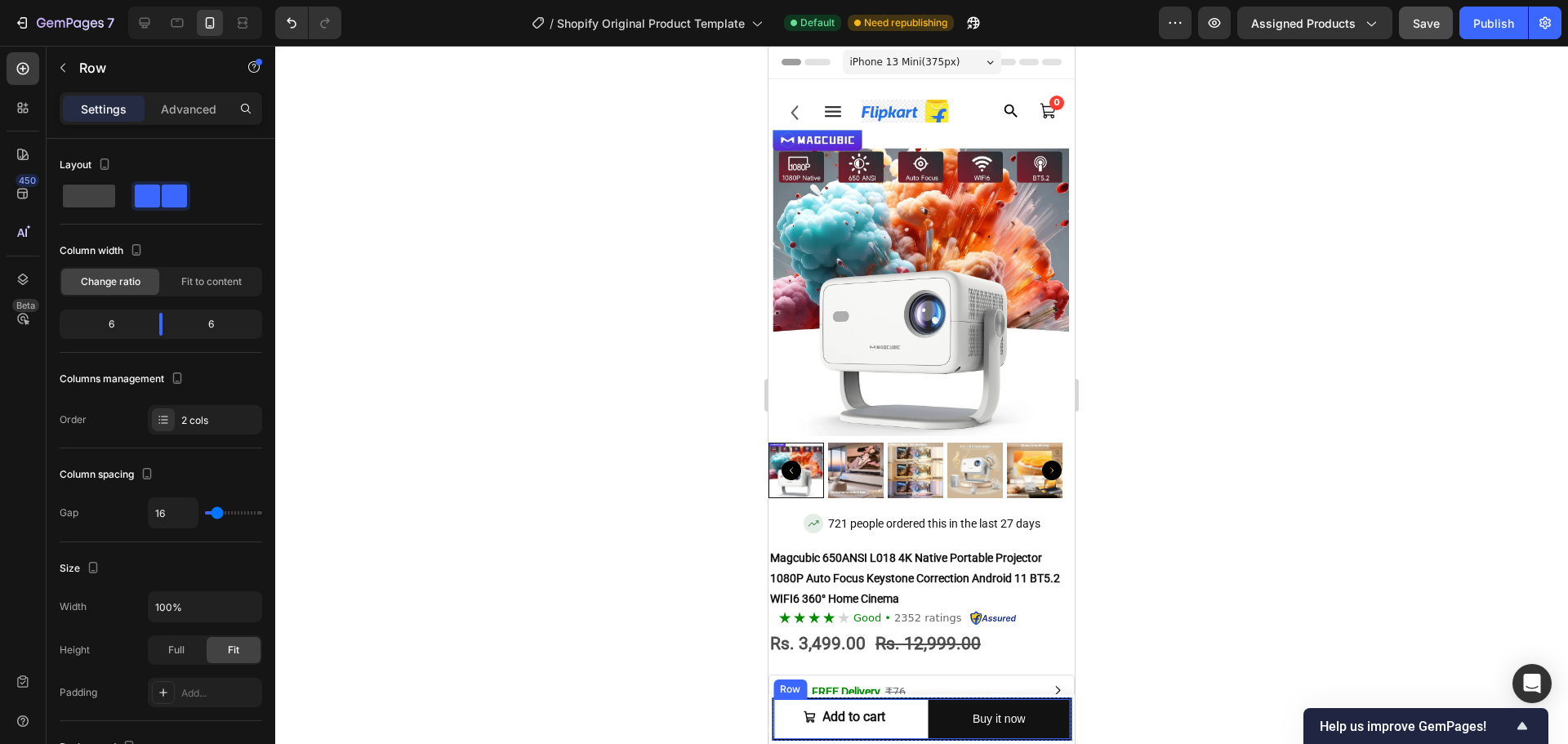
click at [910, 728] on div "Add to cart Add to Cart Buy it now Dynamic Checkout Row" at bounding box center [921, 719] width 300 height 43
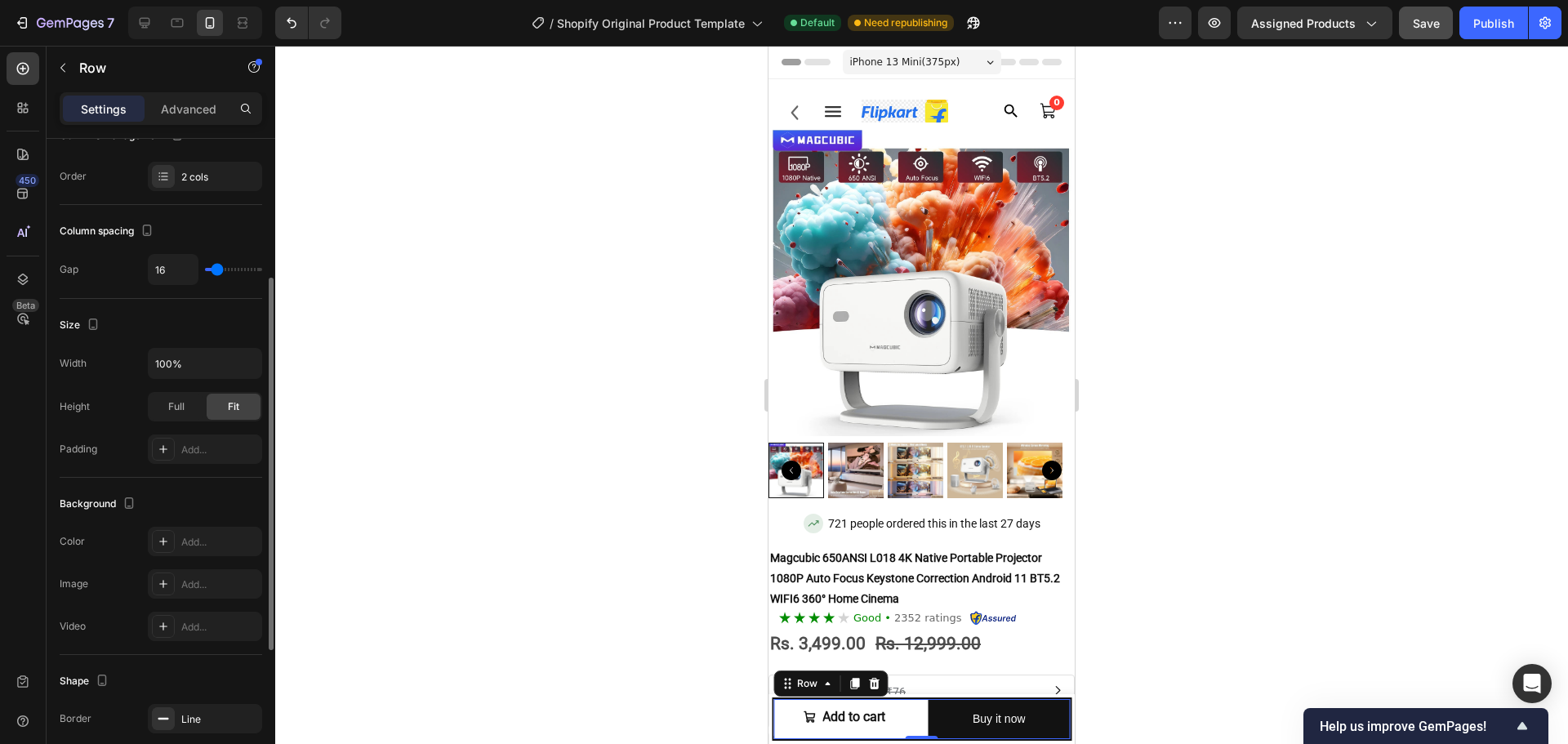
scroll to position [0, 0]
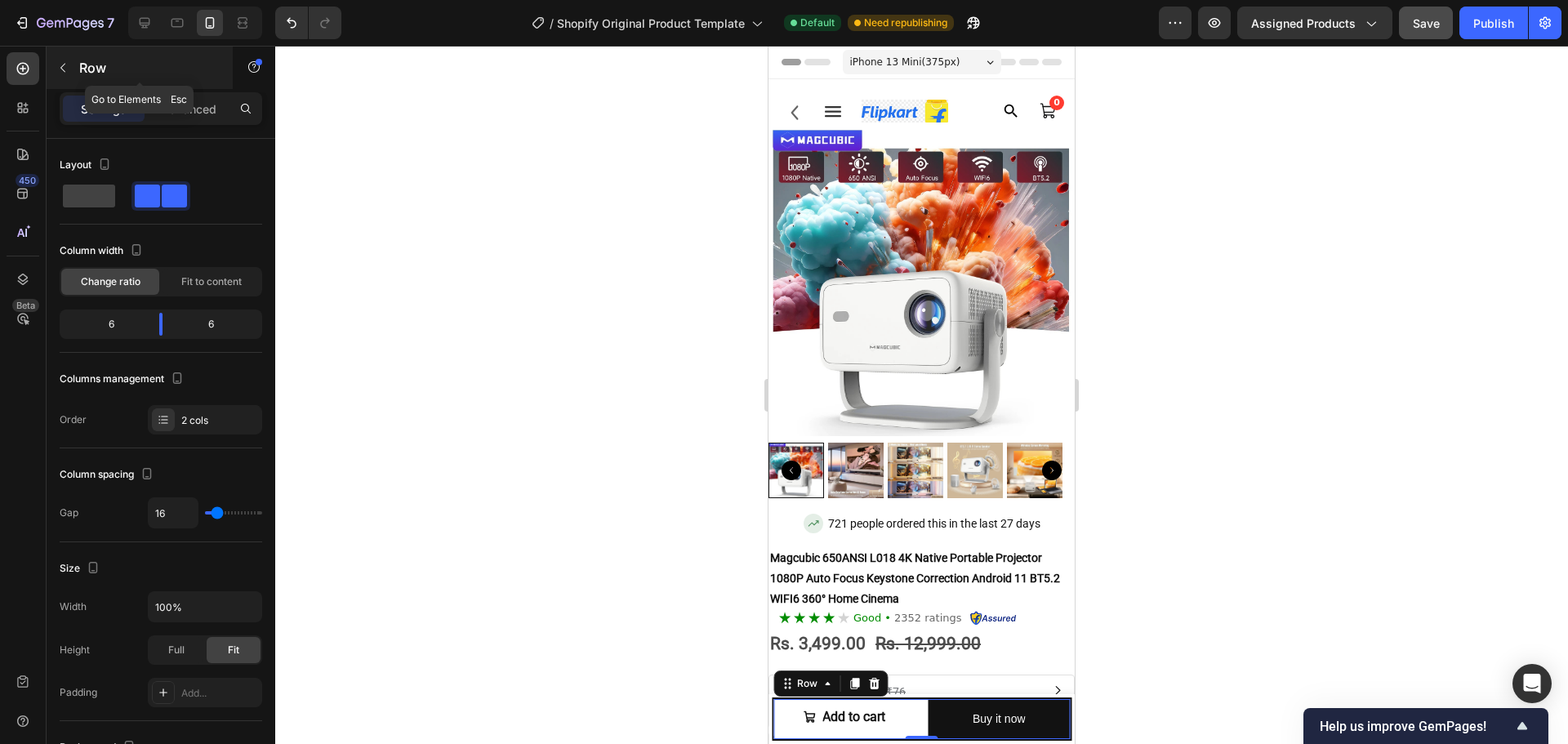
click at [95, 70] on p "Row" at bounding box center [149, 68] width 139 height 19
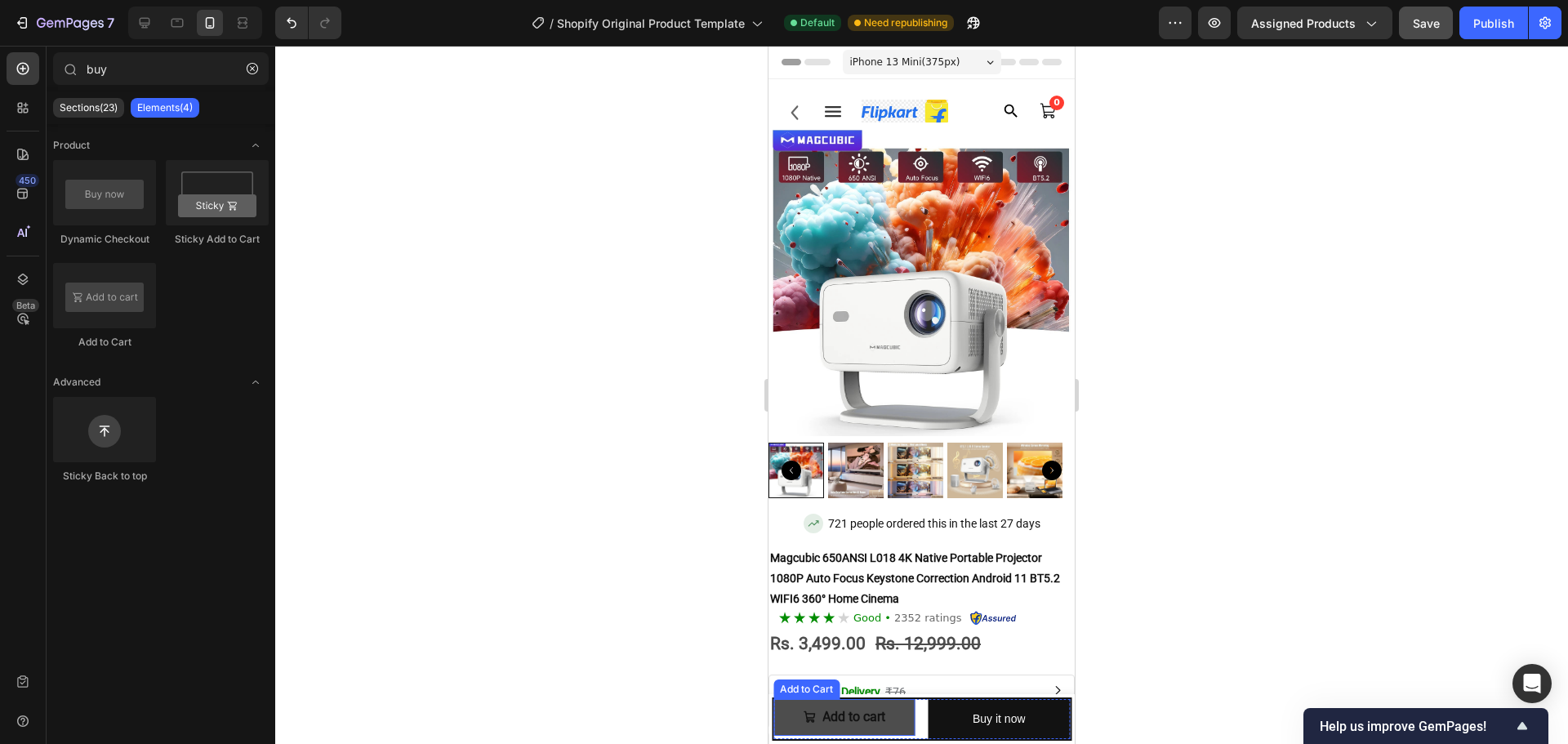
click at [793, 724] on button "Add to cart" at bounding box center [844, 717] width 142 height 37
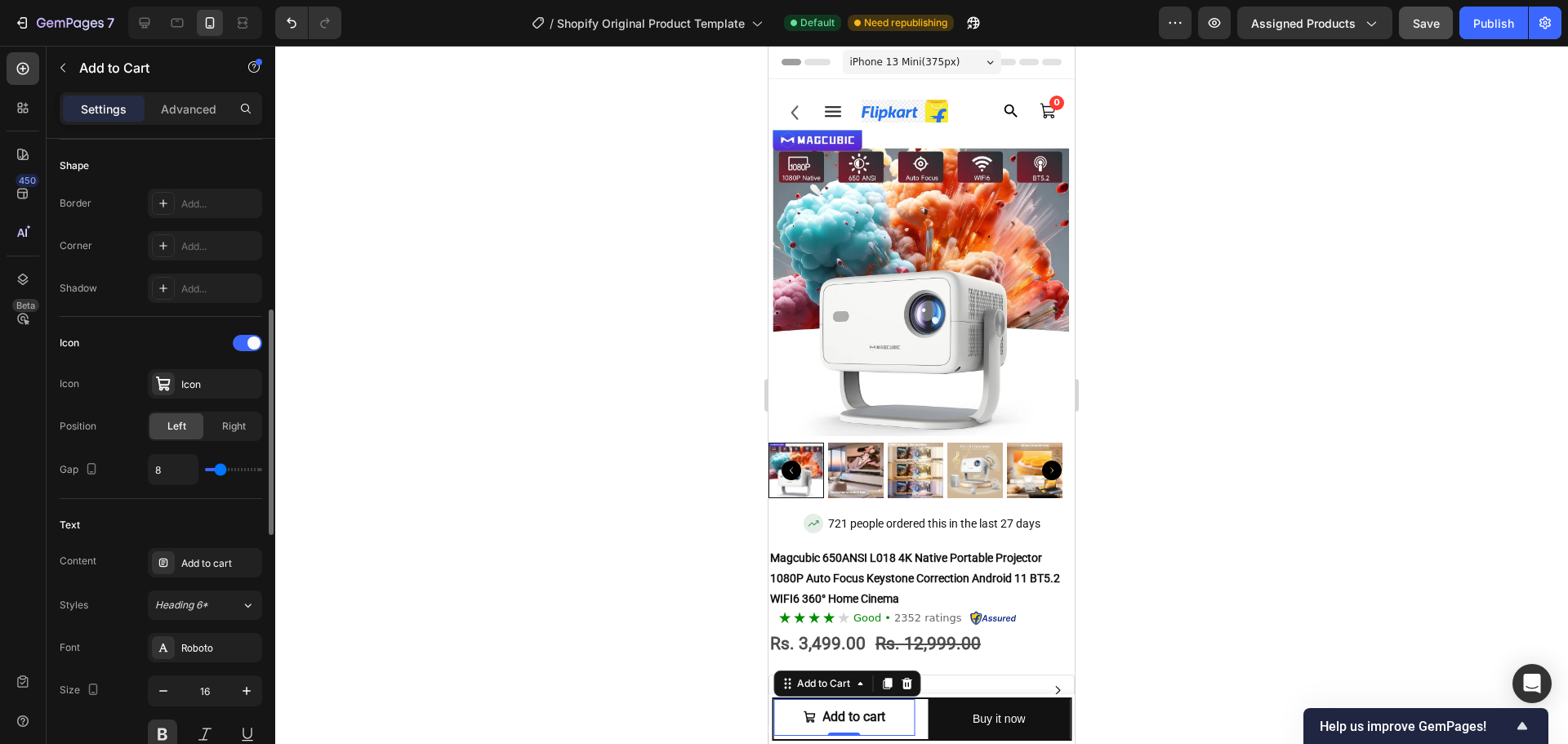
scroll to position [247, 0]
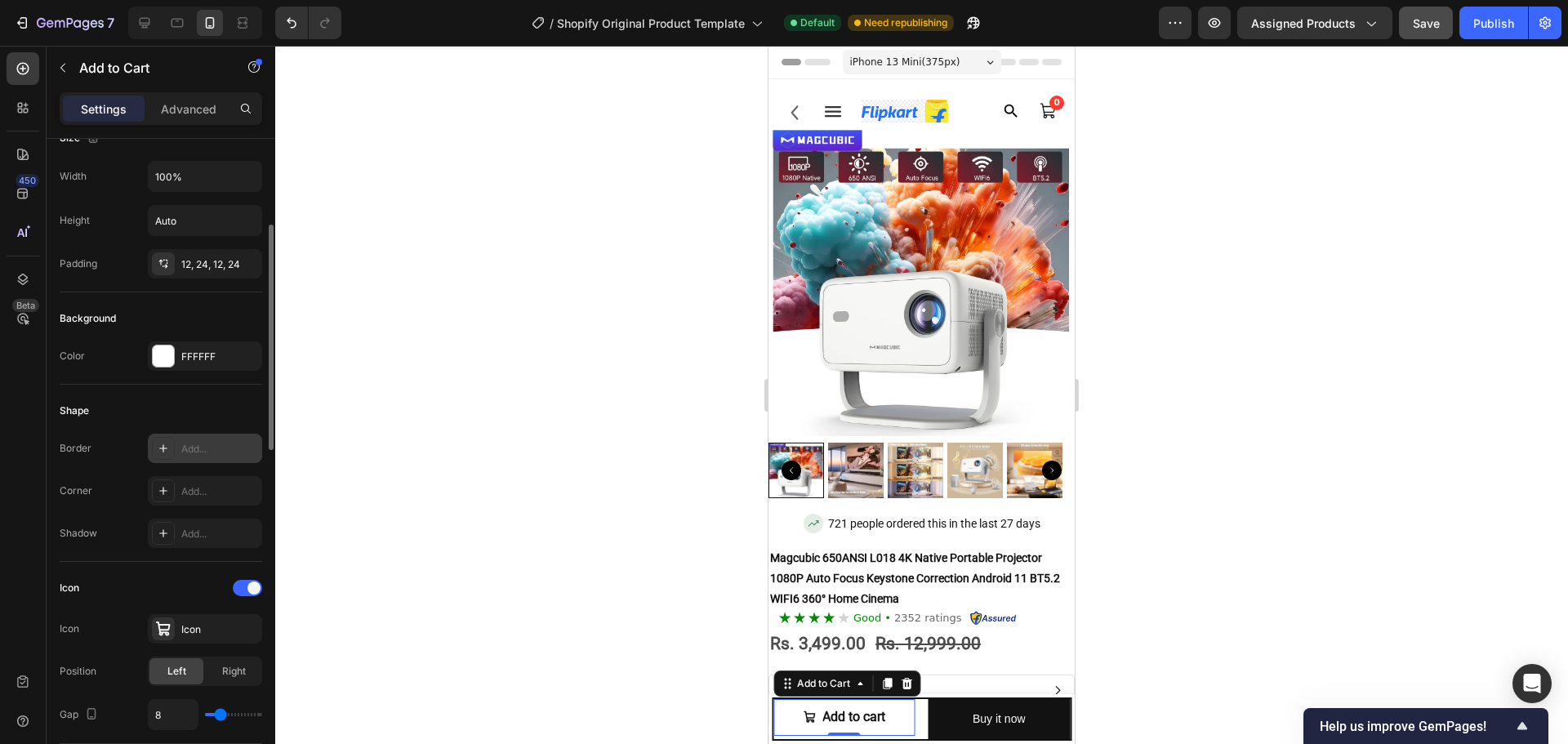
click at [187, 452] on div "Add..." at bounding box center [219, 448] width 76 height 14
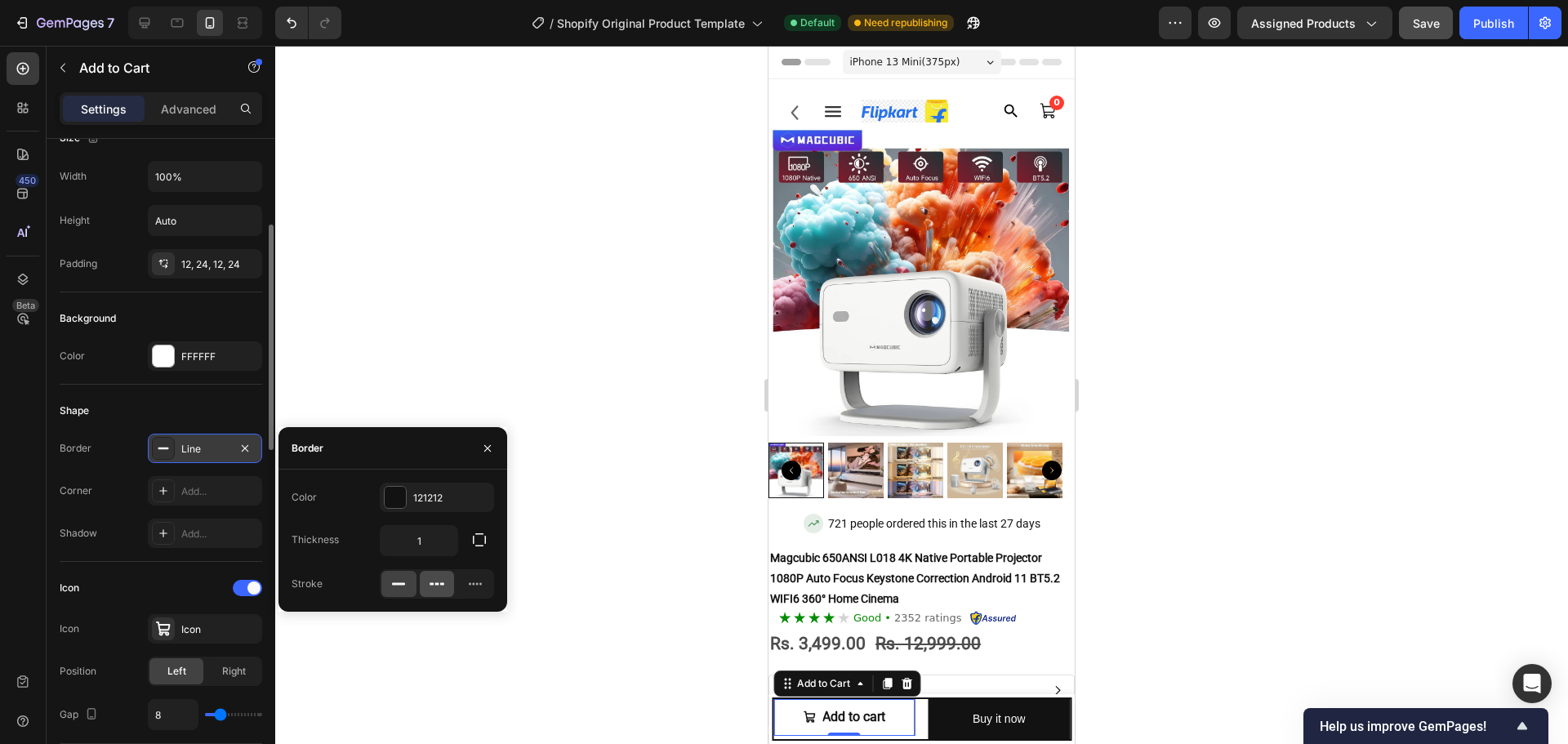
click at [446, 576] on div at bounding box center [437, 584] width 35 height 26
click at [403, 582] on icon at bounding box center [398, 584] width 16 height 16
click at [422, 545] on input "1" at bounding box center [419, 540] width 76 height 29
type input "2"
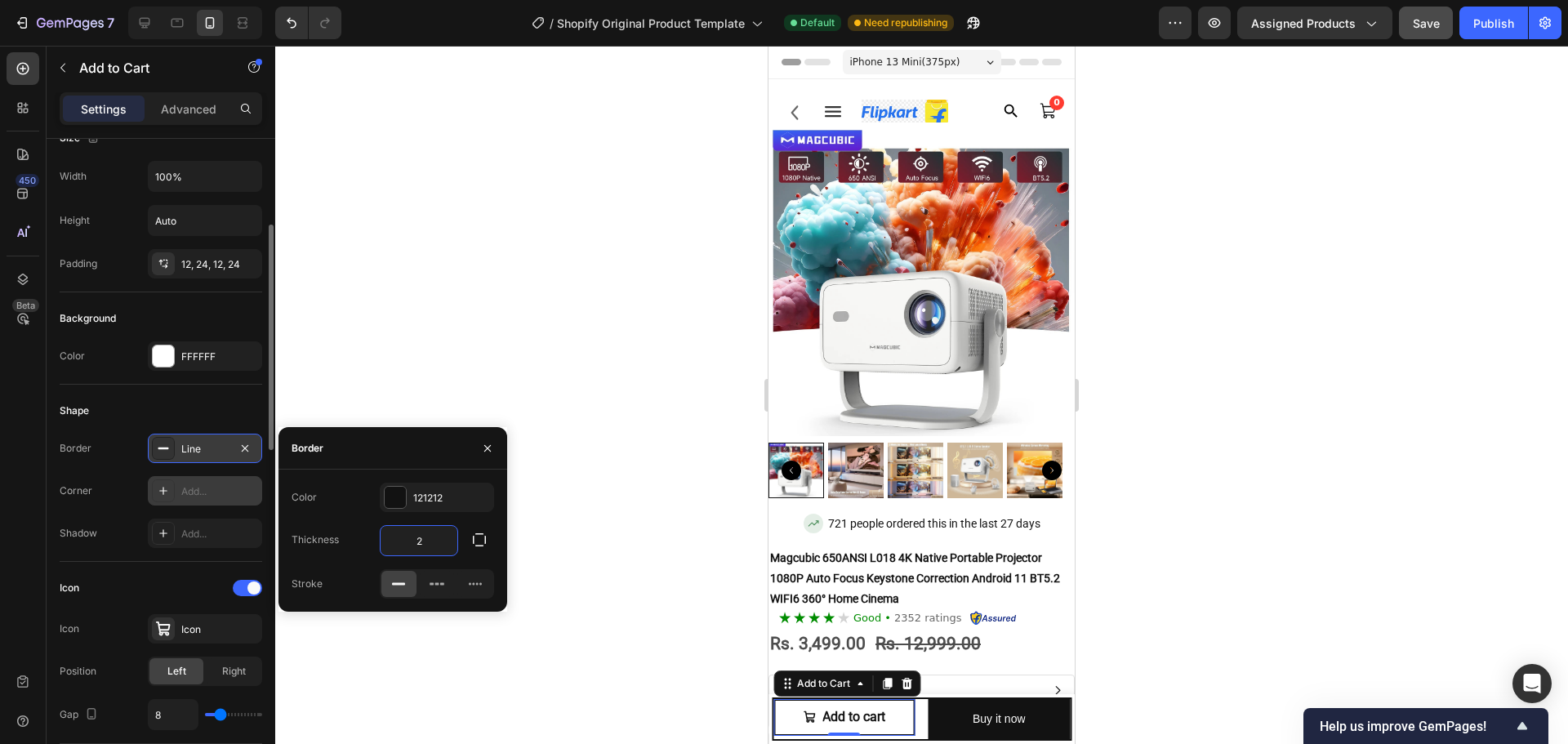
click at [208, 501] on div "Add..." at bounding box center [205, 491] width 114 height 29
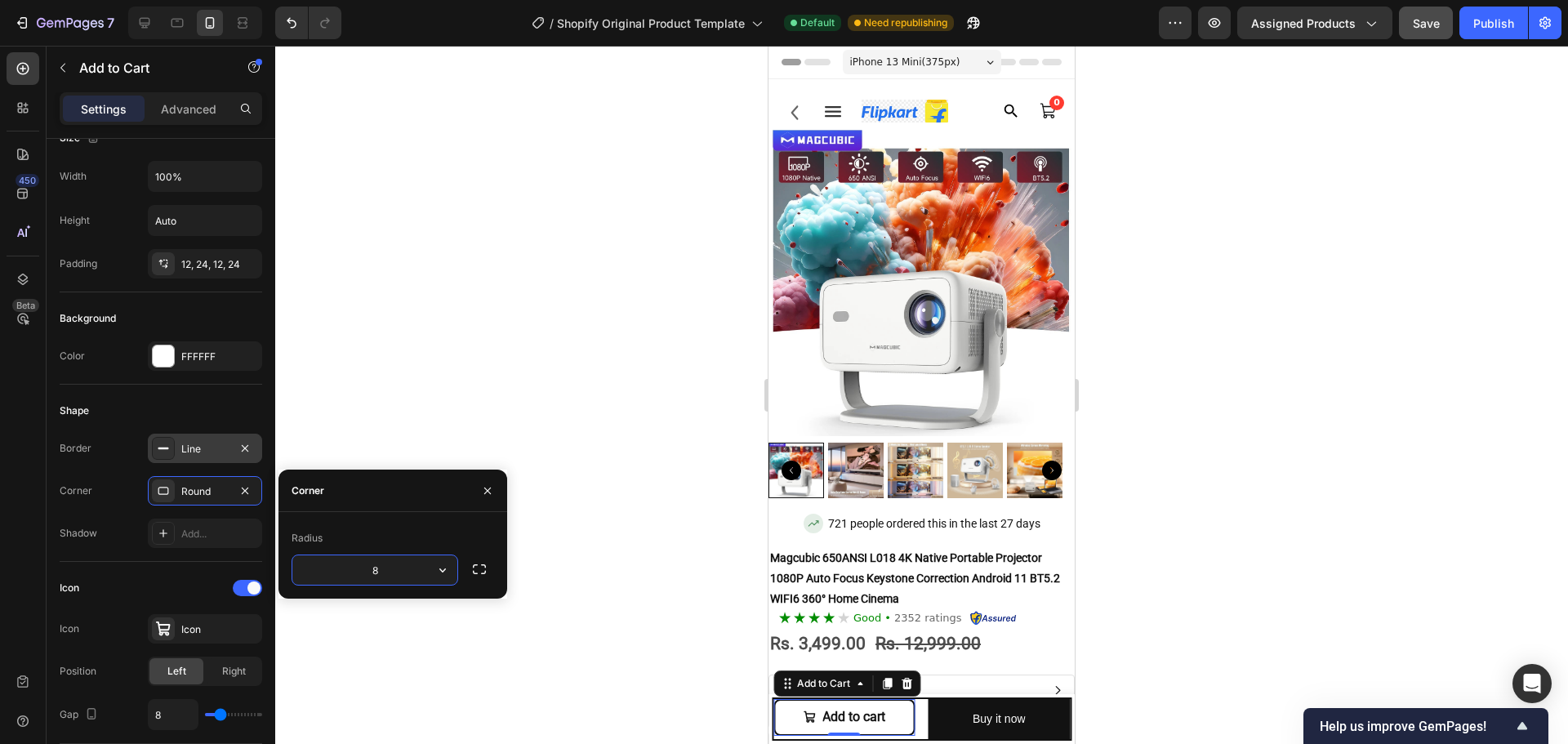
click at [408, 571] on input "8" at bounding box center [374, 570] width 165 height 29
type input "14"
click at [557, 645] on div at bounding box center [921, 394] width 1292 height 698
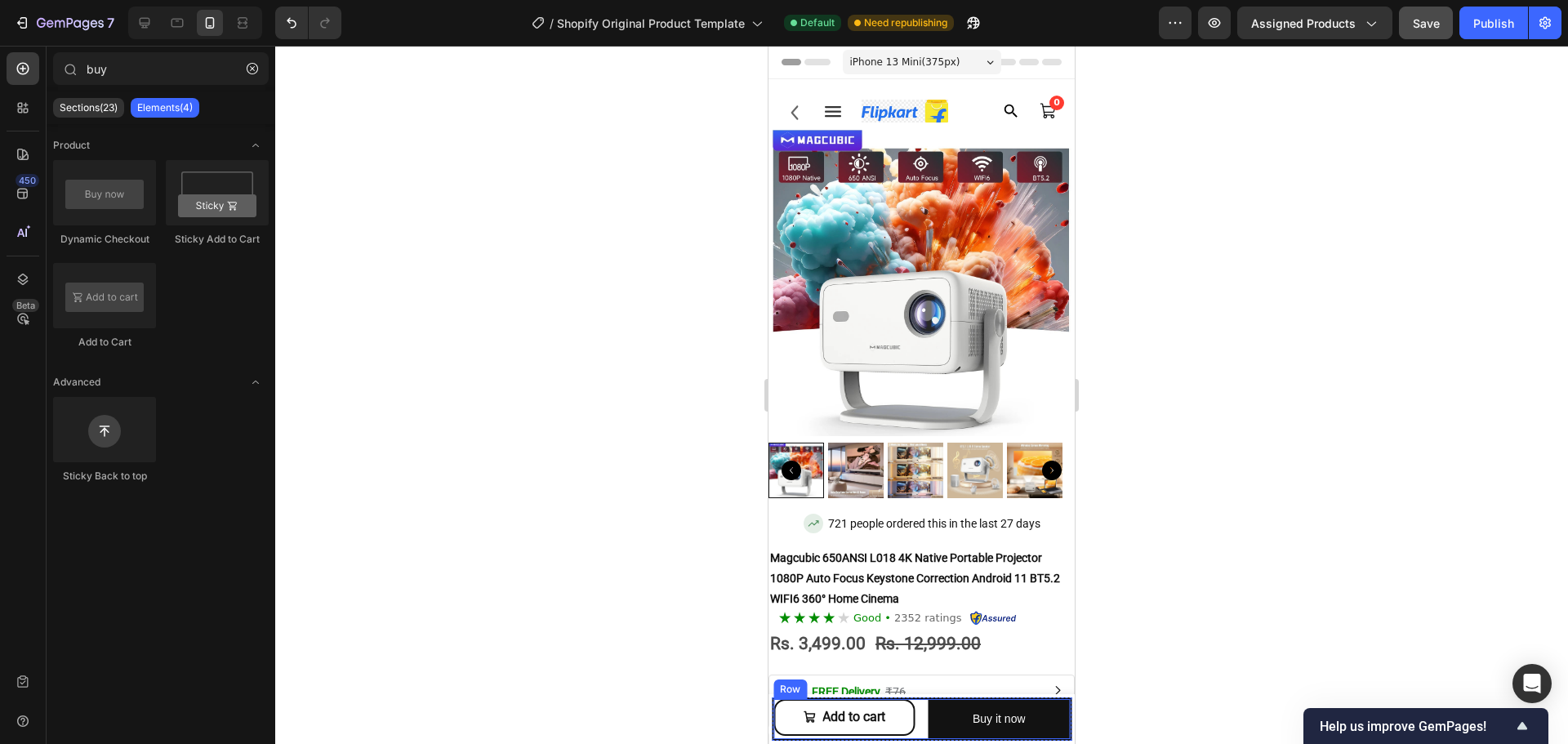
click at [920, 730] on div "Add to cart Add to Cart Buy it now Dynamic Checkout Row" at bounding box center [921, 719] width 300 height 43
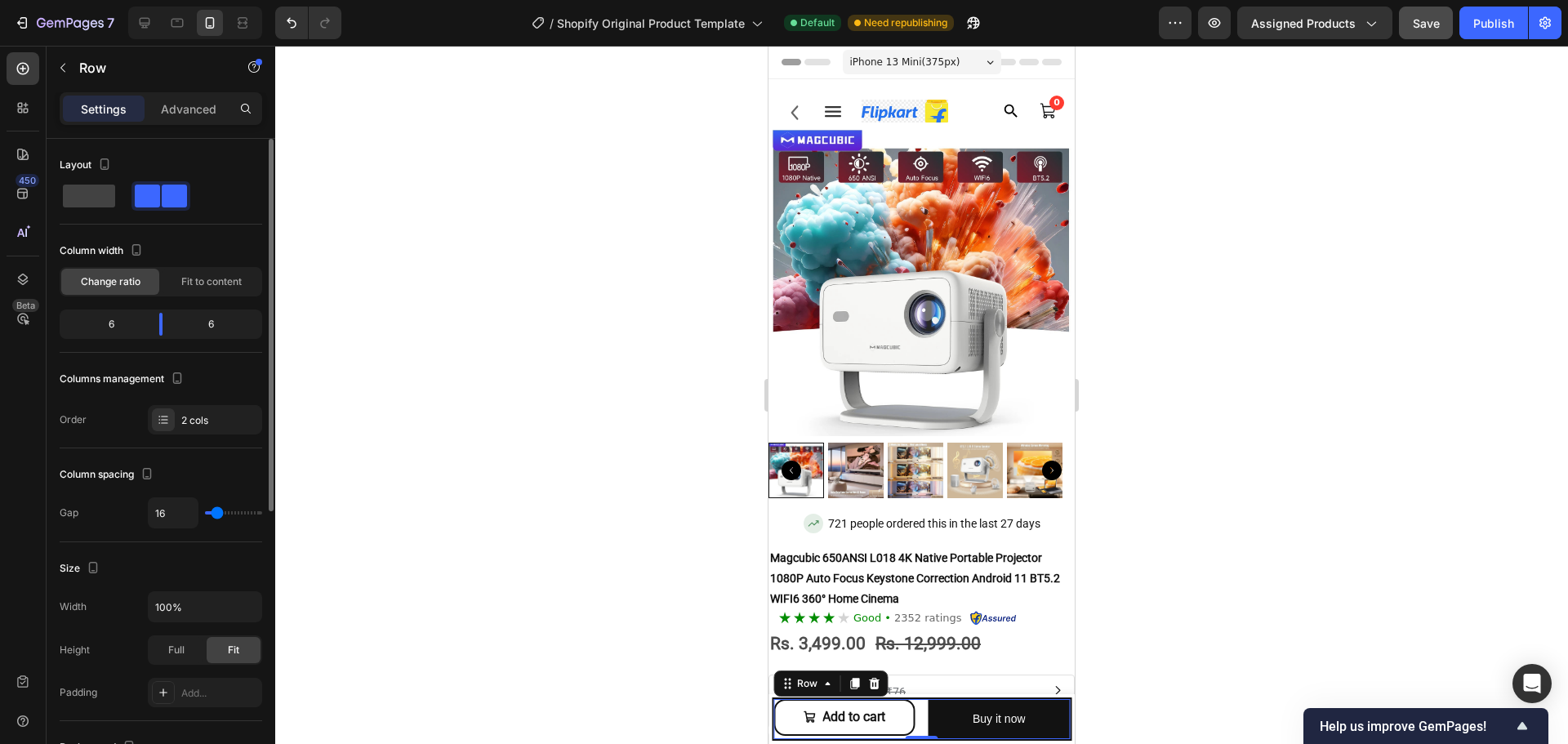
scroll to position [488, 0]
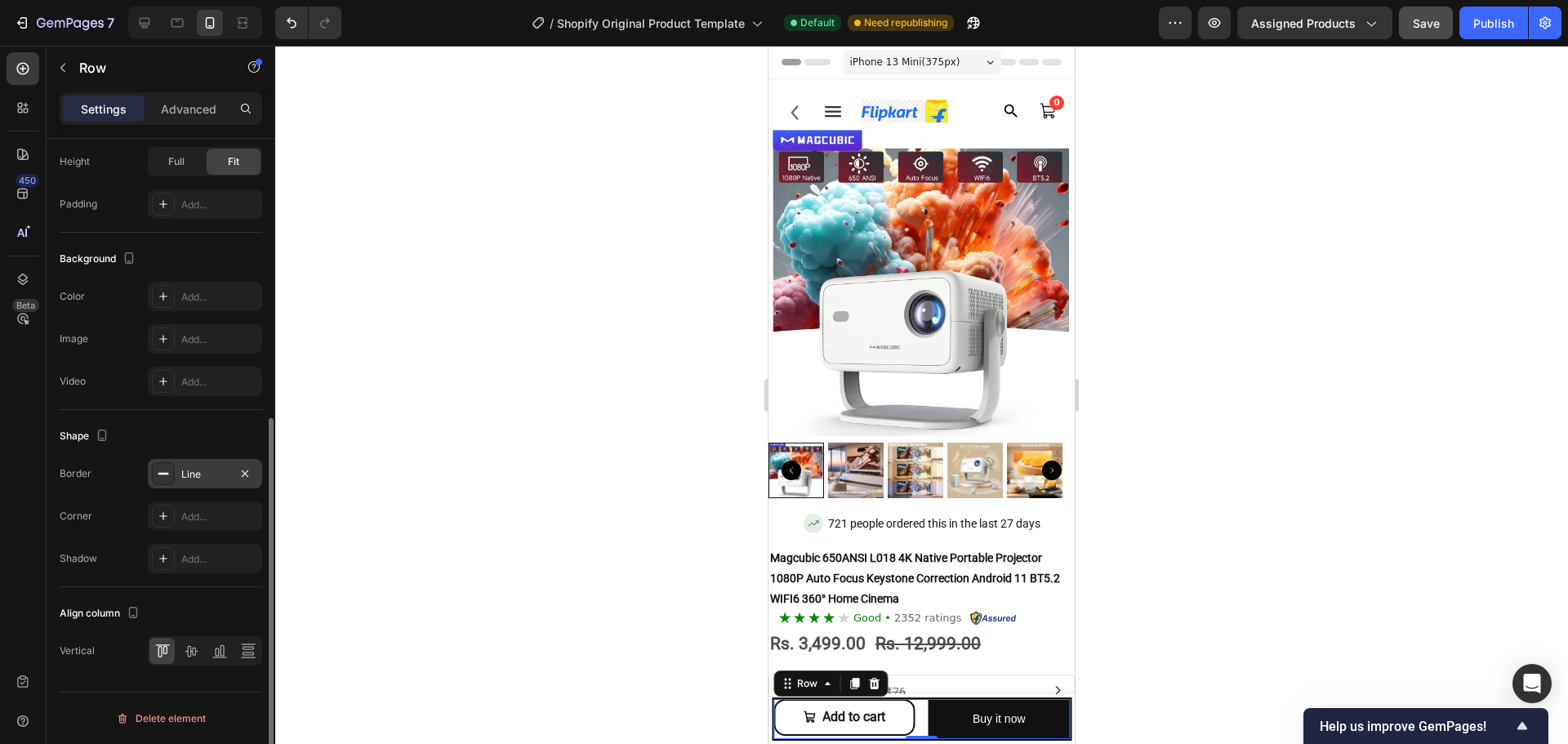
click at [189, 477] on div "Line" at bounding box center [205, 473] width 47 height 14
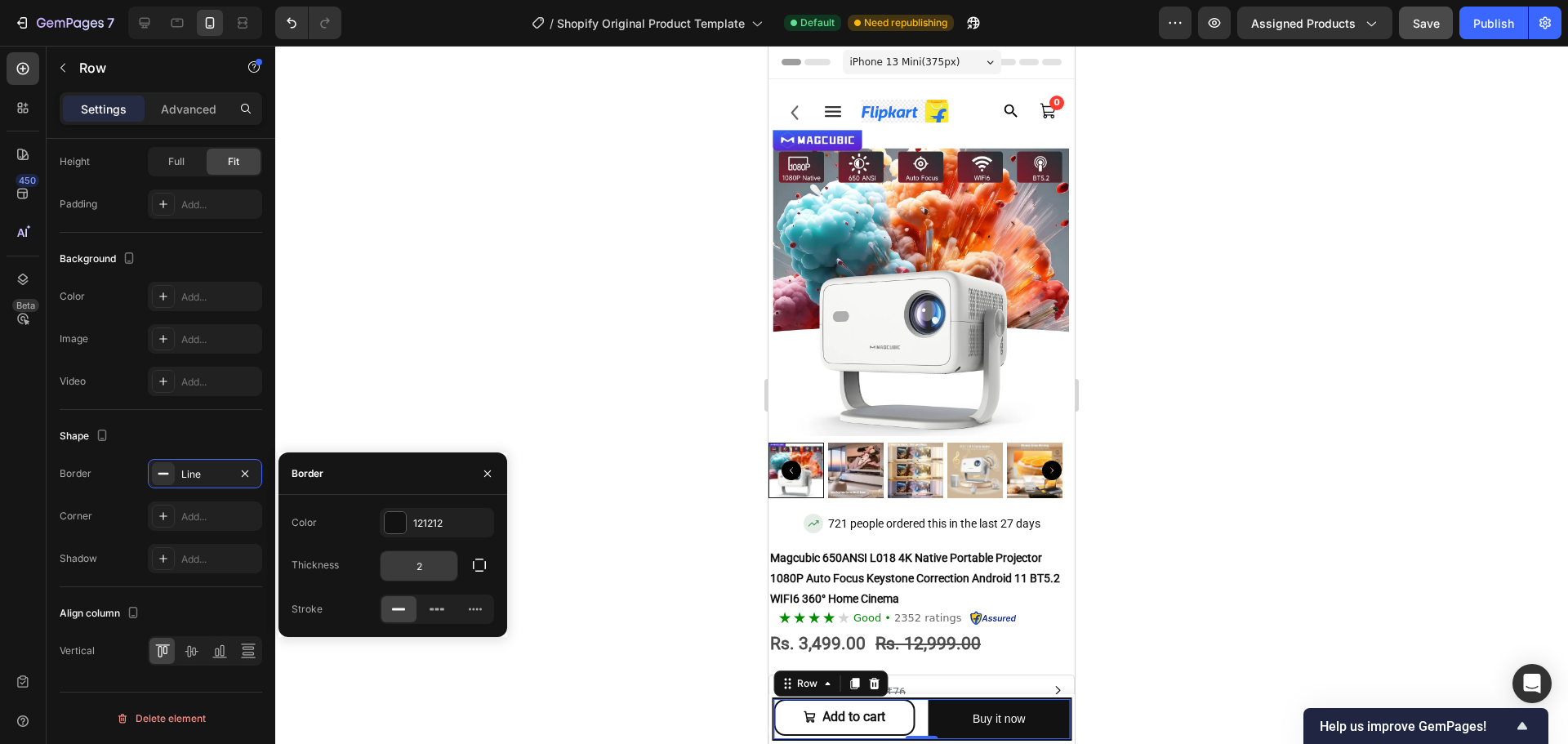
click at [437, 567] on input "2" at bounding box center [419, 565] width 76 height 29
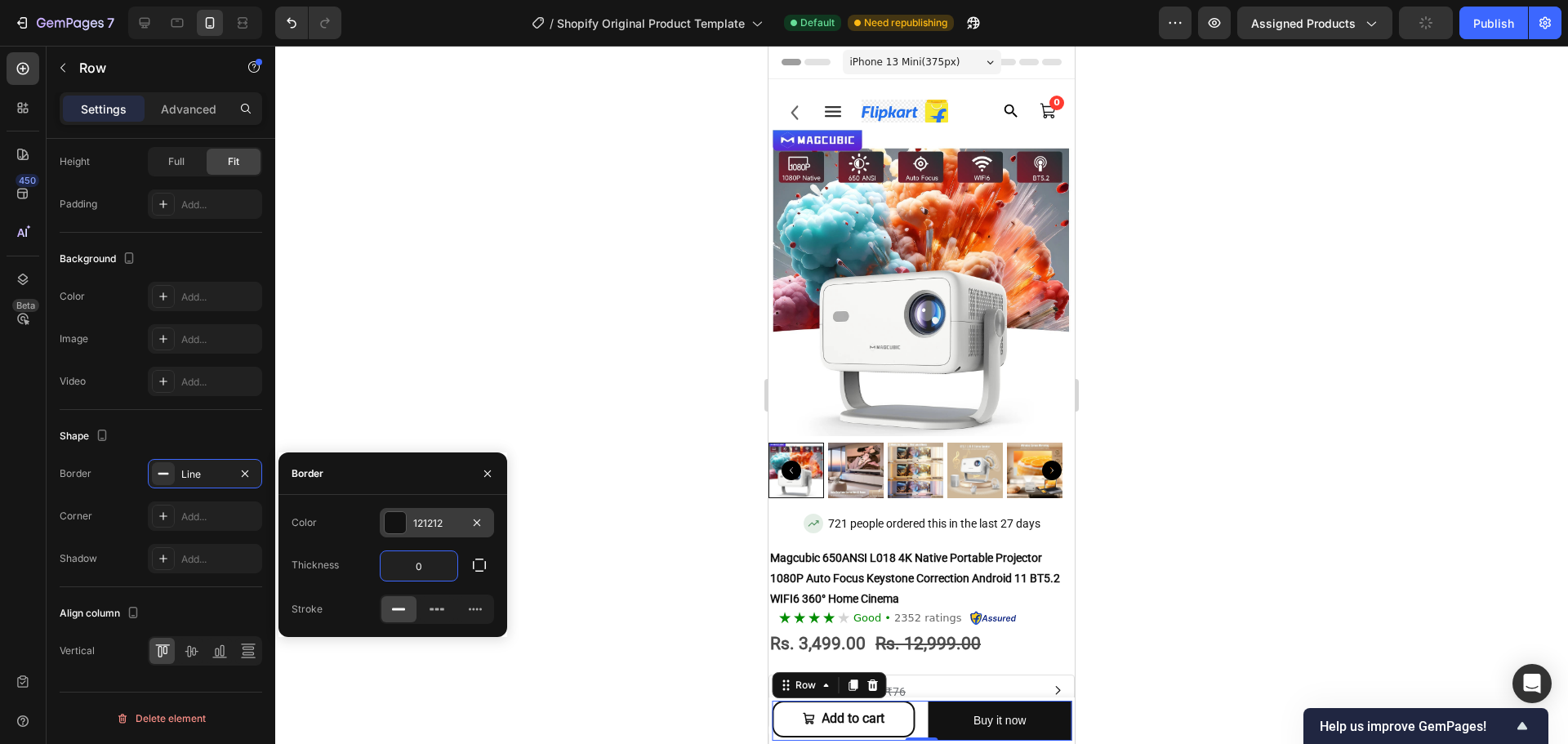
type input "0"
click at [423, 522] on div "121212" at bounding box center [437, 523] width 47 height 14
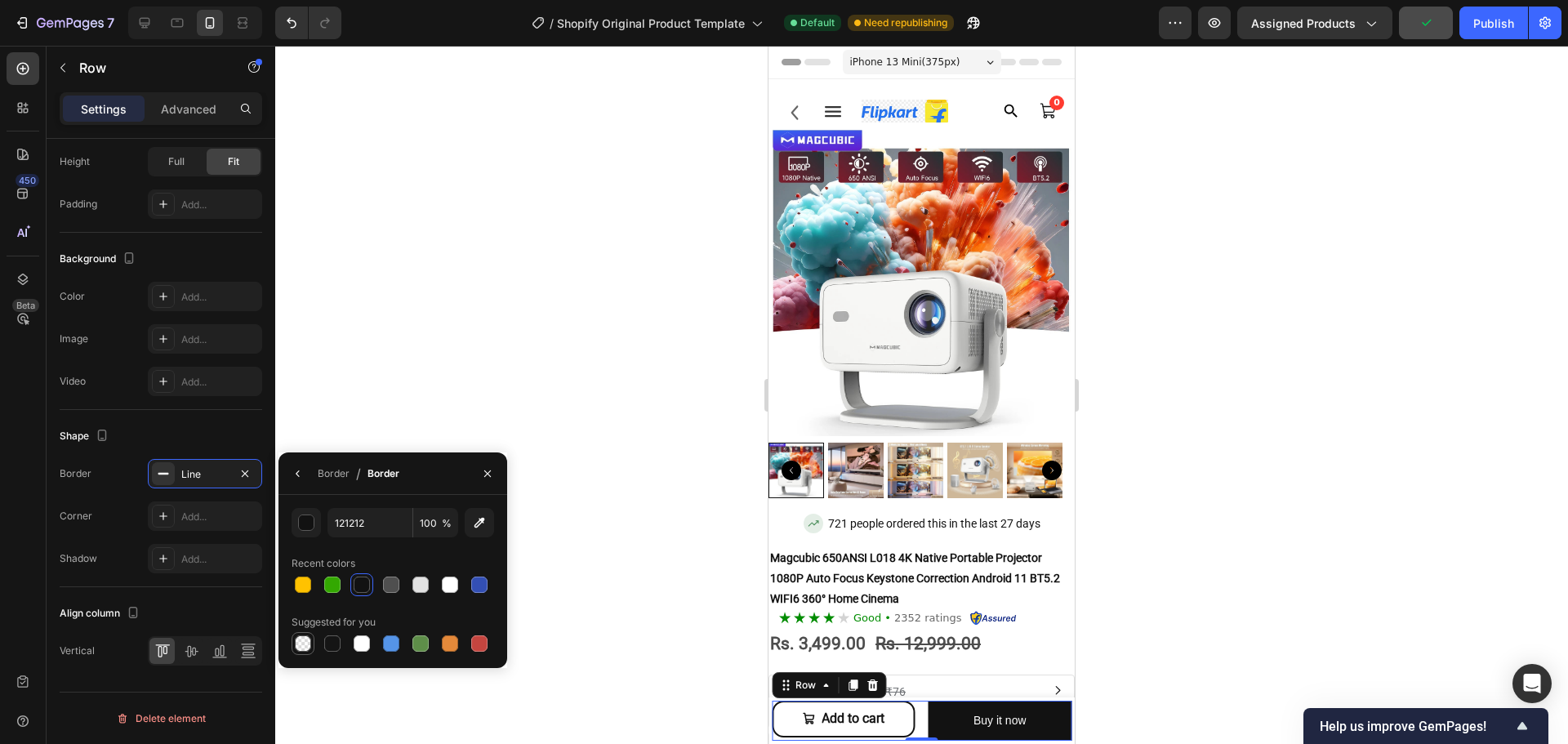
click at [294, 639] on div at bounding box center [303, 644] width 19 height 19
type input "000000"
type input "0"
click at [548, 561] on div at bounding box center [921, 394] width 1292 height 698
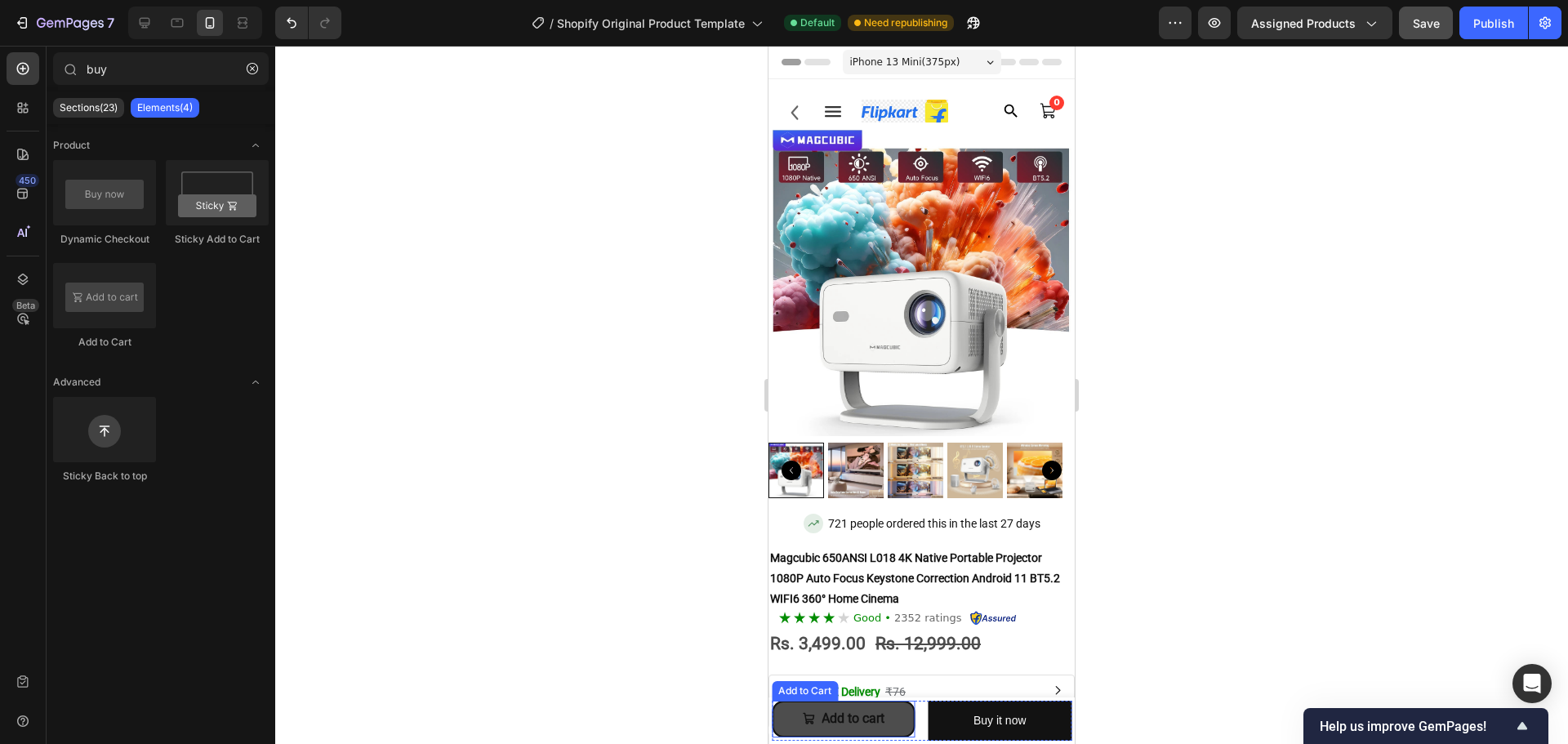
click at [900, 734] on button "Add to cart" at bounding box center [843, 719] width 144 height 37
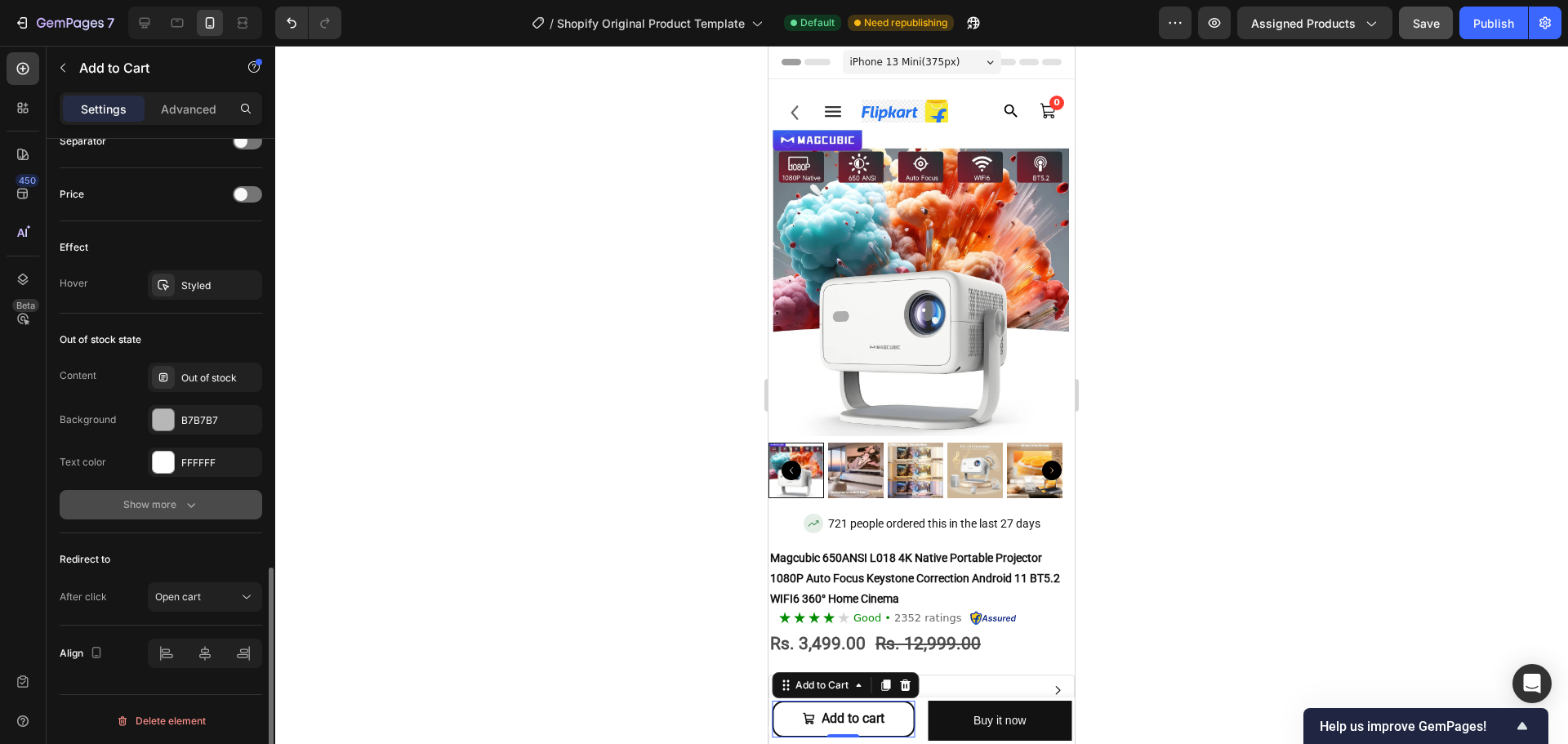
scroll to position [1227, 0]
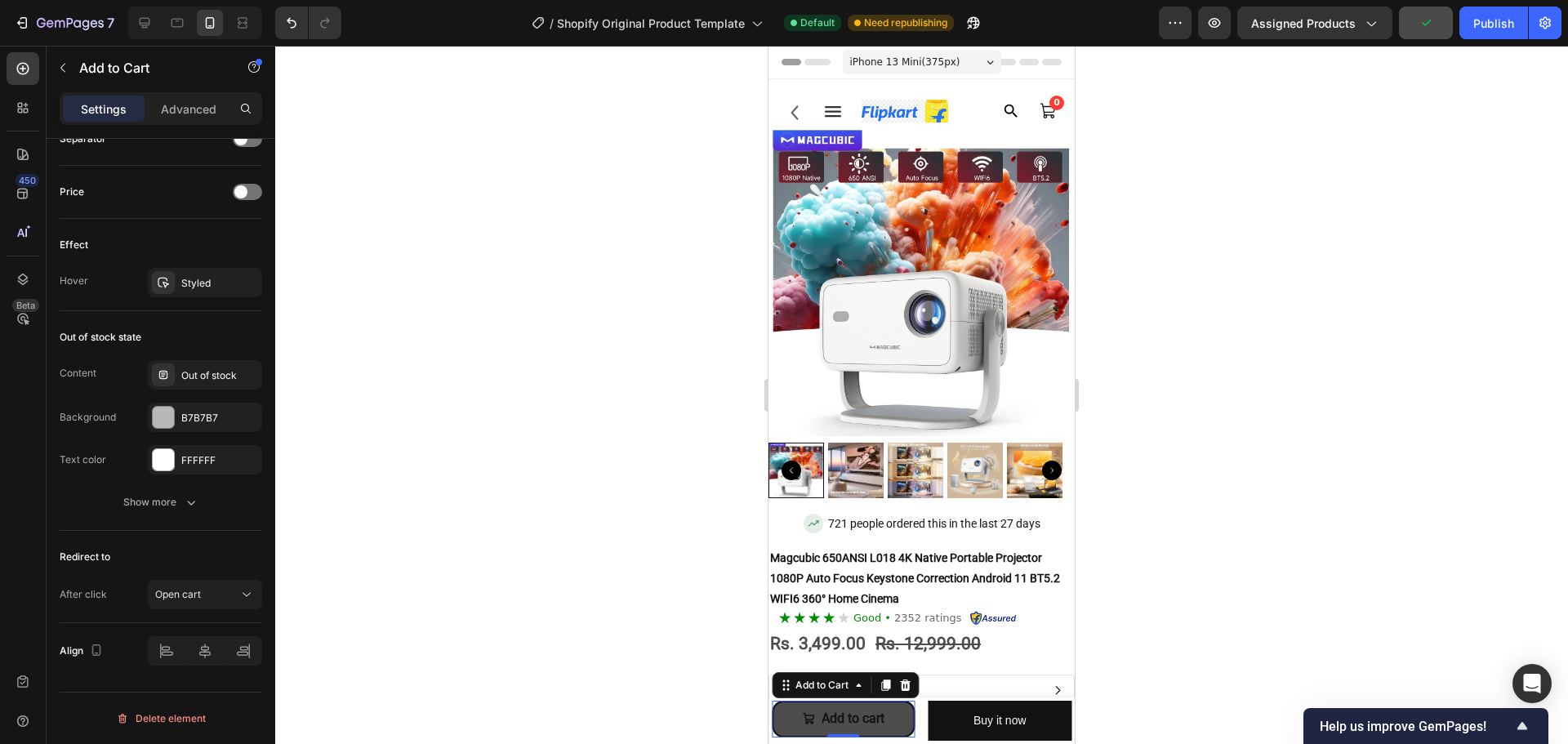
click at [896, 726] on button "Add to cart" at bounding box center [843, 719] width 144 height 37
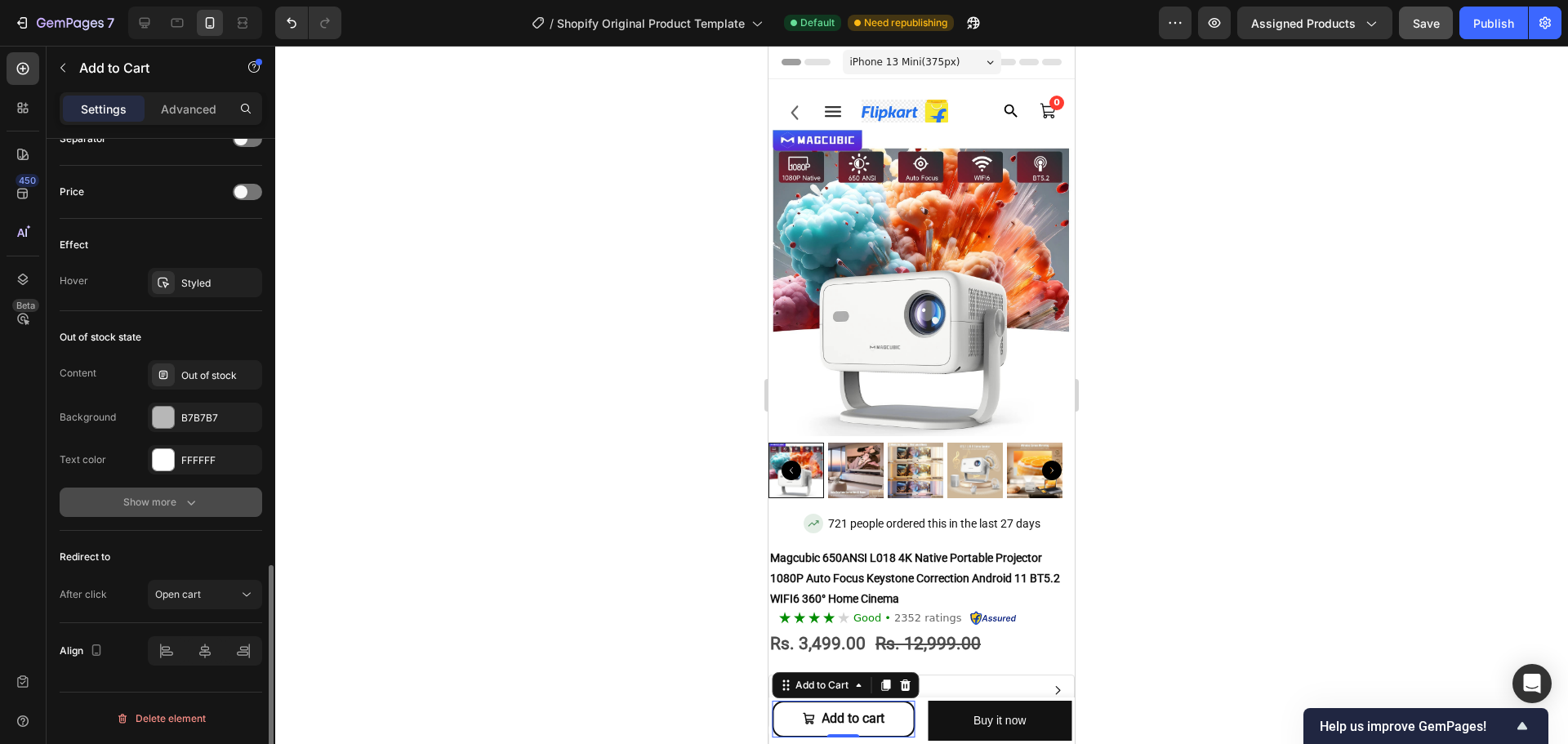
click at [189, 503] on icon "button" at bounding box center [190, 501] width 16 height 16
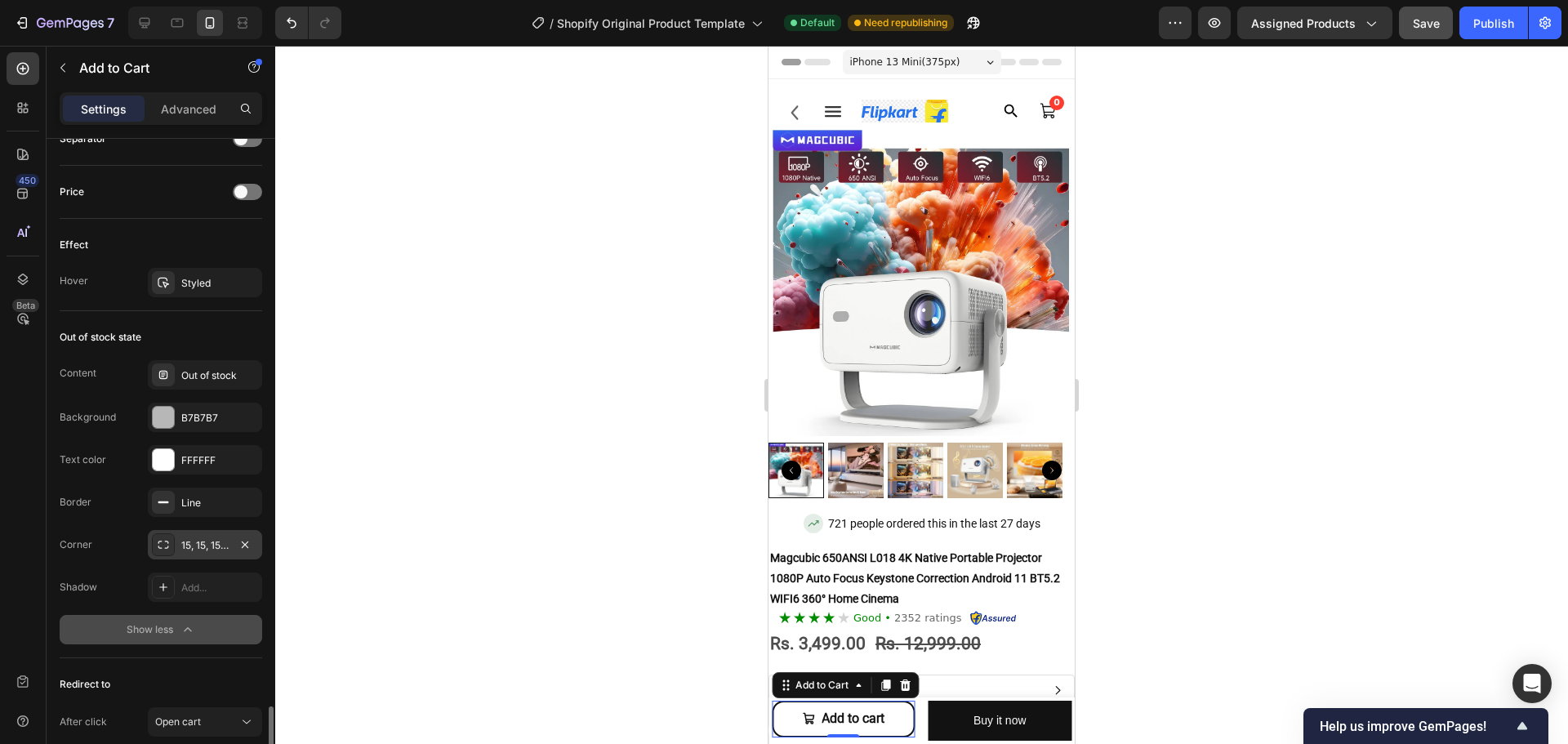
scroll to position [1355, 0]
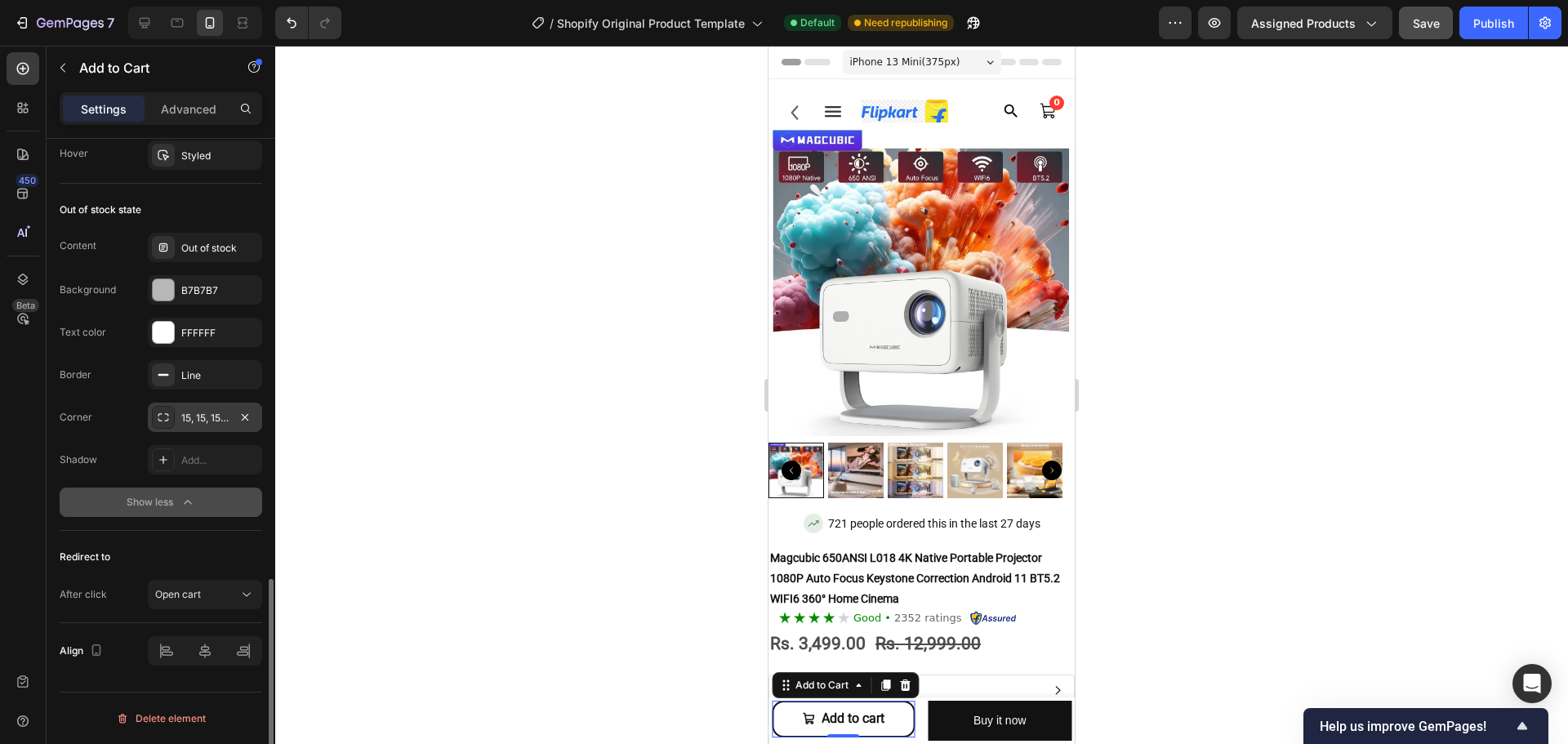
click at [193, 416] on div "15, 15, 15, 15" at bounding box center [205, 417] width 47 height 14
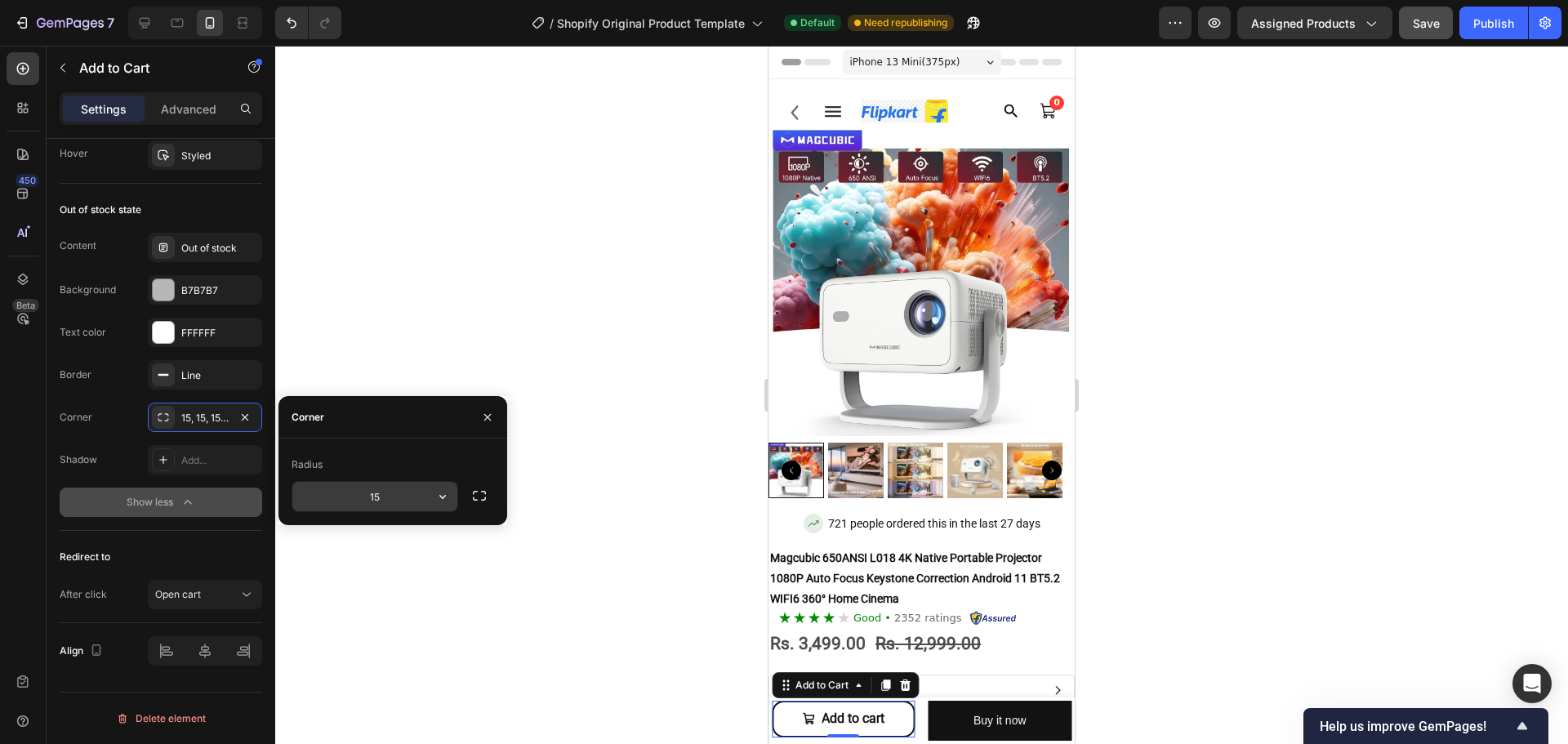
click at [382, 496] on input "15" at bounding box center [374, 496] width 165 height 29
type input "8"
click at [557, 573] on div at bounding box center [921, 394] width 1292 height 698
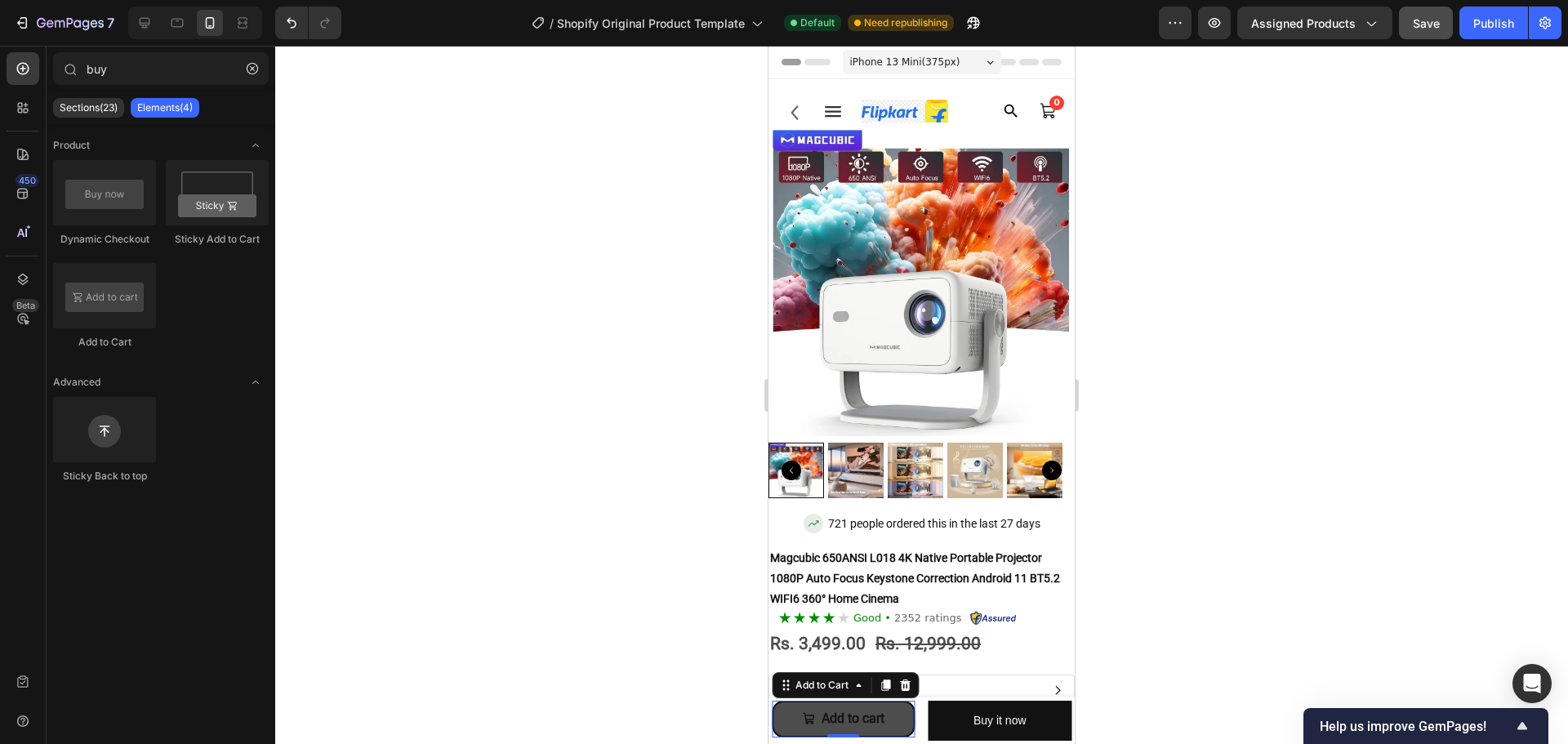
click at [898, 730] on button "Add to cart" at bounding box center [843, 719] width 144 height 37
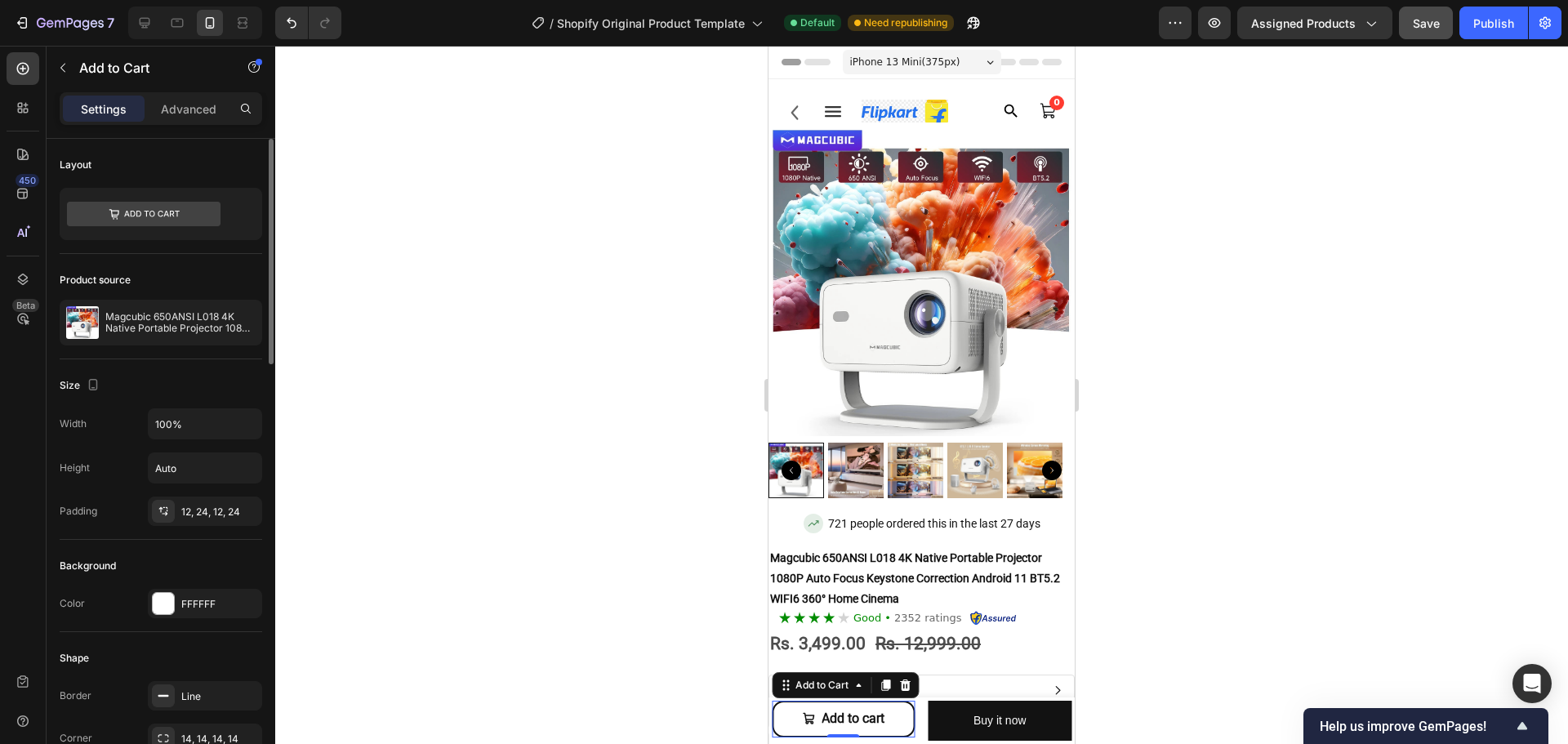
scroll to position [1227, 0]
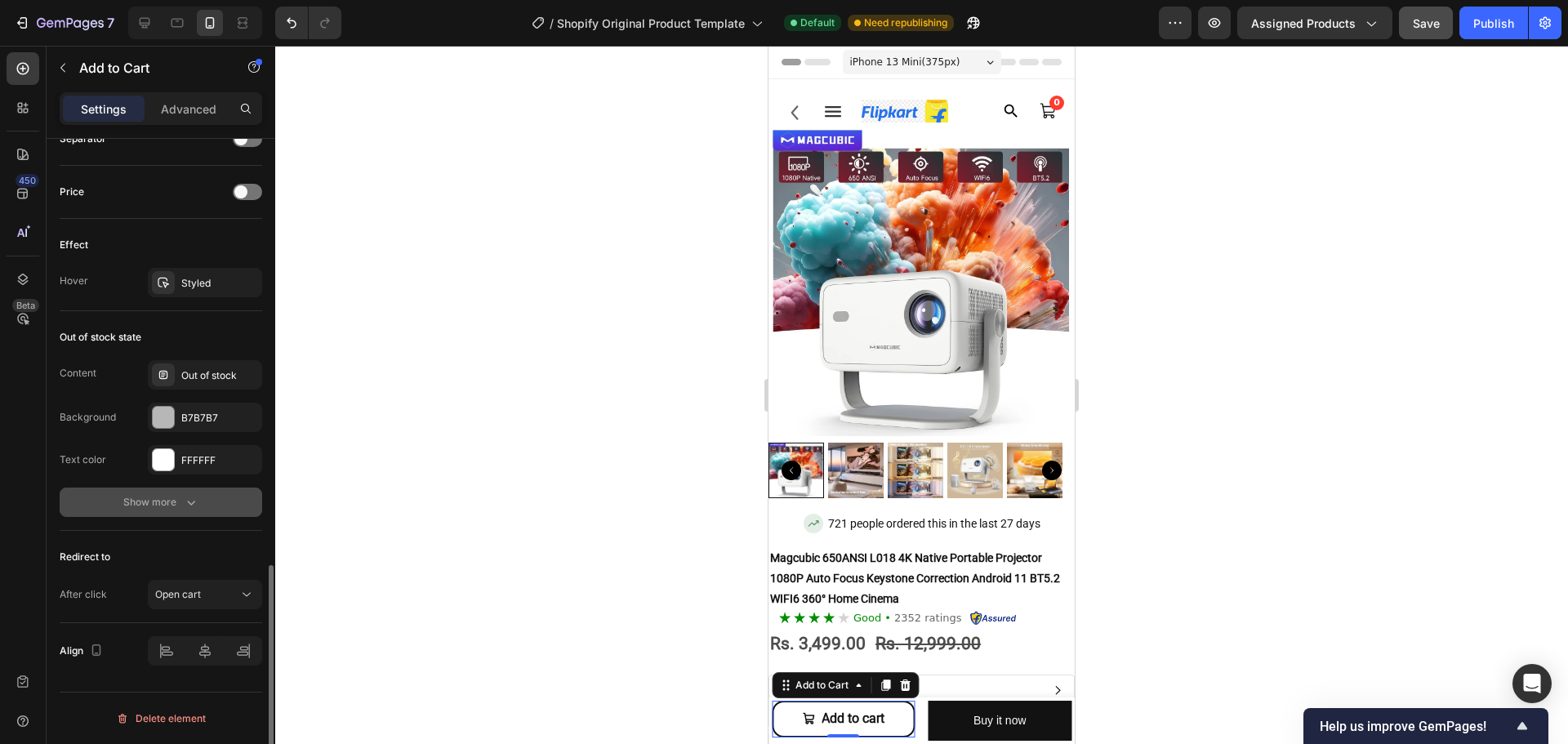
click at [187, 504] on icon "button" at bounding box center [190, 501] width 16 height 16
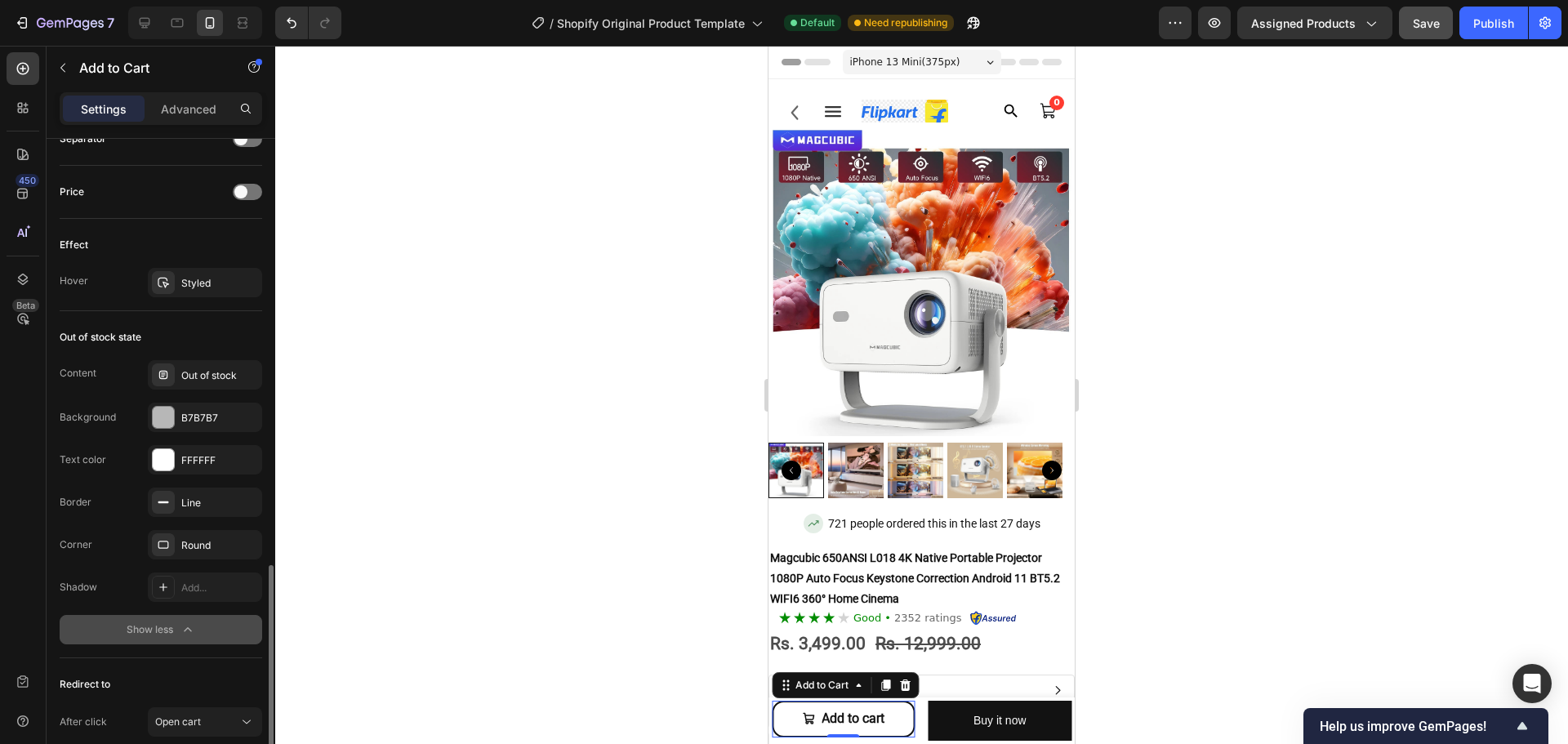
scroll to position [1355, 0]
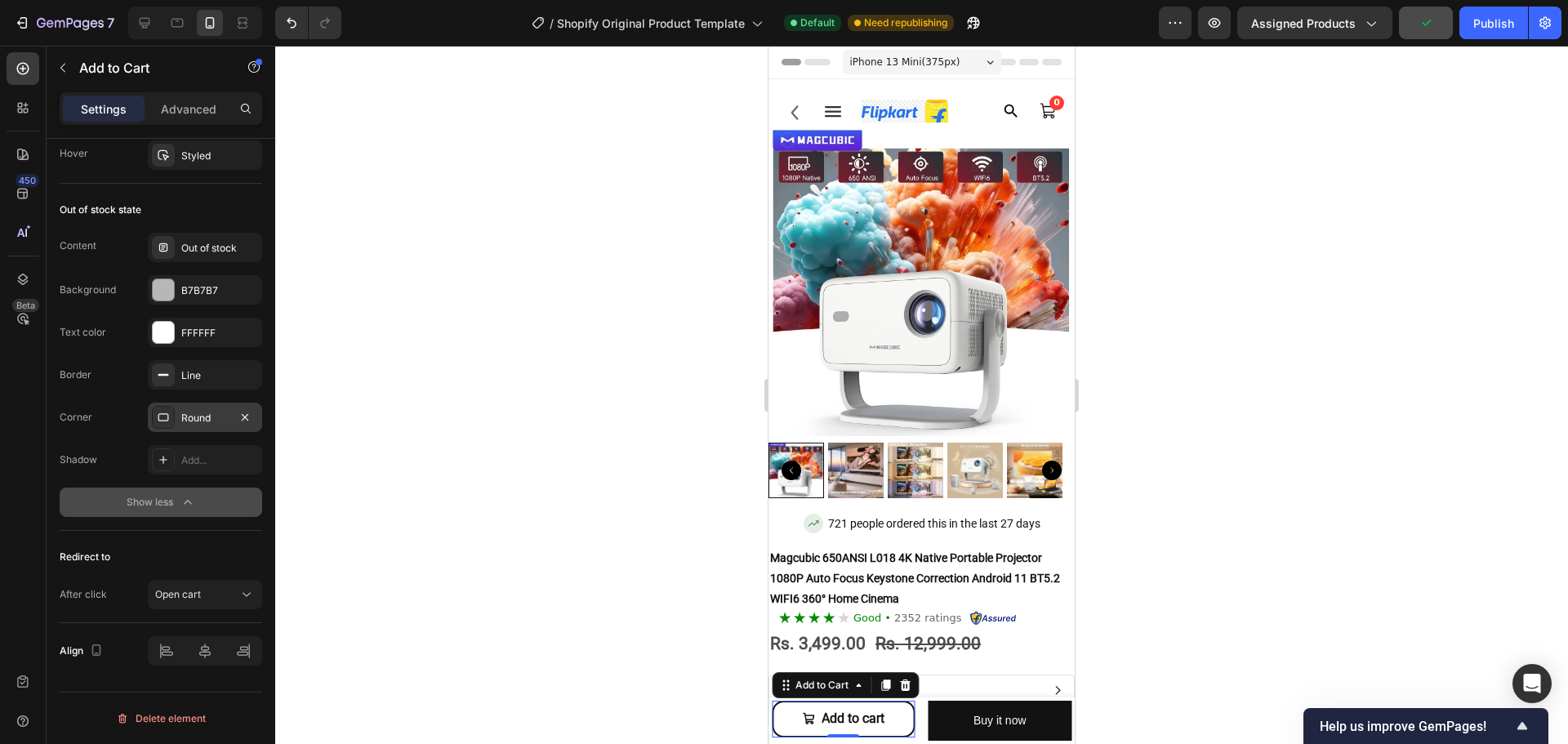
click at [184, 423] on div "Round" at bounding box center [205, 417] width 47 height 14
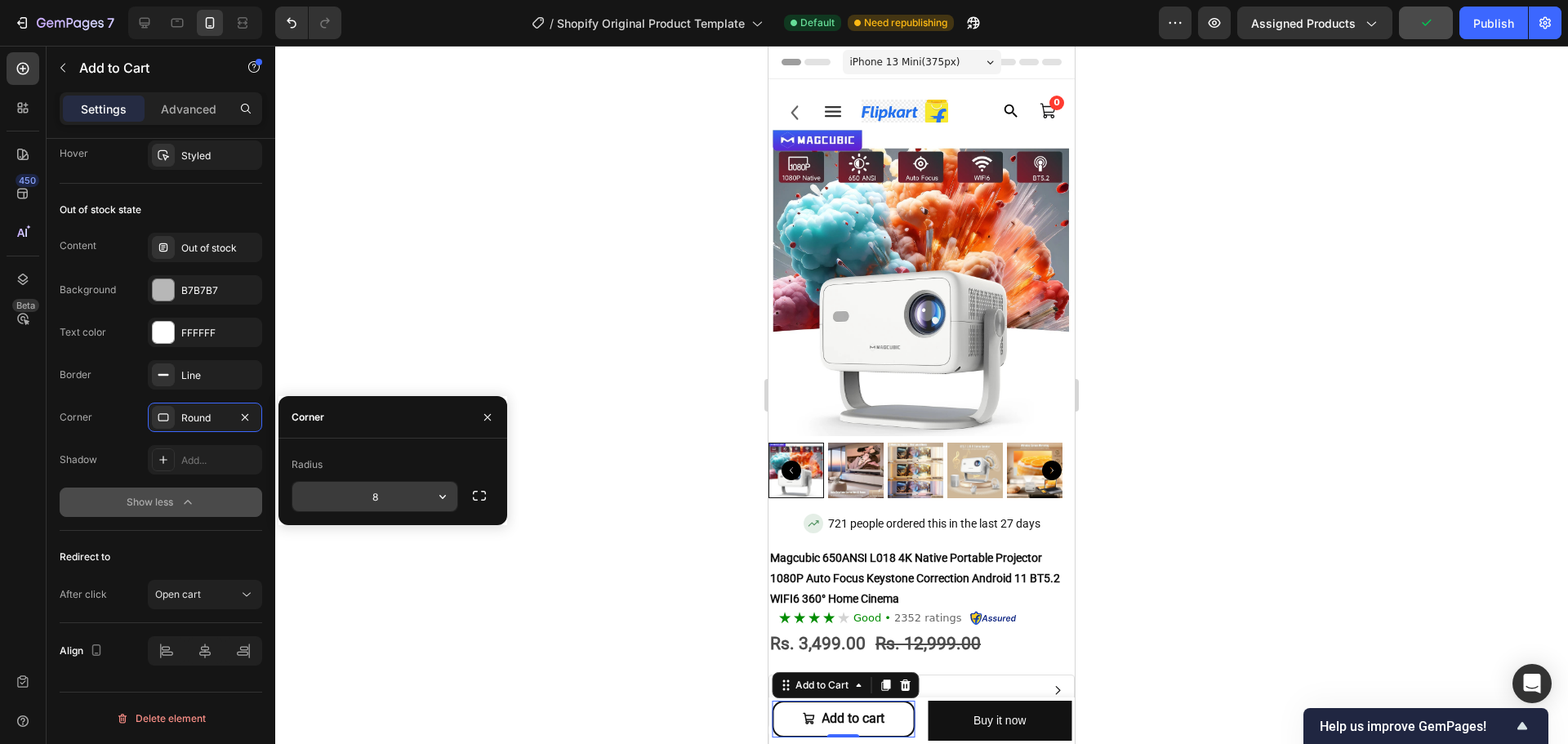
click at [382, 493] on input "8" at bounding box center [374, 496] width 165 height 29
type input "3"
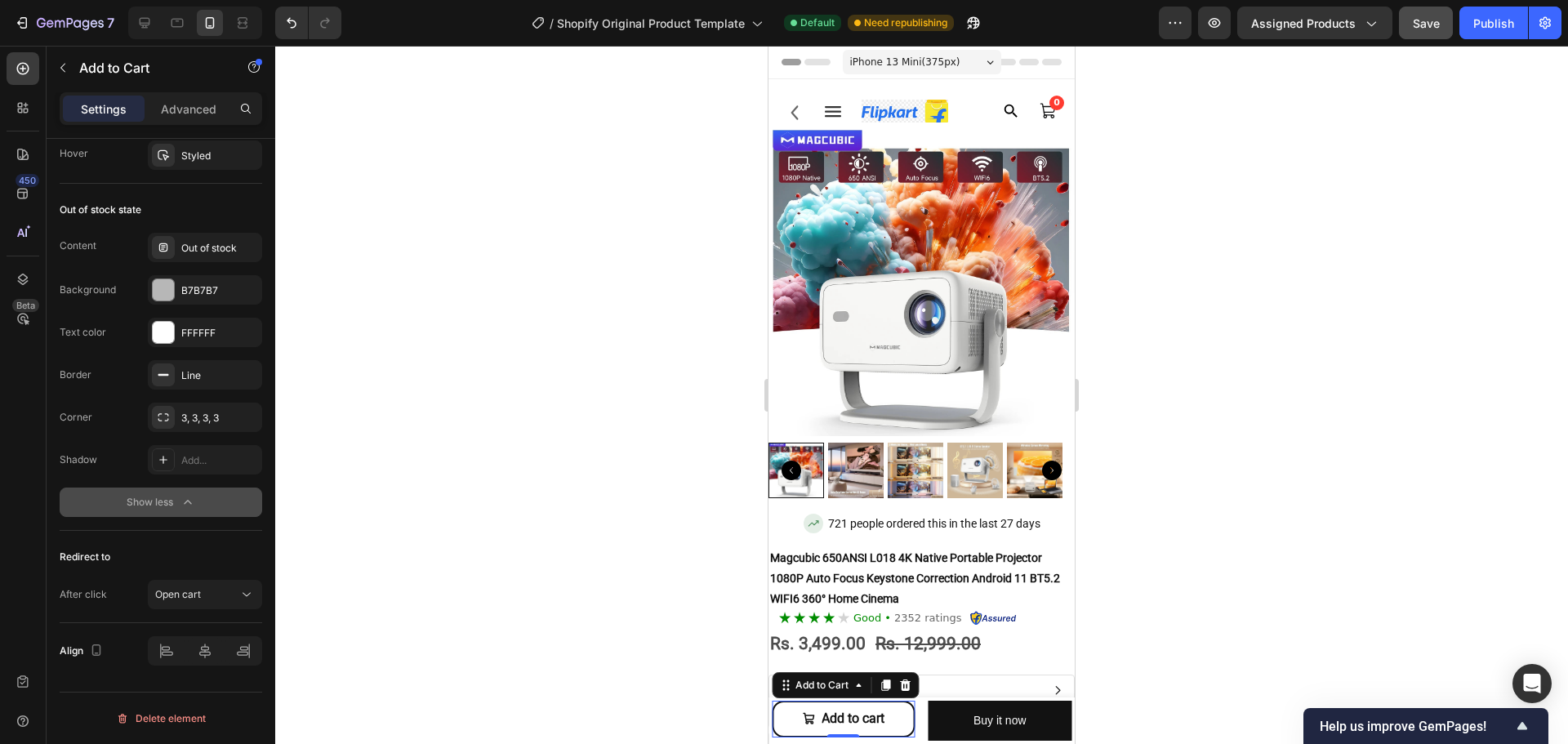
click at [492, 557] on div at bounding box center [921, 394] width 1292 height 698
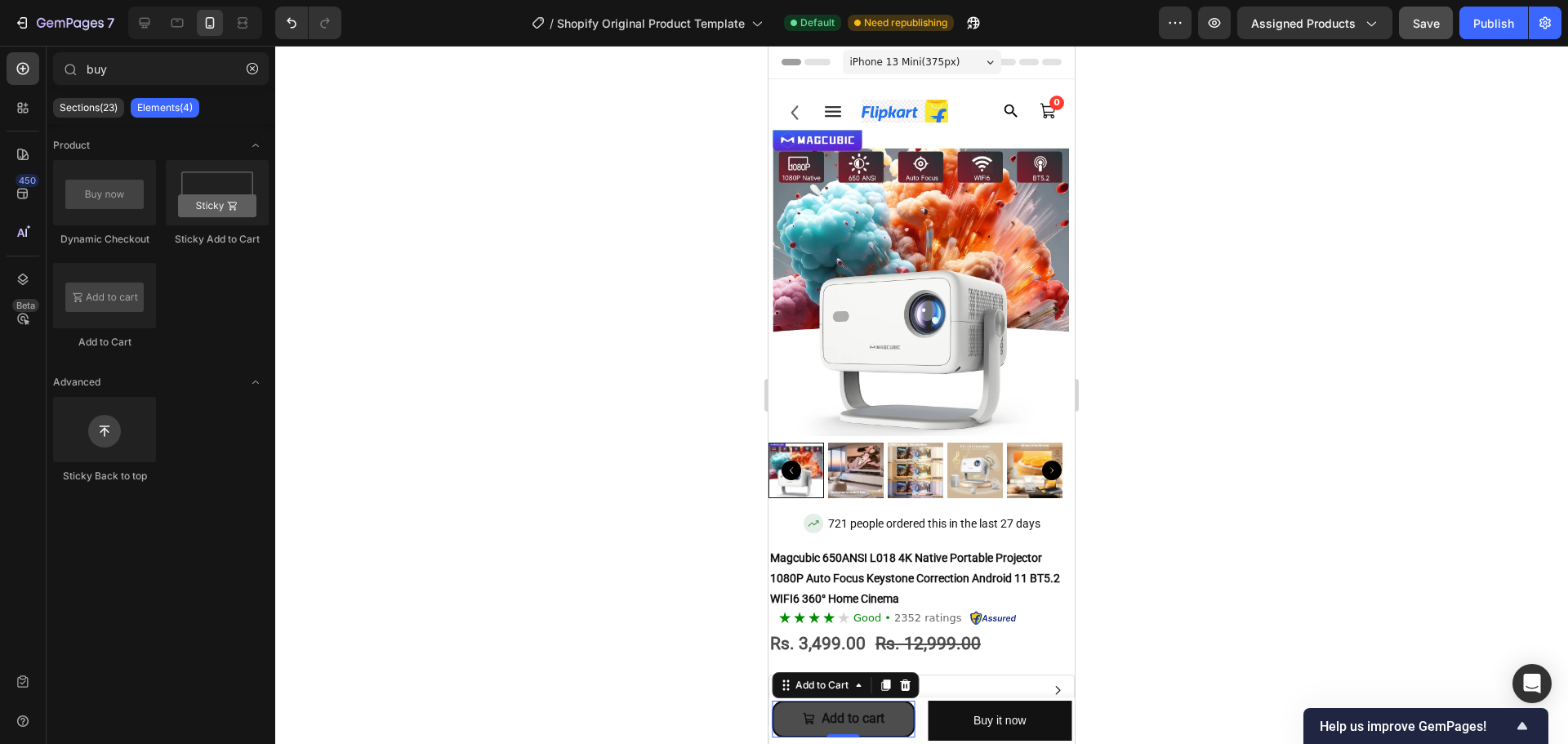
click at [808, 712] on icon "Add to cart" at bounding box center [809, 719] width 14 height 14
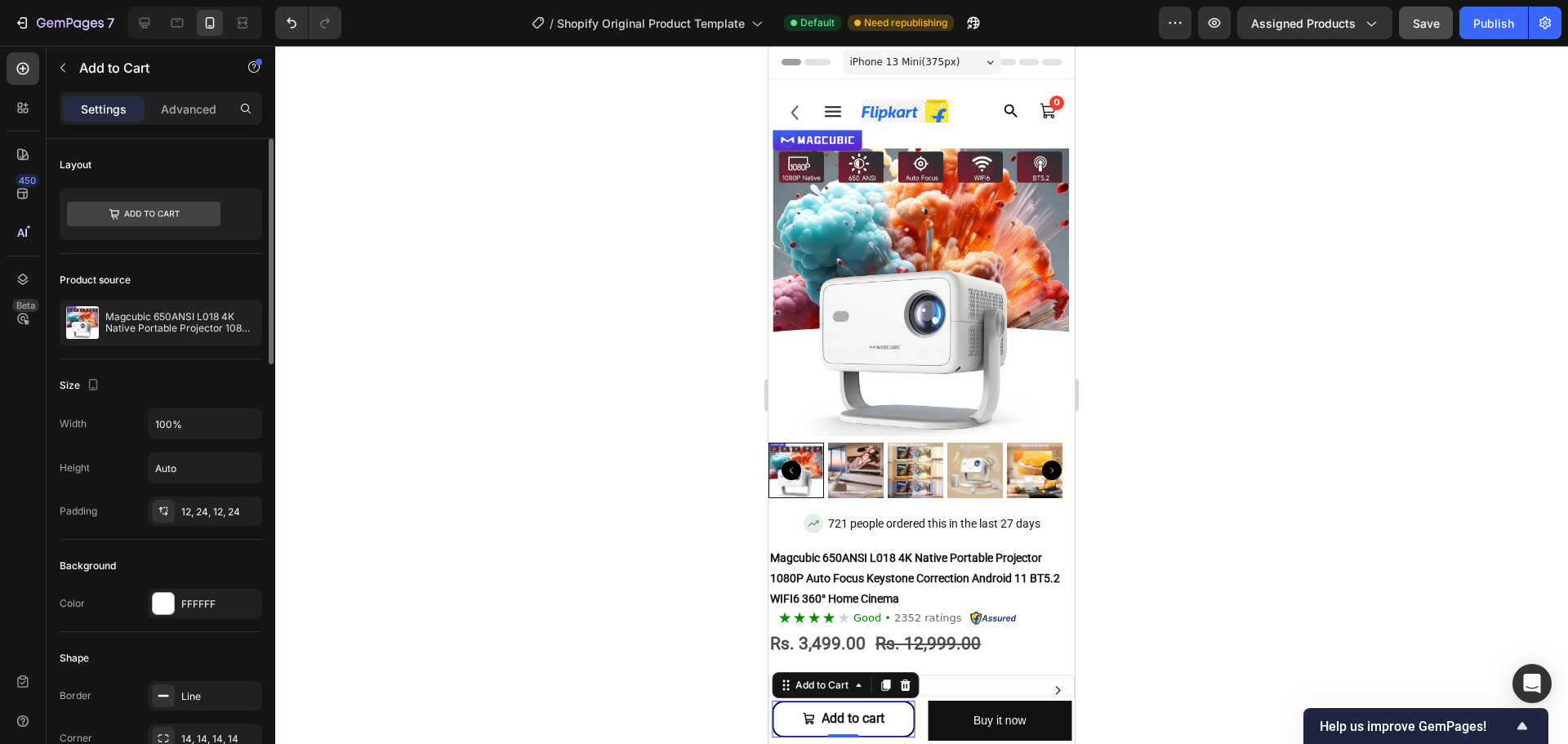
scroll to position [1227, 0]
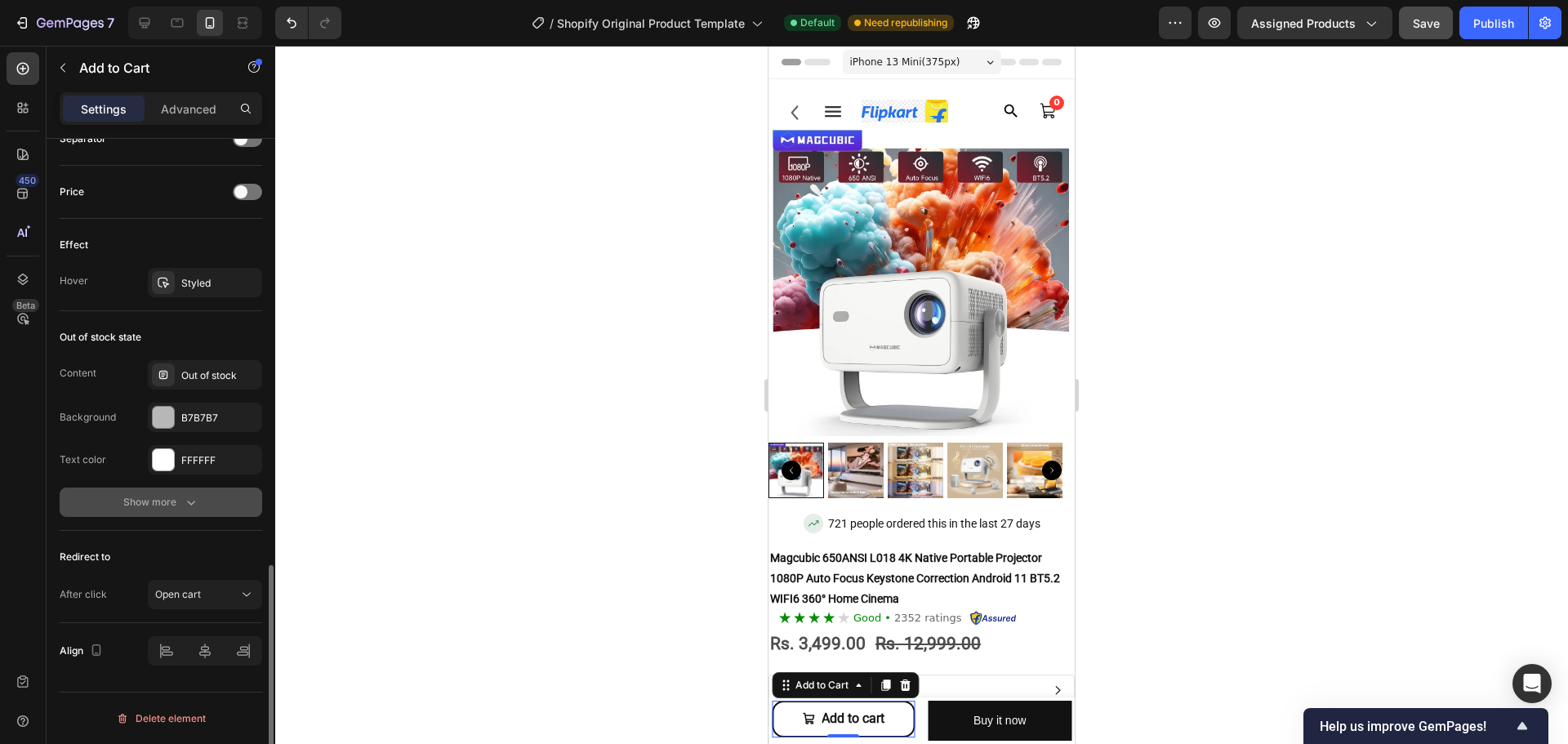
click at [182, 510] on button "Show more" at bounding box center [161, 501] width 203 height 29
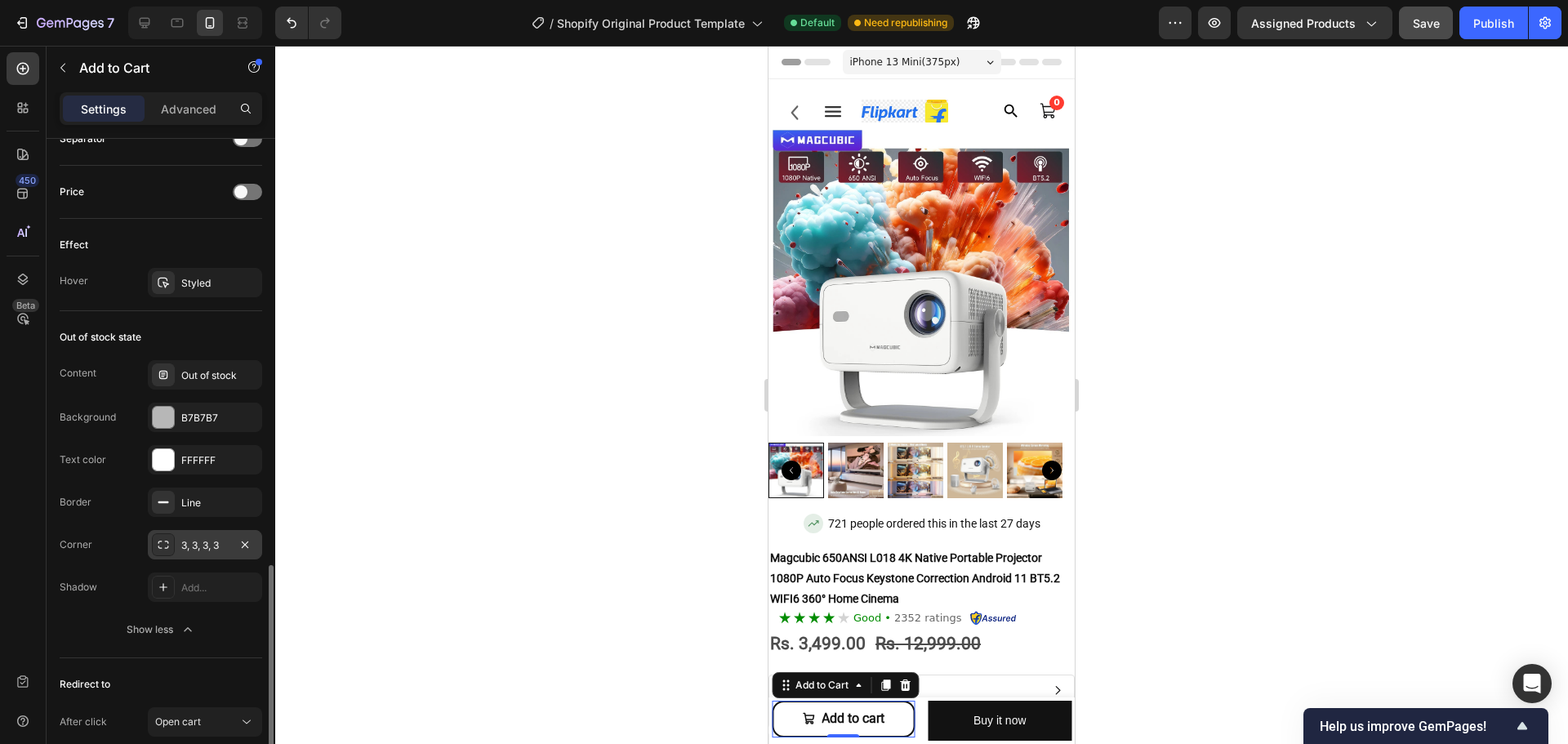
click at [191, 547] on div "3, 3, 3, 3" at bounding box center [205, 545] width 47 height 14
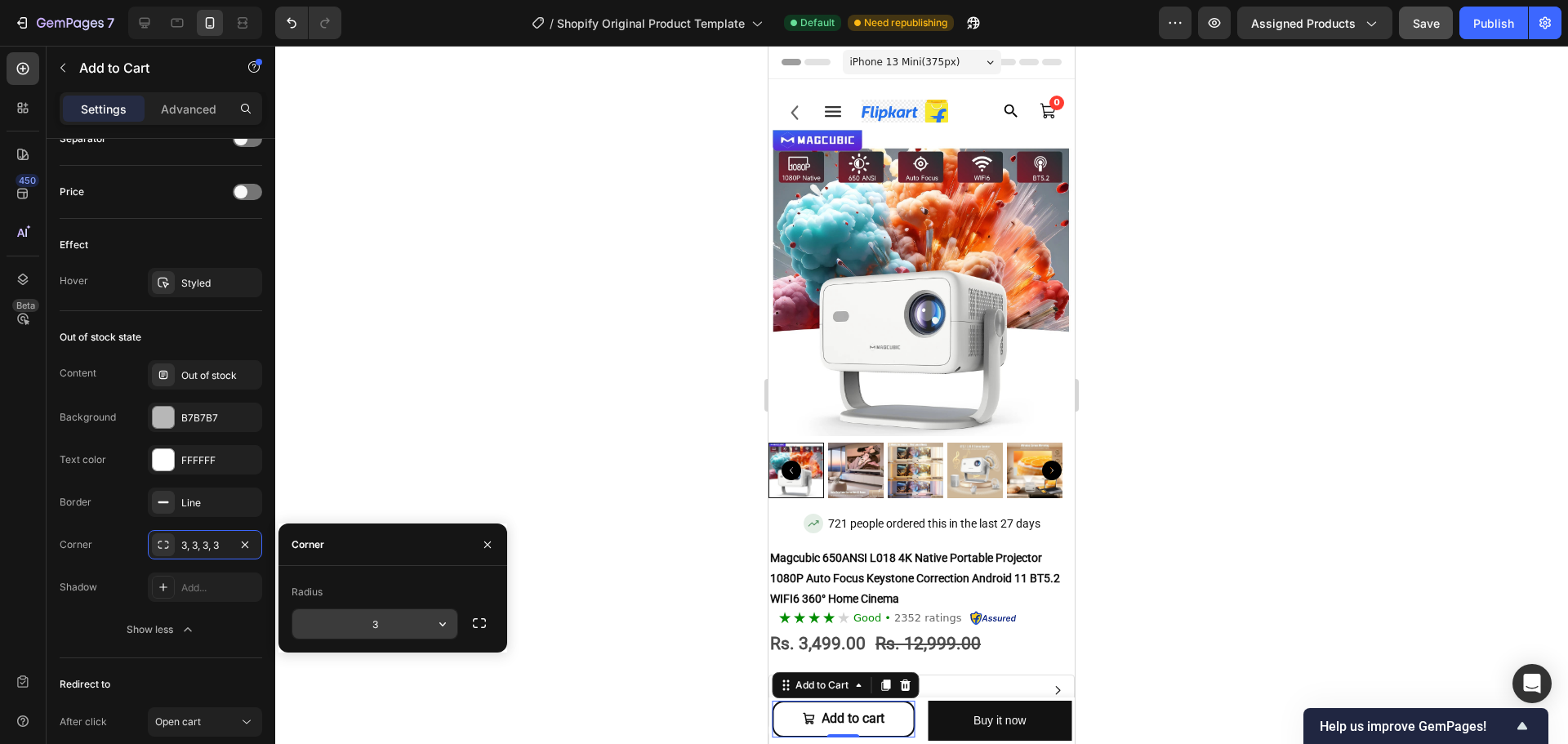
click at [382, 623] on input "3" at bounding box center [374, 623] width 165 height 29
type input "1"
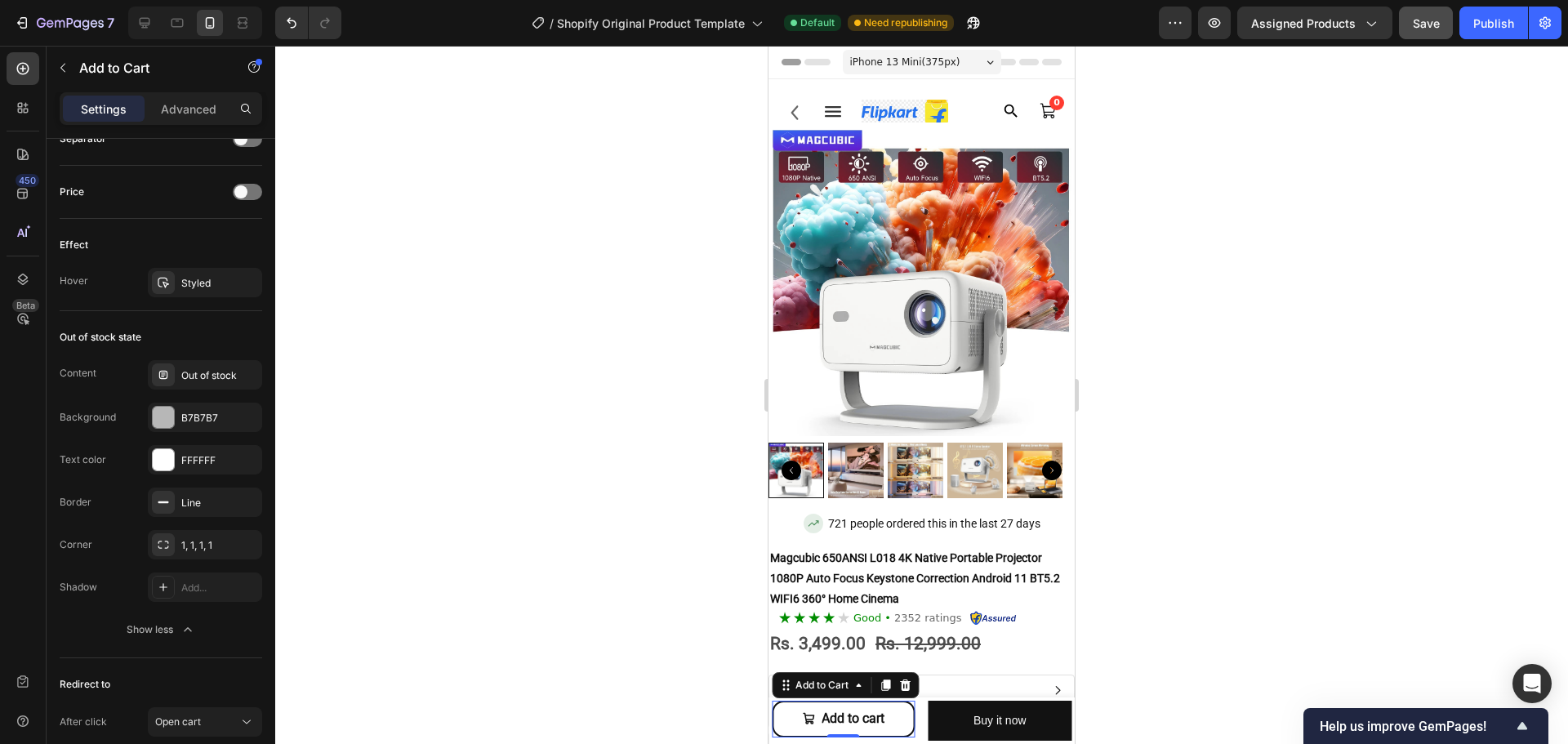
click at [596, 574] on div at bounding box center [921, 394] width 1292 height 698
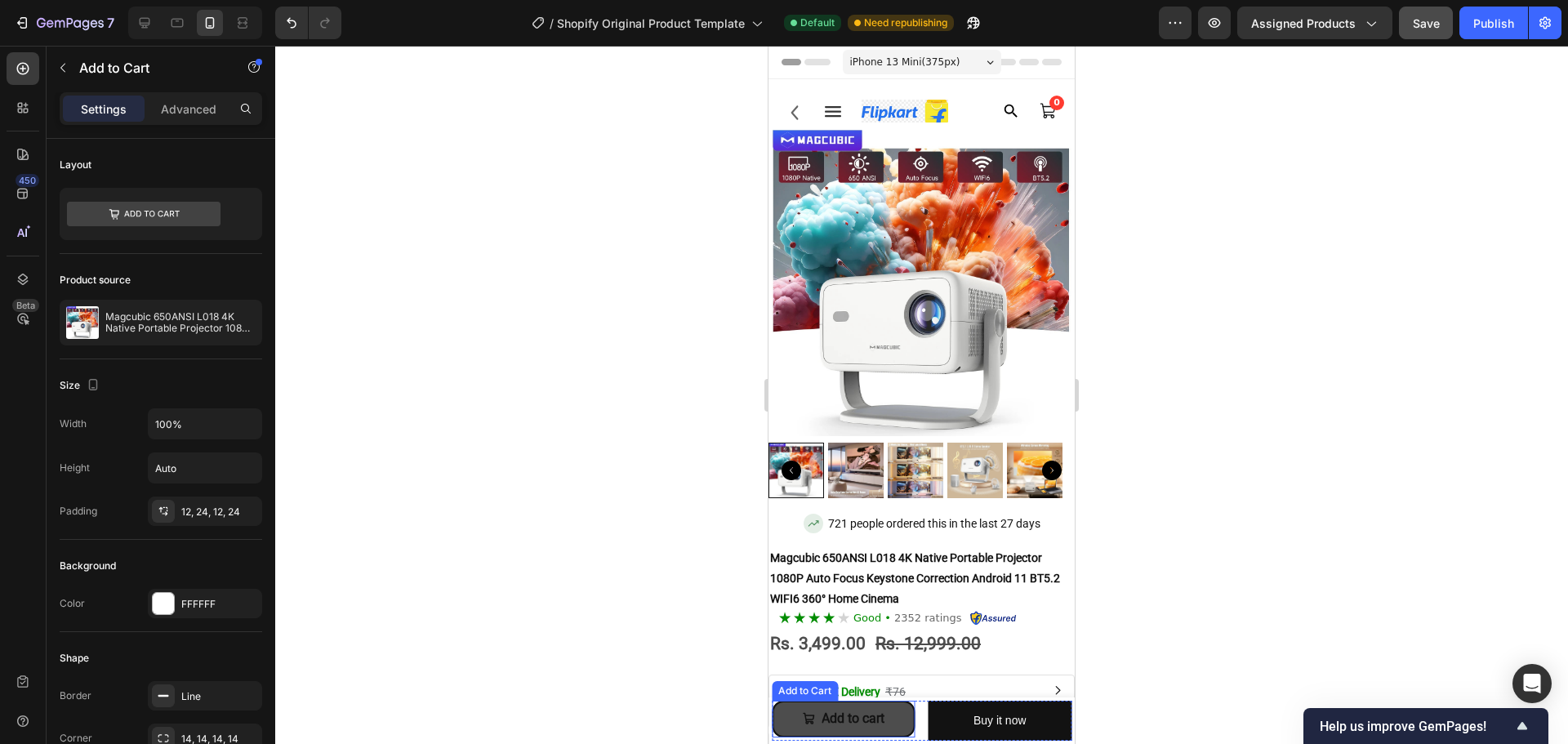
click at [798, 719] on button "Add to cart" at bounding box center [843, 719] width 144 height 37
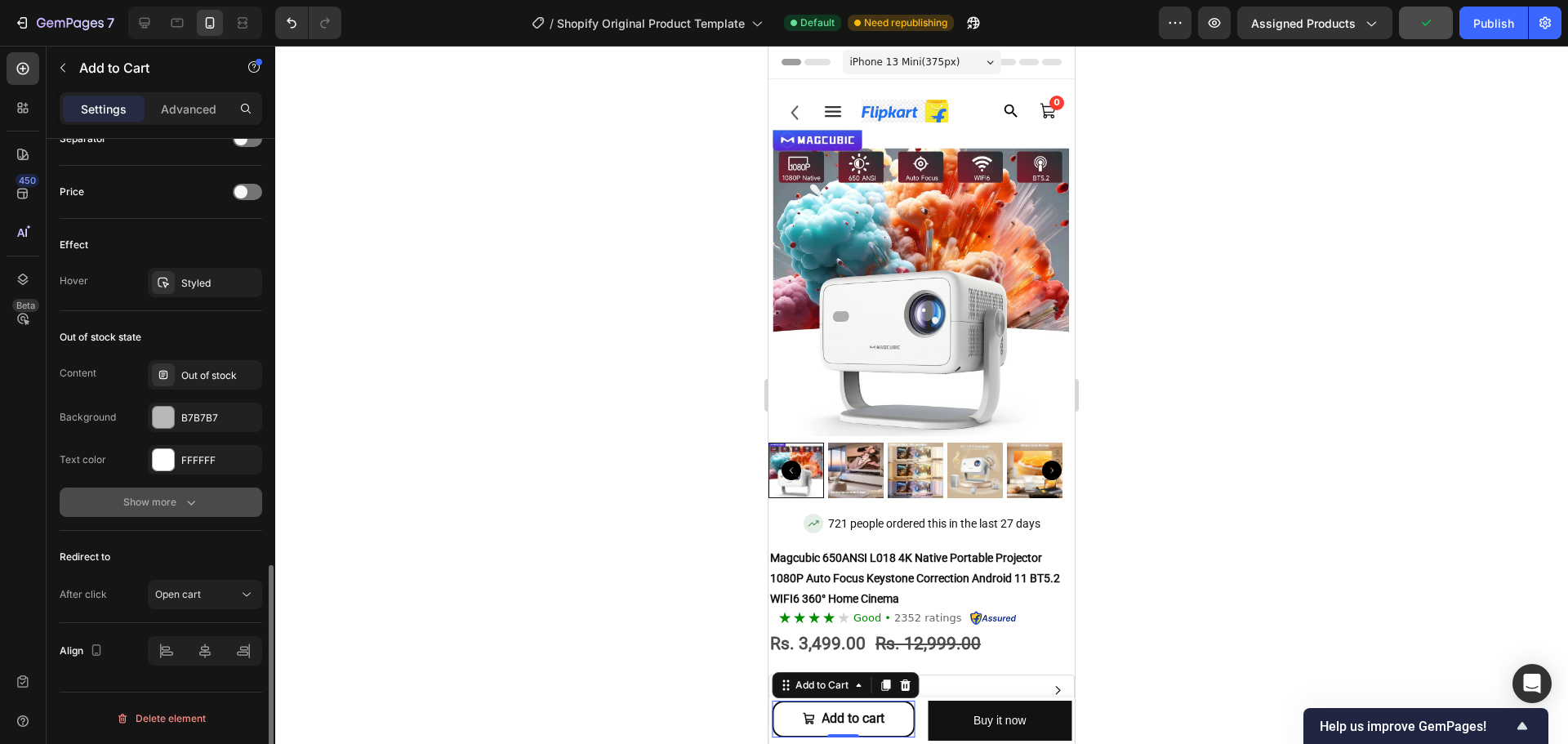
click at [178, 494] on div "Show more" at bounding box center [161, 501] width 76 height 16
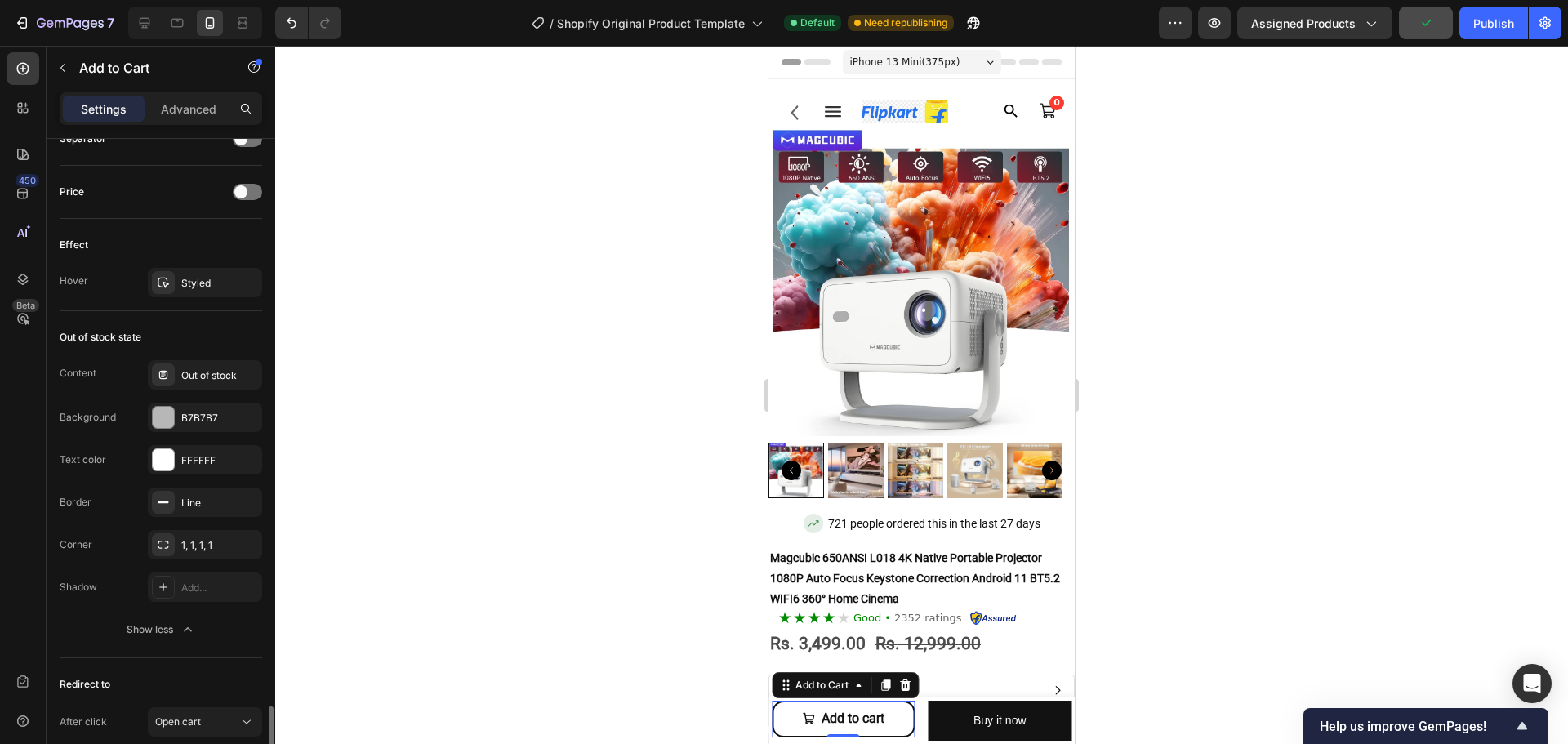
scroll to position [1355, 0]
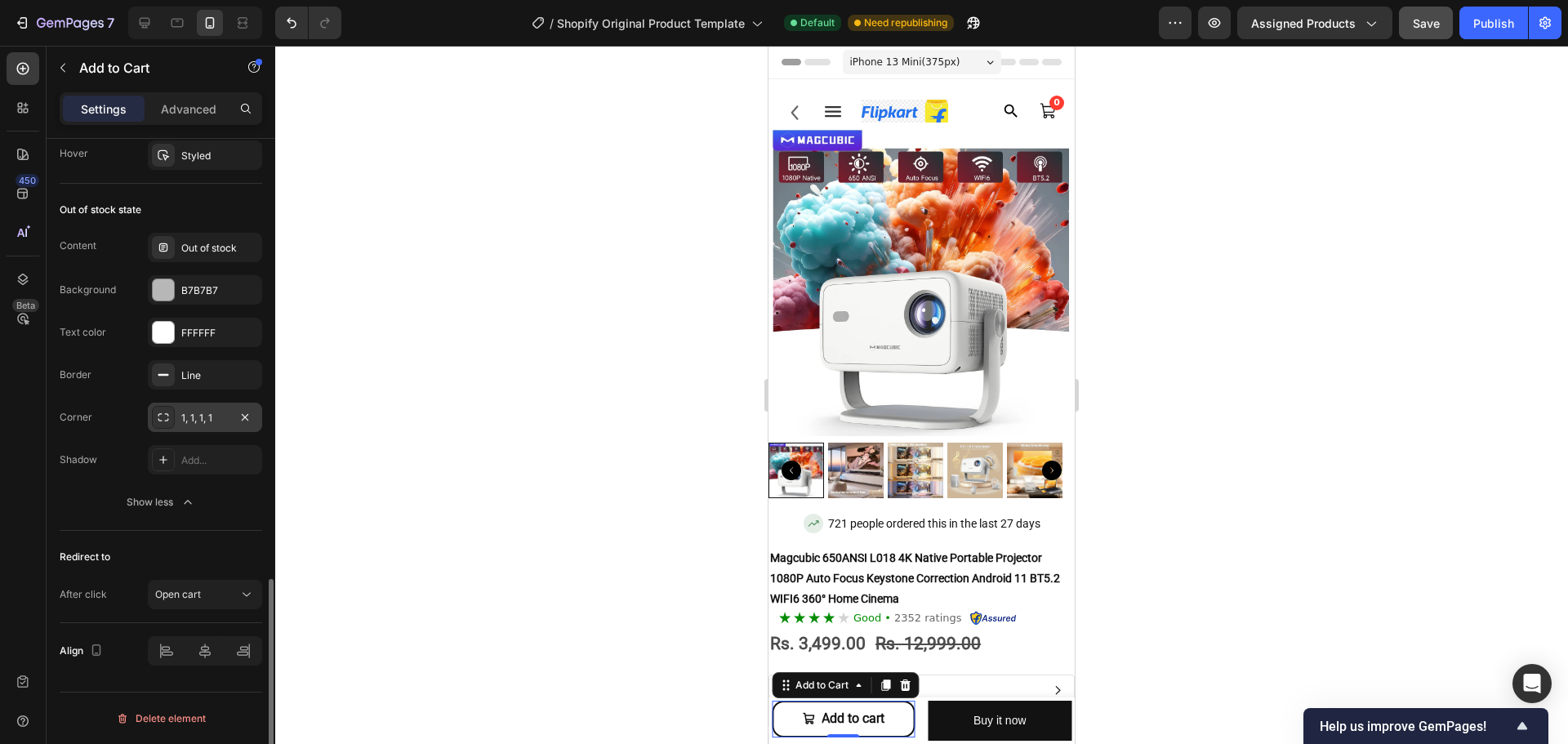
click at [199, 407] on div "1, 1, 1, 1" at bounding box center [205, 417] width 114 height 29
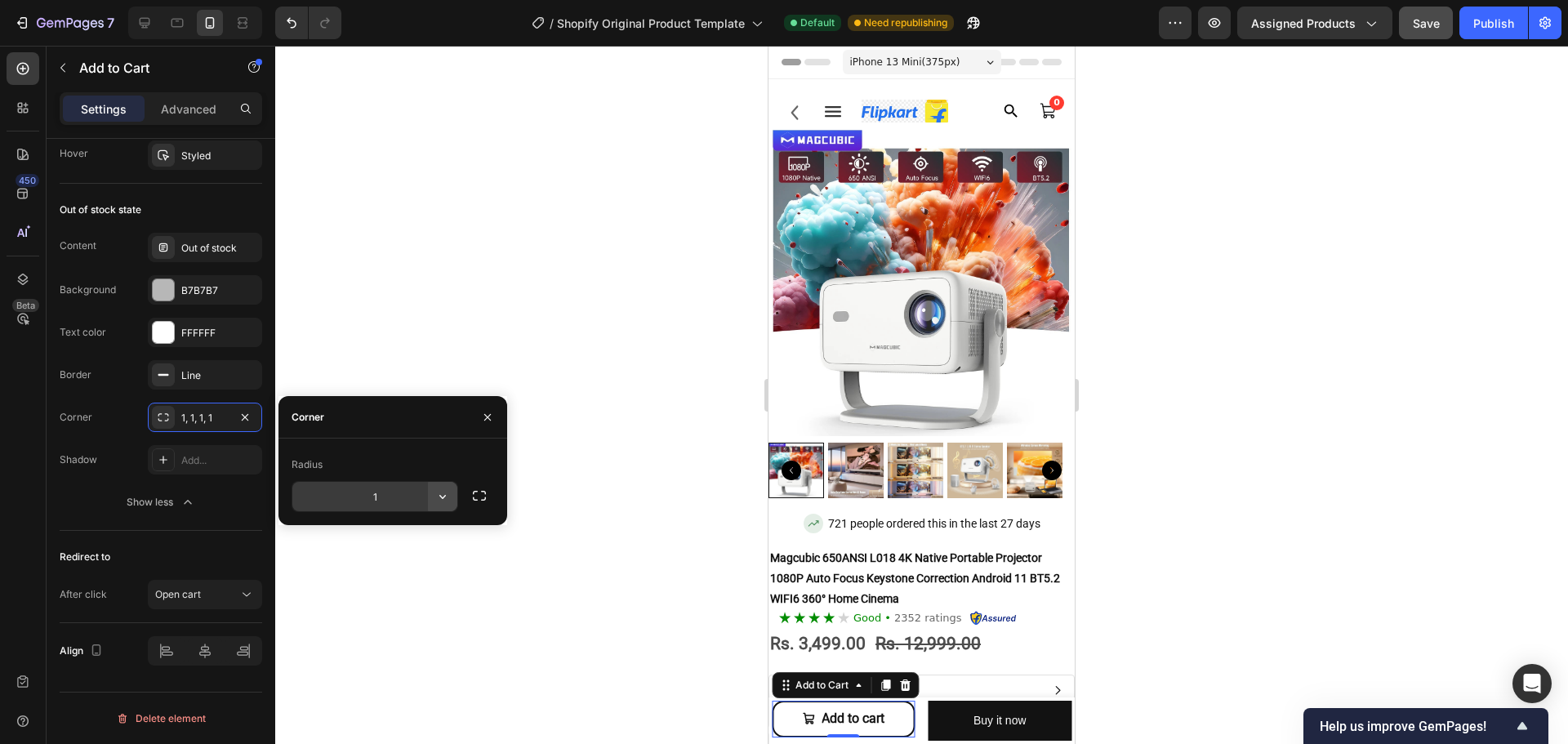
click at [448, 495] on icon "button" at bounding box center [442, 496] width 16 height 16
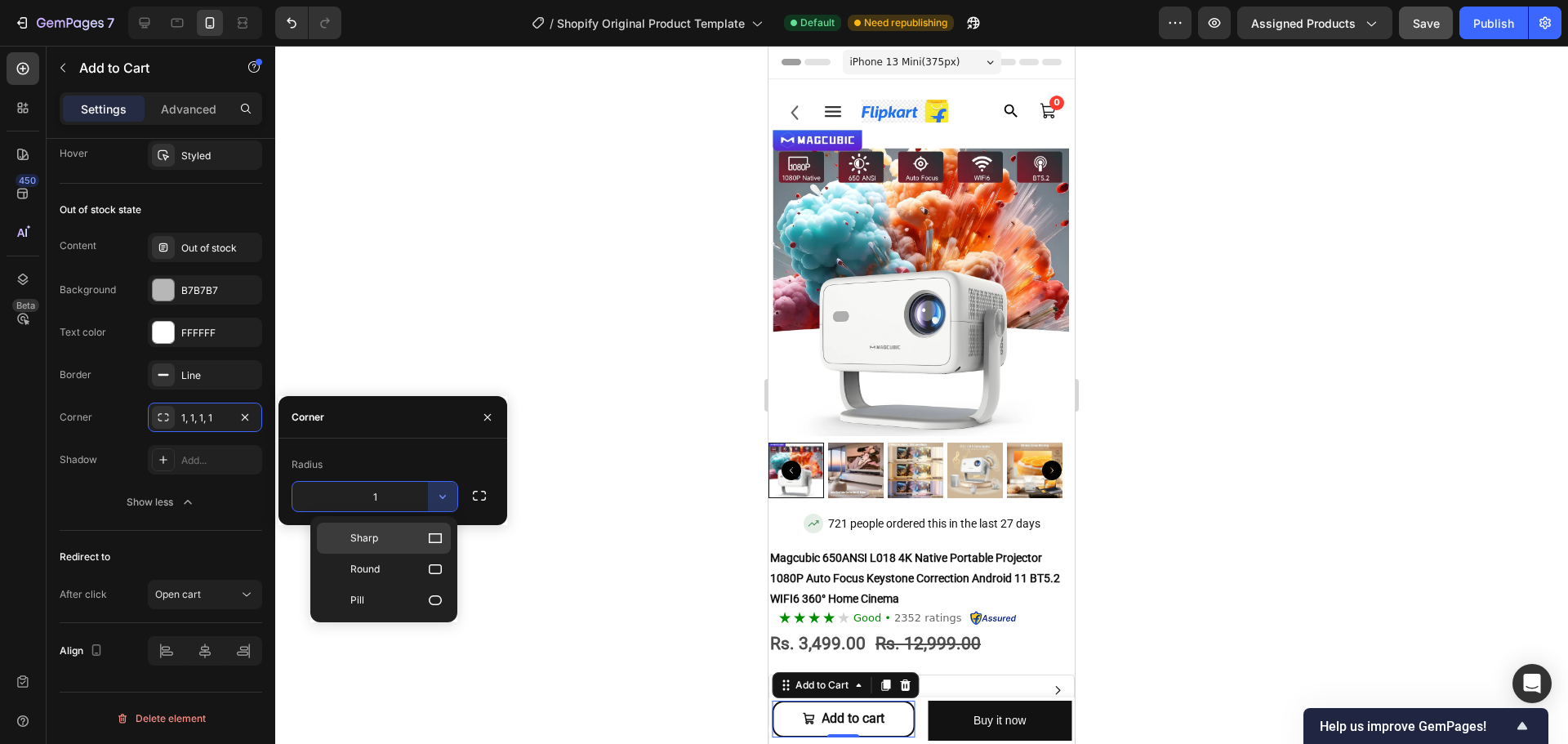
click at [430, 553] on div "Sharp" at bounding box center [384, 538] width 134 height 31
type input "0"
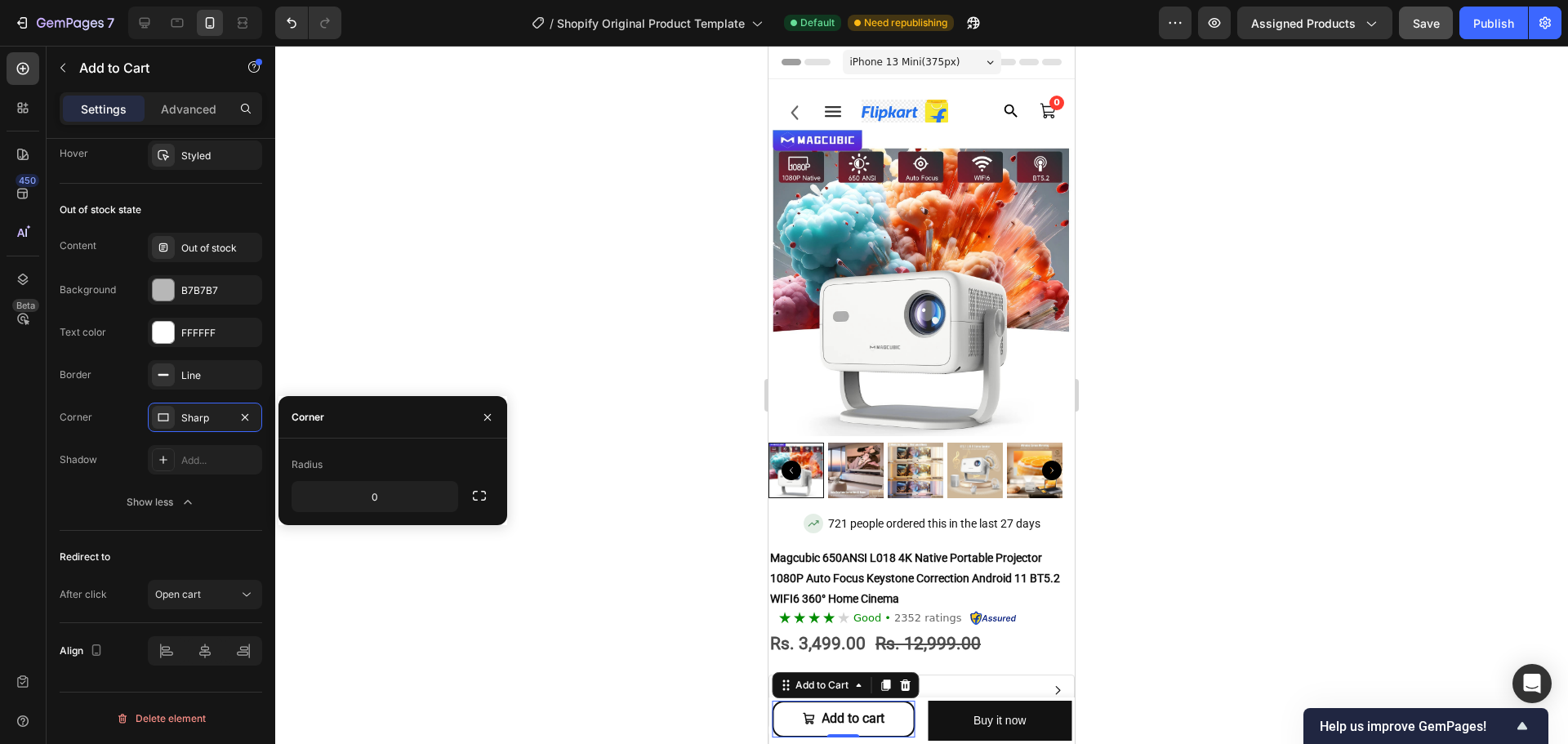
click at [416, 589] on div at bounding box center [921, 394] width 1292 height 698
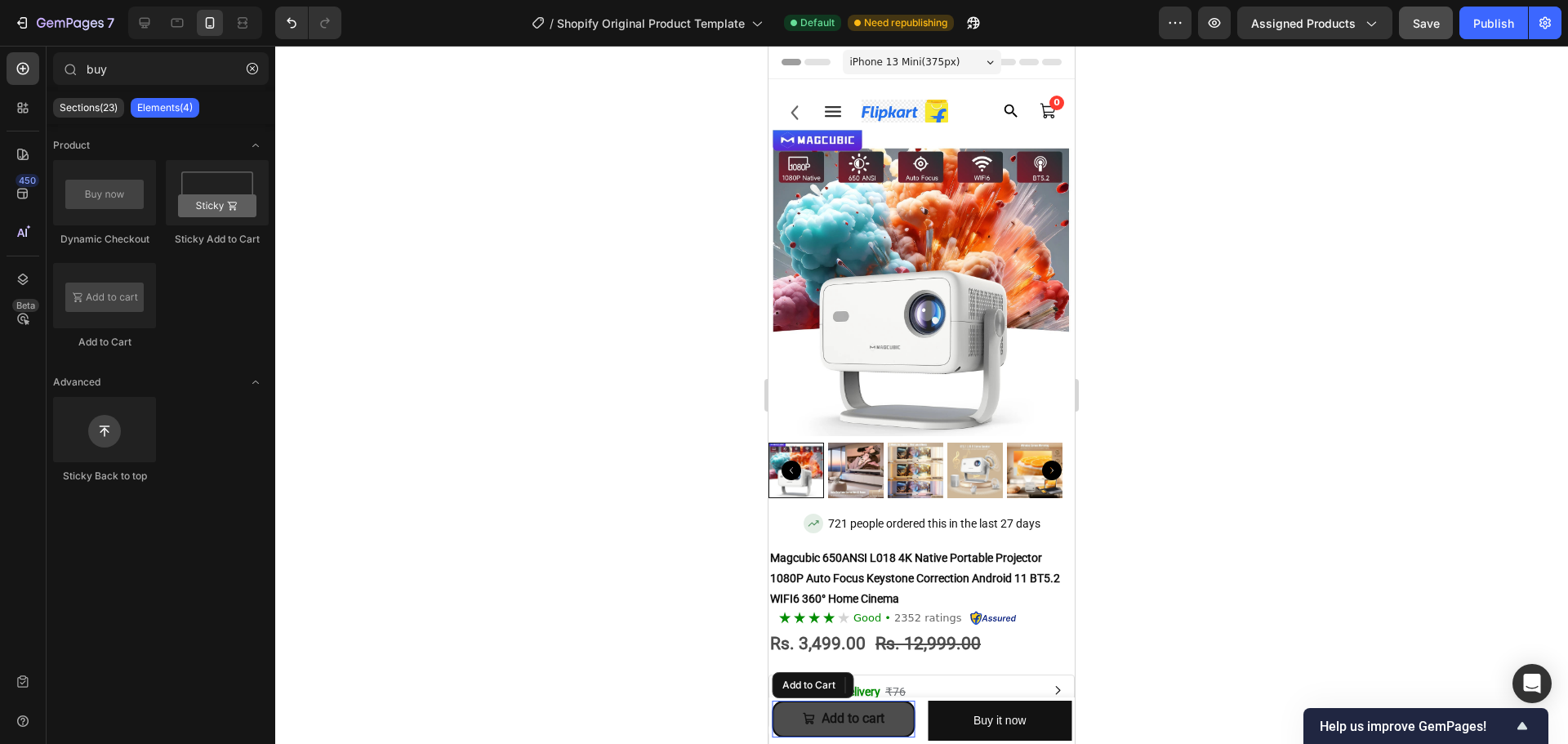
click at [792, 722] on button "Add to cart" at bounding box center [843, 719] width 144 height 37
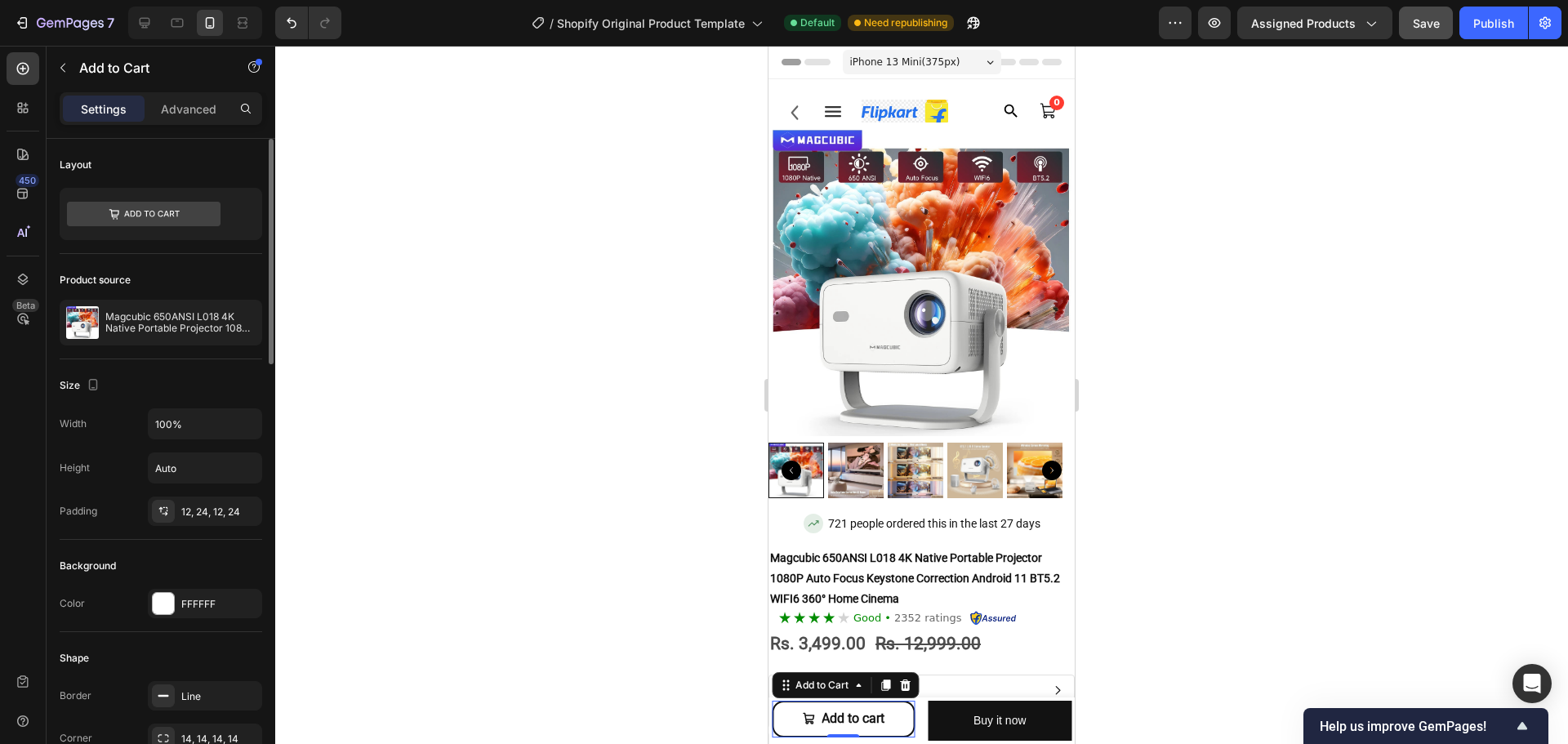
scroll to position [1227, 0]
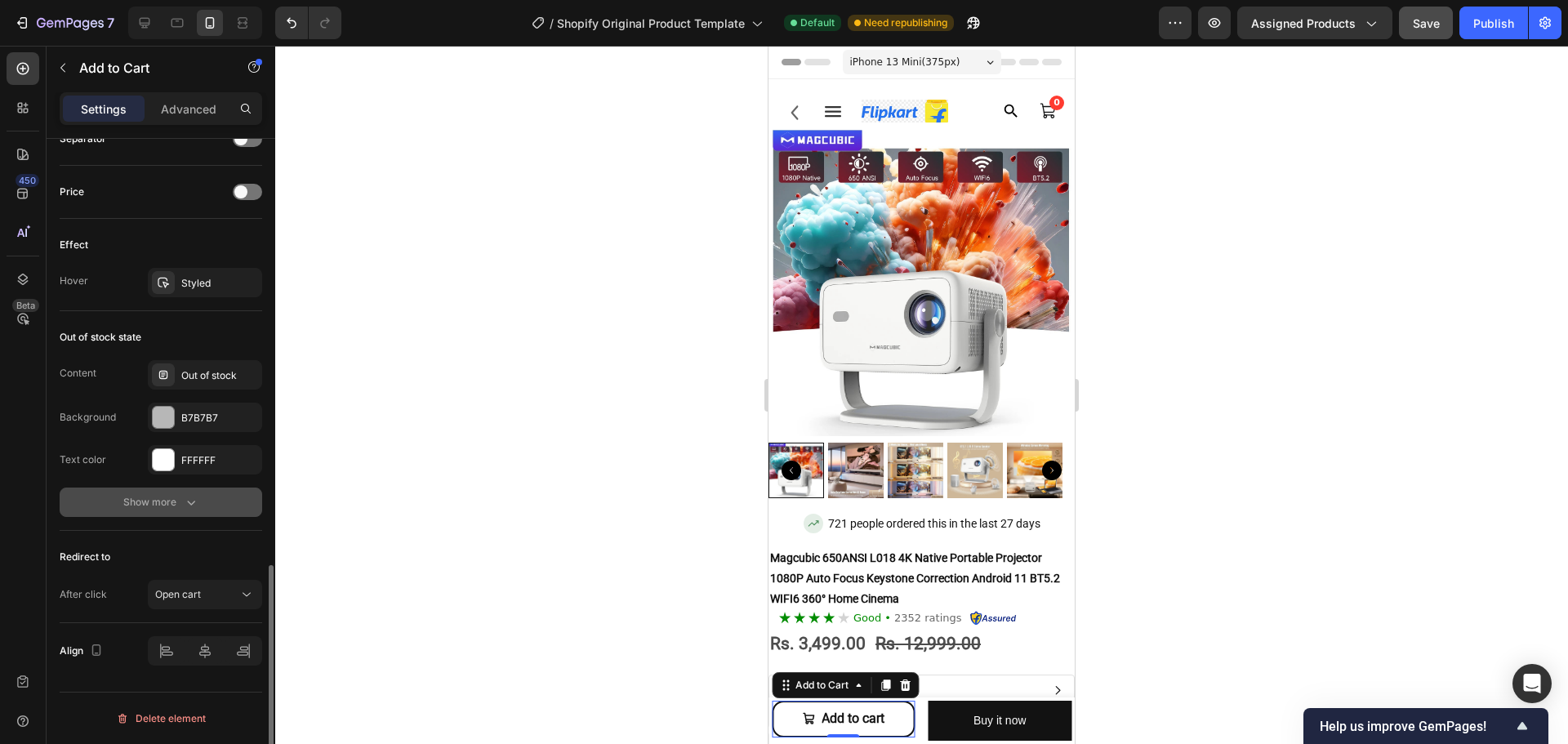
click at [156, 510] on button "Show more" at bounding box center [161, 501] width 203 height 29
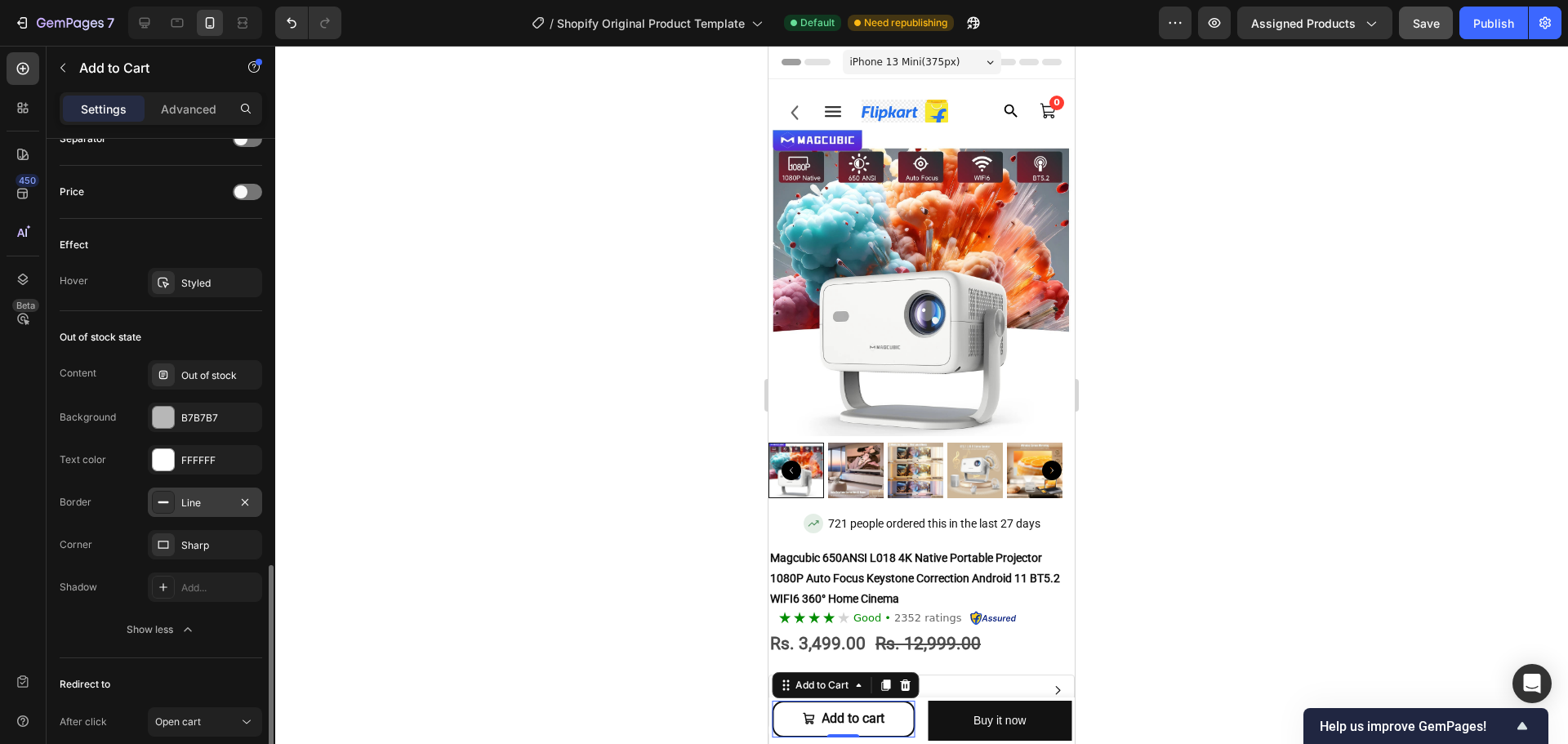
scroll to position [1355, 0]
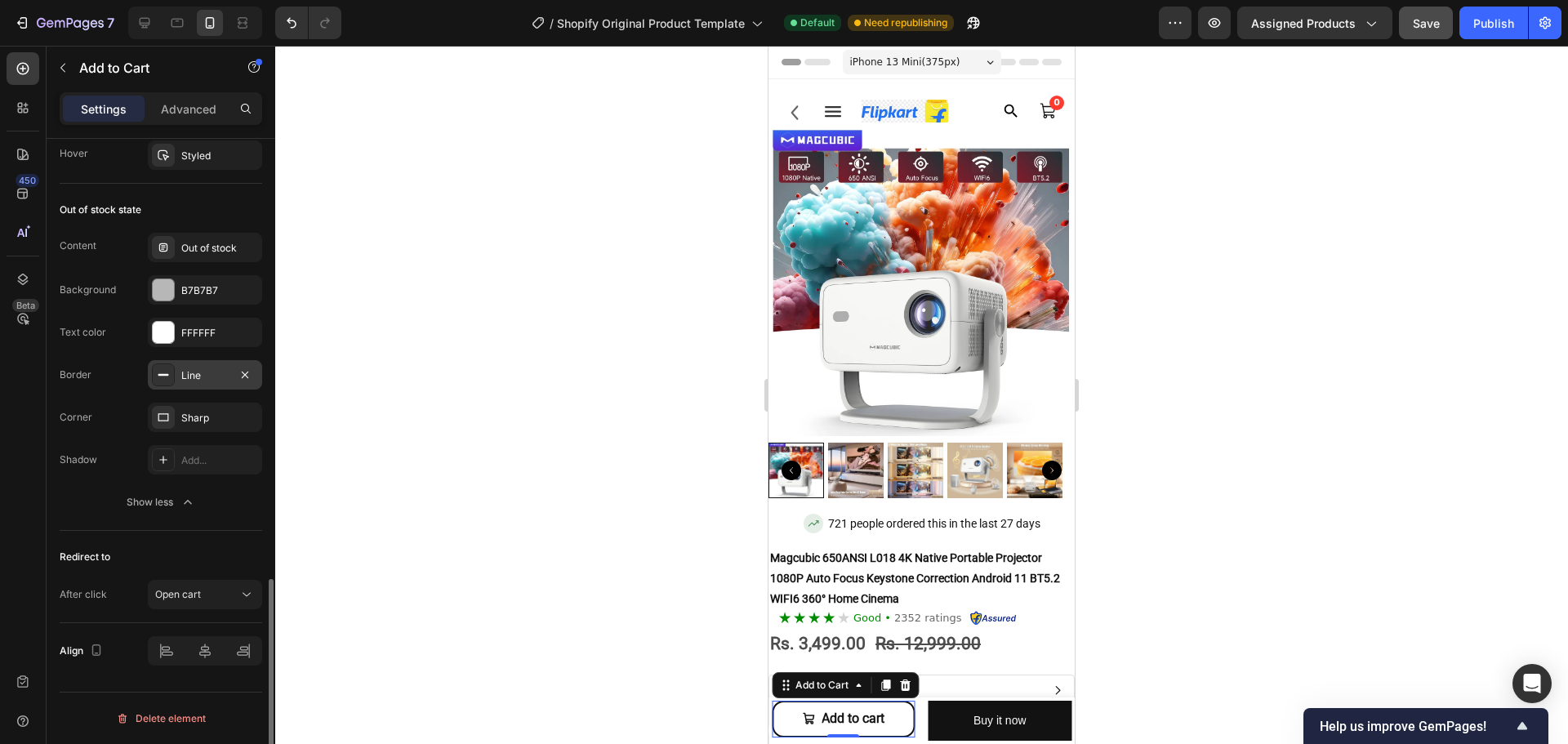
click at [194, 383] on div "Line" at bounding box center [205, 375] width 114 height 29
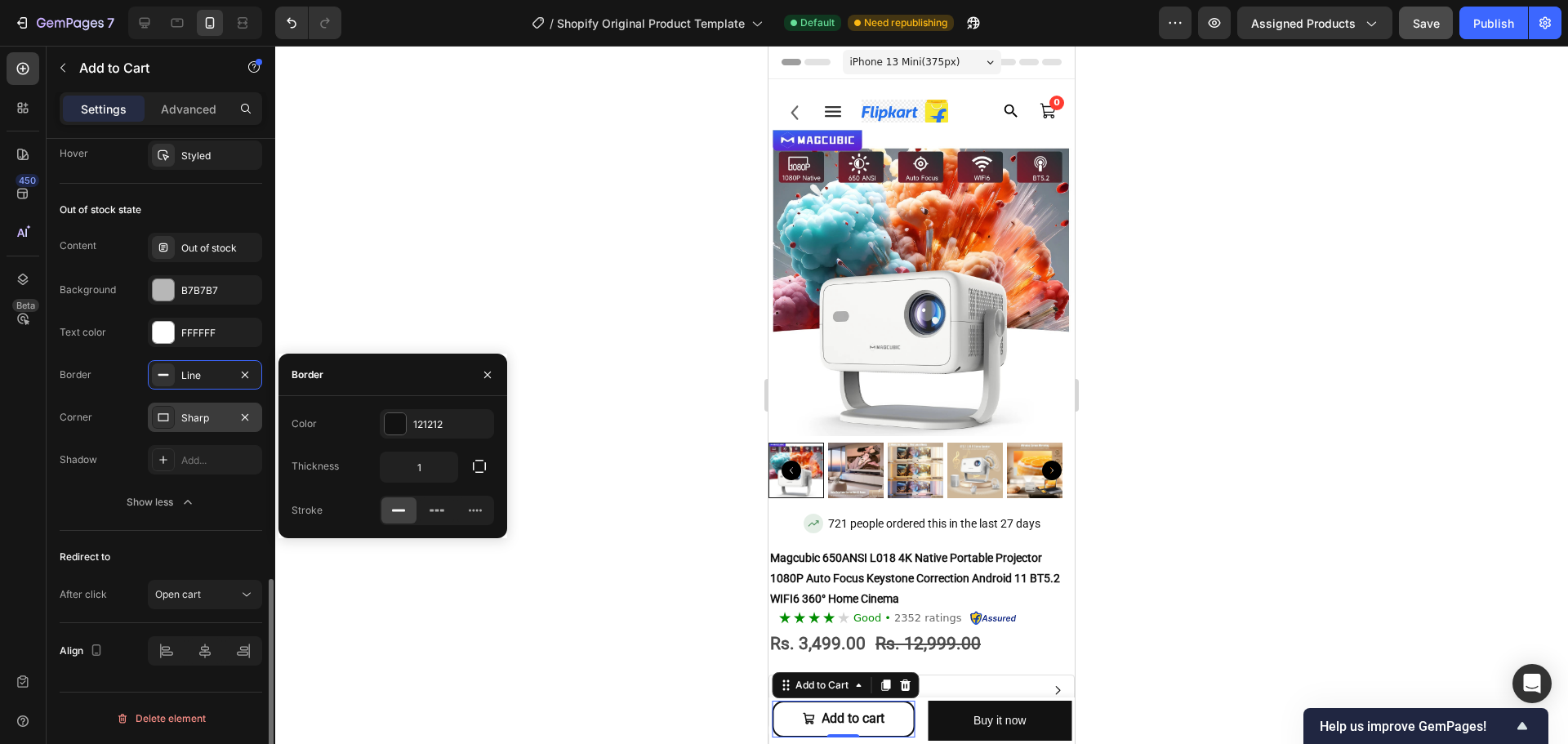
click at [192, 418] on div "Sharp" at bounding box center [205, 417] width 47 height 14
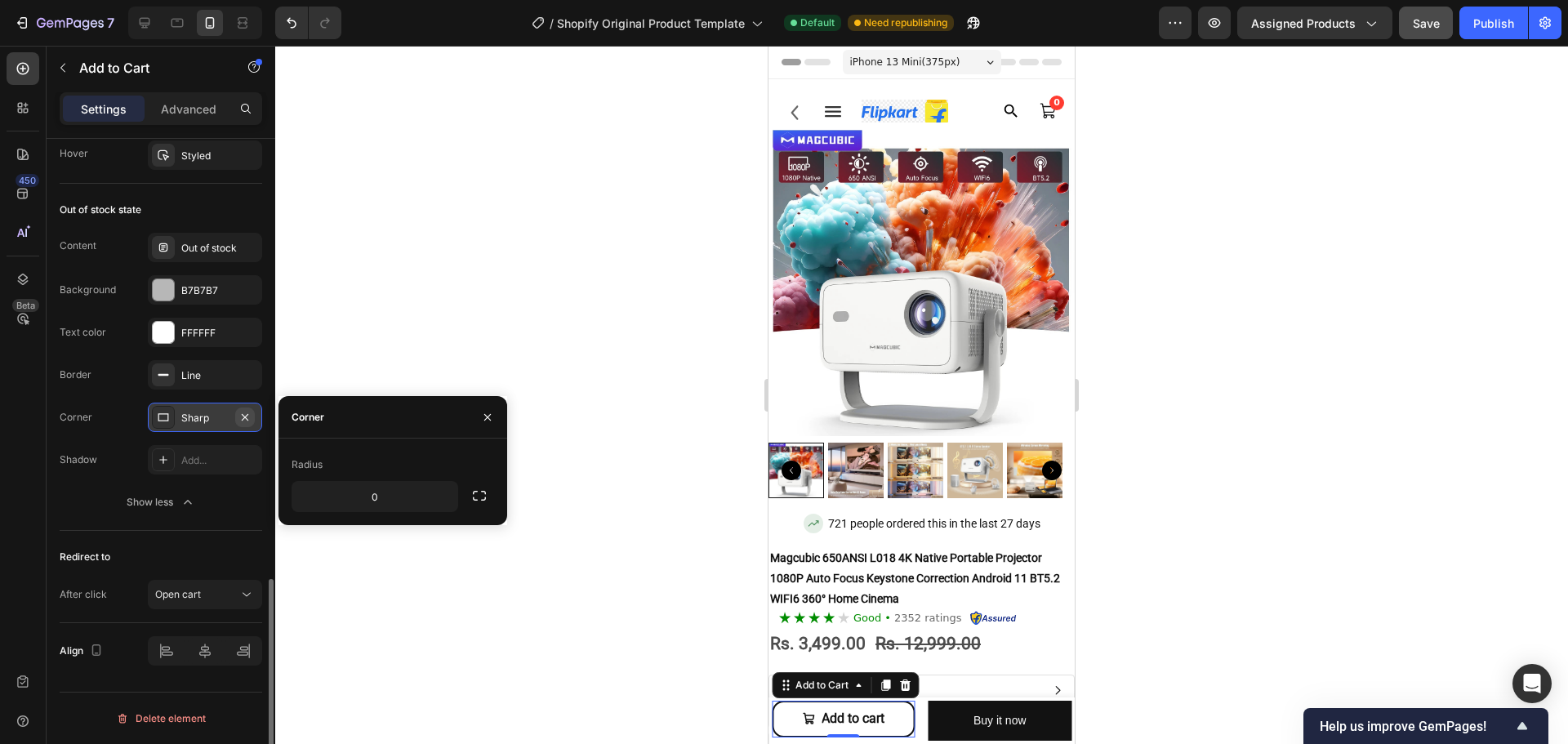
click at [245, 418] on icon "button" at bounding box center [246, 417] width 14 height 14
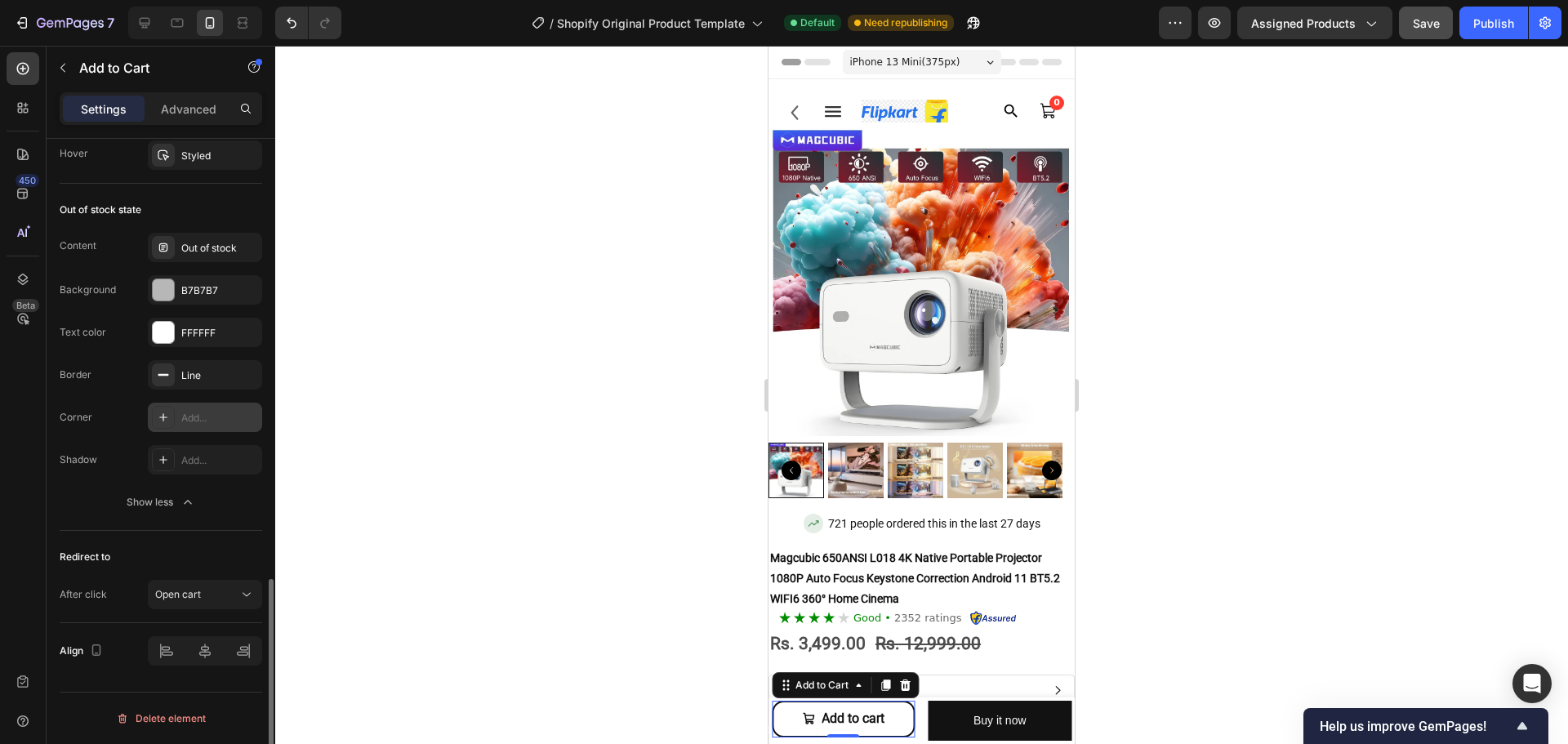
click at [345, 455] on div at bounding box center [921, 394] width 1292 height 698
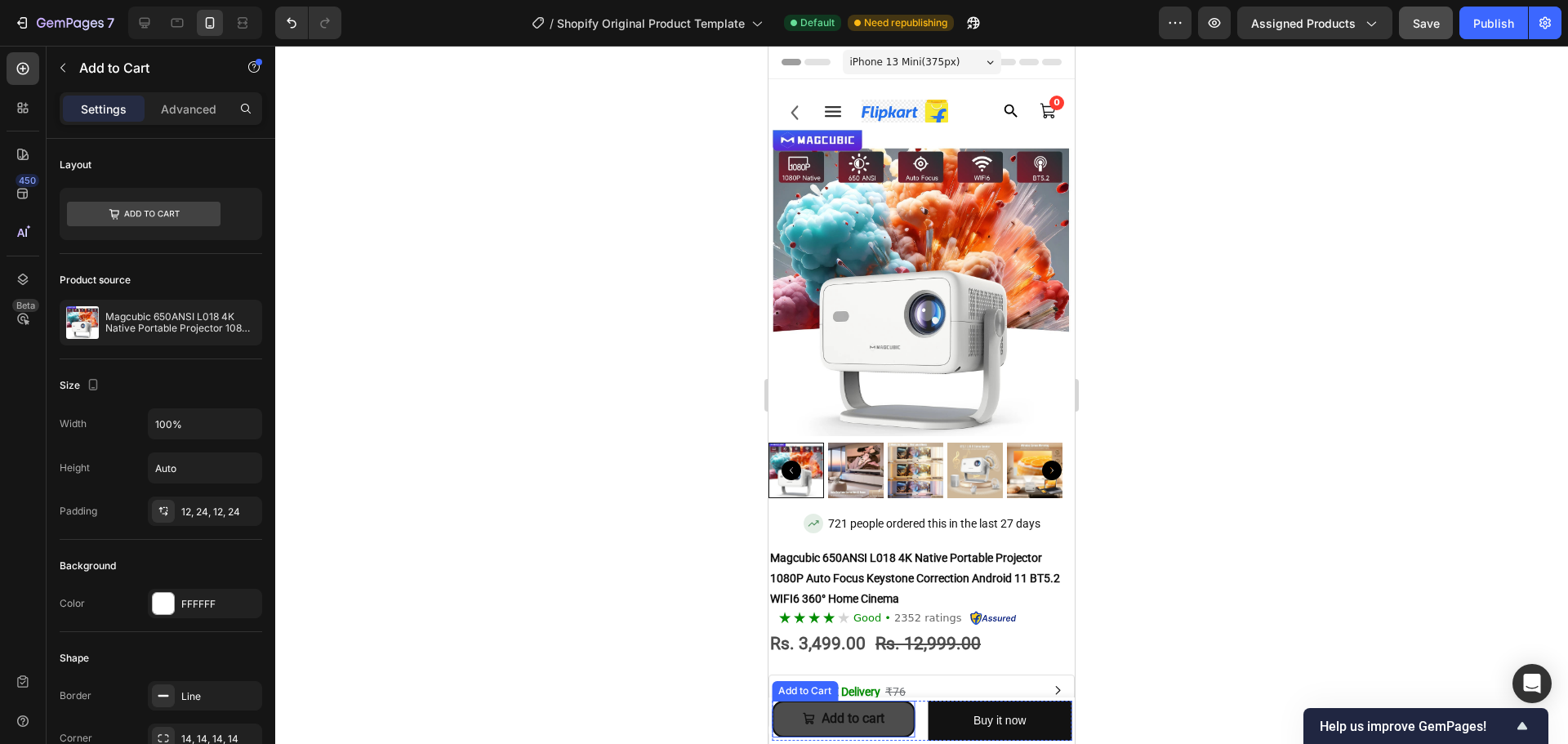
click at [890, 718] on button "Add to cart" at bounding box center [843, 719] width 144 height 37
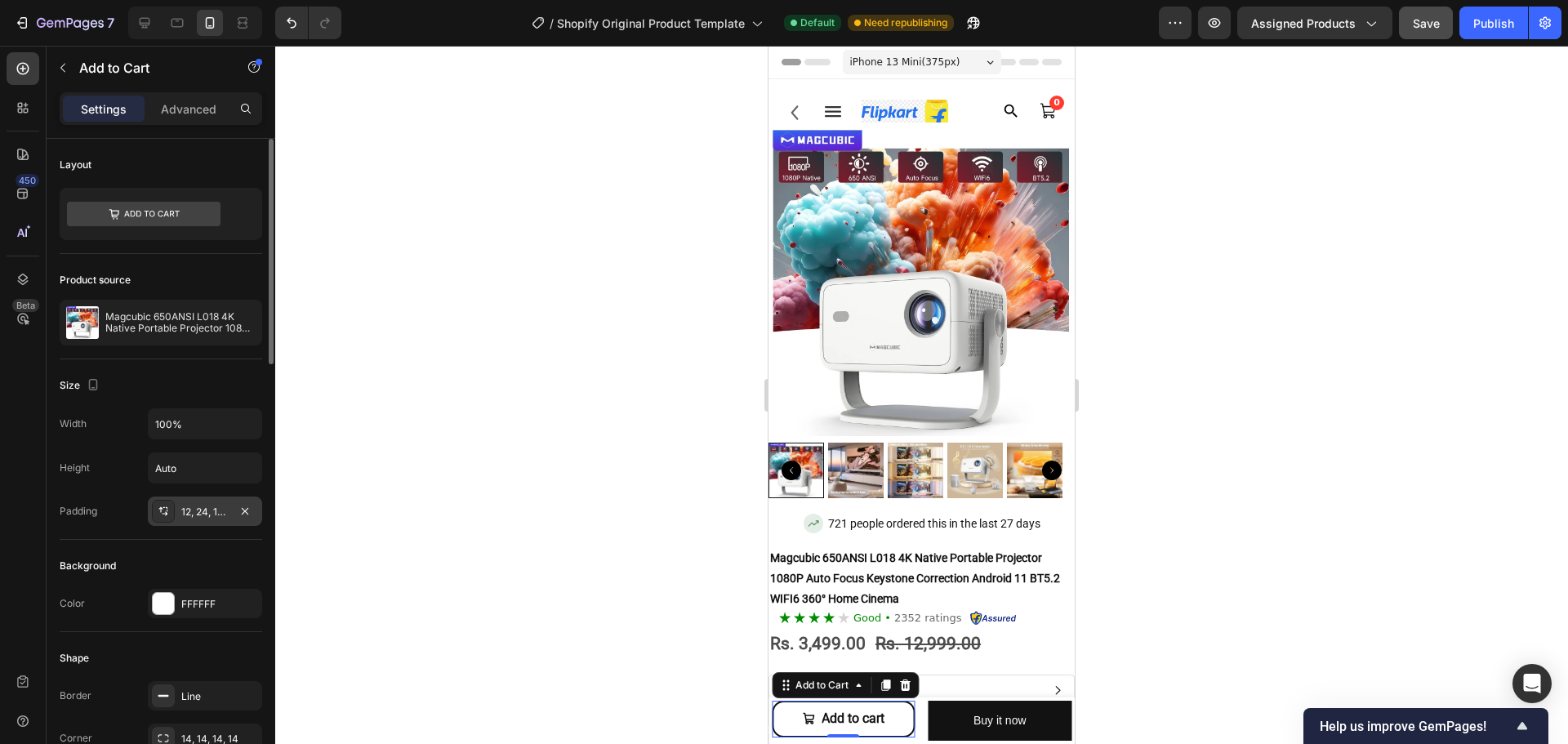
click at [200, 507] on div "12, 24, 12, 24" at bounding box center [205, 511] width 47 height 14
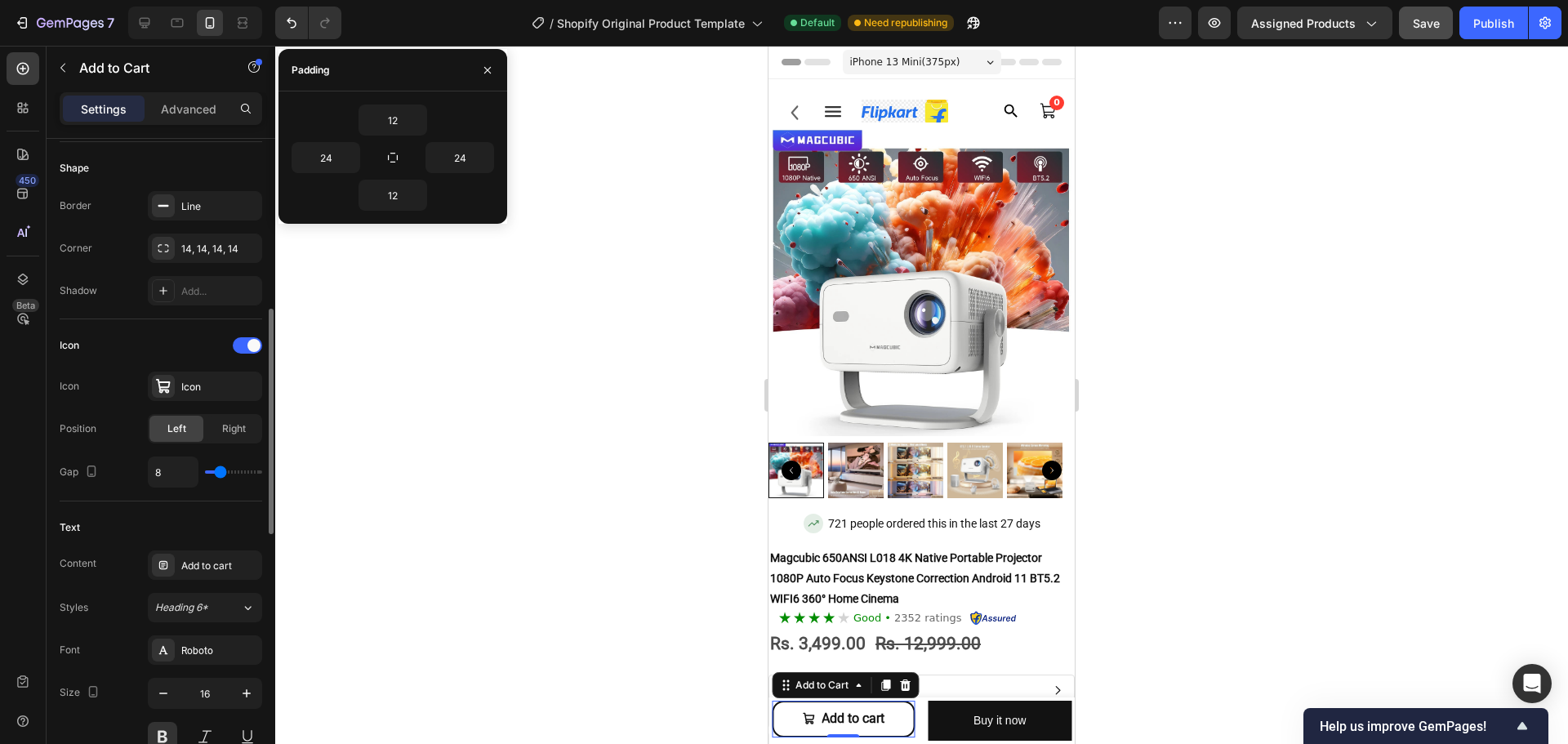
scroll to position [734, 0]
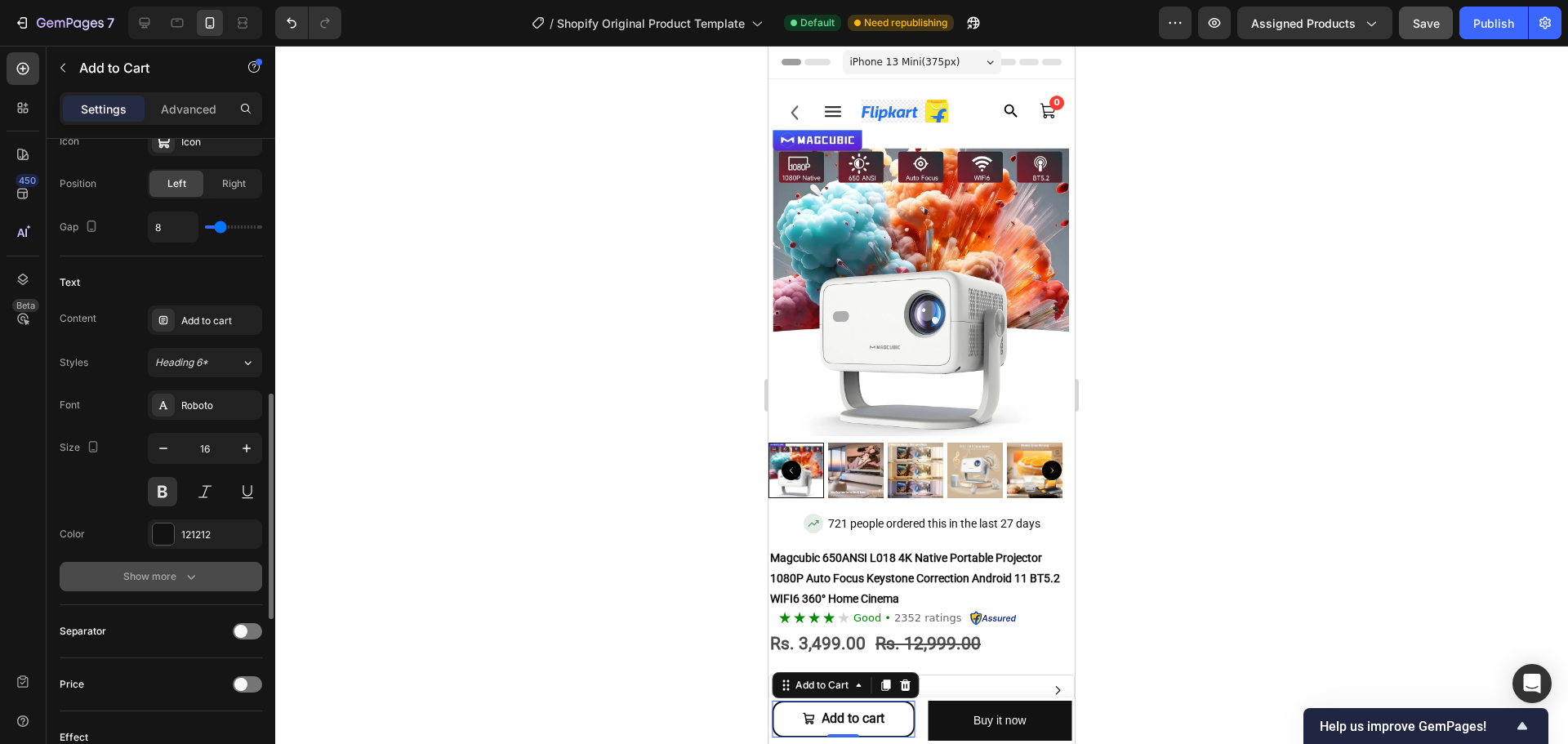
click at [193, 582] on icon "button" at bounding box center [190, 576] width 16 height 16
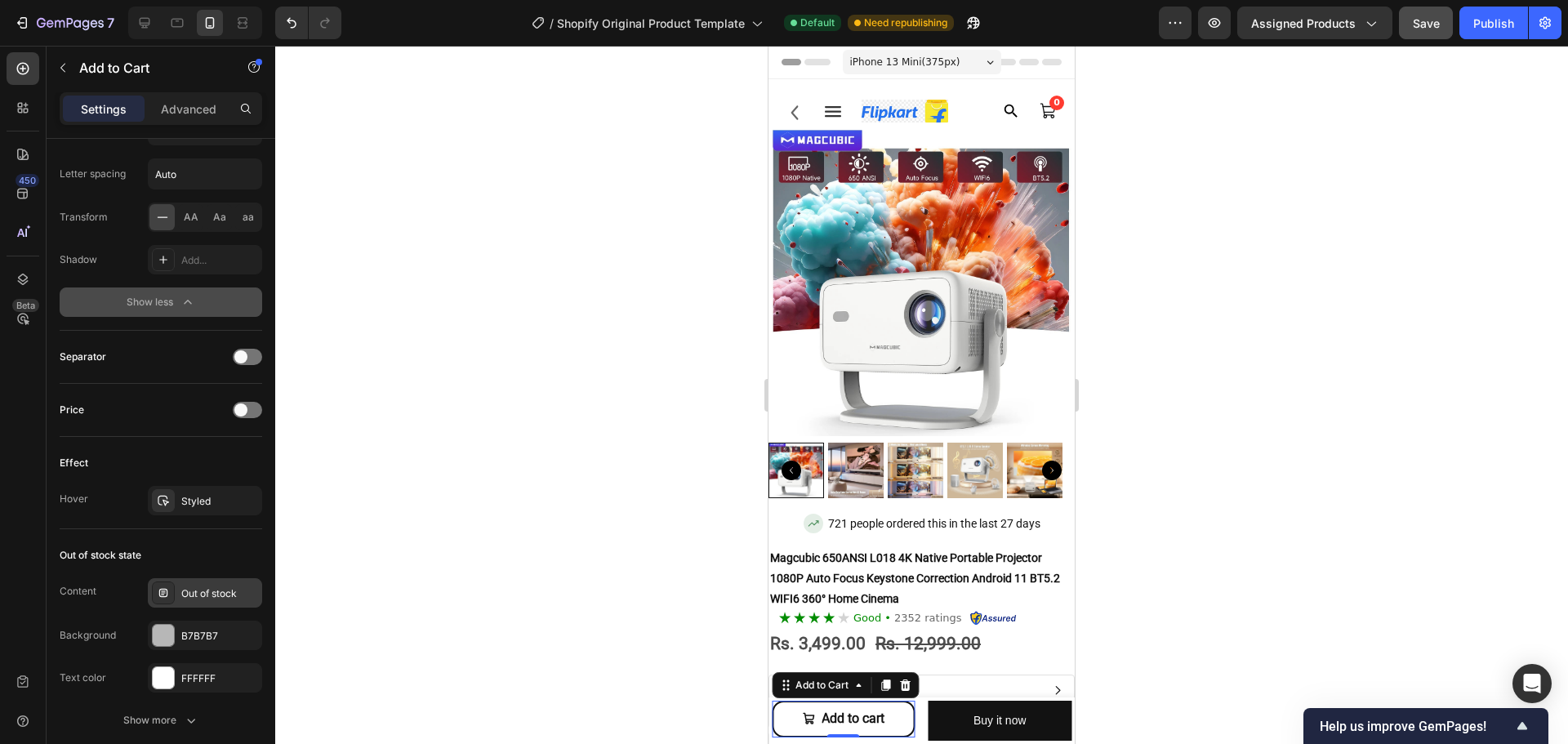
scroll to position [1443, 0]
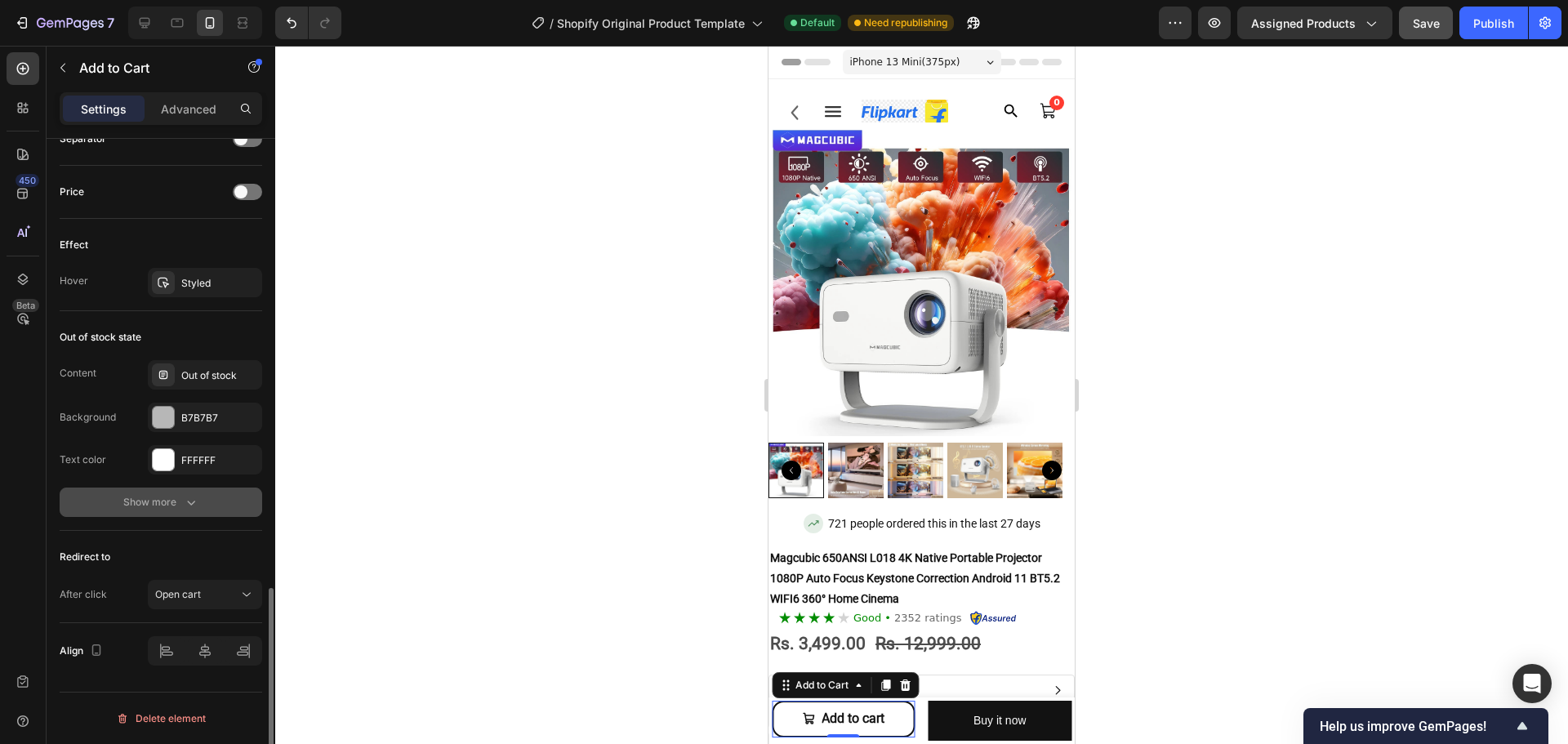
click at [176, 493] on button "Show more" at bounding box center [161, 501] width 203 height 29
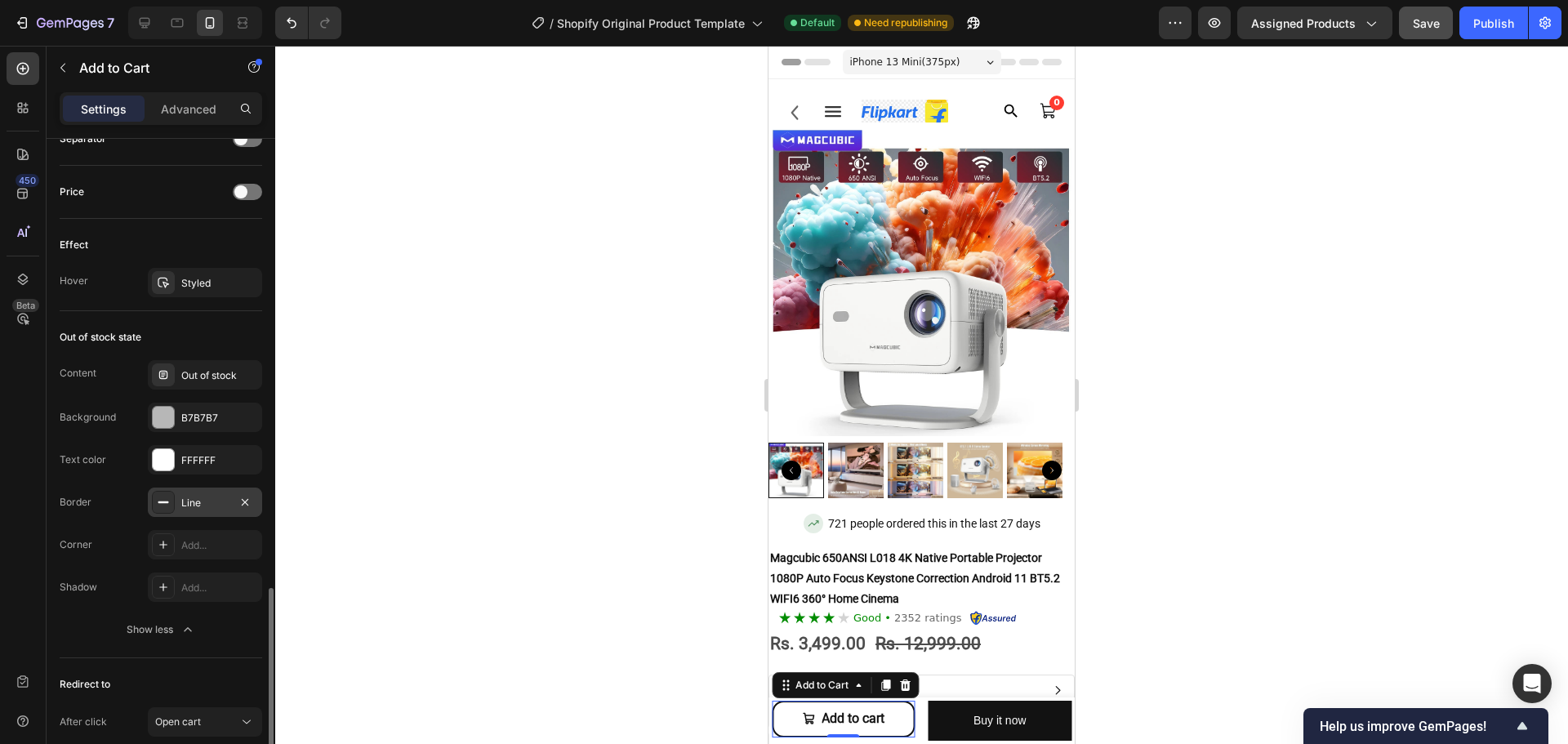
click at [201, 505] on div "Line" at bounding box center [205, 502] width 47 height 14
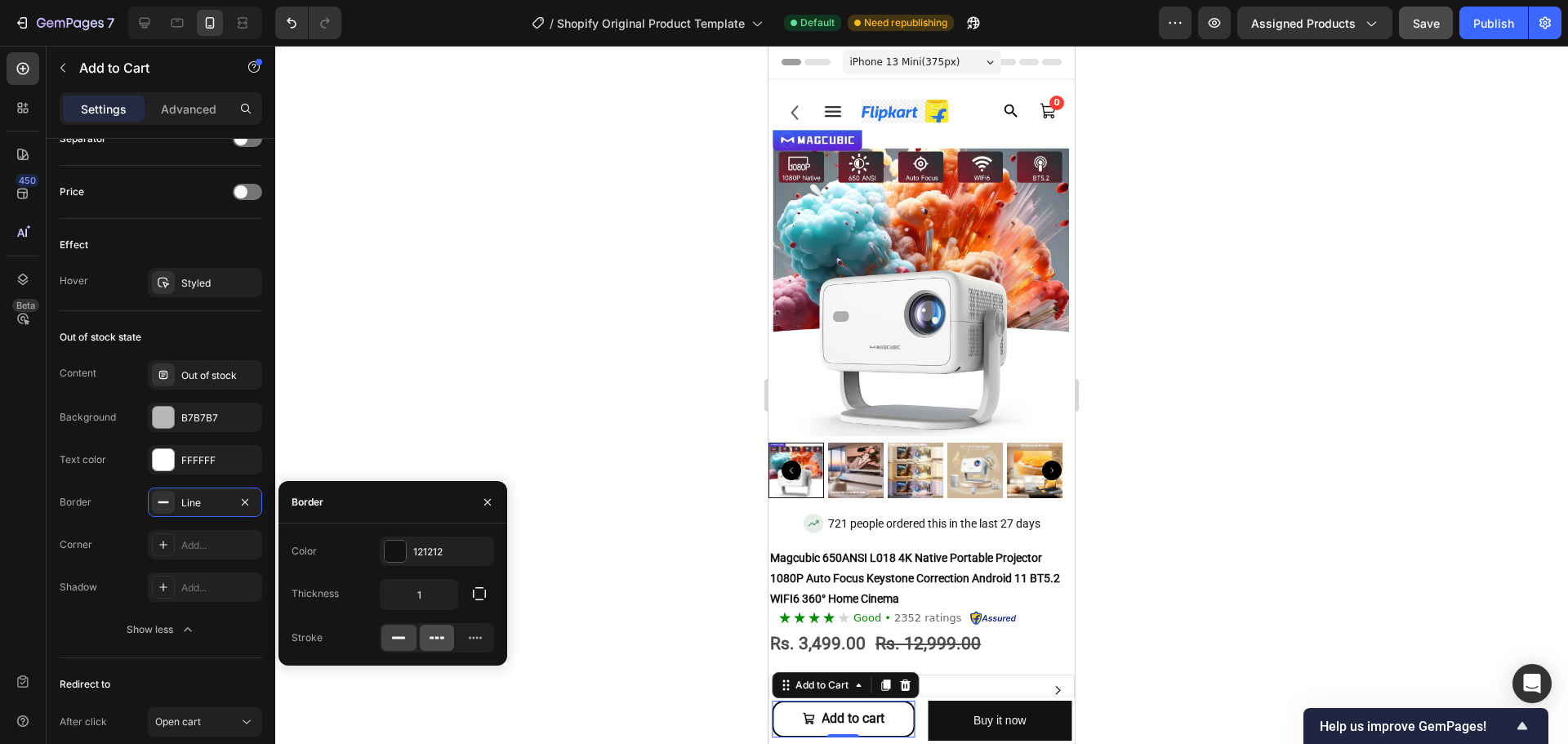
click at [441, 633] on icon at bounding box center [437, 637] width 16 height 16
click at [389, 631] on div at bounding box center [399, 637] width 35 height 26
click at [420, 591] on input "1" at bounding box center [419, 594] width 76 height 29
type input "5"
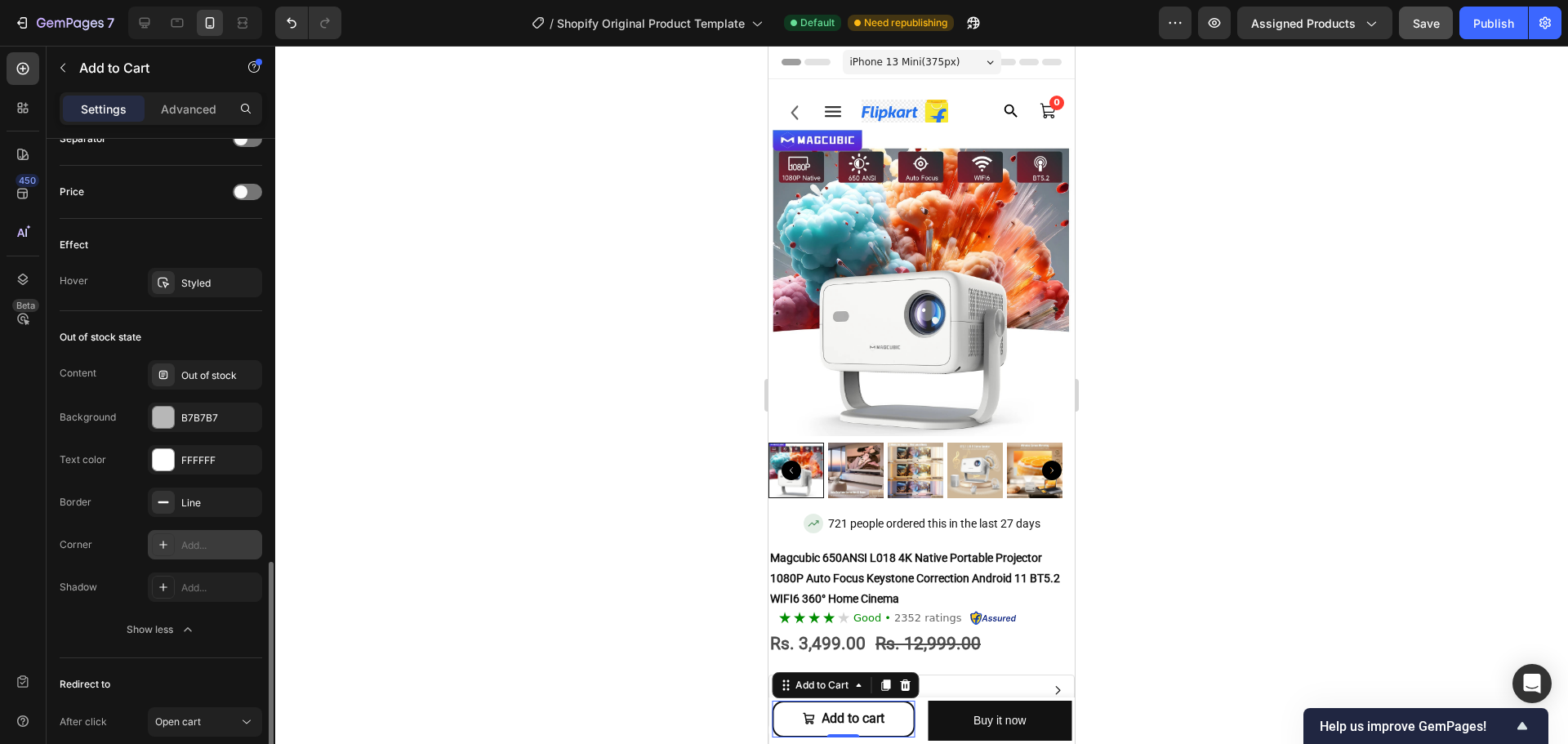
click at [188, 541] on div "Add..." at bounding box center [219, 545] width 76 height 14
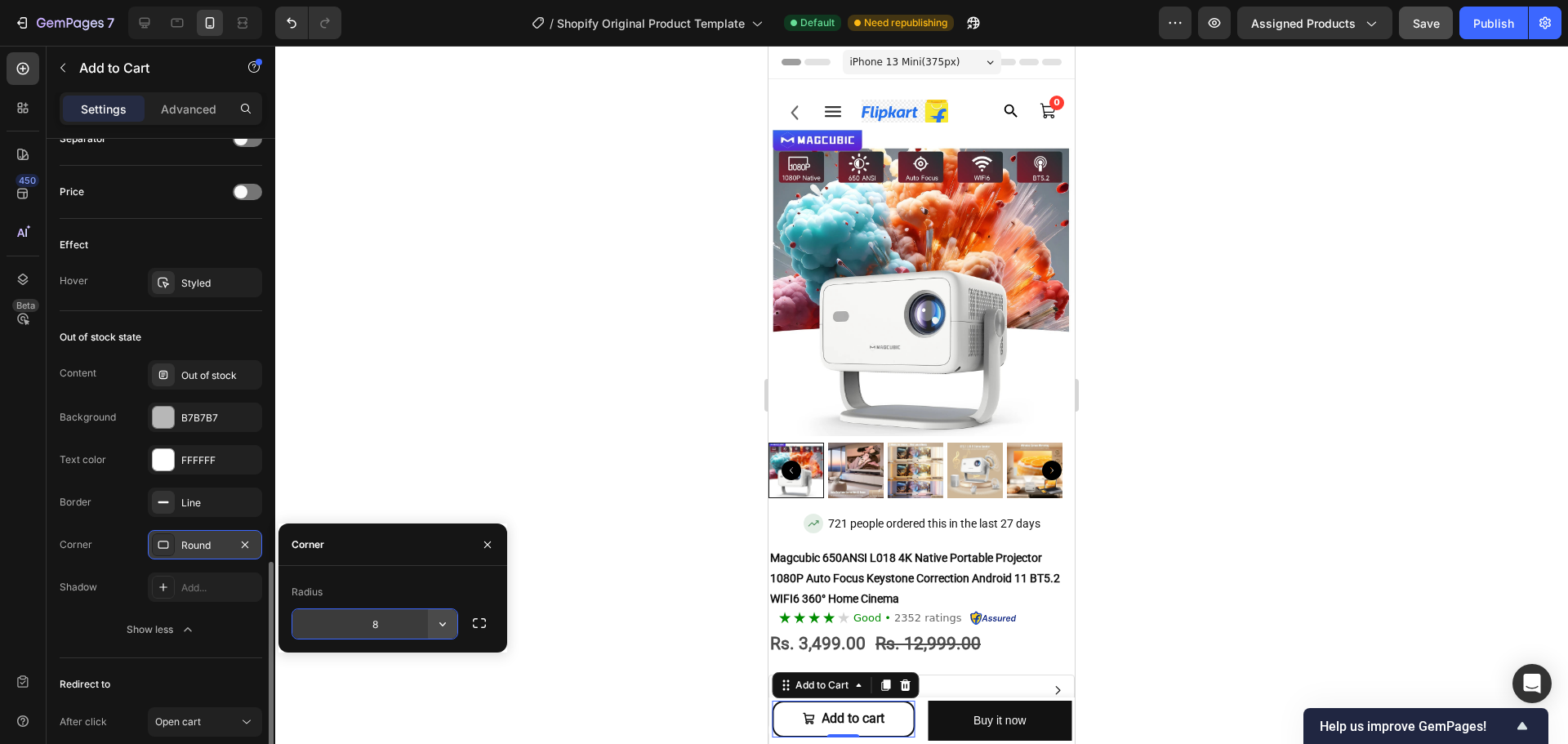
click at [441, 623] on icon "button" at bounding box center [443, 624] width 7 height 4
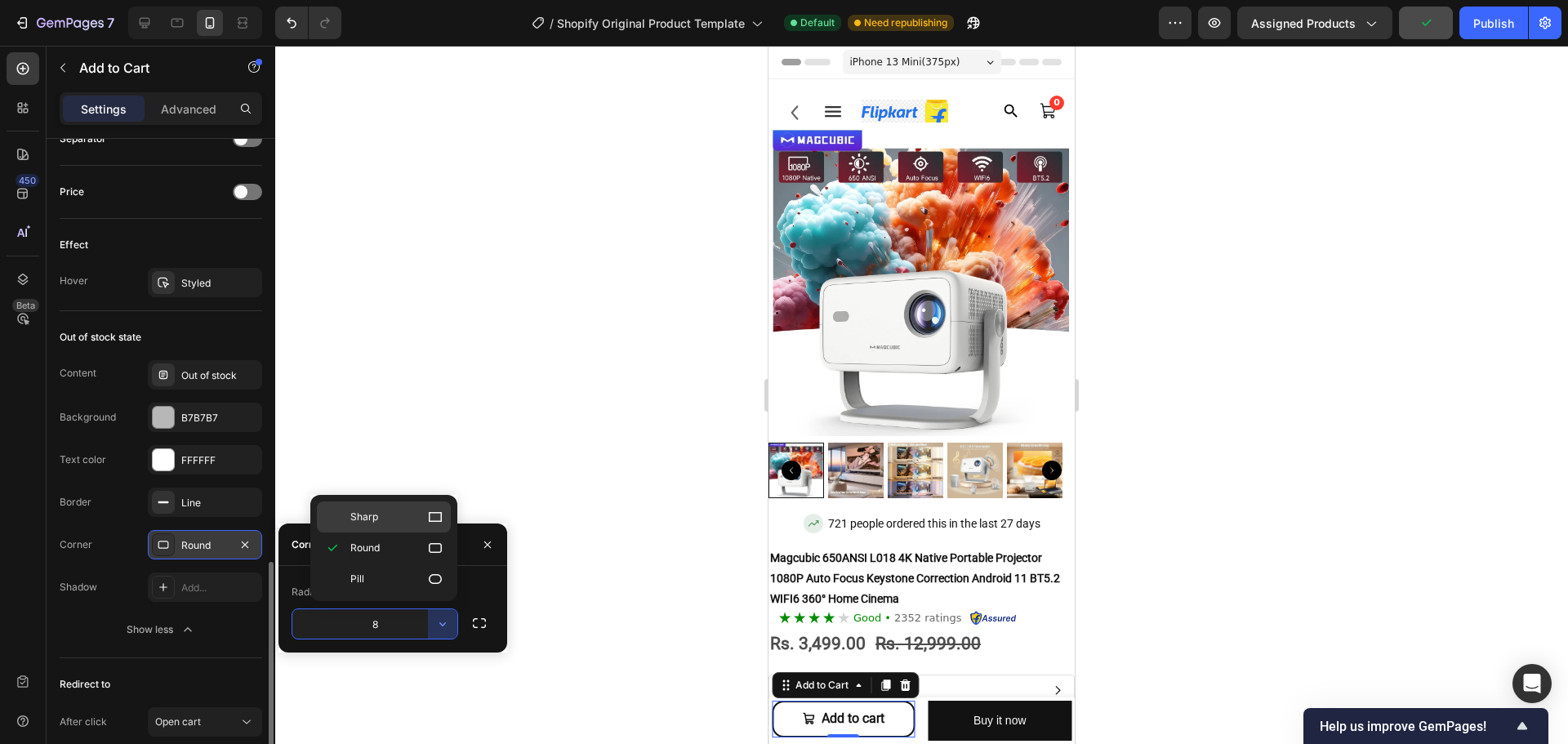
click at [424, 512] on p "Sharp" at bounding box center [396, 516] width 93 height 16
type input "0"
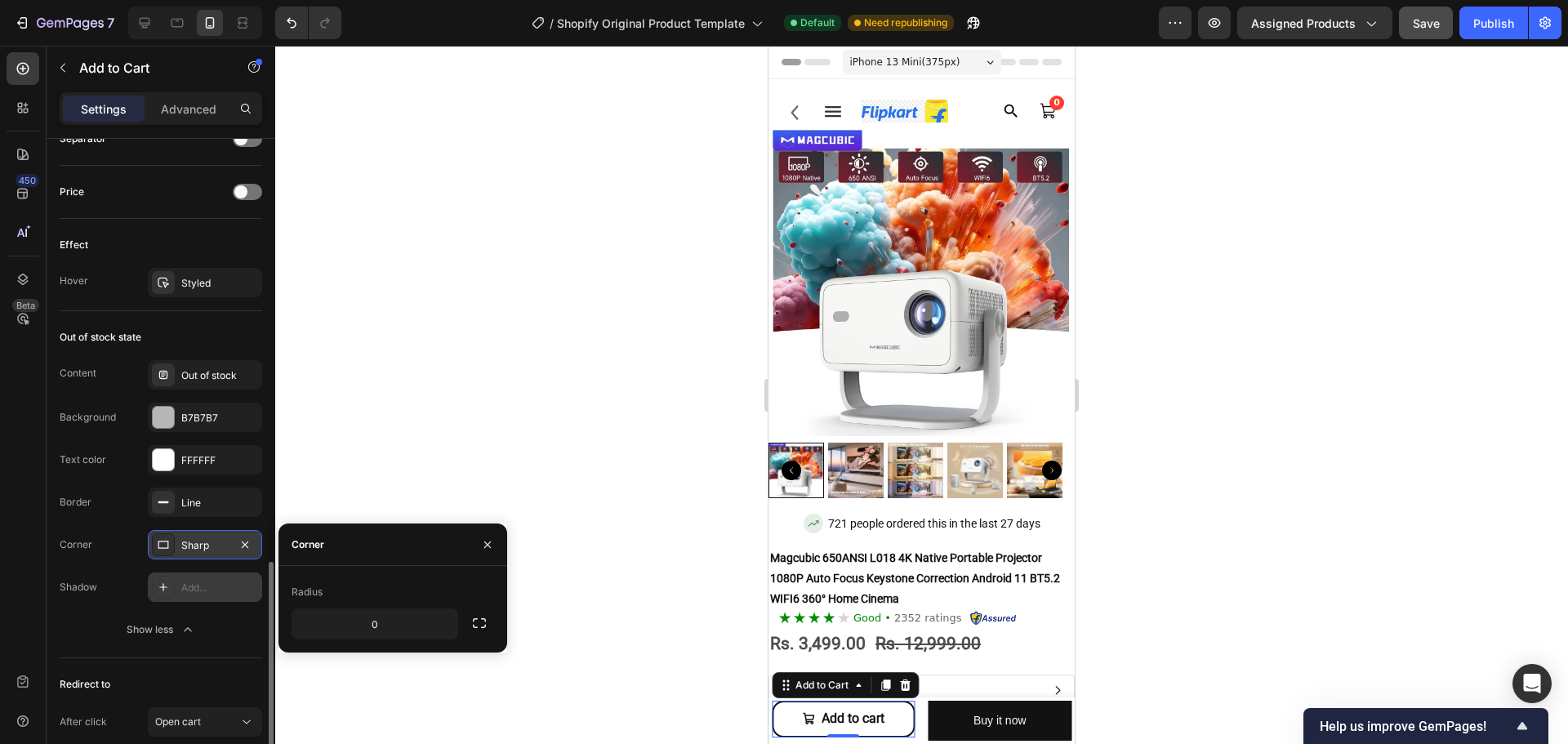
click at [217, 593] on div "Add..." at bounding box center [219, 587] width 76 height 14
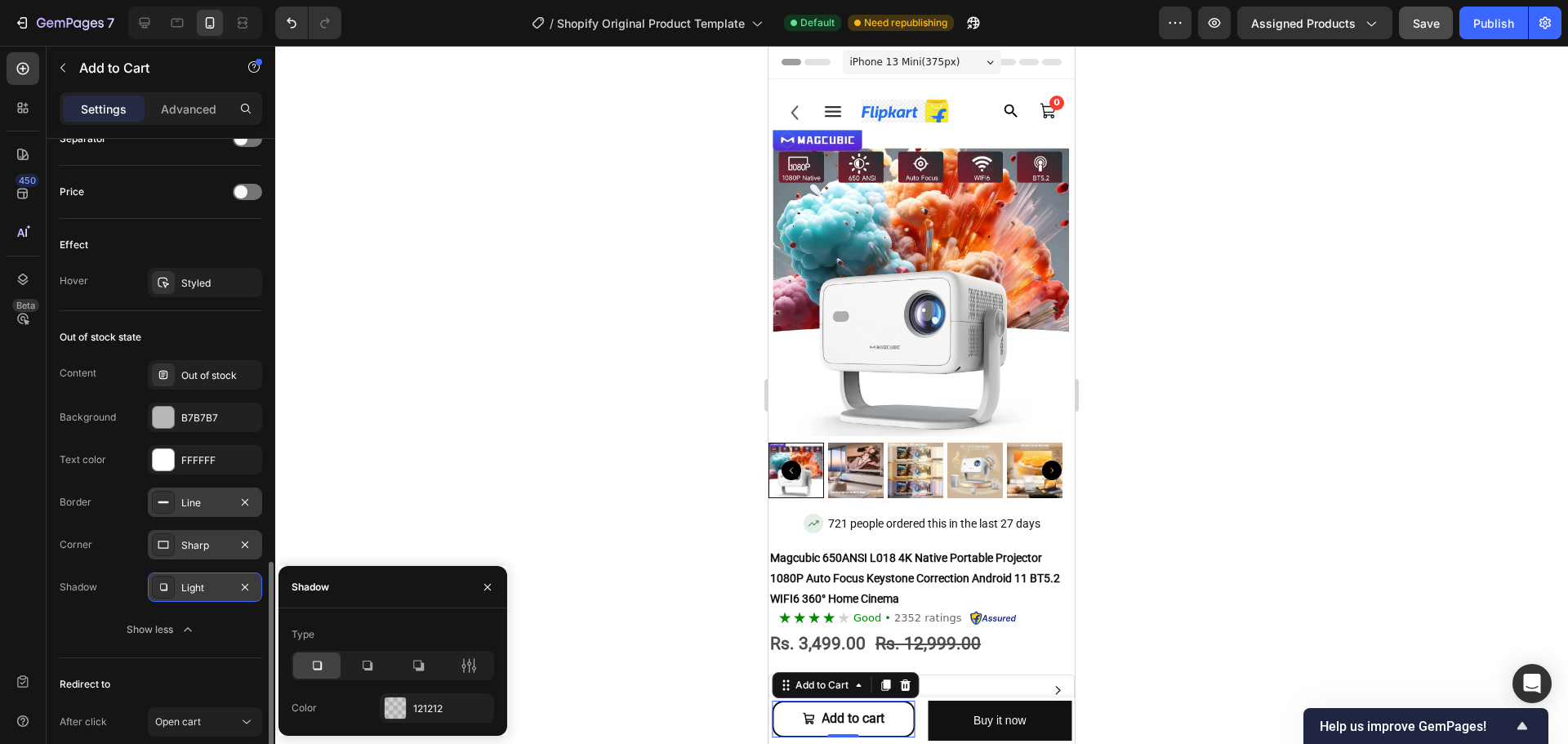
click at [208, 510] on div "Line" at bounding box center [205, 501] width 114 height 29
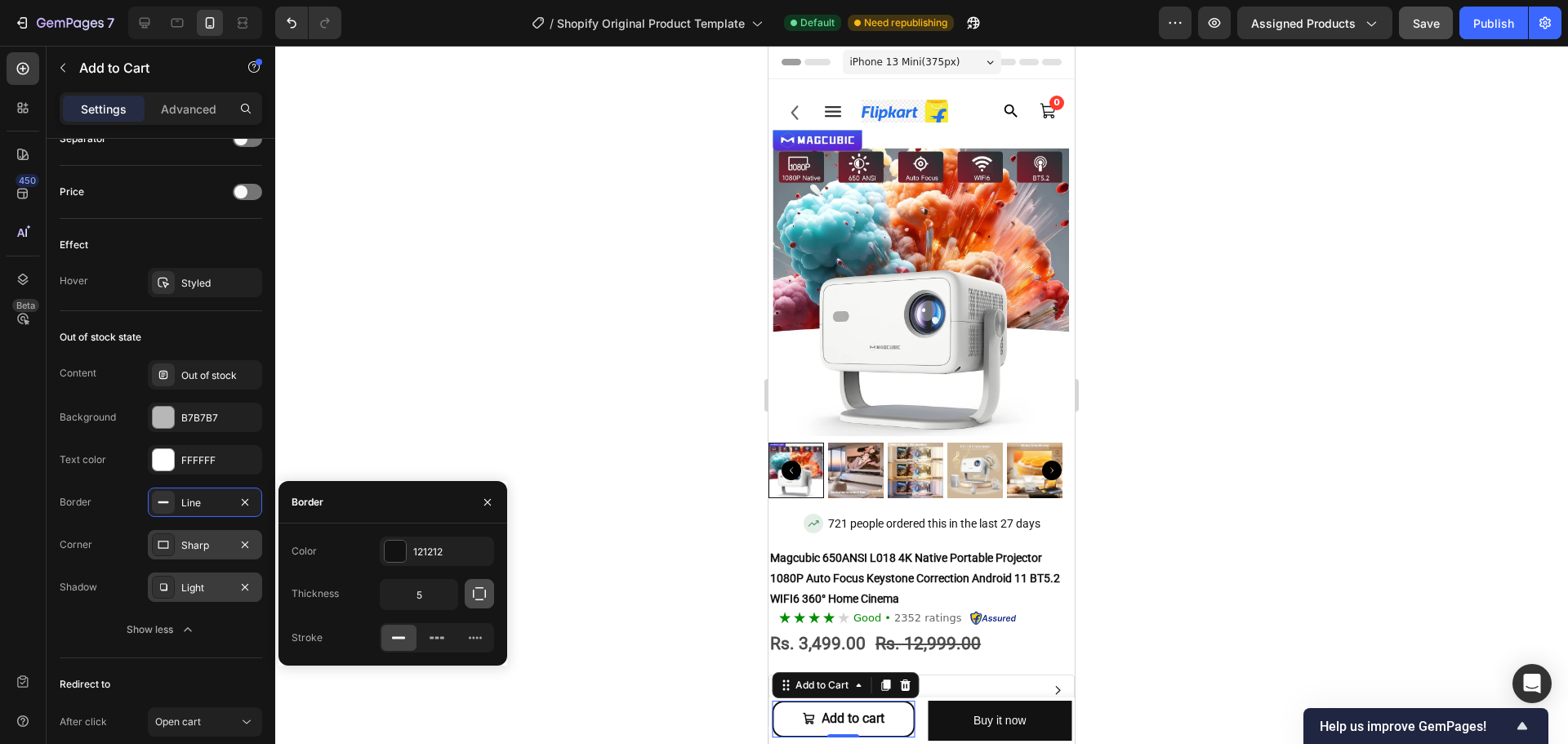
click at [487, 593] on icon "button" at bounding box center [479, 593] width 16 height 16
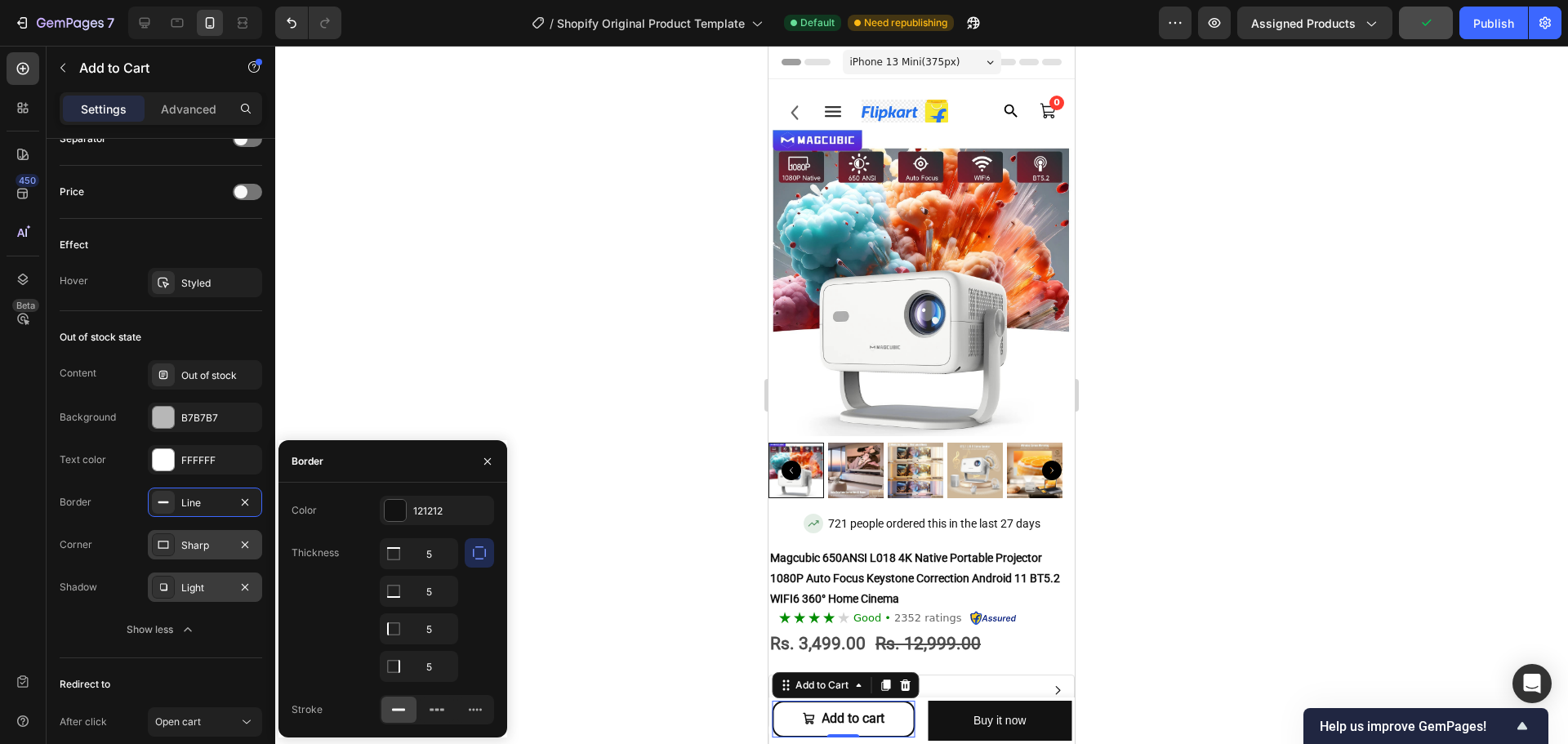
click at [176, 589] on div "Light" at bounding box center [205, 587] width 114 height 29
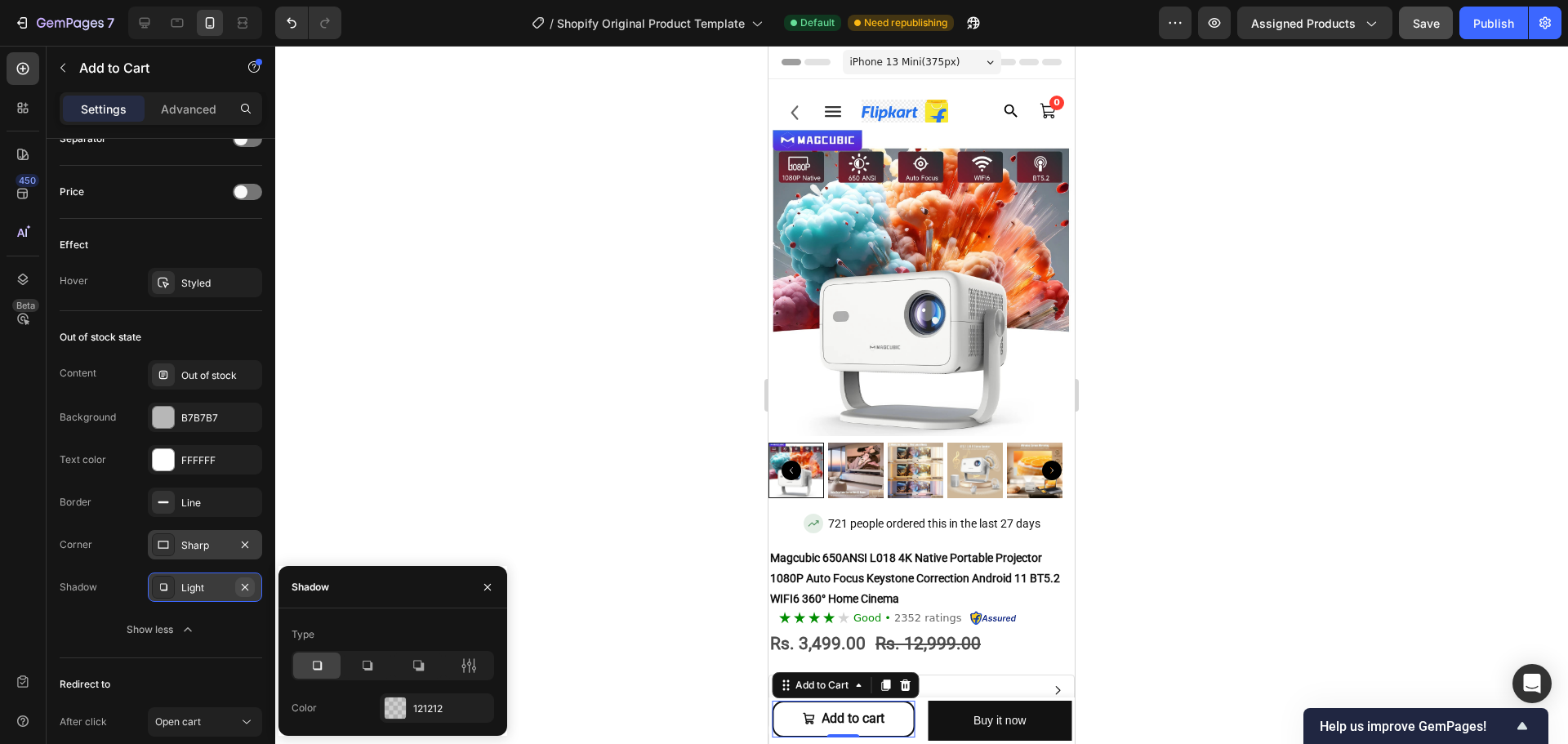
click at [242, 584] on icon "button" at bounding box center [245, 586] width 7 height 7
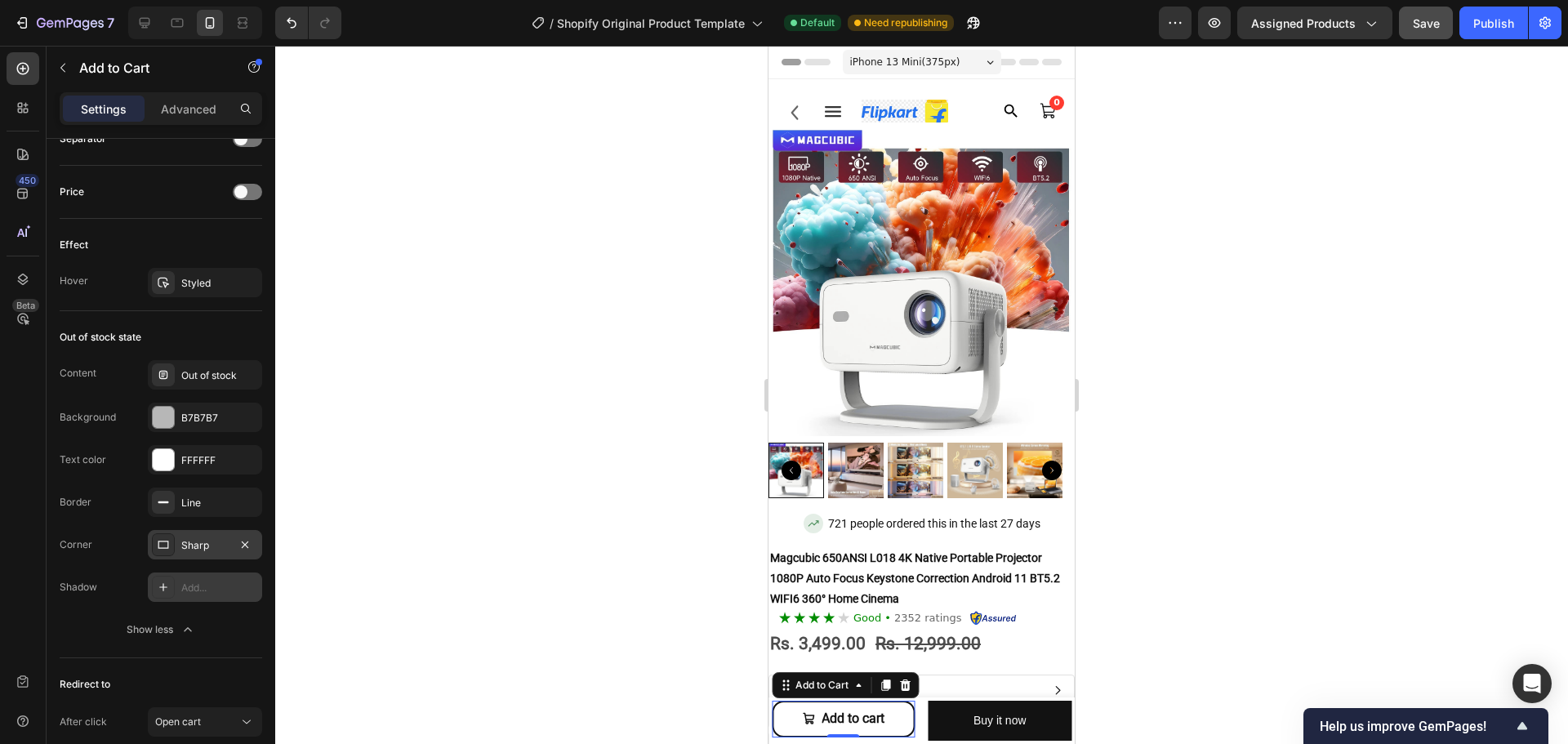
click at [234, 598] on div "Add..." at bounding box center [205, 587] width 114 height 29
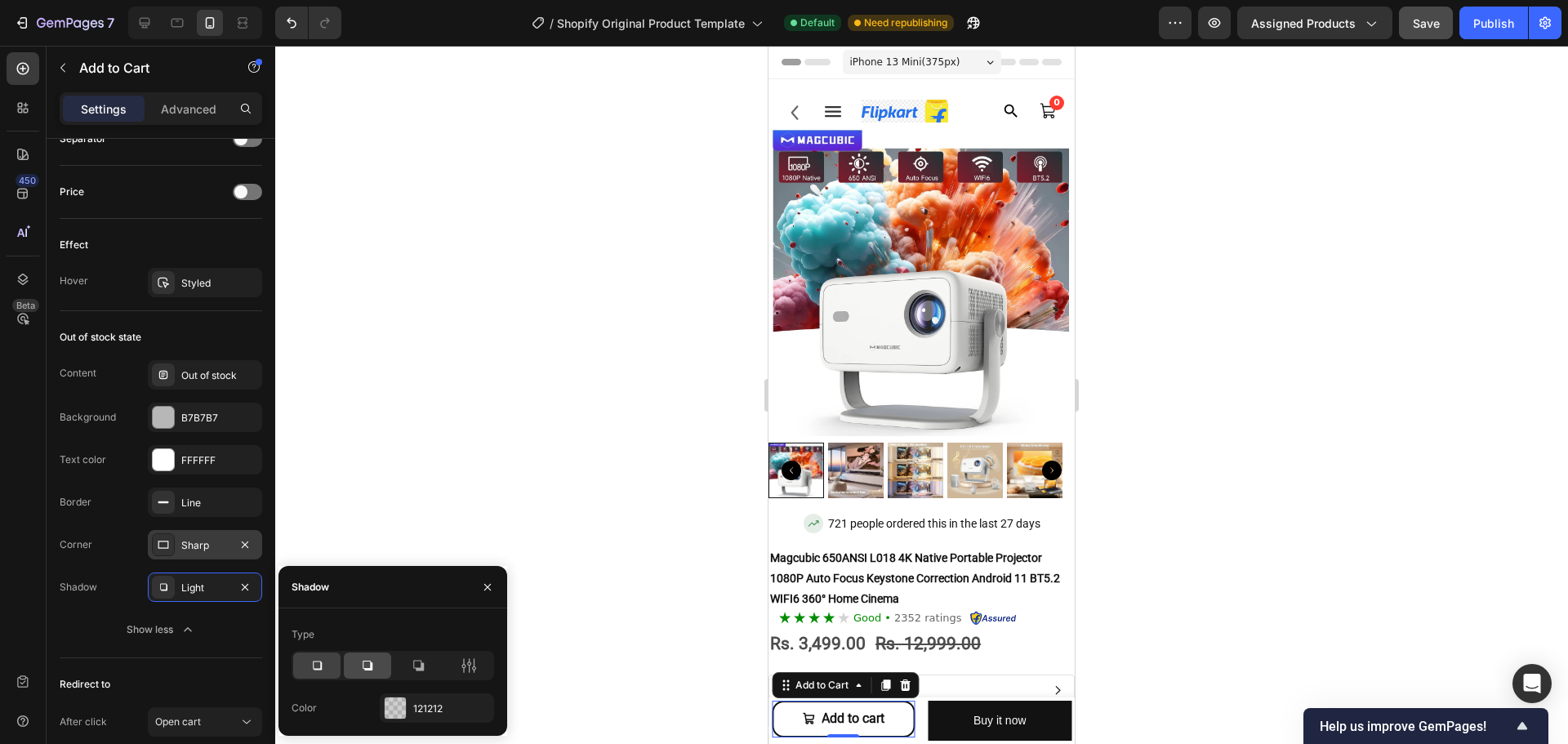
click at [346, 671] on div at bounding box center [367, 665] width 47 height 26
click at [326, 671] on div at bounding box center [316, 665] width 47 height 26
click at [401, 710] on div at bounding box center [395, 708] width 21 height 21
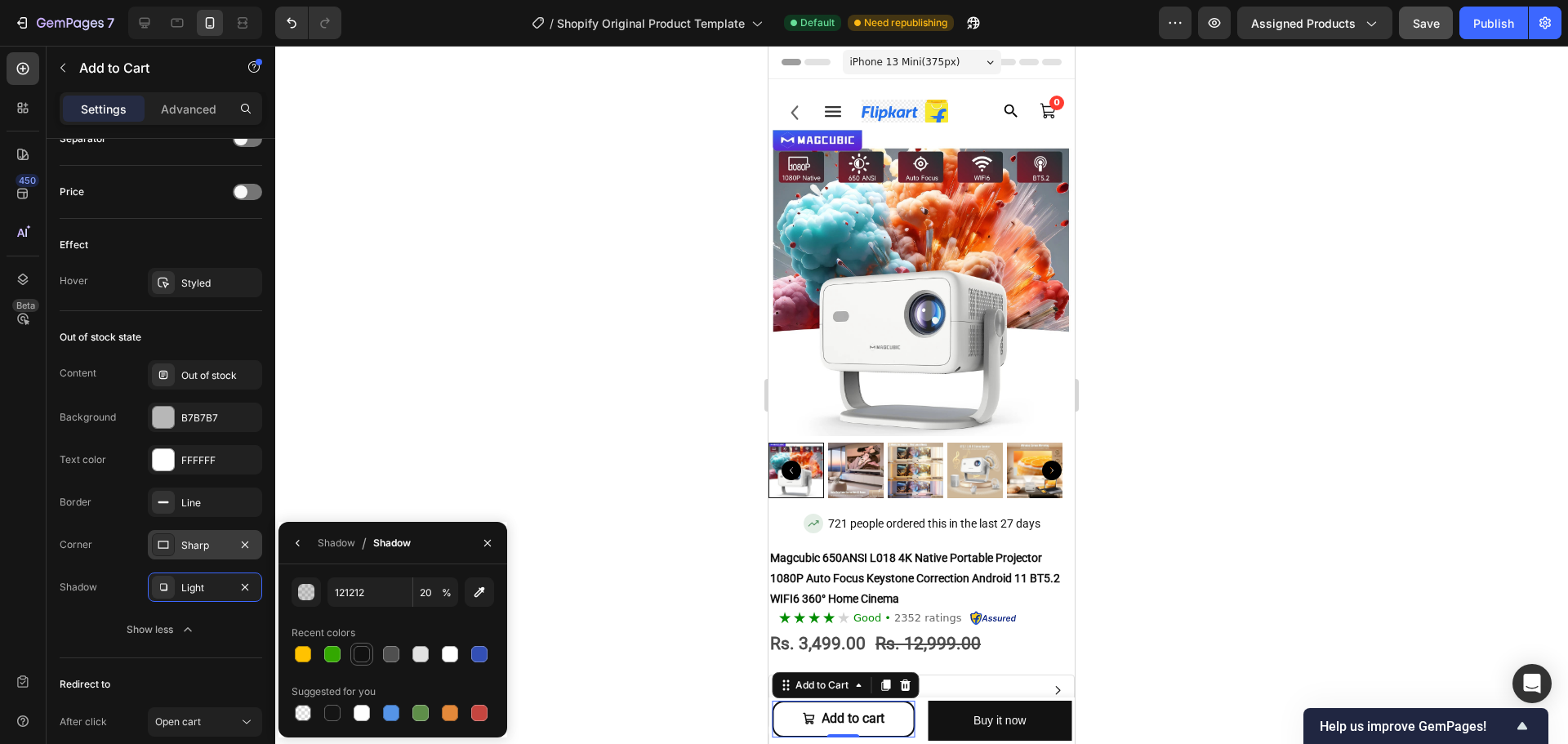
click at [367, 659] on div at bounding box center [362, 653] width 16 height 16
type input "100"
click at [197, 670] on div "Redirect to After click Open cart" at bounding box center [161, 703] width 203 height 92
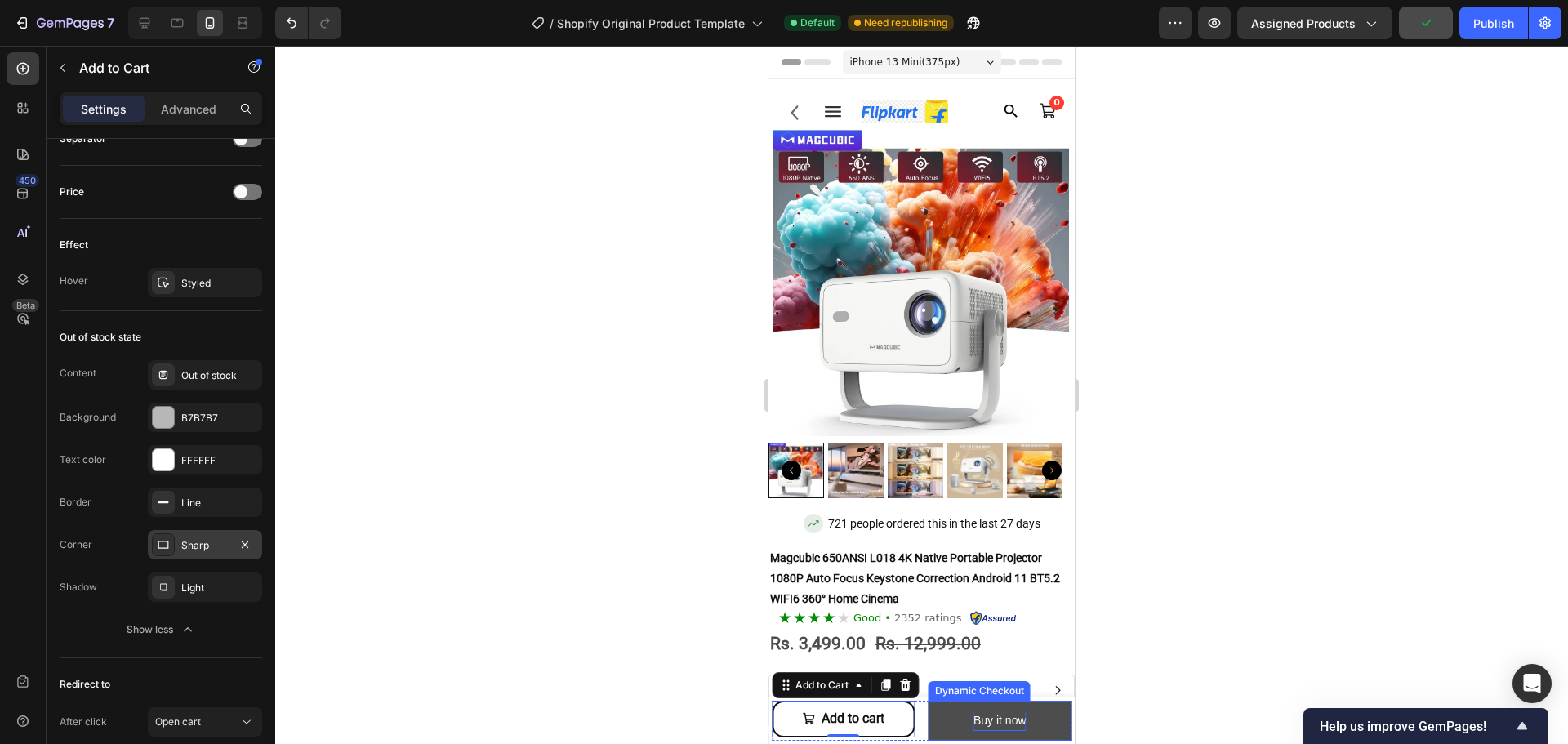
click at [1003, 718] on div "Buy it now" at bounding box center [1000, 720] width 53 height 20
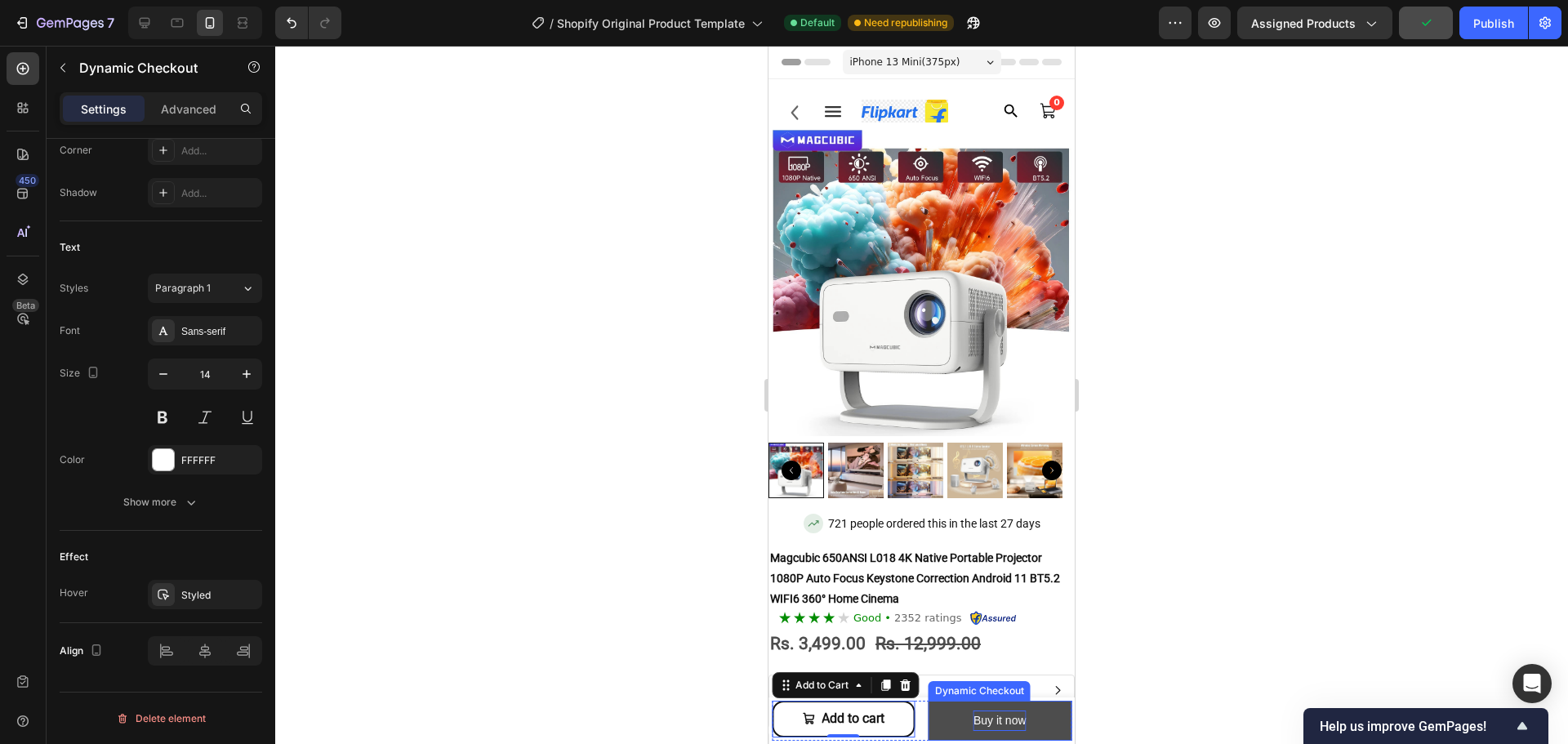
scroll to position [0, 0]
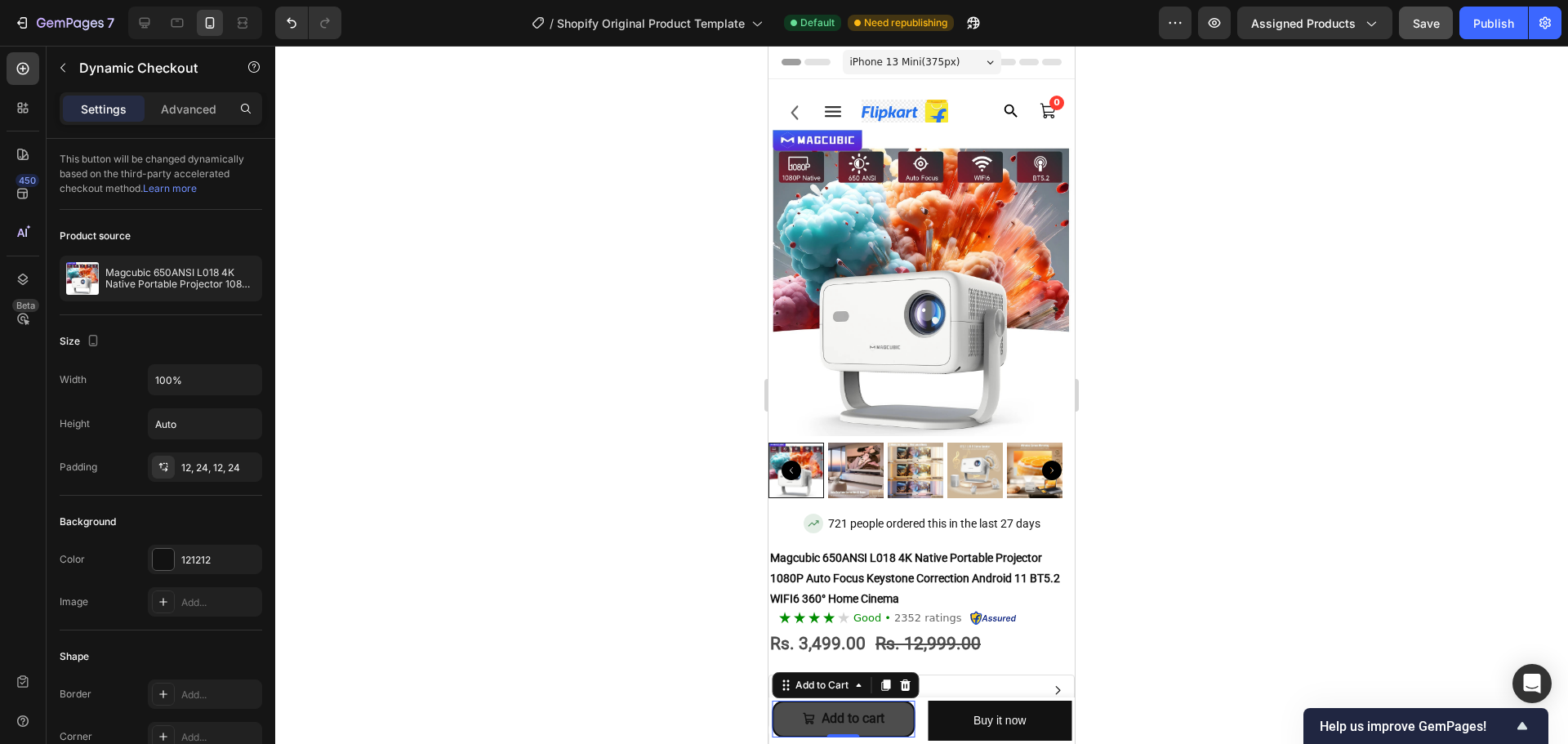
click at [887, 720] on button "Add to cart" at bounding box center [843, 719] width 144 height 37
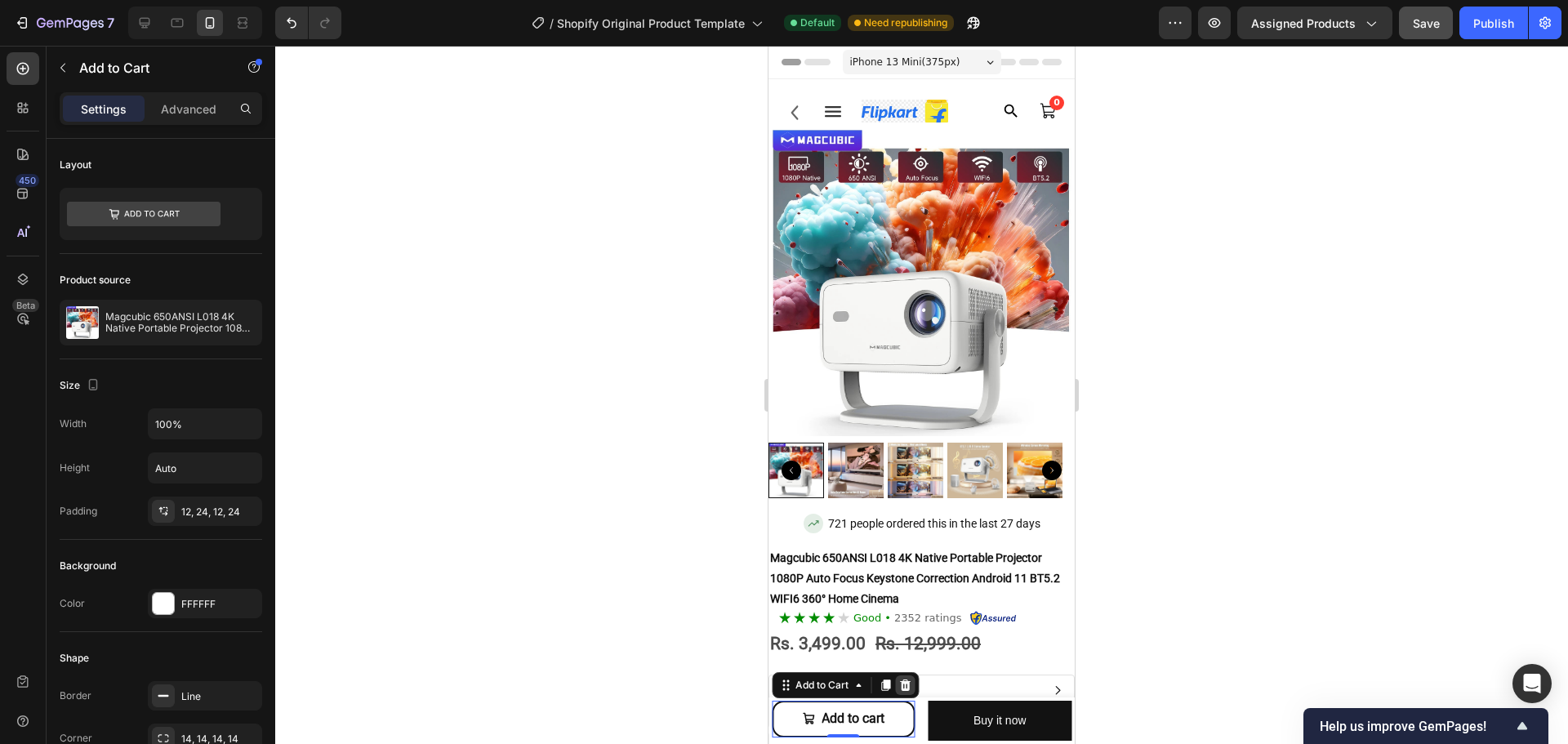
click at [906, 690] on icon at bounding box center [905, 685] width 11 height 12
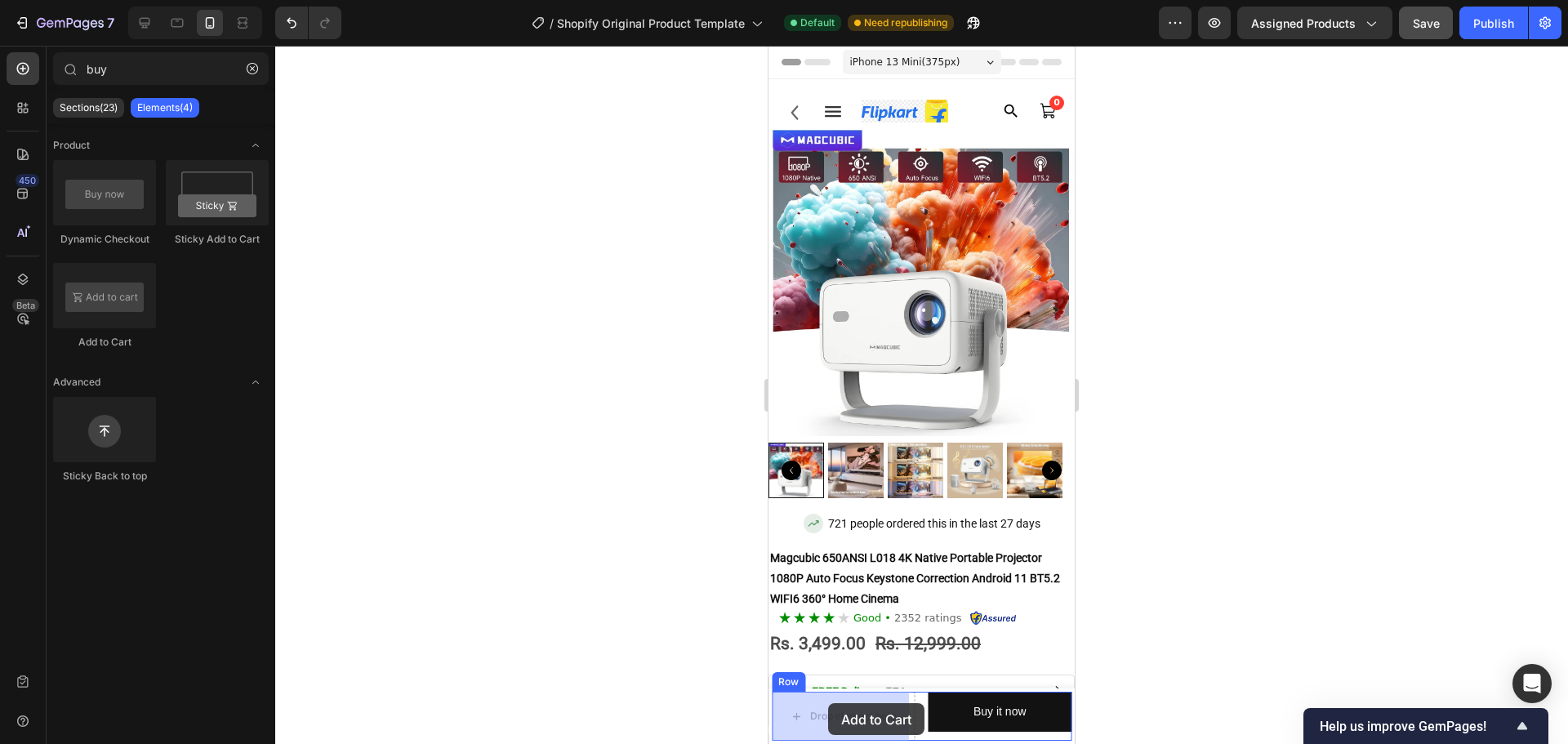
drag, startPoint x: 877, startPoint y: 354, endPoint x: 827, endPoint y: 702, distance: 351.6
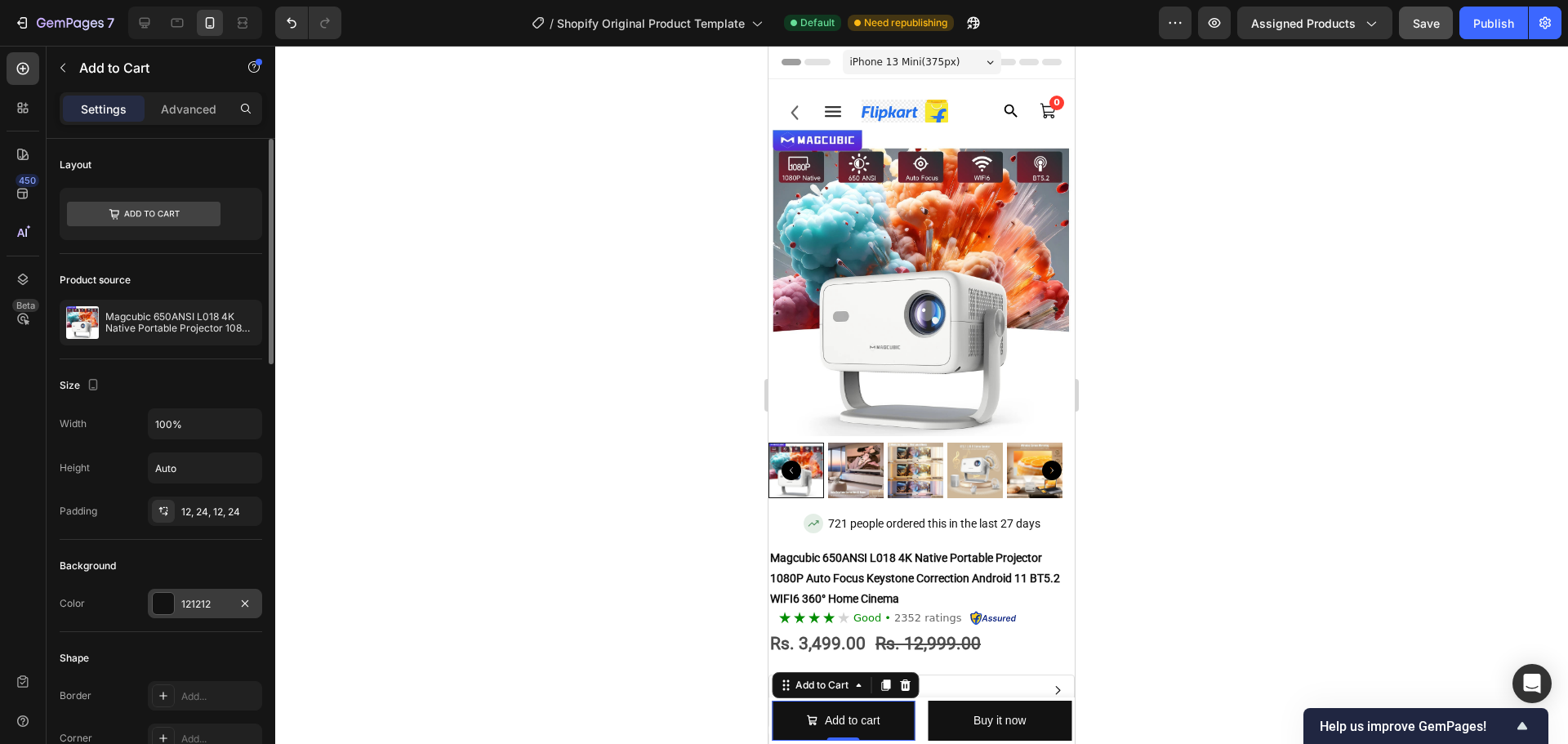
click at [170, 614] on div at bounding box center [163, 604] width 23 height 23
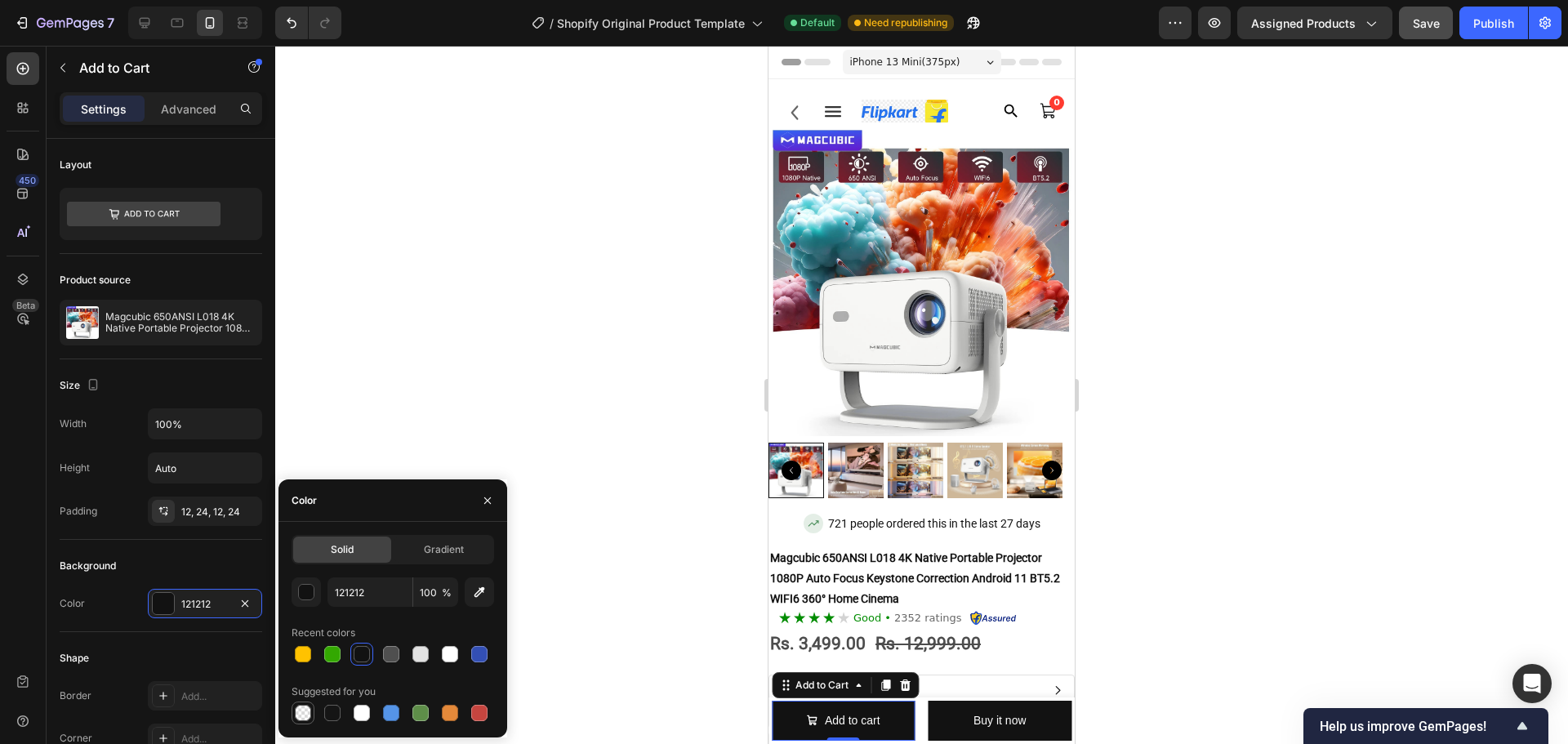
click at [292, 718] on div at bounding box center [304, 713] width 23 height 23
type input "000000"
type input "0"
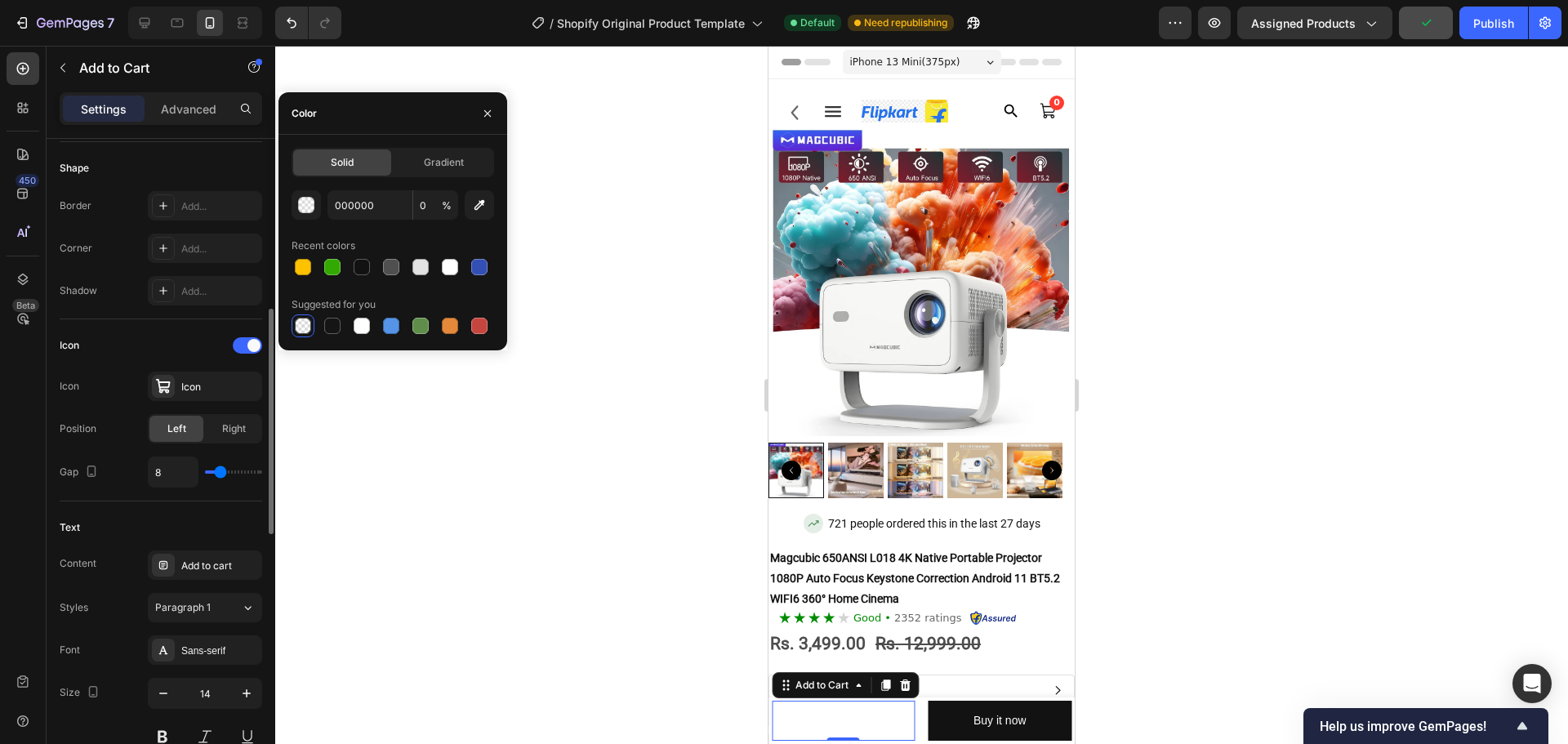
scroll to position [734, 0]
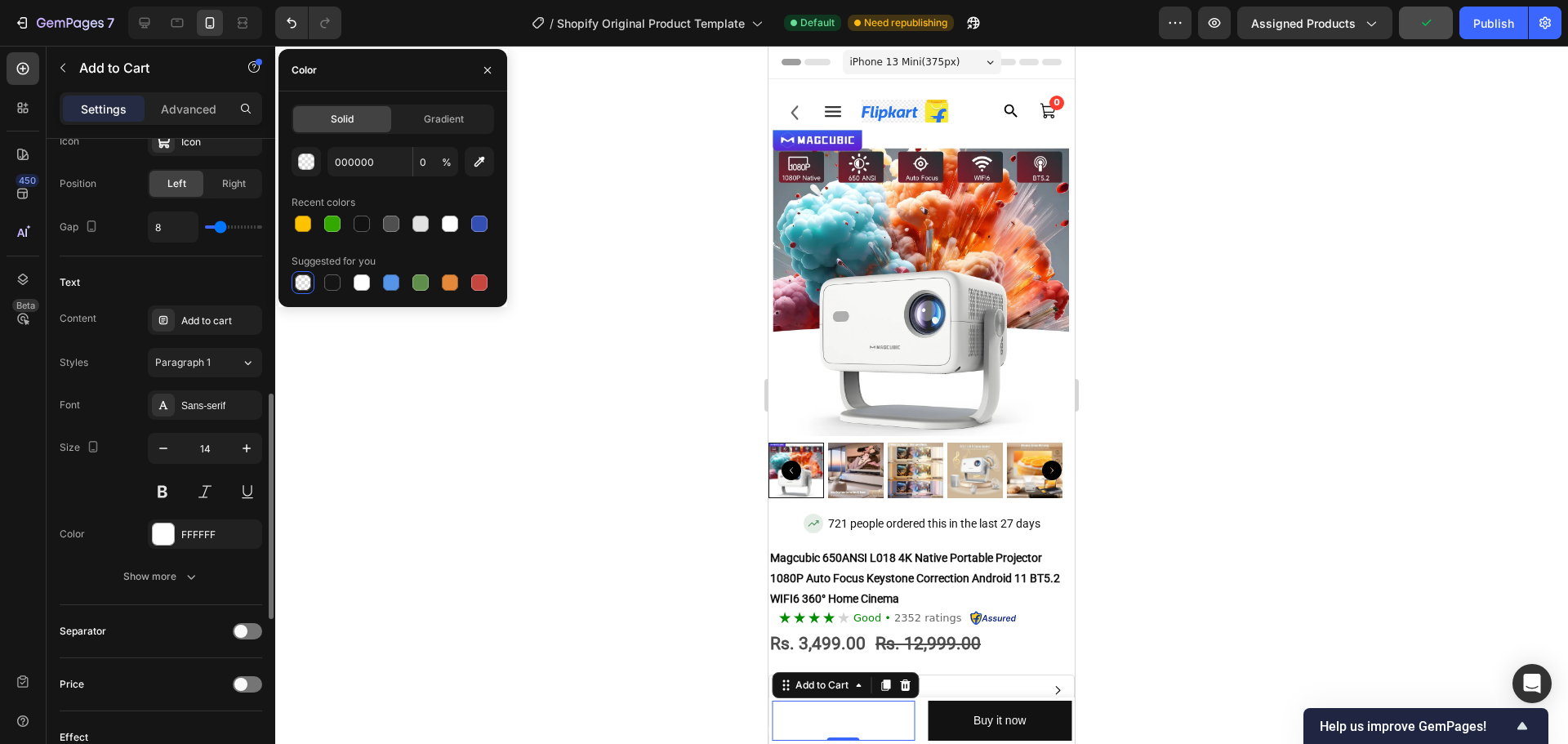
click at [177, 541] on div "FFFFFF" at bounding box center [205, 533] width 114 height 29
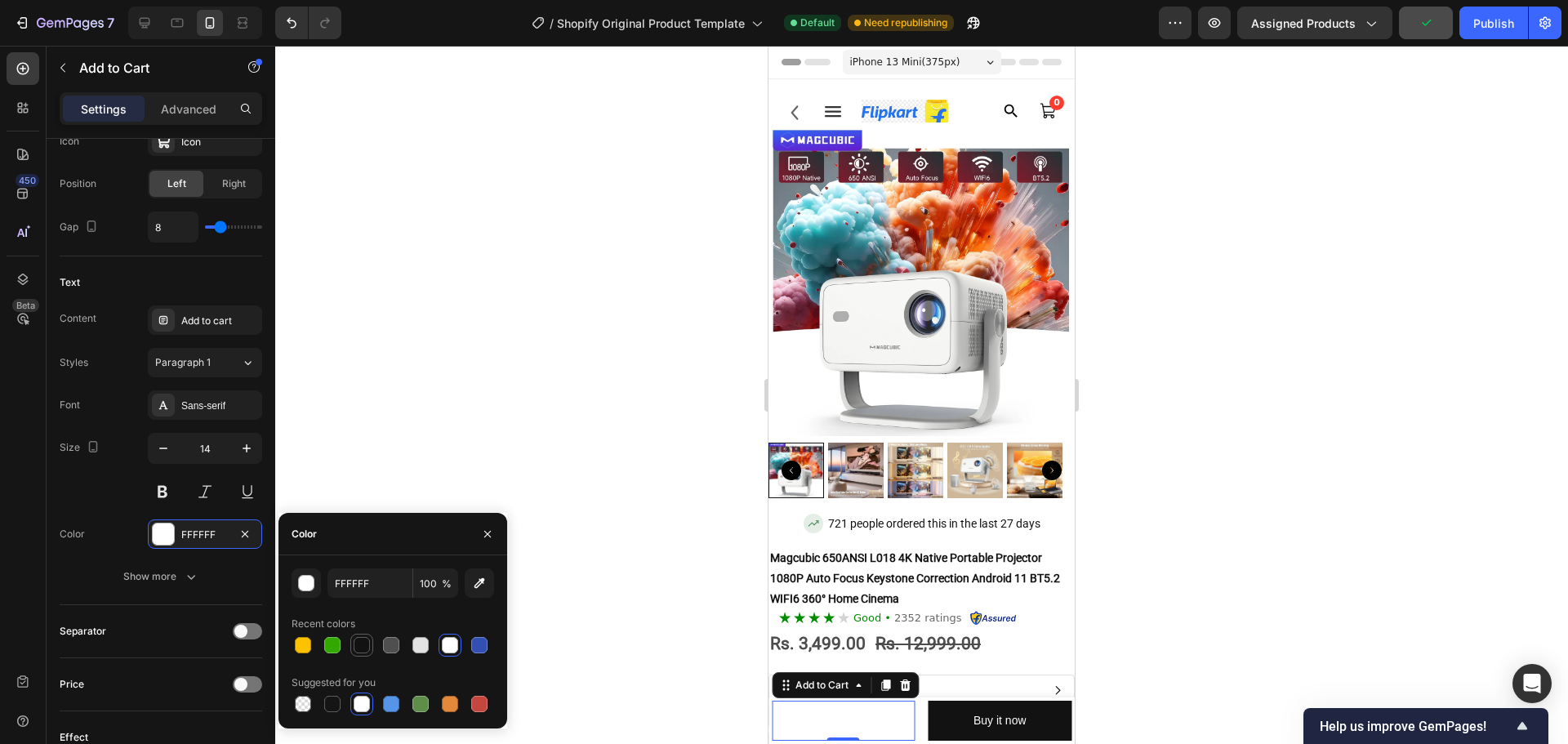
click at [360, 644] on div at bounding box center [362, 644] width 16 height 16
type input "121212"
click at [189, 360] on span "Paragraph 1" at bounding box center [183, 362] width 55 height 14
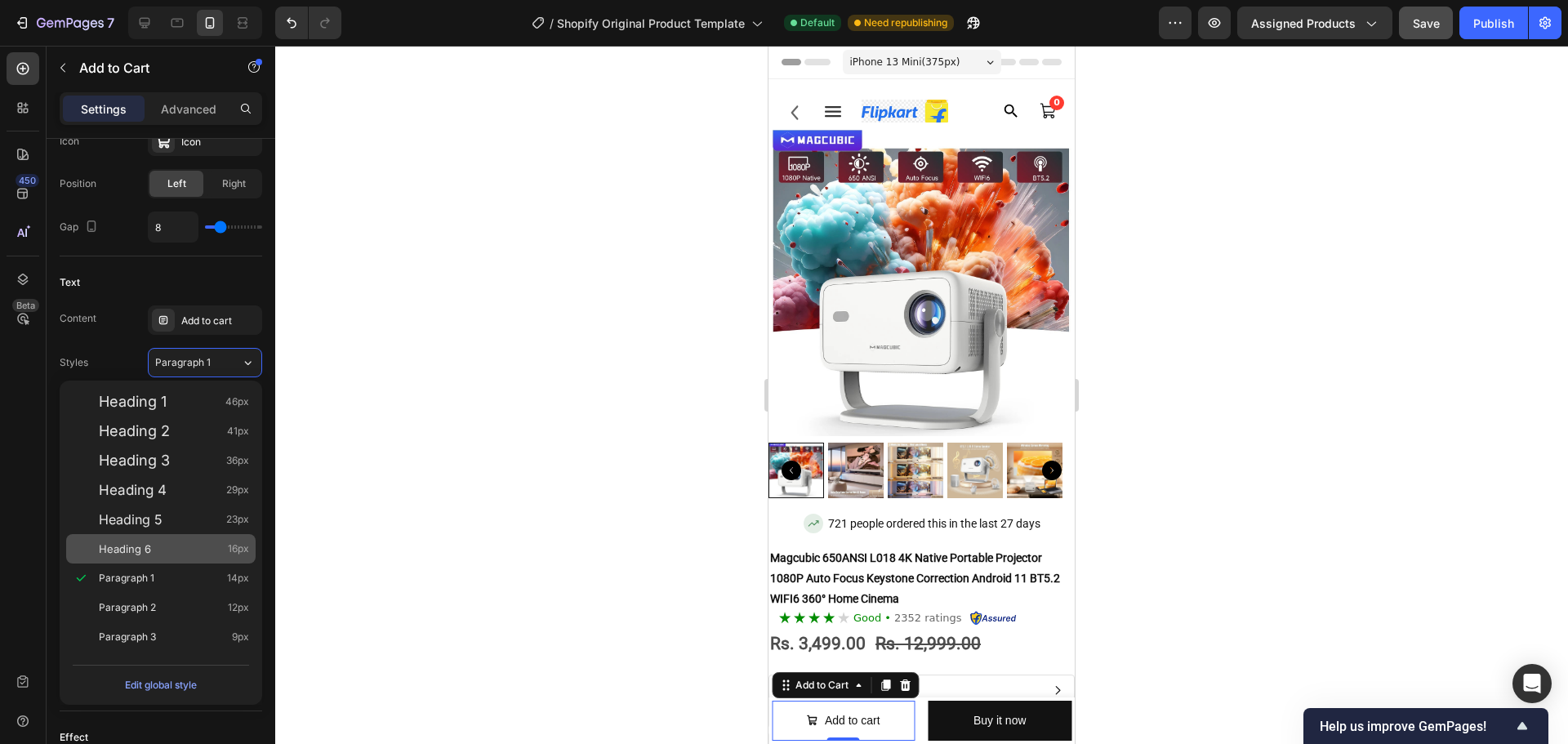
click at [157, 540] on div "Heading 6 16px" at bounding box center [173, 548] width 150 height 16
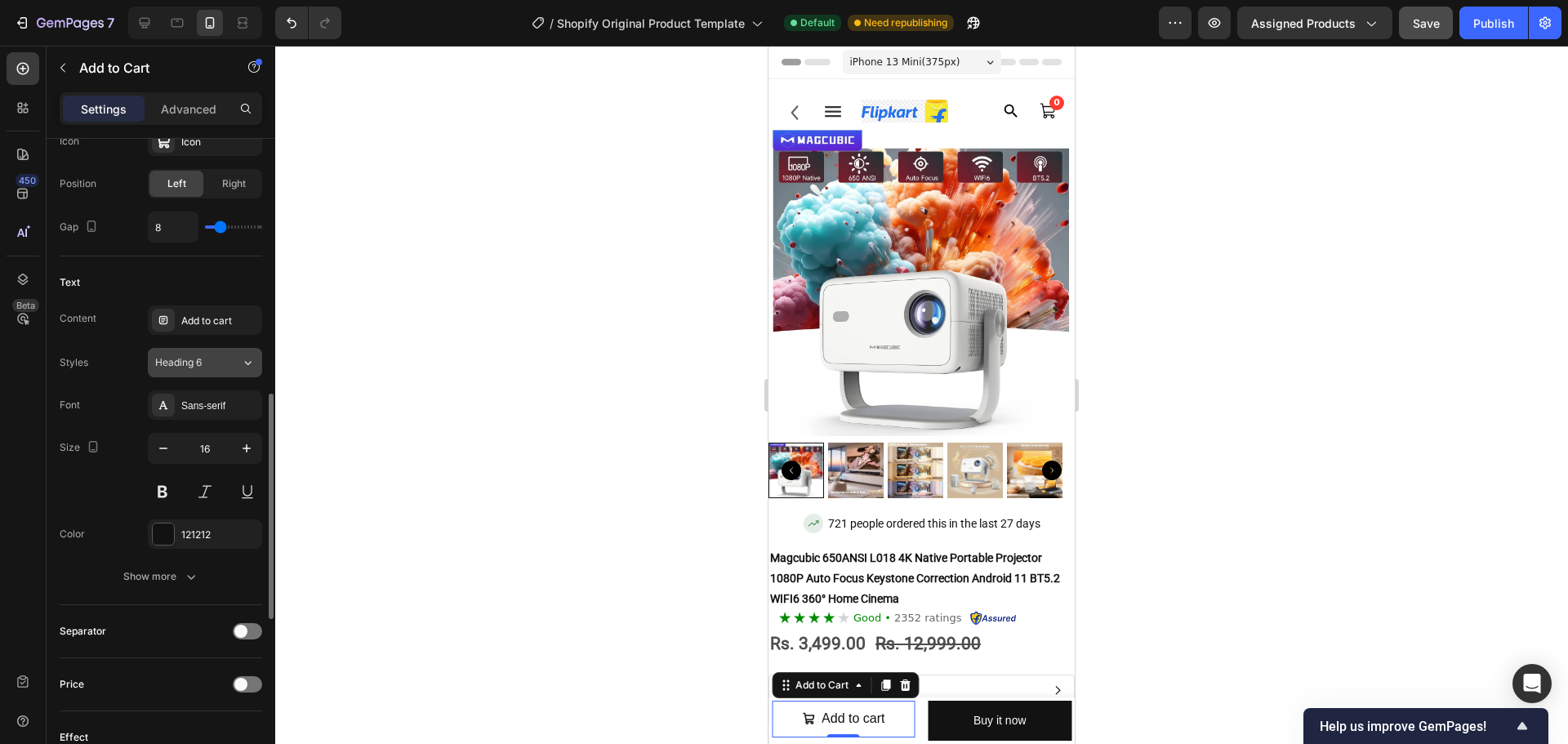
click at [192, 360] on span "Heading 6" at bounding box center [179, 362] width 46 height 14
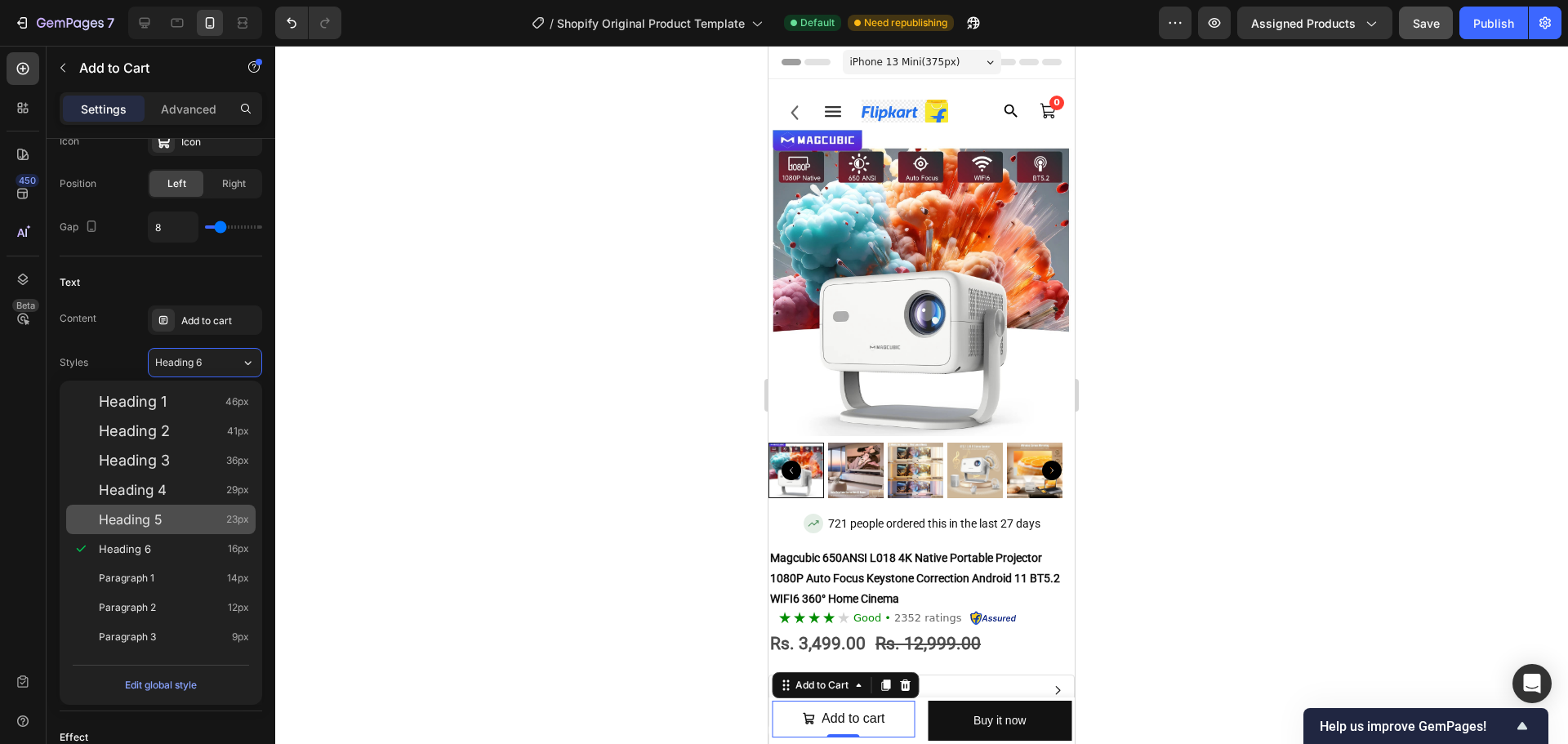
click at [181, 523] on div "Heading 5 23px" at bounding box center [173, 519] width 150 height 16
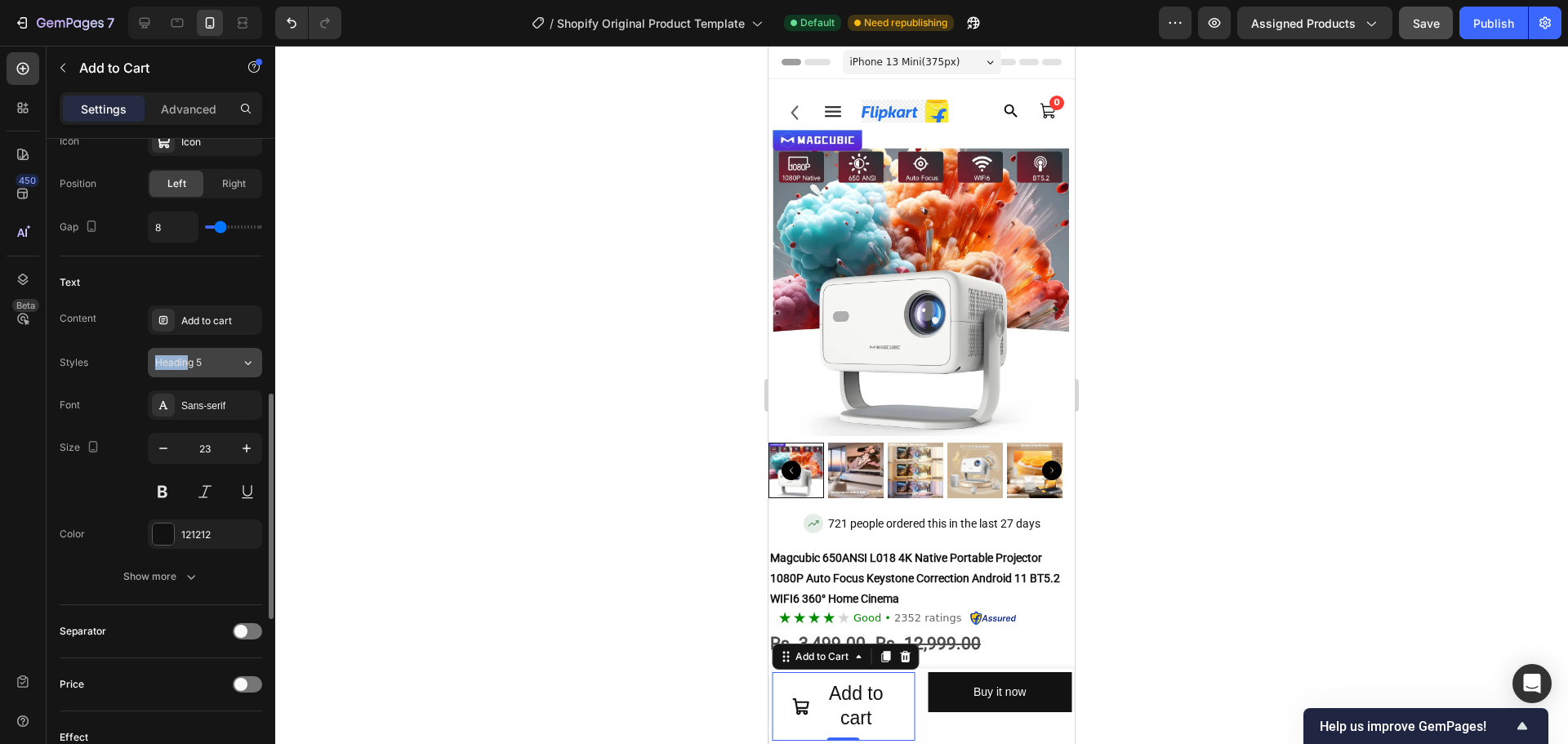
click at [187, 350] on div "Content Add to cart Styles Heading 5 Font Sans-serif Size 23 Color 121212 Show …" at bounding box center [161, 448] width 203 height 286
click at [183, 354] on button "Heading 5" at bounding box center [205, 362] width 114 height 29
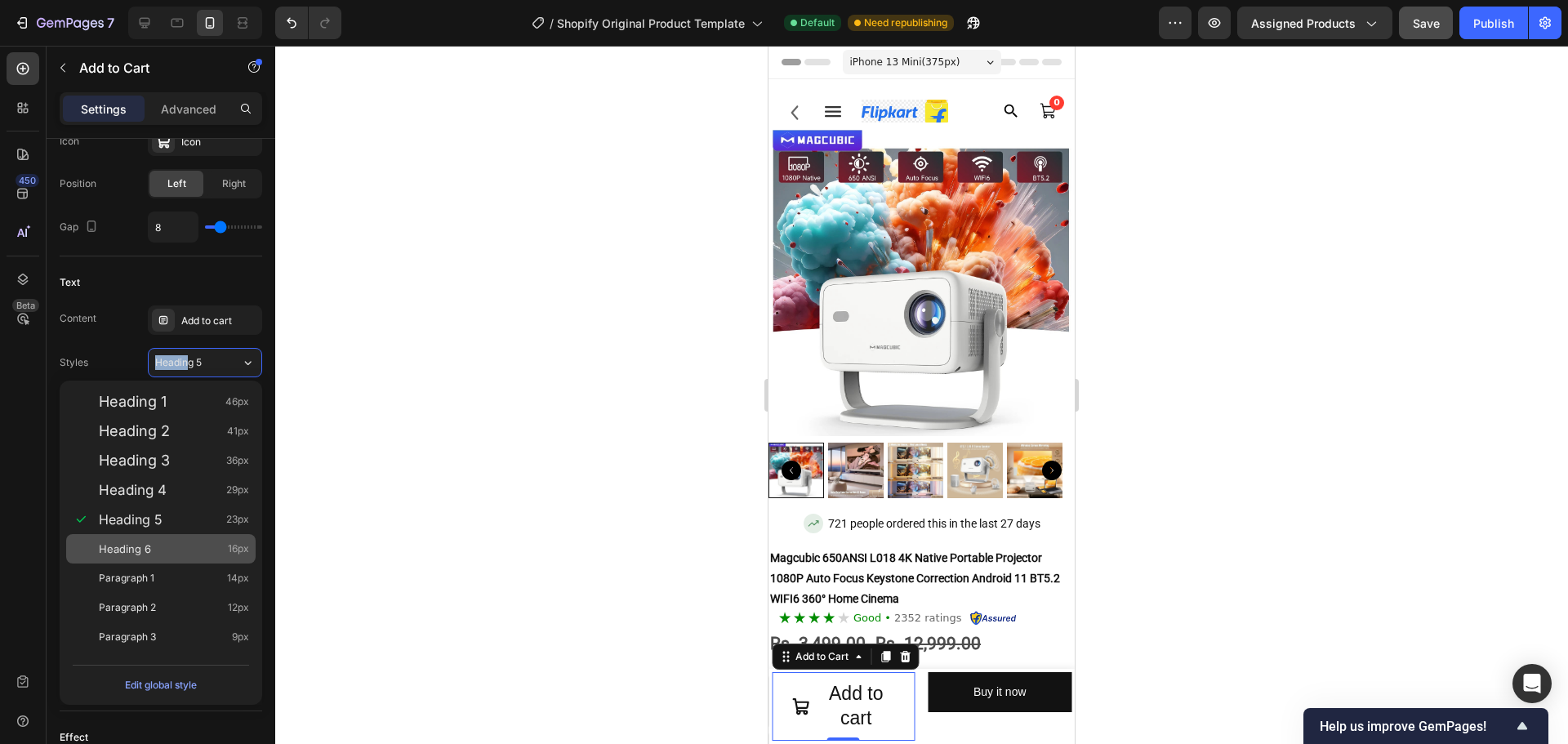
click at [160, 538] on div "Heading 6 16px" at bounding box center [160, 549] width 189 height 29
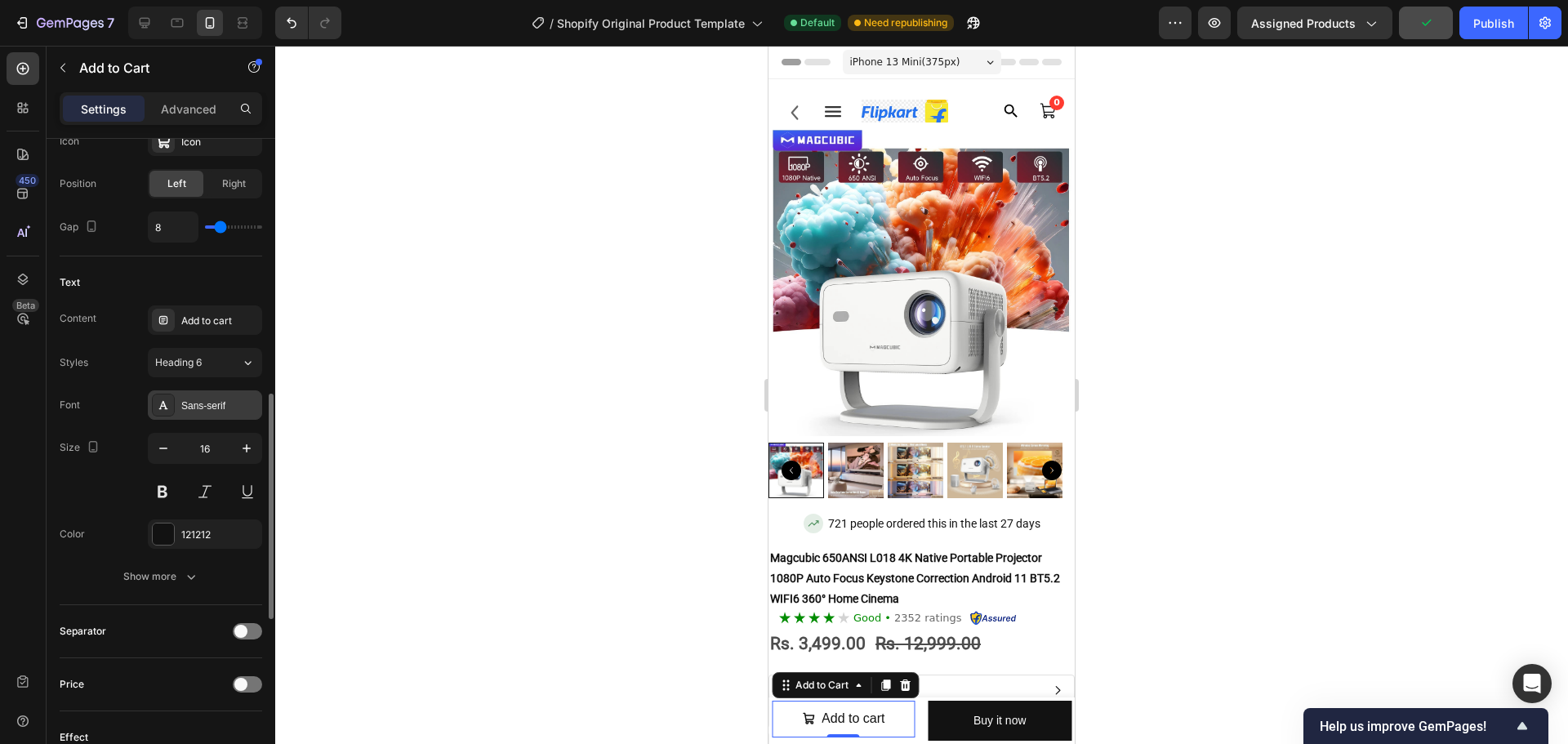
click at [207, 411] on div "Sans-serif" at bounding box center [219, 405] width 76 height 14
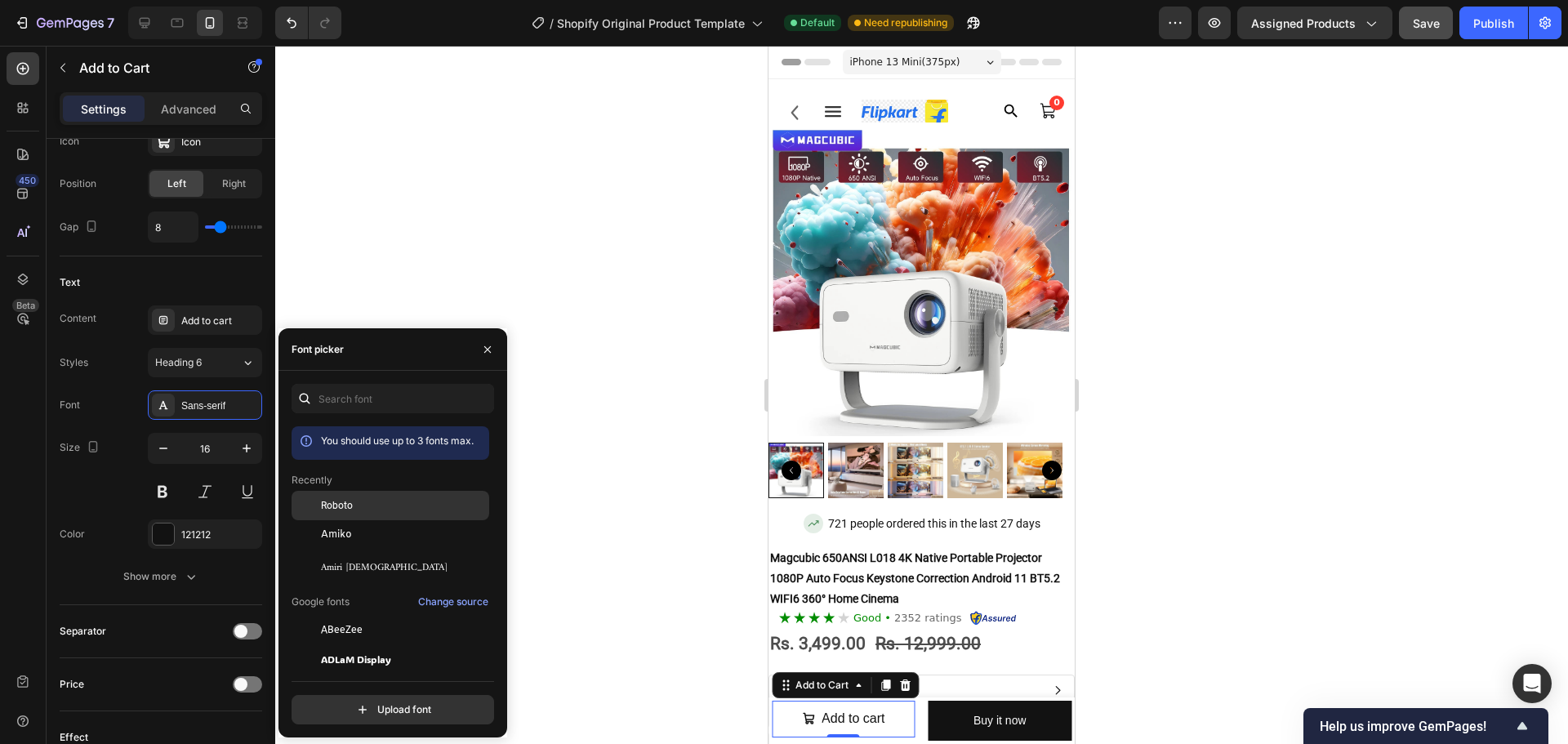
click at [356, 509] on div "Roboto" at bounding box center [403, 504] width 165 height 14
click at [167, 481] on button at bounding box center [162, 491] width 29 height 29
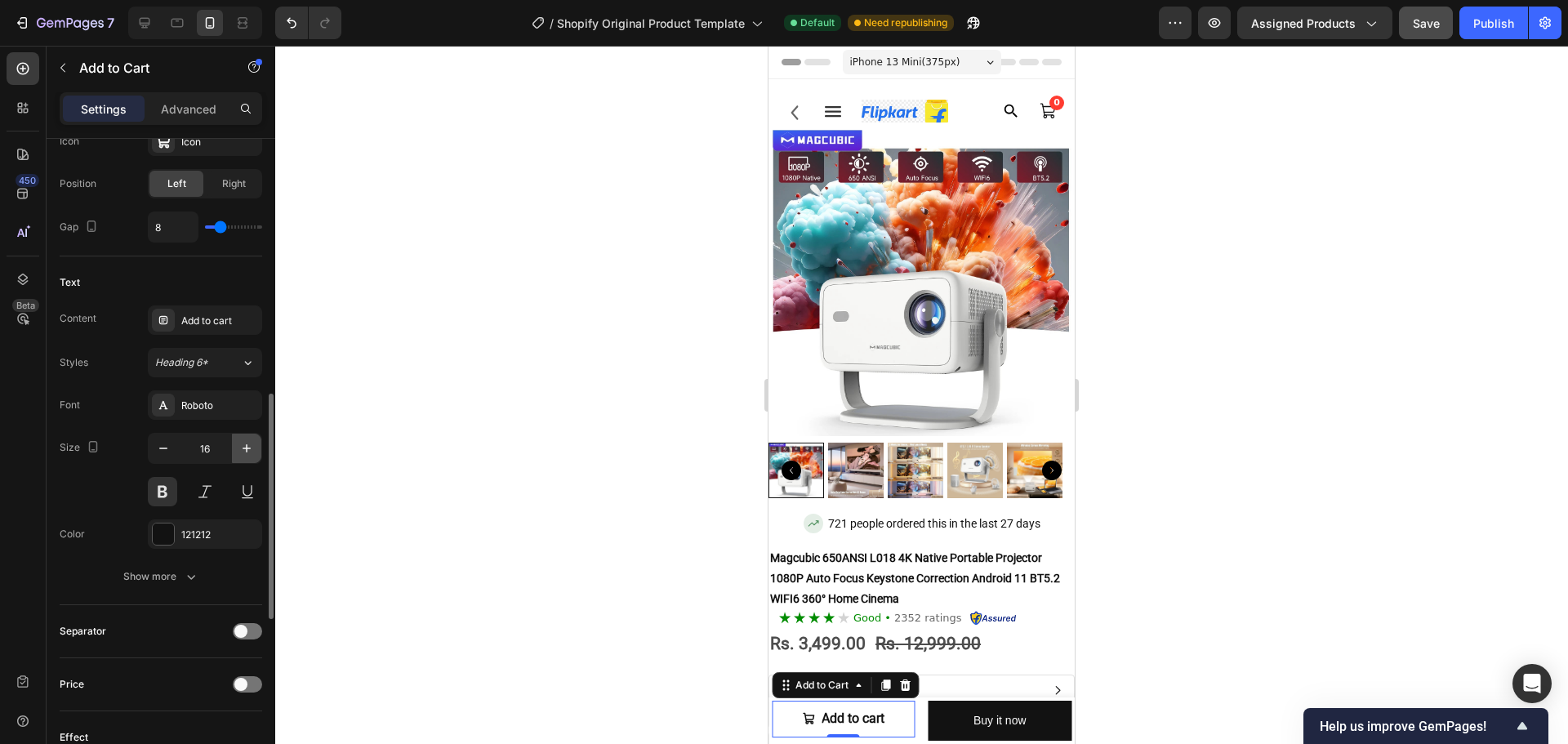
click at [248, 459] on button "button" at bounding box center [247, 448] width 29 height 29
click at [248, 460] on button "button" at bounding box center [247, 448] width 29 height 29
click at [156, 442] on icon "button" at bounding box center [163, 447] width 16 height 16
type input "18"
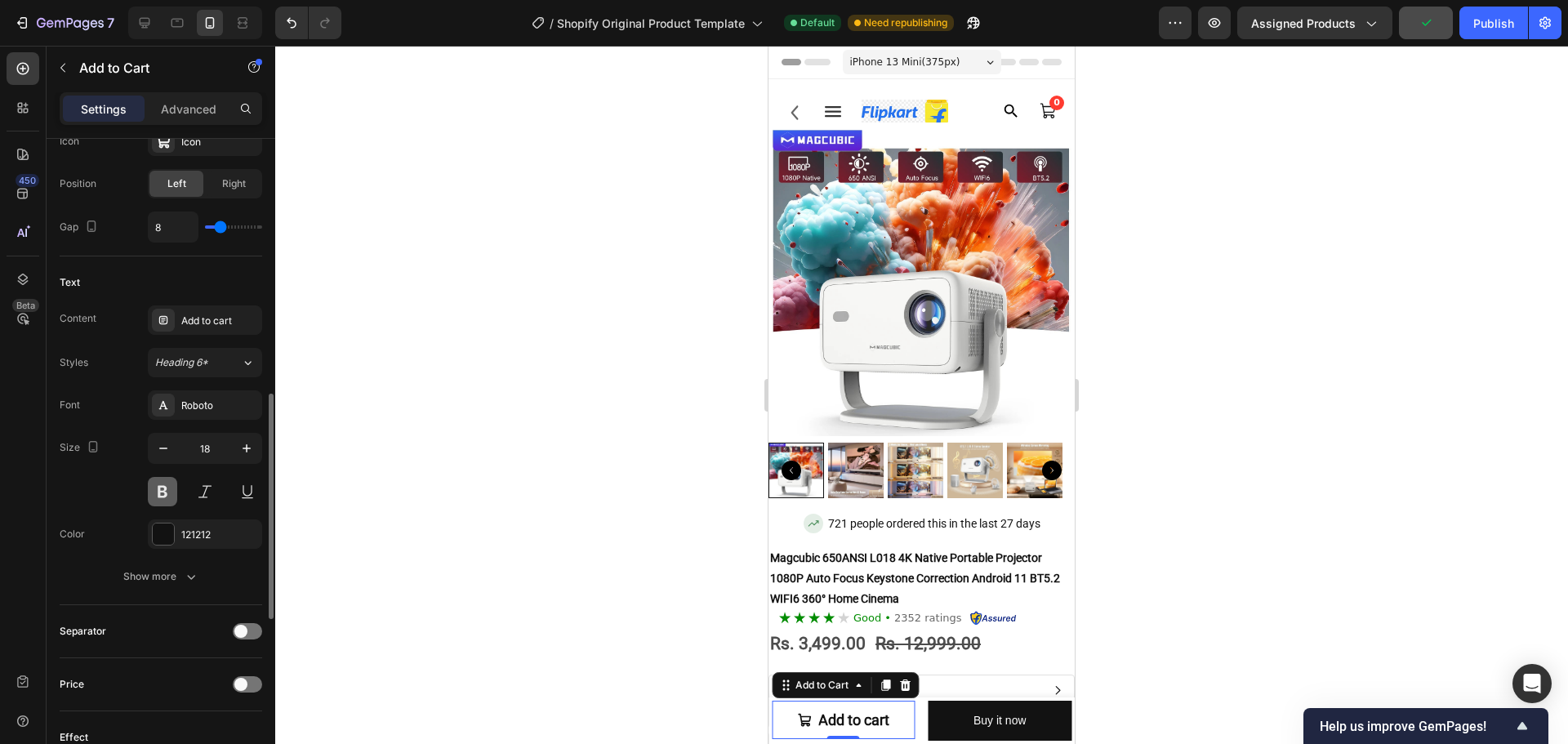
click at [169, 487] on button at bounding box center [162, 491] width 29 height 29
click at [206, 414] on div "Roboto" at bounding box center [205, 405] width 114 height 29
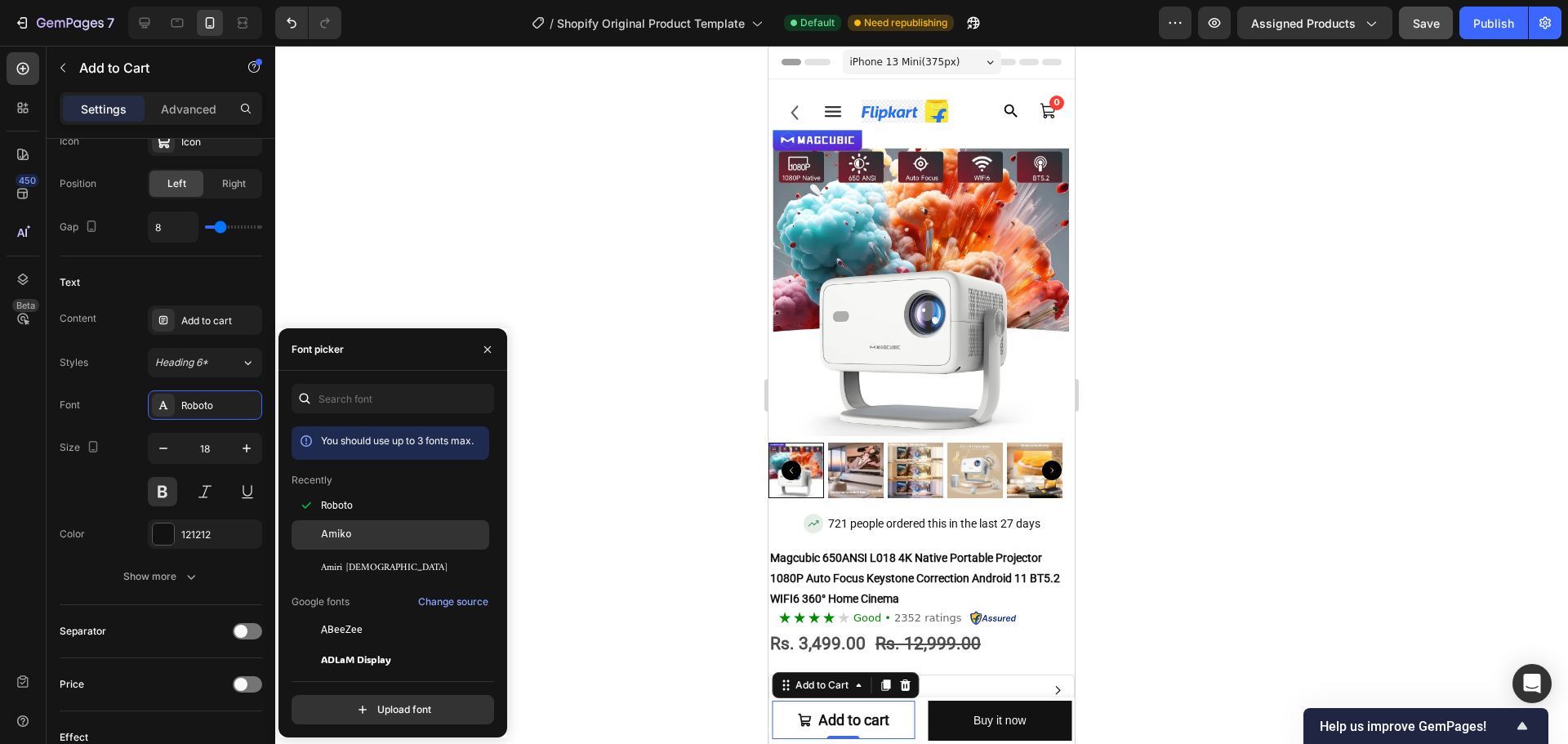
click at [355, 529] on div "Amiko" at bounding box center [403, 534] width 165 height 14
click at [334, 571] on span "Amiri [DEMOGRAPHIC_DATA]" at bounding box center [384, 563] width 127 height 14
click at [345, 623] on span "ABeeZee" at bounding box center [341, 629] width 42 height 14
click at [345, 542] on div "Roboto" at bounding box center [391, 534] width 197 height 29
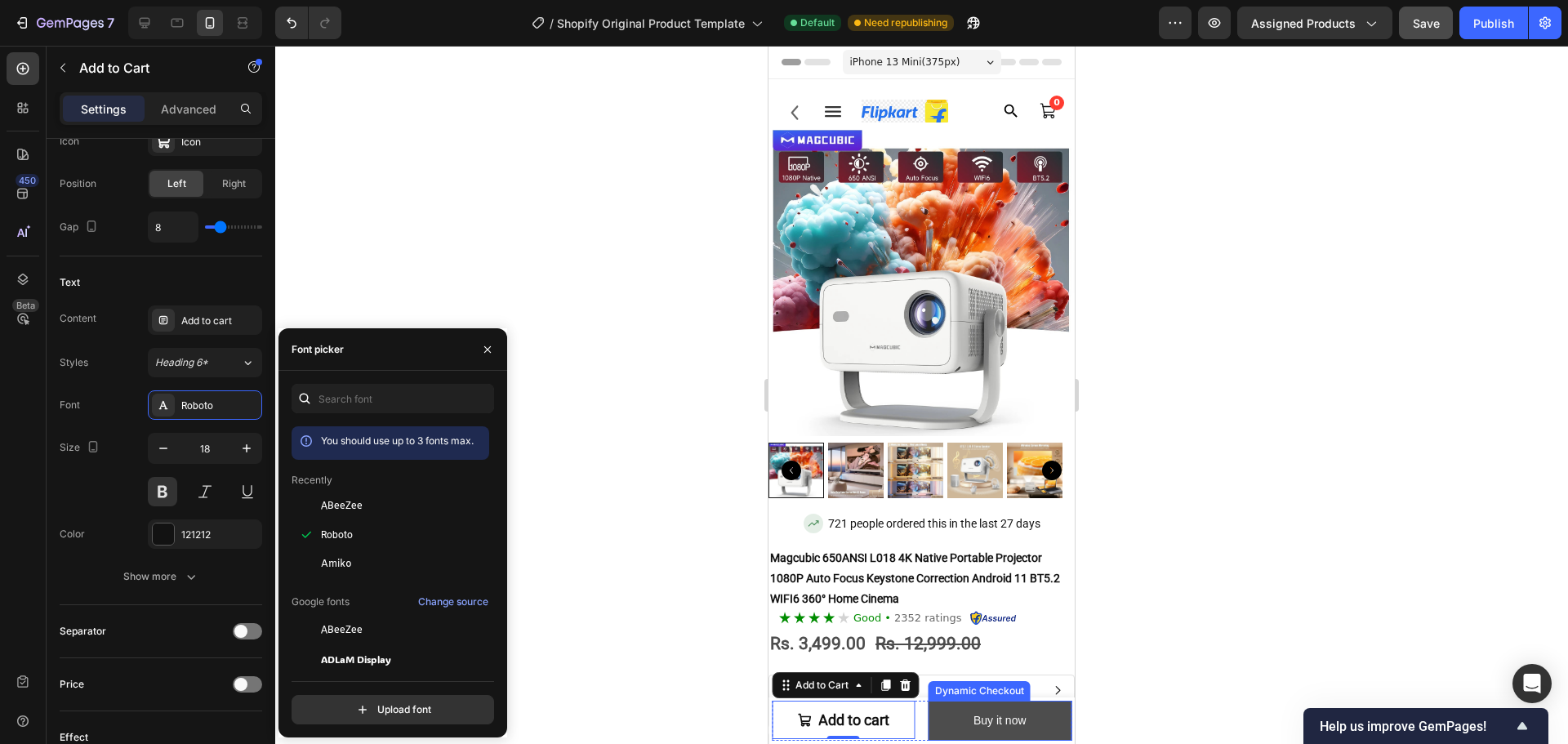
click at [929, 721] on button "Buy it now" at bounding box center [1001, 720] width 144 height 40
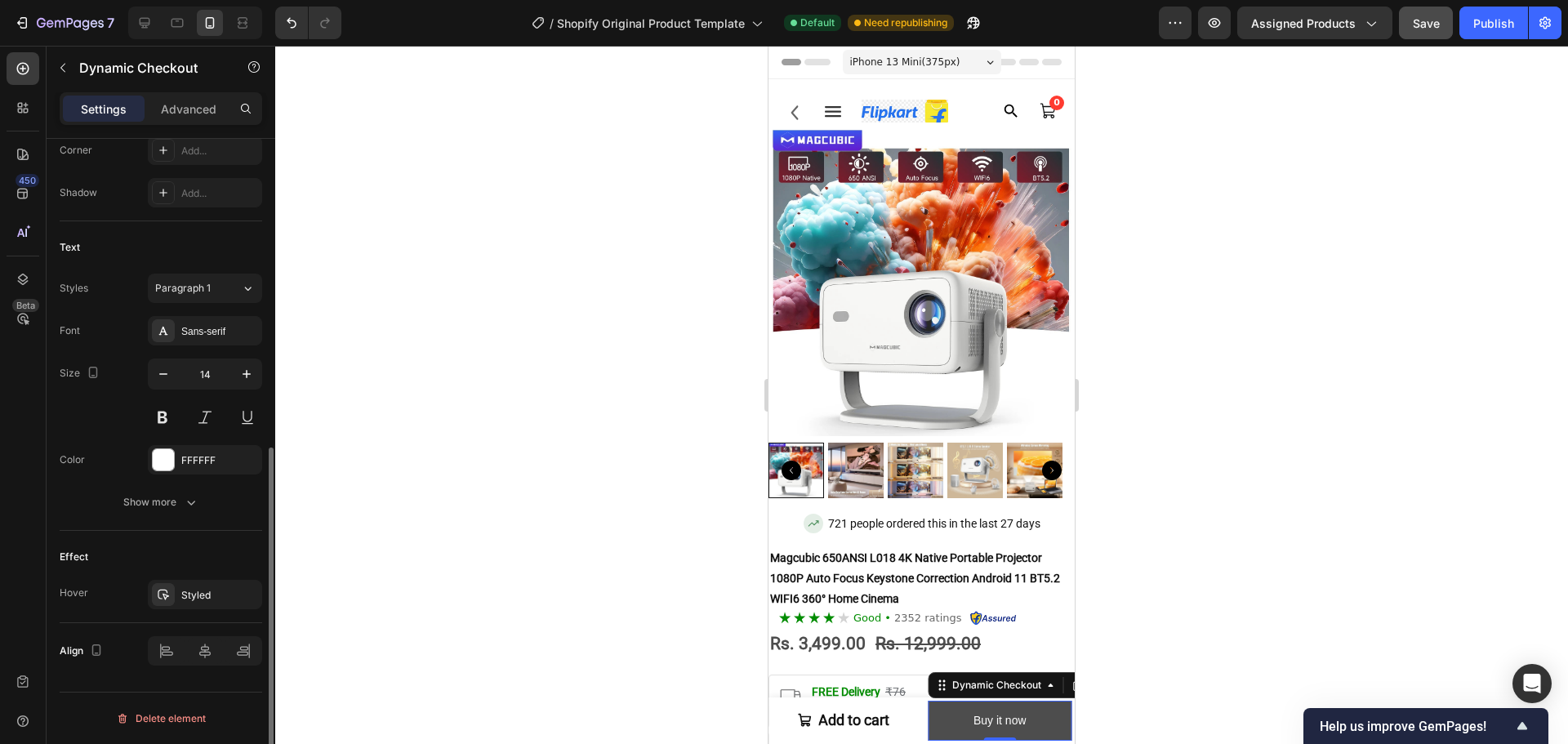
scroll to position [0, 0]
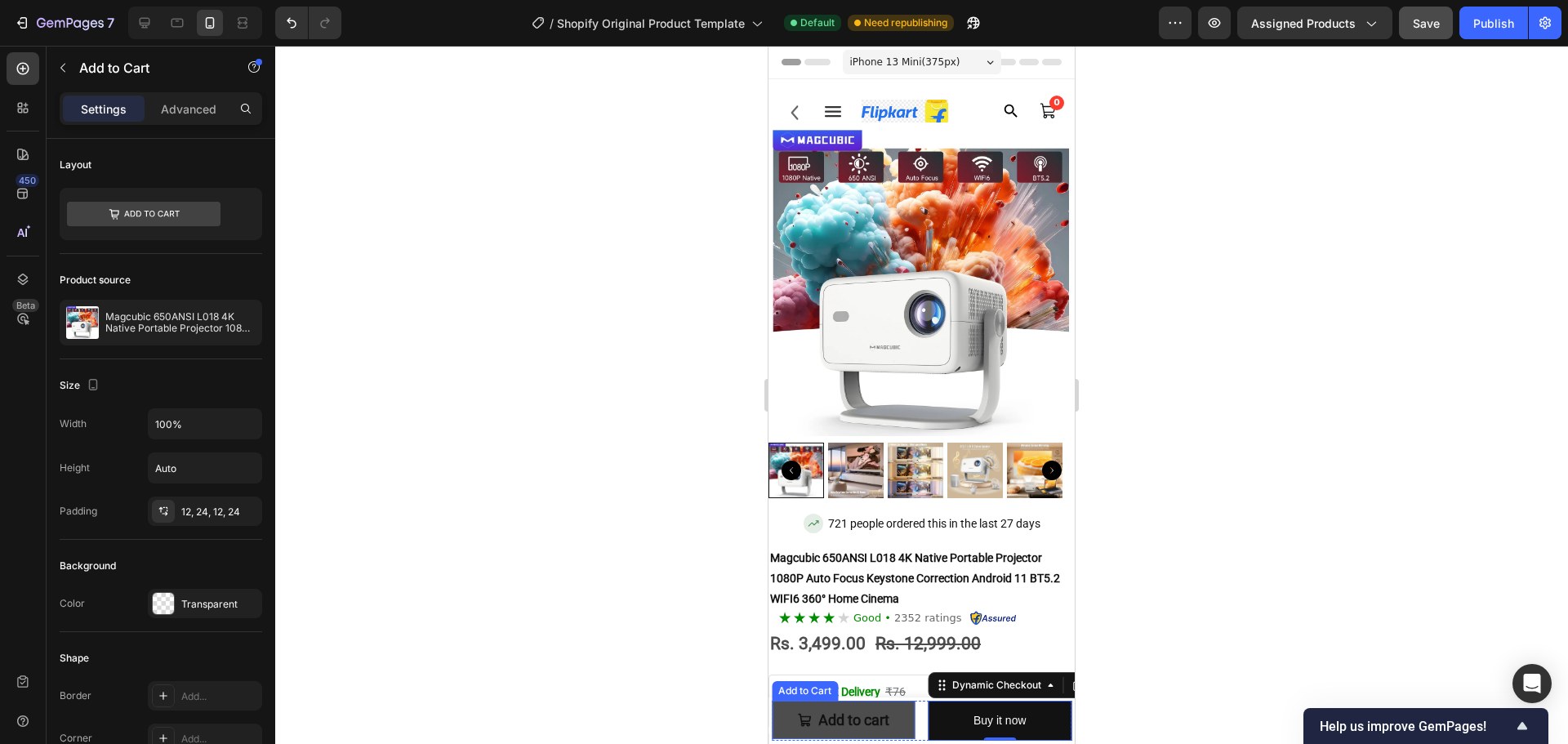
click at [897, 729] on button "Add to cart" at bounding box center [843, 720] width 144 height 39
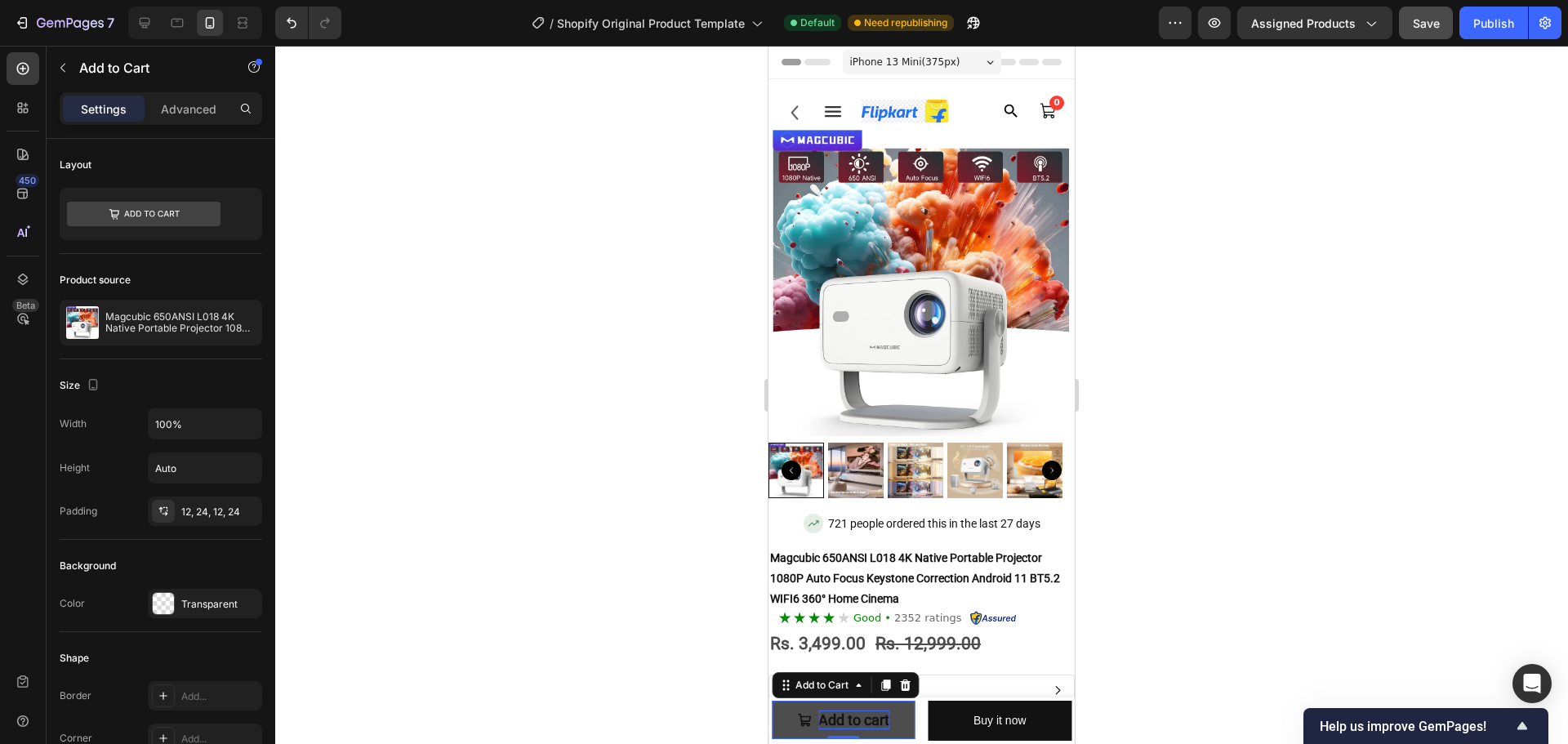
click at [861, 716] on div "Add to cart" at bounding box center [855, 719] width 72 height 18
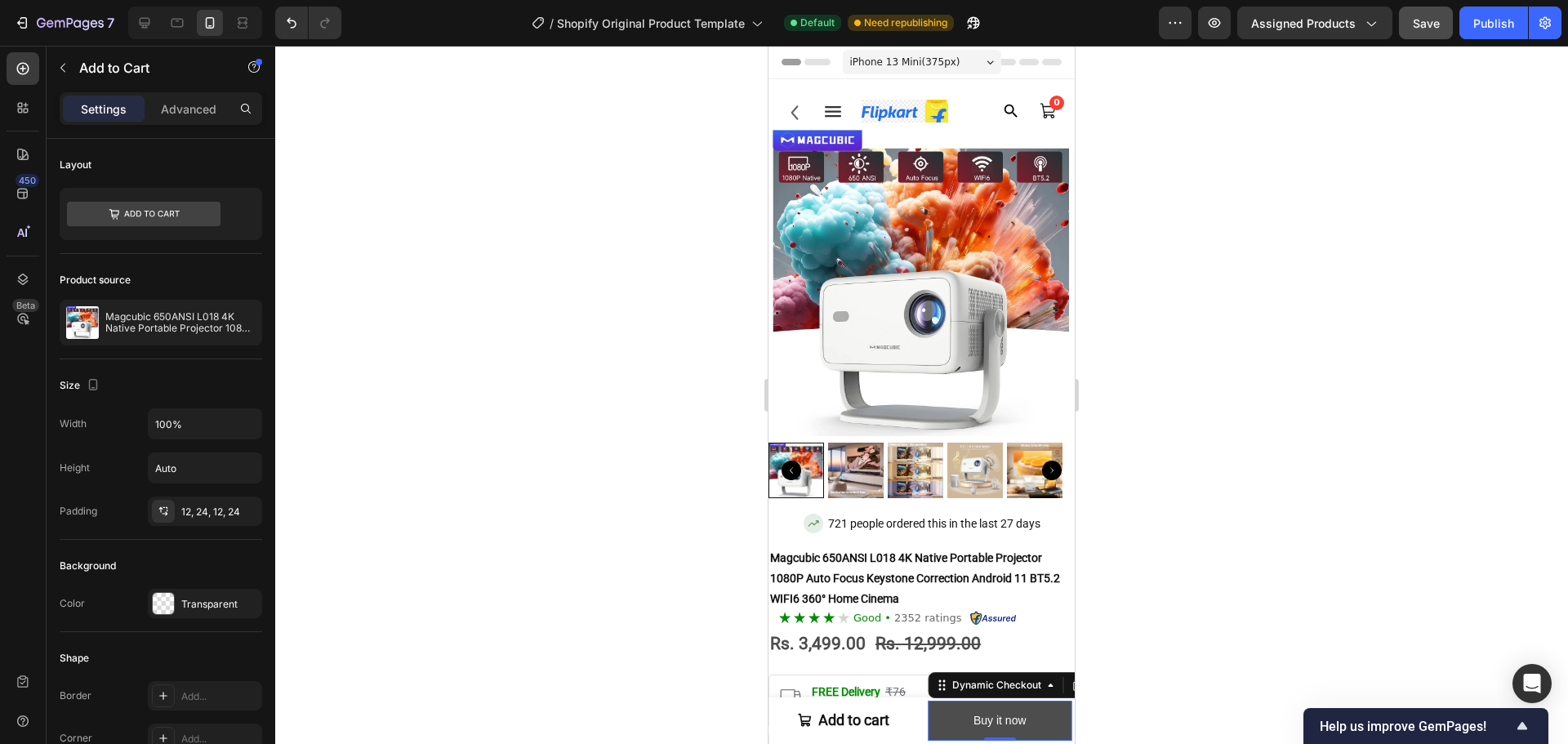
click at [961, 729] on button "Buy it now" at bounding box center [1001, 720] width 144 height 40
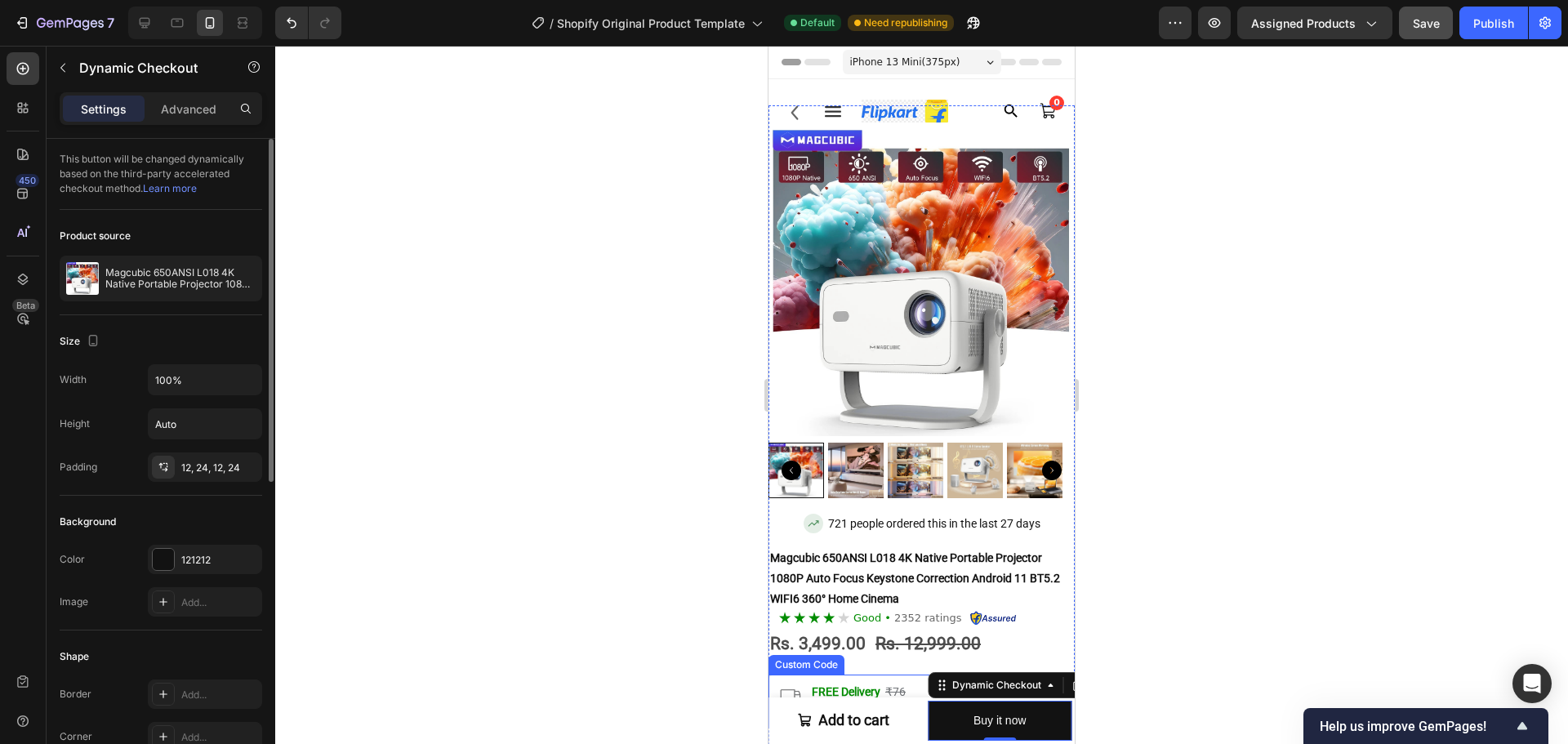
click at [175, 543] on div "Background Color 121212 Image Add..." at bounding box center [161, 562] width 203 height 134
click at [168, 554] on div at bounding box center [163, 559] width 21 height 21
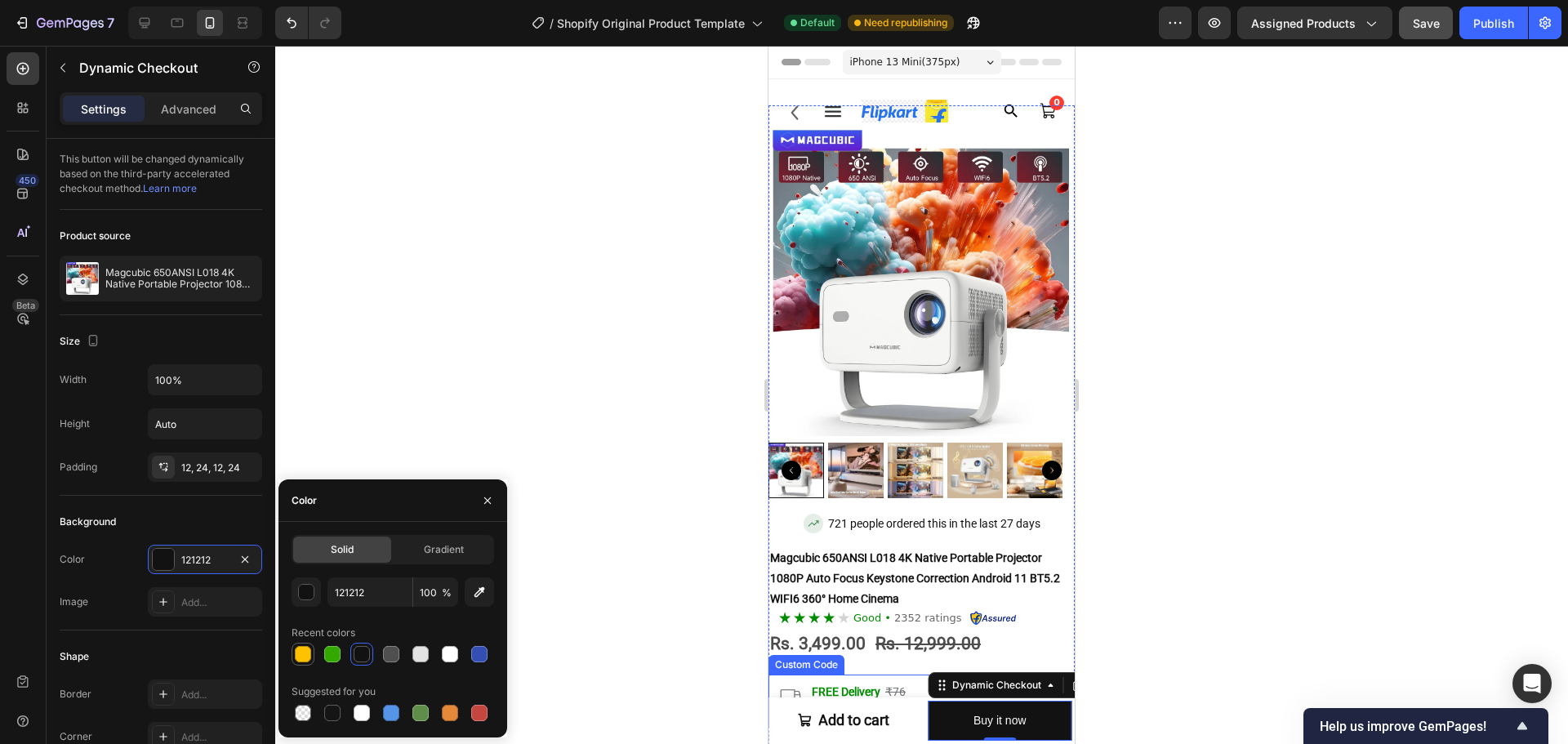
click at [299, 650] on div at bounding box center [303, 653] width 16 height 16
type input "FFC200"
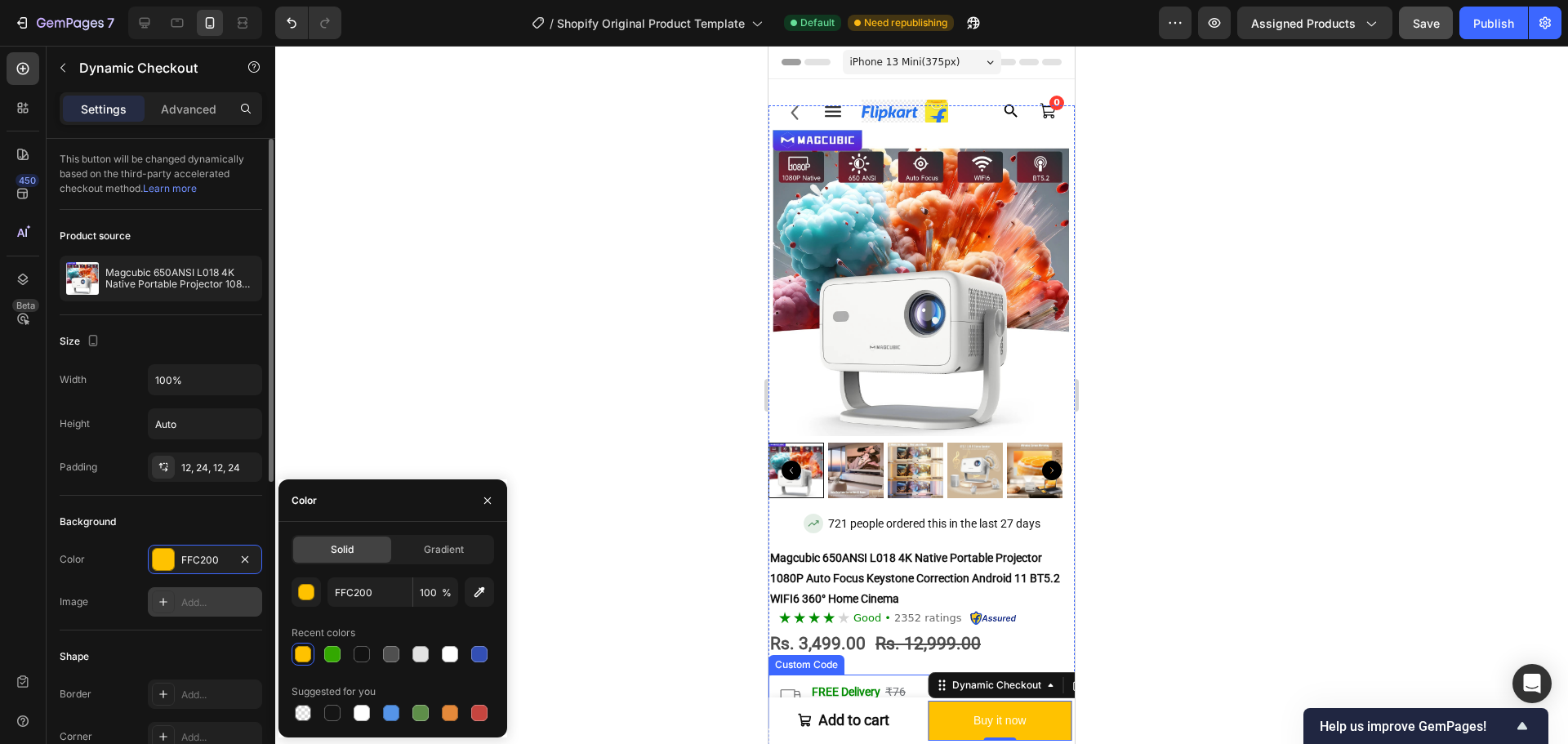
scroll to position [490, 0]
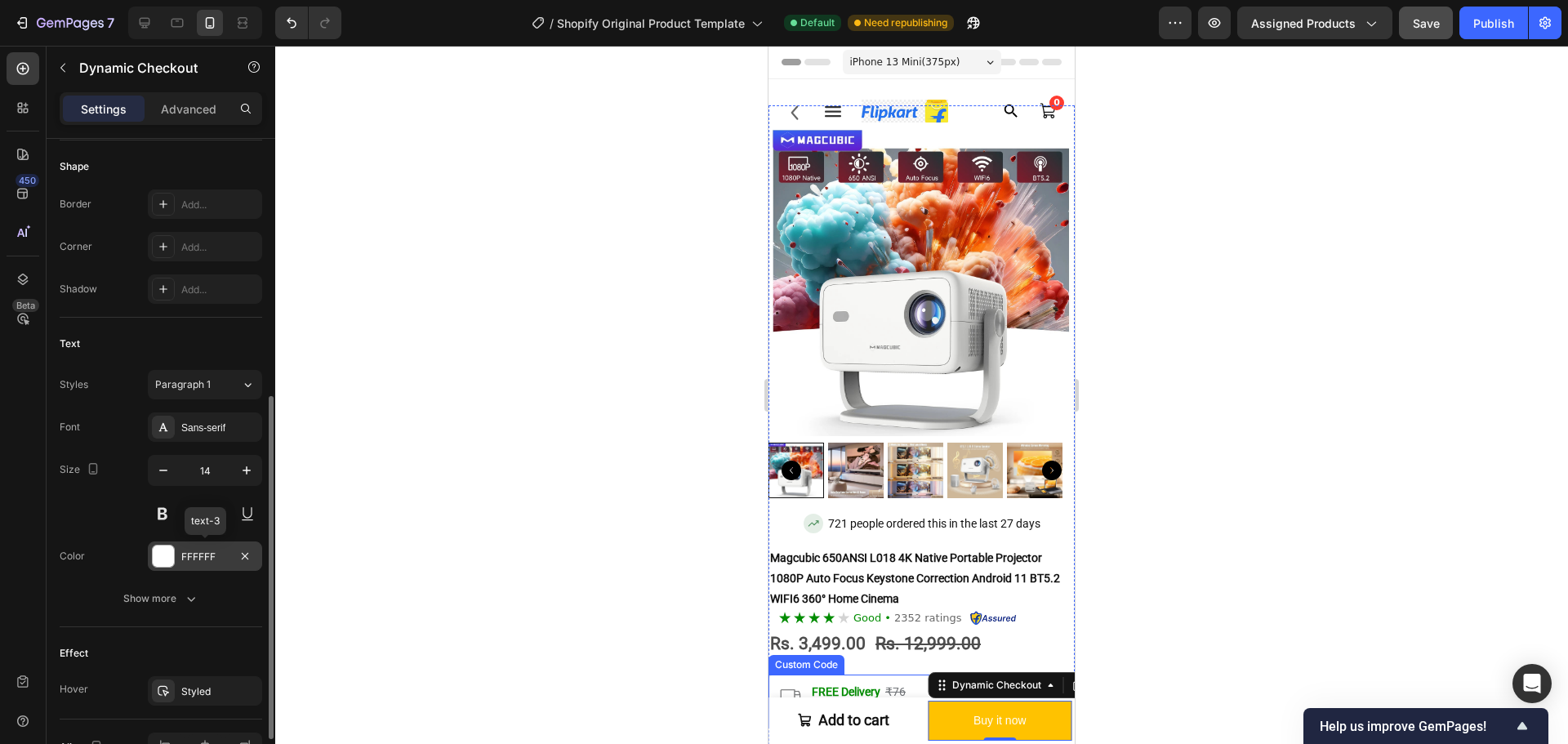
click at [168, 560] on div at bounding box center [163, 556] width 21 height 21
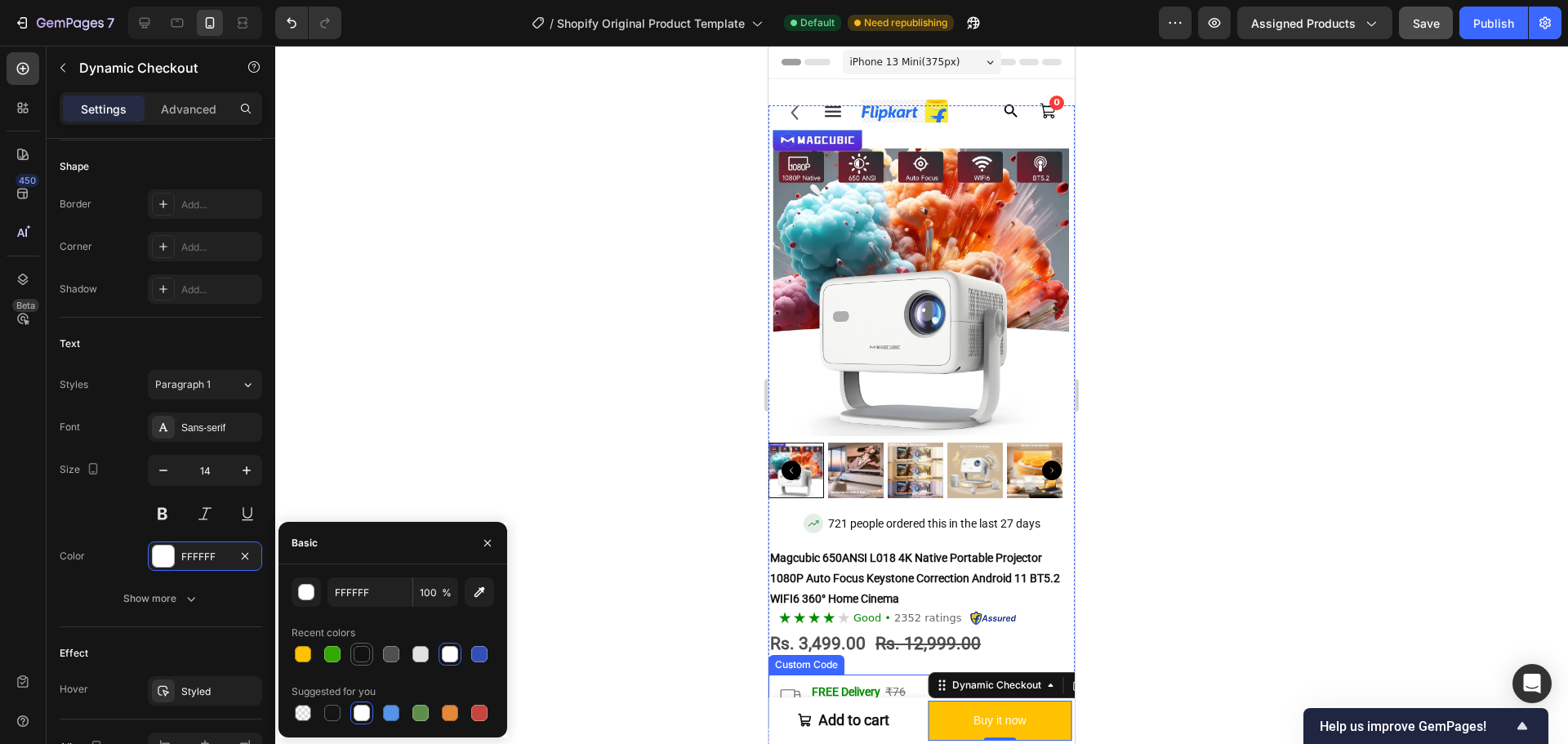
click at [360, 661] on div at bounding box center [362, 653] width 16 height 16
type input "121212"
click at [247, 476] on icon "button" at bounding box center [247, 470] width 16 height 16
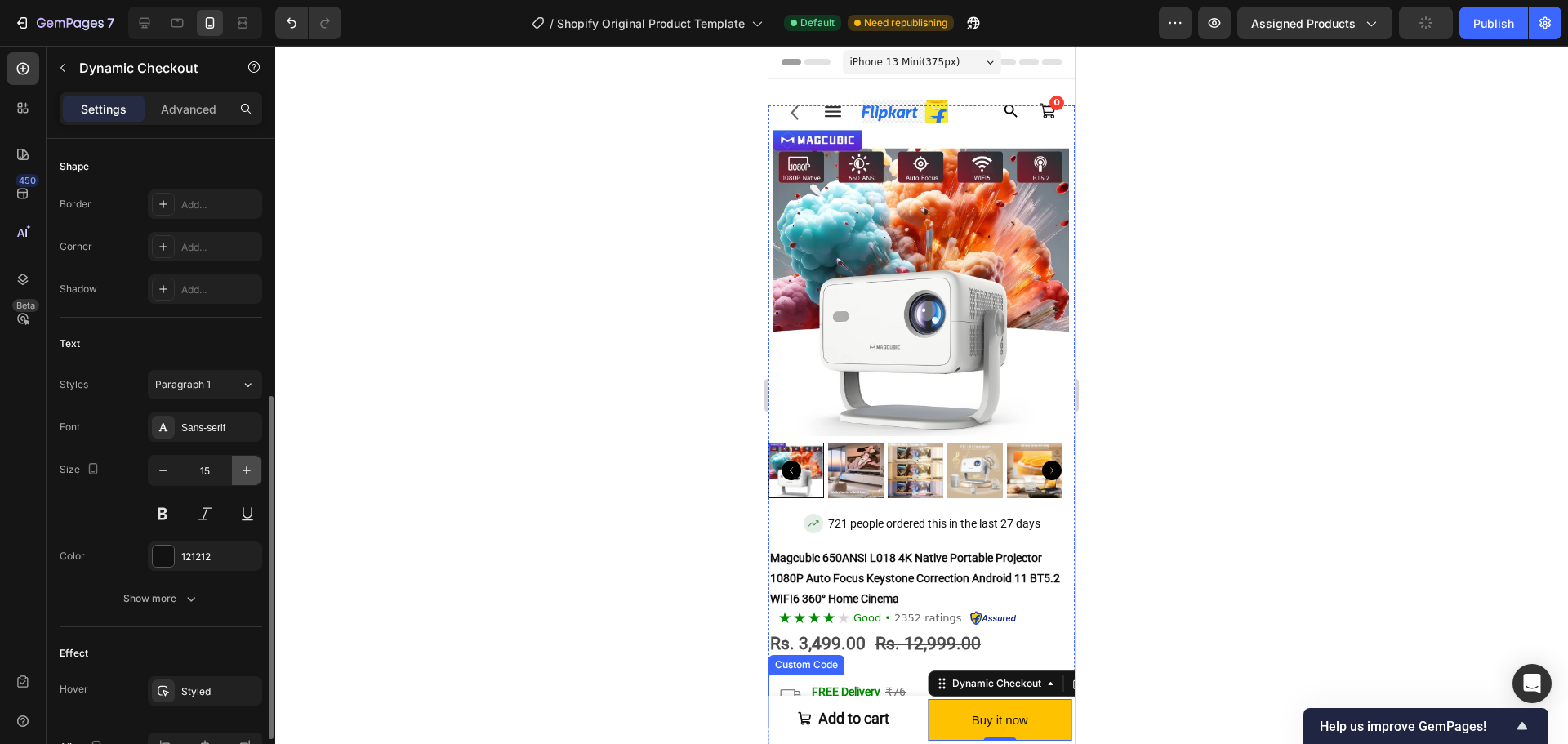
click at [247, 476] on icon "button" at bounding box center [247, 470] width 16 height 16
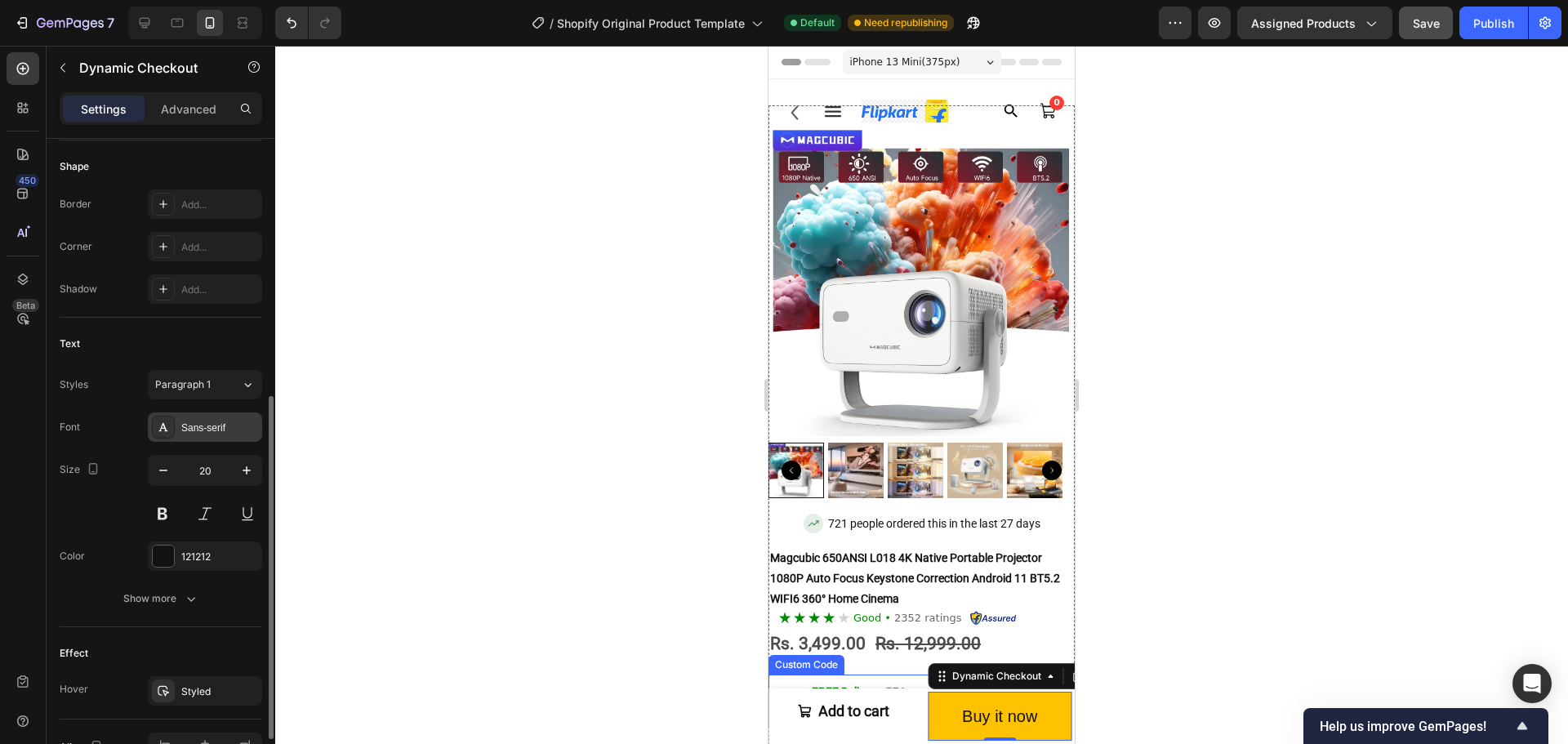
click at [183, 418] on div "Sans-serif" at bounding box center [205, 427] width 114 height 29
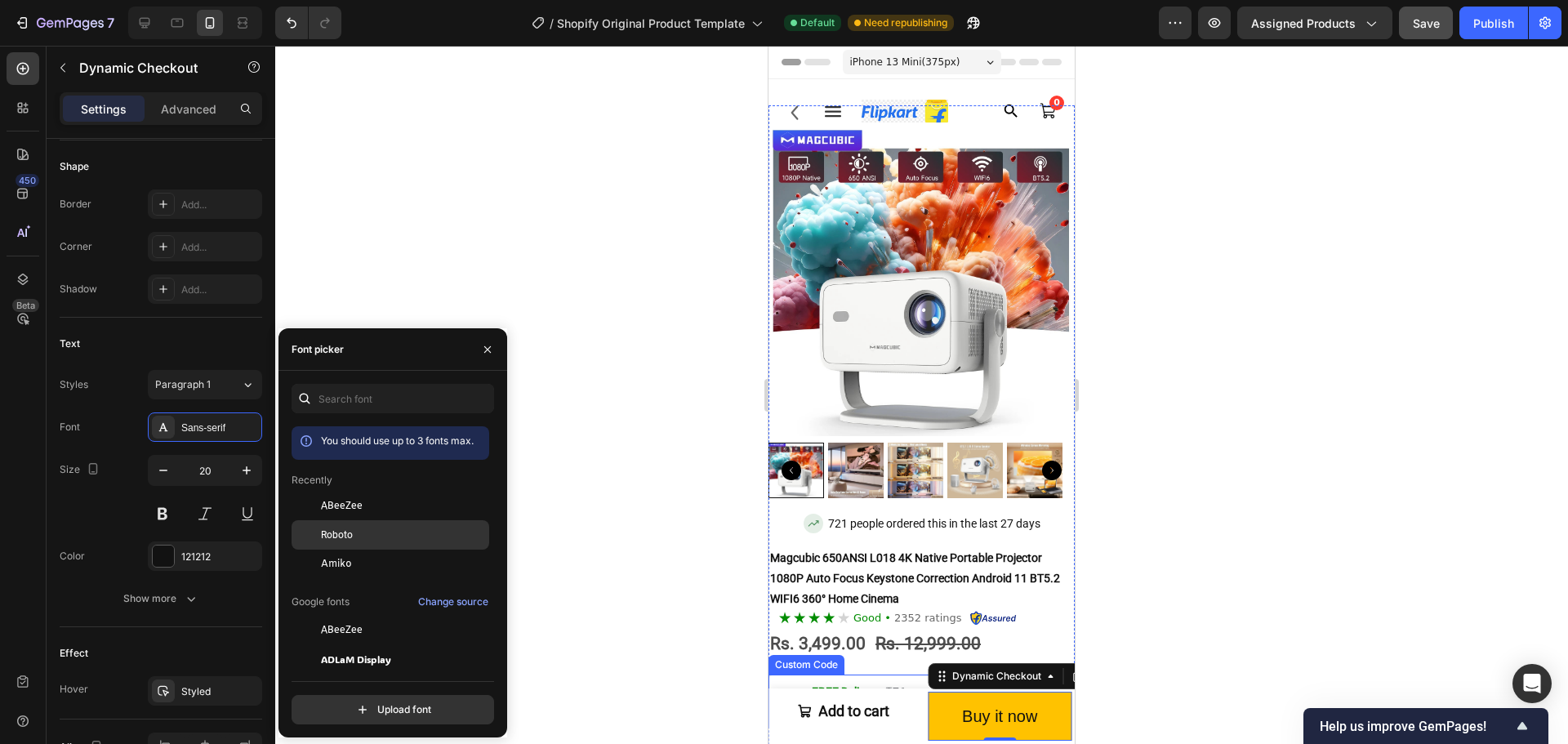
click at [356, 533] on div "Roboto" at bounding box center [403, 534] width 165 height 14
click at [167, 474] on icon "button" at bounding box center [163, 470] width 16 height 16
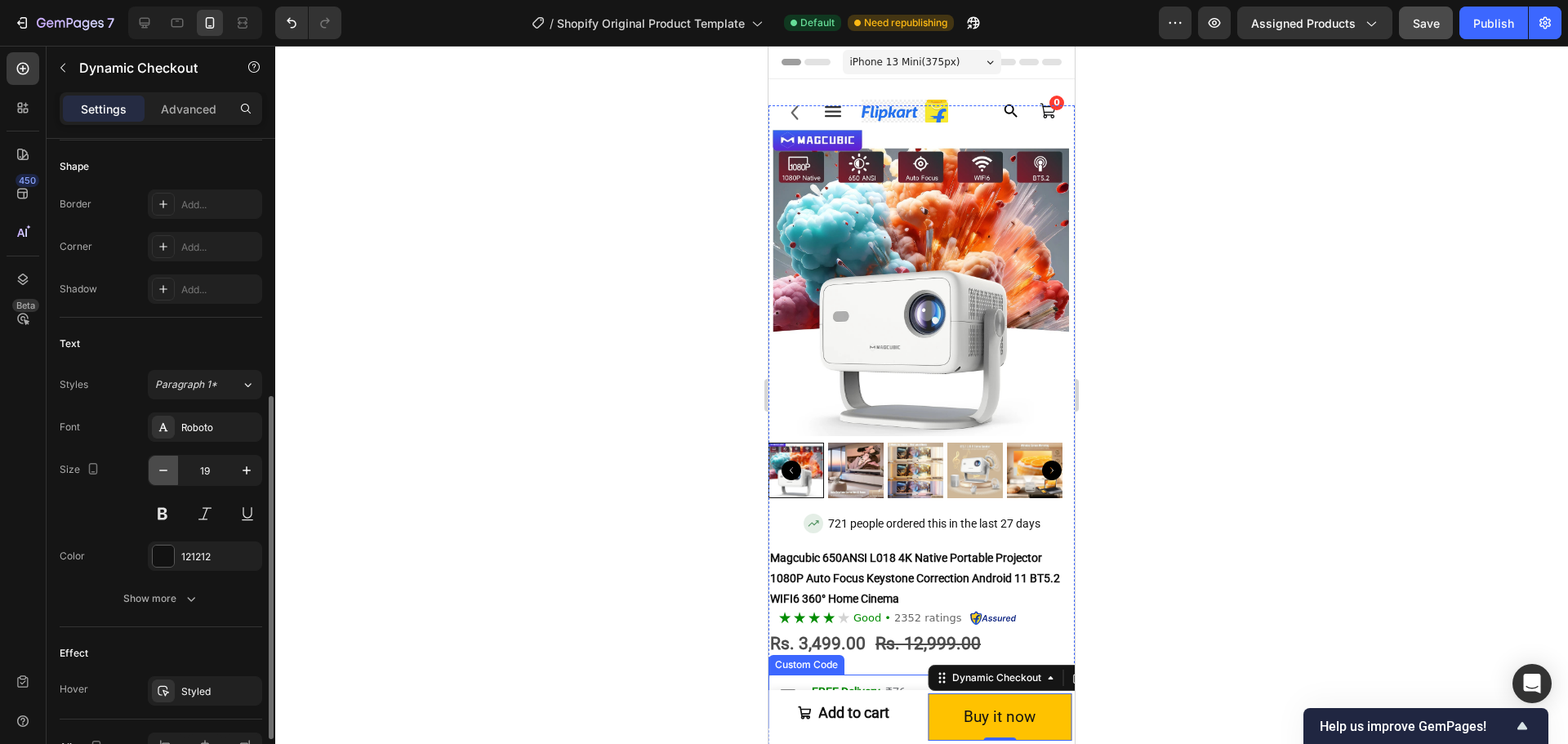
click at [167, 474] on icon "button" at bounding box center [163, 470] width 16 height 16
click at [153, 509] on button at bounding box center [162, 513] width 29 height 29
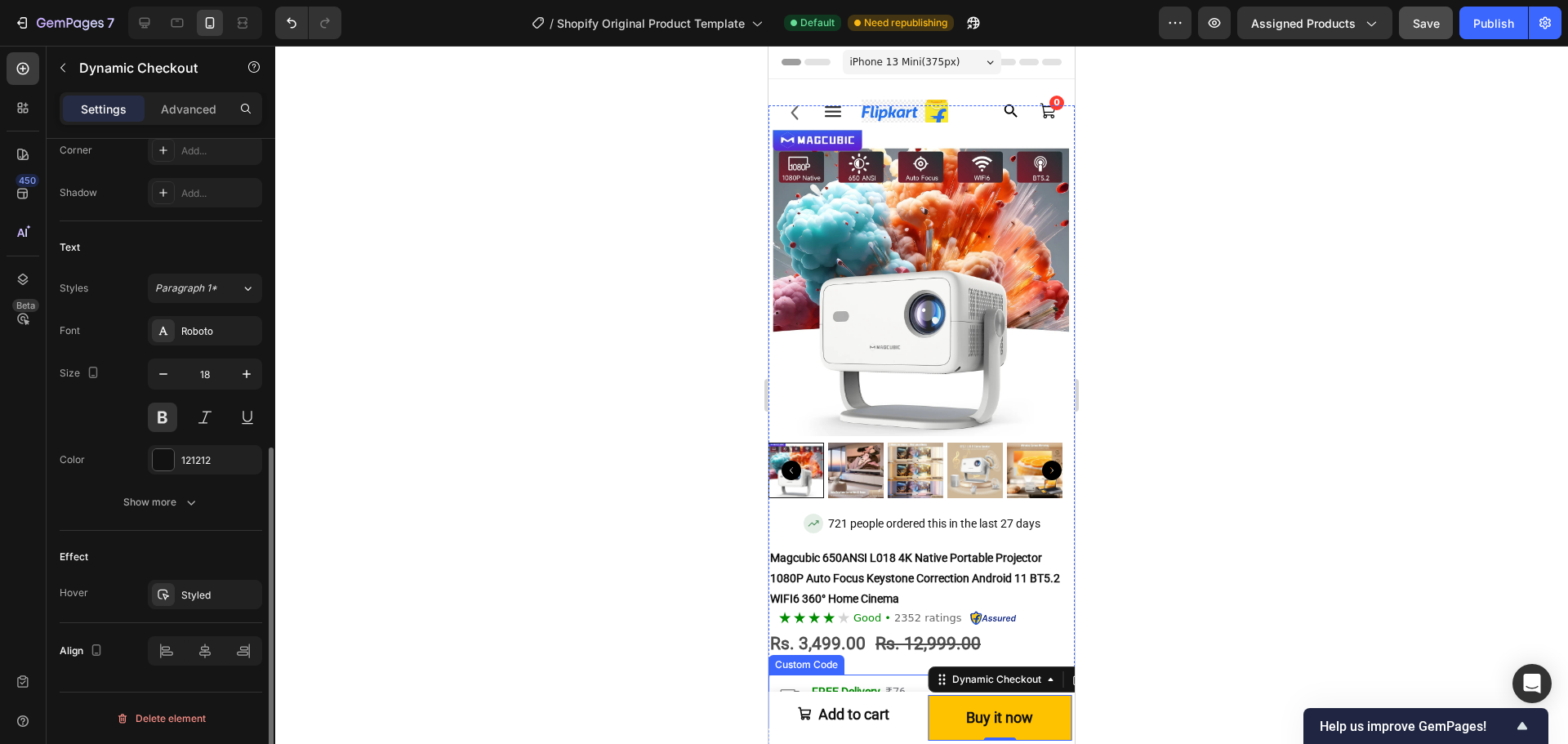
scroll to position [341, 0]
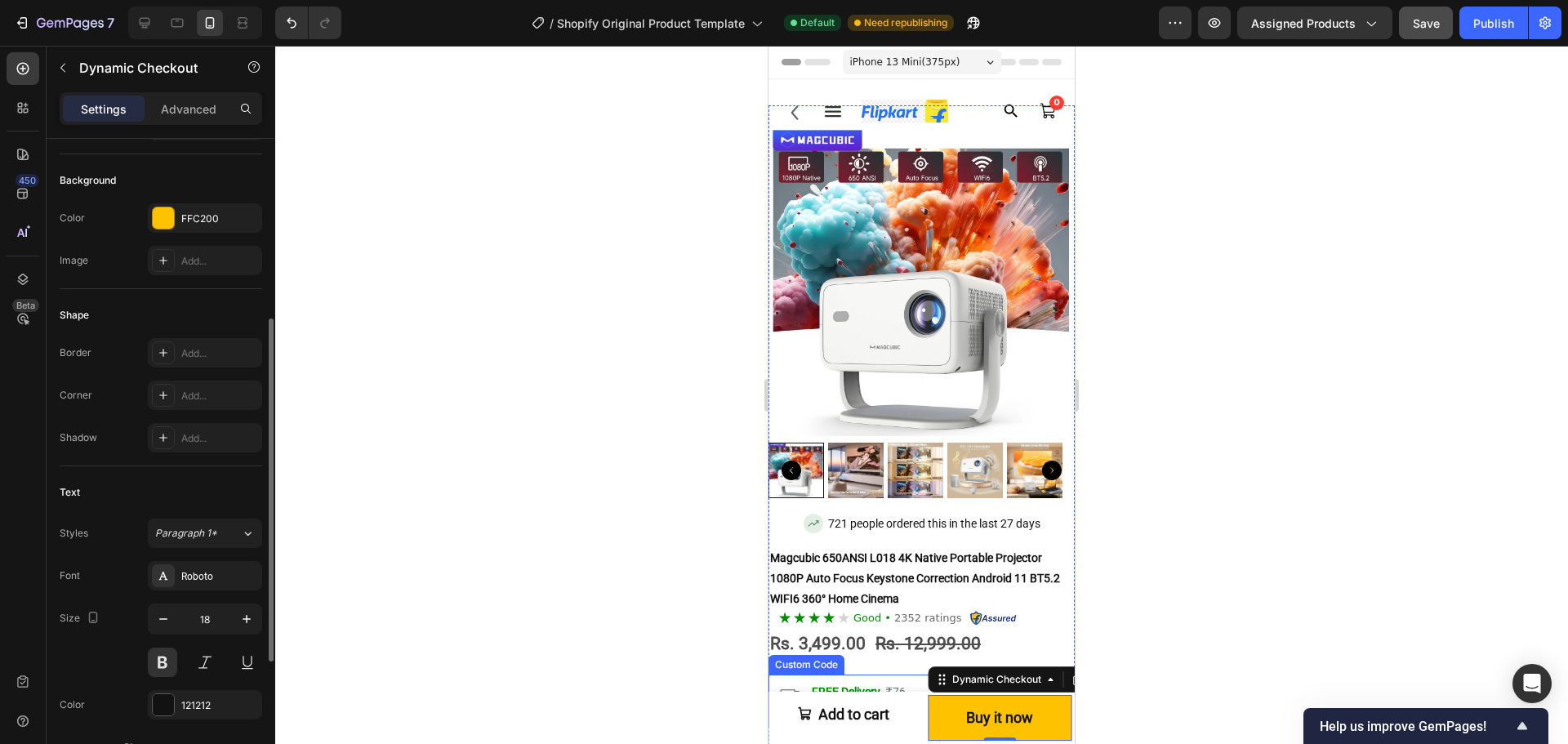
drag, startPoint x: 247, startPoint y: 520, endPoint x: 252, endPoint y: 492, distance: 28.4
click at [249, 507] on div "Text Styles Paragraph 1* Font Roboto Size 18 Color 121212 Show more" at bounding box center [161, 620] width 203 height 309
click at [238, 519] on button "Paragraph 1*" at bounding box center [205, 532] width 114 height 29
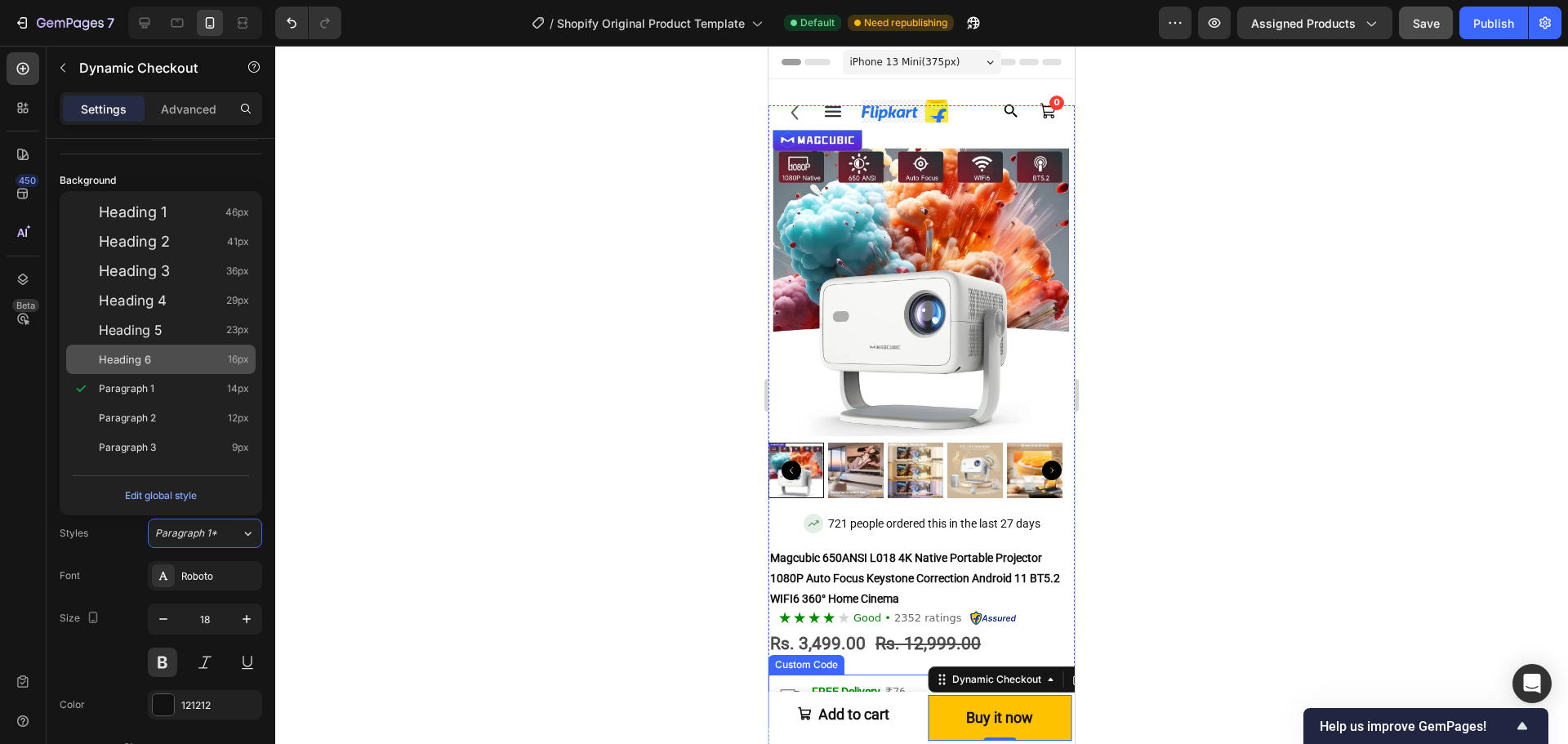
click at [163, 364] on div "Heading 6 16px" at bounding box center [173, 358] width 150 height 16
type input "16"
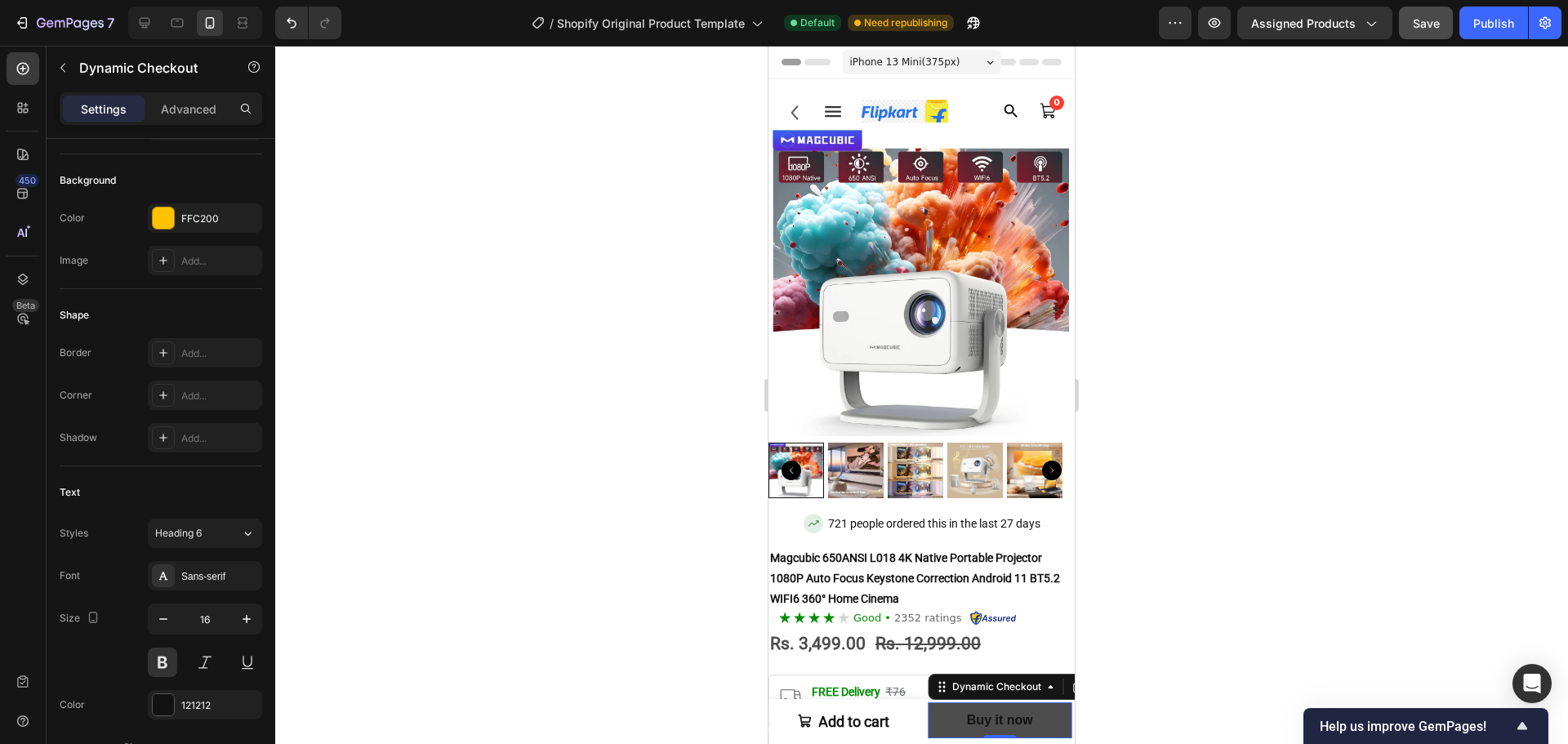
click at [951, 706] on button "Buy it now" at bounding box center [1001, 721] width 144 height 37
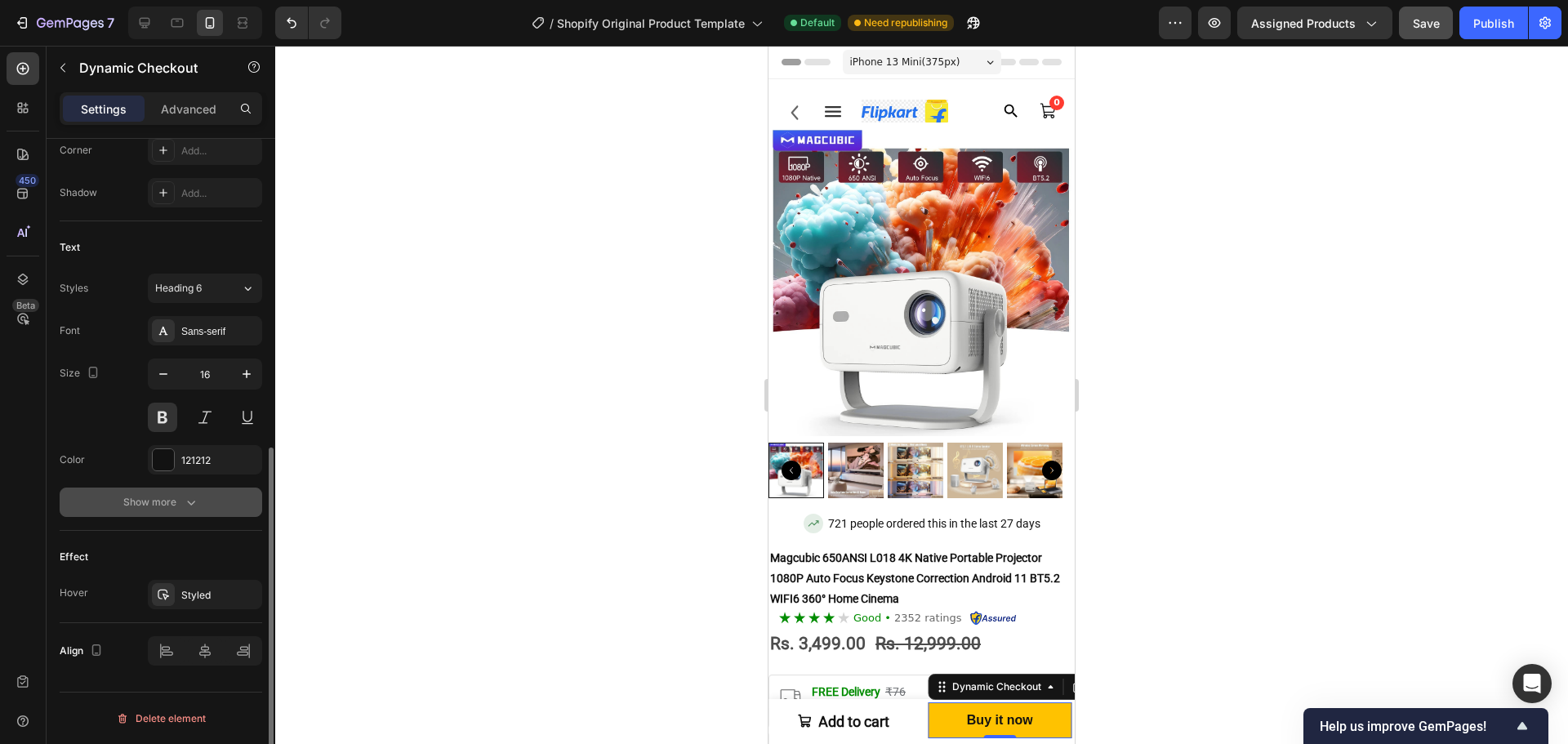
click at [168, 492] on button "Show more" at bounding box center [161, 501] width 203 height 29
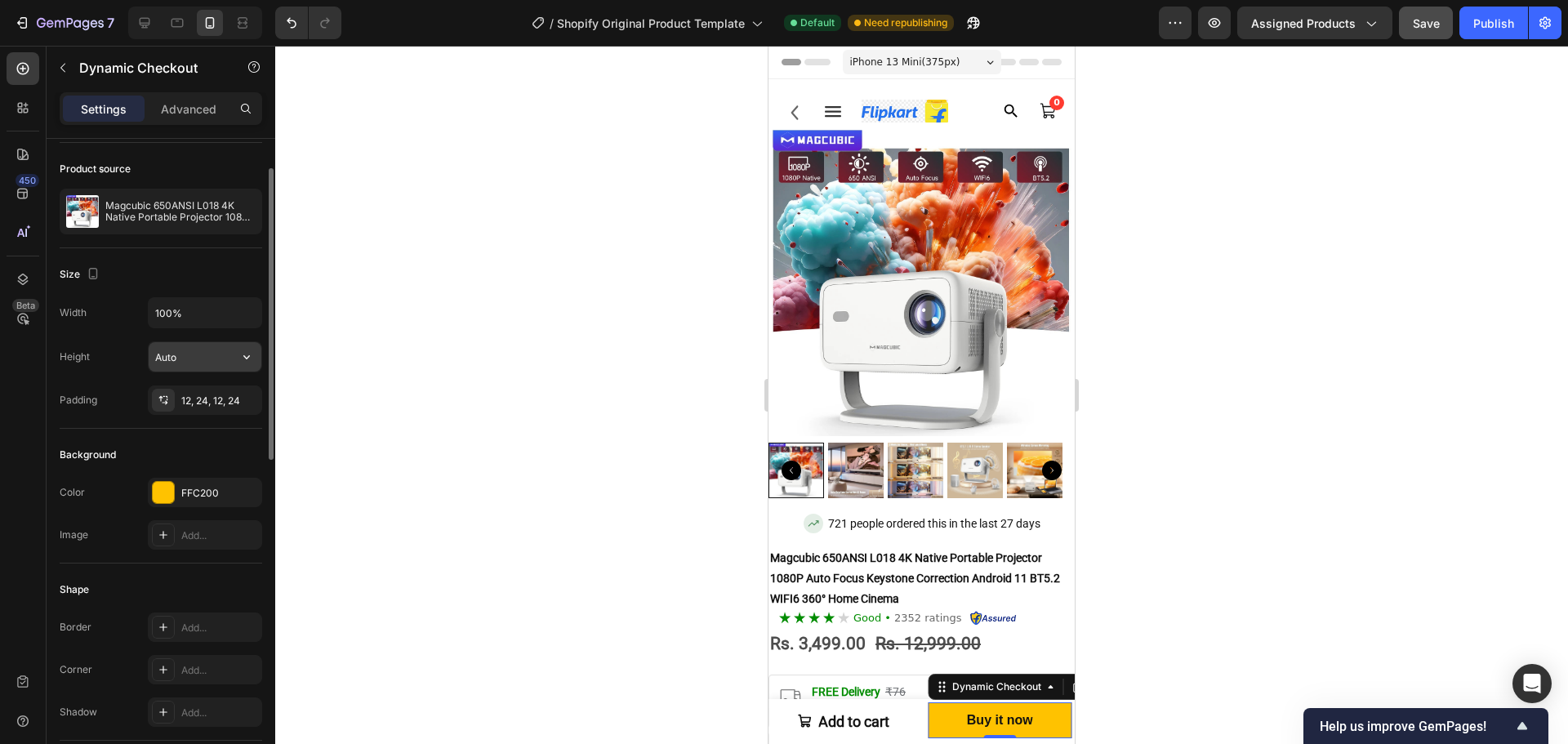
scroll to position [312, 0]
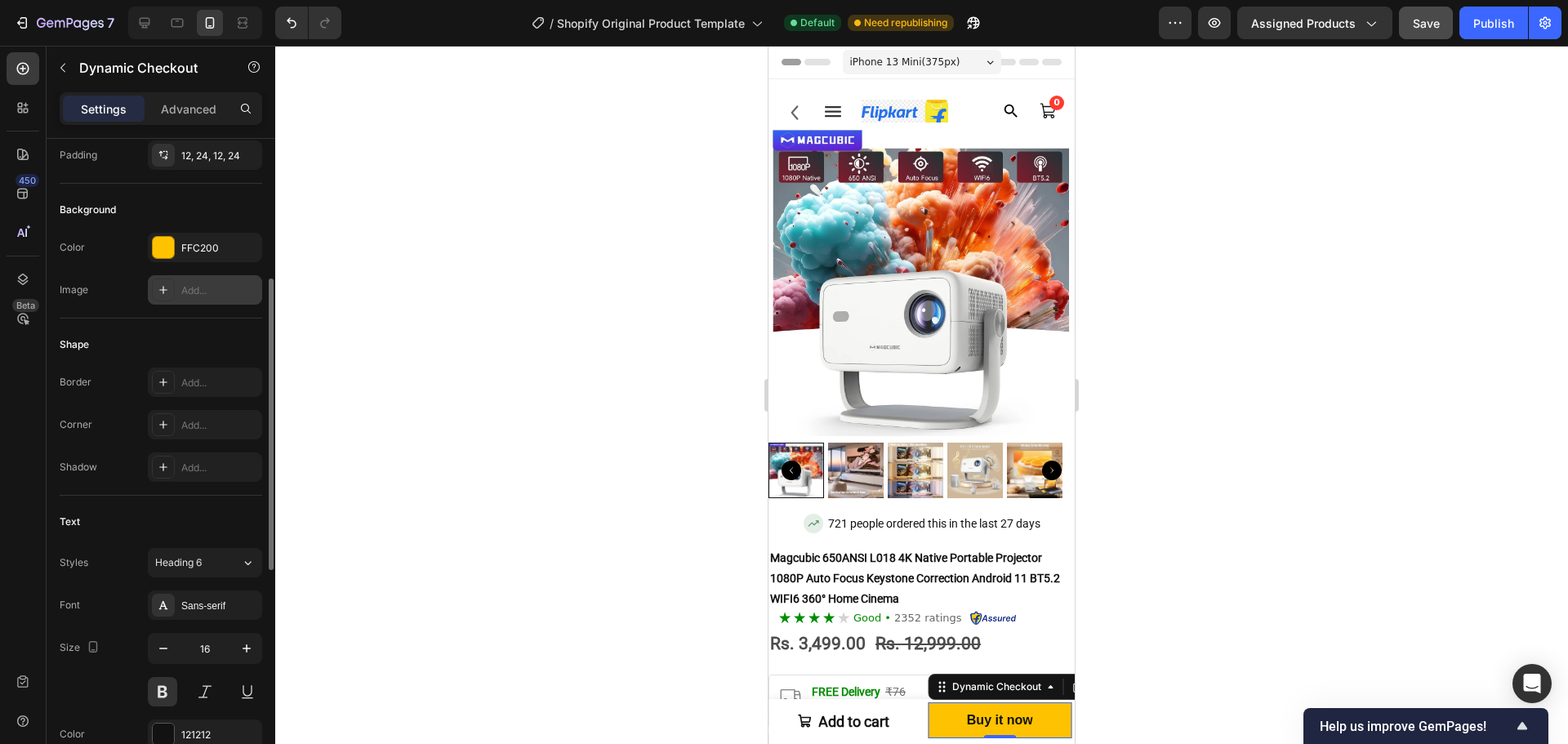
click at [224, 292] on div "Add..." at bounding box center [219, 290] width 76 height 14
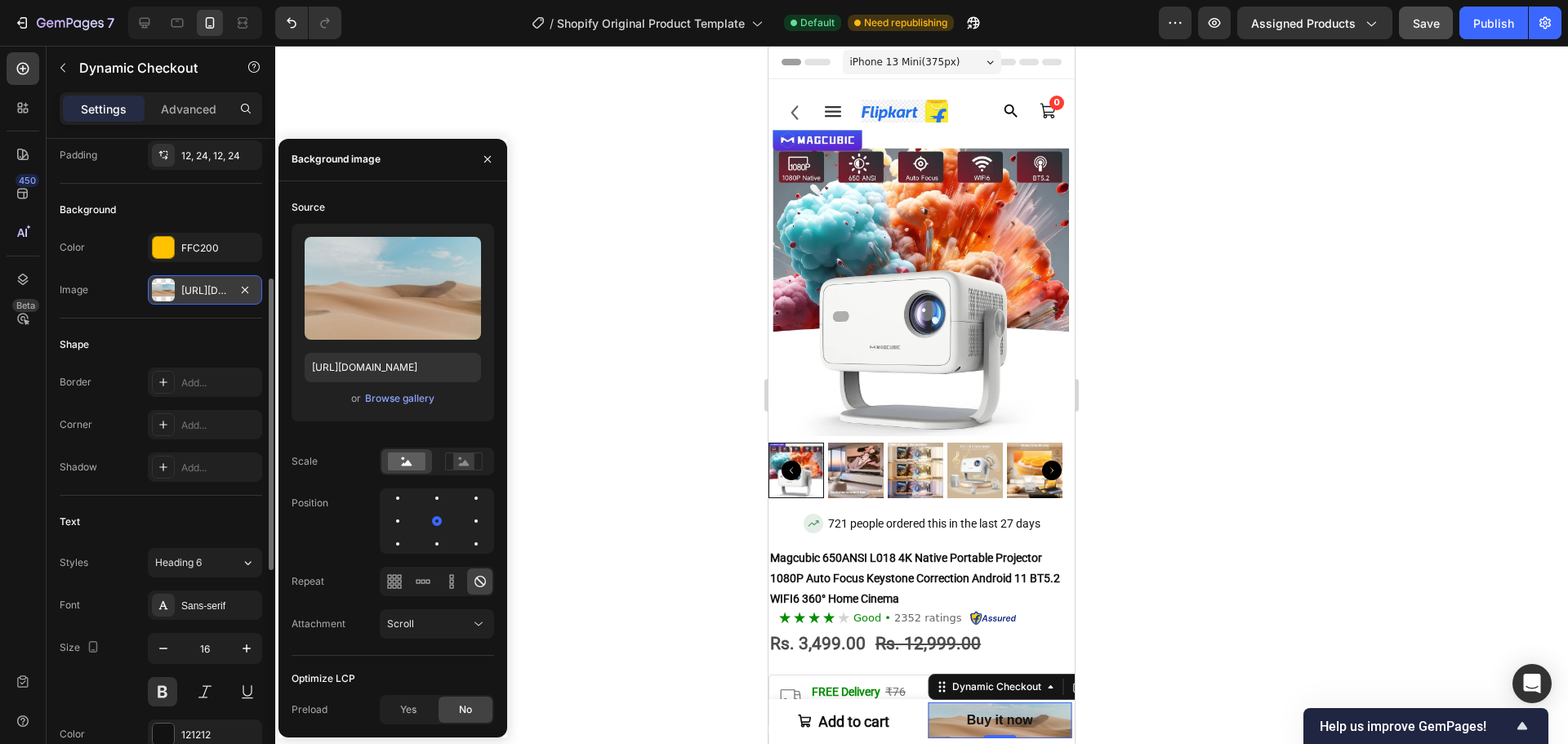
click at [119, 321] on div "Shape Border Add... Corner Add... Shadow Add..." at bounding box center [161, 407] width 203 height 177
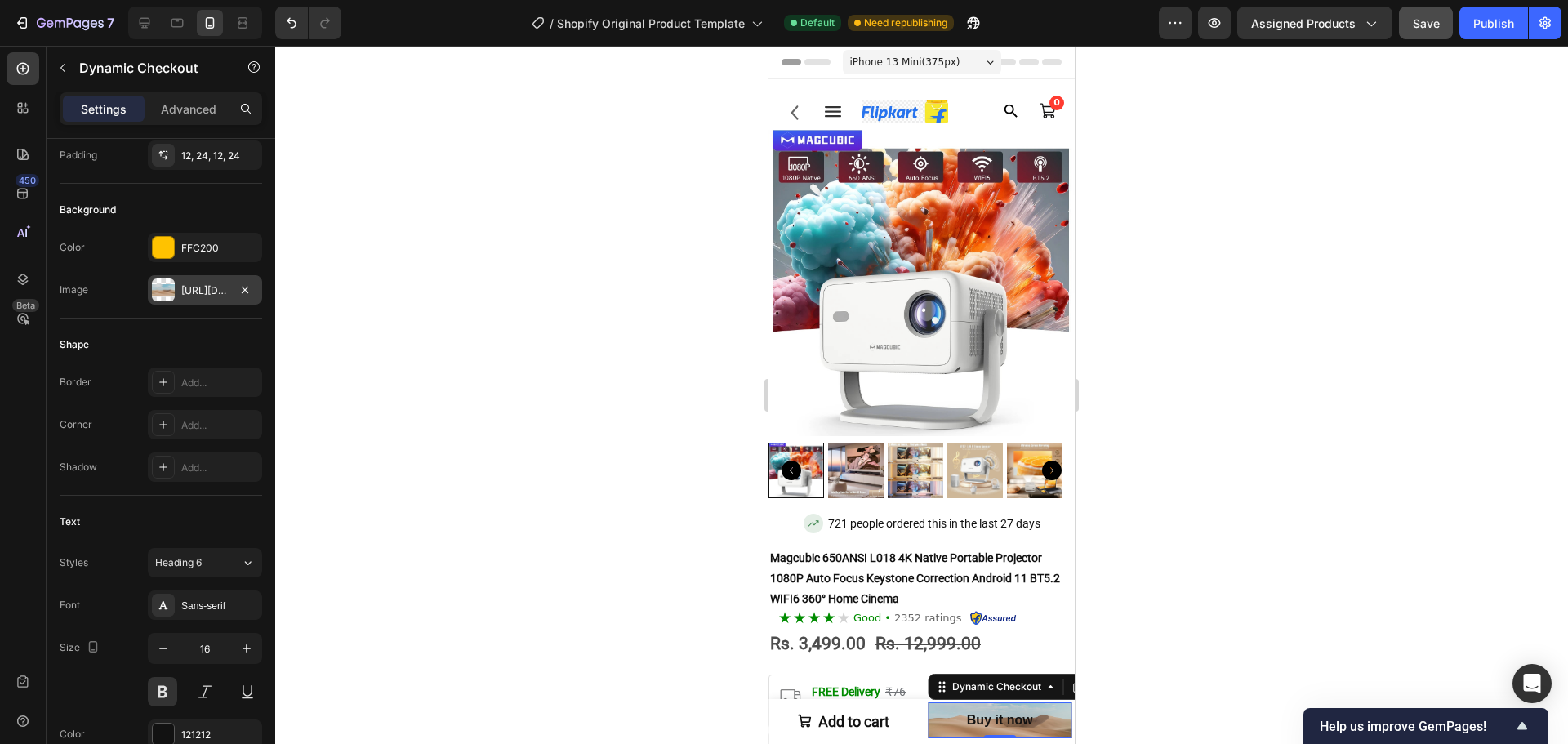
click at [205, 279] on div "[URL][DOMAIN_NAME]" at bounding box center [205, 290] width 114 height 29
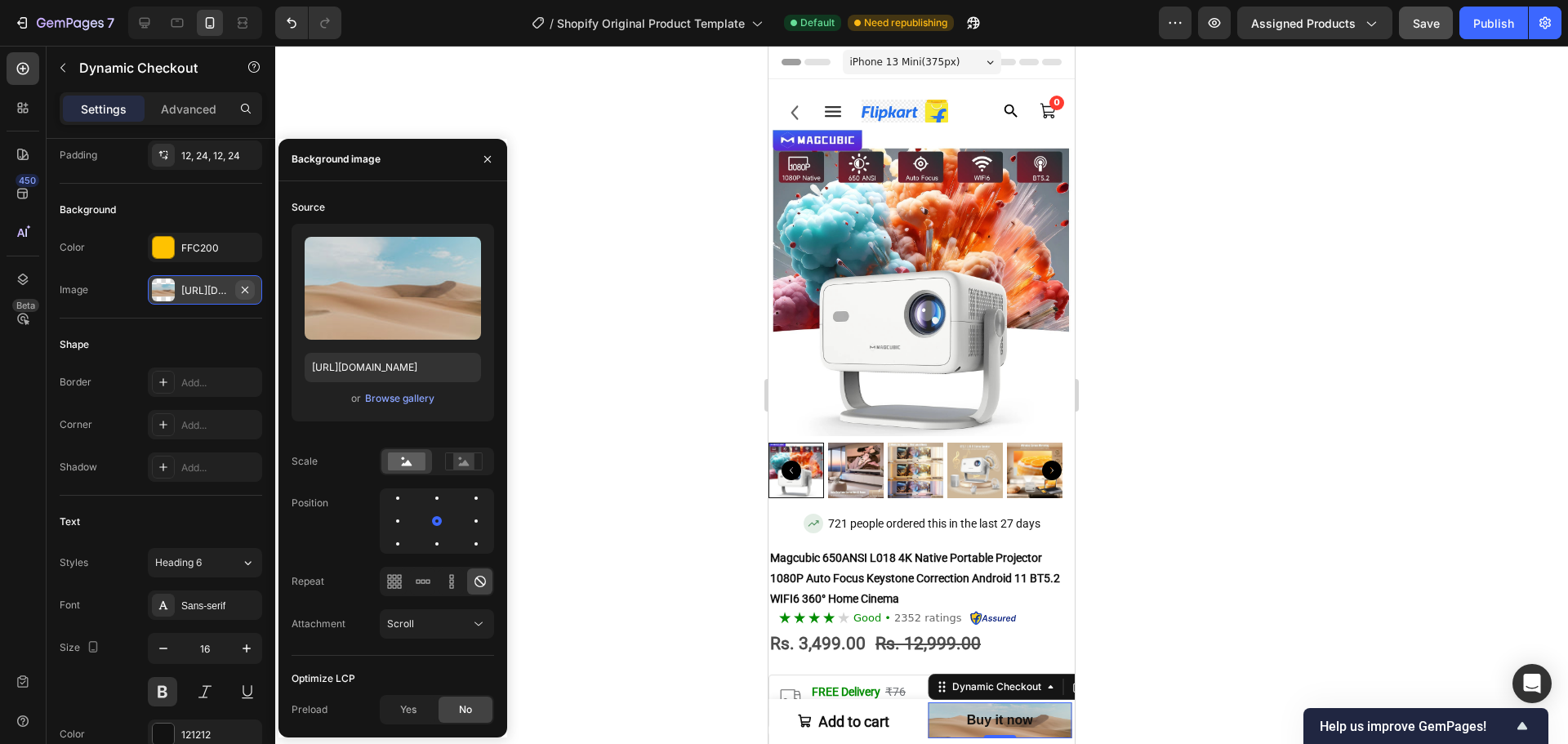
click at [250, 293] on icon "button" at bounding box center [246, 290] width 14 height 14
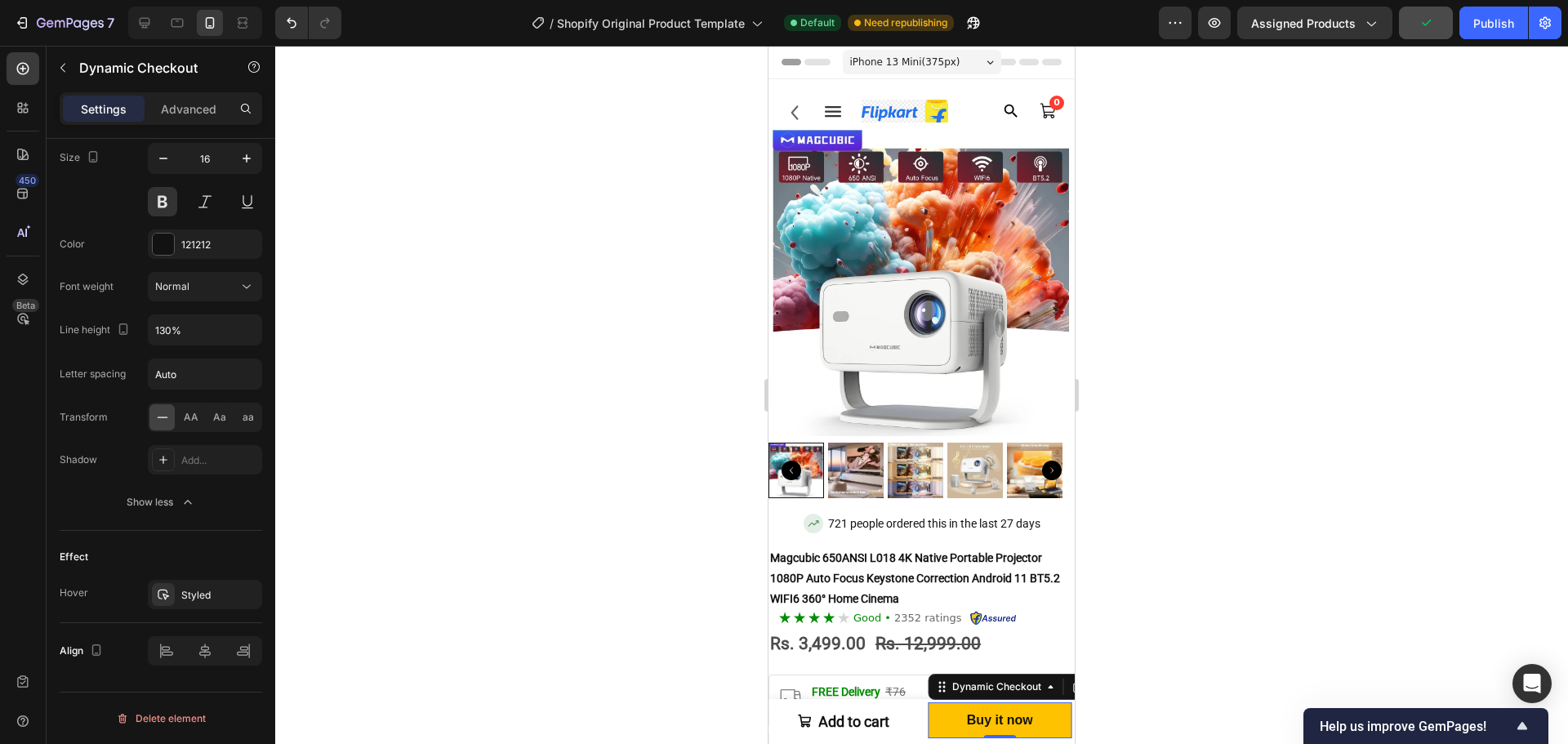
scroll to position [0, 0]
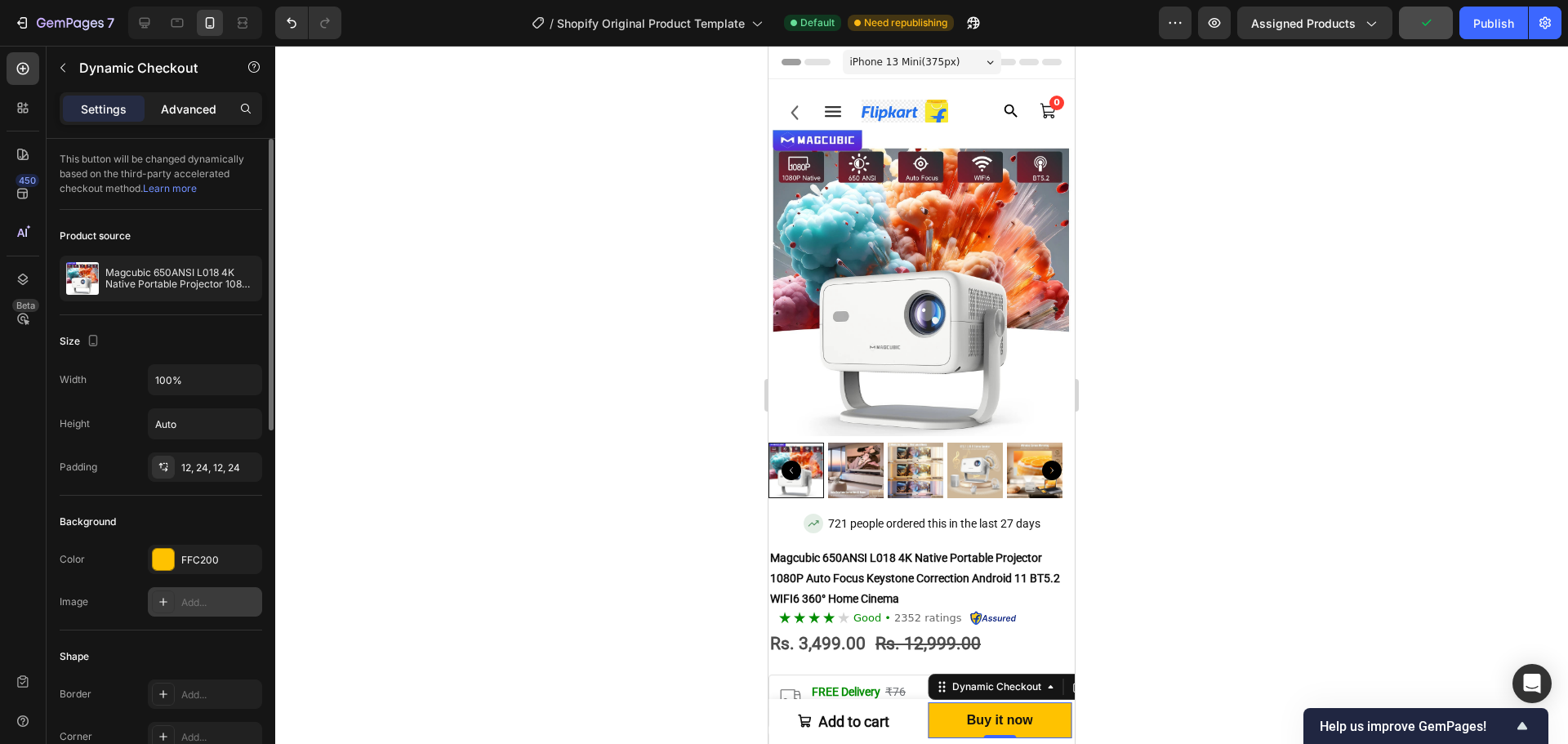
click at [182, 116] on p "Advanced" at bounding box center [188, 109] width 55 height 17
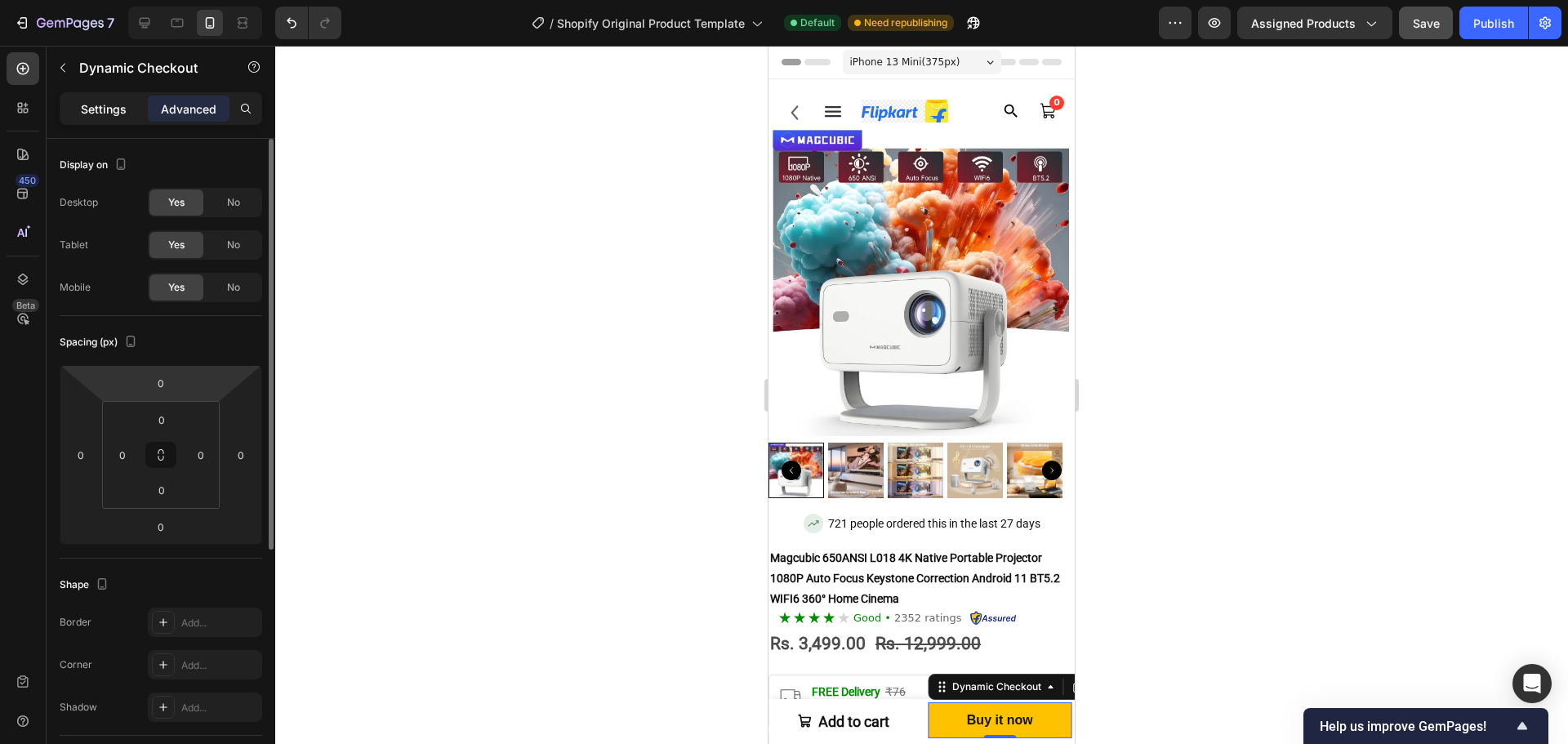
click at [116, 114] on p "Settings" at bounding box center [103, 109] width 45 height 17
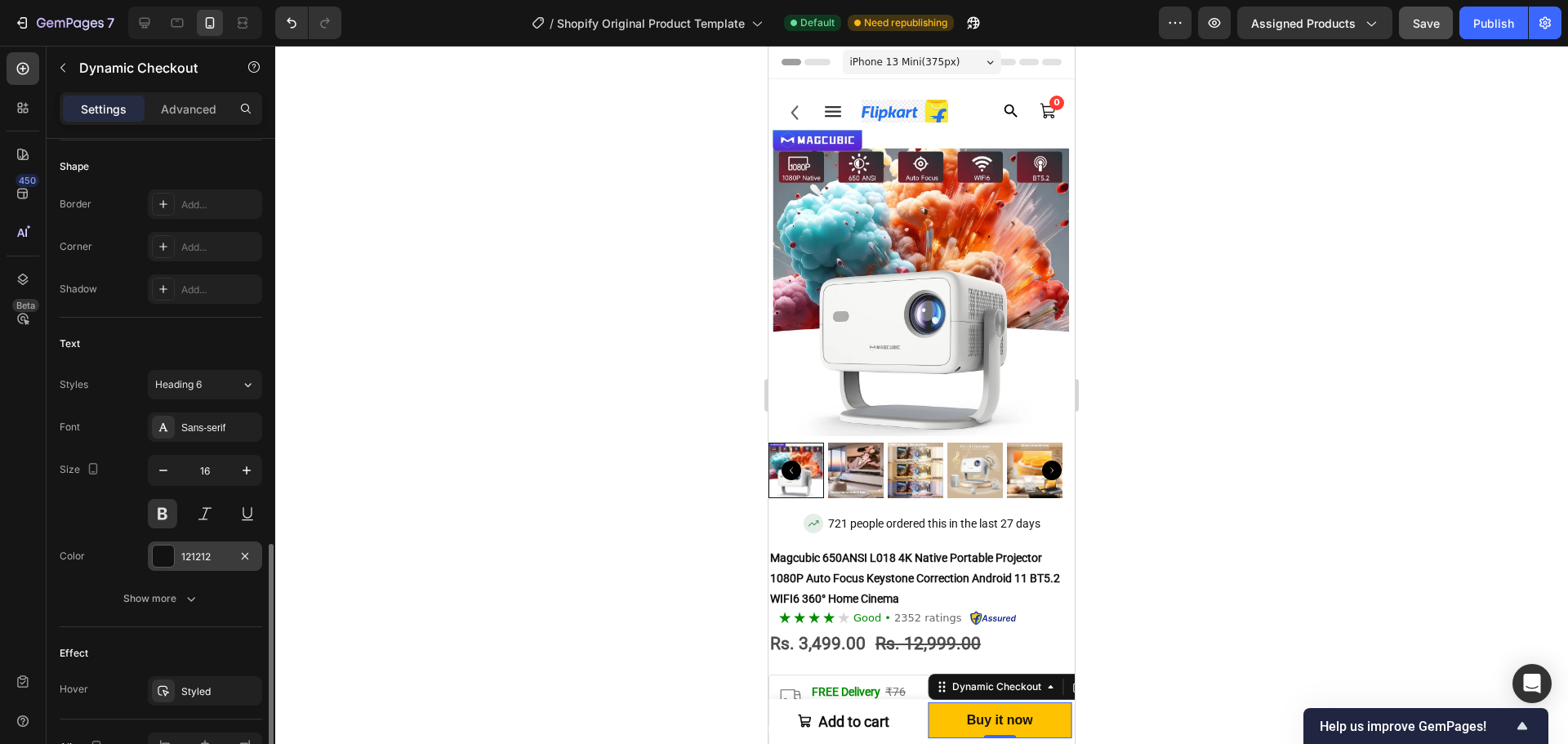
scroll to position [587, 0]
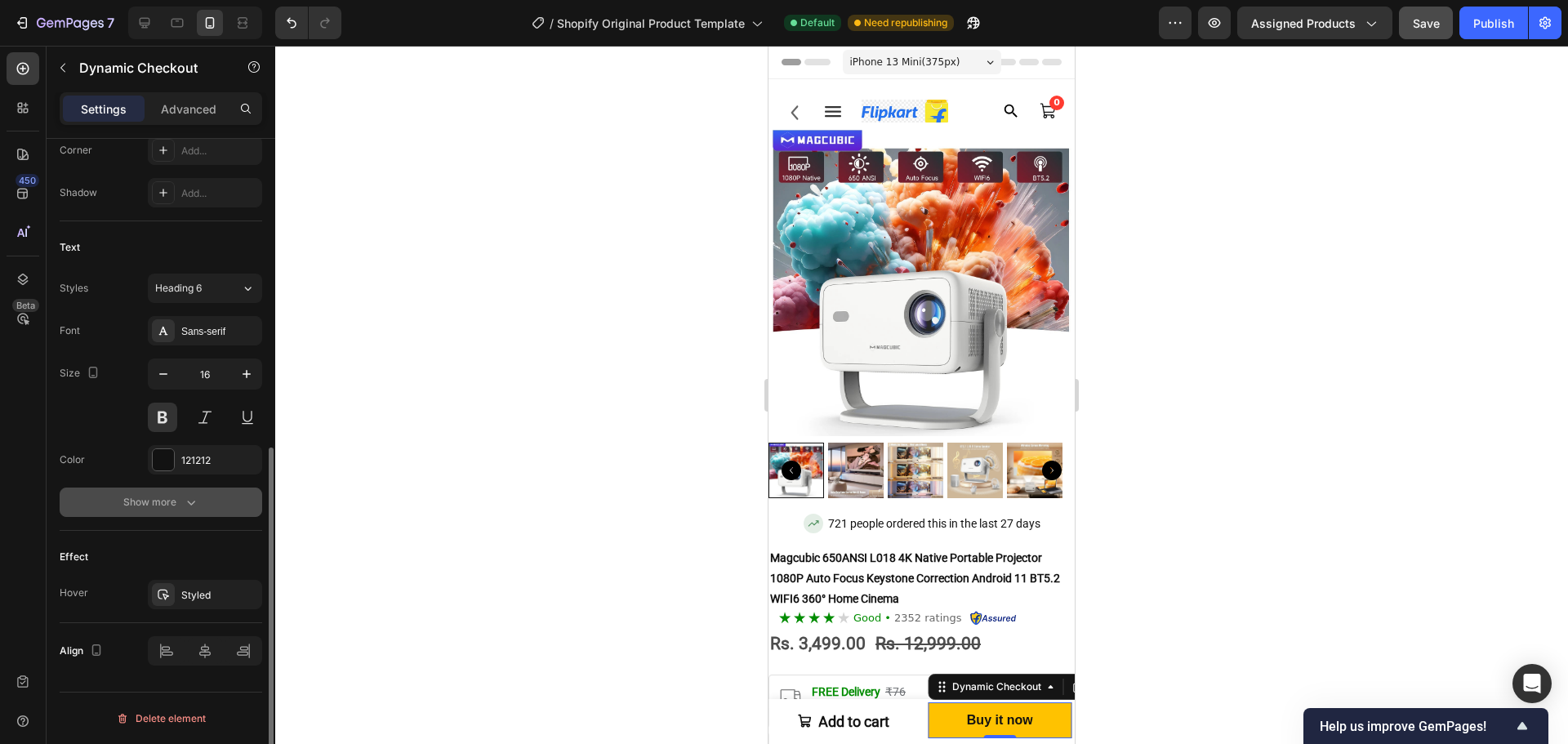
click at [167, 504] on div "Show more" at bounding box center [161, 501] width 76 height 16
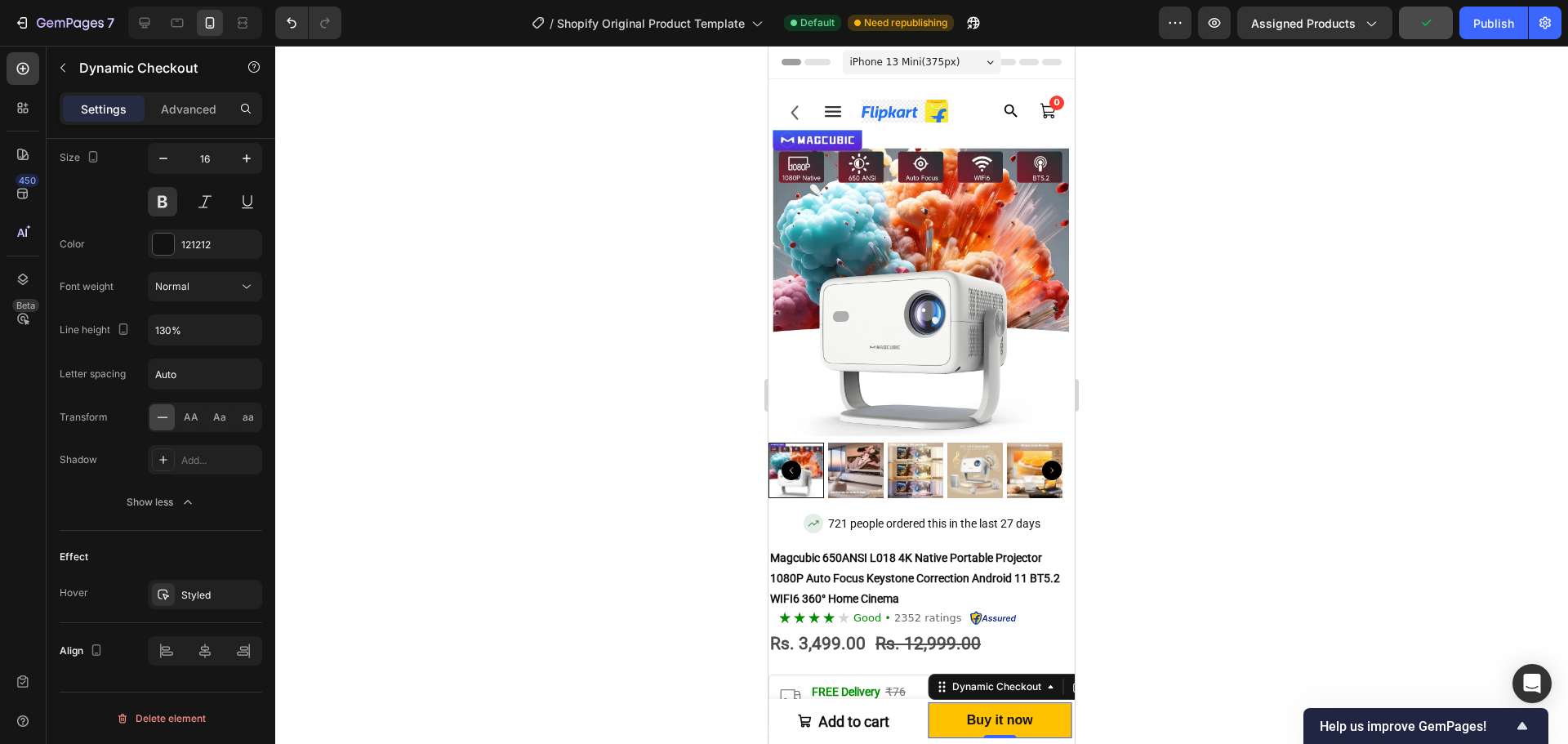
scroll to position [0, 0]
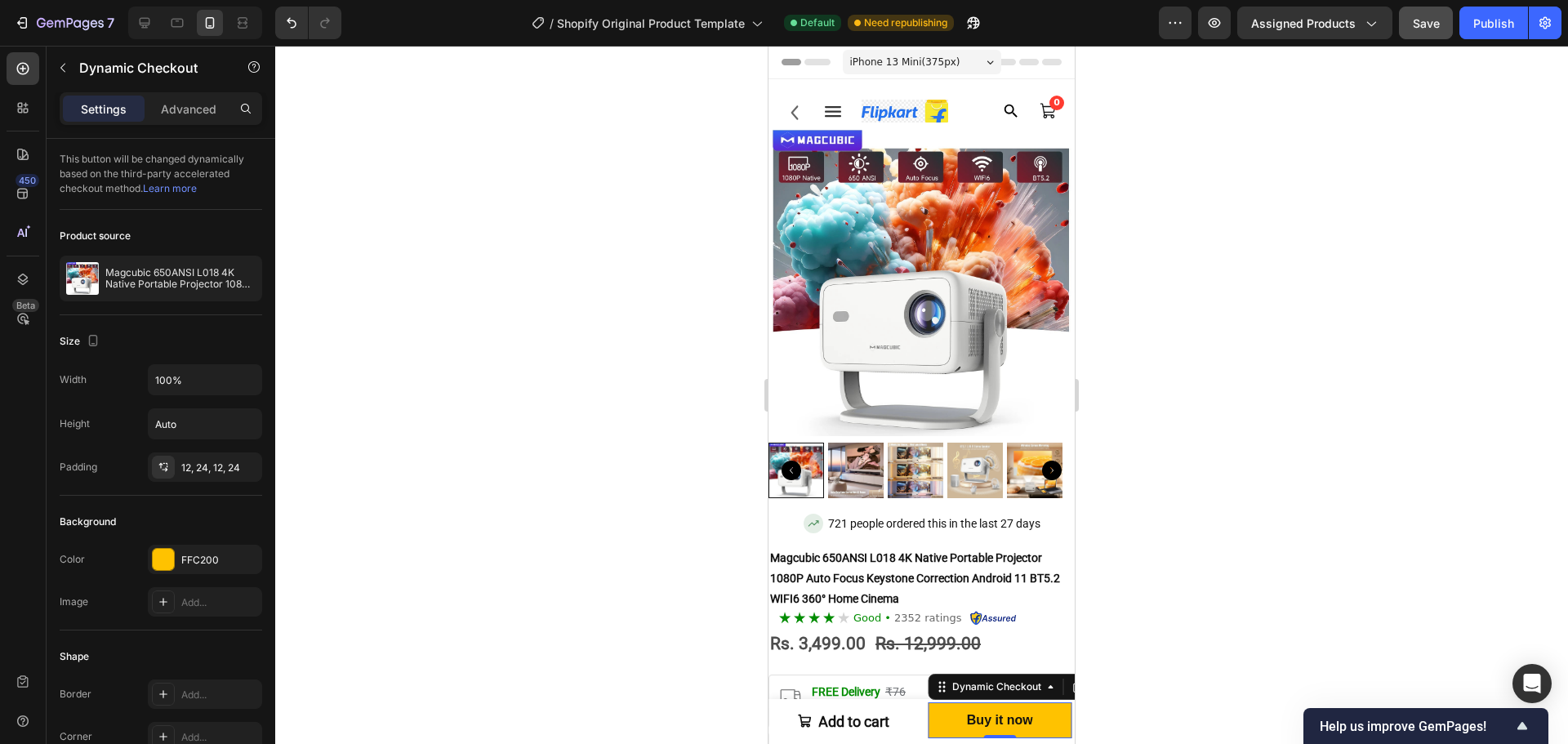
click at [1226, 364] on div at bounding box center [921, 394] width 1292 height 698
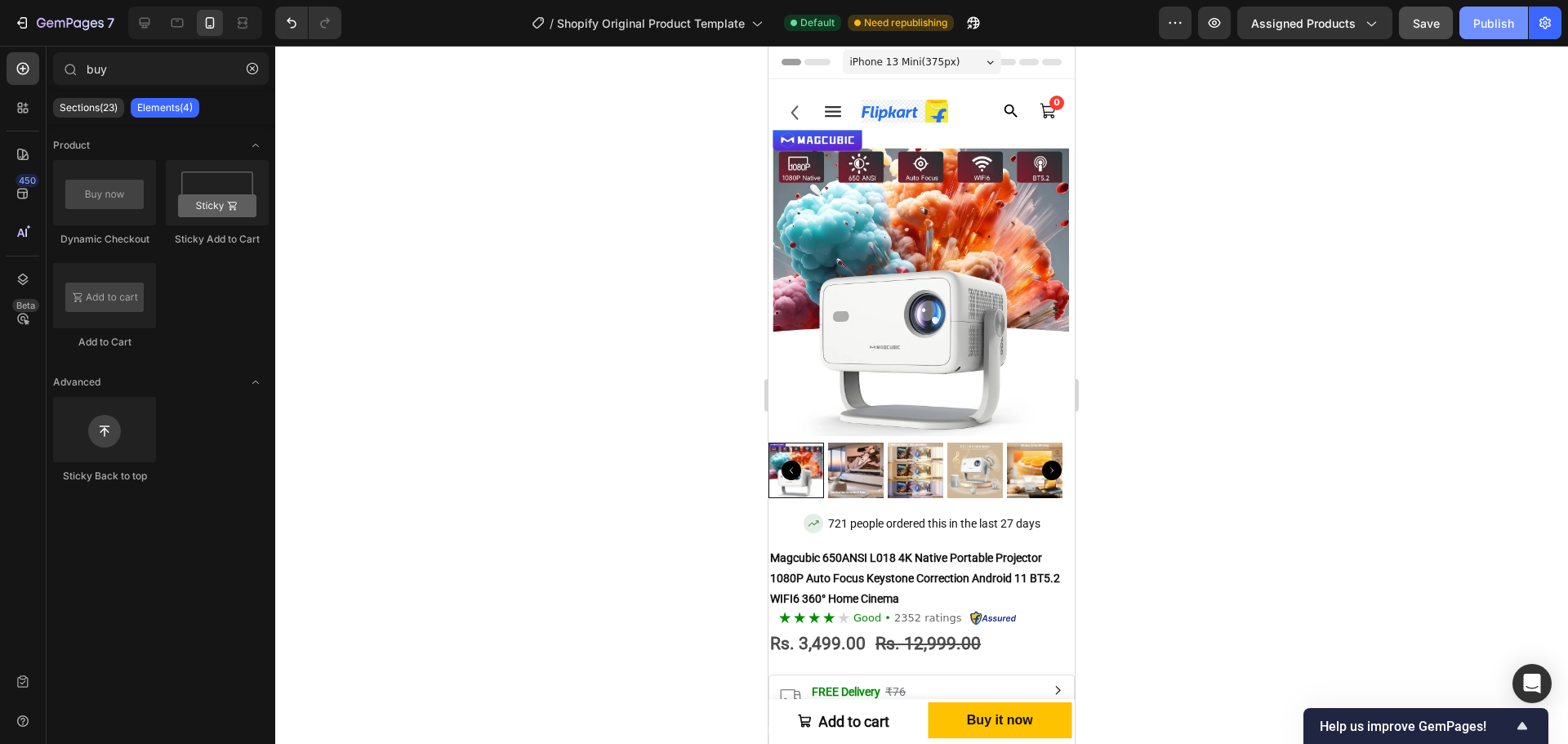
click at [1487, 14] on div "Publish" at bounding box center [1494, 23] width 41 height 17
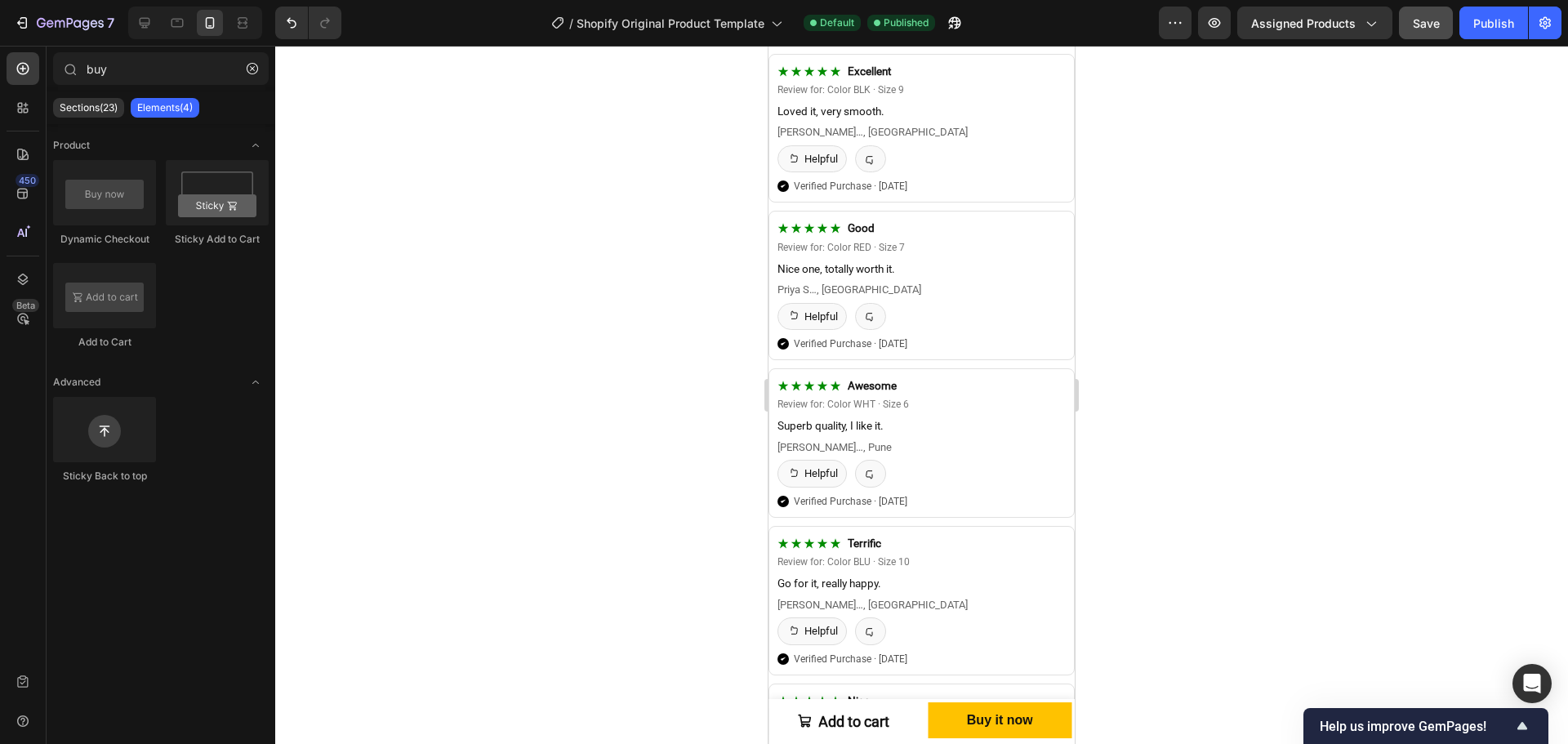
scroll to position [3703, 0]
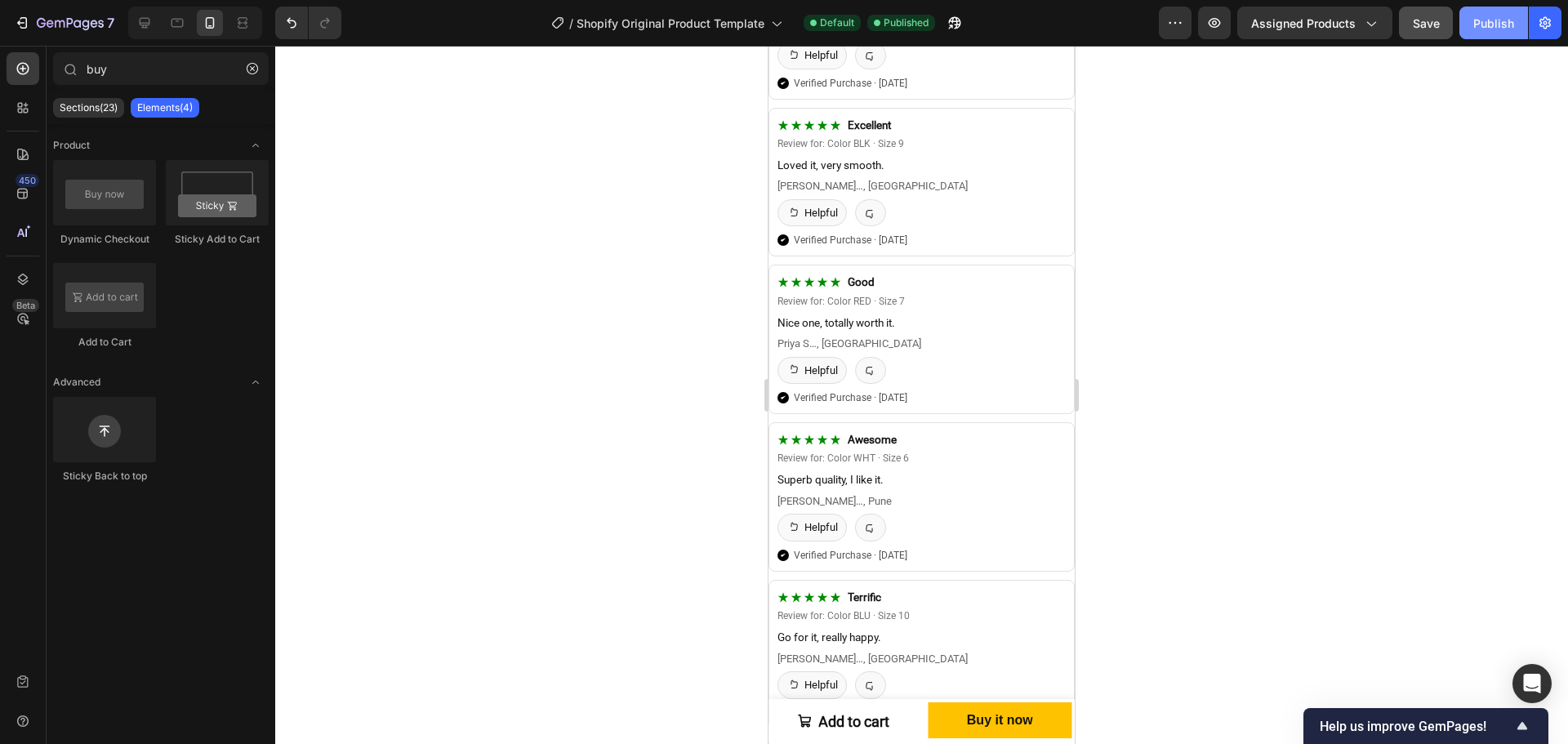
click at [1509, 26] on div "Publish" at bounding box center [1494, 23] width 41 height 17
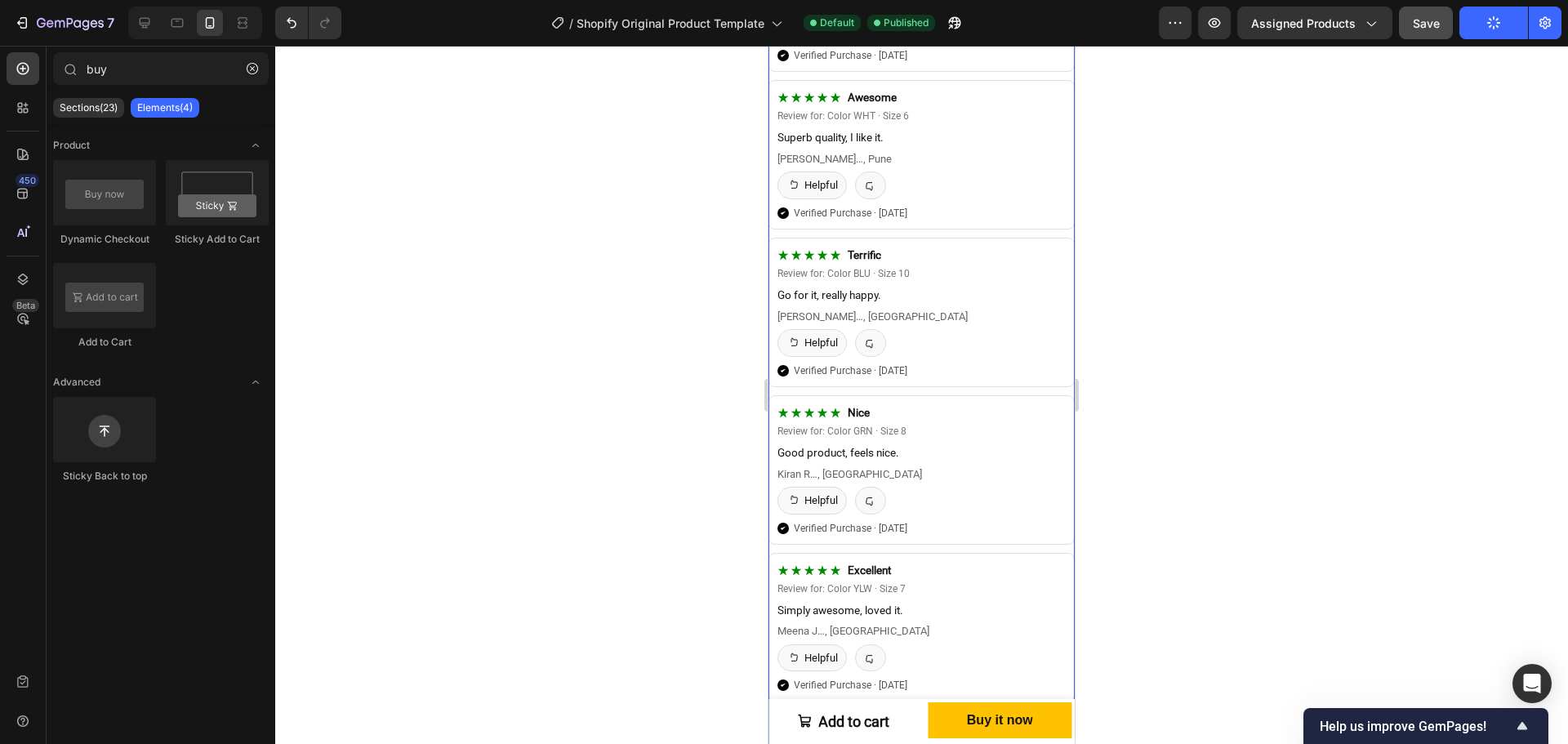
scroll to position [4192, 0]
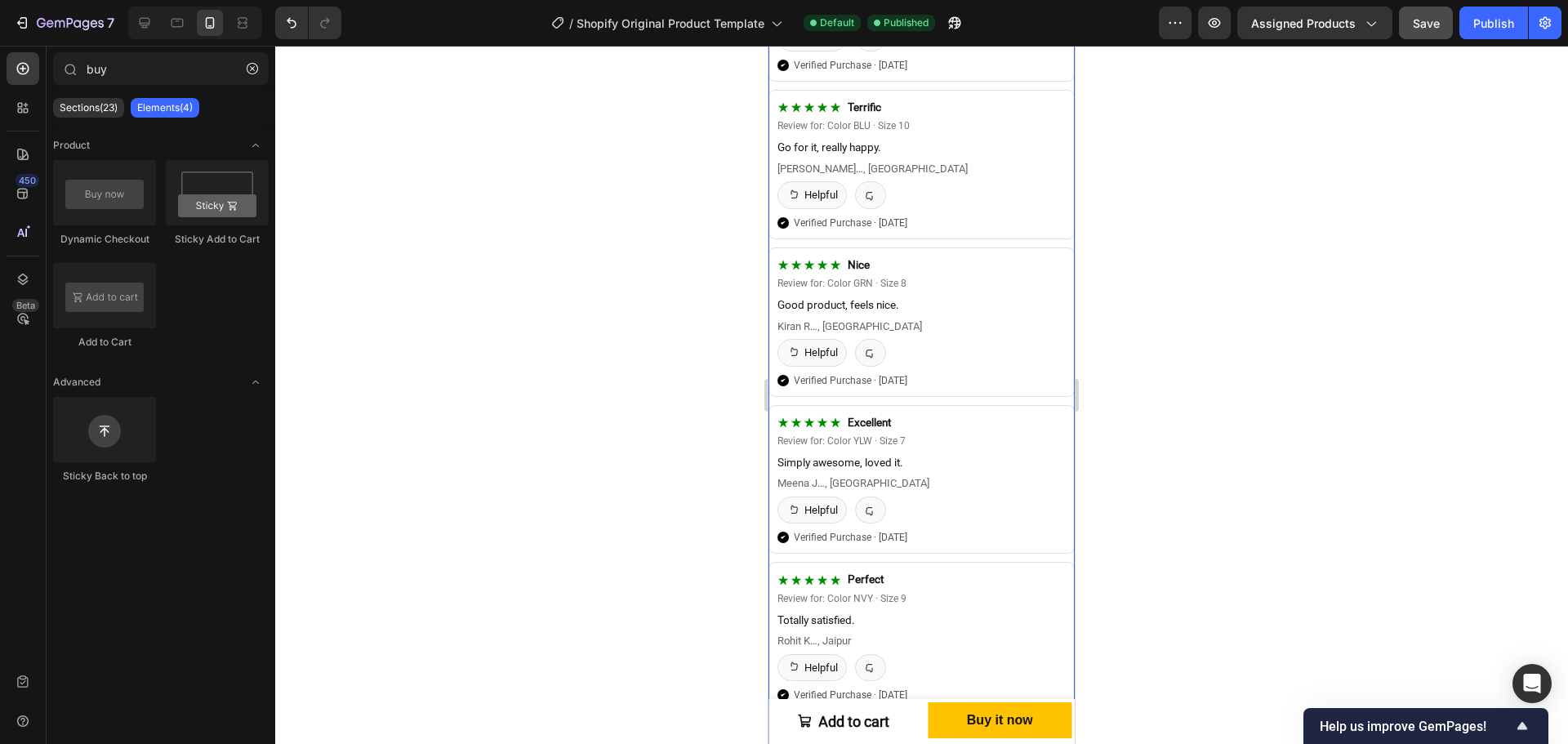
click at [1460, 7] on button "Publish" at bounding box center [1494, 23] width 69 height 33
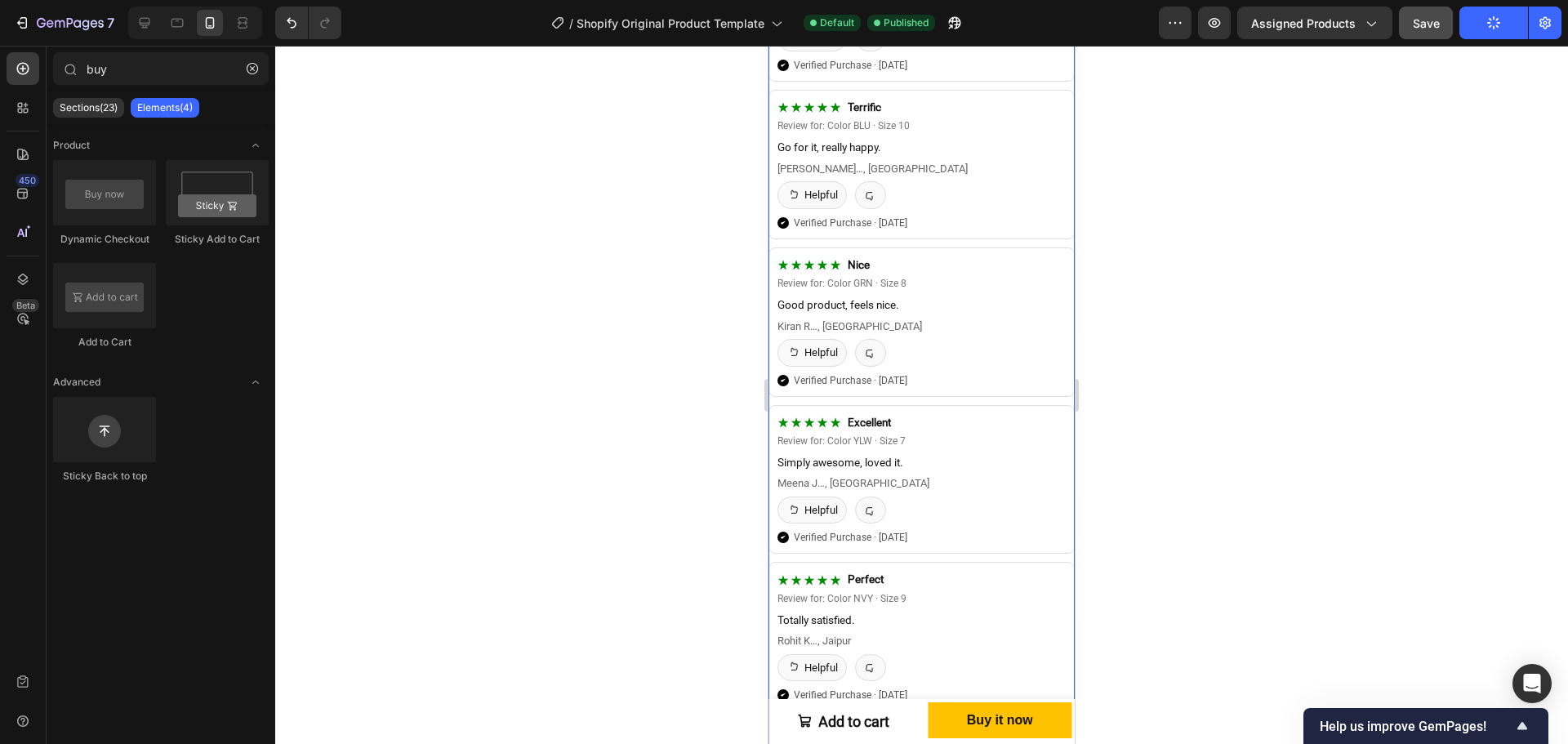
click at [1460, 7] on button "Publish" at bounding box center [1494, 23] width 69 height 33
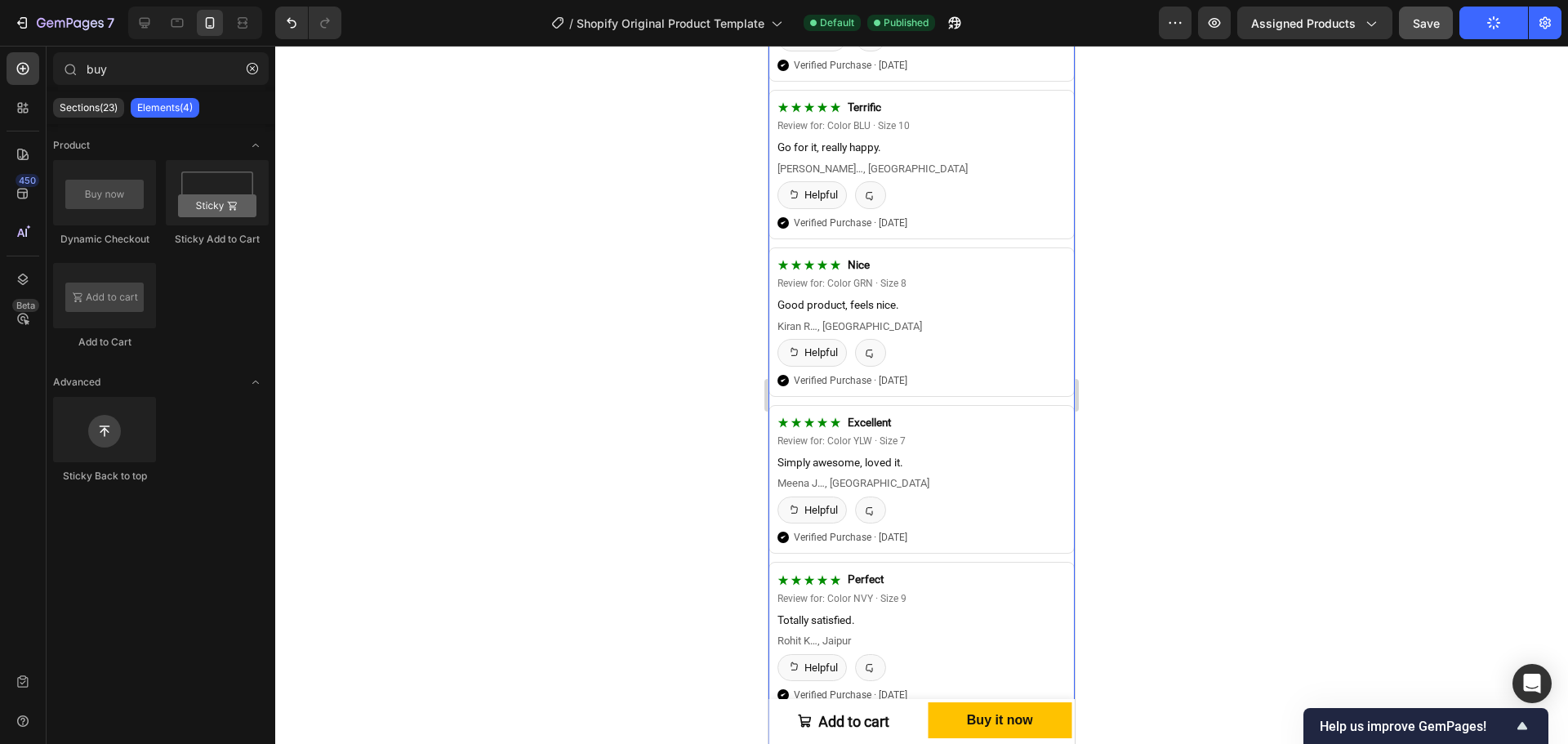
click at [1460, 7] on button "Publish" at bounding box center [1494, 23] width 69 height 33
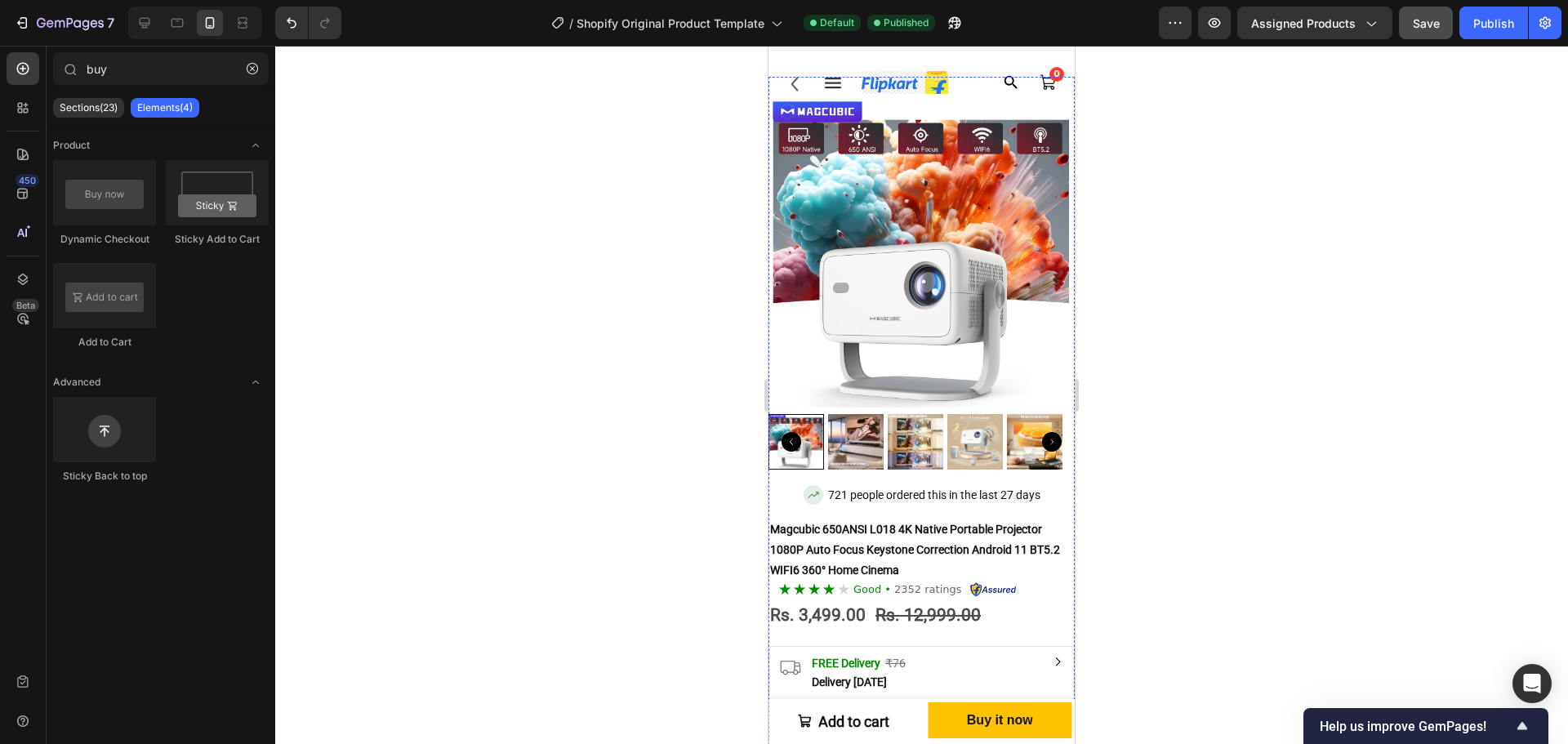
scroll to position [0, 0]
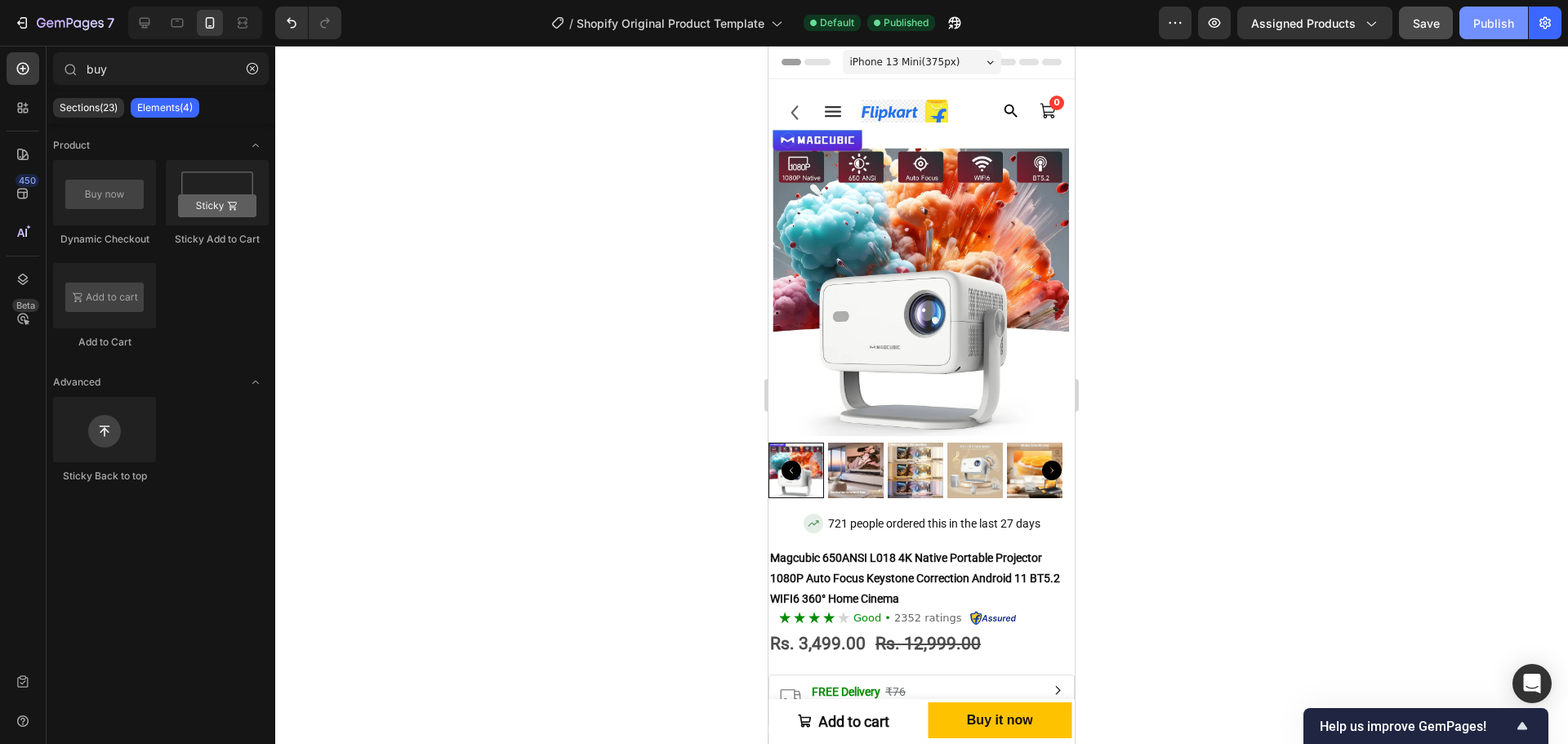
click at [1492, 24] on div "Publish" at bounding box center [1494, 23] width 41 height 17
